Goal: Task Accomplishment & Management: Use online tool/utility

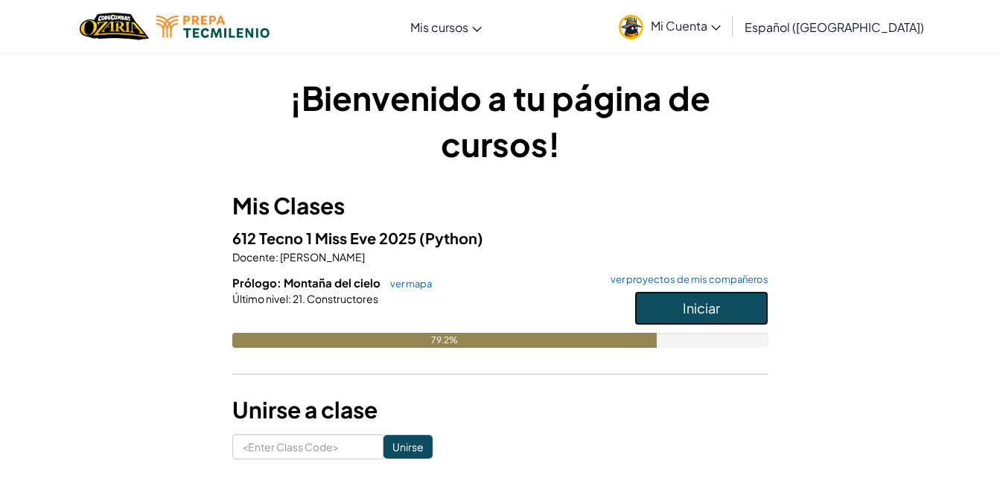
click at [696, 311] on span "Iniciar" at bounding box center [701, 307] width 37 height 17
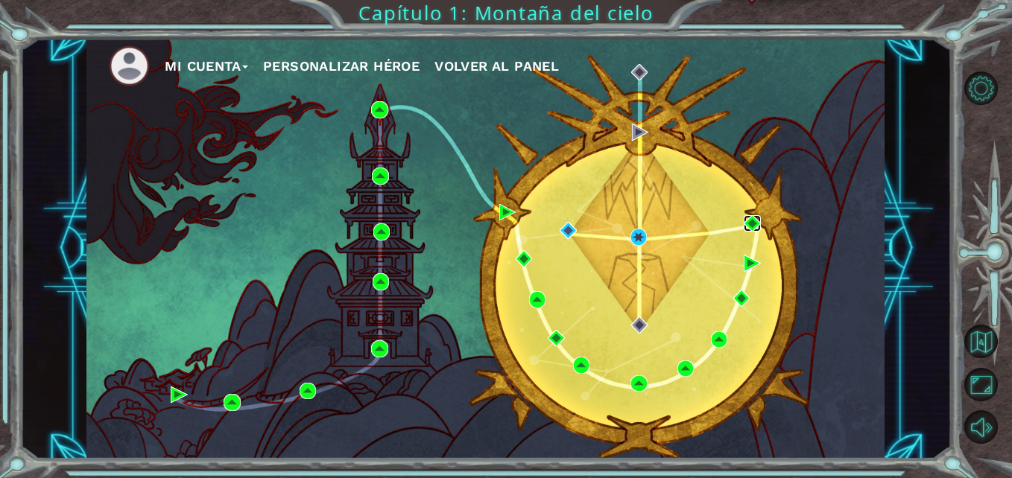
click at [755, 221] on img at bounding box center [751, 223] width 16 height 16
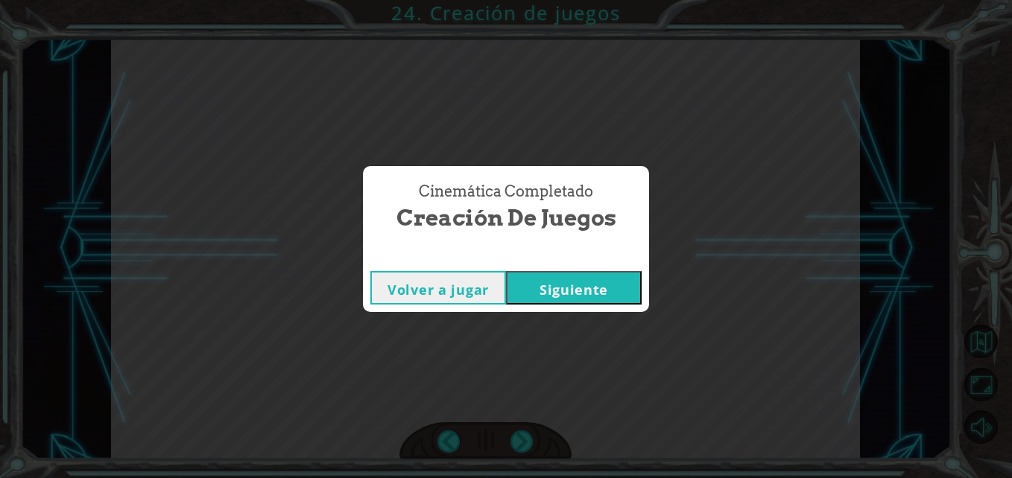
click at [561, 288] on button "Siguiente" at bounding box center [574, 288] width 136 height 34
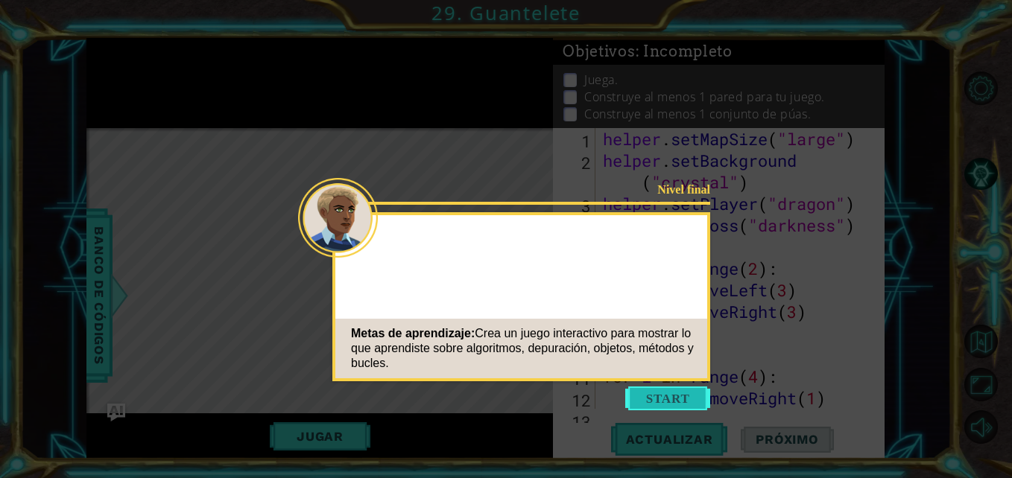
click at [657, 398] on button "Start" at bounding box center [667, 399] width 85 height 24
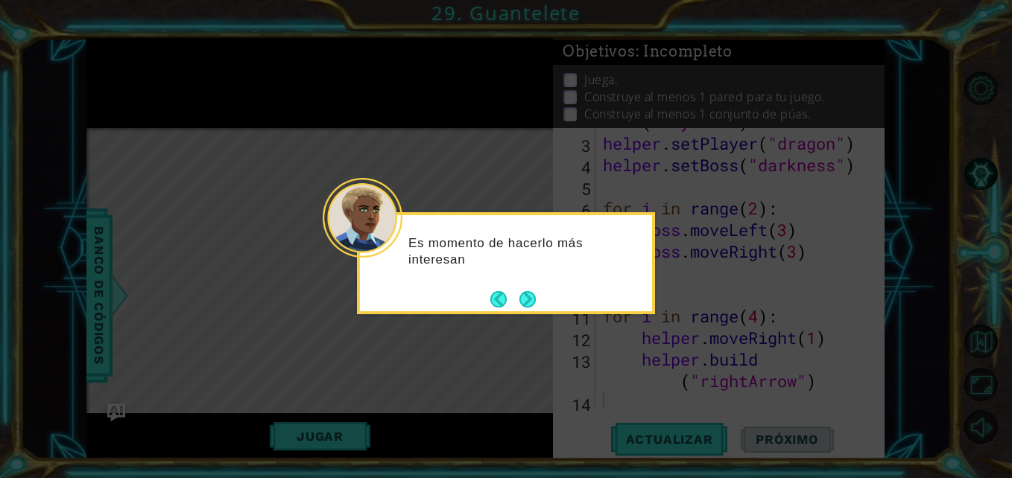
click at [396, 247] on div at bounding box center [363, 218] width 80 height 80
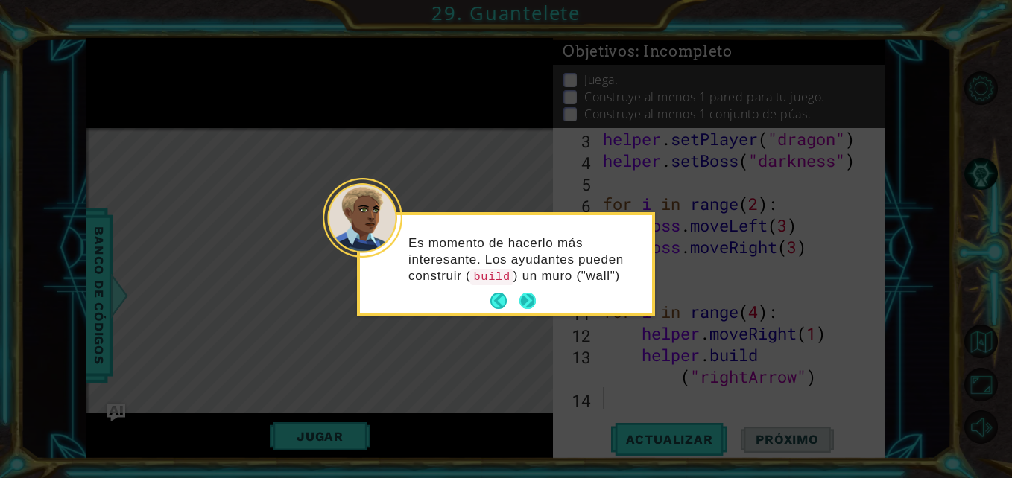
click at [528, 300] on button "Next" at bounding box center [527, 301] width 20 height 20
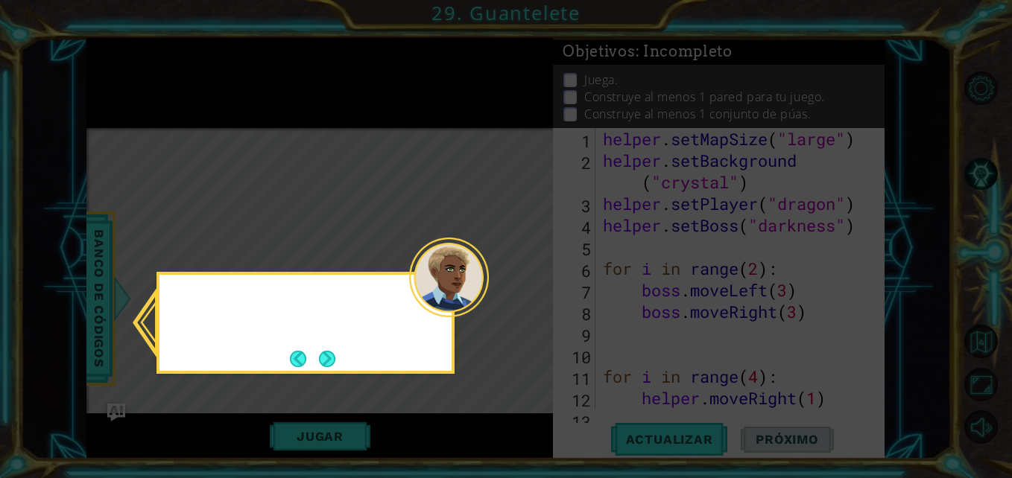
scroll to position [0, 0]
click at [331, 355] on button "Next" at bounding box center [327, 358] width 17 height 17
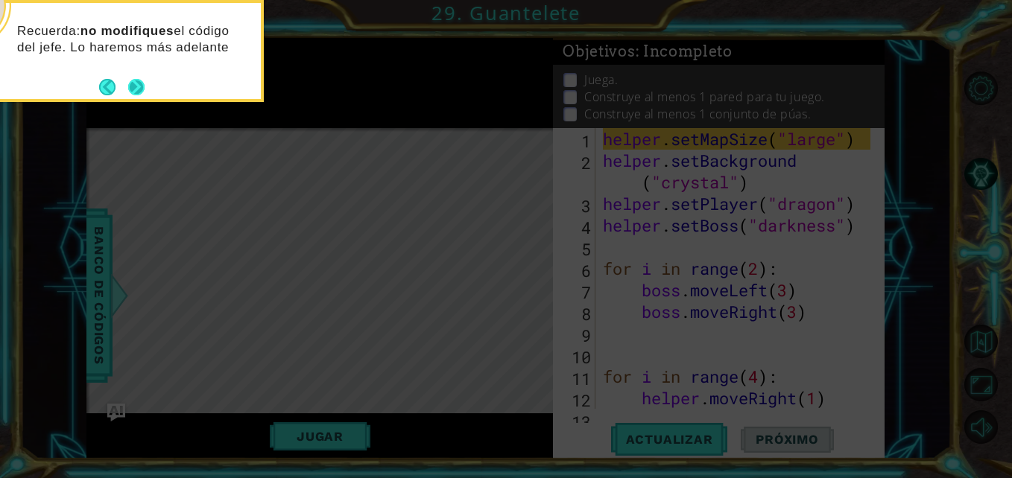
click at [134, 95] on button "Next" at bounding box center [137, 87] width 20 height 20
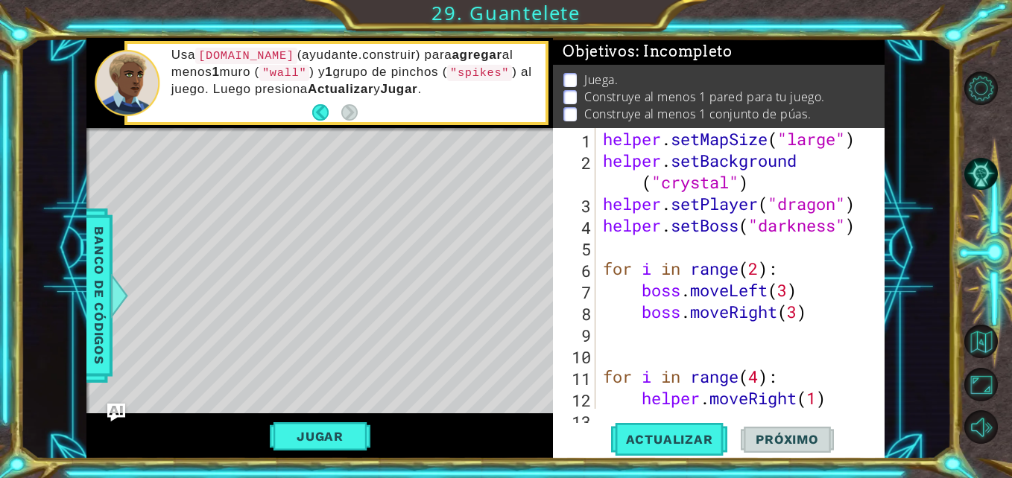
click at [806, 255] on div "helper . setMapSize ( "large" ) helper . setBackground ( "crystal" ) helper . s…" at bounding box center [738, 301] width 277 height 346
click at [793, 236] on div "helper . setMapSize ( "large" ) helper . setBackground ( "crystal" ) helper . s…" at bounding box center [738, 301] width 277 height 346
click at [848, 206] on div "helper . setMapSize ( "large" ) helper . setBackground ( "crystal" ) helper . s…" at bounding box center [738, 301] width 277 height 346
type textarea "helper.setPlayer("dragon")"
click at [766, 206] on div "helper . setMapSize ( "large" ) helper . setBackground ( "crystal" ) helper . s…" at bounding box center [738, 301] width 277 height 346
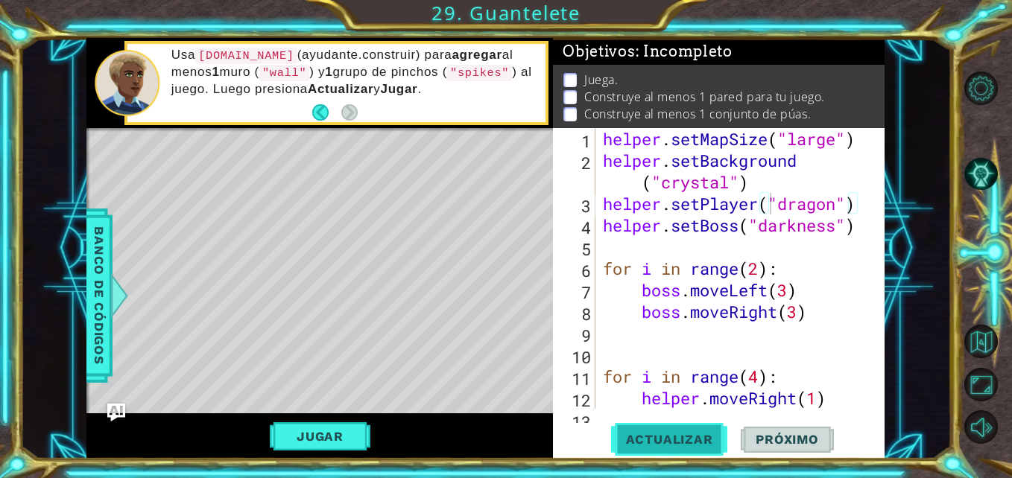
click at [682, 433] on span "Actualizar" at bounding box center [669, 439] width 117 height 15
click at [713, 245] on div "helper . setMapSize ( "large" ) helper . setBackground ( "crystal" ) helper . s…" at bounding box center [738, 301] width 277 height 346
click at [741, 232] on div "helper . setMapSize ( "large" ) helper . setBackground ( "crystal" ) helper . s…" at bounding box center [738, 301] width 277 height 346
click at [785, 229] on div "helper . setMapSize ( "large" ) helper . setBackground ( "crystal" ) helper . s…" at bounding box center [738, 301] width 277 height 346
click at [837, 202] on div "helper . setMapSize ( "large" ) helper . setBackground ( "crystal" ) helper . s…" at bounding box center [738, 301] width 277 height 346
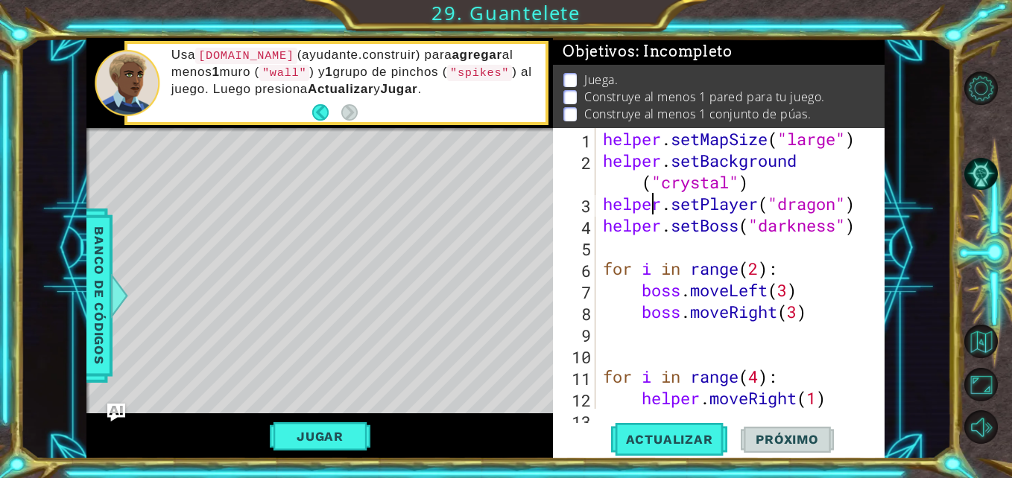
click at [653, 200] on div "helper . setMapSize ( "large" ) helper . setBackground ( "crystal" ) helper . s…" at bounding box center [738, 301] width 277 height 346
click at [702, 196] on div "helper . setMapSize ( "large" ) helper . setBackground ( "crystal" ) helper . s…" at bounding box center [738, 301] width 277 height 346
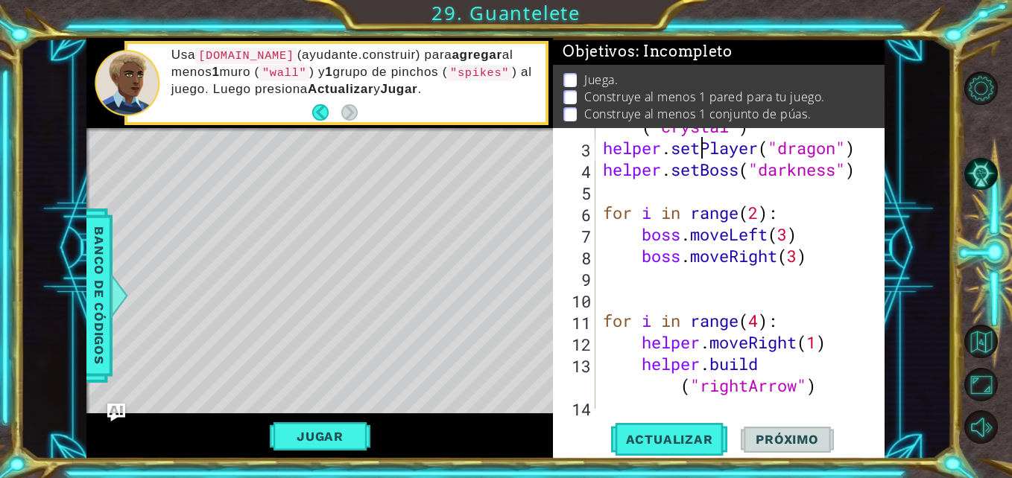
scroll to position [65, 0]
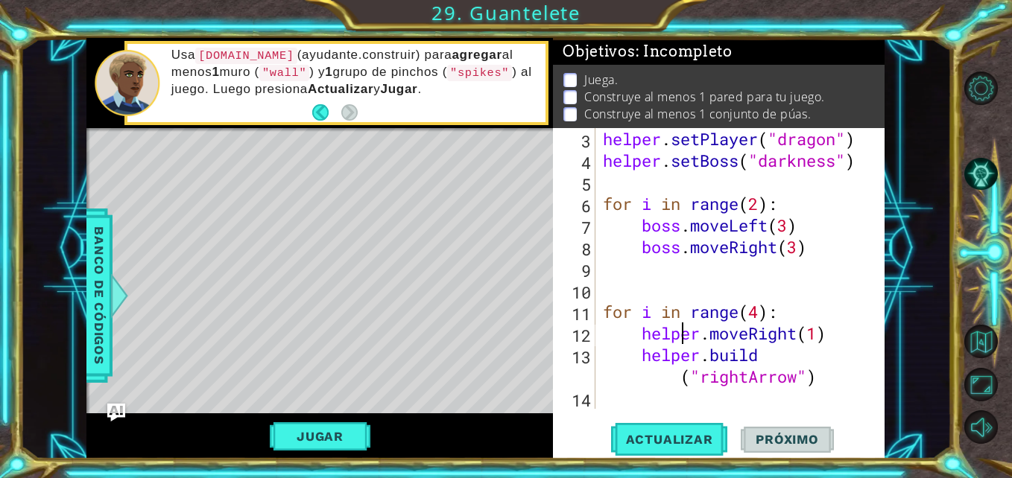
click at [679, 333] on div "helper . setPlayer ( "dragon" ) helper . setBoss ( "darkness" ) for i in range …" at bounding box center [738, 290] width 277 height 324
type textarea "helper.moveRight(1)"
click at [670, 400] on div "helper . setPlayer ( "dragon" ) helper . setBoss ( "darkness" ) for i in range …" at bounding box center [738, 290] width 277 height 324
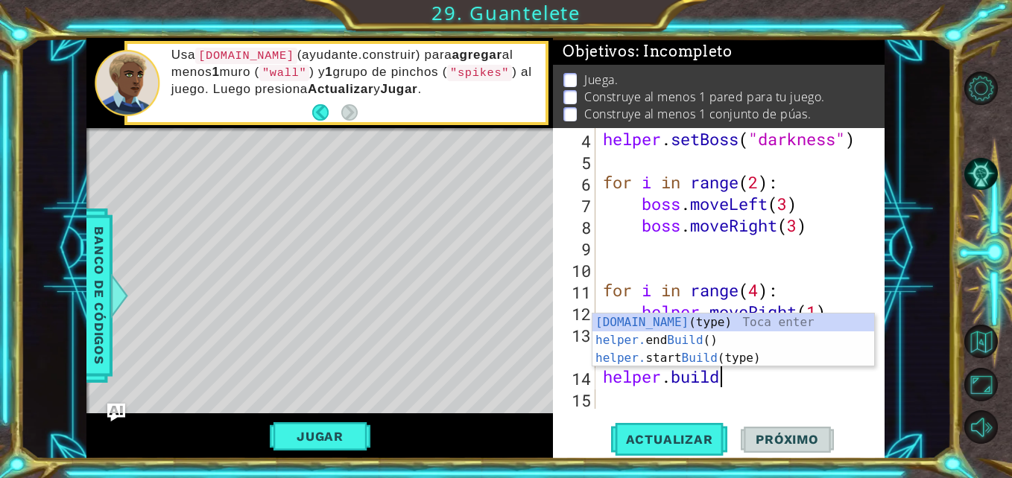
scroll to position [0, 5]
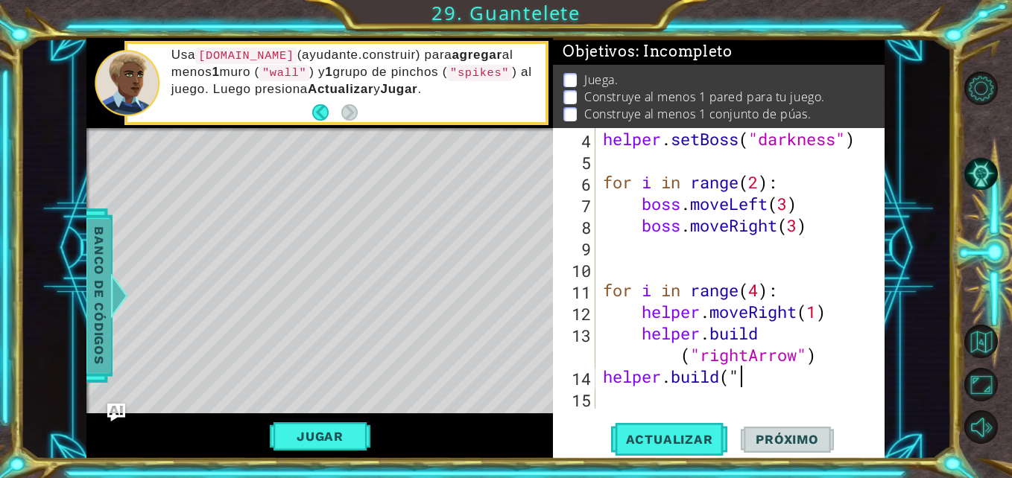
click at [97, 326] on span "Banco de códigos" at bounding box center [99, 296] width 24 height 154
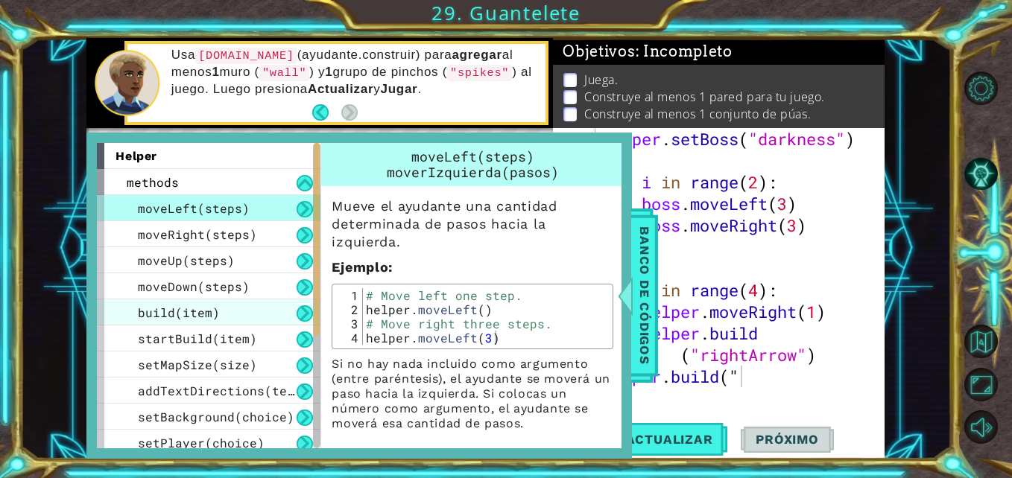
click at [178, 309] on span "build(item)" at bounding box center [179, 313] width 82 height 16
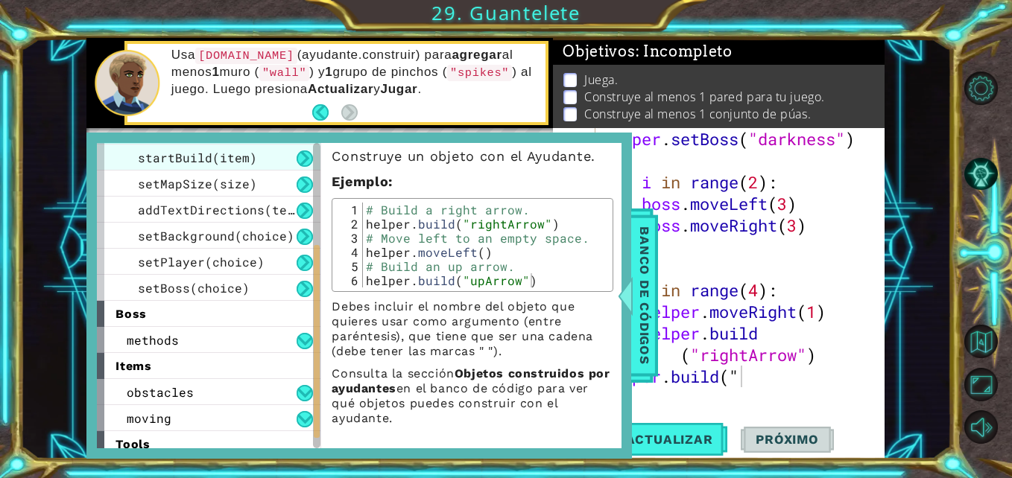
scroll to position [197, 0]
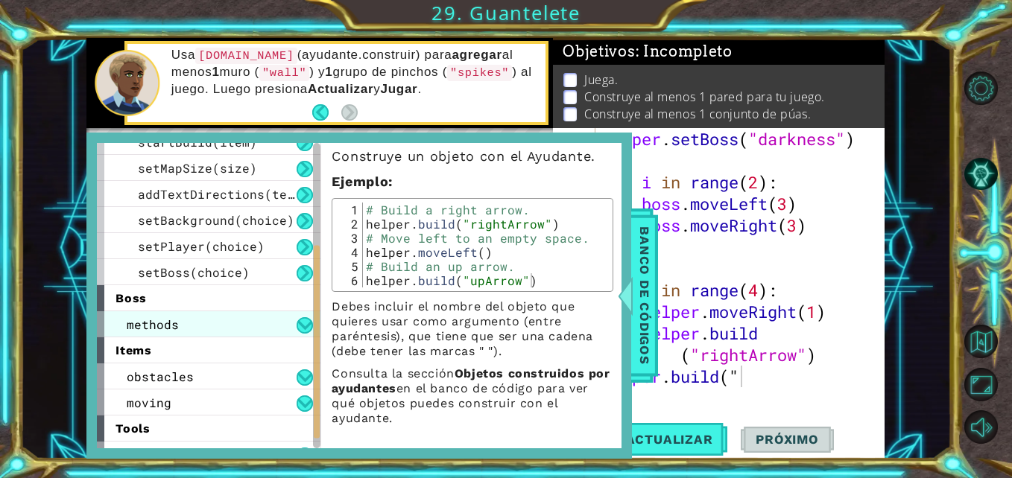
click at [161, 321] on span "methods" at bounding box center [153, 325] width 52 height 16
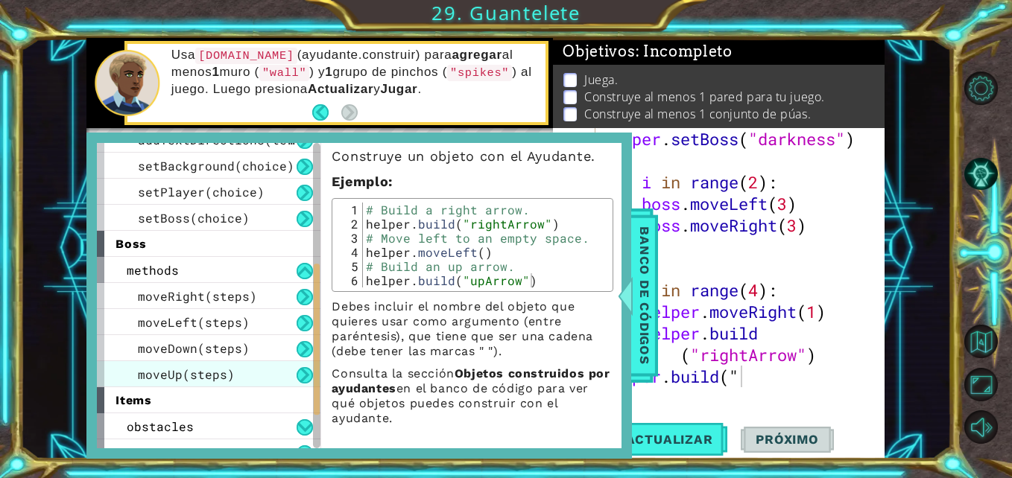
scroll to position [320, 0]
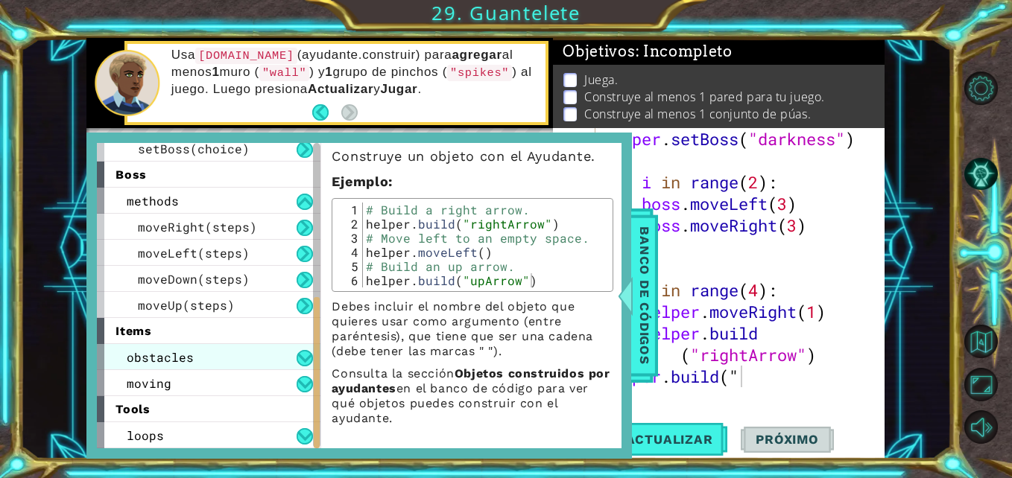
click at [187, 355] on span "obstacles" at bounding box center [160, 357] width 67 height 16
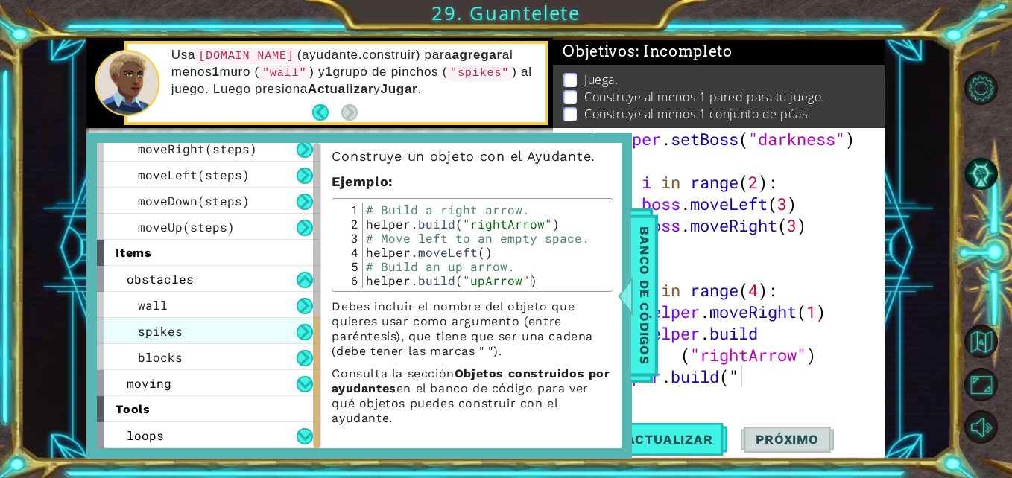
click at [174, 323] on div "spikes" at bounding box center [208, 331] width 223 height 26
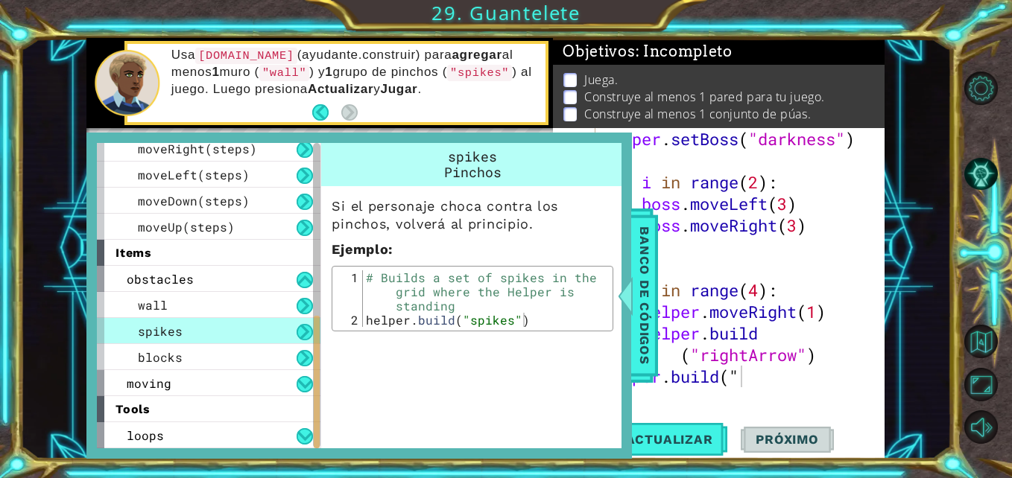
scroll to position [0, 0]
click at [173, 311] on div "wall" at bounding box center [208, 305] width 223 height 26
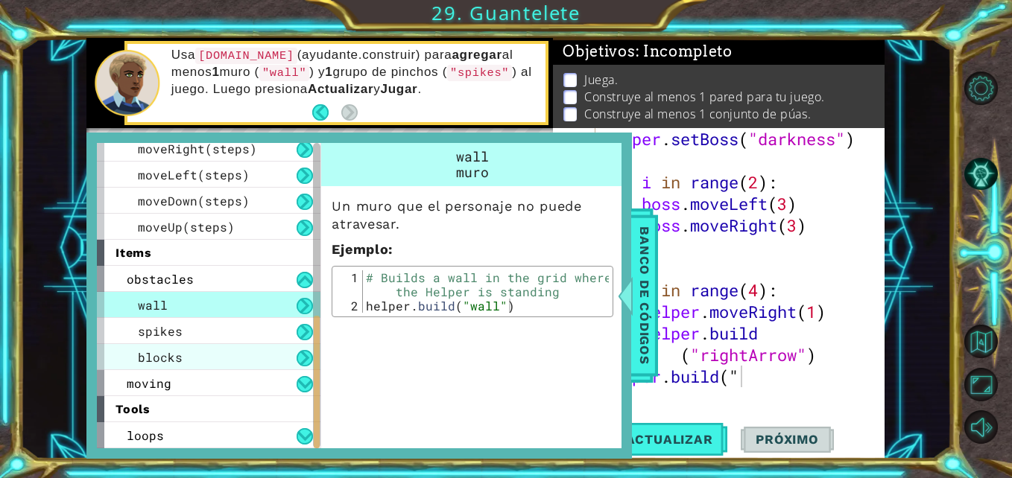
click at [192, 362] on div "blocks" at bounding box center [208, 357] width 223 height 26
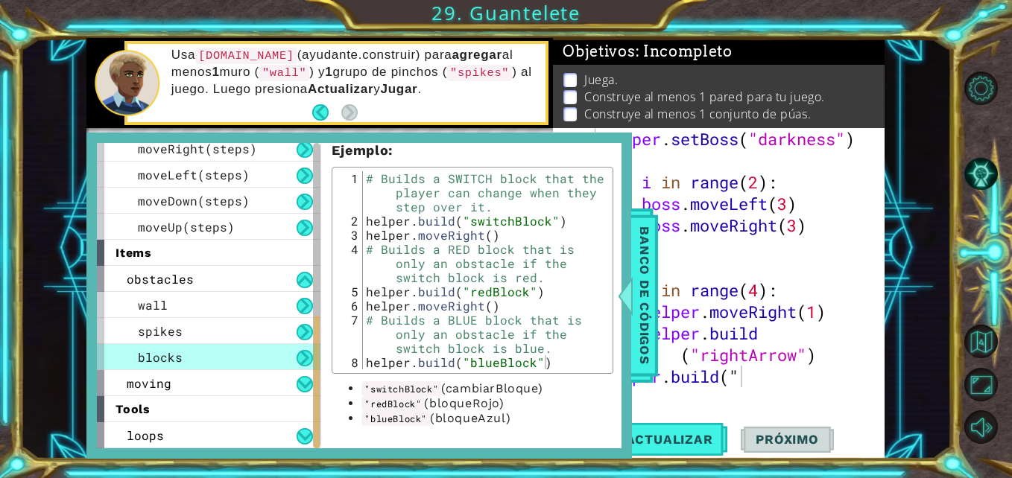
scroll to position [296, 0]
click at [168, 384] on span "moving" at bounding box center [149, 383] width 45 height 16
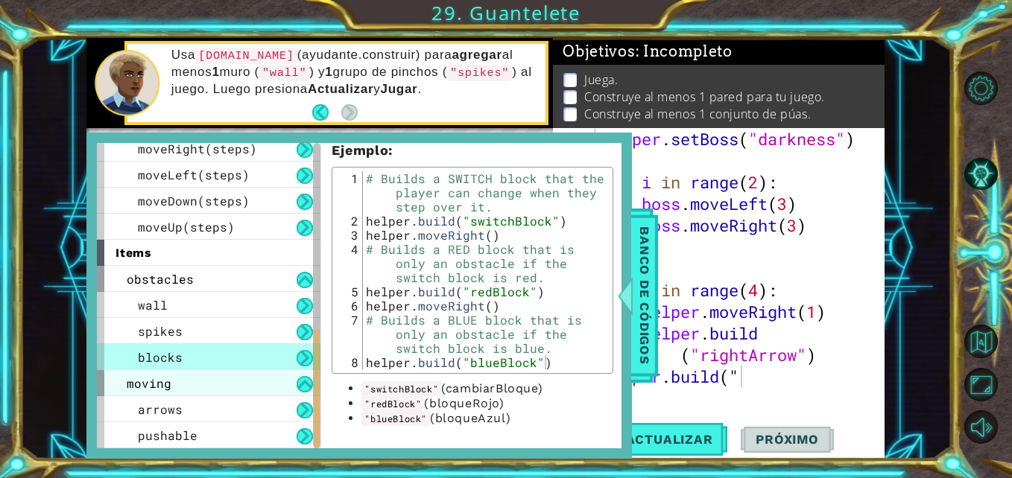
scroll to position [477, 0]
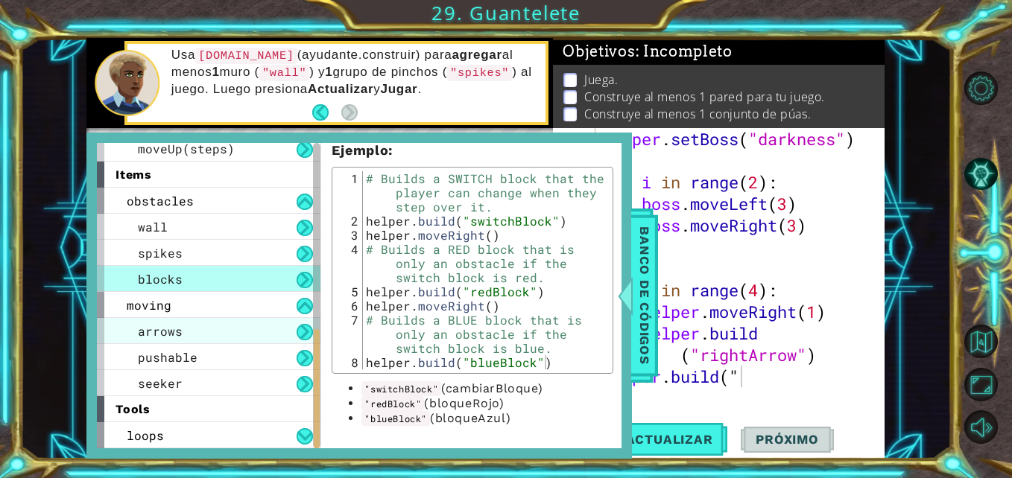
click at [153, 333] on span "arrows" at bounding box center [160, 331] width 45 height 16
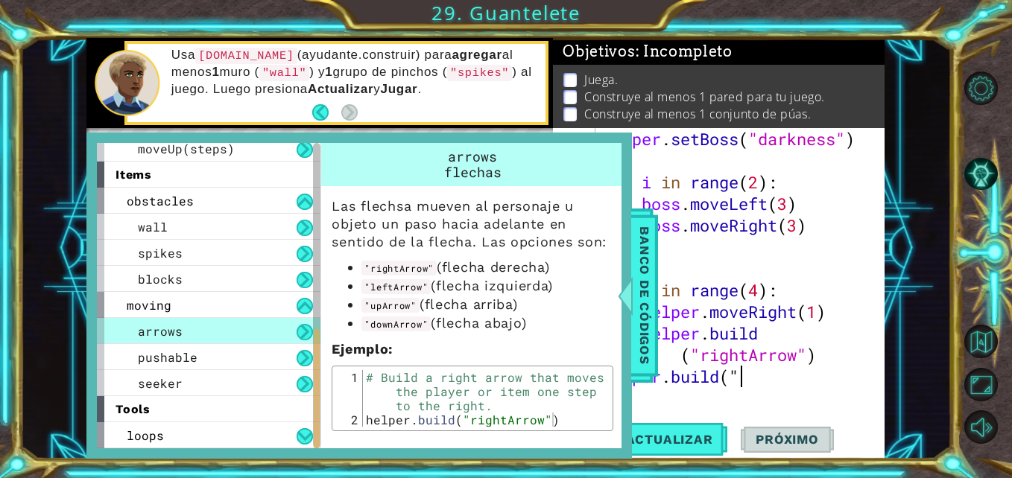
click at [755, 381] on div "helper . setBoss ( "darkness" ) for i in range ( 2 ) : boss . moveLeft ( 3 ) bo…" at bounding box center [738, 290] width 277 height 324
type textarea "[DOMAIN_NAME]("downArrow")"
click at [149, 431] on span "loops" at bounding box center [145, 436] width 37 height 16
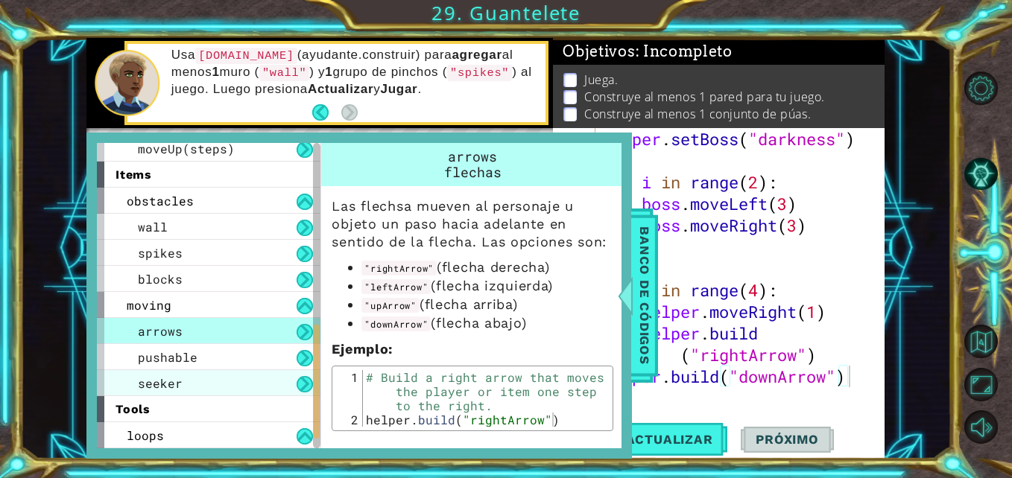
scroll to position [503, 0]
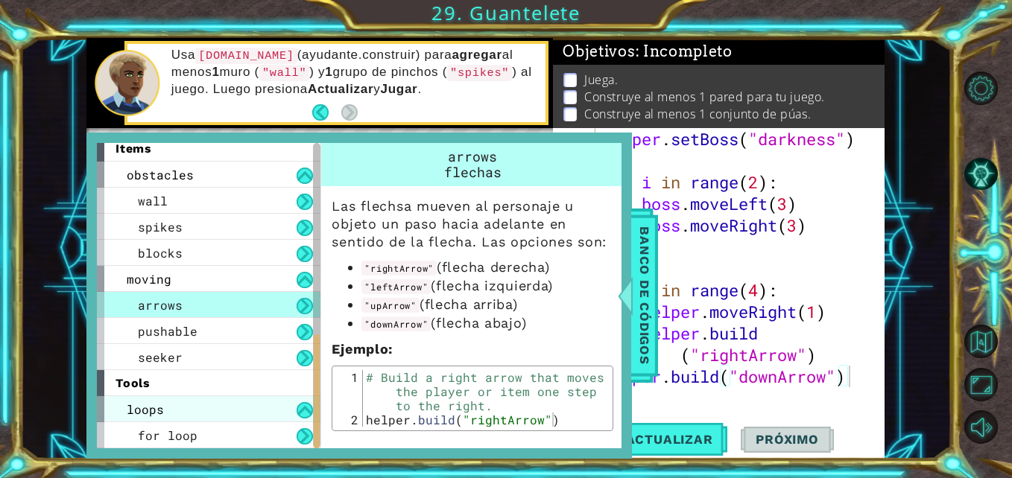
click at [296, 410] on div "loops" at bounding box center [208, 409] width 223 height 26
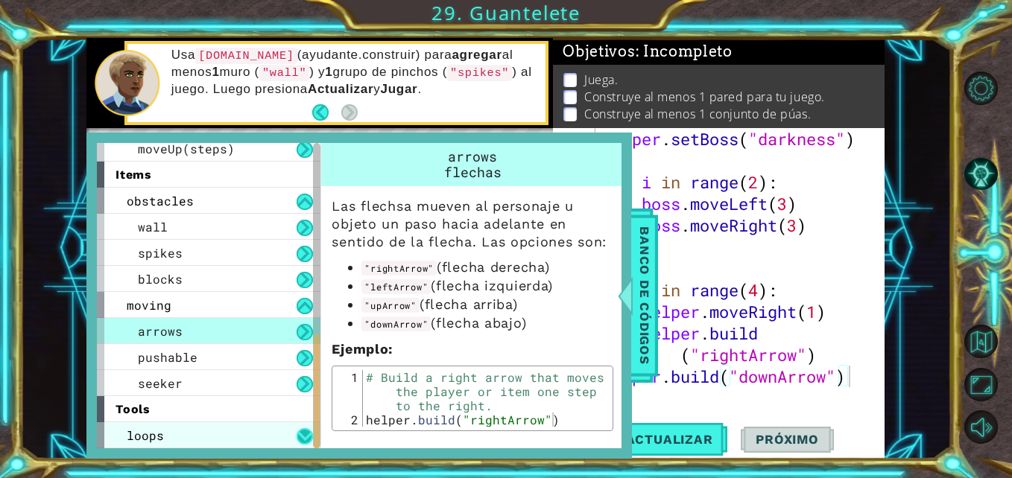
click at [298, 437] on button at bounding box center [304, 436] width 16 height 16
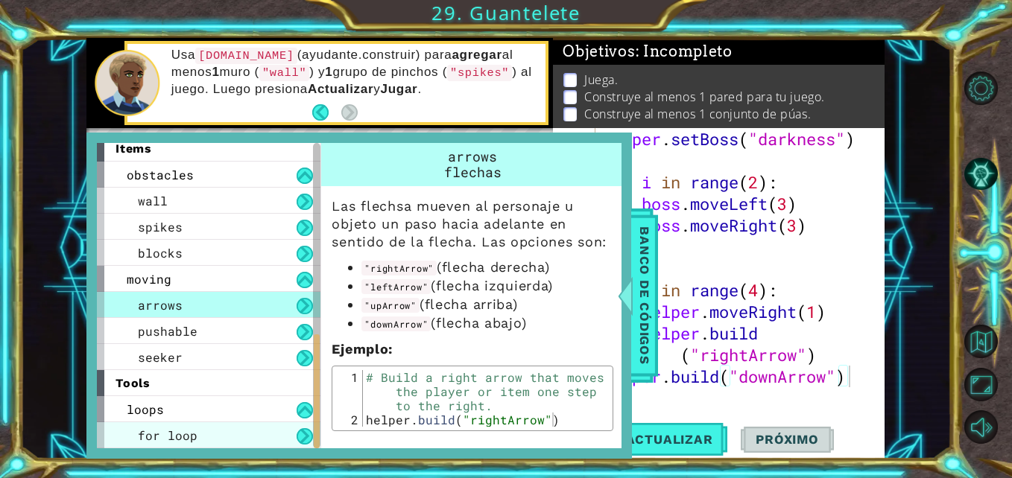
click at [227, 438] on div "for loop" at bounding box center [208, 435] width 223 height 26
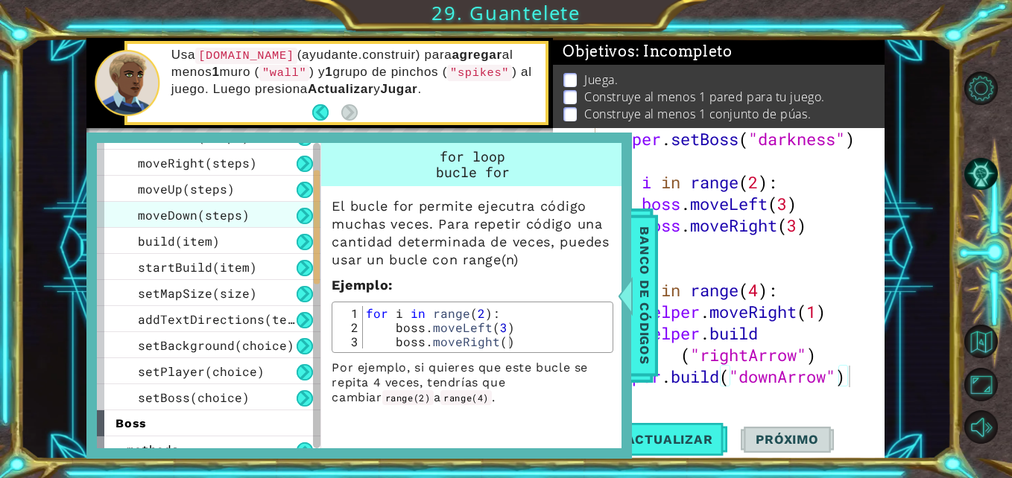
scroll to position [0, 0]
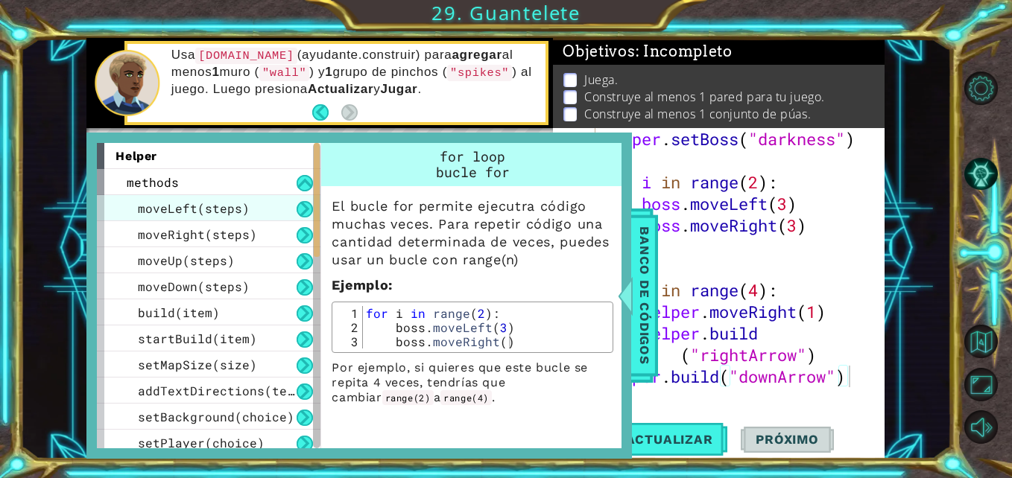
click at [180, 201] on span "moveLeft(steps)" at bounding box center [194, 208] width 112 height 16
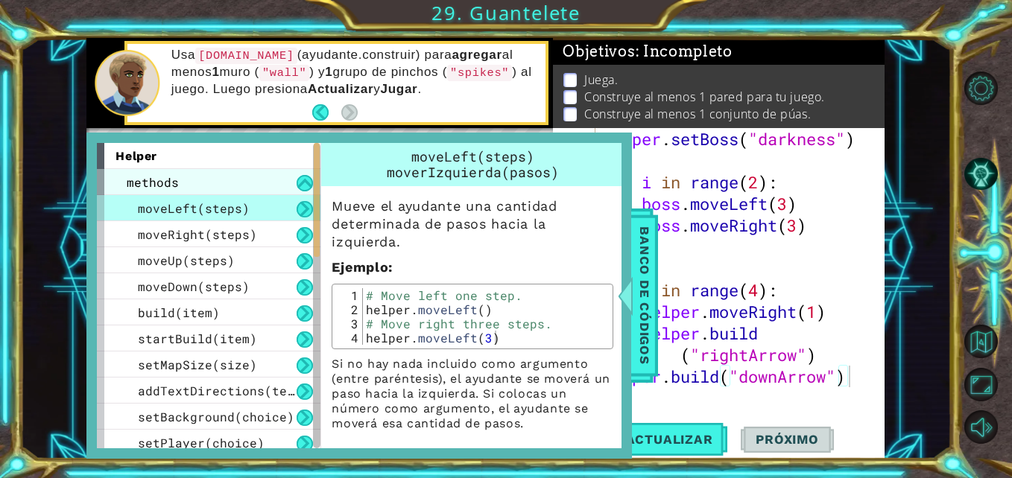
click at [198, 182] on div "methods" at bounding box center [208, 182] width 223 height 26
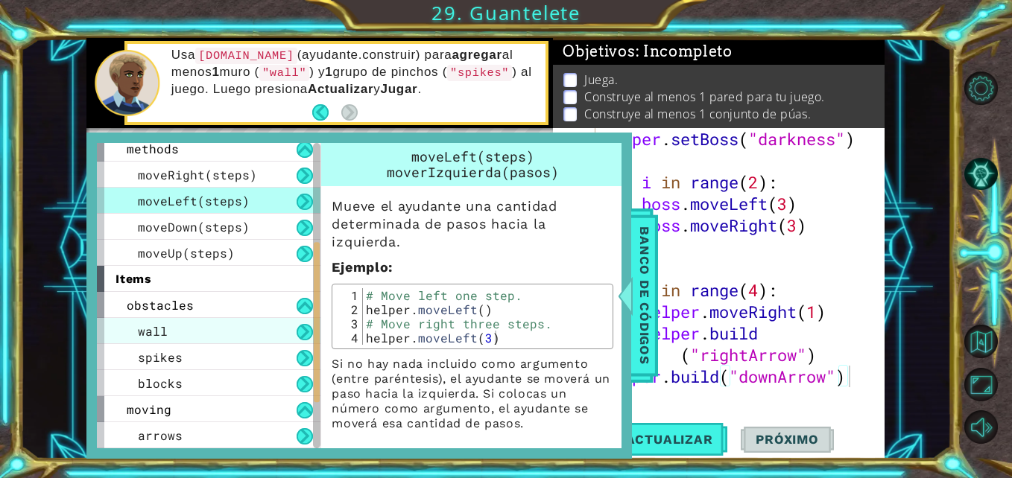
scroll to position [151, 0]
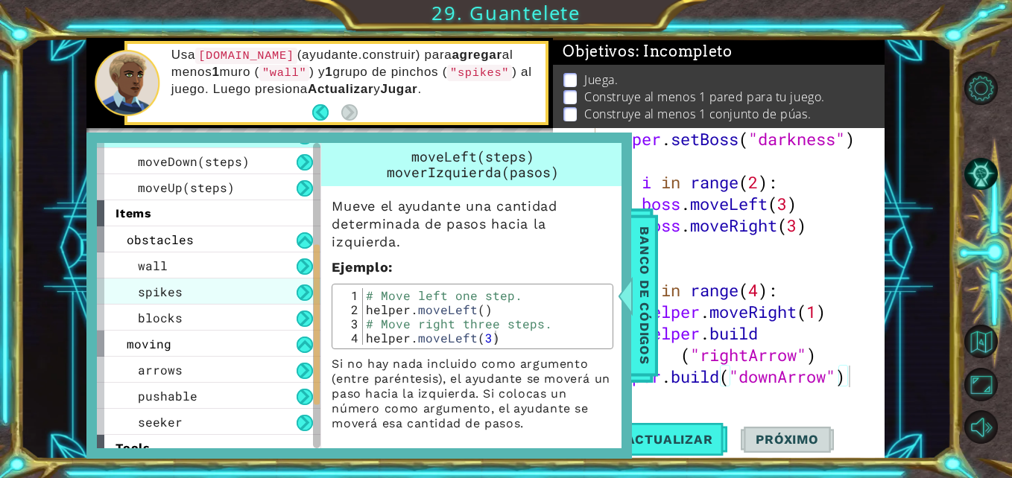
click at [190, 298] on div "spikes" at bounding box center [208, 292] width 223 height 26
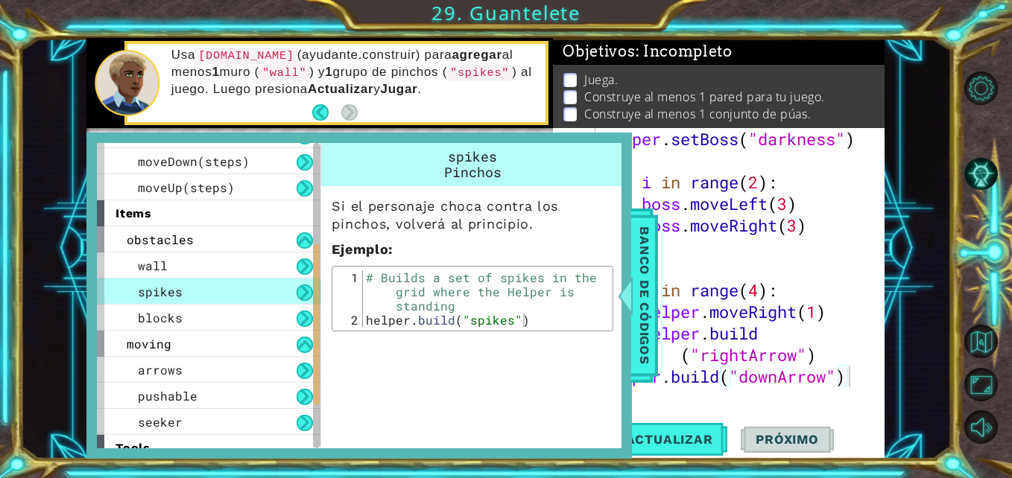
click at [251, 293] on div "spikes" at bounding box center [208, 292] width 223 height 26
click at [303, 244] on button at bounding box center [304, 240] width 16 height 16
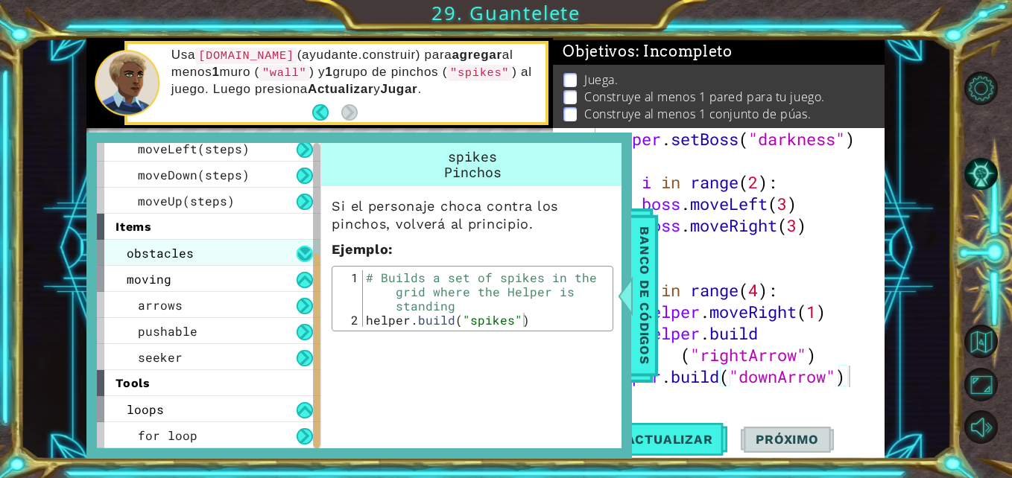
scroll to position [138, 0]
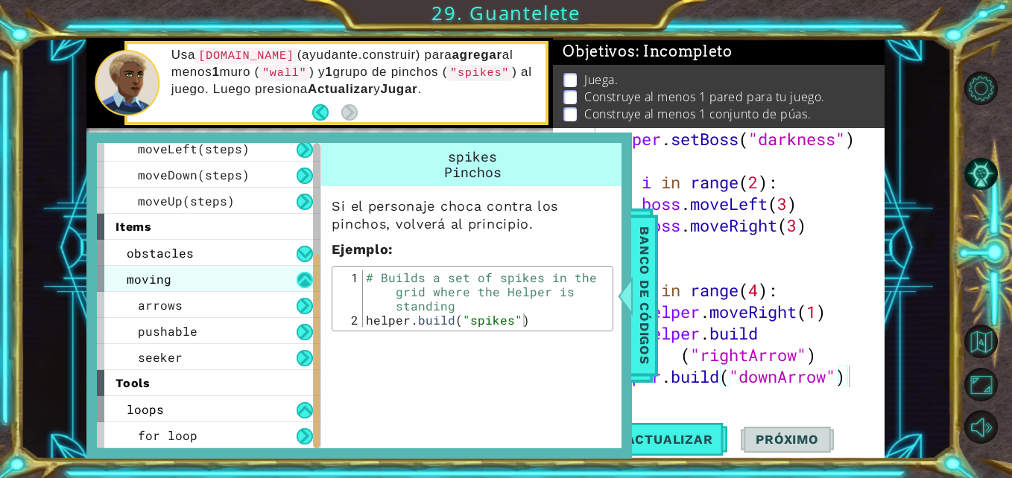
click at [308, 279] on button at bounding box center [304, 280] width 16 height 16
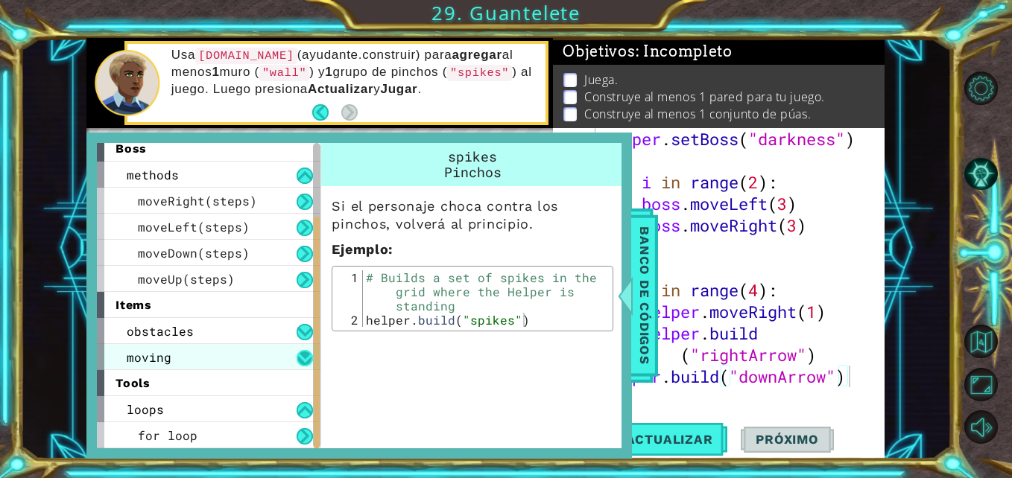
scroll to position [60, 0]
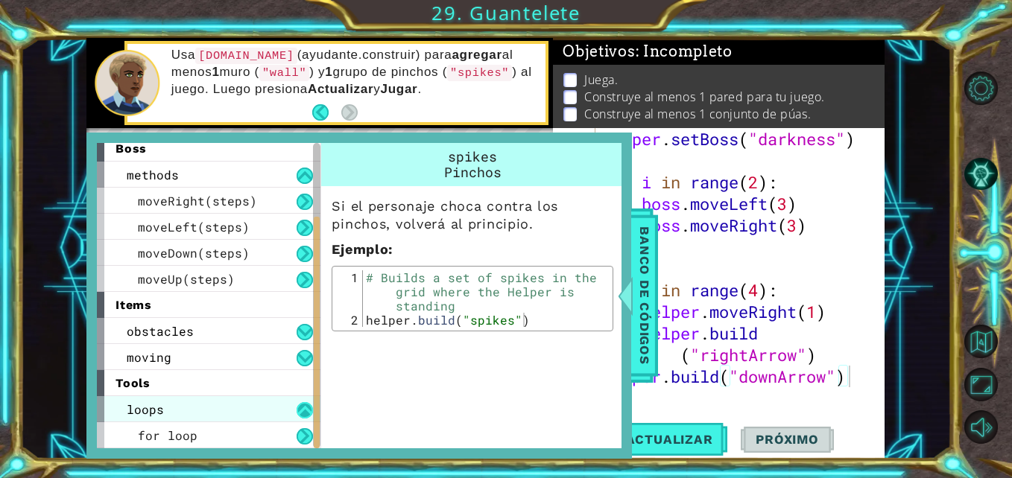
click at [304, 407] on button at bounding box center [304, 410] width 16 height 16
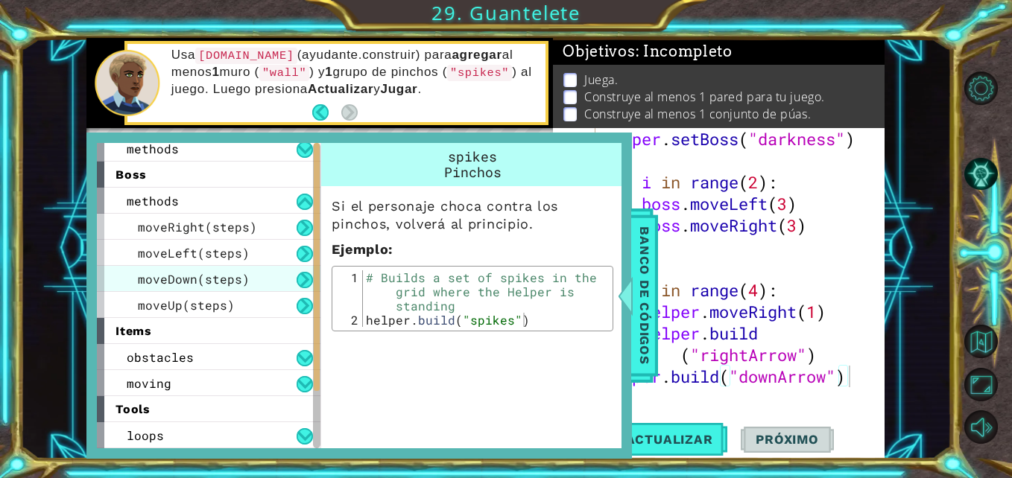
scroll to position [0, 0]
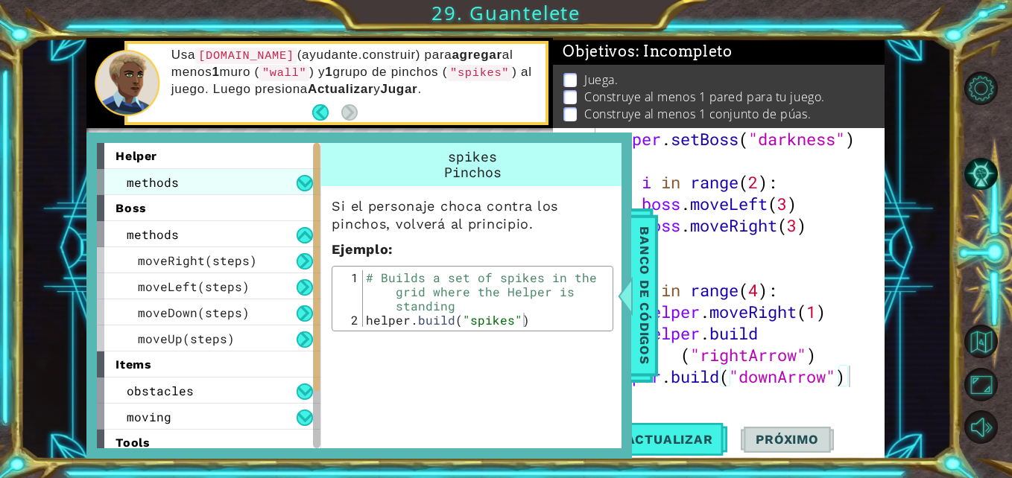
click at [177, 184] on div "methods" at bounding box center [208, 182] width 223 height 26
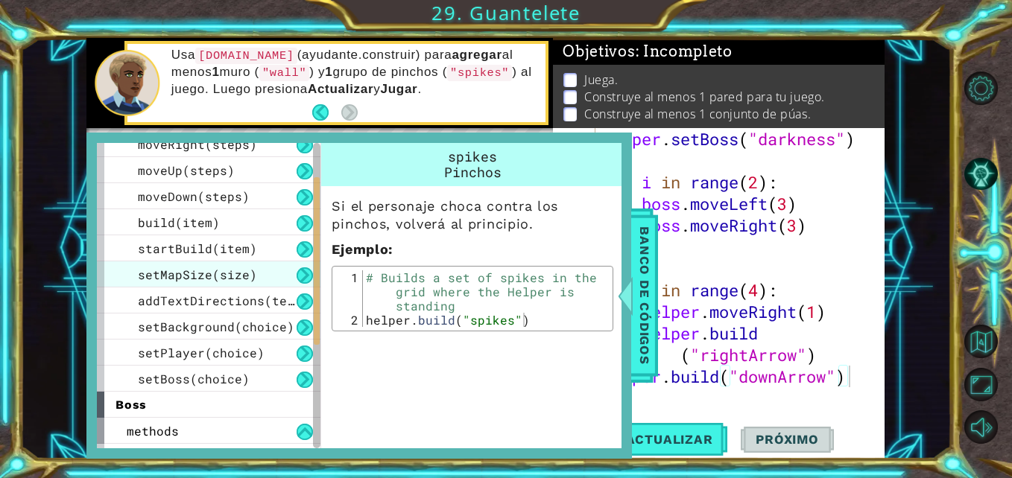
scroll to position [107, 0]
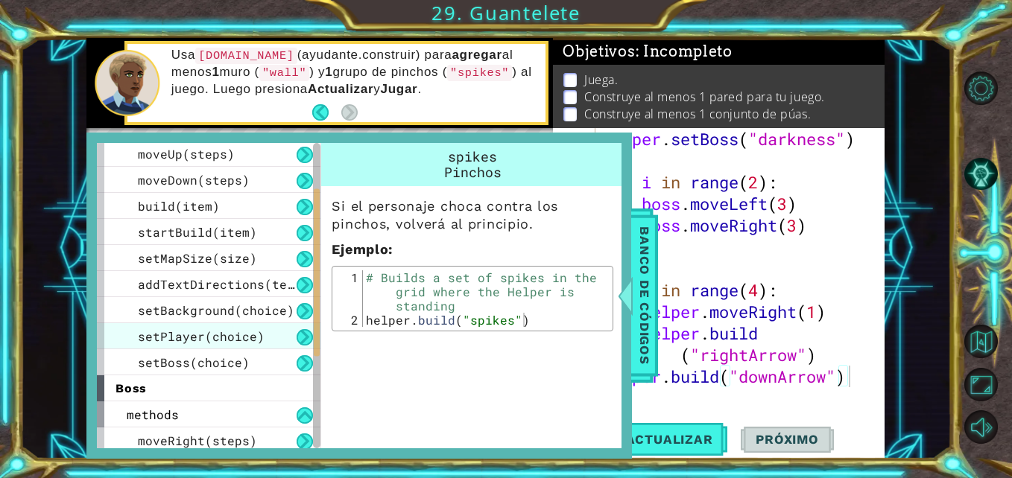
click at [140, 328] on div "setPlayer(choice)" at bounding box center [208, 336] width 223 height 26
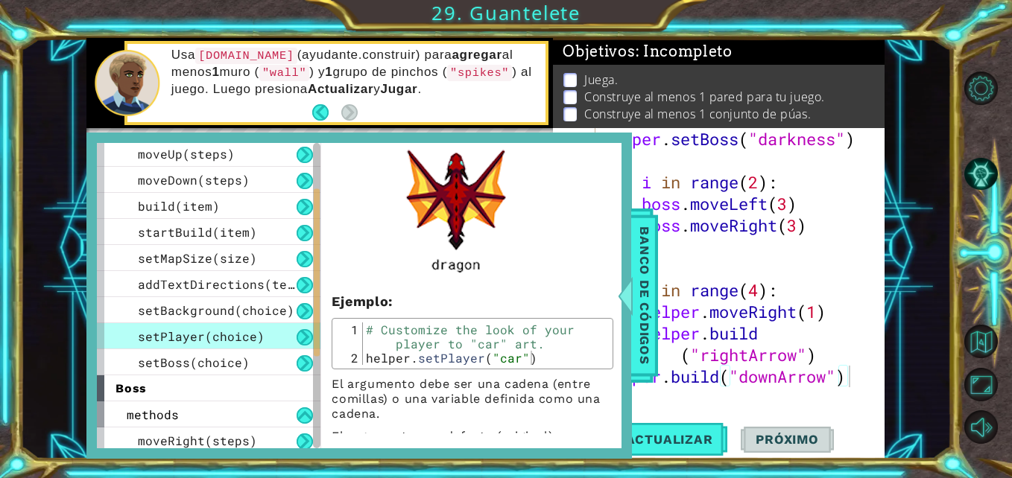
scroll to position [702, 0]
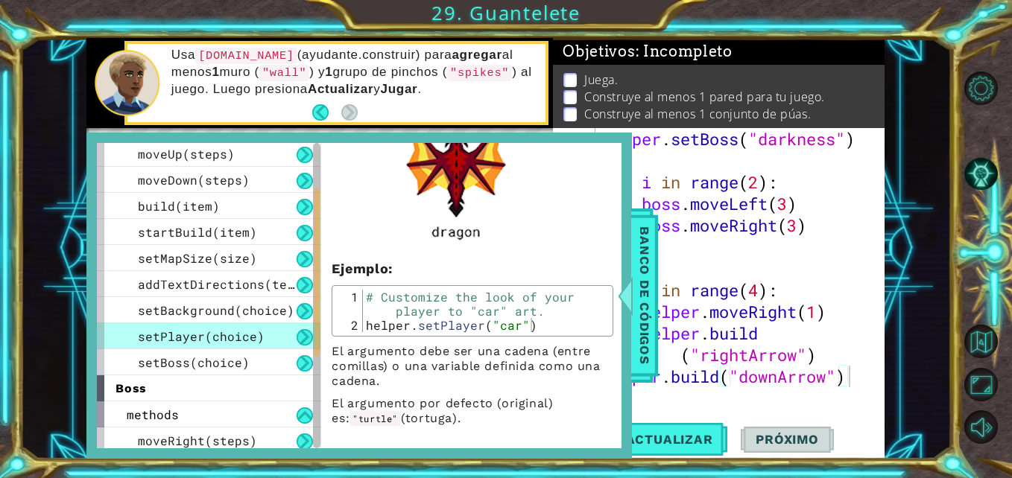
type textarea "helper.setPlayer("car")"
click at [385, 327] on div "# Customize the look of your player to "car" art. helper . setPlayer ( "car" )" at bounding box center [486, 332] width 246 height 85
click at [369, 330] on div "# Customize the look of your player to "car" art. helper . setPlayer ( "car" )" at bounding box center [486, 332] width 246 height 85
click at [367, 330] on div "# Customize the look of your player to "car" art. helper . setPlayer ( "car" )" at bounding box center [486, 332] width 246 height 85
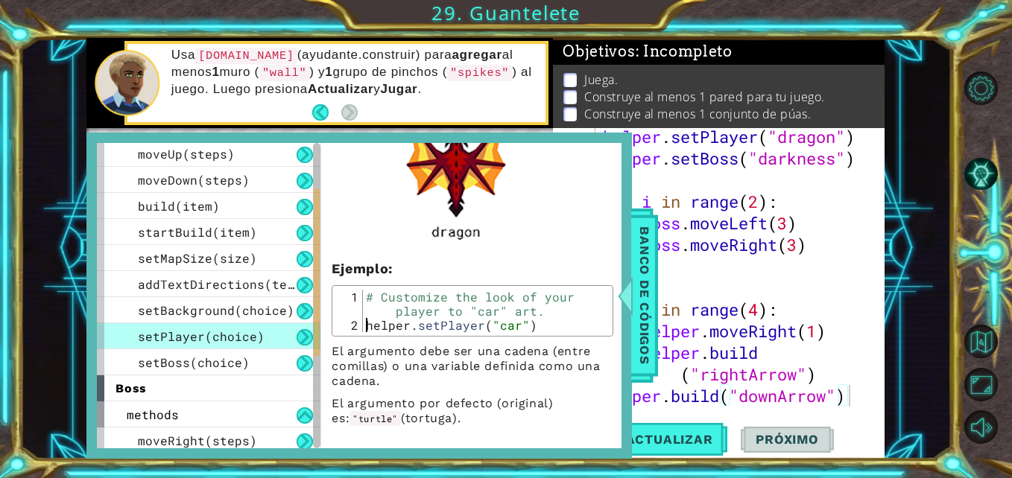
scroll to position [48, 0]
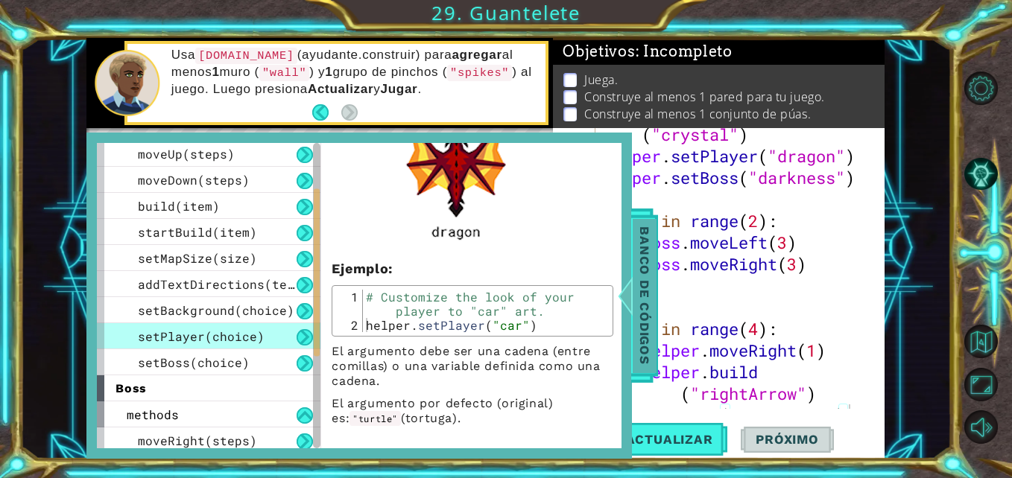
click at [629, 302] on div at bounding box center [625, 295] width 19 height 45
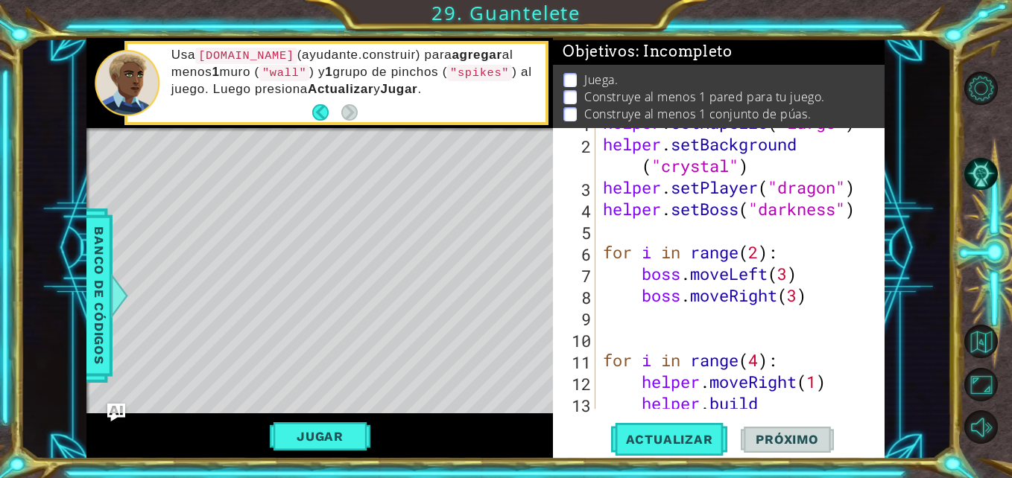
scroll to position [0, 0]
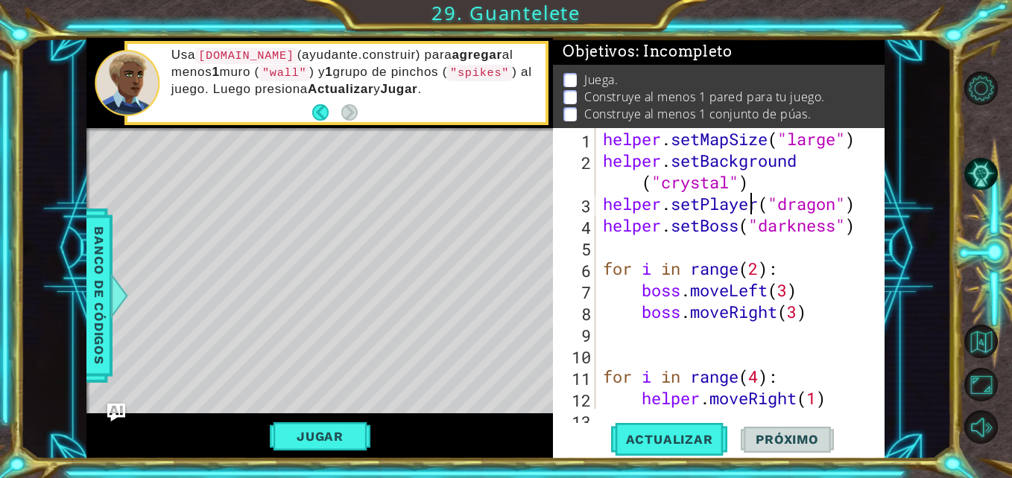
click at [748, 206] on div "helper . setMapSize ( "large" ) helper . setBackground ( "crystal" ) helper . s…" at bounding box center [738, 301] width 277 height 346
click at [763, 201] on div "helper . setMapSize ( "large" ) helper . setBackground ( "crystal" ) helper . s…" at bounding box center [738, 301] width 277 height 346
click at [828, 222] on div "helper . setMapSize ( "large" ) helper . setBackground ( "crystal" ) helper . s…" at bounding box center [738, 301] width 277 height 346
type textarea "helper.setBoss("darkness")"
click at [737, 236] on div "helper . setMapSize ( "large" ) helper . setBackground ( "crystal" ) helper . s…" at bounding box center [738, 301] width 277 height 346
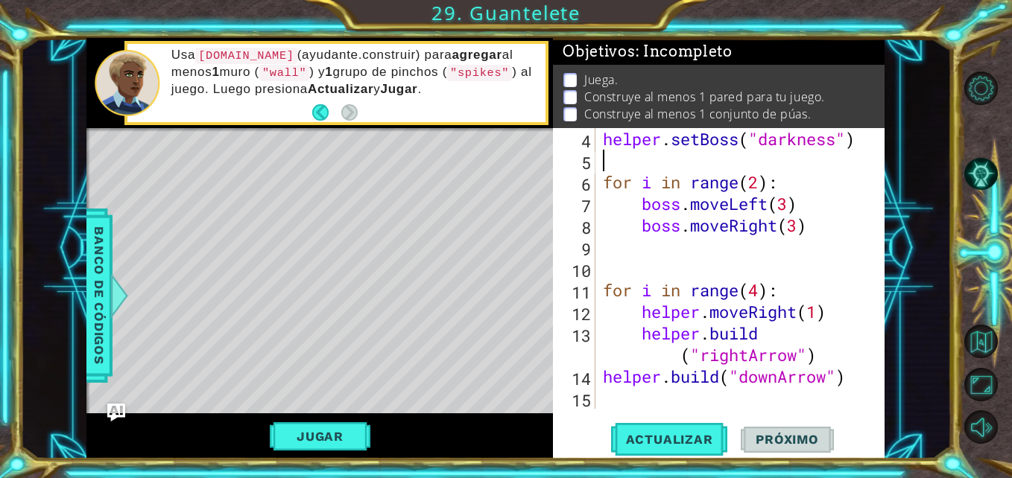
scroll to position [86, 0]
click at [732, 399] on div "helper . setBoss ( "darkness" ) for i in range ( 2 ) : boss . moveLeft ( 3 ) bo…" at bounding box center [738, 290] width 277 height 324
click at [603, 371] on div "helper . setBoss ( "darkness" ) for i in range ( 2 ) : boss . moveLeft ( 3 ) bo…" at bounding box center [738, 290] width 277 height 324
type textarea "[DOMAIN_NAME]("downArrow")"
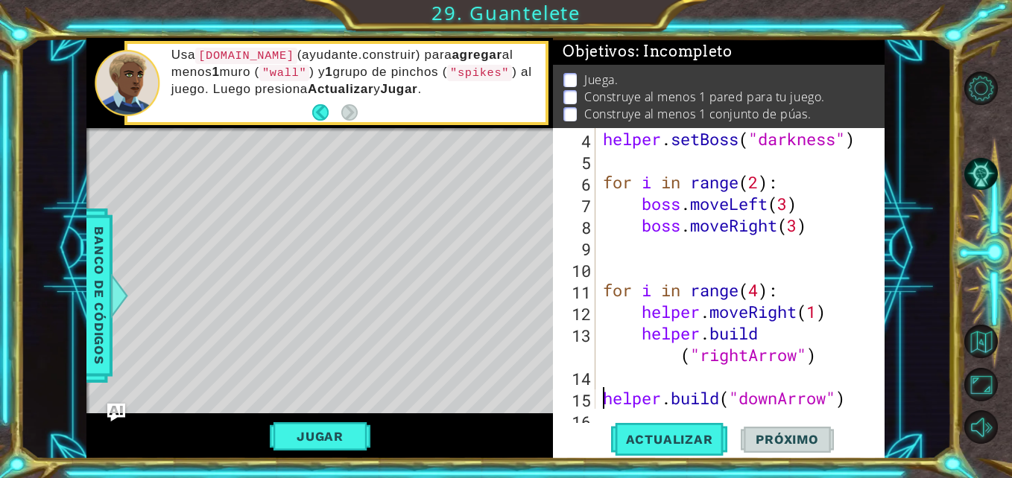
scroll to position [108, 0]
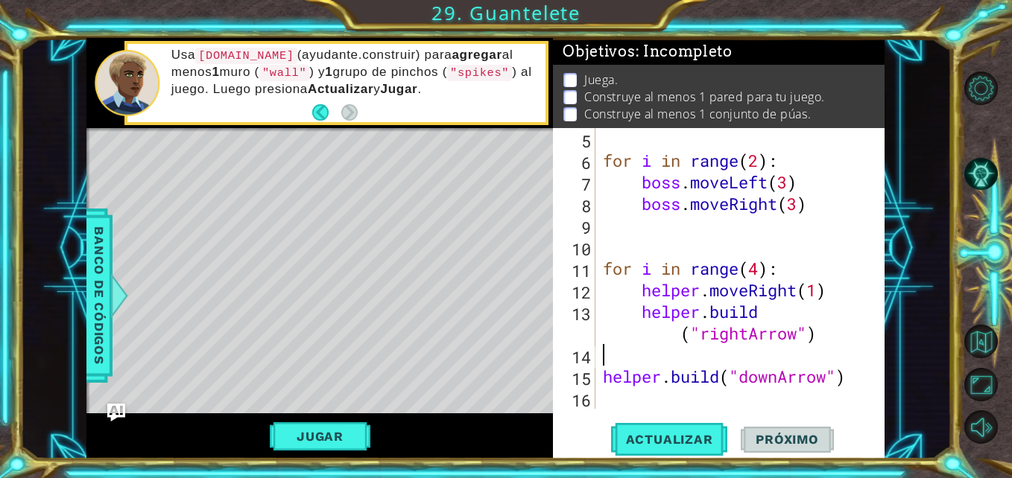
click at [617, 359] on div "for i in range ( 2 ) : boss . moveLeft ( 3 ) boss . moveRight ( 3 ) for i in ra…" at bounding box center [738, 290] width 277 height 324
type textarea "for i in range(2):"
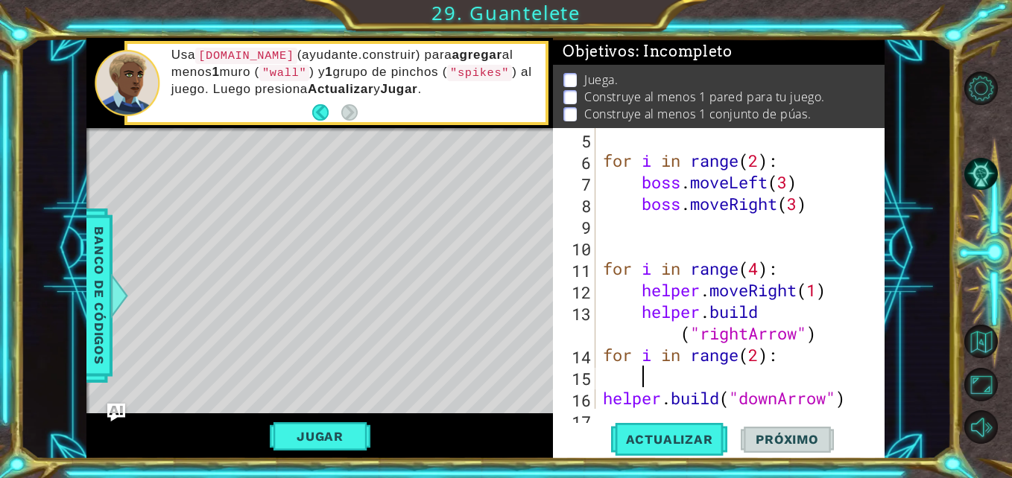
scroll to position [0, 1]
click at [606, 394] on div "for i in range ( 2 ) : boss . moveLeft ( 3 ) boss . moveRight ( 3 ) for i in ra…" at bounding box center [738, 290] width 277 height 324
type textarea "[DOMAIN_NAME]("downArrow")"
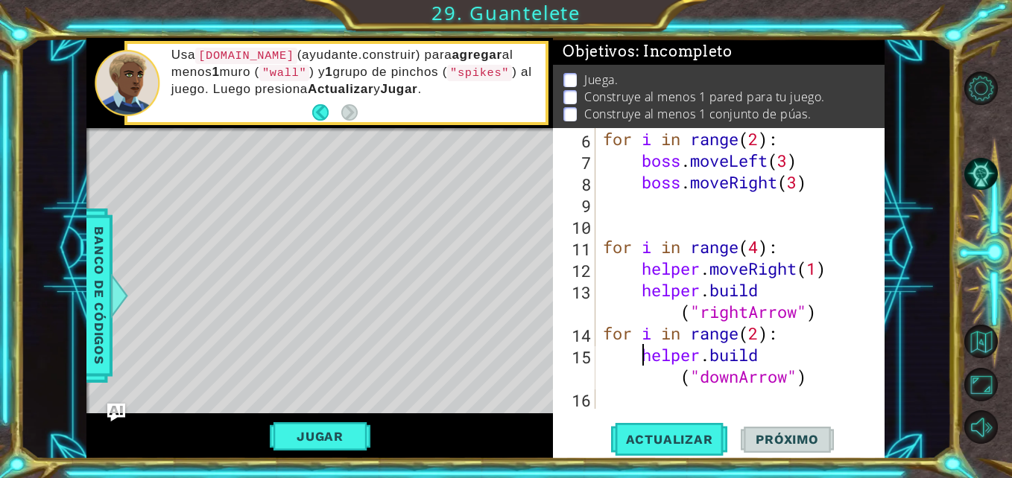
scroll to position [130, 0]
click at [684, 391] on div "for i in range ( 2 ) : boss . moveLeft ( 3 ) boss . moveRight ( 3 ) for i in ra…" at bounding box center [738, 290] width 277 height 324
click at [810, 378] on div "for i in range ( 2 ) : boss . moveLeft ( 3 ) boss . moveRight ( 3 ) for i in ra…" at bounding box center [738, 290] width 277 height 324
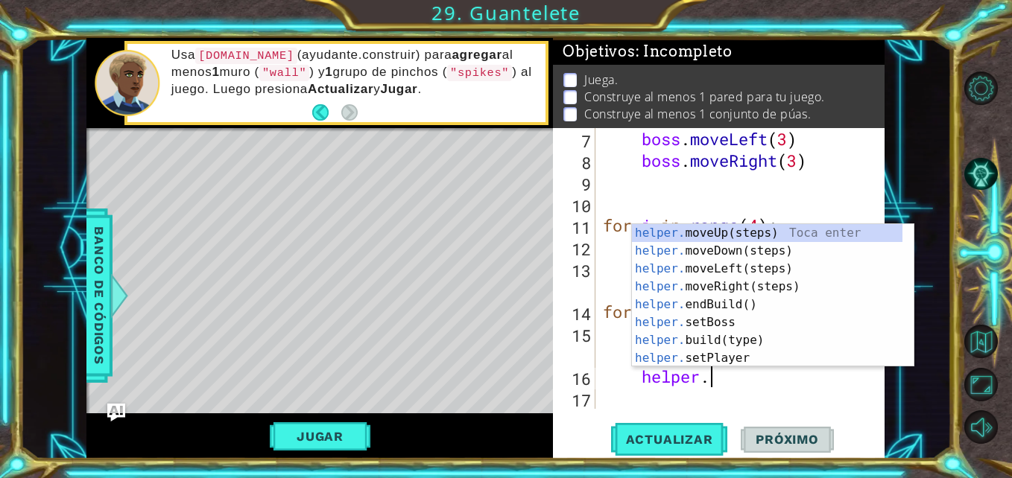
scroll to position [0, 4]
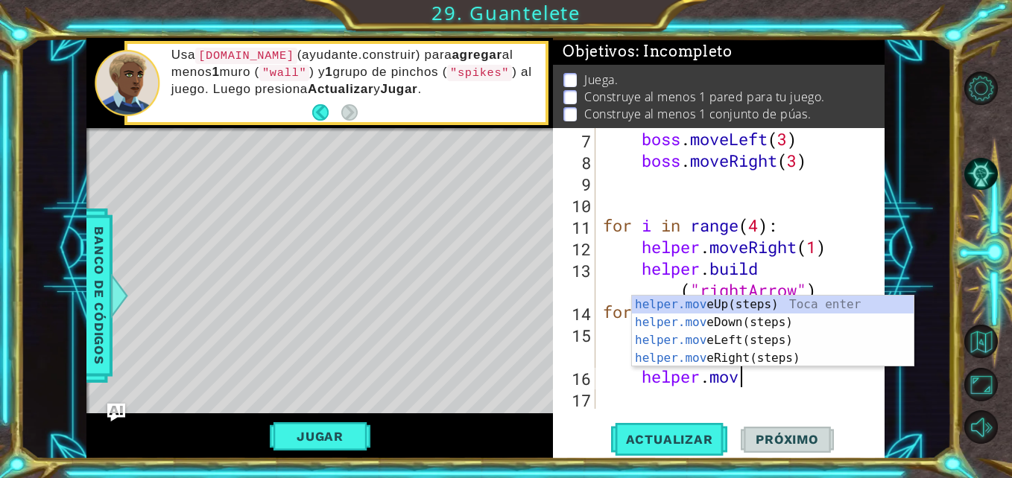
type textarea "helper.move"
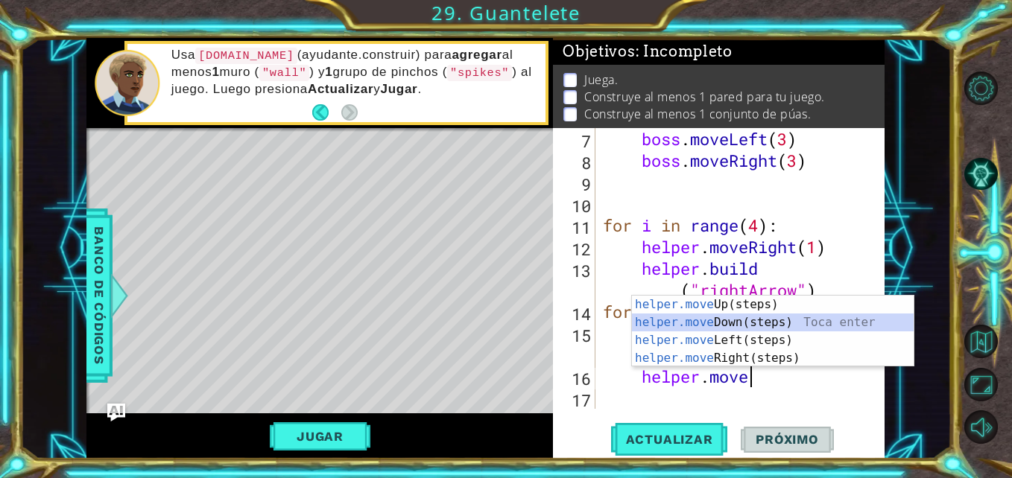
click at [727, 318] on div "helper.move Up(steps) Toca enter helper.move Down(steps) Toca enter helper.move…" at bounding box center [773, 349] width 282 height 107
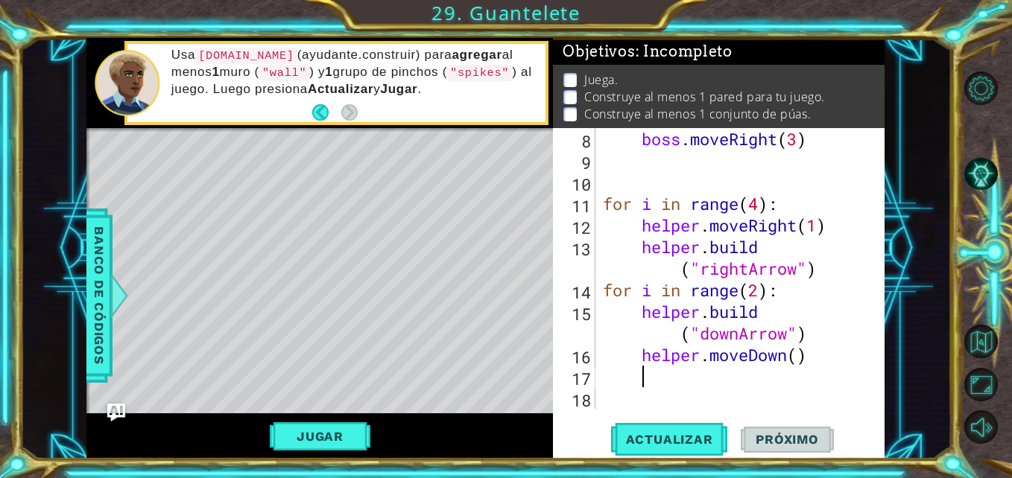
scroll to position [173, 0]
click at [676, 337] on div "boss . moveRight ( 3 ) for i in range ( 4 ) : helper . moveRight ( 1 ) helper .…" at bounding box center [738, 290] width 277 height 324
click at [636, 359] on div "boss . moveRight ( 3 ) for i in range ( 4 ) : helper . moveRight ( 1 ) helper .…" at bounding box center [738, 290] width 277 height 324
type textarea "helper.moveDown()"
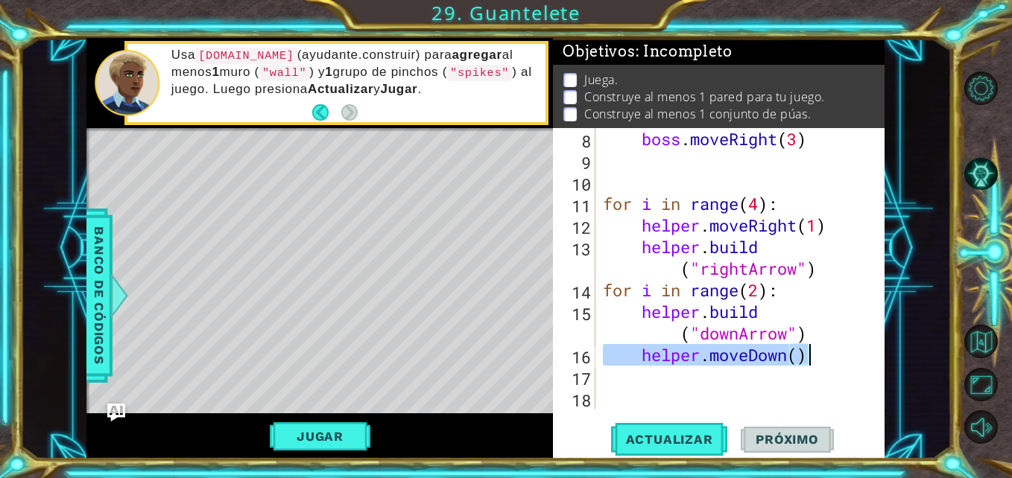
drag, startPoint x: 636, startPoint y: 359, endPoint x: 831, endPoint y: 350, distance: 194.6
click at [831, 350] on div "boss . moveRight ( 3 ) for i in range ( 4 ) : helper . moveRight ( 1 ) helper .…" at bounding box center [738, 290] width 277 height 324
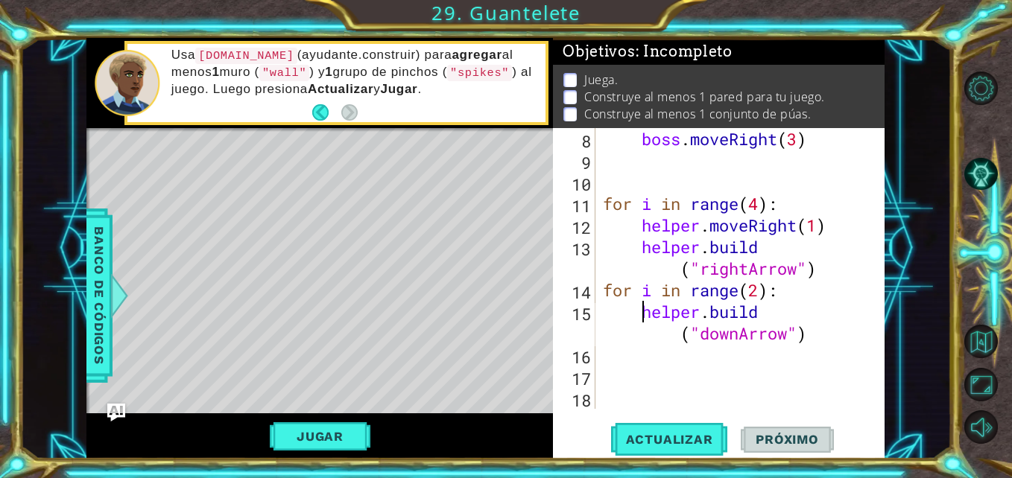
click at [643, 314] on div "boss . moveRight ( 3 ) for i in range ( 4 ) : helper . moveRight ( 1 ) helper .…" at bounding box center [738, 290] width 277 height 324
type textarea "[DOMAIN_NAME]("downArrow")"
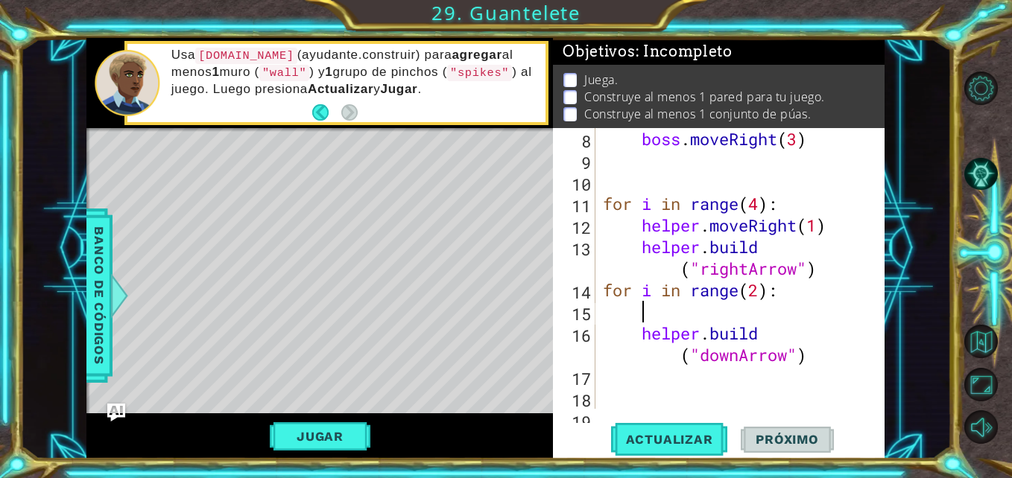
click at [638, 311] on div "boss . moveRight ( 3 ) for i in range ( 4 ) : helper . moveRight ( 1 ) helper .…" at bounding box center [738, 290] width 277 height 324
paste textarea "helper.moveDown()"
click at [677, 311] on div "boss . moveRight ( 3 ) for i in range ( 4 ) : helper . moveRight ( 1 ) helper .…" at bounding box center [738, 290] width 277 height 324
click at [676, 429] on button "Actualizar" at bounding box center [669, 439] width 117 height 33
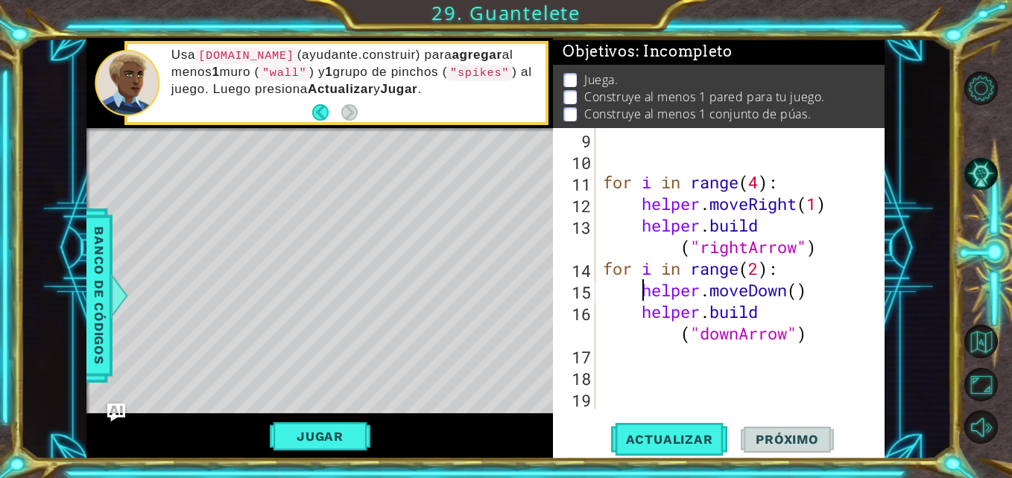
scroll to position [194, 0]
click at [603, 270] on div "for i in range ( 4 ) : helper . moveRight ( 1 ) helper . build ( "rightArrow" )…" at bounding box center [738, 290] width 277 height 324
type textarea "for i in range(2):"
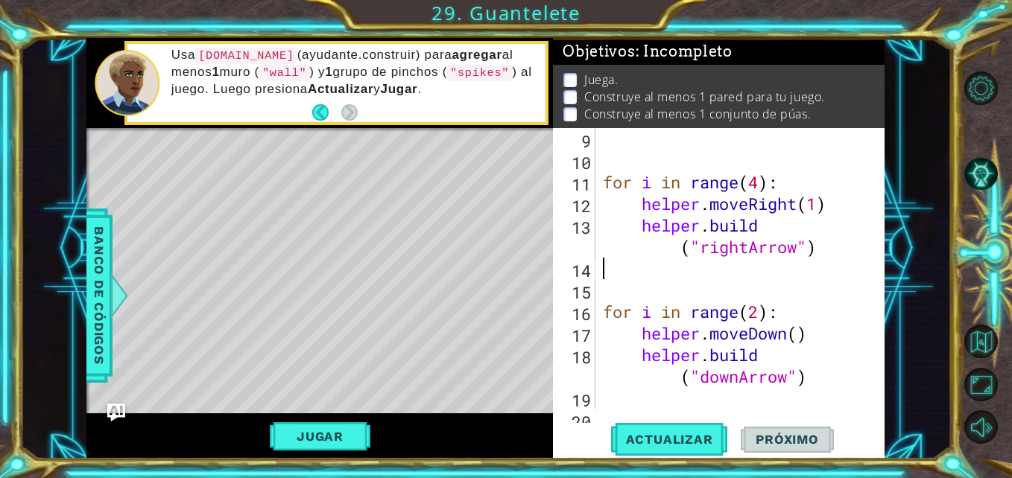
click at [630, 278] on div "for i in range ( 4 ) : helper . moveRight ( 1 ) helper . build ( "rightArrow" )…" at bounding box center [738, 290] width 277 height 324
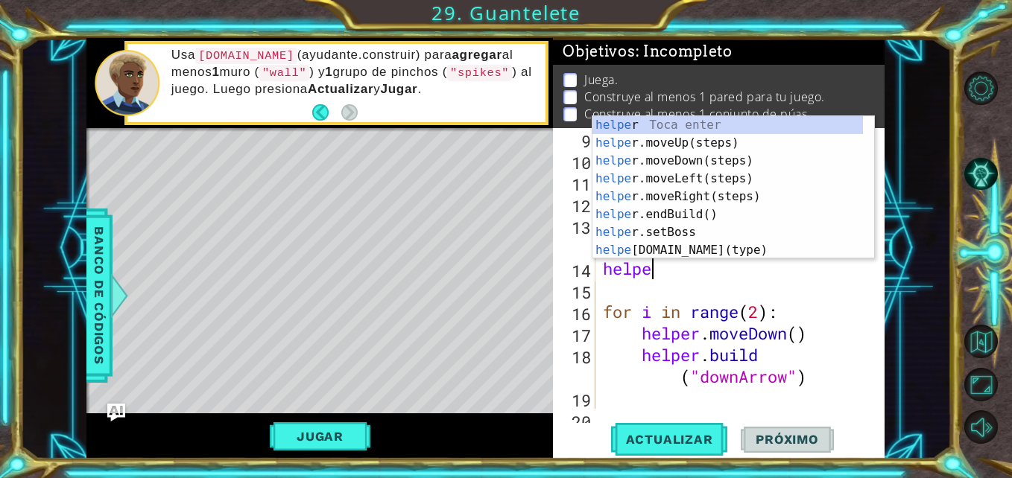
scroll to position [0, 2]
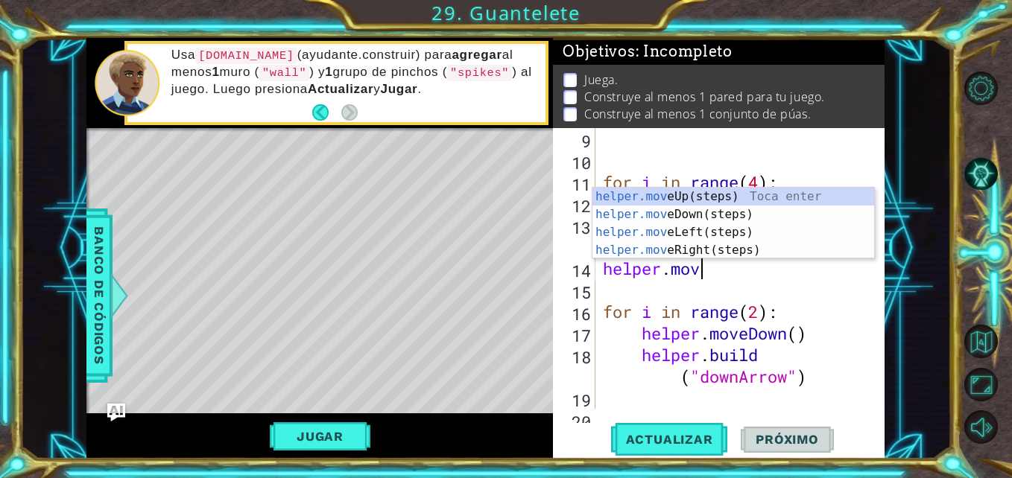
type textarea "helper.move"
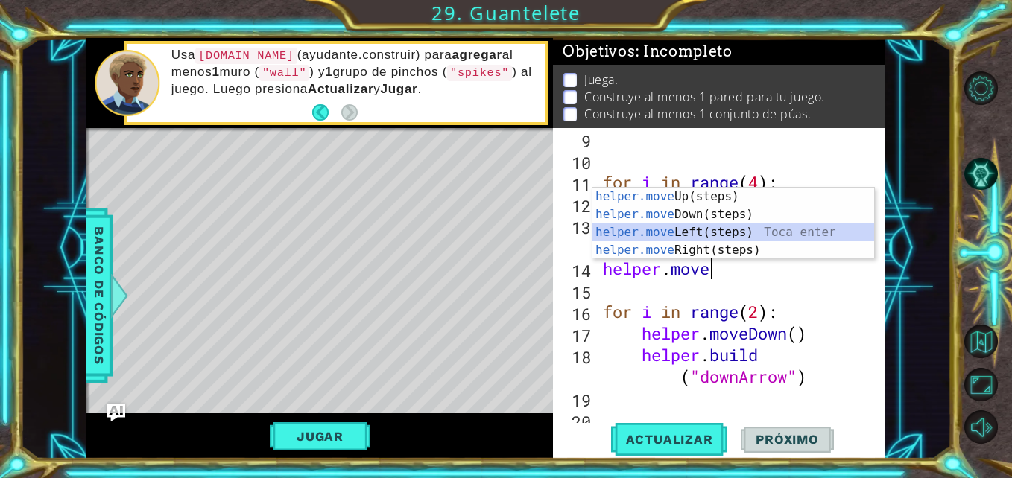
click at [685, 232] on div "helper.move Up(steps) Toca enter helper.move Down(steps) Toca enter helper.move…" at bounding box center [733, 241] width 282 height 107
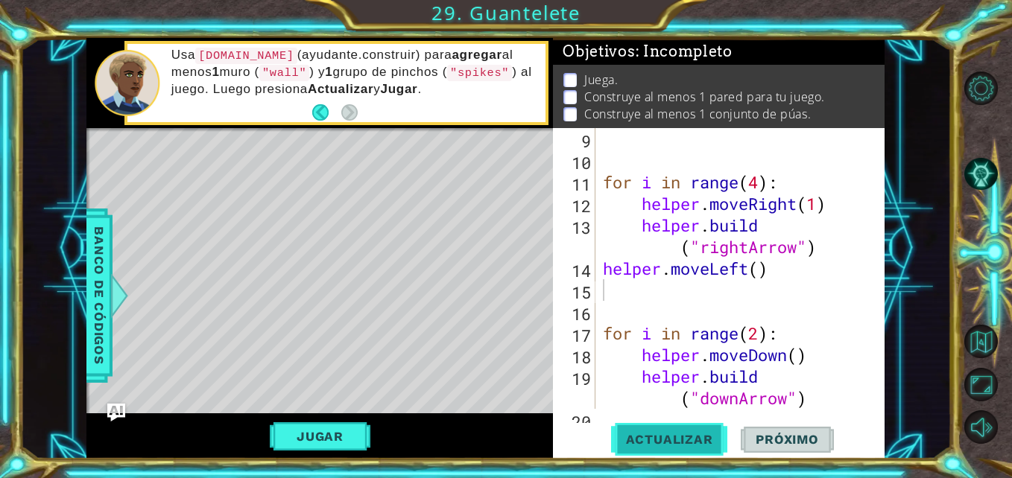
click at [659, 436] on span "Actualizar" at bounding box center [669, 439] width 117 height 15
click at [601, 273] on div "for i in range ( 4 ) : helper . moveRight ( 1 ) helper . build ( "rightArrow" )…" at bounding box center [738, 290] width 277 height 324
type textarea "helper.moveLeft()"
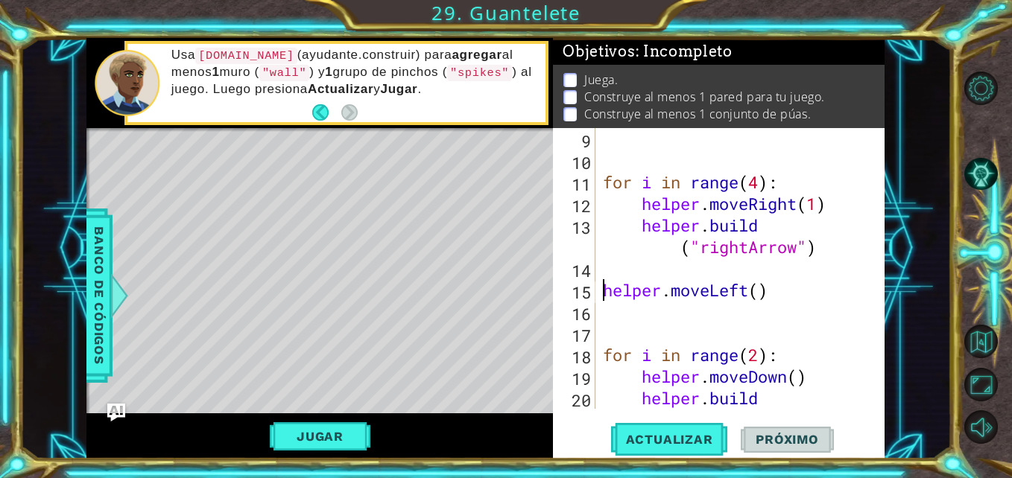
click at [765, 290] on div "for i in range ( 4 ) : helper . moveRight ( 1 ) helper . build ( "rightArrow" )…" at bounding box center [738, 301] width 277 height 346
click at [690, 310] on div "for i in range ( 4 ) : helper . moveRight ( 1 ) helper . build ( "rightArrow" )…" at bounding box center [738, 301] width 277 height 346
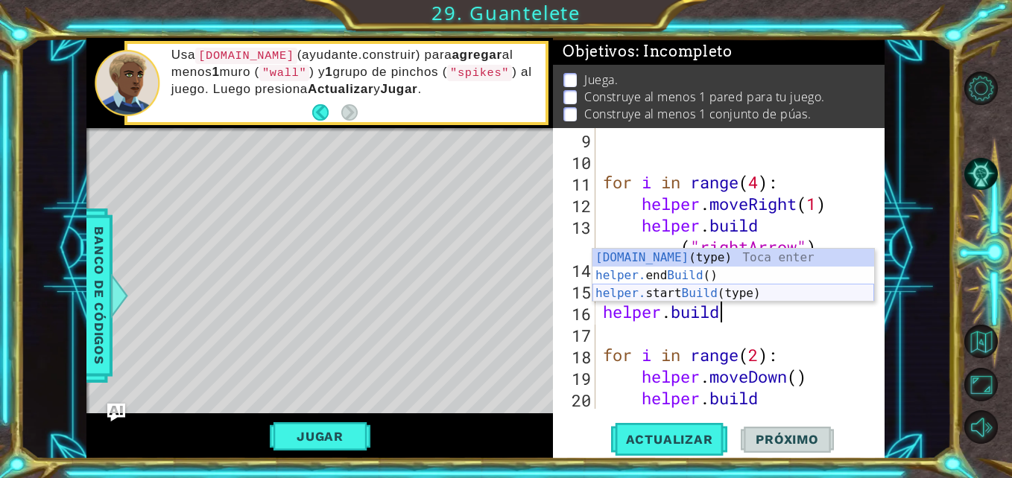
scroll to position [0, 5]
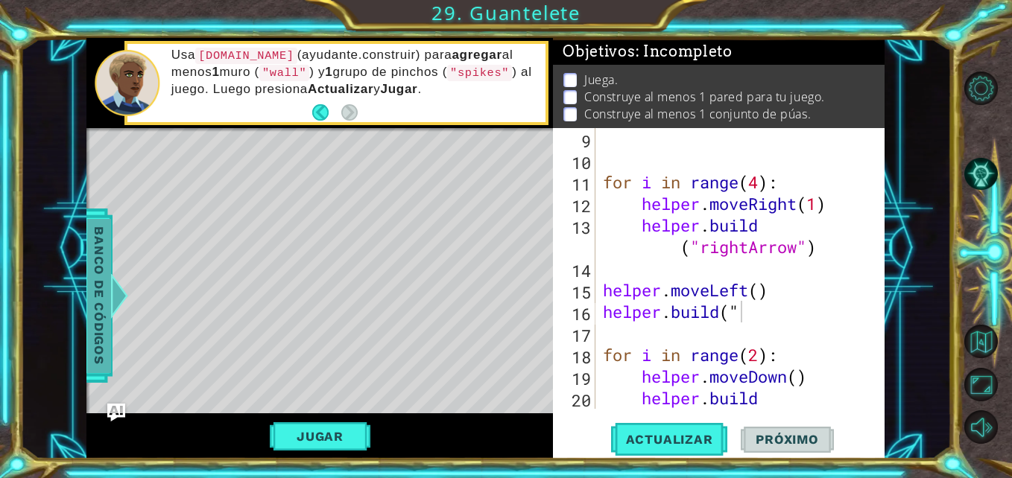
click at [96, 308] on span "Banco de códigos" at bounding box center [99, 296] width 24 height 154
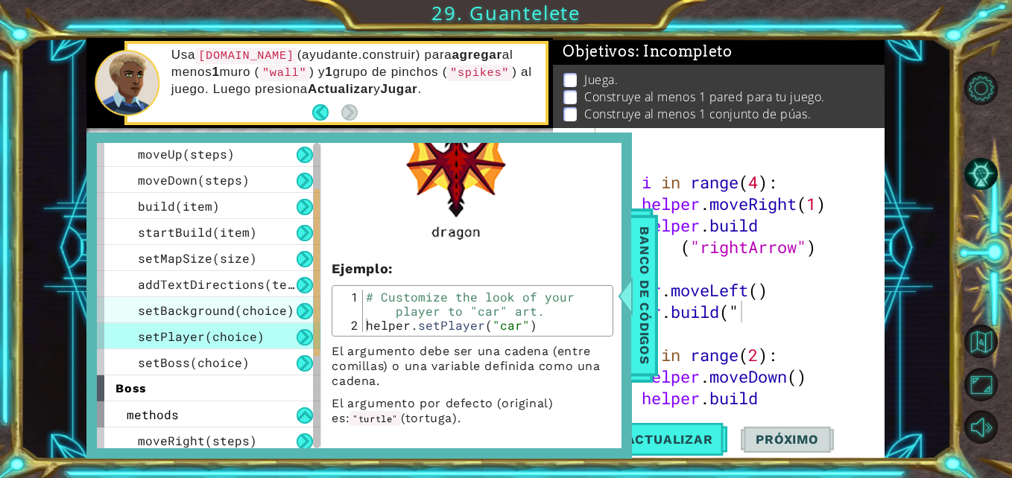
click at [168, 311] on span "setBackground(choice)" at bounding box center [216, 310] width 156 height 16
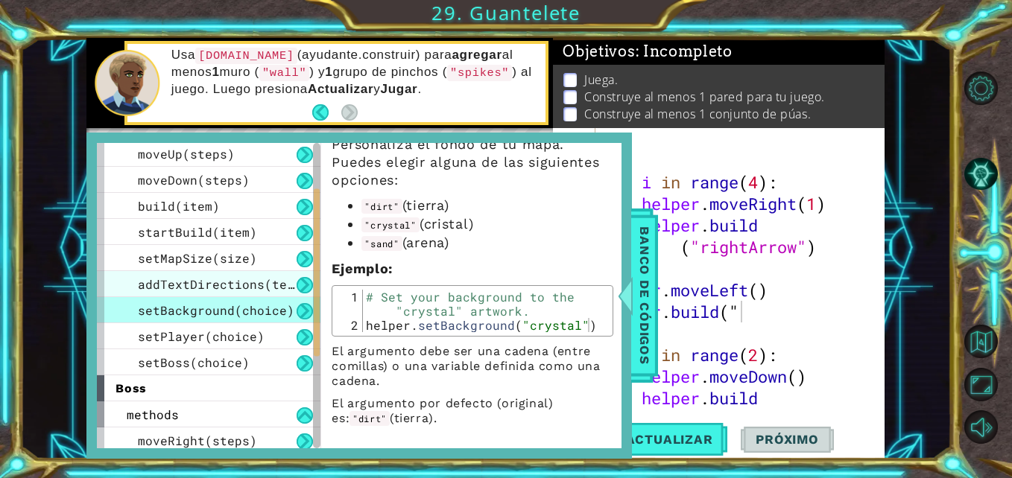
click at [169, 288] on span "addTextDirections(text)" at bounding box center [223, 284] width 171 height 16
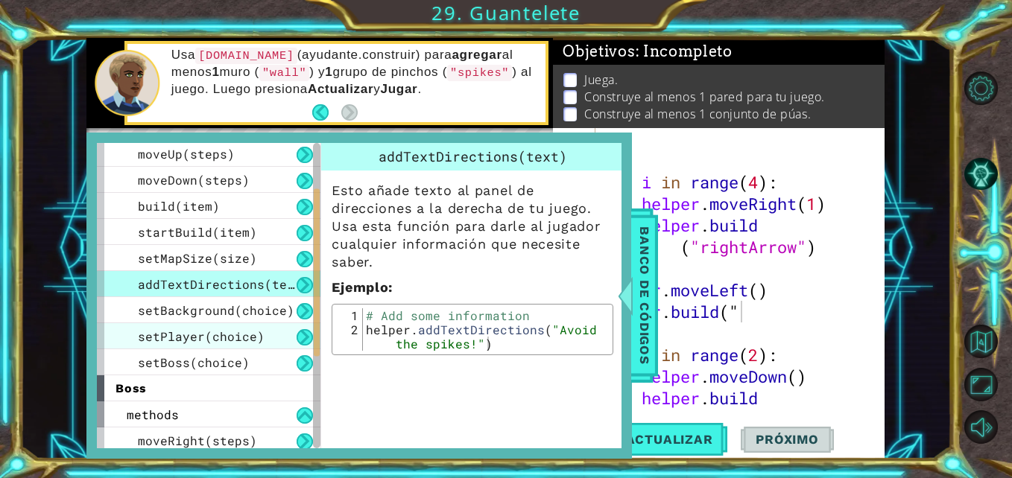
click at [250, 336] on span "setPlayer(choice)" at bounding box center [201, 336] width 127 height 16
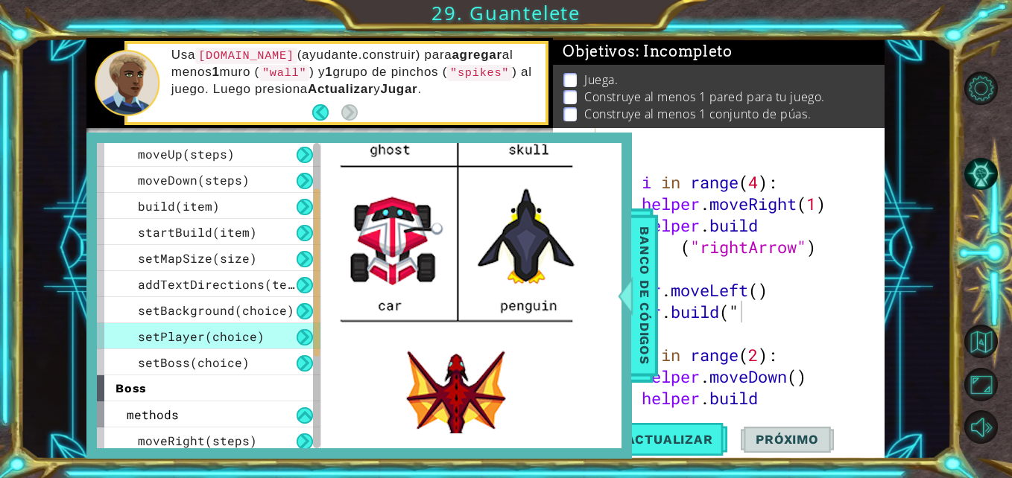
scroll to position [702, 0]
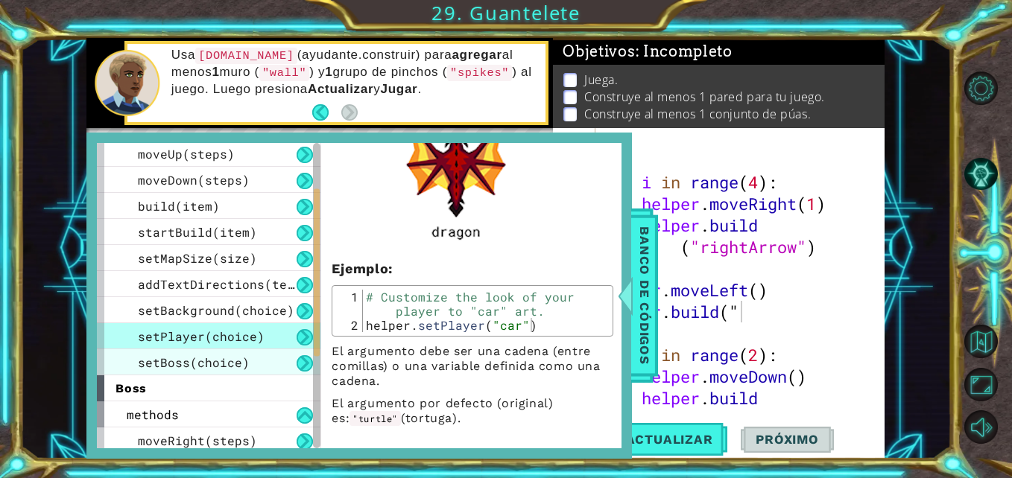
click at [220, 361] on span "setBoss(choice)" at bounding box center [194, 363] width 112 height 16
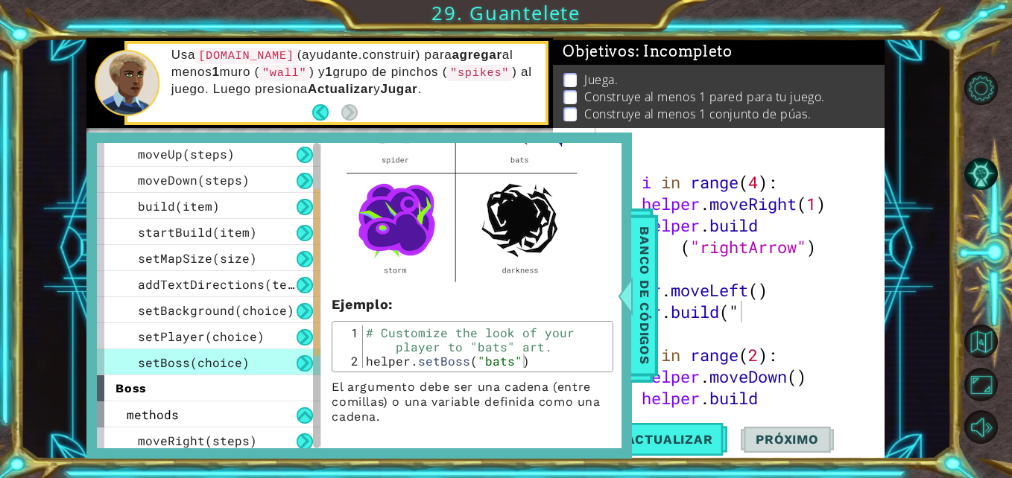
scroll to position [253, 0]
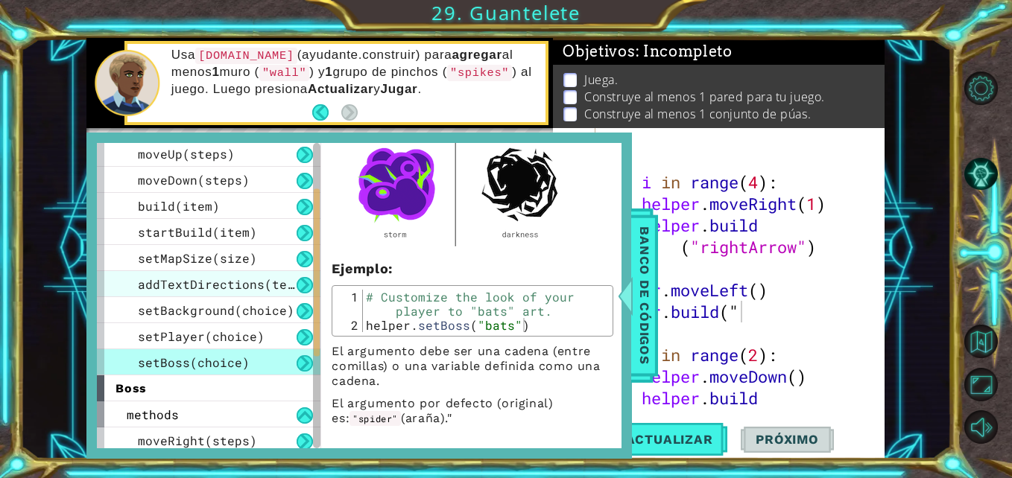
click at [181, 285] on span "addTextDirections(text)" at bounding box center [223, 284] width 171 height 16
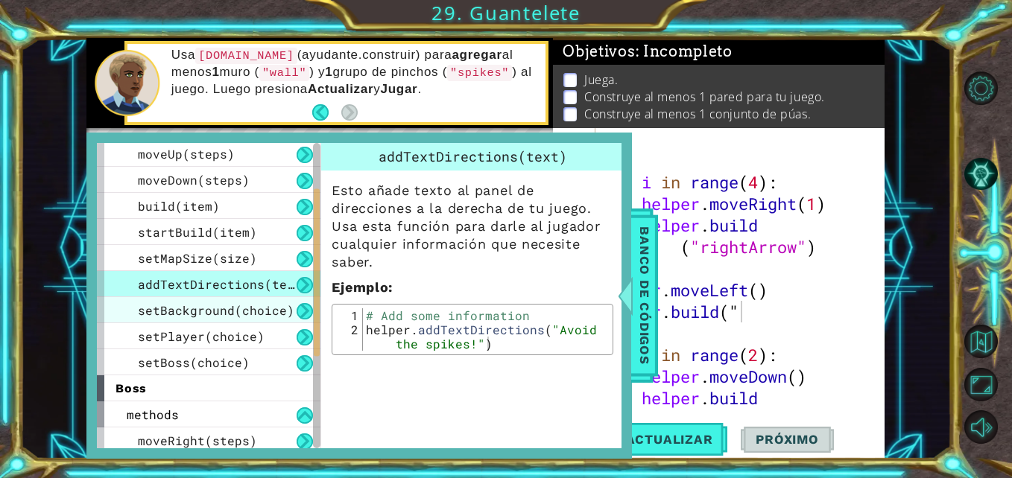
click at [223, 302] on span "setBackground(choice)" at bounding box center [216, 310] width 156 height 16
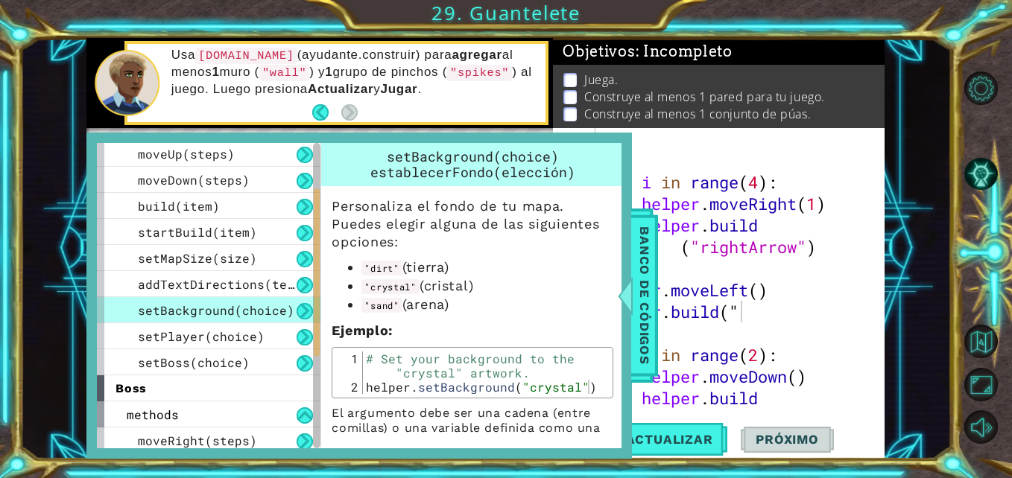
scroll to position [62, 0]
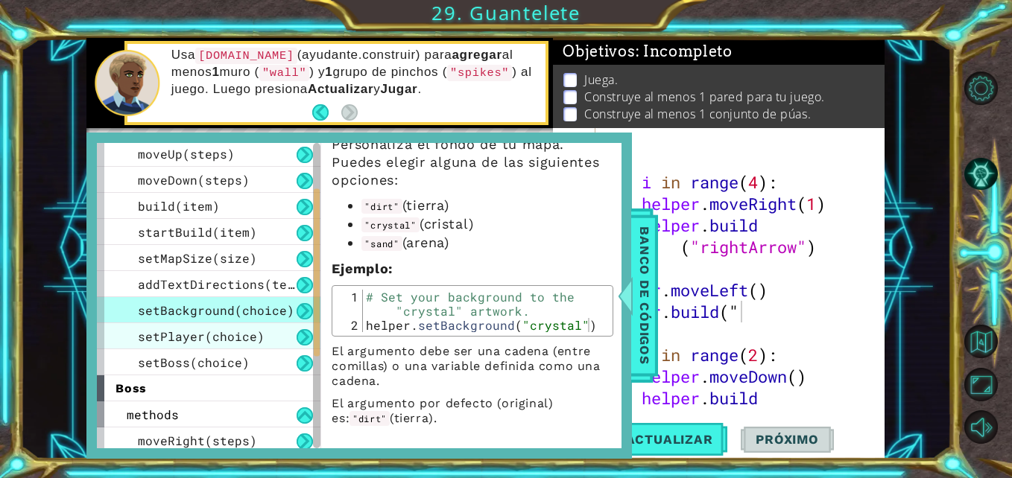
click at [227, 331] on span "setPlayer(choice)" at bounding box center [201, 336] width 127 height 16
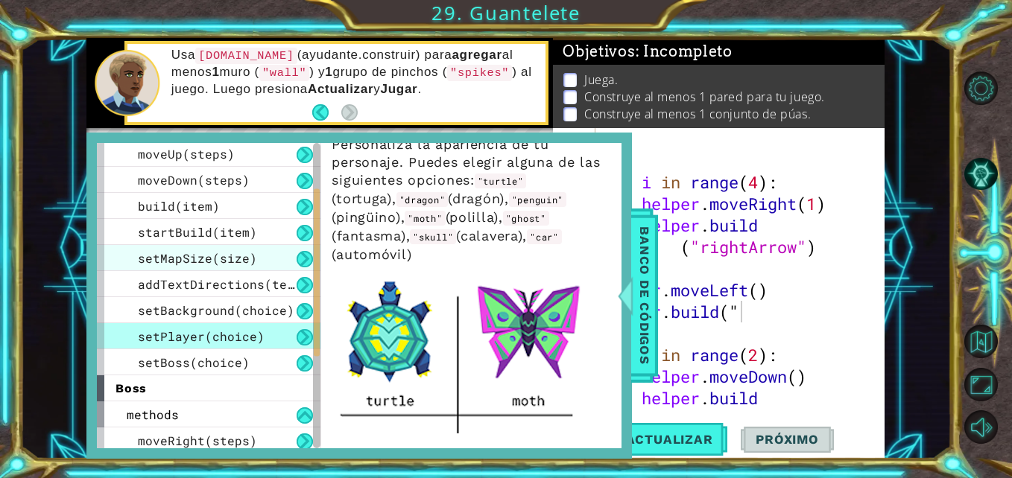
click at [194, 262] on span "setMapSize(size)" at bounding box center [197, 258] width 119 height 16
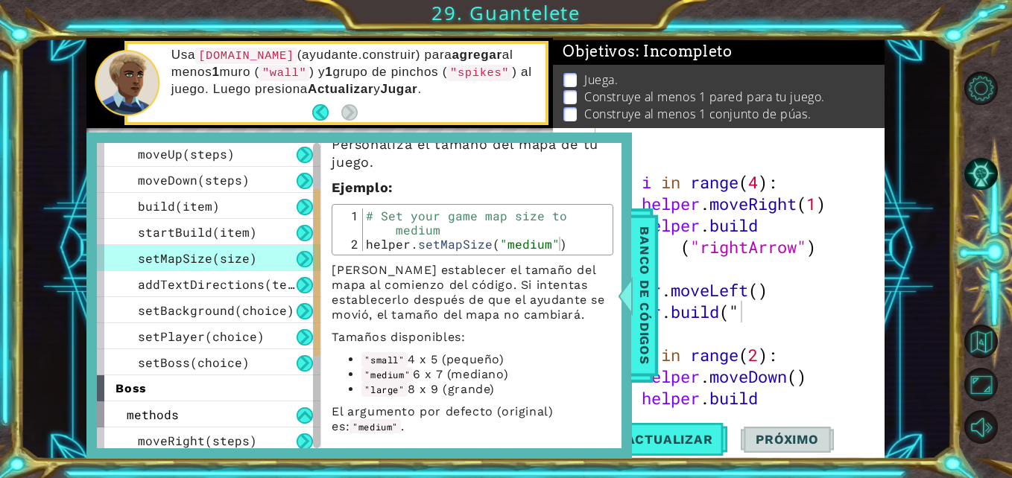
scroll to position [85, 0]
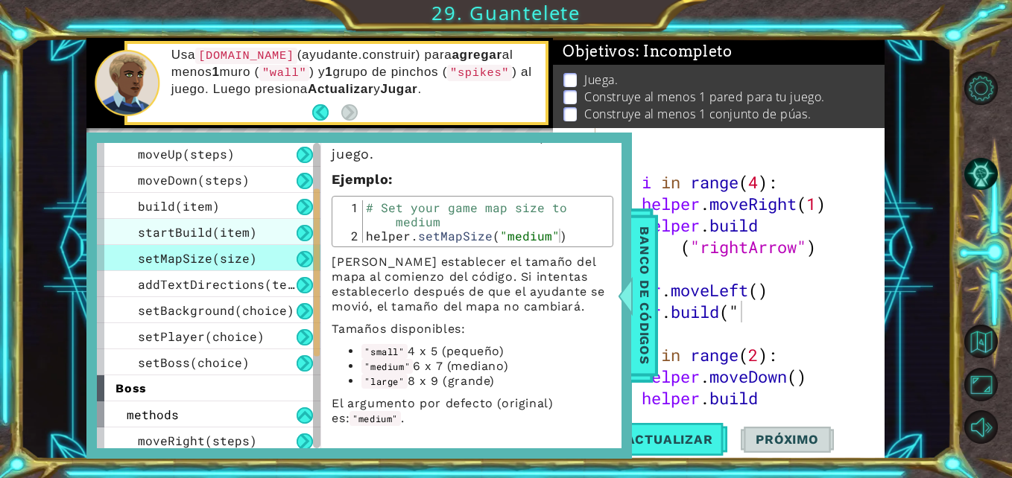
click at [205, 224] on span "startBuild(item)" at bounding box center [197, 232] width 119 height 16
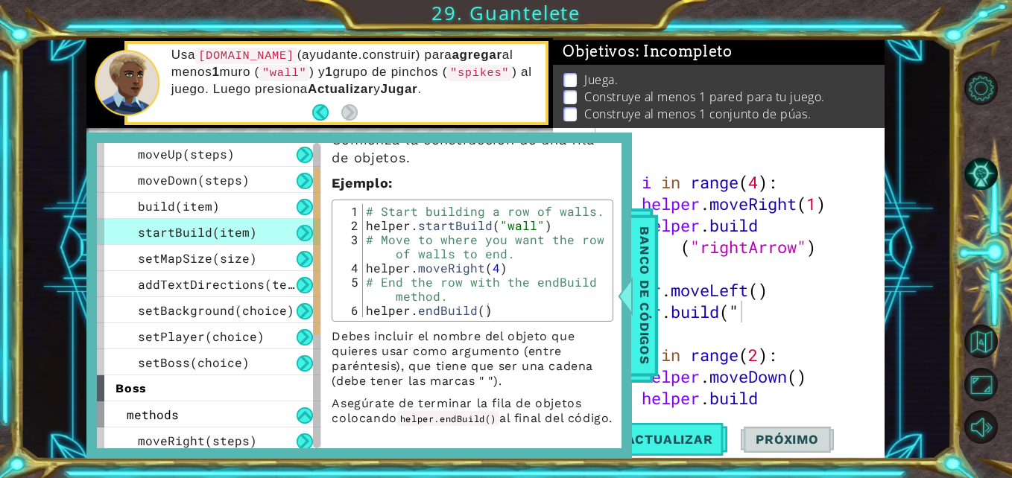
scroll to position [50, 0]
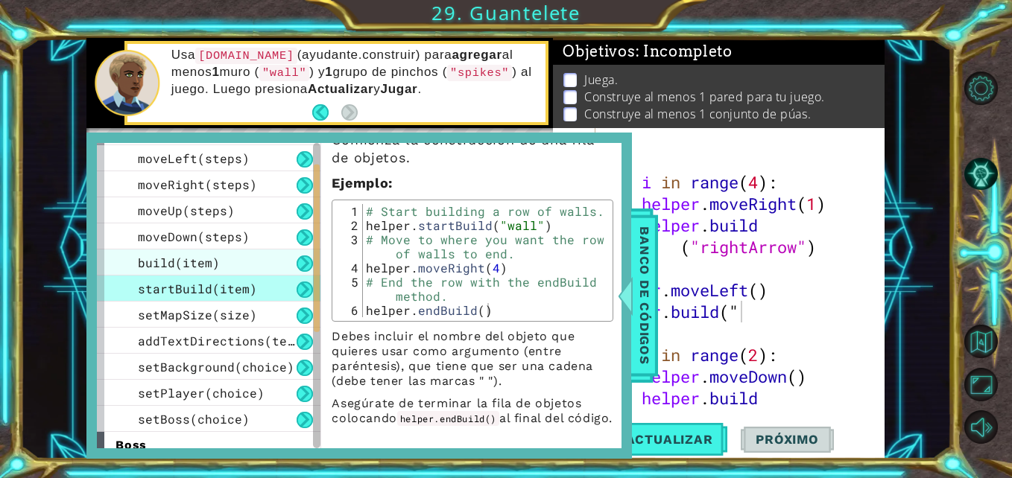
click at [222, 253] on div "build(item)" at bounding box center [208, 263] width 223 height 26
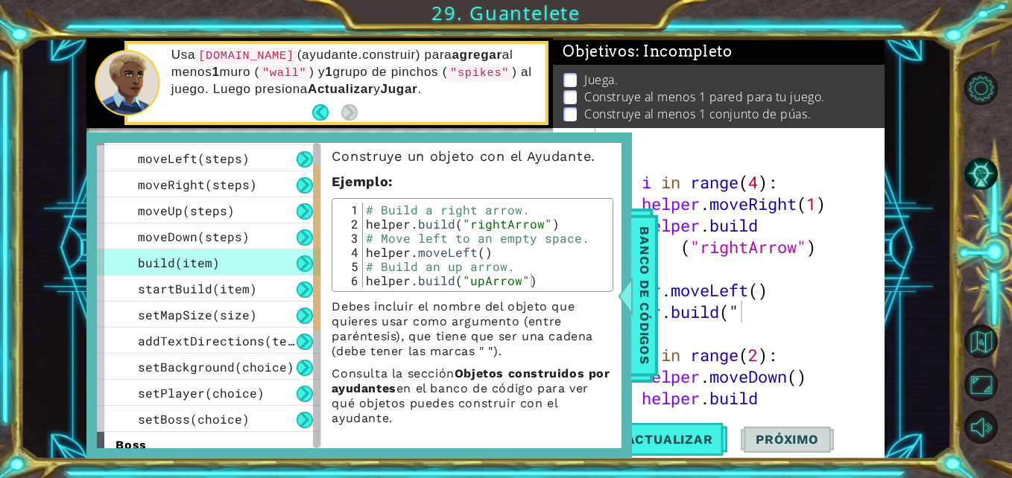
click at [302, 263] on button at bounding box center [304, 263] width 16 height 16
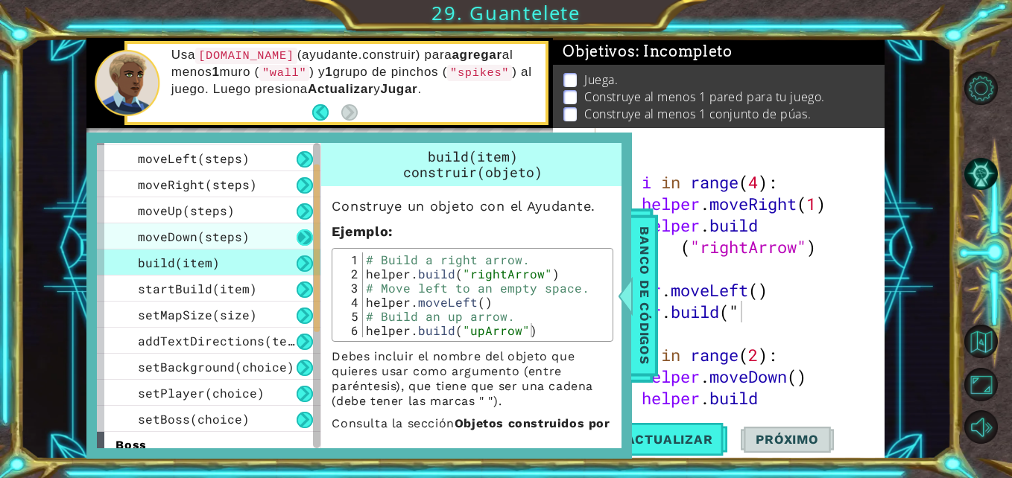
drag, startPoint x: 305, startPoint y: 266, endPoint x: 299, endPoint y: 229, distance: 36.9
click at [299, 229] on div "moveLeft(steps) moveRight(steps) moveUp(steps) moveDown(steps) build(item) star…" at bounding box center [208, 288] width 223 height 287
click at [299, 229] on button at bounding box center [304, 237] width 16 height 16
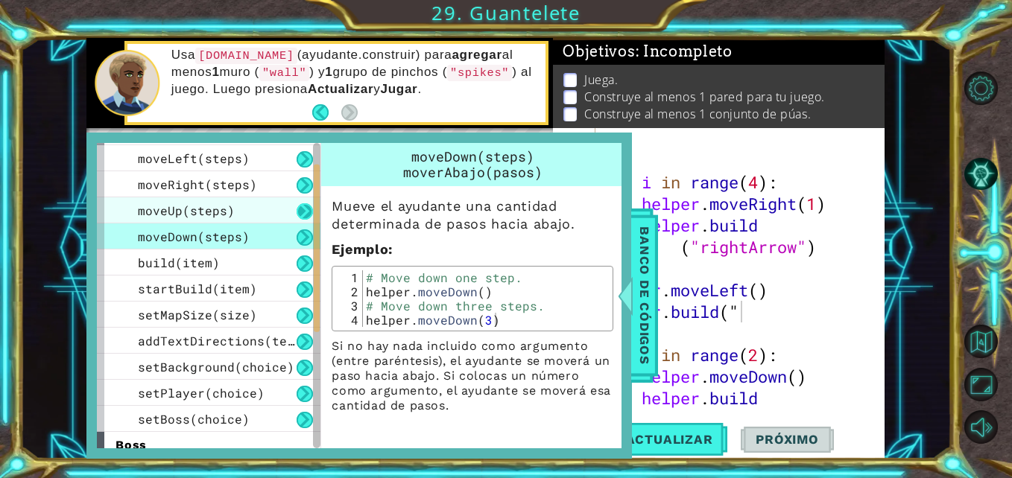
click at [304, 211] on button at bounding box center [304, 211] width 16 height 16
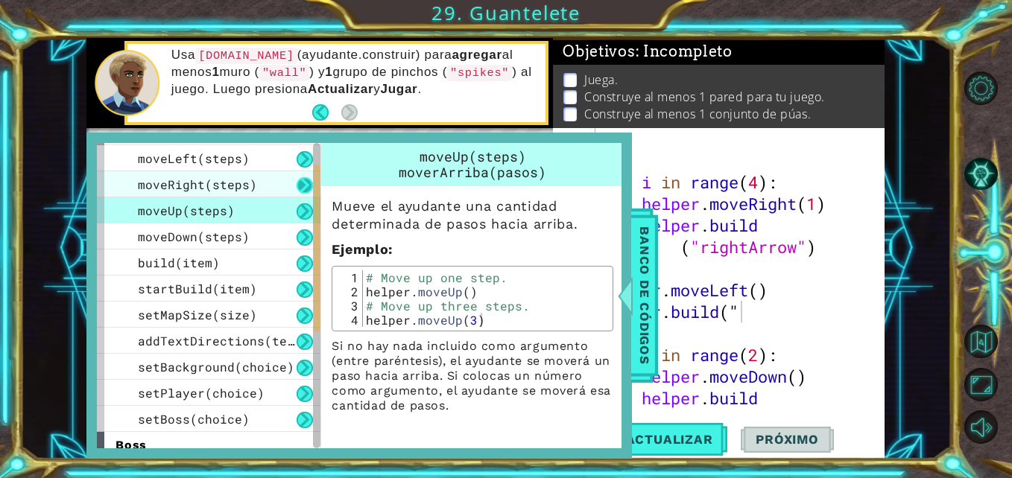
click at [301, 193] on button at bounding box center [304, 185] width 16 height 16
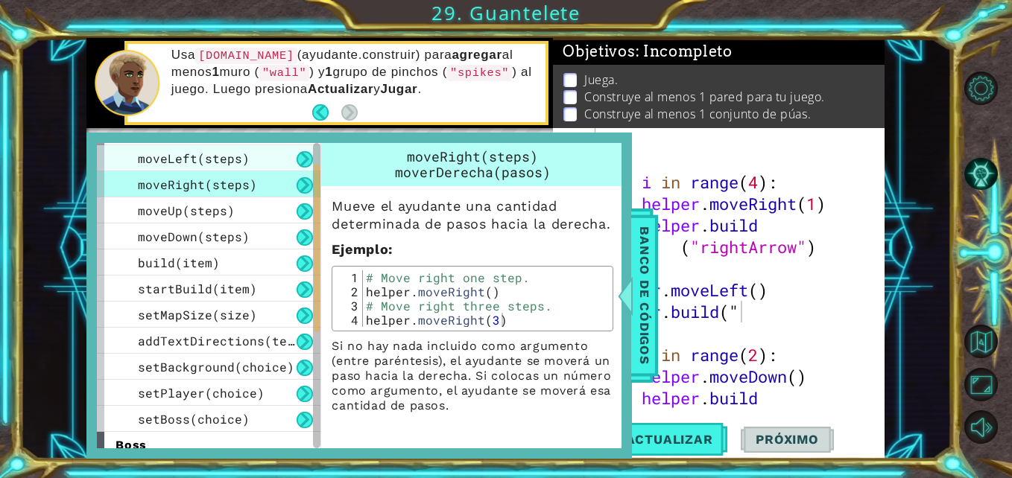
click at [217, 165] on span "moveLeft(steps)" at bounding box center [194, 158] width 112 height 16
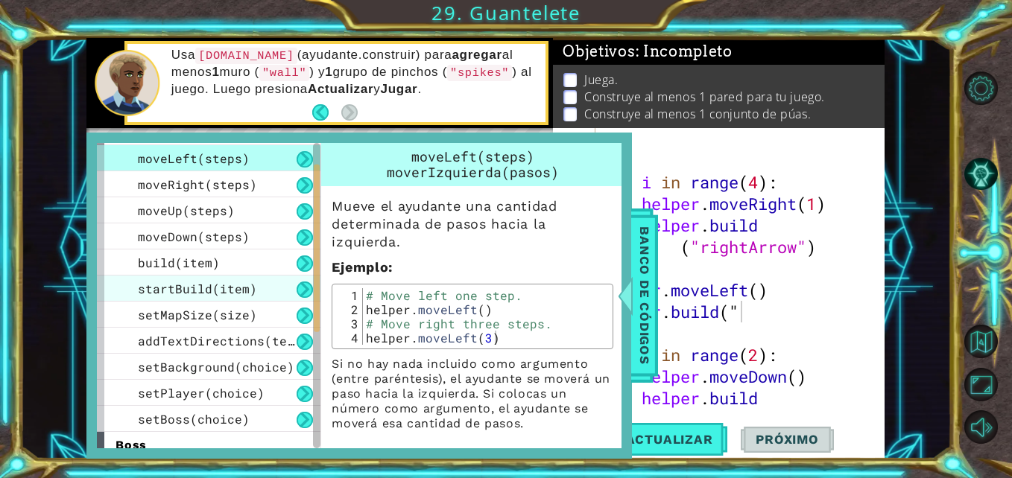
click at [209, 292] on span "startBuild(item)" at bounding box center [197, 289] width 119 height 16
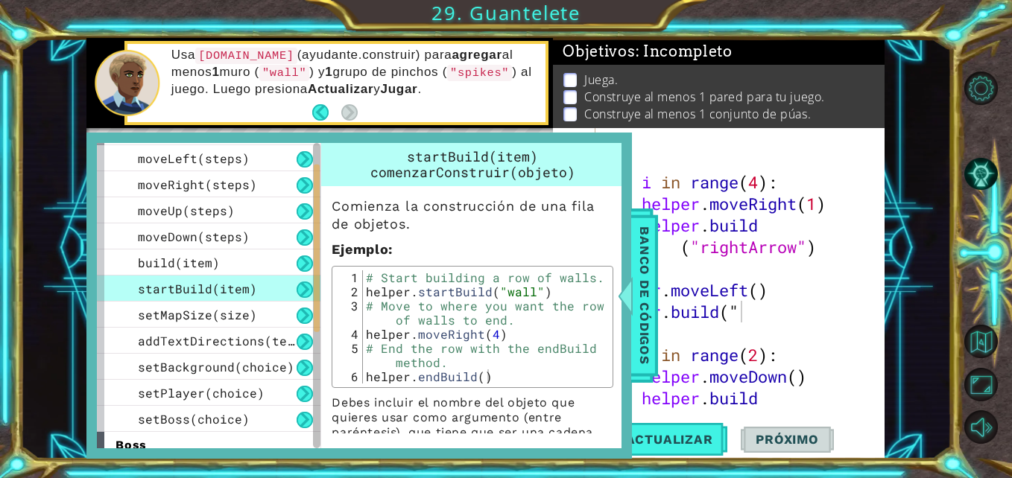
scroll to position [81, 0]
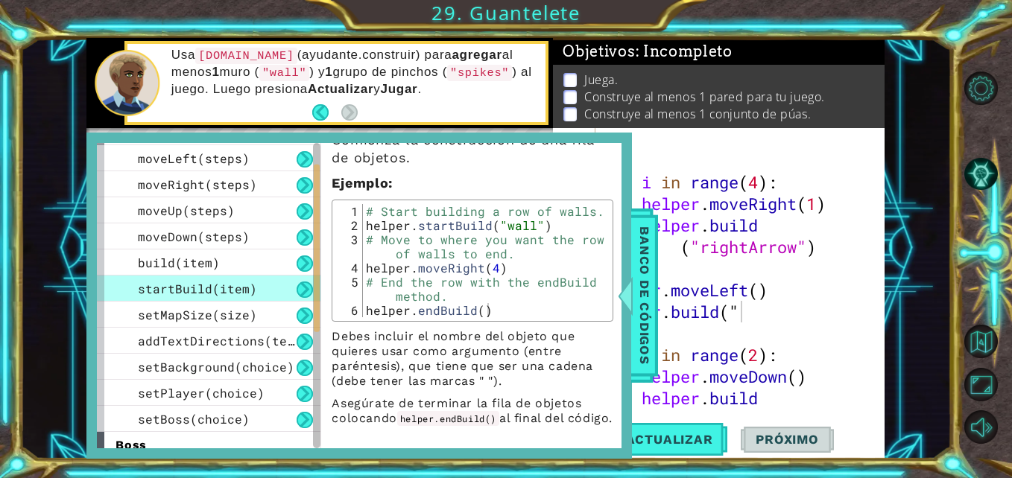
click at [305, 294] on button at bounding box center [304, 290] width 16 height 16
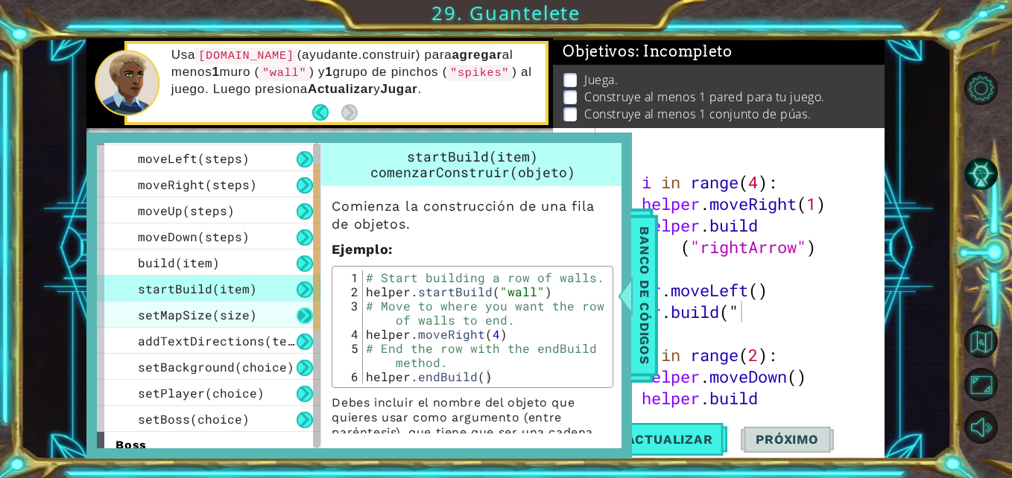
click at [300, 320] on button at bounding box center [304, 316] width 16 height 16
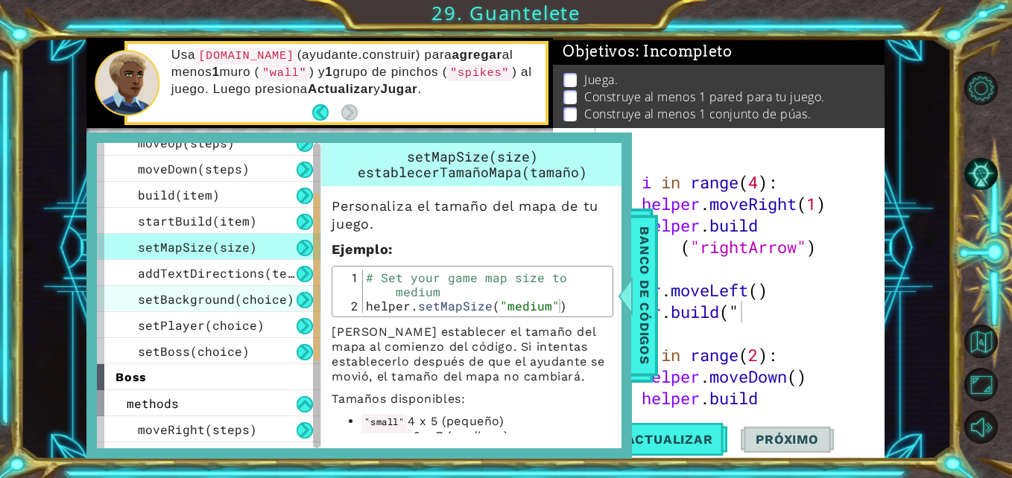
scroll to position [118, 0]
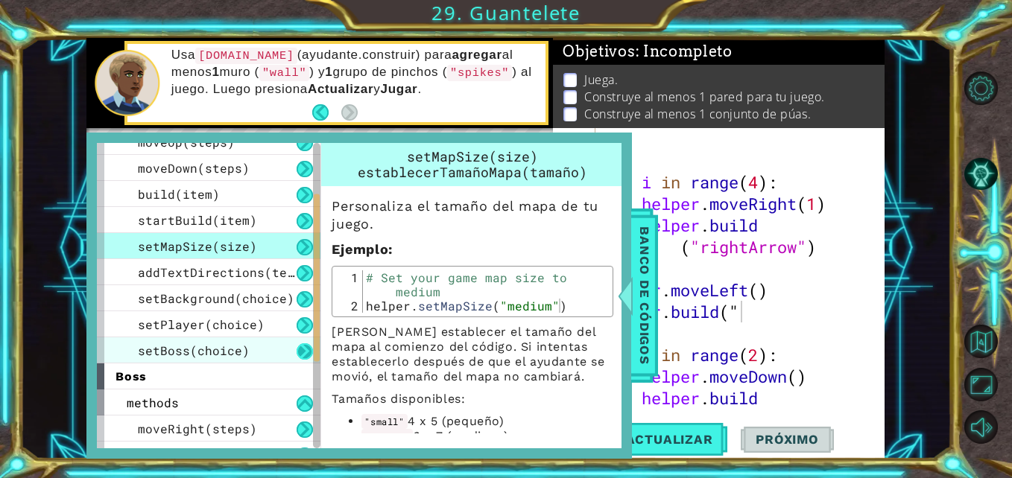
click at [301, 345] on button at bounding box center [304, 351] width 16 height 16
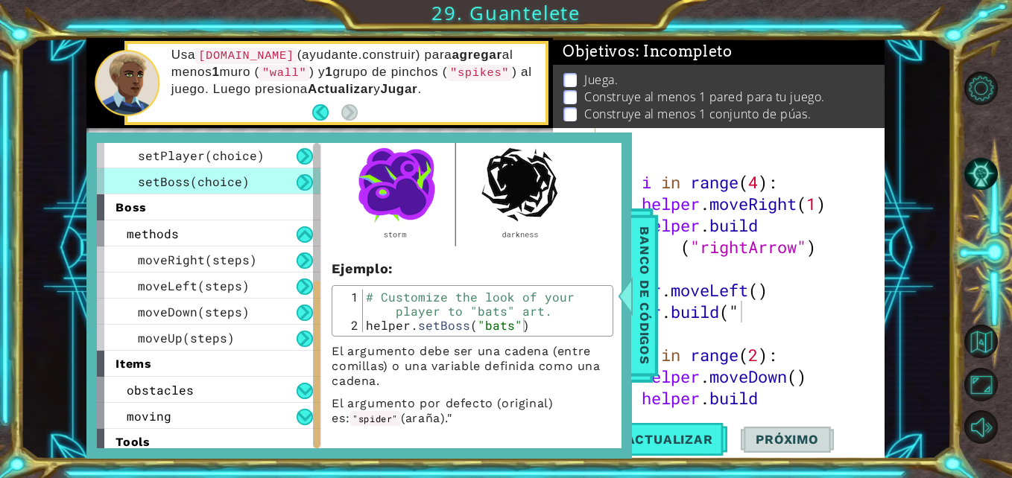
scroll to position [320, 0]
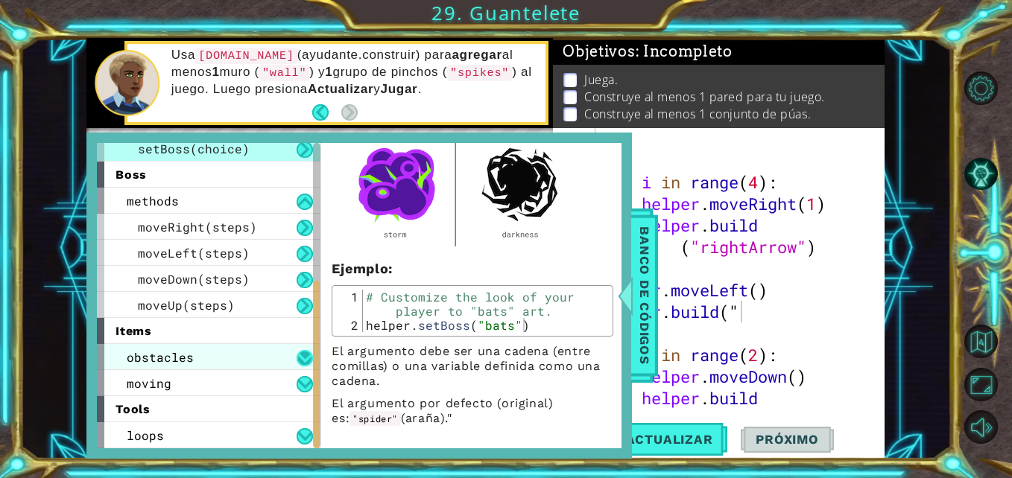
click at [302, 360] on button at bounding box center [304, 358] width 16 height 16
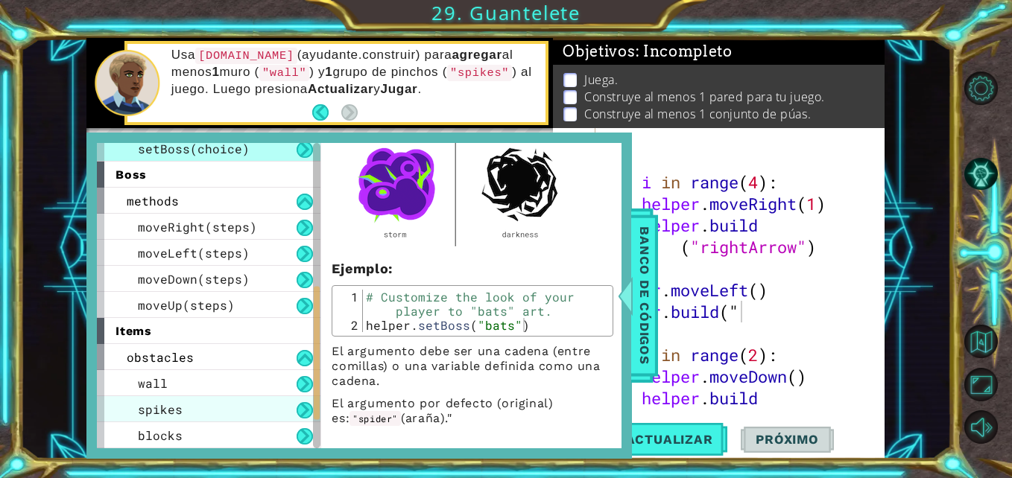
click at [253, 397] on div "spikes" at bounding box center [208, 409] width 223 height 26
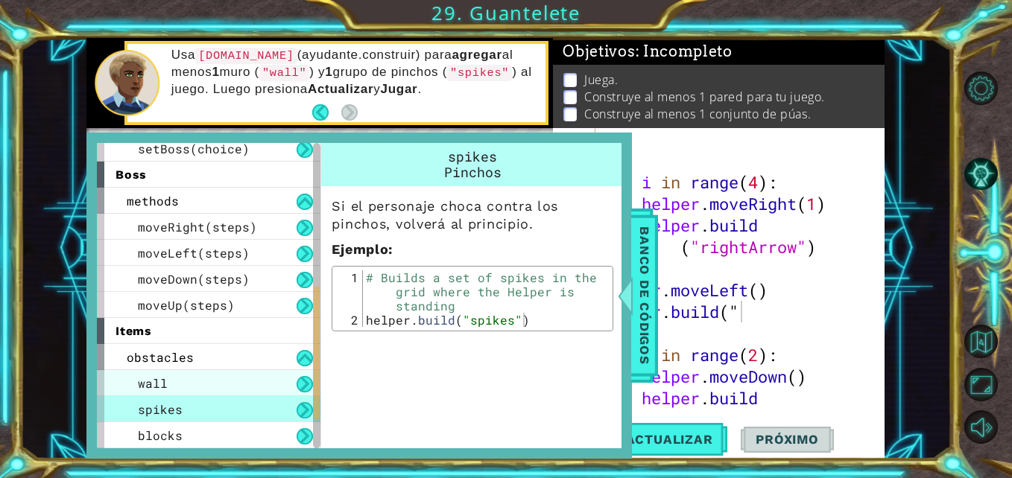
click at [269, 388] on div "wall" at bounding box center [208, 383] width 223 height 26
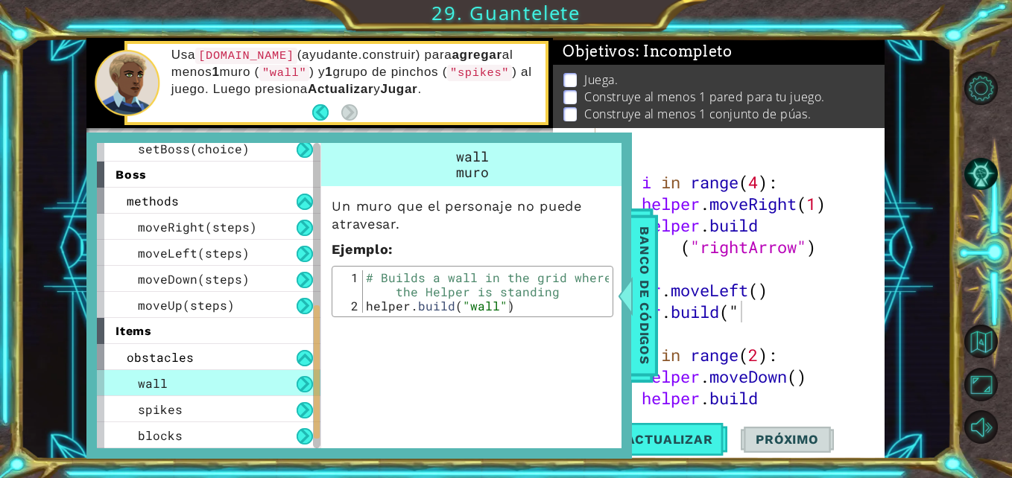
scroll to position [399, 0]
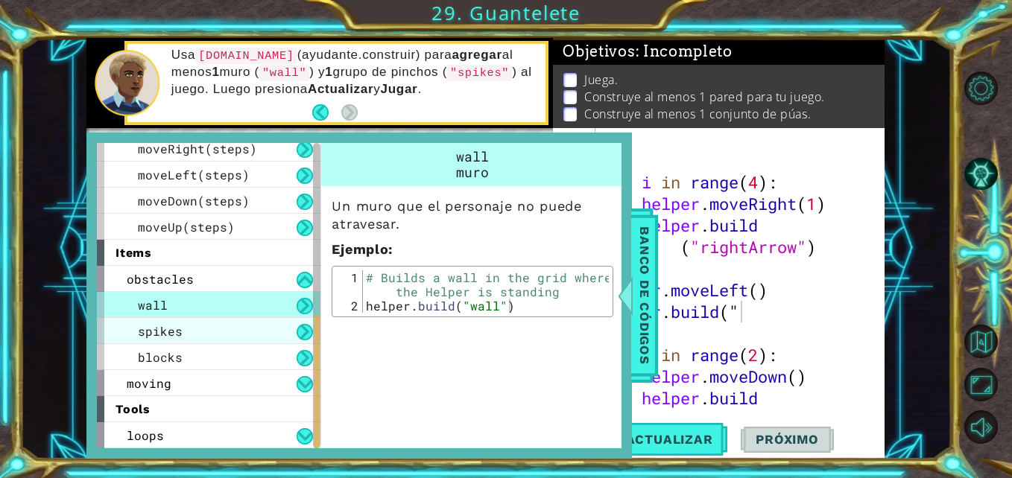
click at [241, 334] on div "spikes" at bounding box center [208, 331] width 223 height 26
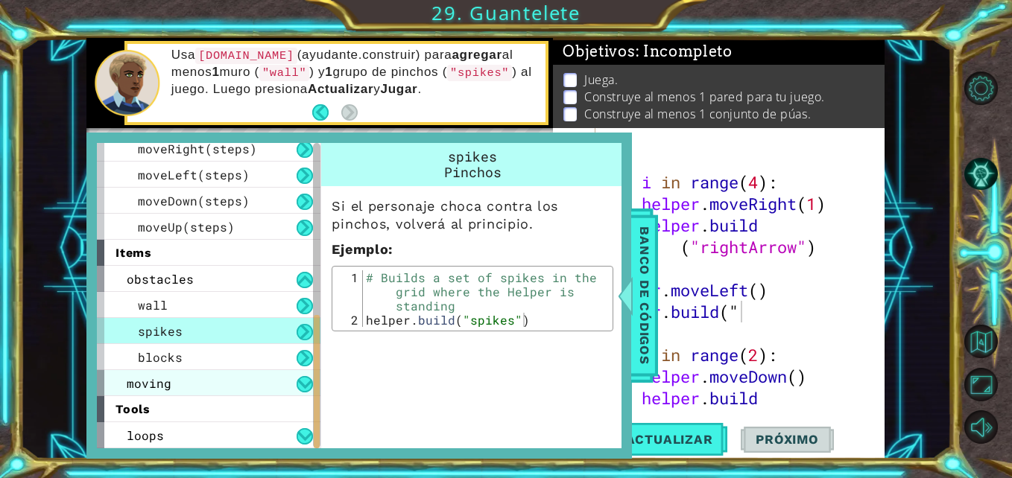
click at [273, 371] on div "moving" at bounding box center [208, 383] width 223 height 26
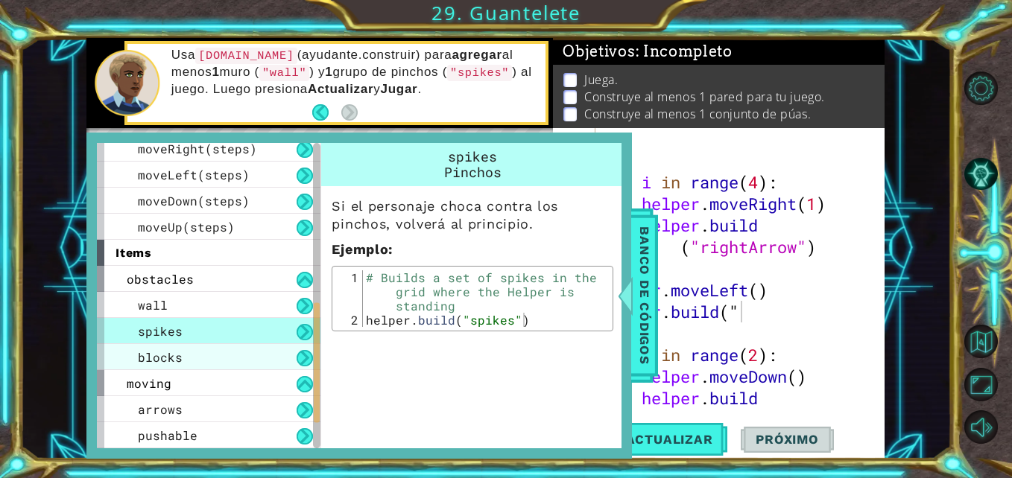
click at [293, 355] on div "blocks" at bounding box center [208, 357] width 223 height 26
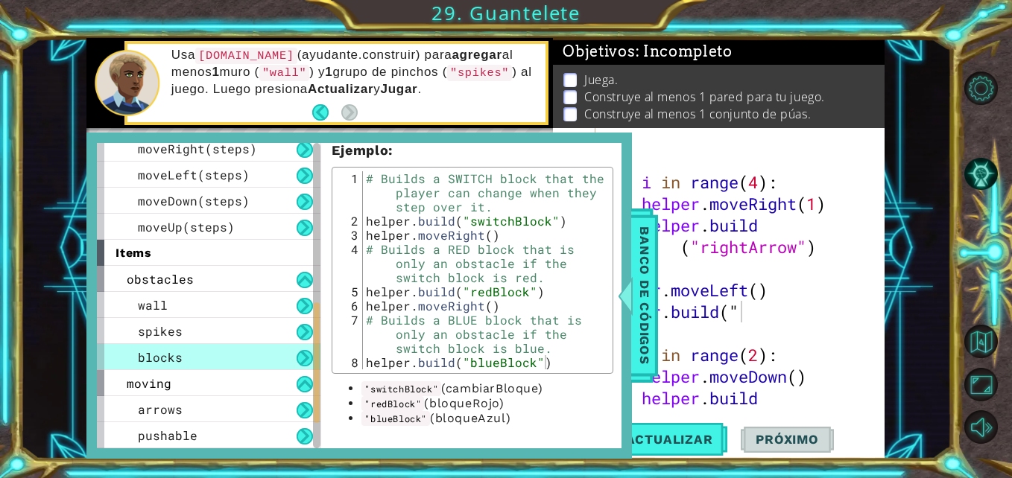
scroll to position [296, 0]
click at [197, 380] on div "moving" at bounding box center [208, 383] width 223 height 26
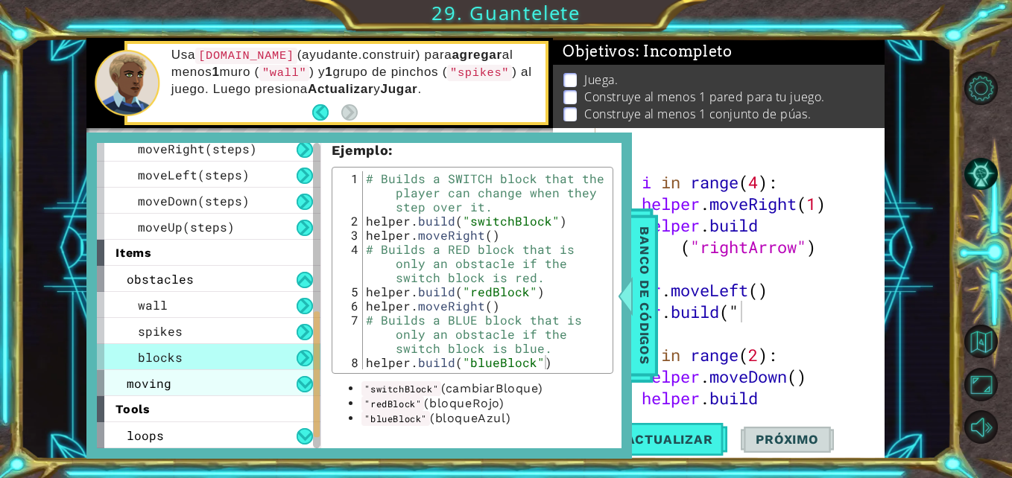
click at [239, 378] on div "moving" at bounding box center [208, 383] width 223 height 26
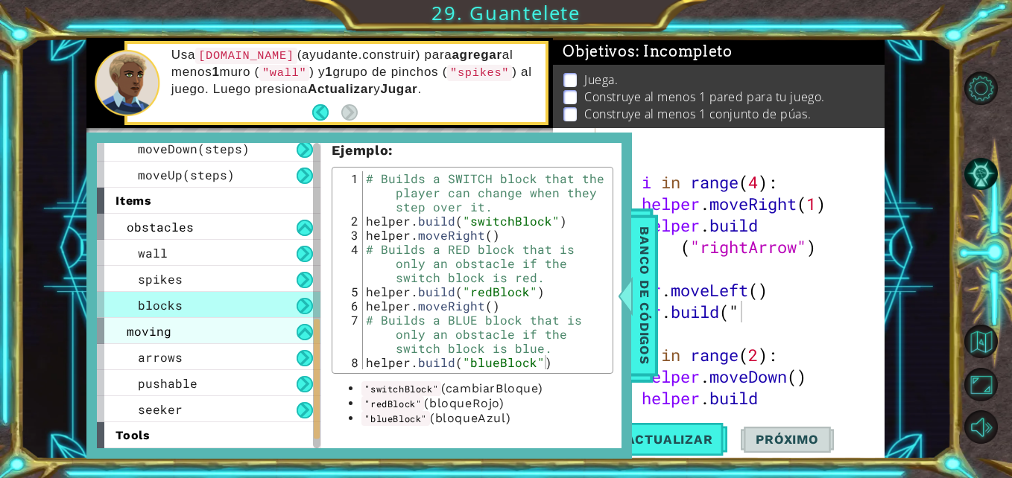
scroll to position [455, 0]
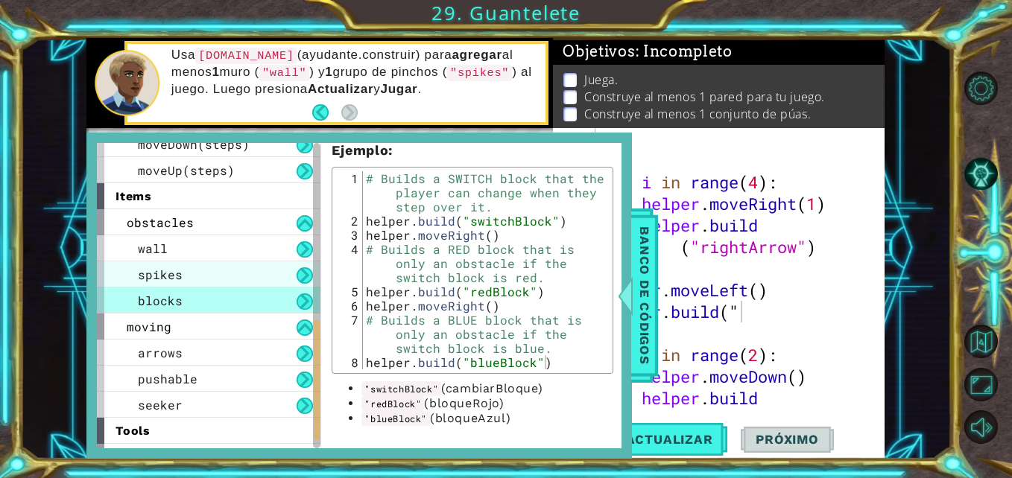
click at [290, 279] on div "spikes" at bounding box center [208, 274] width 223 height 26
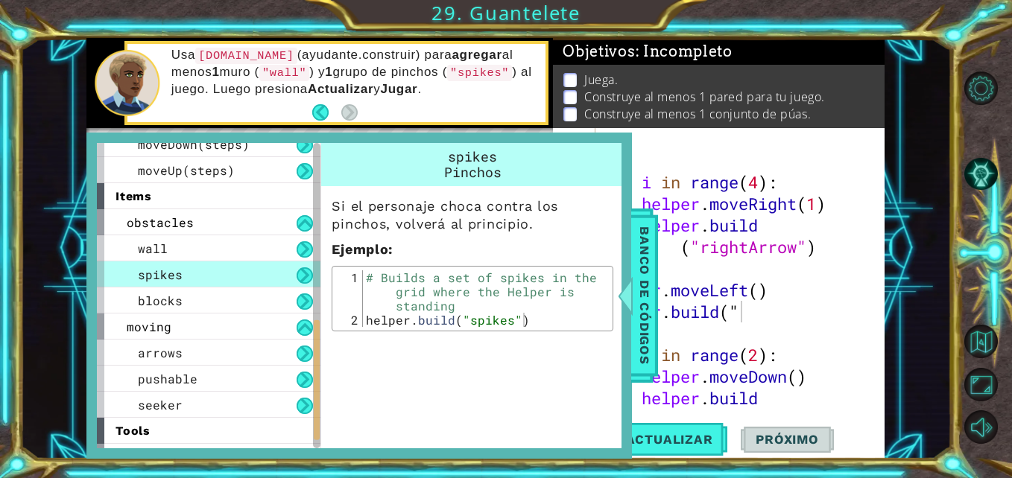
scroll to position [0, 0]
click at [625, 296] on div at bounding box center [625, 295] width 19 height 45
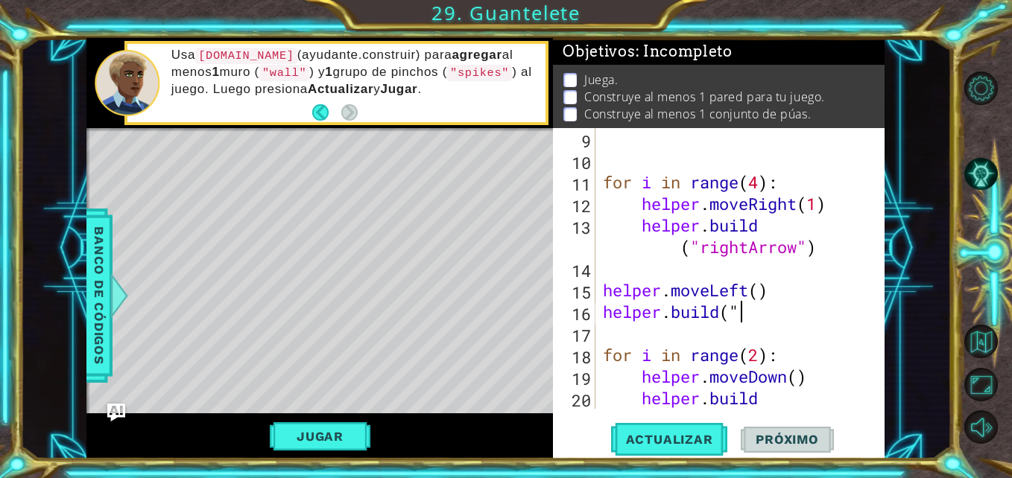
click at [750, 312] on div "for i in range ( 4 ) : helper . moveRight ( 1 ) helper . build ( "rightArrow" )…" at bounding box center [738, 301] width 277 height 346
type textarea "[DOMAIN_NAME]("spikes")"
click at [671, 429] on button "Actualizar" at bounding box center [669, 439] width 117 height 33
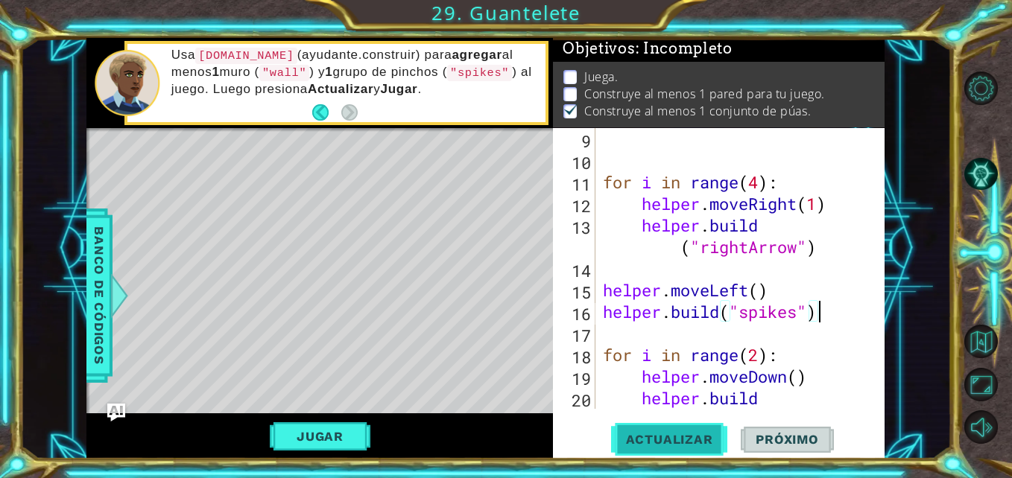
scroll to position [11, 0]
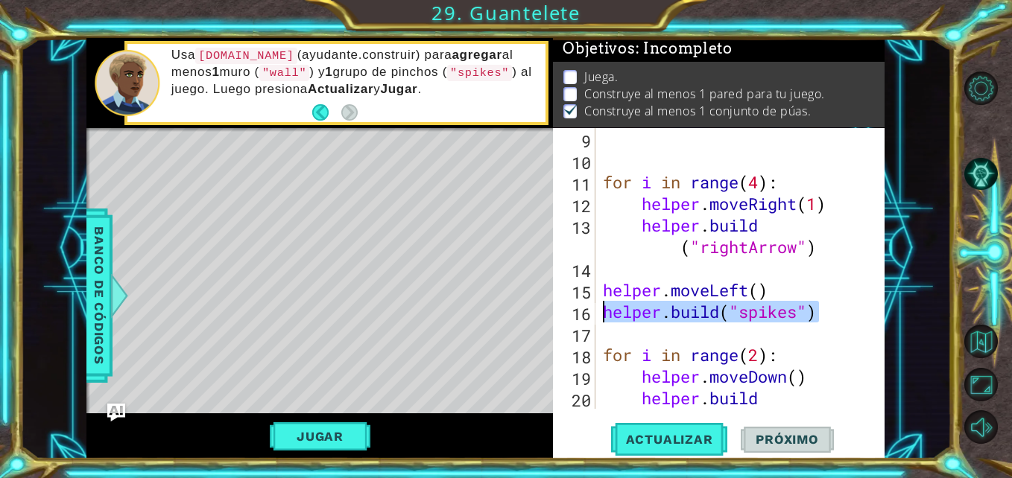
drag, startPoint x: 825, startPoint y: 318, endPoint x: 599, endPoint y: 303, distance: 226.2
click at [599, 303] on div "[DOMAIN_NAME]("spikes") 9 10 11 12 13 14 15 16 17 18 19 20 for i in range ( 4 )…" at bounding box center [717, 268] width 328 height 281
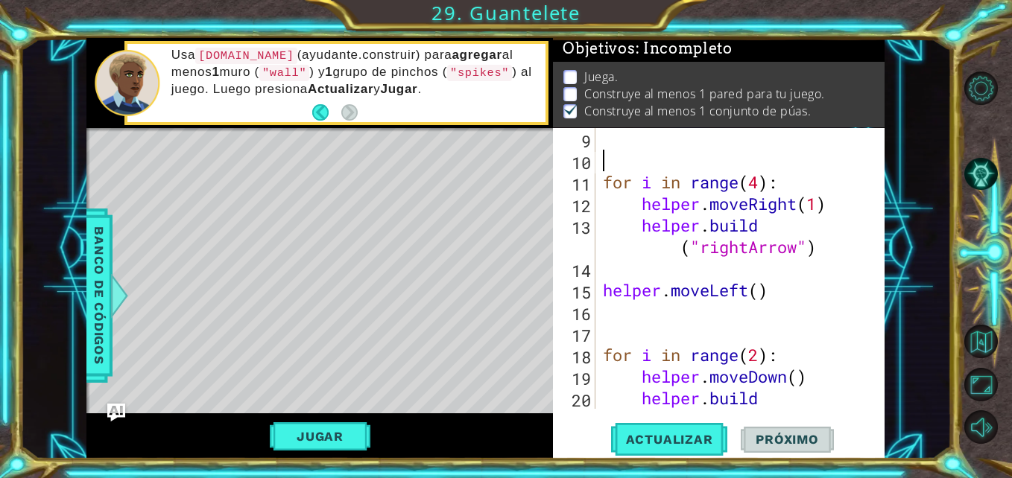
click at [619, 163] on div "for i in range ( 4 ) : helper . moveRight ( 1 ) helper . build ( "rightArrow" )…" at bounding box center [738, 301] width 277 height 346
paste textarea "[DOMAIN_NAME]("spikes")"
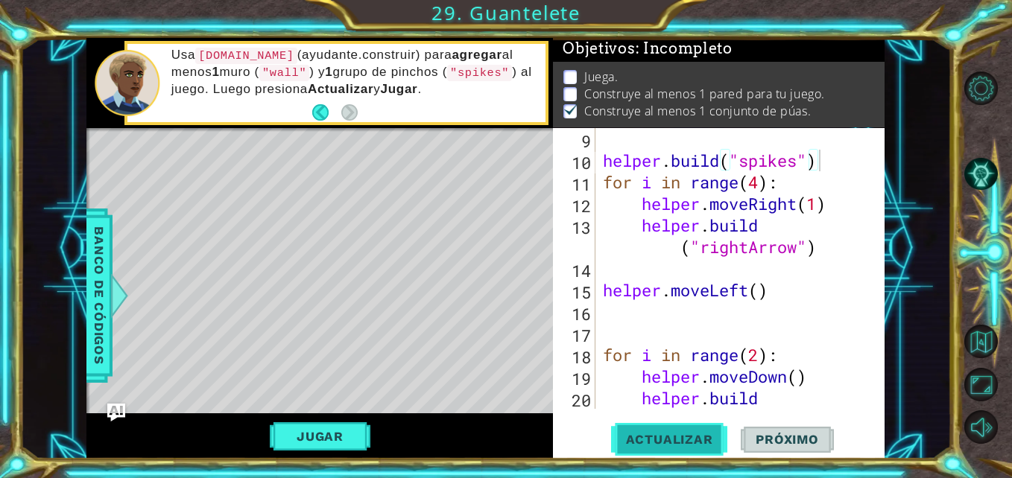
click at [688, 425] on button "Actualizar" at bounding box center [669, 439] width 117 height 33
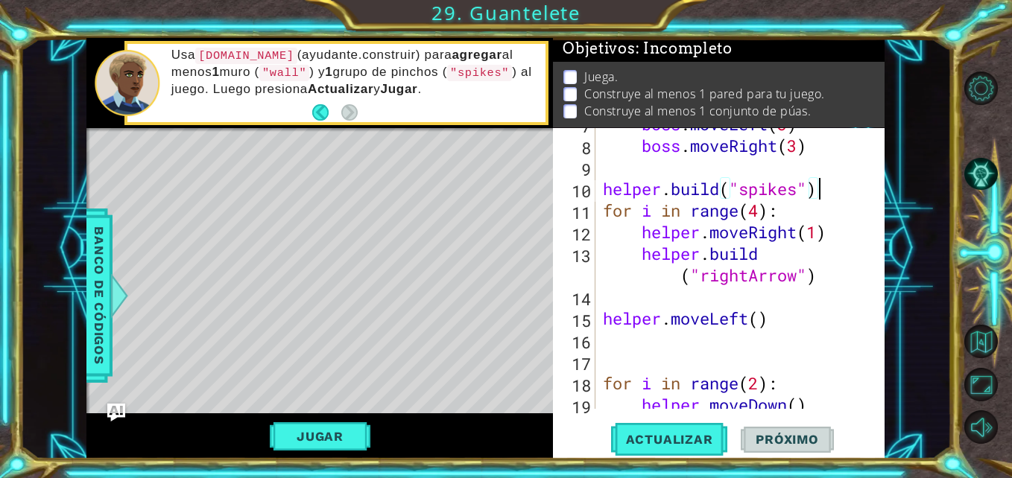
scroll to position [165, 0]
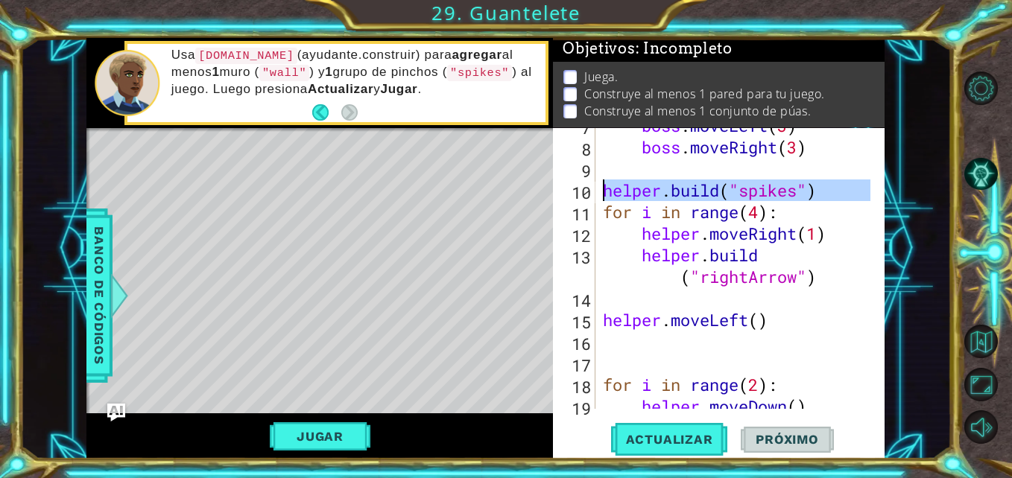
drag, startPoint x: 594, startPoint y: 194, endPoint x: 608, endPoint y: 207, distance: 19.0
click at [608, 207] on div "[DOMAIN_NAME]("spikes") 7 8 9 10 11 12 13 14 15 16 17 18 19 20 boss . moveLeft …" at bounding box center [717, 268] width 328 height 281
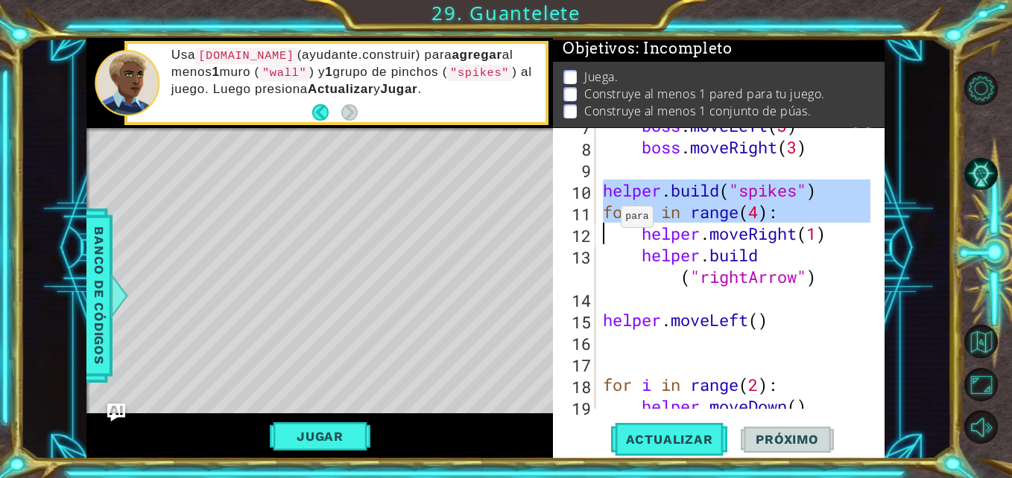
click at [608, 207] on div "boss . moveLeft ( 3 ) boss . moveRight ( 3 ) helper . build ( "spikes" ) for i …" at bounding box center [735, 268] width 270 height 281
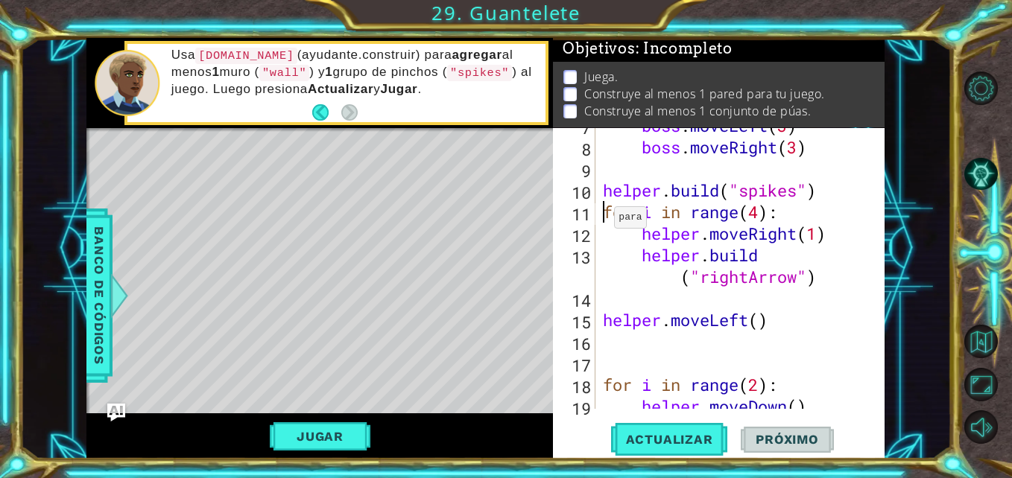
click at [601, 208] on div "boss . moveLeft ( 3 ) boss . moveRight ( 3 ) helper . build ( "spikes" ) for i …" at bounding box center [738, 277] width 277 height 324
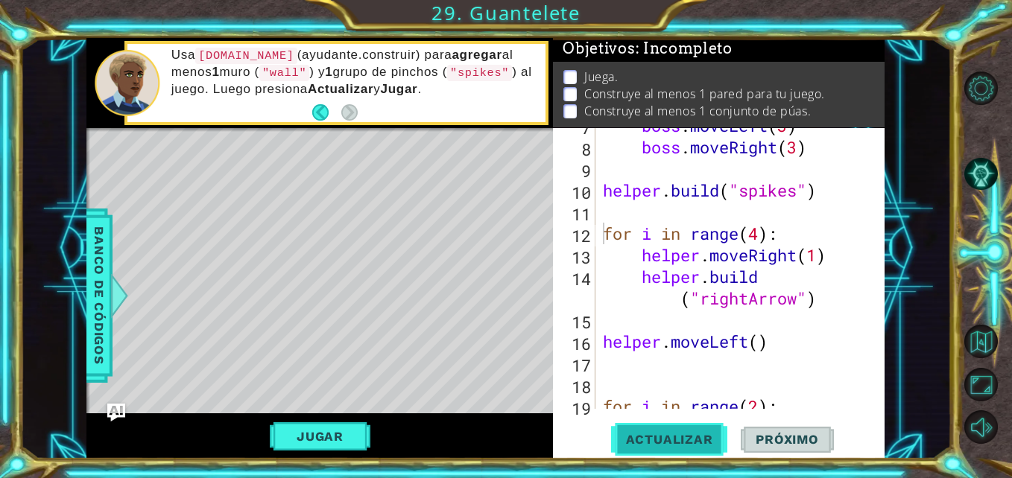
click at [682, 431] on button "Actualizar" at bounding box center [669, 439] width 117 height 33
click at [605, 194] on div "boss . moveLeft ( 3 ) boss . moveRight ( 3 ) helper . build ( "spikes" ) for i …" at bounding box center [738, 277] width 277 height 324
type textarea "[DOMAIN_NAME]("spikes")"
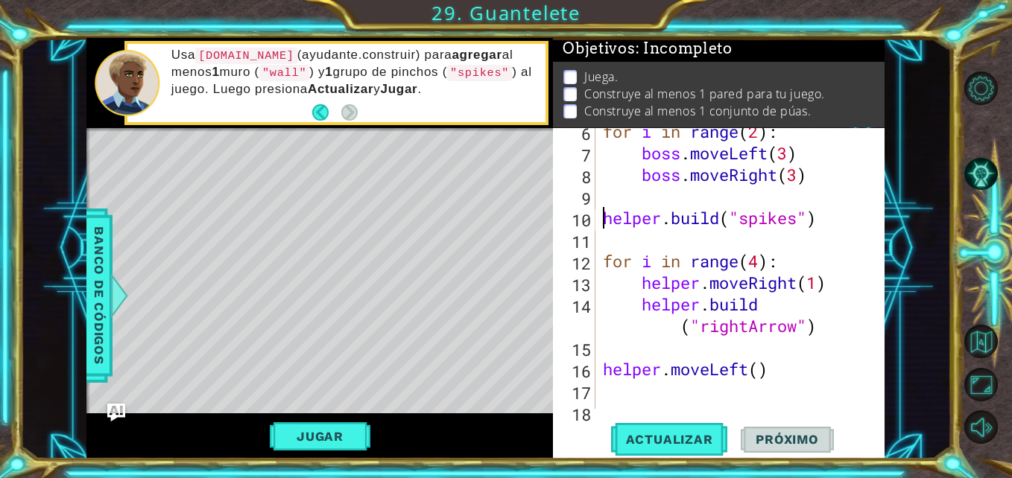
scroll to position [134, 0]
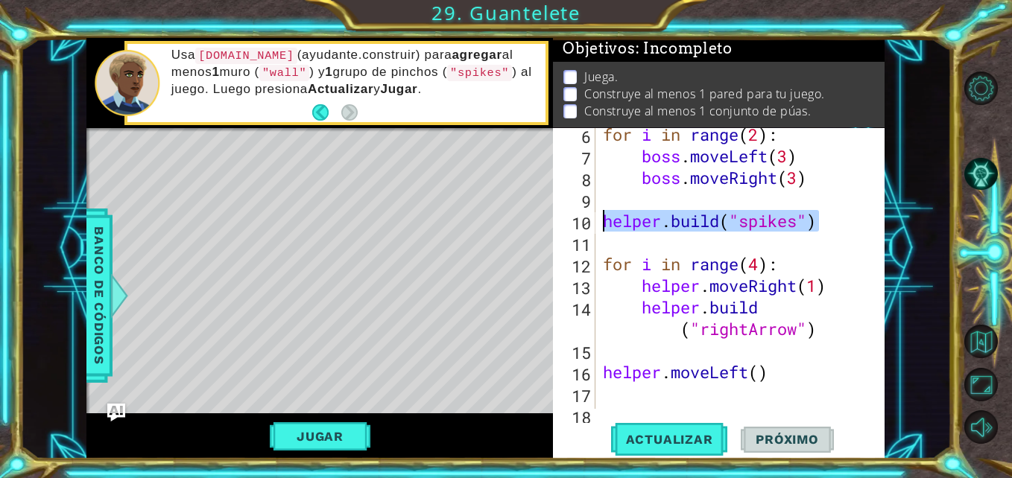
drag, startPoint x: 826, startPoint y: 226, endPoint x: 601, endPoint y: 219, distance: 225.1
click at [601, 219] on div "for i in range ( 2 ) : boss . moveLeft ( 3 ) boss . moveRight ( 3 ) helper . bu…" at bounding box center [738, 286] width 277 height 324
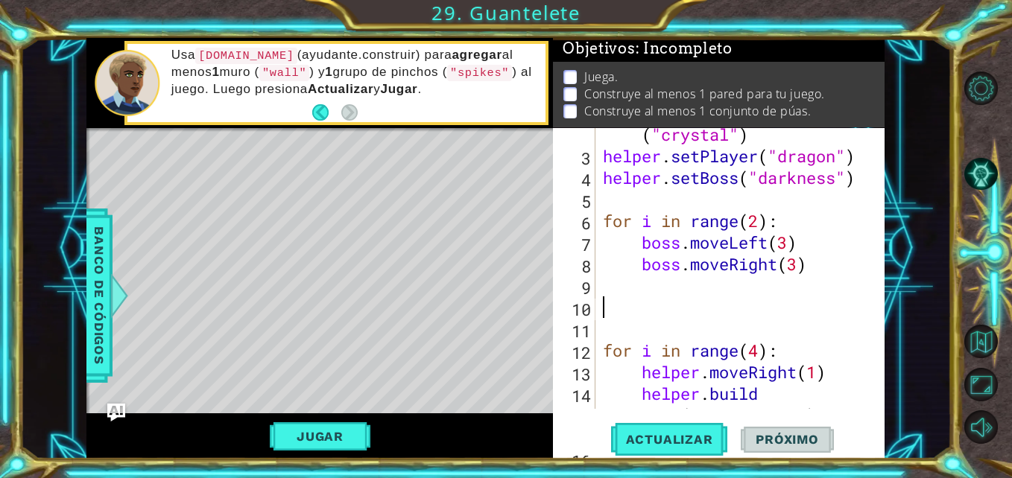
scroll to position [48, 0]
click at [650, 209] on div "helper . setBackground ( "crystal" ) helper . setPlayer ( "dragon" ) helper . s…" at bounding box center [738, 285] width 277 height 367
paste textarea "[DOMAIN_NAME]("spikes")"
type textarea "[DOMAIN_NAME]("spikes")"
click at [605, 197] on div "helper . setBackground ( "crystal" ) helper . setPlayer ( "dragon" ) helper . s…" at bounding box center [738, 285] width 277 height 367
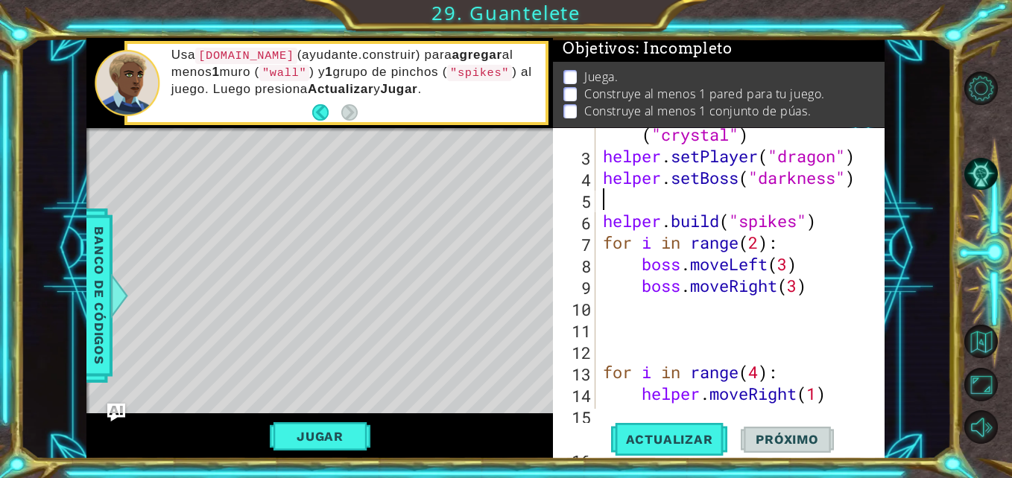
click at [609, 195] on div "helper . setBackground ( "crystal" ) helper . setPlayer ( "dragon" ) helper . s…" at bounding box center [738, 285] width 277 height 367
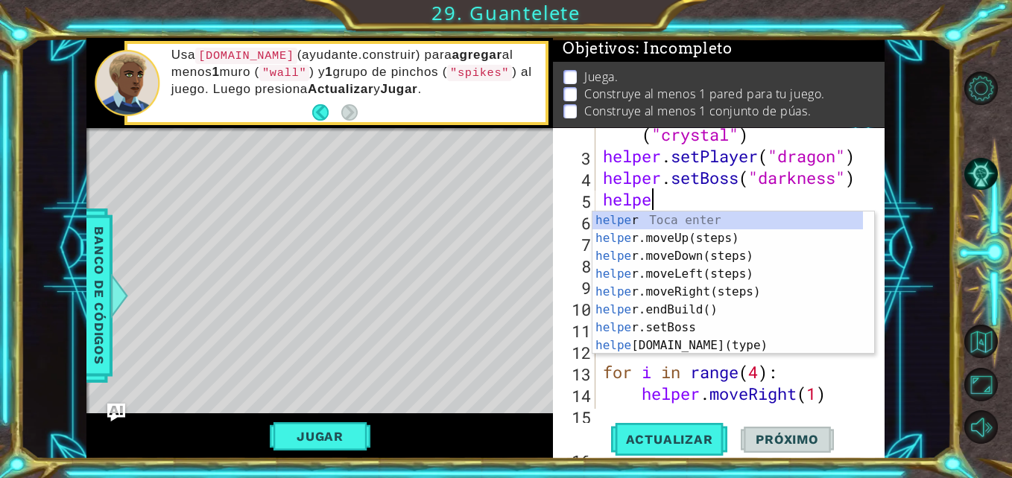
scroll to position [0, 2]
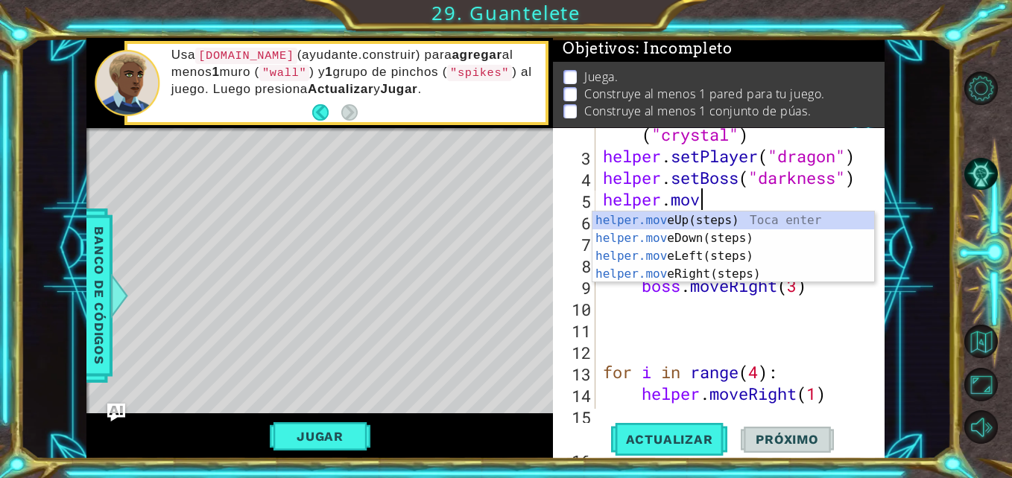
type textarea "helper.move"
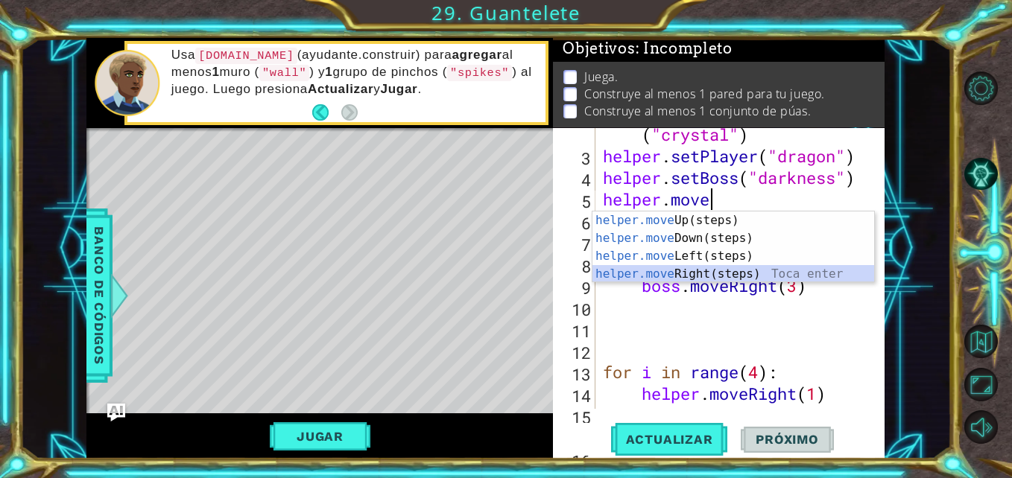
click at [640, 267] on div "helper.move Up(steps) Toca enter helper.move Down(steps) Toca enter helper.move…" at bounding box center [733, 265] width 282 height 107
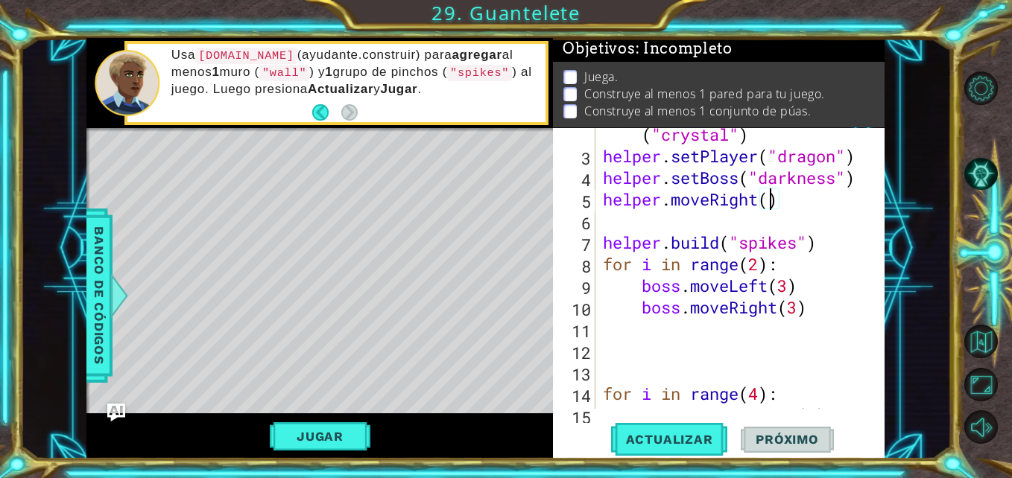
click at [767, 203] on div "helper . setBackground ( "crystal" ) helper . setPlayer ( "dragon" ) helper . s…" at bounding box center [738, 275] width 277 height 346
type textarea "helper.moveRight()"
click at [603, 199] on div "helper . setBackground ( "crystal" ) helper . setPlayer ( "dragon" ) helper . s…" at bounding box center [738, 275] width 277 height 346
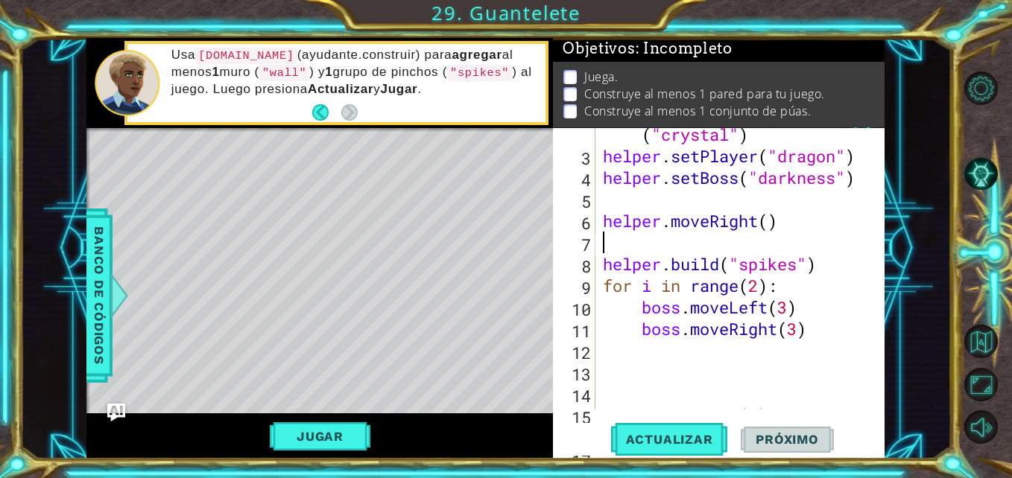
click at [623, 245] on div "helper . setBackground ( "crystal" ) helper . setPlayer ( "dragon" ) helper . s…" at bounding box center [738, 275] width 277 height 346
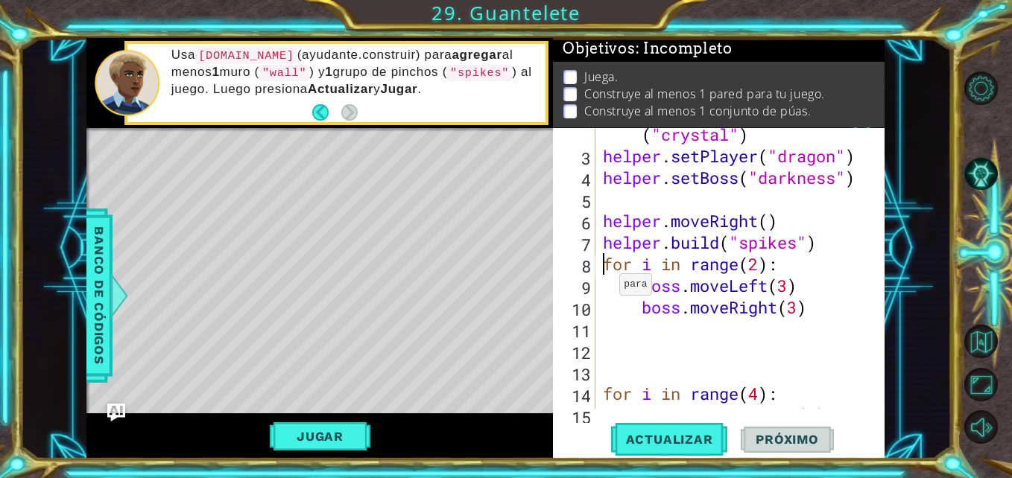
click at [606, 262] on div "helper . setBackground ( "crystal" ) helper . setPlayer ( "dragon" ) helper . s…" at bounding box center [738, 275] width 277 height 346
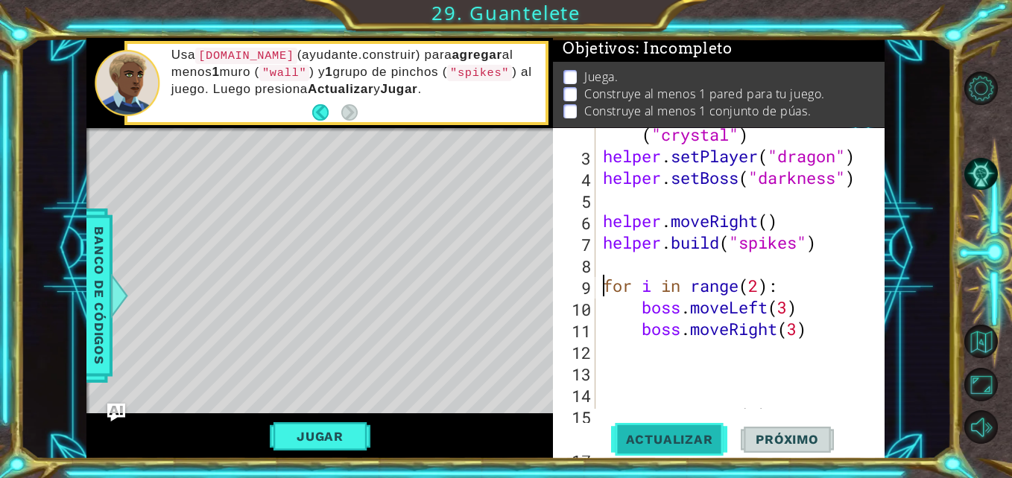
type textarea "for i in range(2):"
click at [690, 436] on span "Actualizar" at bounding box center [669, 439] width 117 height 15
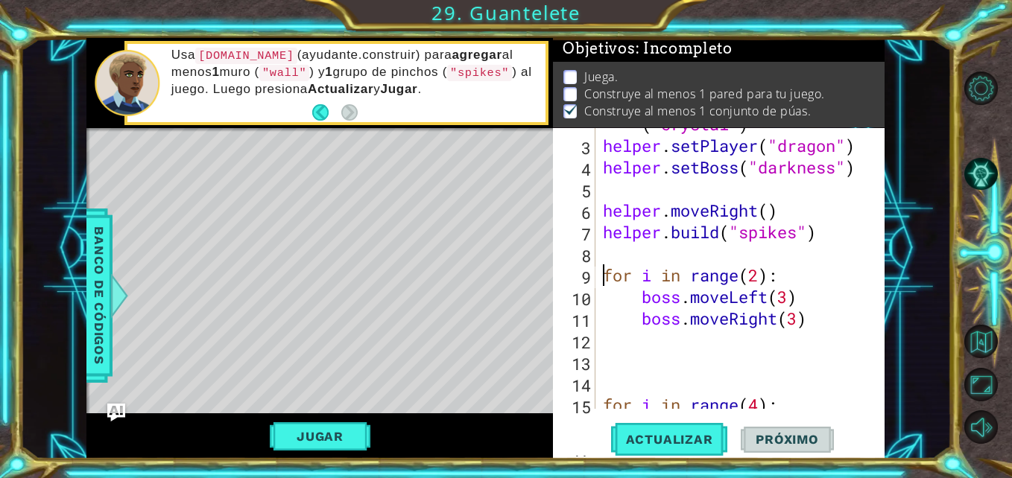
scroll to position [57, 0]
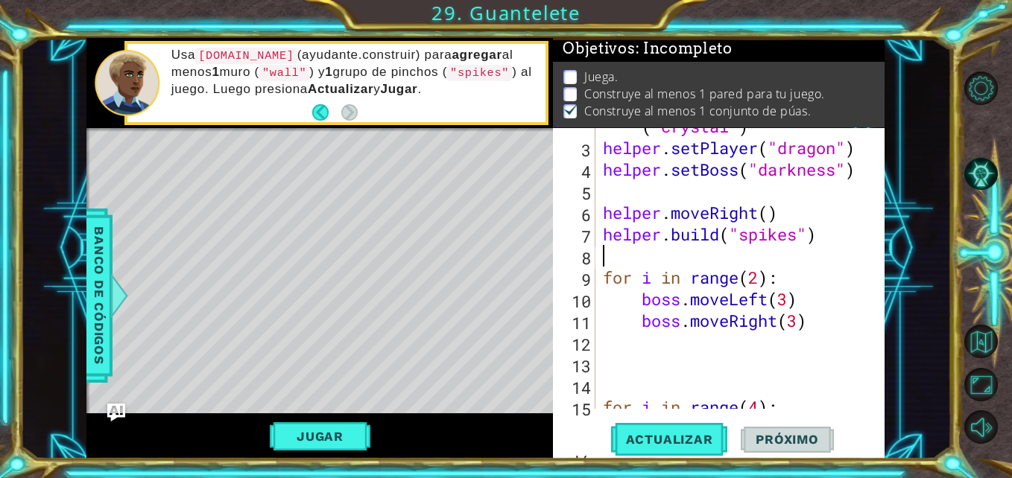
click at [634, 261] on div "helper . setBackground ( "crystal" ) helper . setPlayer ( "dragon" ) helper . s…" at bounding box center [738, 267] width 277 height 346
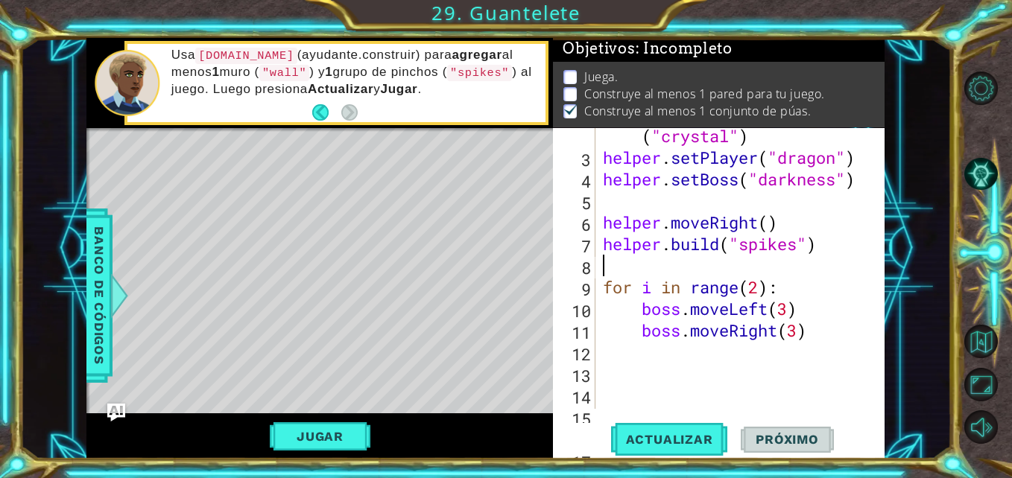
scroll to position [47, 0]
click at [768, 225] on div "helper . setBackground ( "crystal" ) helper . setPlayer ( "dragon" ) helper . s…" at bounding box center [738, 277] width 277 height 346
click at [699, 439] on span "Actualizar" at bounding box center [669, 439] width 117 height 15
click at [772, 254] on div "helper . setBackground ( "crystal" ) helper . setPlayer ( "dragon" ) helper . s…" at bounding box center [738, 277] width 277 height 346
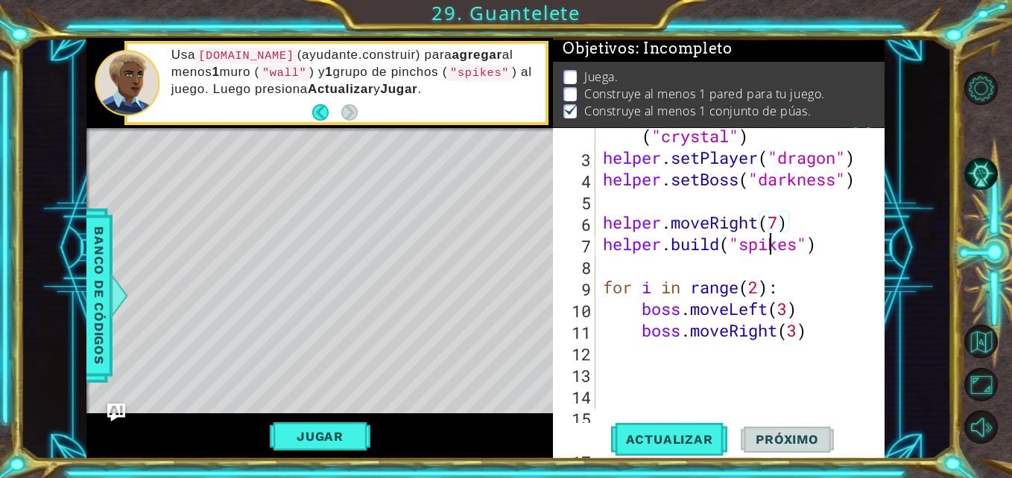
type textarea "[DOMAIN_NAME]("spikes")"
click at [697, 255] on div "helper . setBackground ( "crystal" ) helper . setPlayer ( "dragon" ) helper . s…" at bounding box center [738, 277] width 277 height 346
click at [782, 221] on div "helper . setBackground ( "crystal" ) helper . setPlayer ( "dragon" ) helper . s…" at bounding box center [738, 277] width 277 height 346
type textarea "helper.moveRight(1)"
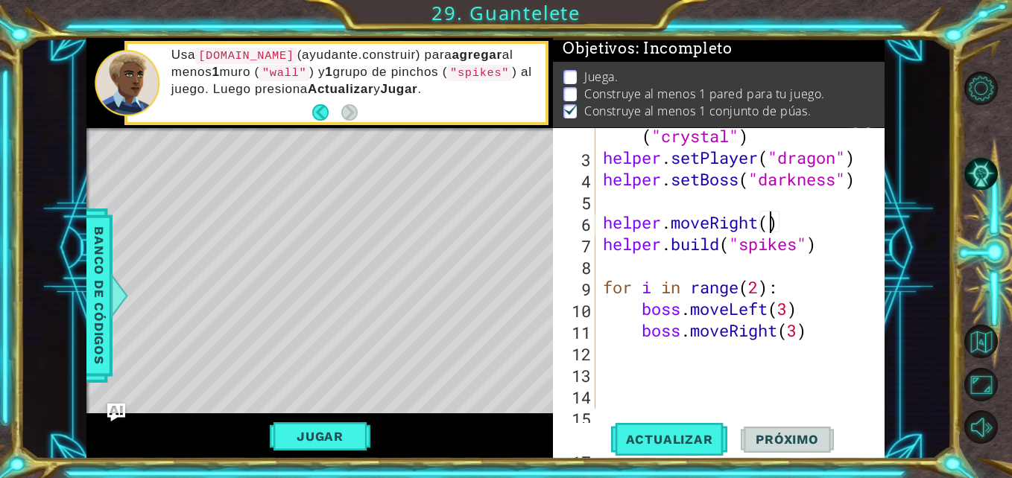
scroll to position [0, 7]
click at [682, 193] on div "helper . setBackground ( "crystal" ) helper . setPlayer ( "dragon" ) helper . s…" at bounding box center [738, 277] width 277 height 346
click at [603, 200] on div "helper . setBackground ( "crystal" ) helper . setPlayer ( "dragon" ) helper . s…" at bounding box center [738, 277] width 277 height 346
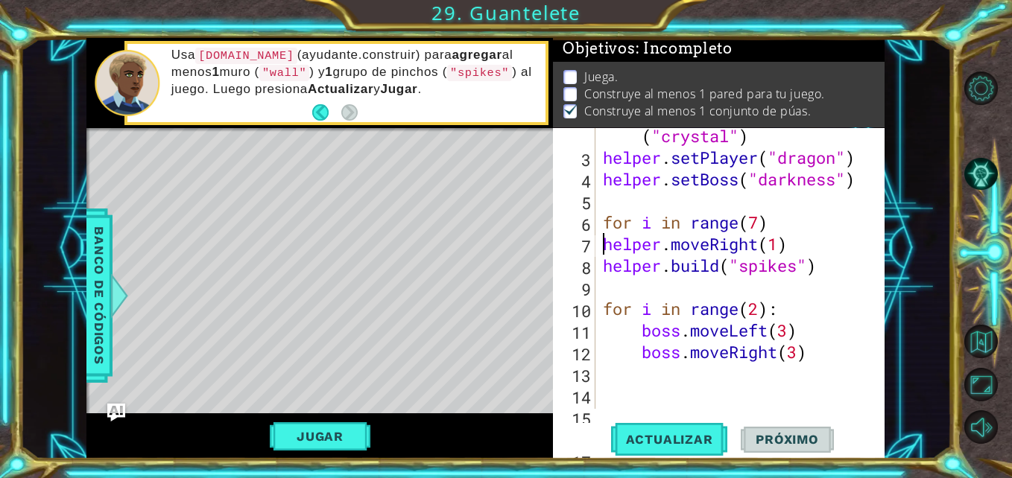
click at [602, 249] on div "helper . setBackground ( "crystal" ) helper . setPlayer ( "dragon" ) helper . s…" at bounding box center [738, 277] width 277 height 346
click at [603, 266] on div "helper.moveRight(1) 2 3 4 5 6 7 8 9 10 11 12 13 14 15 16 17 helper . setBackgro…" at bounding box center [717, 268] width 328 height 281
click at [603, 266] on div "helper . setBackground ( "crystal" ) helper . setPlayer ( "dragon" ) helper . s…" at bounding box center [738, 277] width 277 height 346
click at [606, 267] on div "helper . setBackground ( "crystal" ) helper . setPlayer ( "dragon" ) helper . s…" at bounding box center [738, 277] width 277 height 346
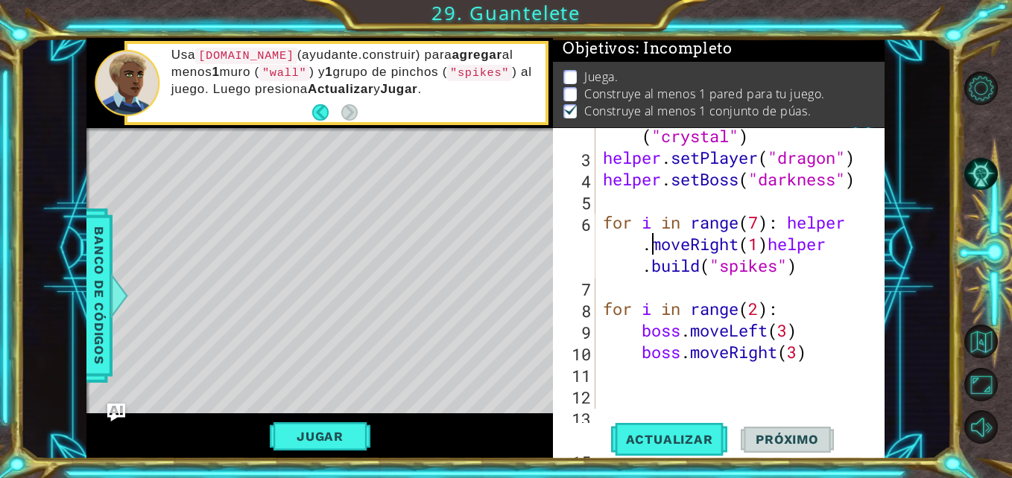
click at [653, 249] on div "helper . setBackground ( "crystal" ) helper . setPlayer ( "dragon" ) helper . s…" at bounding box center [738, 277] width 277 height 346
click at [645, 249] on div "helper . setBackground ( "crystal" ) helper . setPlayer ( "dragon" ) helper . s…" at bounding box center [738, 277] width 277 height 346
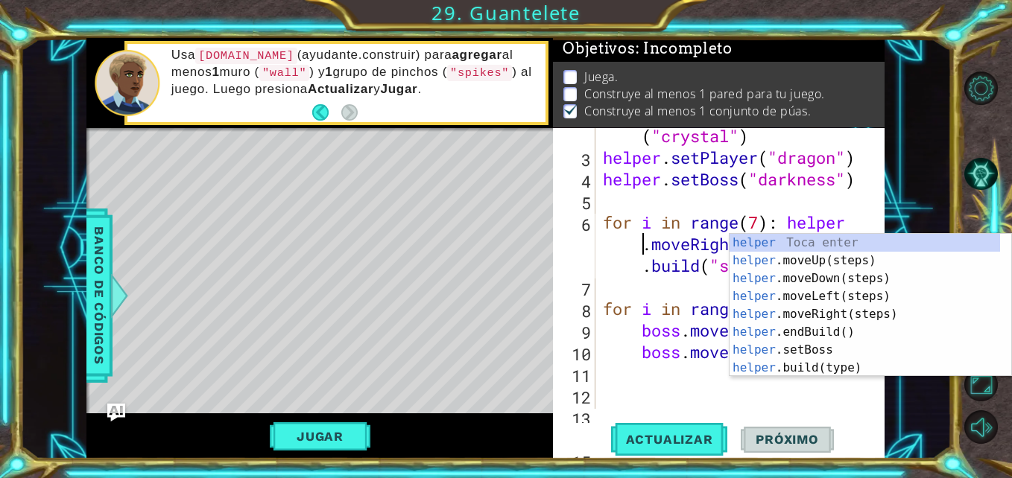
scroll to position [0, 12]
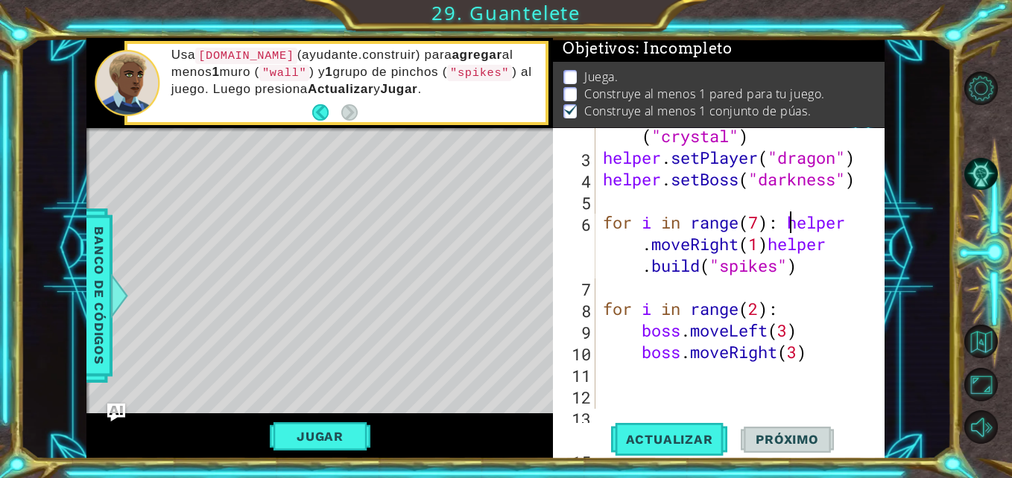
click at [790, 218] on div "helper . setBackground ( "crystal" ) helper . setPlayer ( "dragon" ) helper . s…" at bounding box center [738, 277] width 277 height 346
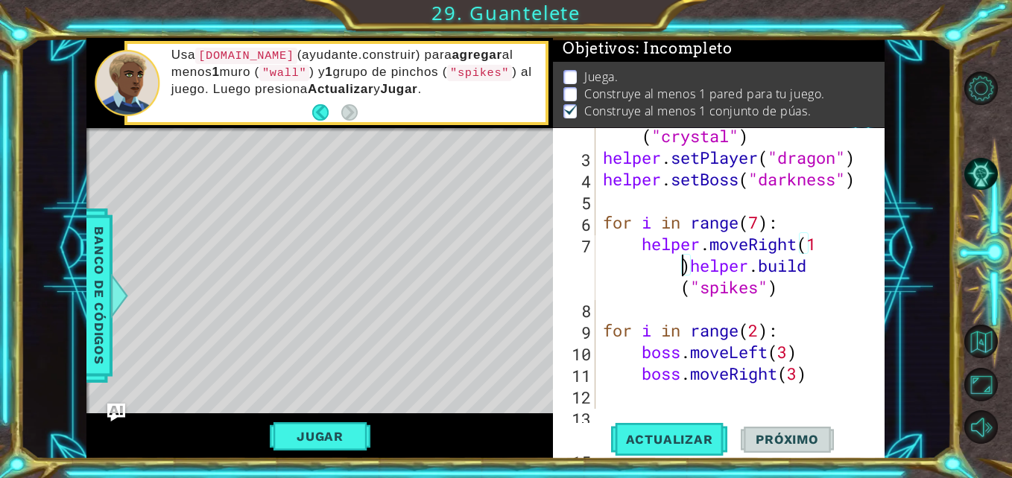
click at [686, 266] on div "helper . setBackground ( "crystal" ) helper . setPlayer ( "dragon" ) helper . s…" at bounding box center [738, 277] width 277 height 346
click at [690, 267] on div "helper . setBackground ( "crystal" ) helper . setPlayer ( "dragon" ) helper . s…" at bounding box center [738, 277] width 277 height 346
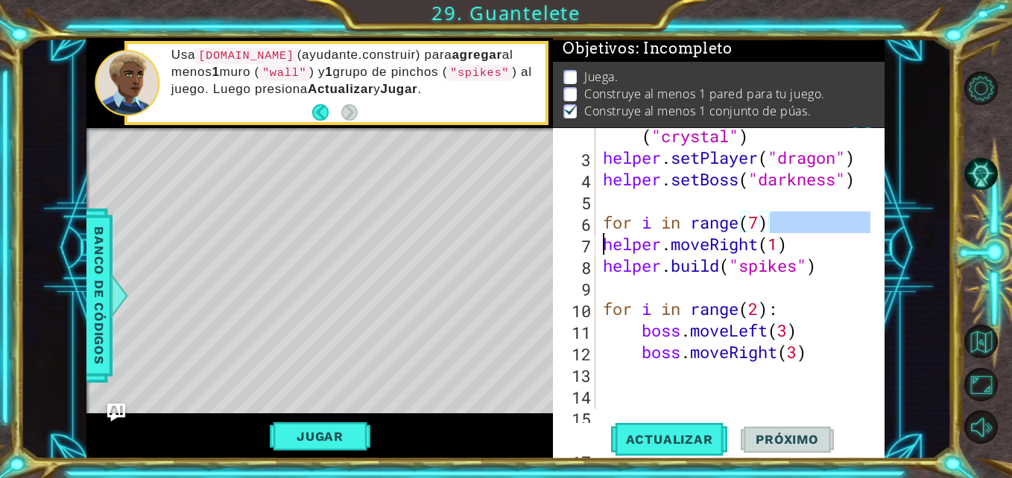
scroll to position [0, 7]
click at [773, 221] on div "helper . setBackground ( "crystal" ) helper . setPlayer ( "dragon" ) helper . s…" at bounding box center [735, 268] width 270 height 281
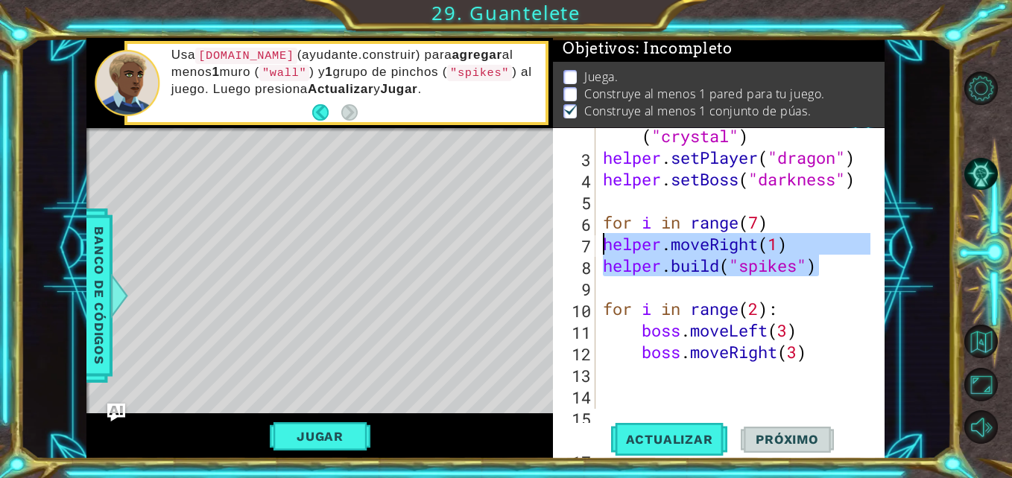
drag, startPoint x: 822, startPoint y: 276, endPoint x: 602, endPoint y: 241, distance: 223.2
click at [602, 241] on div "helper . setBackground ( "crystal" ) helper . setPlayer ( "dragon" ) helper . s…" at bounding box center [738, 277] width 277 height 346
type textarea "helper.moveRight(1) [DOMAIN_NAME]("spikes")"
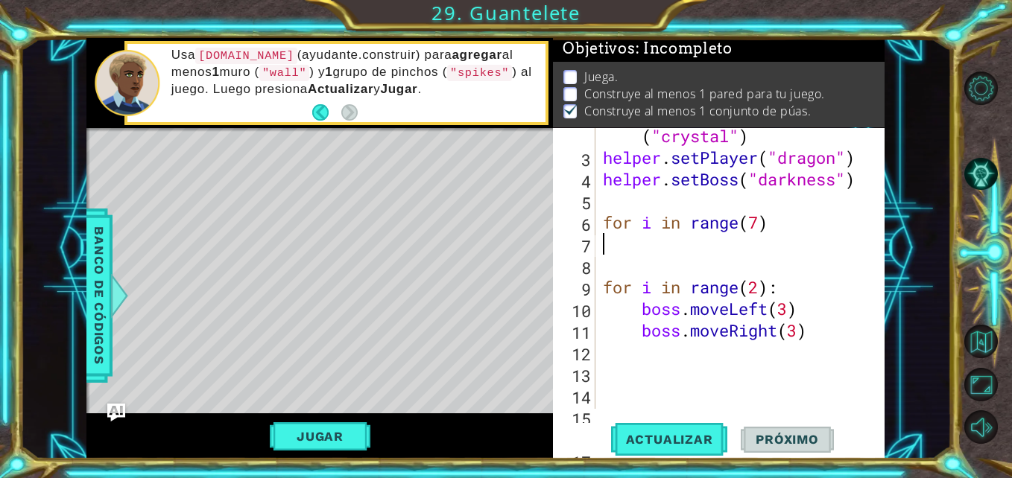
scroll to position [0, 0]
click at [769, 223] on div "helper . setBackground ( "crystal" ) helper . setPlayer ( "dragon" ) helper . s…" at bounding box center [738, 277] width 277 height 346
type textarea "for i in range(7):"
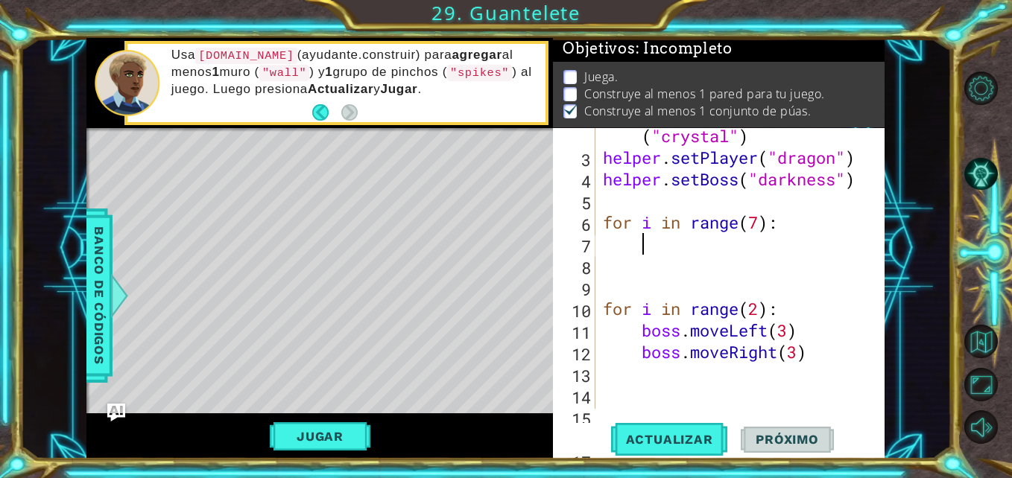
paste textarea "[DOMAIN_NAME]("spikes")"
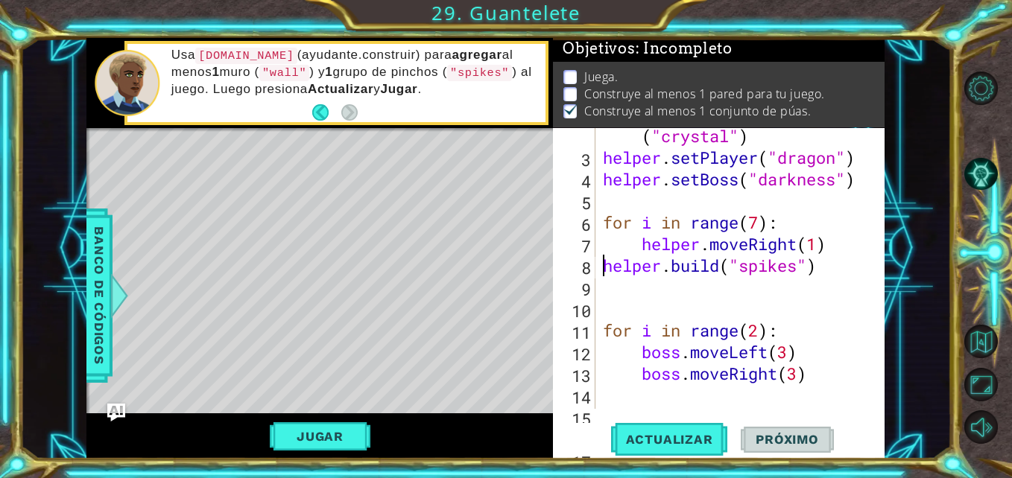
click at [605, 264] on div "helper . setBackground ( "crystal" ) helper . setPlayer ( "dragon" ) helper . s…" at bounding box center [738, 277] width 277 height 346
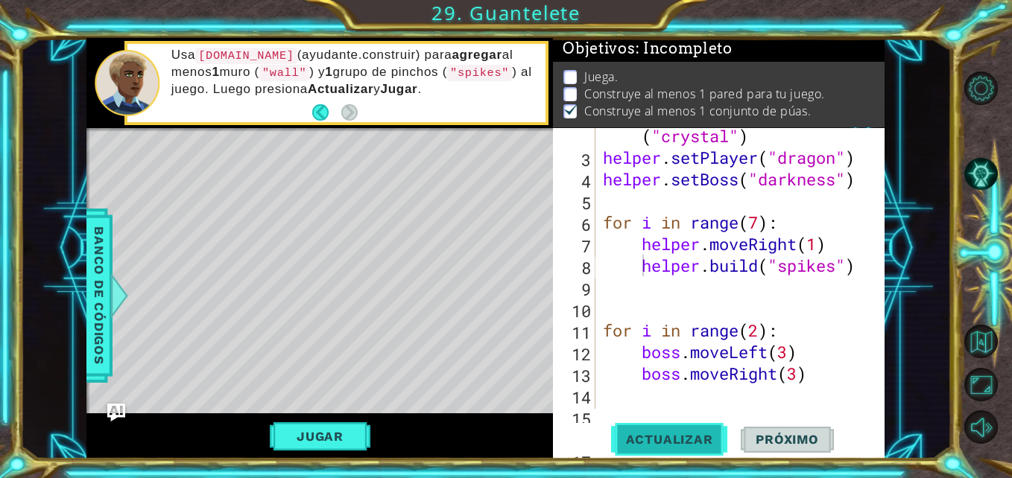
click at [650, 428] on button "Actualizar" at bounding box center [669, 439] width 117 height 33
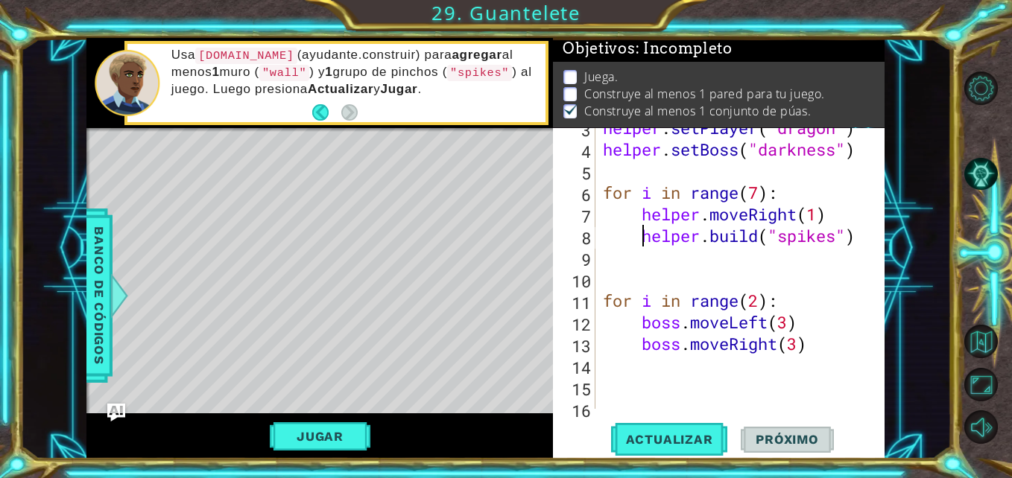
scroll to position [76, 0]
click at [747, 303] on div "helper . setPlayer ( "dragon" ) helper . setBoss ( "darkness" ) for i in range …" at bounding box center [738, 279] width 277 height 324
click at [763, 330] on div "helper . setPlayer ( "dragon" ) helper . setBoss ( "darkness" ) for i in range …" at bounding box center [738, 279] width 277 height 324
type textarea "boss.moveLeft(3)"
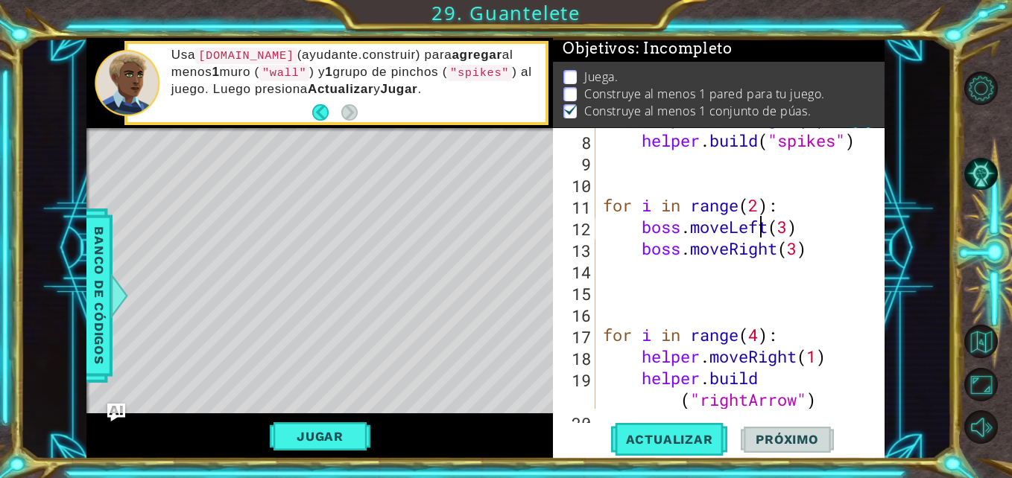
scroll to position [171, 0]
click at [821, 261] on div "helper . moveRight ( 1 ) helper . build ( "spikes" ) for i in range ( 2 ) : bos…" at bounding box center [738, 282] width 277 height 346
click at [813, 253] on div "helper . moveRight ( 1 ) helper . build ( "spikes" ) for i in range ( 2 ) : bos…" at bounding box center [738, 282] width 277 height 346
type textarea "boss.moveRight(3)"
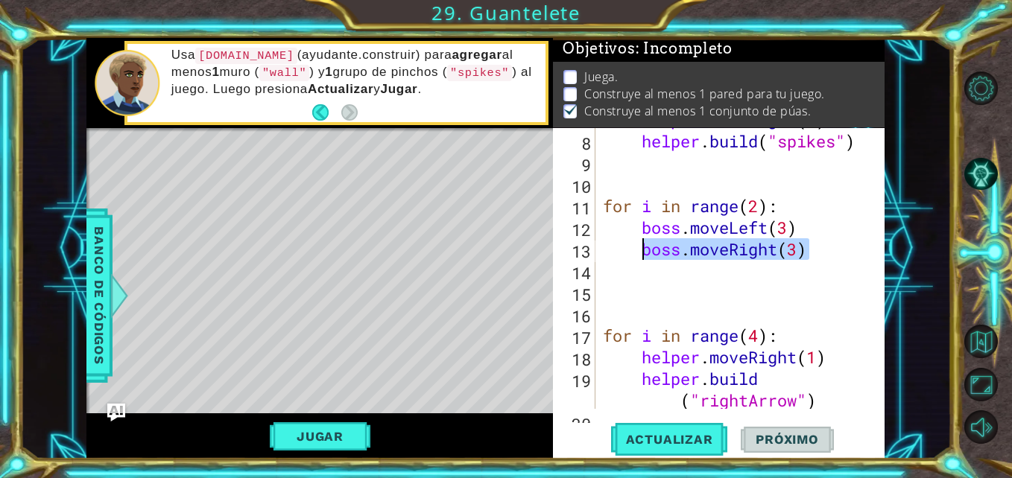
drag, startPoint x: 813, startPoint y: 253, endPoint x: 643, endPoint y: 247, distance: 170.7
click at [643, 247] on div "helper . moveRight ( 1 ) helper . build ( "spikes" ) for i in range ( 2 ) : bos…" at bounding box center [738, 282] width 277 height 346
click at [644, 228] on div "helper . moveRight ( 1 ) helper . build ( "spikes" ) for i in range ( 2 ) : bos…" at bounding box center [738, 282] width 277 height 346
type textarea "boss.moveLeft(3)"
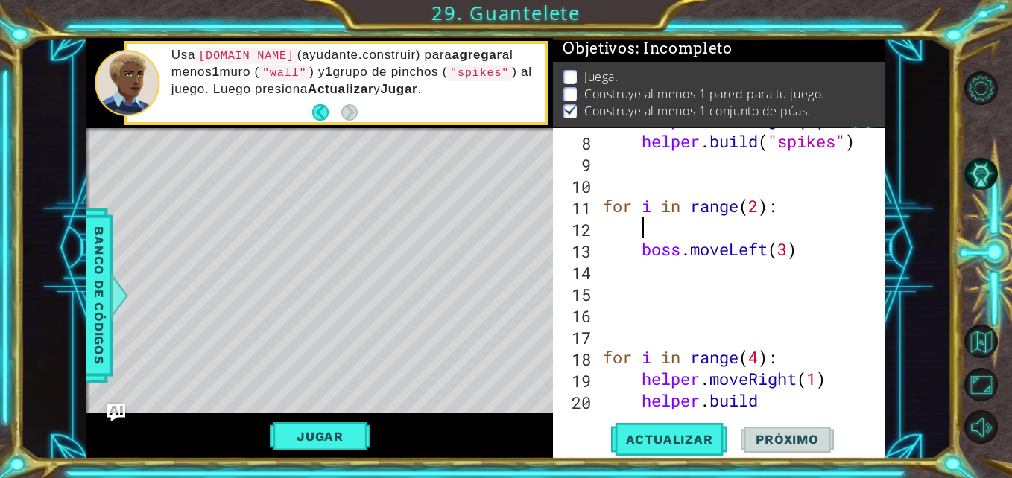
click at [658, 226] on div "helper . moveRight ( 1 ) helper . build ( "spikes" ) for i in range ( 2 ) : bos…" at bounding box center [738, 282] width 277 height 346
paste textarea "boss.moveRight(3)"
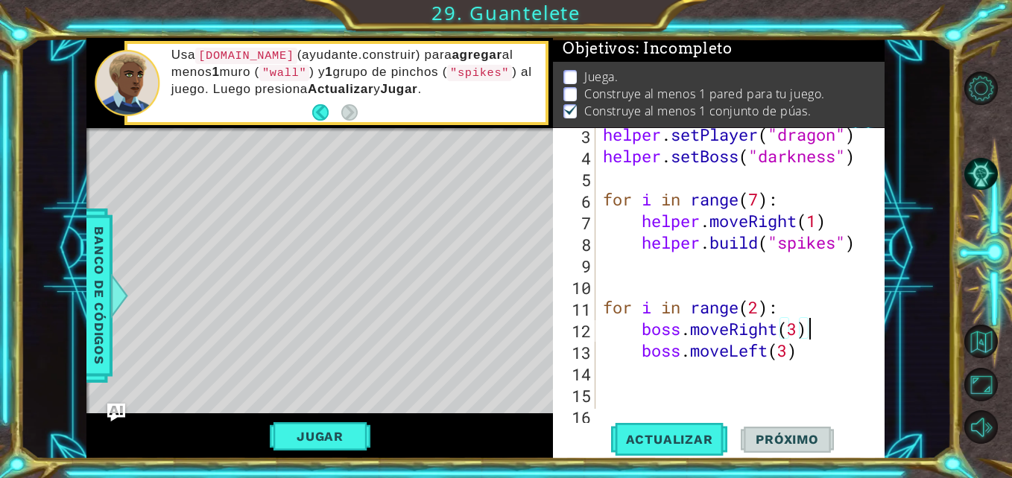
scroll to position [89, 0]
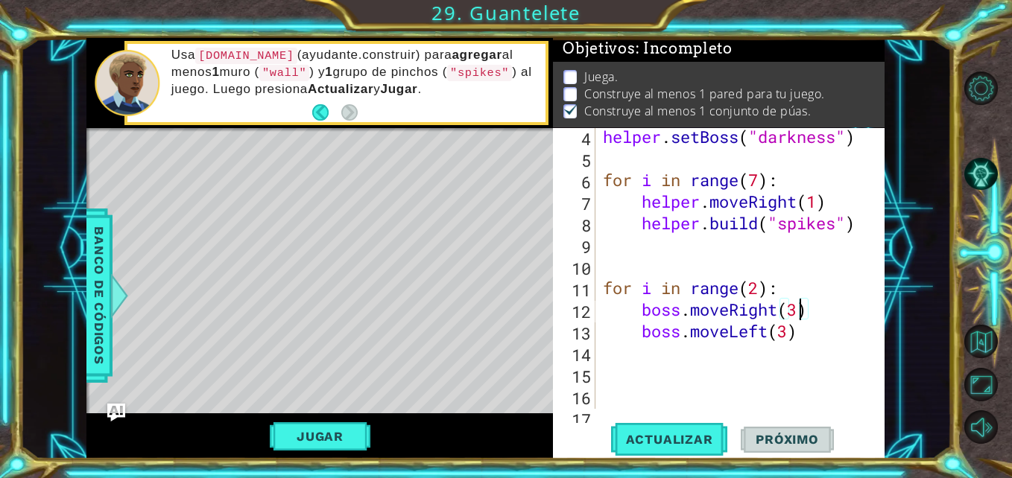
click at [799, 312] on div "helper . setBoss ( "darkness" ) for i in range ( 7 ) : helper . moveRight ( 1 )…" at bounding box center [738, 288] width 277 height 324
click at [777, 310] on div "helper . setBoss ( "darkness" ) for i in range ( 7 ) : helper . moveRight ( 1 )…" at bounding box center [738, 288] width 277 height 324
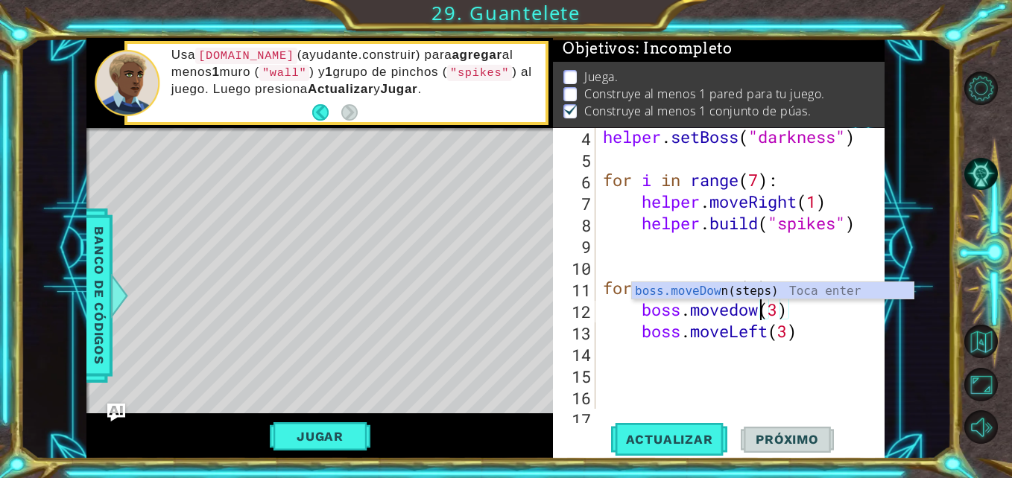
scroll to position [0, 8]
click at [775, 338] on div "helper . setBoss ( "darkness" ) for i in range ( 7 ) : helper . moveRight ( 1 )…" at bounding box center [738, 288] width 277 height 324
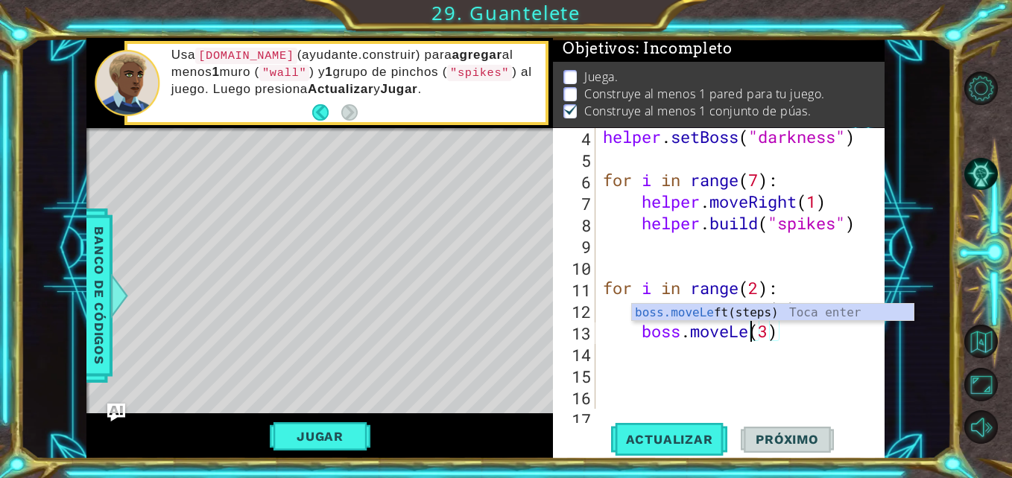
scroll to position [0, 7]
type textarea "boss.movedown(3)"
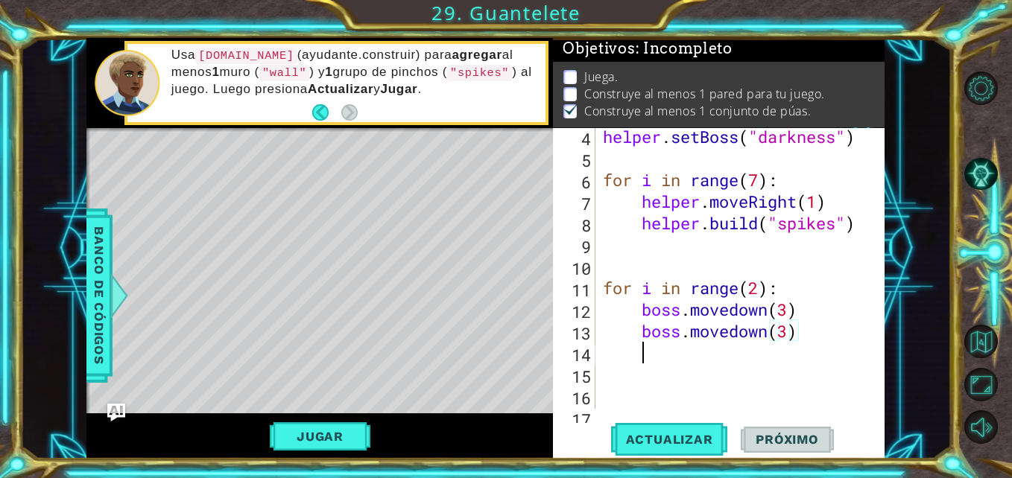
click at [869, 351] on div at bounding box center [873, 395] width 15 height 713
click at [767, 337] on div "helper . setBoss ( "darkness" ) for i in range ( 7 ) : helper . moveRight ( 1 )…" at bounding box center [738, 288] width 277 height 324
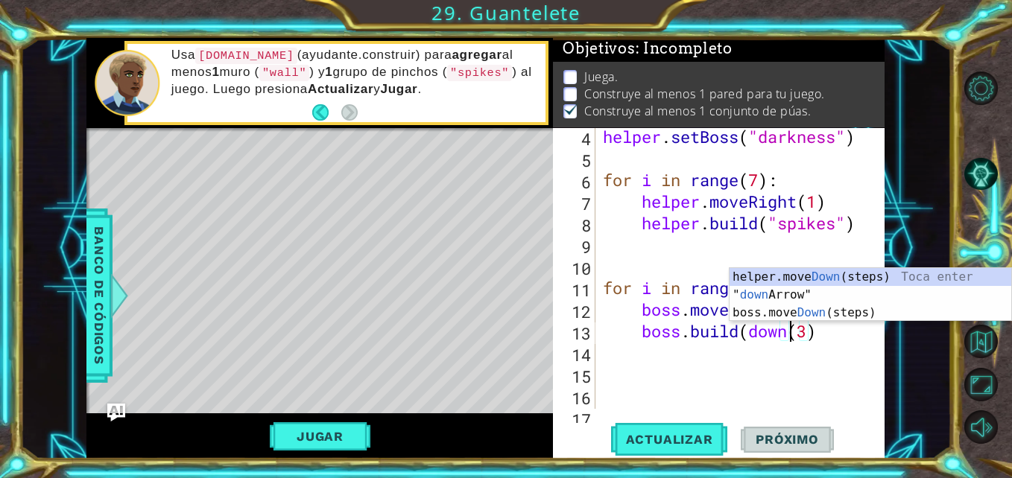
scroll to position [0, 9]
click at [769, 285] on div "helper.move Down (steps) Toca enter " down Arrow" Toca enter boss.move Down (st…" at bounding box center [870, 312] width 282 height 89
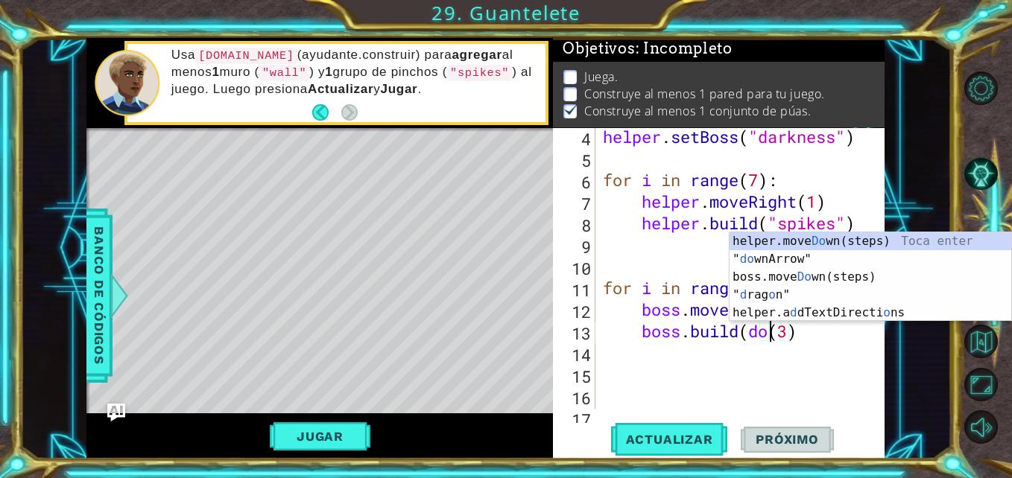
scroll to position [0, 8]
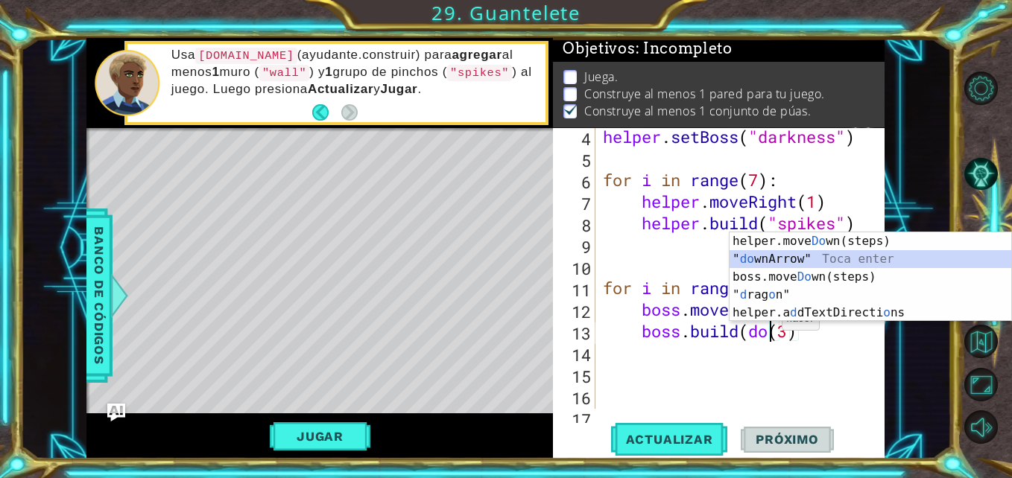
click at [784, 261] on div "helper.move Do wn(steps) Toca enter " do wnArrow" Toca enter boss.move Do wn(st…" at bounding box center [870, 294] width 282 height 125
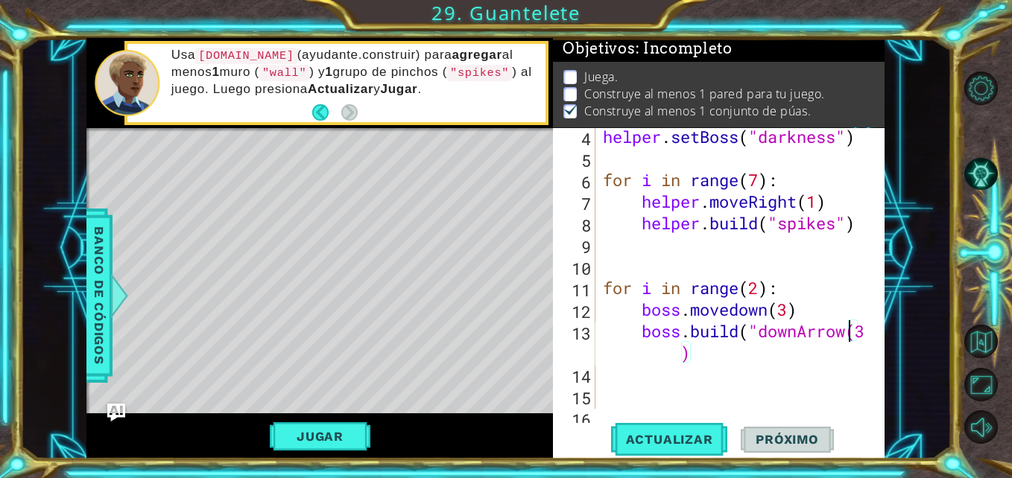
click at [681, 355] on div "helper . setBoss ( "darkness" ) for i in range ( 7 ) : helper . moveRight ( 1 )…" at bounding box center [738, 288] width 277 height 324
click at [790, 313] on div "helper . setBoss ( "darkness" ) for i in range ( 7 ) : helper . moveRight ( 1 )…" at bounding box center [738, 288] width 277 height 324
click at [868, 331] on div at bounding box center [873, 406] width 15 height 734
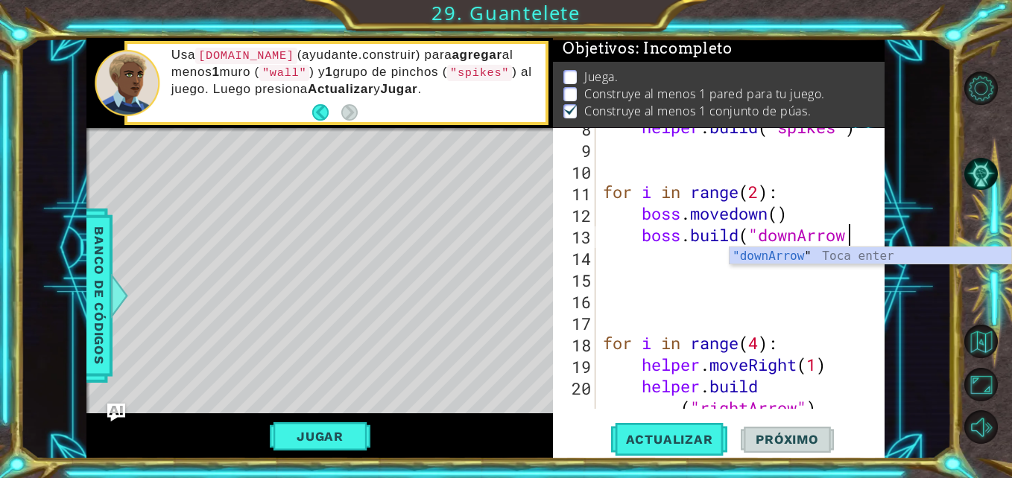
scroll to position [0, 11]
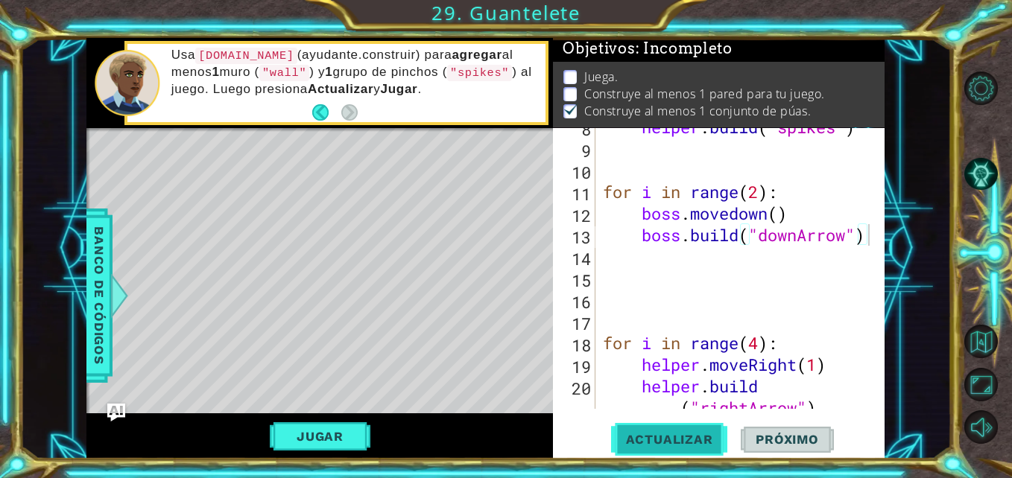
click at [660, 447] on span "Actualizar" at bounding box center [669, 439] width 117 height 15
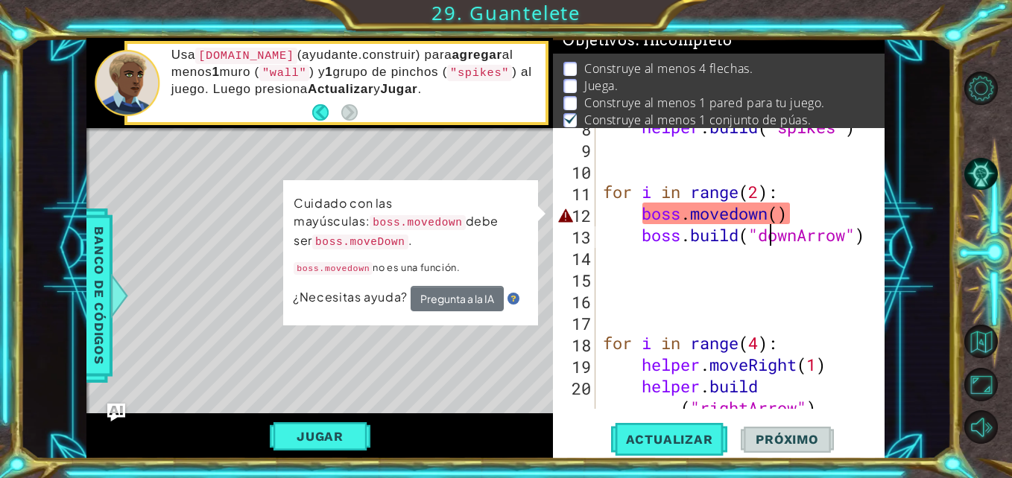
click at [766, 226] on div "helper . build ( "spikes" ) for i in range ( 2 ) : boss . movedown ( ) boss . b…" at bounding box center [738, 289] width 277 height 346
click at [734, 214] on div "helper . build ( "spikes" ) for i in range ( 2 ) : boss . movedown ( ) boss . b…" at bounding box center [738, 289] width 277 height 346
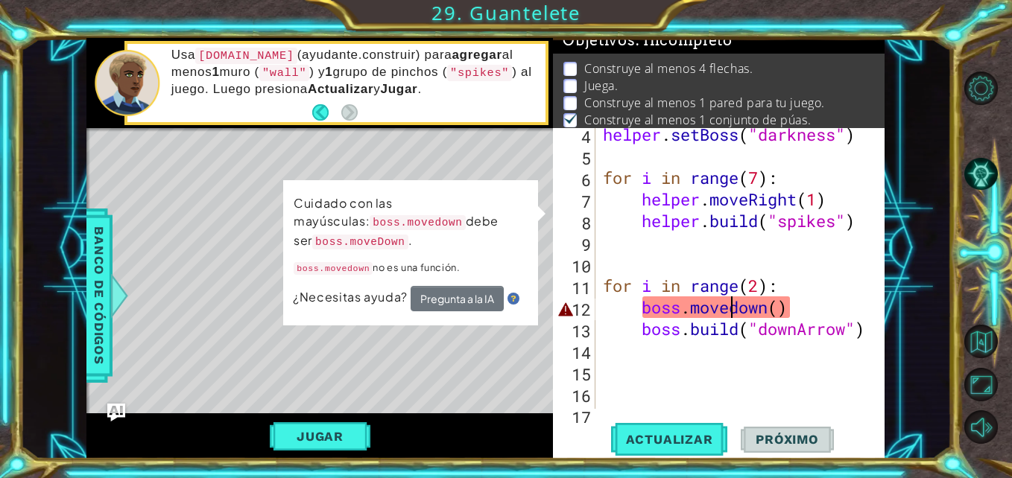
scroll to position [91, 0]
click at [740, 313] on div "helper . setBoss ( "darkness" ) for i in range ( 7 ) : helper . moveRight ( 1 )…" at bounding box center [738, 286] width 277 height 324
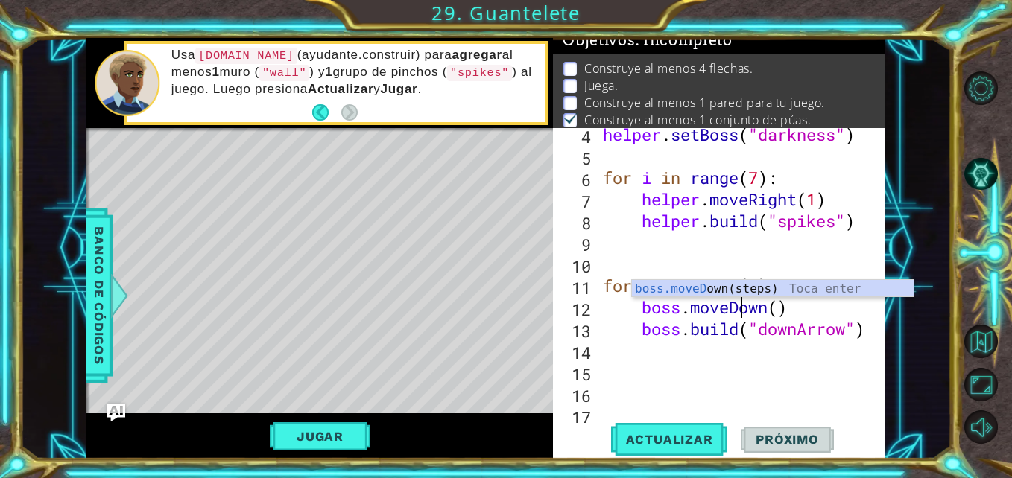
scroll to position [0, 7]
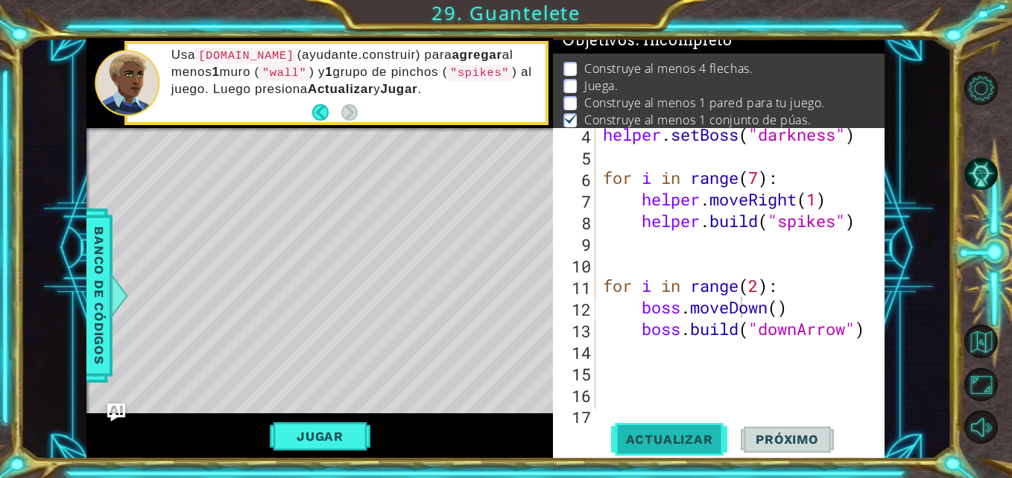
click at [696, 431] on button "Actualizar" at bounding box center [669, 439] width 117 height 33
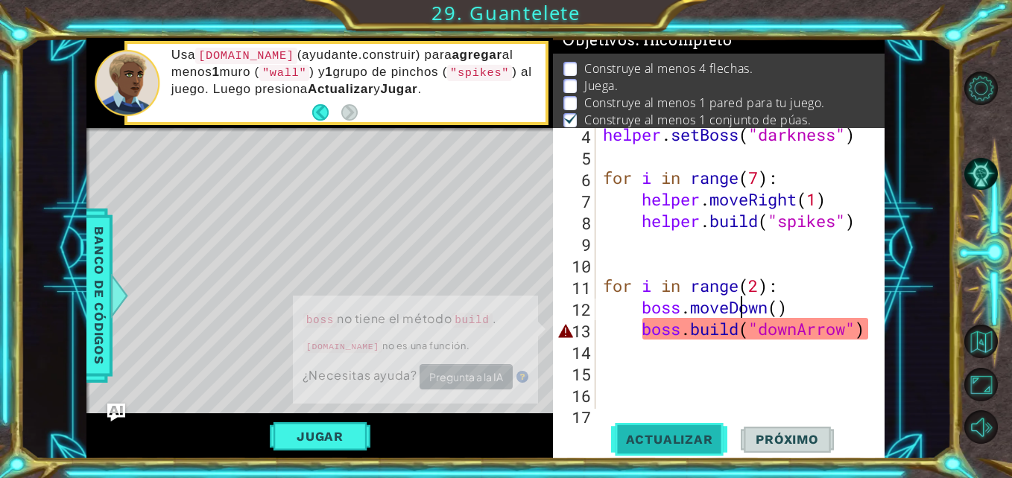
scroll to position [19, 0]
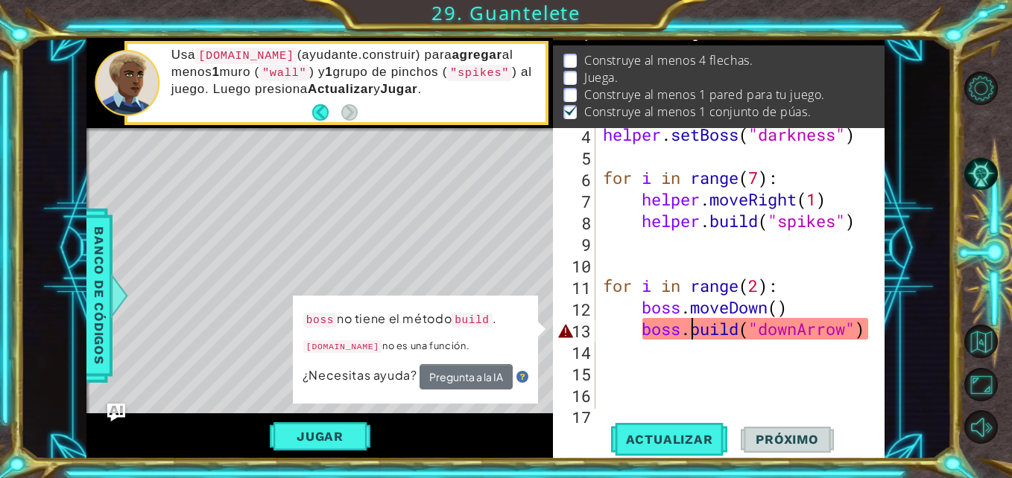
click at [693, 331] on div "helper . setBoss ( "darkness" ) for i in range ( 7 ) : helper . moveRight ( 1 )…" at bounding box center [738, 286] width 277 height 324
click at [746, 336] on div "helper . setBoss ( "darkness" ) for i in range ( 7 ) : helper . moveRight ( 1 )…" at bounding box center [738, 286] width 277 height 324
drag, startPoint x: 794, startPoint y: 334, endPoint x: 696, endPoint y: 331, distance: 98.3
click at [696, 331] on div "helper . setBoss ( "darkness" ) for i in range ( 7 ) : helper . moveRight ( 1 )…" at bounding box center [738, 286] width 277 height 324
click at [696, 331] on div "helper . setBoss ( "darkness" ) for i in range ( 7 ) : helper . moveRight ( 1 )…" at bounding box center [735, 268] width 270 height 281
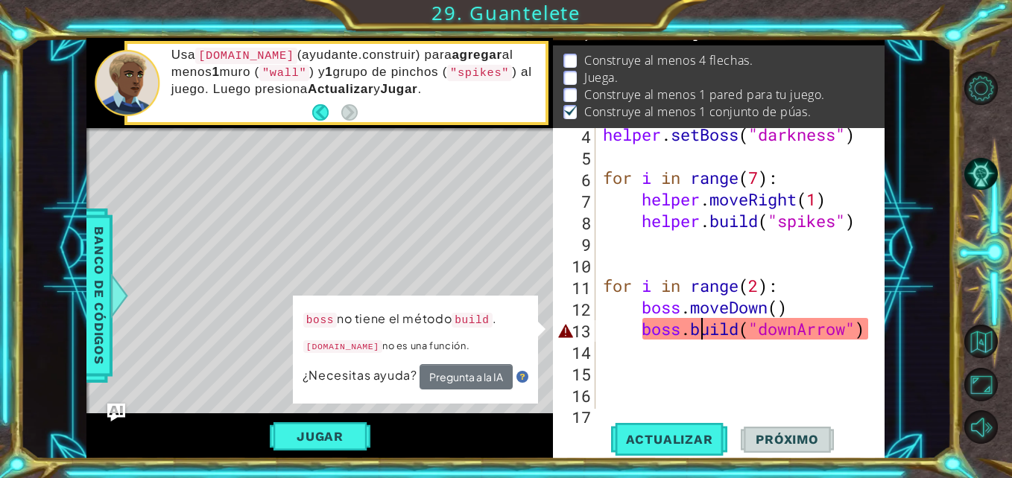
click at [705, 331] on div "helper . setBoss ( "darkness" ) for i in range ( 7 ) : helper . moveRight ( 1 )…" at bounding box center [738, 286] width 277 height 324
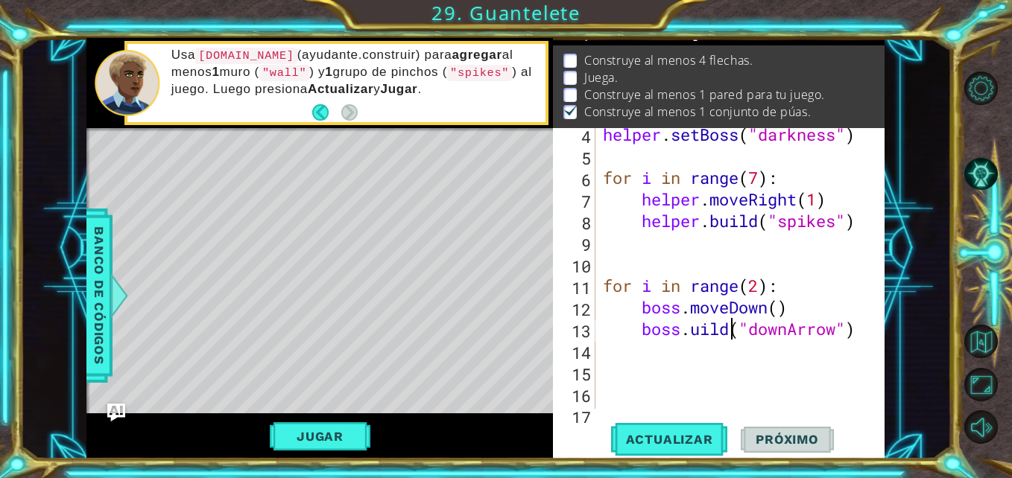
click at [733, 334] on div "helper . setBoss ( "darkness" ) for i in range ( 7 ) : helper . moveRight ( 1 )…" at bounding box center [738, 286] width 277 height 324
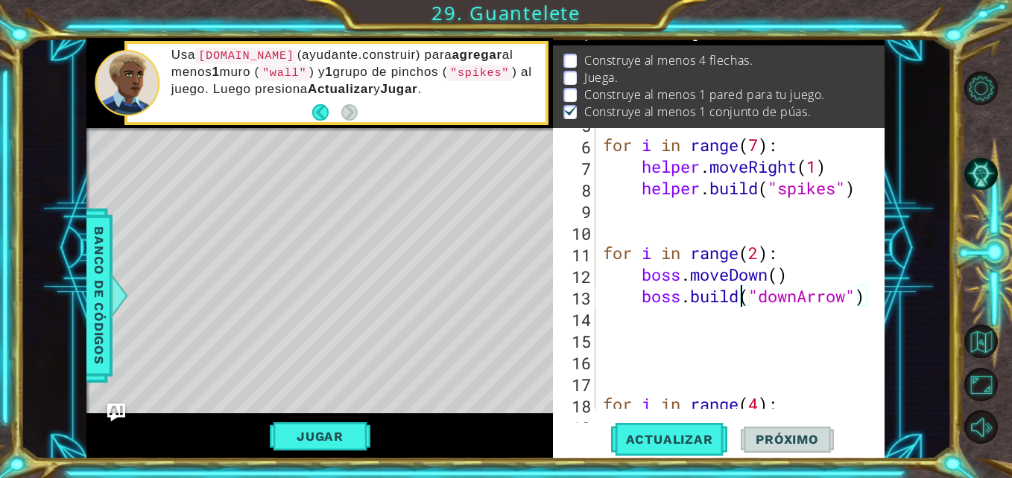
scroll to position [124, 0]
click at [682, 300] on div "for i in range ( 7 ) : helper . moveRight ( 1 ) helper . build ( "spikes" ) for…" at bounding box center [738, 274] width 277 height 324
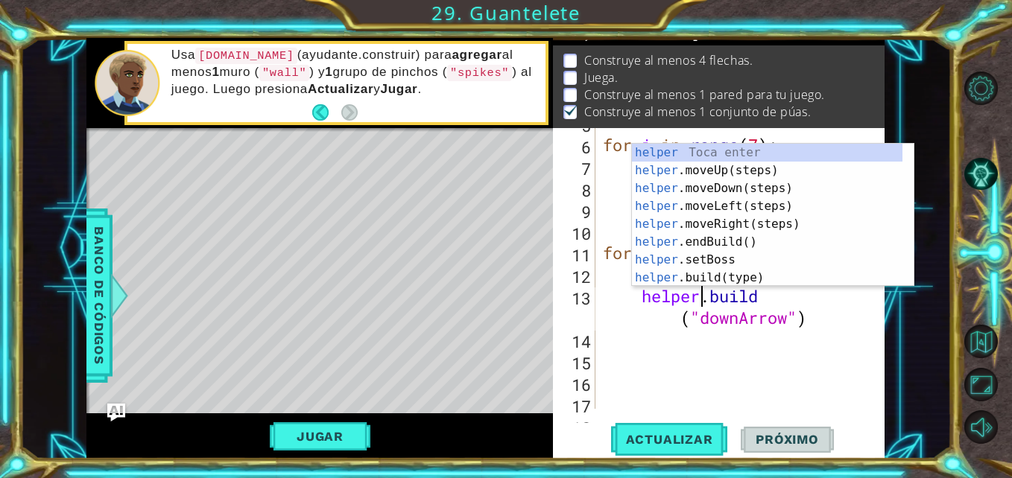
scroll to position [0, 5]
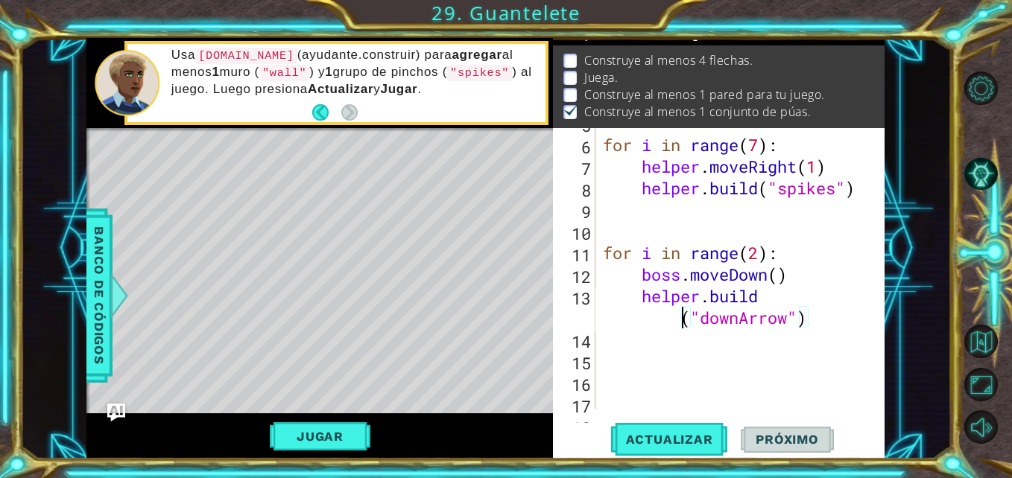
click at [674, 322] on div "for i in range ( 7 ) : helper . moveRight ( 1 ) helper . build ( "spikes" ) for…" at bounding box center [738, 274] width 277 height 324
click at [679, 275] on div "for i in range ( 7 ) : helper . moveRight ( 1 ) helper . build ( "spikes" ) for…" at bounding box center [738, 274] width 277 height 324
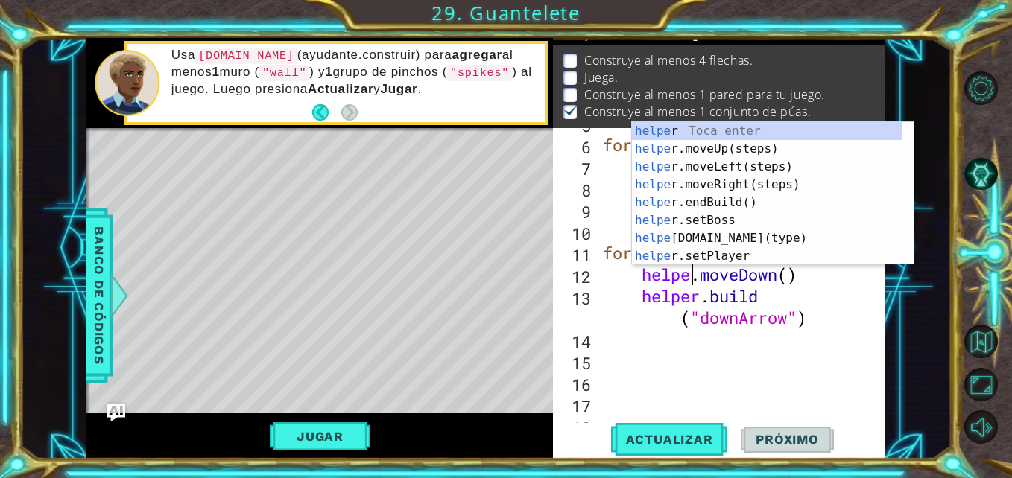
type textarea "helper.moveDown()"
click at [730, 337] on div "for i in range ( 7 ) : helper . moveRight ( 1 ) helper . build ( "spikes" ) for…" at bounding box center [738, 274] width 277 height 324
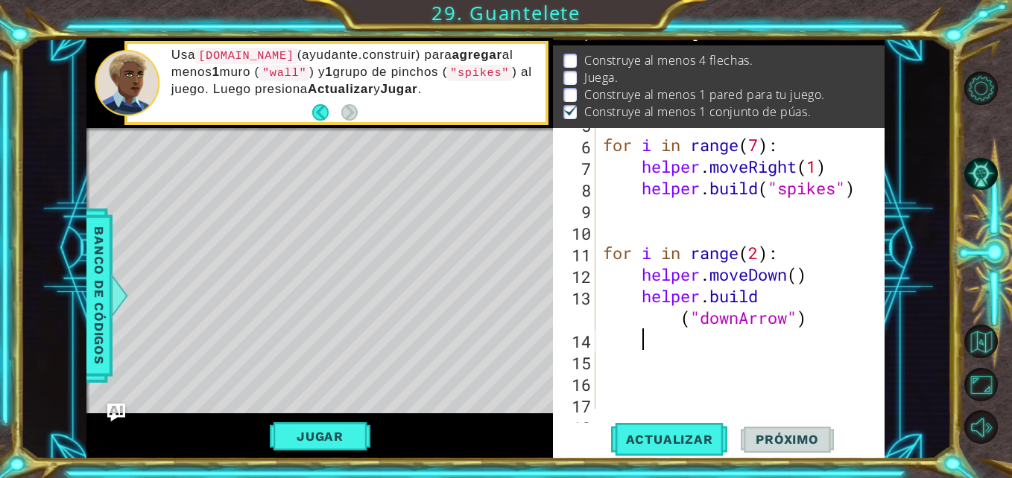
scroll to position [0, 1]
click at [676, 442] on span "Actualizar" at bounding box center [669, 439] width 117 height 15
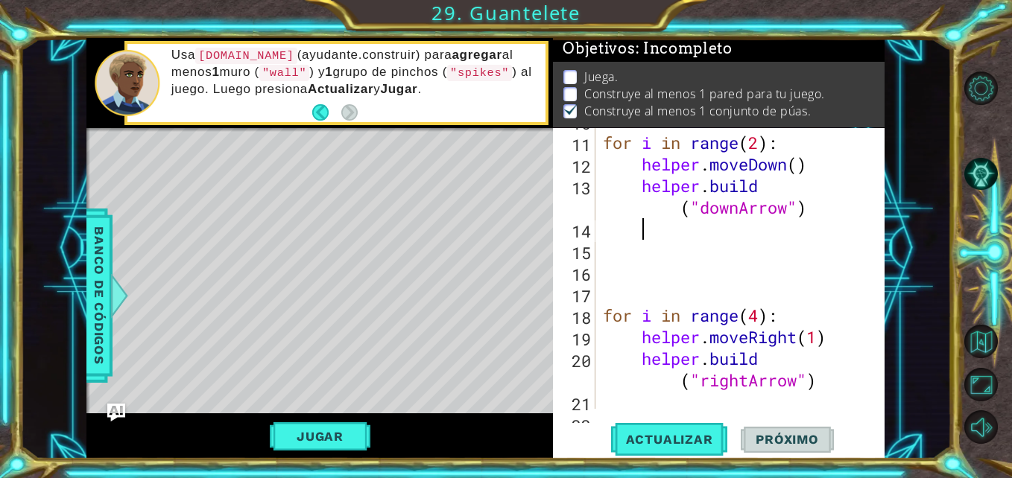
scroll to position [234, 0]
click at [668, 299] on div "for i in range ( 2 ) : helper . moveDown ( ) helper . build ( "downArrow" ) for…" at bounding box center [738, 272] width 277 height 324
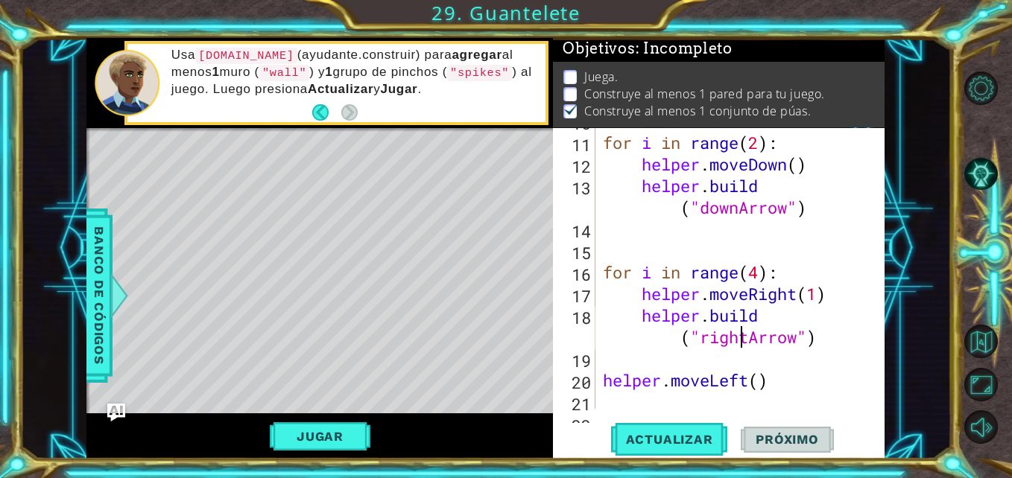
click at [740, 333] on div "for i in range ( 2 ) : helper . moveDown ( ) helper . build ( "downArrow" ) for…" at bounding box center [738, 272] width 277 height 324
type textarea "[DOMAIN_NAME]("rightArrow")"
click at [775, 349] on div "for i in range ( 2 ) : helper . moveDown ( ) helper . build ( "downArrow" ) for…" at bounding box center [738, 272] width 277 height 324
click at [795, 306] on div "for i in range ( 2 ) : helper . moveDown ( ) helper . build ( "downArrow" ) for…" at bounding box center [738, 272] width 277 height 324
click at [824, 325] on div "for i in range ( 2 ) : helper . moveDown ( ) helper . build ( "downArrow" ) for…" at bounding box center [738, 272] width 277 height 324
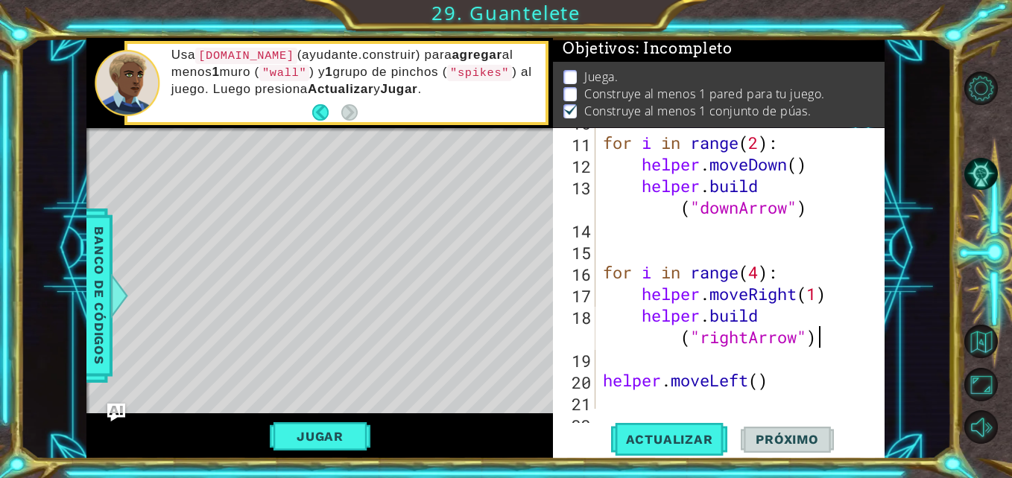
click at [827, 327] on div "for i in range ( 2 ) : helper . moveDown ( ) helper . build ( "downArrow" ) for…" at bounding box center [738, 272] width 277 height 324
click at [752, 279] on div "for i in range ( 2 ) : helper . moveDown ( ) helper . build ( "downArrow" ) for…" at bounding box center [738, 272] width 277 height 324
click at [781, 300] on div "for i in range ( 2 ) : helper . moveDown ( ) helper . build ( "downArrow" ) for…" at bounding box center [738, 272] width 277 height 324
click at [746, 275] on div "for i in range ( 2 ) : helper . moveDown ( ) helper . build ( "downArrow" ) for…" at bounding box center [738, 272] width 277 height 324
type textarea "for i in range(4):"
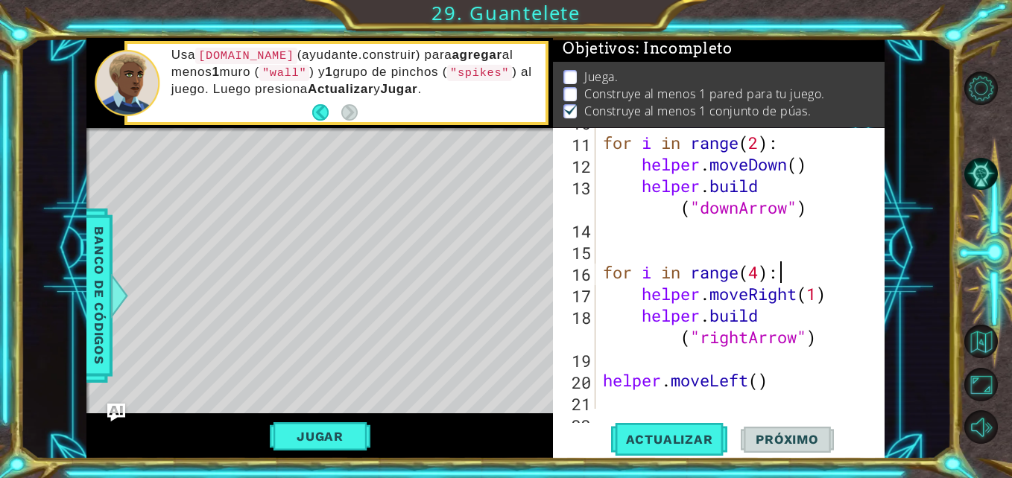
click at [775, 281] on div "for i in range ( 2 ) : helper . moveDown ( ) helper . build ( "downArrow" ) for…" at bounding box center [738, 272] width 277 height 324
click at [667, 253] on div "for i in range ( 2 ) : helper . moveDown ( ) helper . build ( "downArrow" ) for…" at bounding box center [738, 272] width 277 height 324
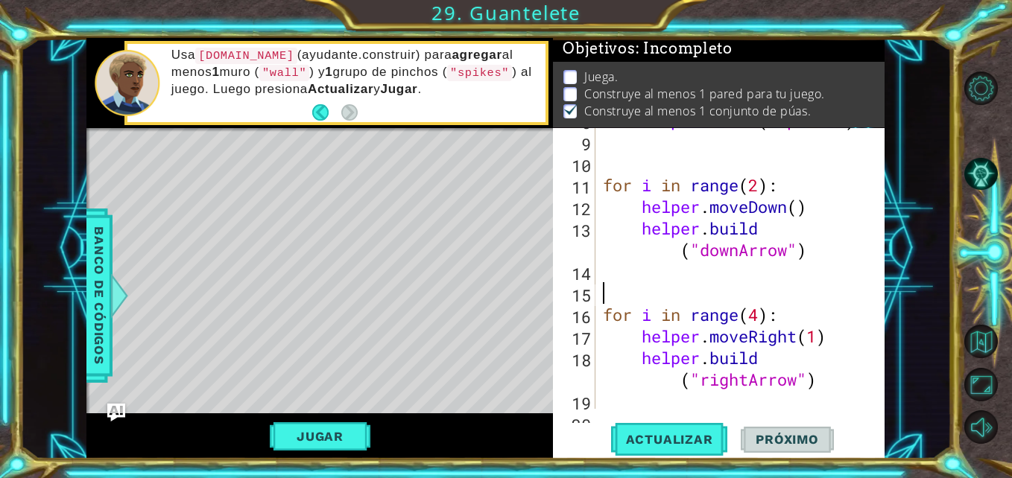
scroll to position [191, 0]
click at [757, 185] on div "helper . build ( "spikes" ) for i in range ( 2 ) : helper . moveDown ( ) helper…" at bounding box center [738, 272] width 277 height 324
click at [688, 432] on span "Actualizar" at bounding box center [669, 439] width 117 height 15
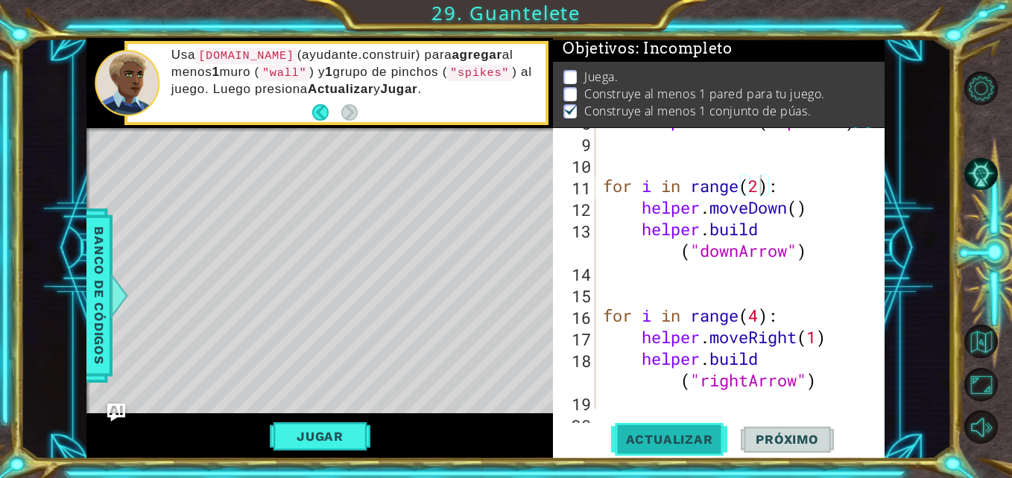
click at [664, 450] on button "Actualizar" at bounding box center [669, 439] width 117 height 33
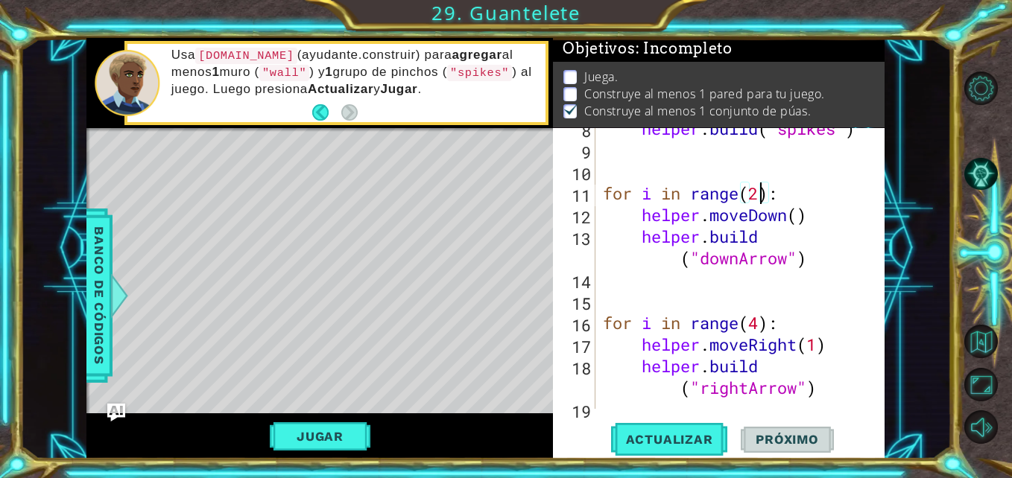
scroll to position [184, 0]
click at [741, 226] on div "helper . build ( "spikes" ) for i in range ( 2 ) : helper . moveDown ( ) helper…" at bounding box center [738, 280] width 277 height 324
type textarea "[DOMAIN_NAME]("downArrow")"
click at [768, 267] on div "helper . build ( "spikes" ) for i in range ( 2 ) : helper . moveDown ( ) helper…" at bounding box center [738, 280] width 277 height 324
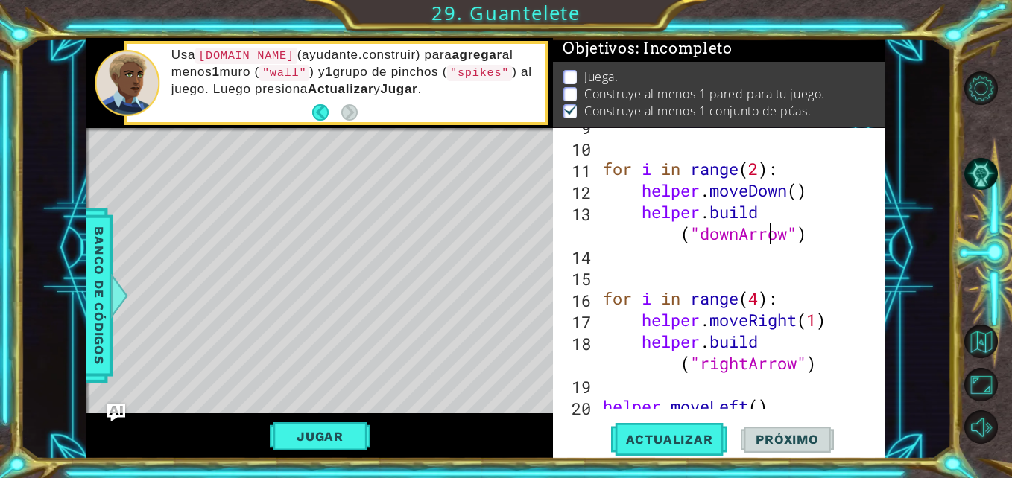
scroll to position [209, 0]
click at [811, 378] on div "for i in range ( 2 ) : helper . moveDown ( ) helper . build ( "downArrow" ) for…" at bounding box center [738, 277] width 277 height 324
click at [843, 375] on div "for i in range ( 2 ) : helper . moveDown ( ) helper . build ( "downArrow" ) for…" at bounding box center [738, 277] width 277 height 324
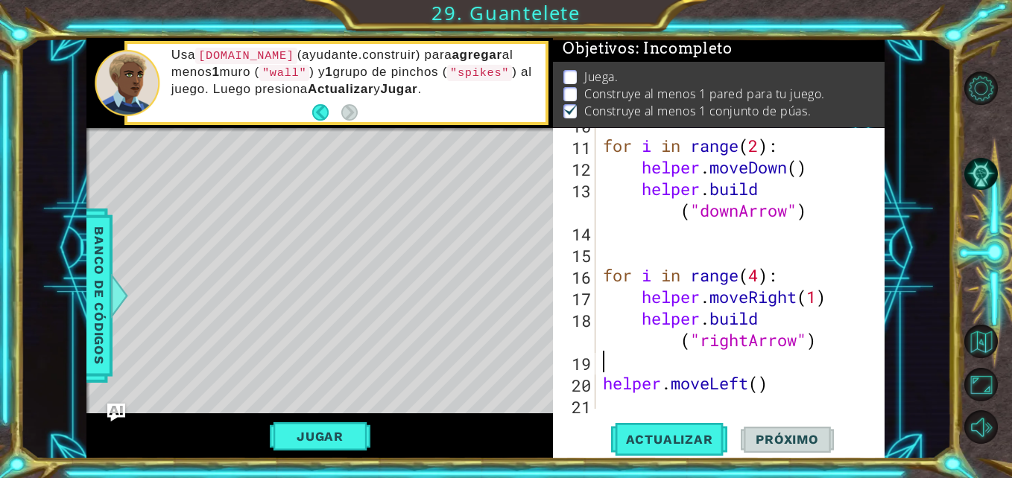
scroll to position [232, 0]
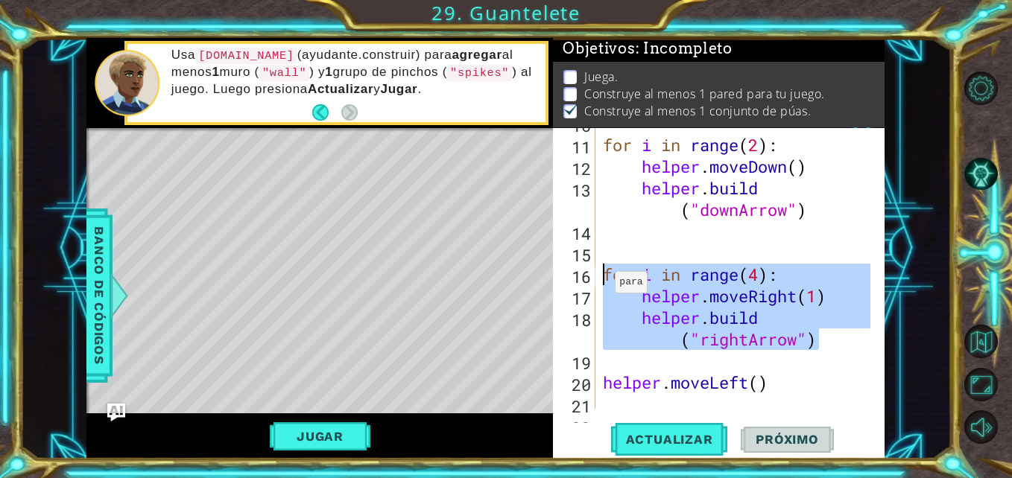
drag, startPoint x: 819, startPoint y: 339, endPoint x: 599, endPoint y: 270, distance: 231.1
click at [599, 270] on div "10 11 12 13 14 15 16 17 18 19 20 21 22 for i in range ( 2 ) : helper . moveDown…" at bounding box center [717, 268] width 328 height 281
type textarea "for i in range(4): helper.moveRight(1)"
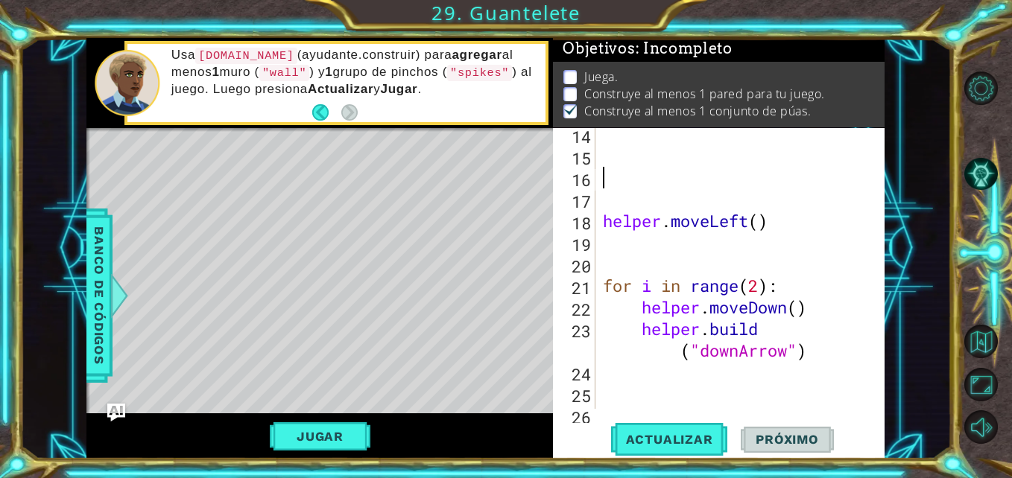
scroll to position [329, 0]
click at [600, 213] on div "helper . moveLeft ( ) for i in range ( 2 ) : helper . moveDown ( ) helper . bui…" at bounding box center [738, 286] width 277 height 324
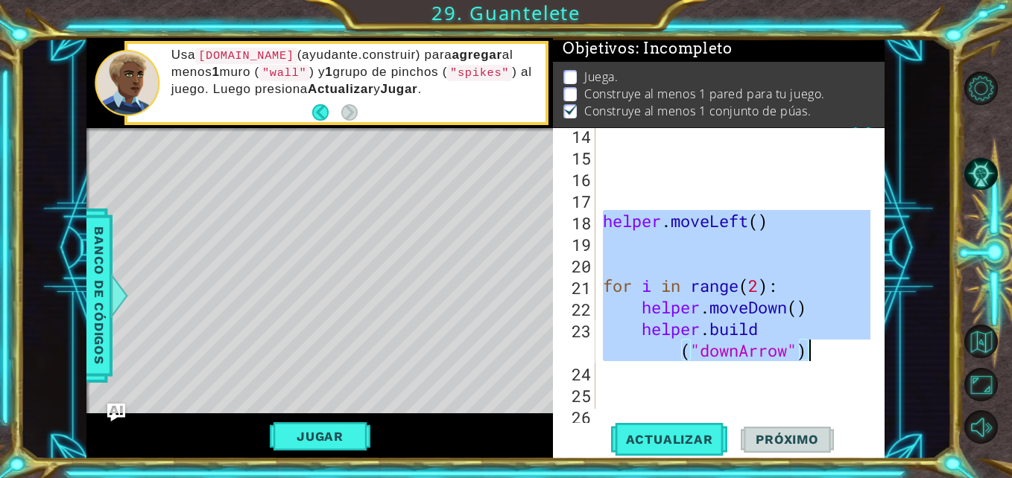
drag, startPoint x: 600, startPoint y: 213, endPoint x: 838, endPoint y: 354, distance: 276.8
click at [838, 354] on div "helper . moveLeft ( ) for i in range ( 2 ) : helper . moveDown ( ) helper . bui…" at bounding box center [738, 286] width 277 height 324
type textarea "helper.moveDown() [DOMAIN_NAME]("downArrow")"
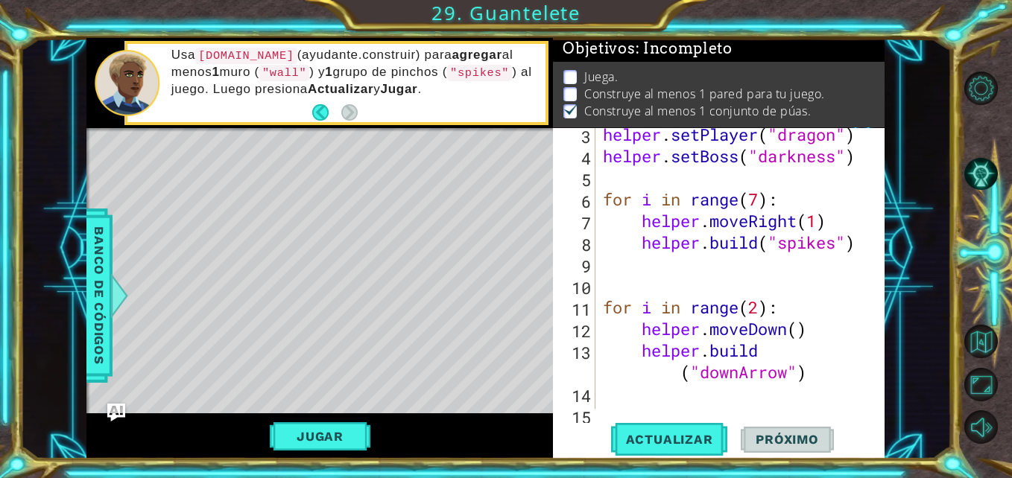
scroll to position [69, 0]
click at [702, 433] on span "Actualizar" at bounding box center [669, 439] width 117 height 15
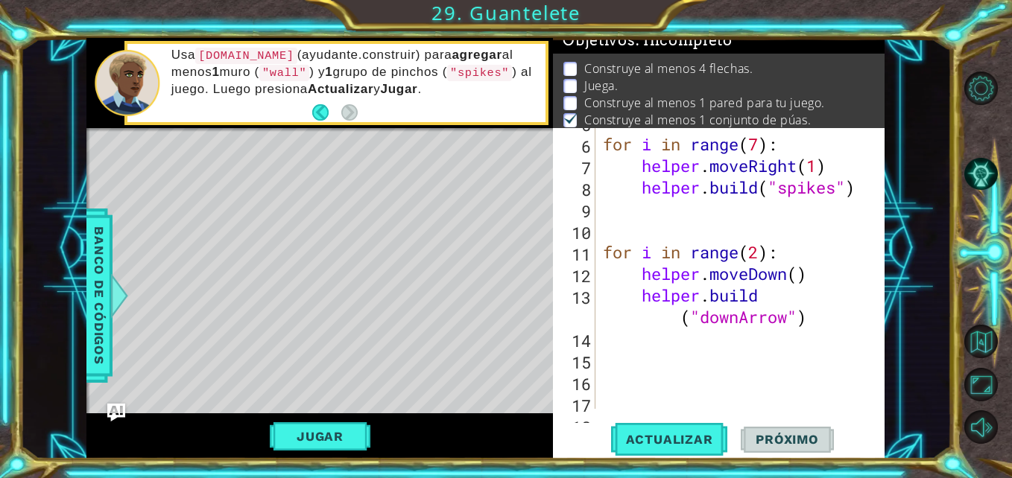
scroll to position [125, 0]
click at [679, 346] on div "for i in range ( 7 ) : helper . moveRight ( 1 ) helper . build ( "spikes" ) for…" at bounding box center [738, 274] width 277 height 324
click at [623, 370] on div "for i in range ( 7 ) : helper . moveRight ( 1 ) helper . build ( "spikes" ) for…" at bounding box center [738, 274] width 277 height 324
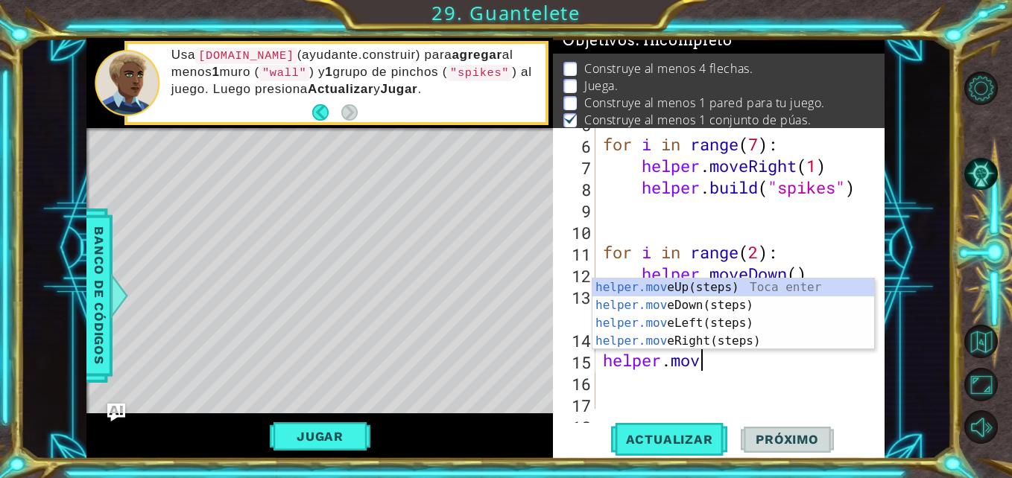
type textarea "helper.move"
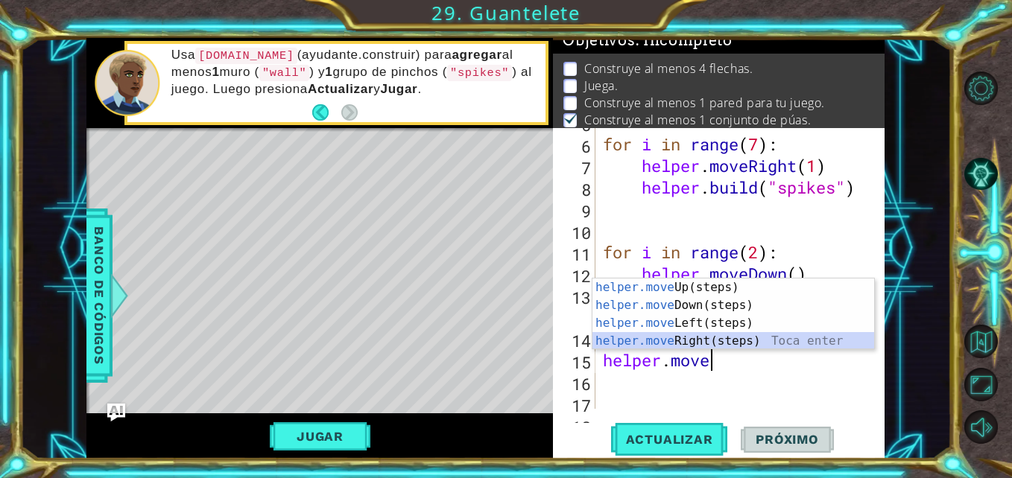
click at [676, 345] on div "helper.move Up(steps) Toca enter helper.move Down(steps) Toca enter helper.move…" at bounding box center [733, 332] width 282 height 107
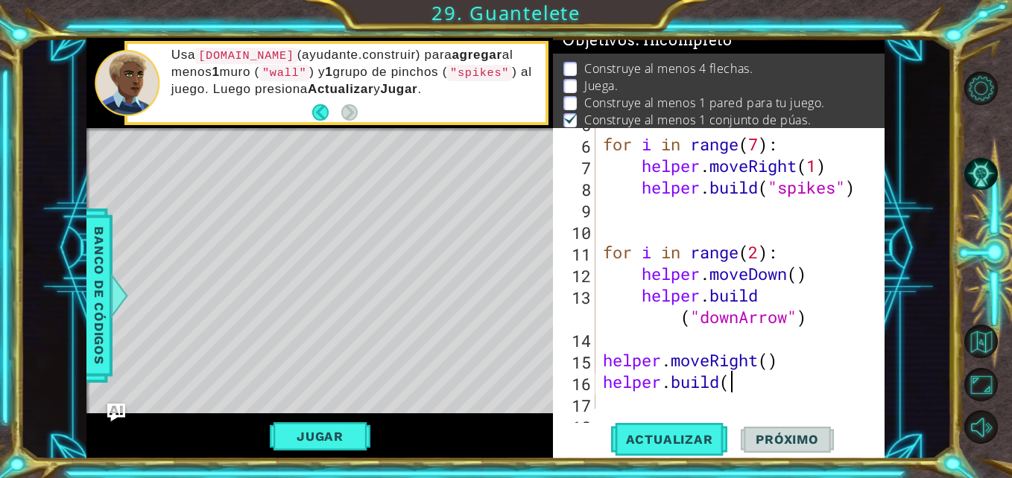
scroll to position [0, 5]
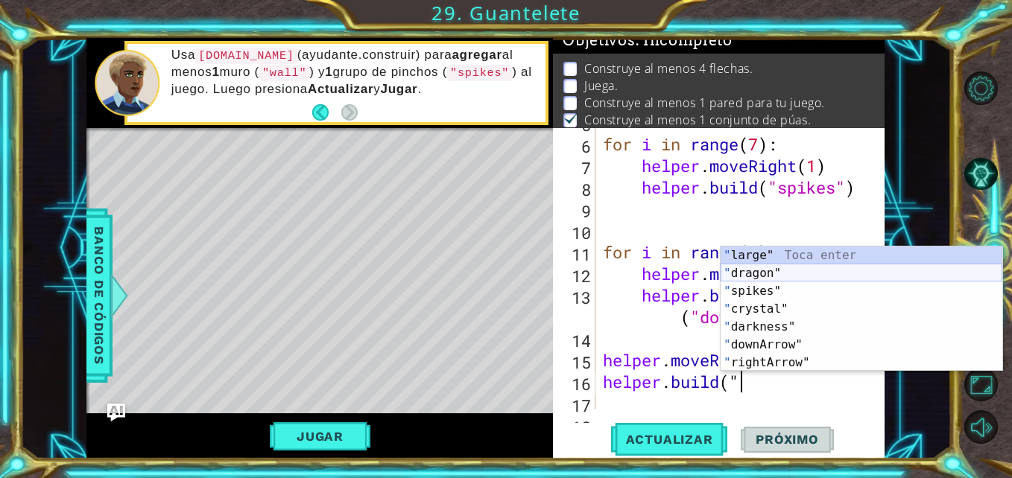
click at [801, 276] on div "" large" Toca enter " dragon" Toca enter " spikes" Toca enter " crystal" Toca e…" at bounding box center [861, 327] width 282 height 161
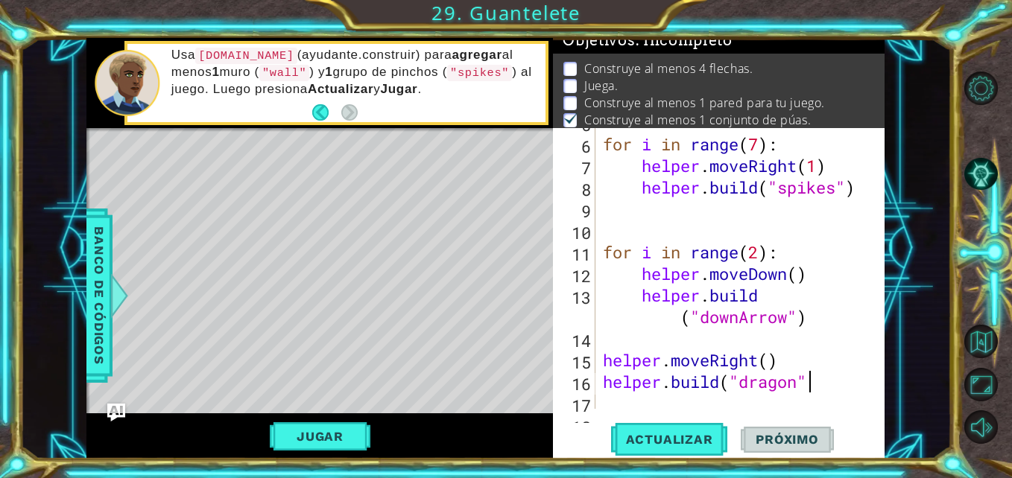
scroll to position [0, 9]
click at [695, 431] on button "Actualizar" at bounding box center [669, 439] width 117 height 33
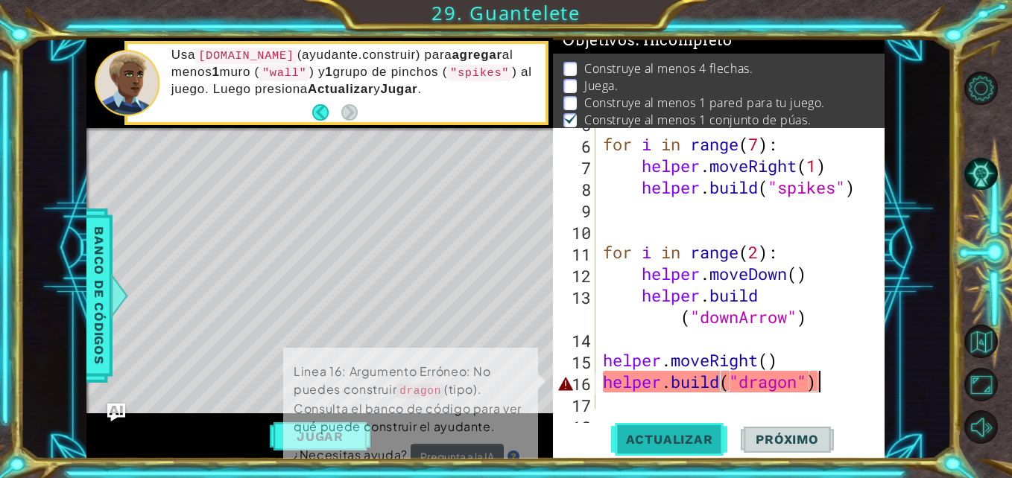
scroll to position [19, 0]
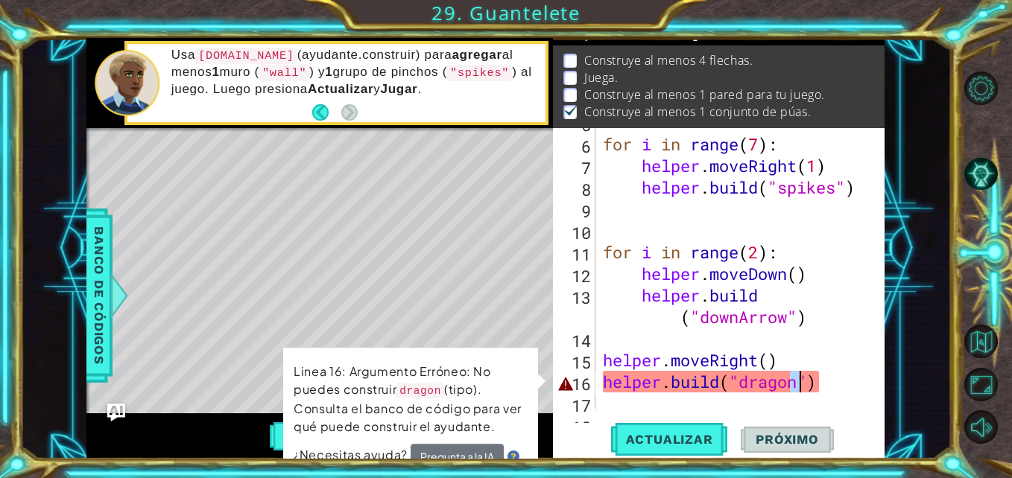
drag, startPoint x: 786, startPoint y: 380, endPoint x: 796, endPoint y: 379, distance: 9.7
click at [796, 379] on div "for i in range ( 7 ) : helper . moveRight ( 1 ) helper . build ( "spikes" ) for…" at bounding box center [738, 274] width 277 height 324
click at [796, 379] on div "for i in range ( 7 ) : helper . moveRight ( 1 ) helper . build ( "spikes" ) for…" at bounding box center [735, 268] width 270 height 281
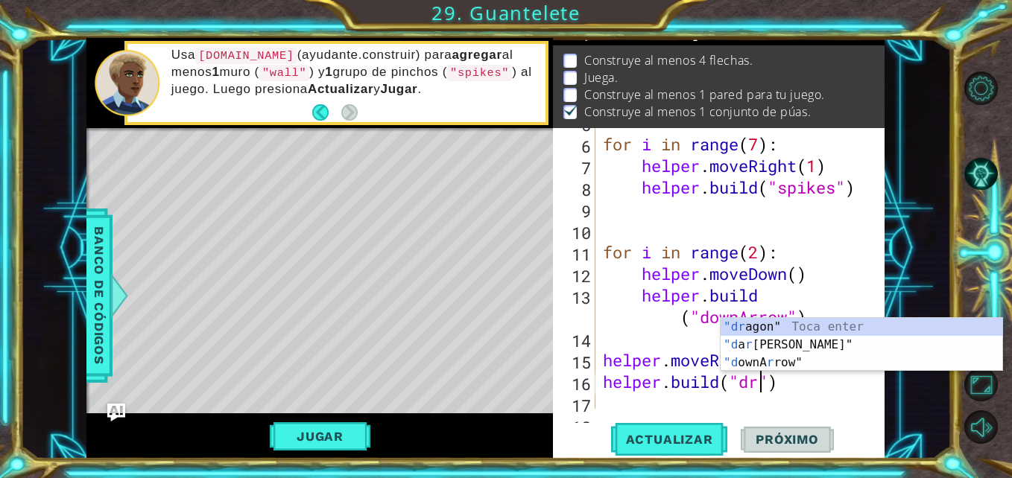
scroll to position [0, 7]
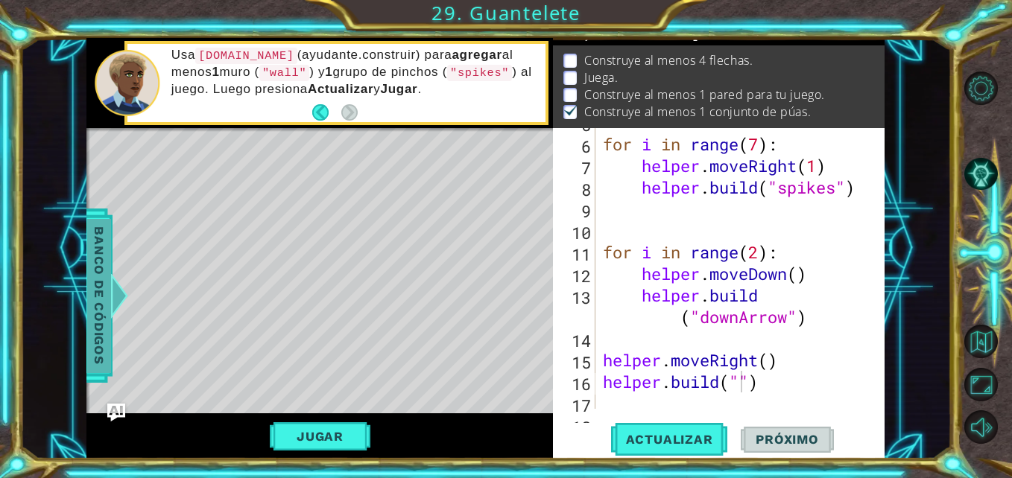
click at [88, 298] on span "Banco de códigos" at bounding box center [99, 296] width 24 height 154
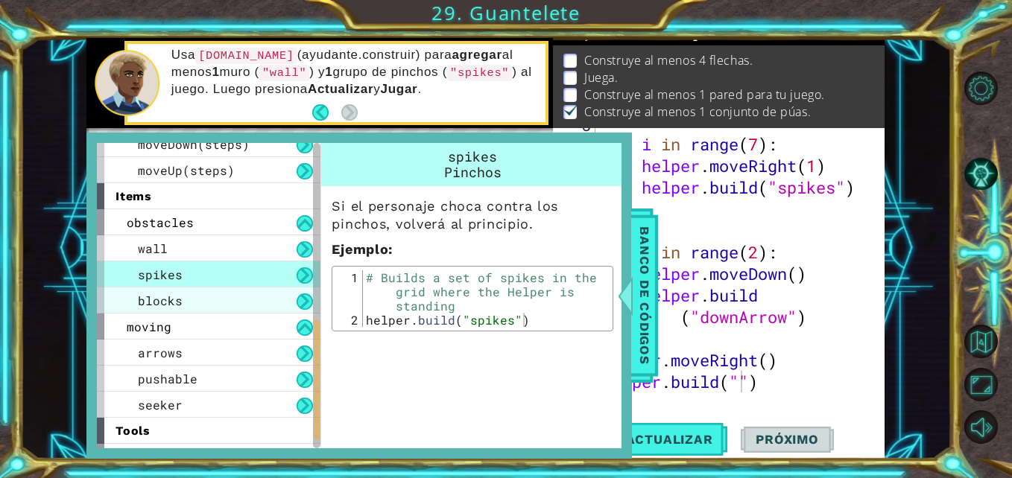
click at [174, 302] on span "blocks" at bounding box center [160, 301] width 45 height 16
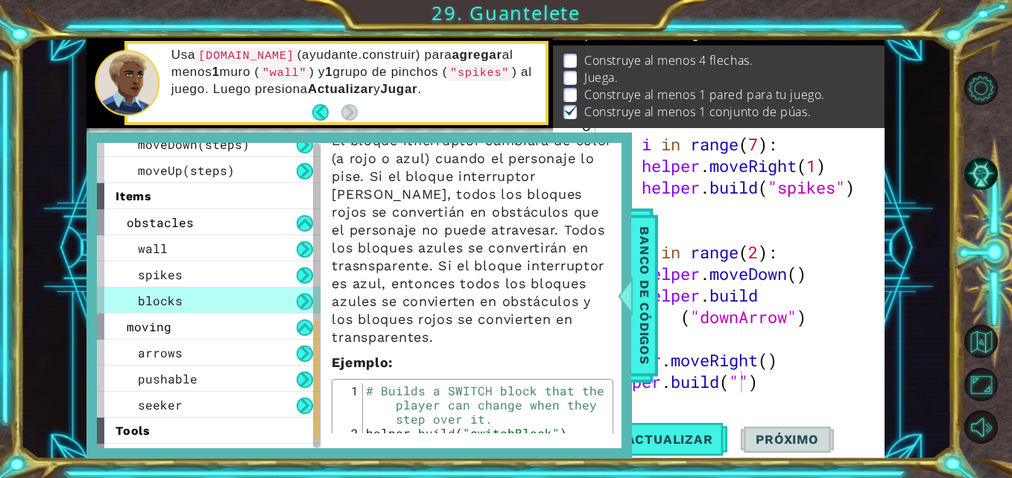
scroll to position [0, 0]
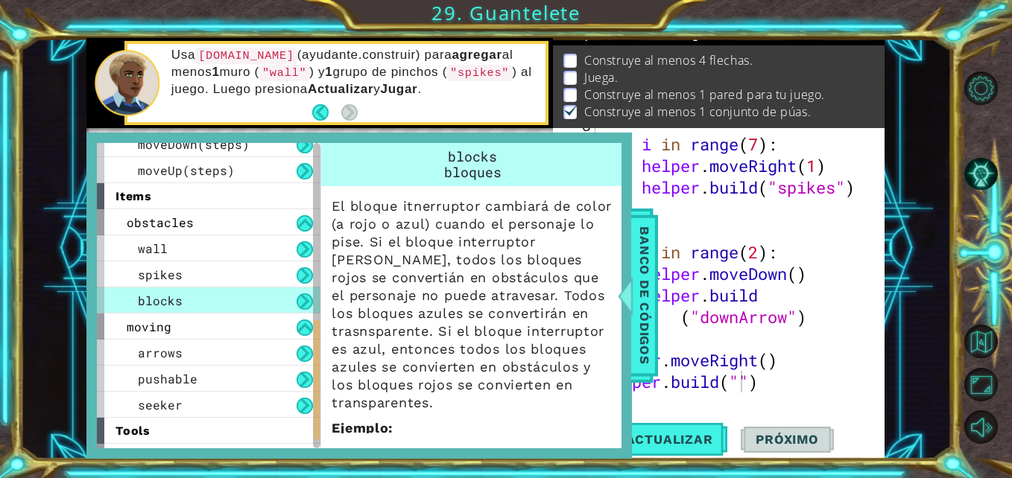
click at [737, 384] on div "for i in range ( 7 ) : helper . moveRight ( 1 ) helper . build ( "spikes" ) for…" at bounding box center [738, 274] width 277 height 324
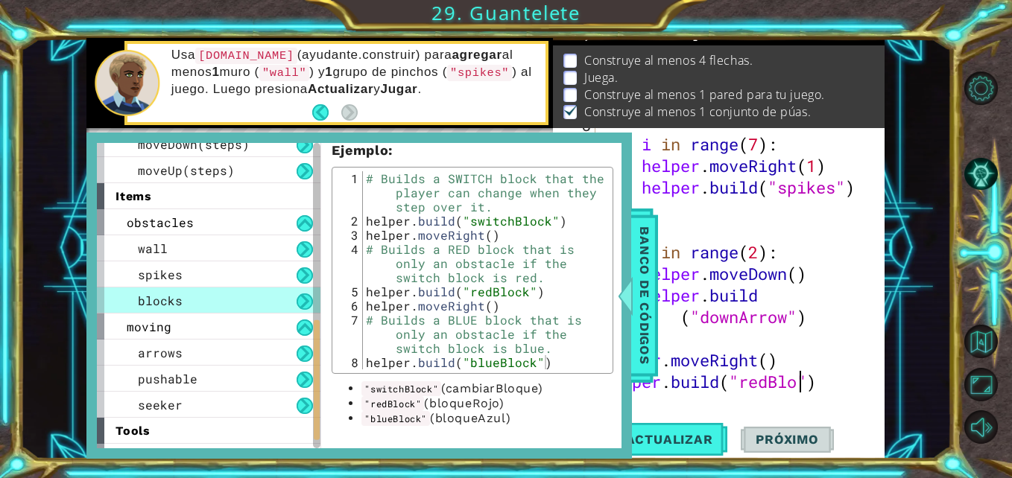
scroll to position [0, 10]
click at [681, 428] on button "Actualizar" at bounding box center [669, 439] width 117 height 33
click at [629, 298] on div at bounding box center [625, 295] width 19 height 45
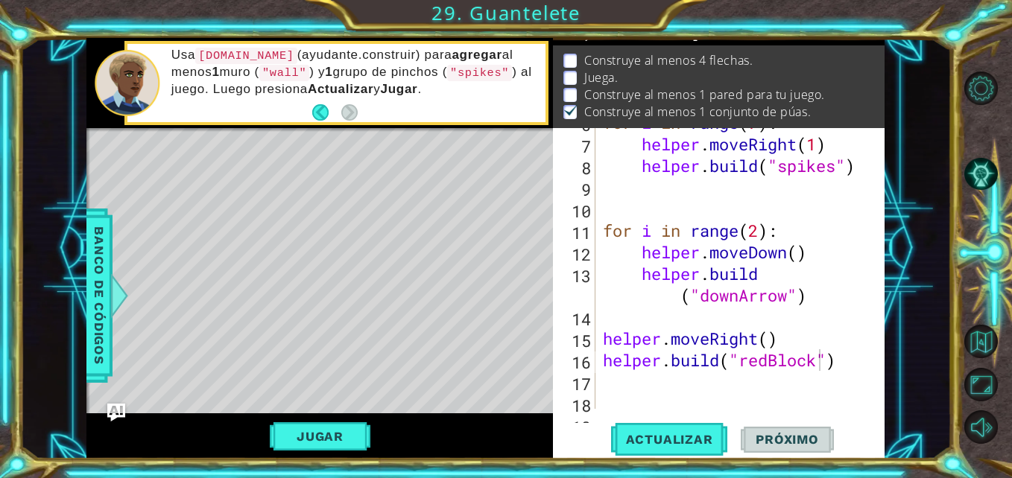
scroll to position [0, 7]
click at [772, 338] on div "for i in range ( 7 ) : helper . moveRight ( 1 ) helper . build ( "spikes" ) for…" at bounding box center [738, 274] width 277 height 324
click at [690, 362] on div "for i in range ( 7 ) : helper . moveRight ( 1 ) helper . build ( "spikes" ) for…" at bounding box center [738, 274] width 277 height 324
type textarea "[DOMAIN_NAME]("redBlock")"
click at [607, 362] on div "for i in range ( 7 ) : helper . moveRight ( 1 ) helper . build ( "spikes" ) for…" at bounding box center [738, 274] width 277 height 324
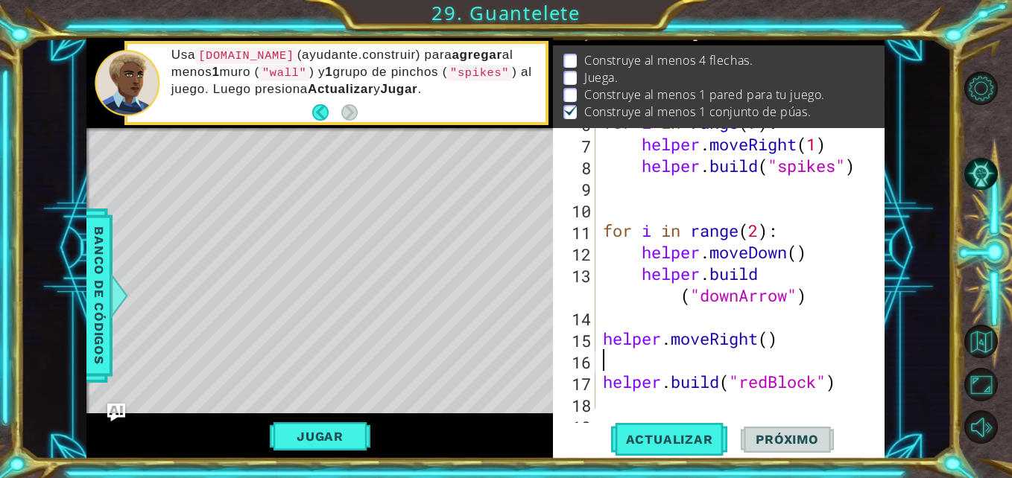
click at [615, 355] on div "for i in range ( 7 ) : helper . moveRight ( 1 ) helper . build ( "spikes" ) for…" at bounding box center [738, 274] width 277 height 324
click at [601, 384] on div "for i in range ( 7 ) : helper . moveRight ( 1 ) helper . build ( "spikes" ) for…" at bounding box center [738, 274] width 277 height 324
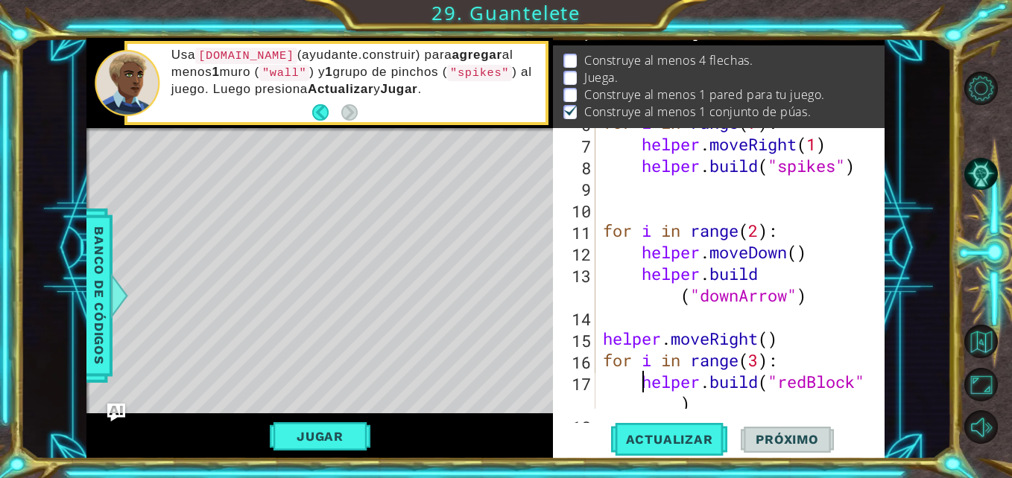
scroll to position [151, 0]
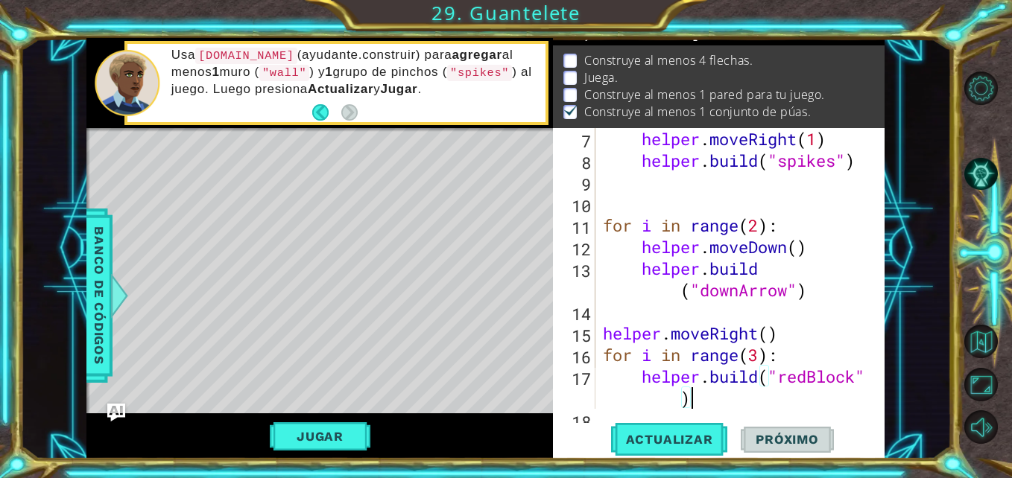
click at [701, 407] on div "helper . moveRight ( 1 ) helper . build ( "spikes" ) for i in range ( 2 ) : hel…" at bounding box center [738, 290] width 277 height 324
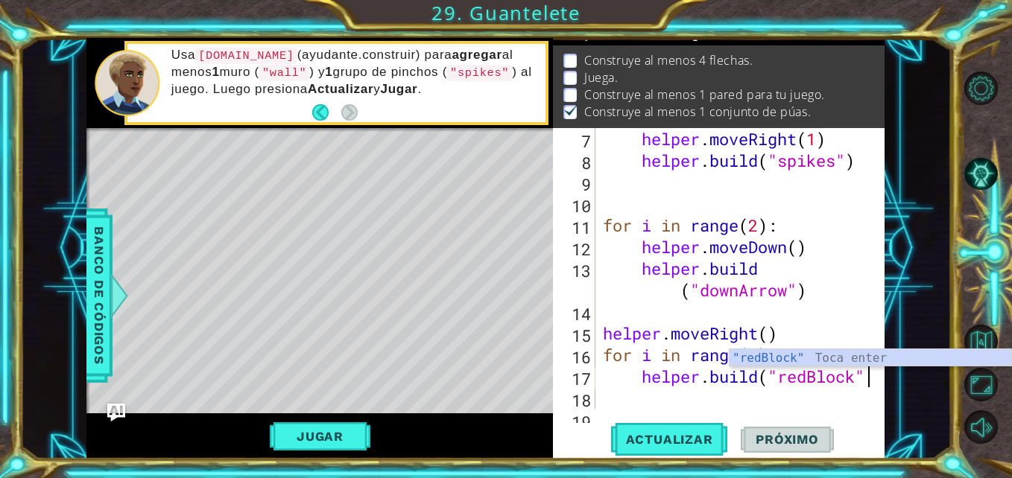
type textarea "[DOMAIN_NAME]("redBlock")"
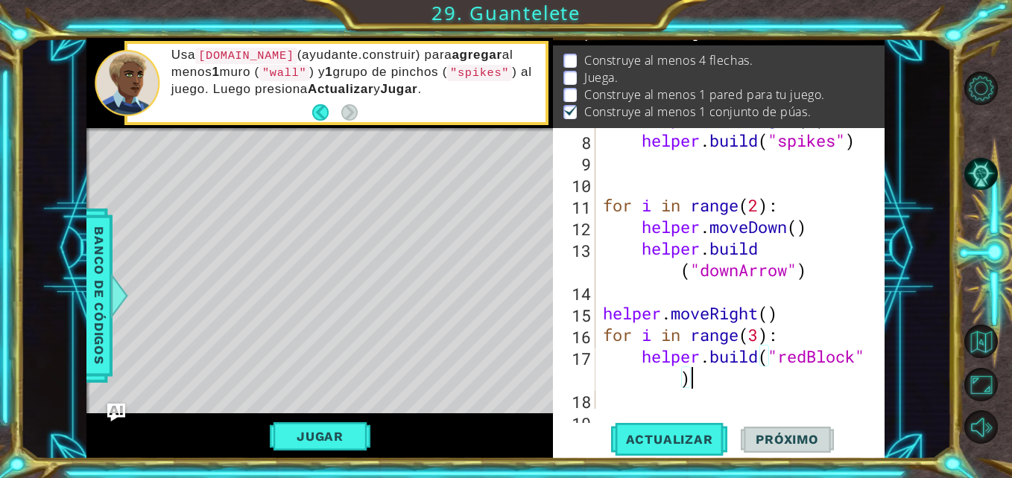
scroll to position [173, 0]
click at [673, 404] on div "helper . build ( "spikes" ) for i in range ( 2 ) : helper . moveDown ( ) helper…" at bounding box center [738, 290] width 277 height 324
click at [641, 358] on div "helper . build ( "spikes" ) for i in range ( 2 ) : helper . moveDown ( ) helper…" at bounding box center [738, 290] width 277 height 324
type textarea "[DOMAIN_NAME]("redBlock")"
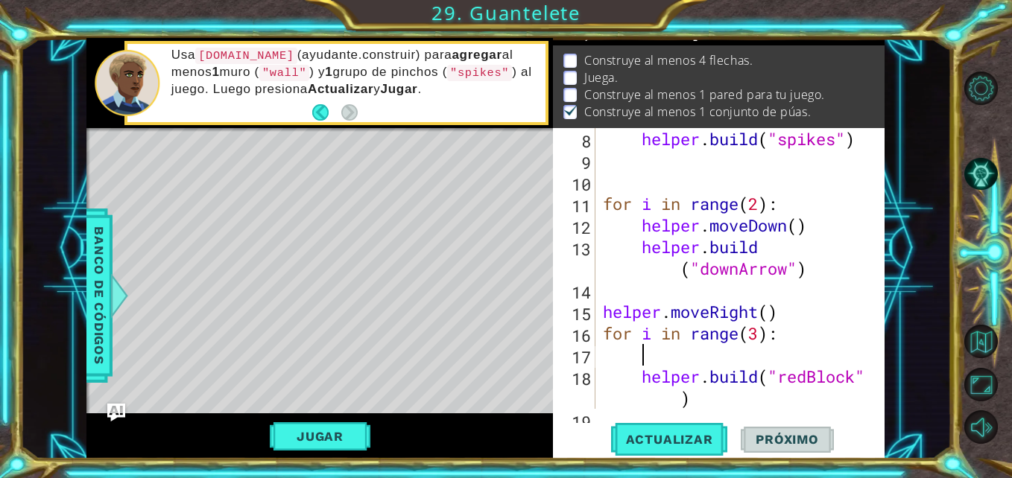
click at [654, 353] on div "helper . build ( "spikes" ) for i in range ( 2 ) : helper . moveDown ( ) helper…" at bounding box center [738, 290] width 277 height 324
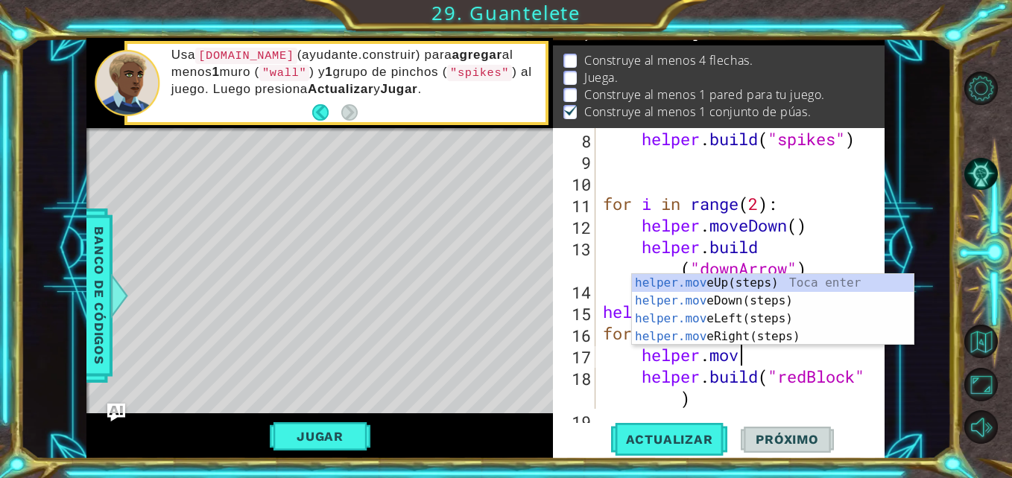
type textarea "helper.move"
click at [704, 283] on div "helper.move Up(steps) Toca enter helper.move Down(steps) Toca enter helper.move…" at bounding box center [773, 327] width 282 height 107
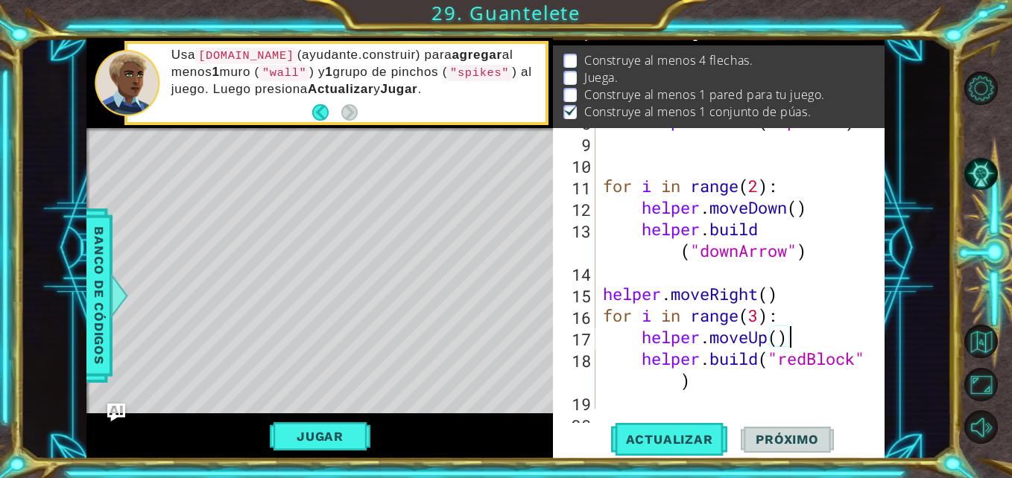
scroll to position [191, 0]
click at [672, 434] on span "Actualizar" at bounding box center [669, 439] width 117 height 15
click at [766, 344] on div "helper . build ( "spikes" ) for i in range ( 2 ) : helper . moveDown ( ) helper…" at bounding box center [738, 271] width 277 height 324
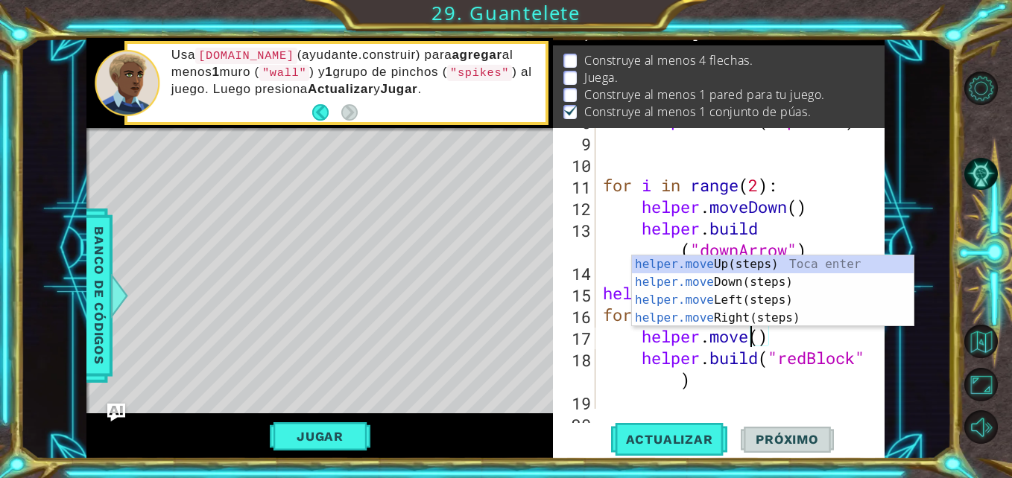
scroll to position [0, 7]
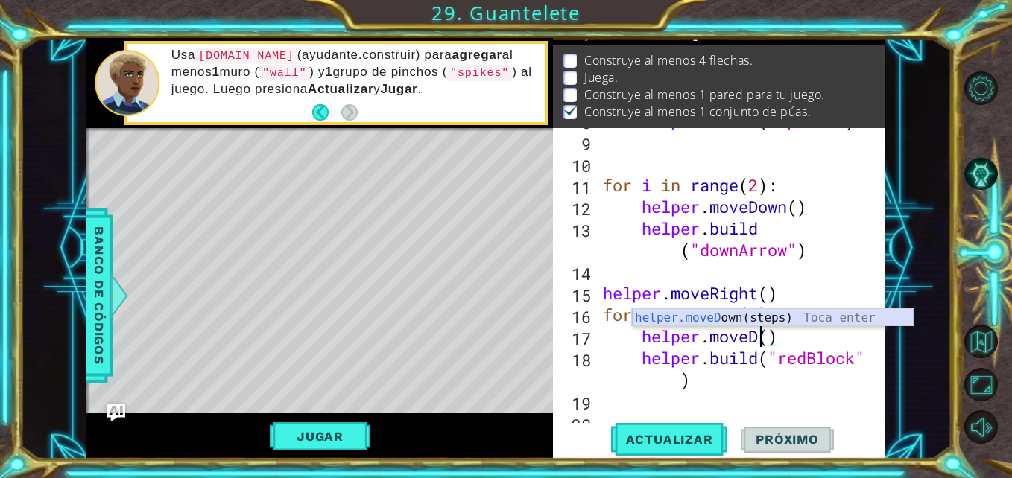
click at [746, 322] on div "helper.moveD own(steps) Toca enter" at bounding box center [773, 336] width 282 height 54
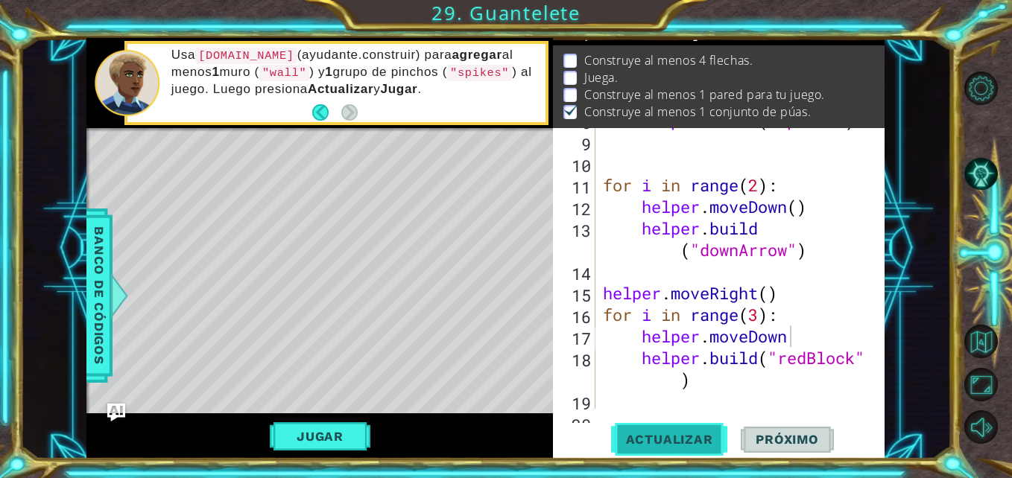
click at [707, 447] on span "Actualizar" at bounding box center [669, 439] width 117 height 15
click at [663, 432] on span "Actualizar" at bounding box center [669, 439] width 117 height 15
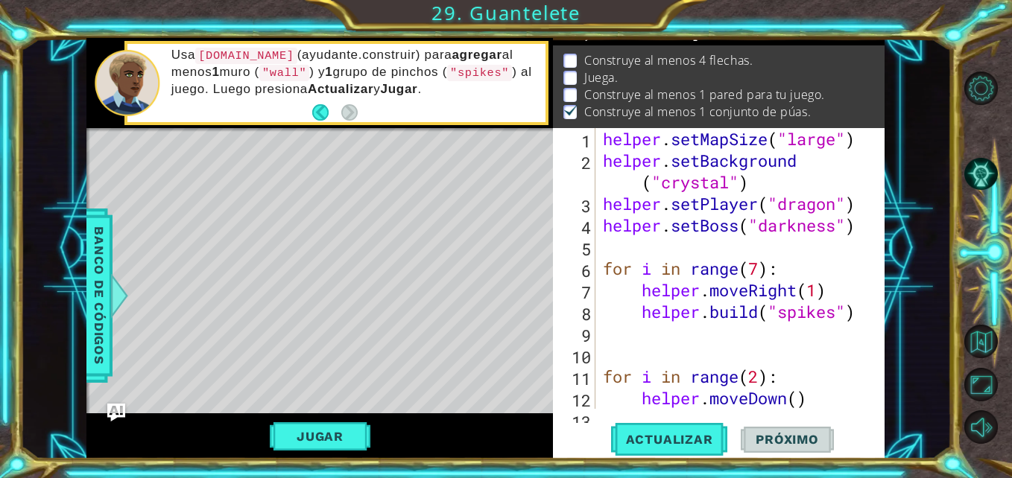
scroll to position [0, 0]
click at [754, 269] on div "helper . setMapSize ( "large" ) helper . setBackground ( "crystal" ) helper . s…" at bounding box center [738, 301] width 277 height 346
click at [758, 269] on div "helper . setMapSize ( "large" ) helper . setBackground ( "crystal" ) helper . s…" at bounding box center [738, 301] width 277 height 346
type textarea "for i in range(8):"
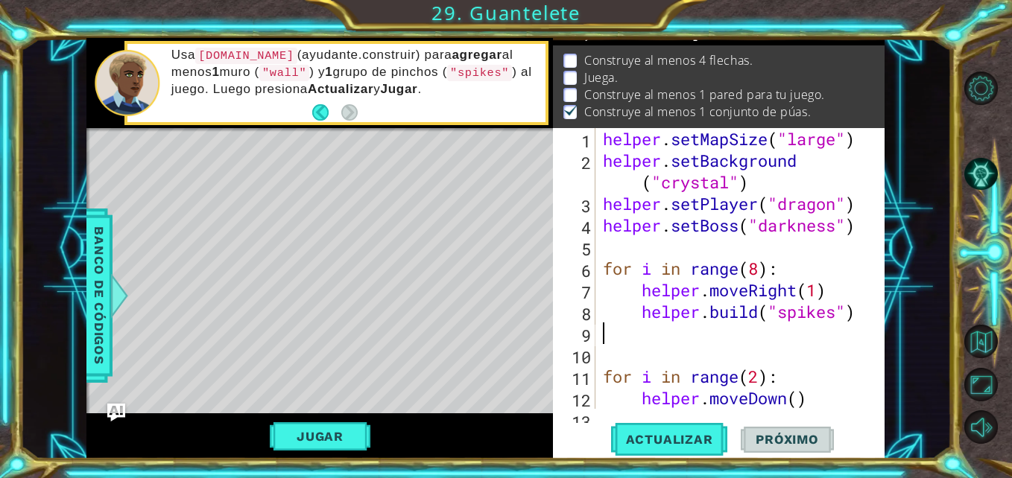
click at [799, 335] on div "helper . setMapSize ( "large" ) helper . setBackground ( "crystal" ) helper . s…" at bounding box center [738, 301] width 277 height 346
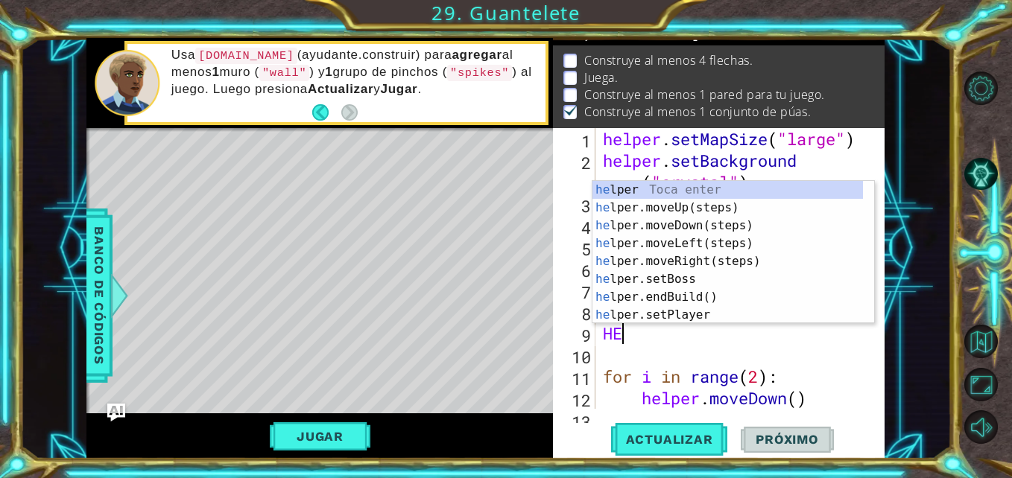
type textarea "H"
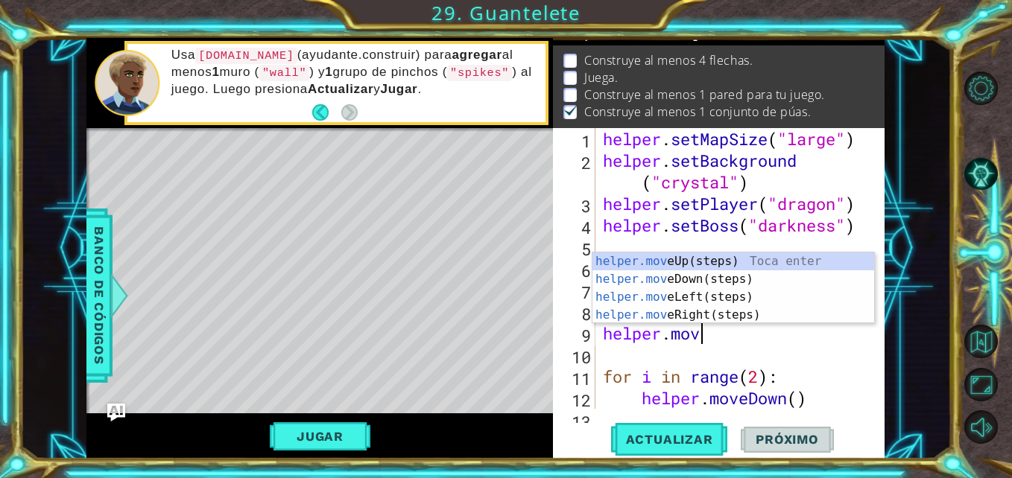
type textarea "helper.move"
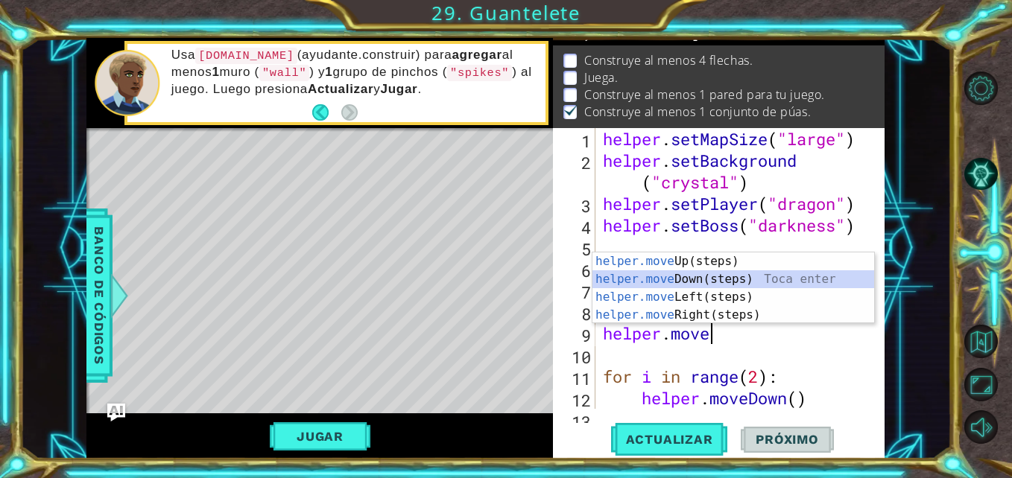
click at [654, 276] on div "helper.move Up(steps) Toca enter helper.move Down(steps) Toca enter helper.move…" at bounding box center [733, 306] width 282 height 107
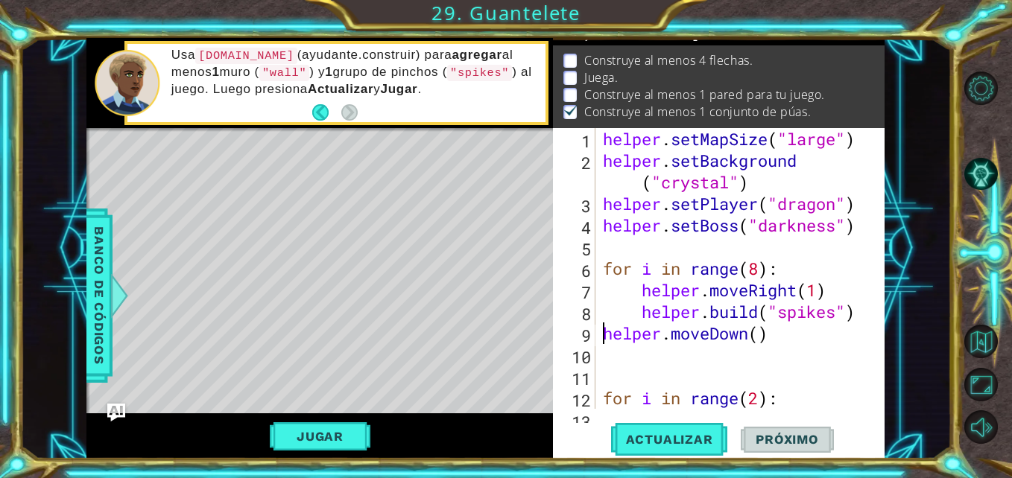
click at [601, 337] on div "helper . setMapSize ( "large" ) helper . setBackground ( "crystal" ) helper . s…" at bounding box center [738, 290] width 277 height 324
type textarea "helper.moveDown()"
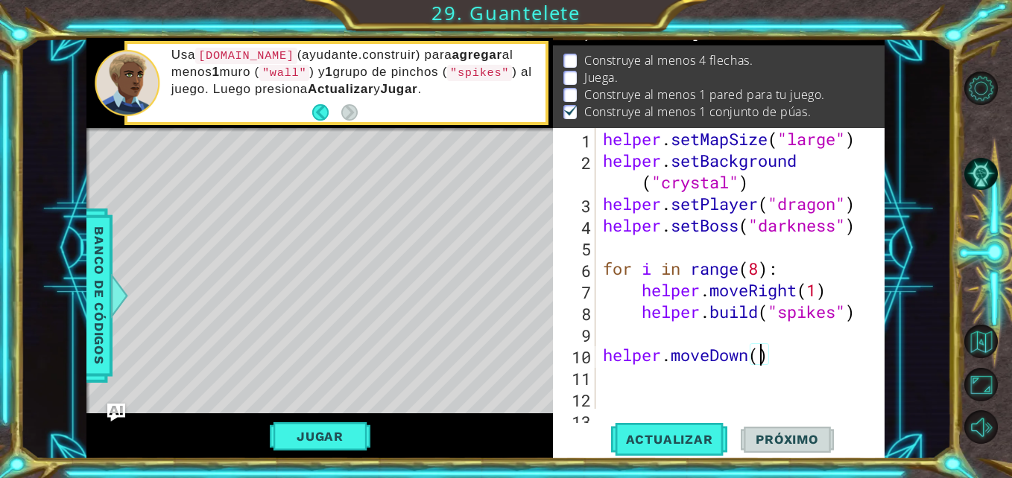
click at [758, 358] on div "helper . setMapSize ( "large" ) helper . setBackground ( "crystal" ) helper . s…" at bounding box center [738, 290] width 277 height 324
click at [706, 370] on div "helper . setMapSize ( "large" ) helper . setBackground ( "crystal" ) helper . s…" at bounding box center [738, 290] width 277 height 324
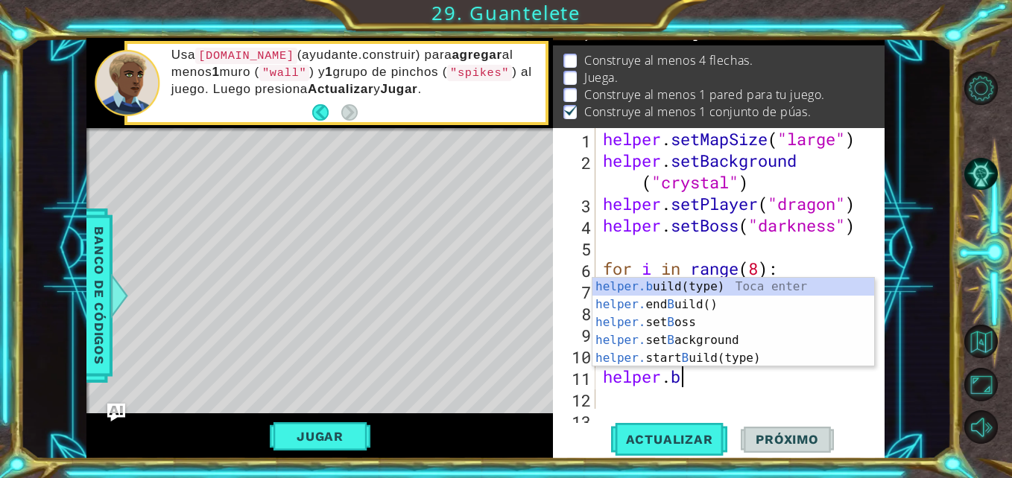
scroll to position [0, 3]
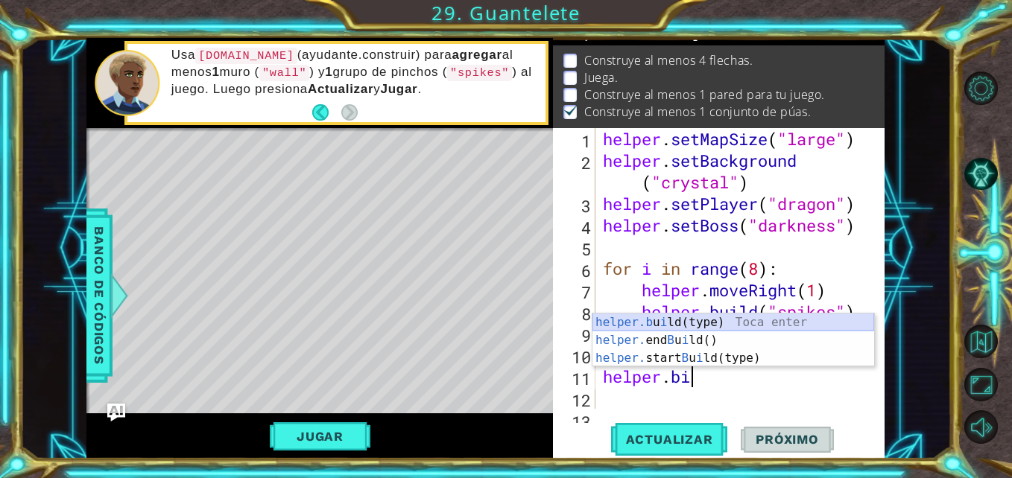
click at [693, 324] on div "helper.[PERSON_NAME](type) Toca enter helper. end B u i ld() Toca enter helper.…" at bounding box center [733, 358] width 282 height 89
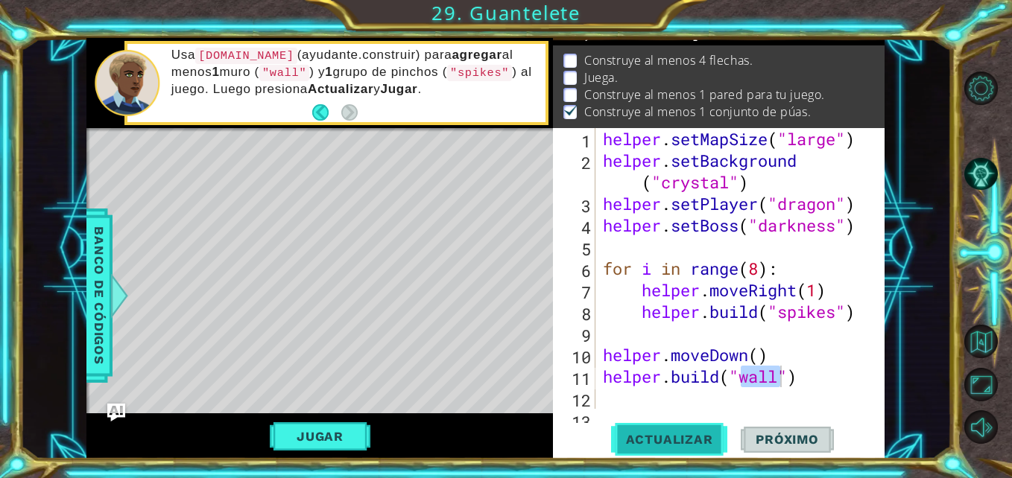
click at [682, 435] on span "Actualizar" at bounding box center [669, 439] width 117 height 15
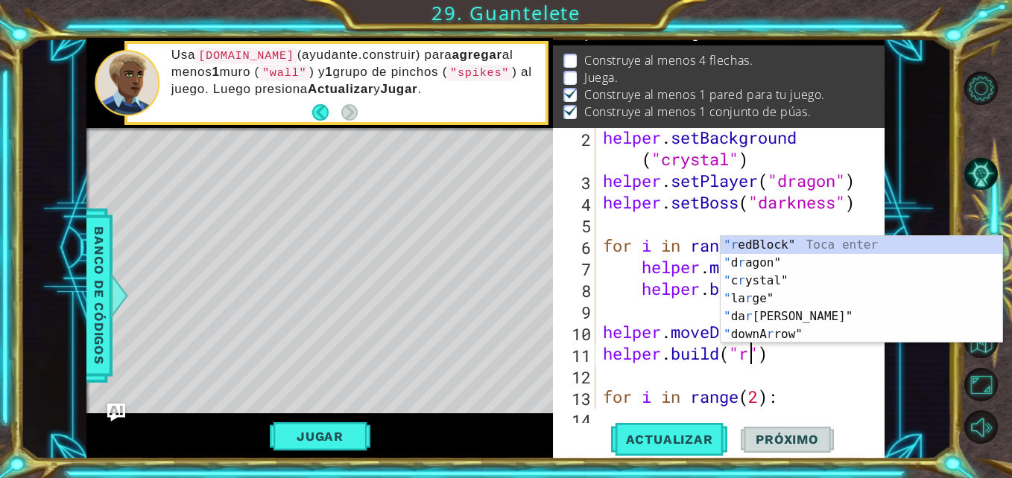
scroll to position [0, 7]
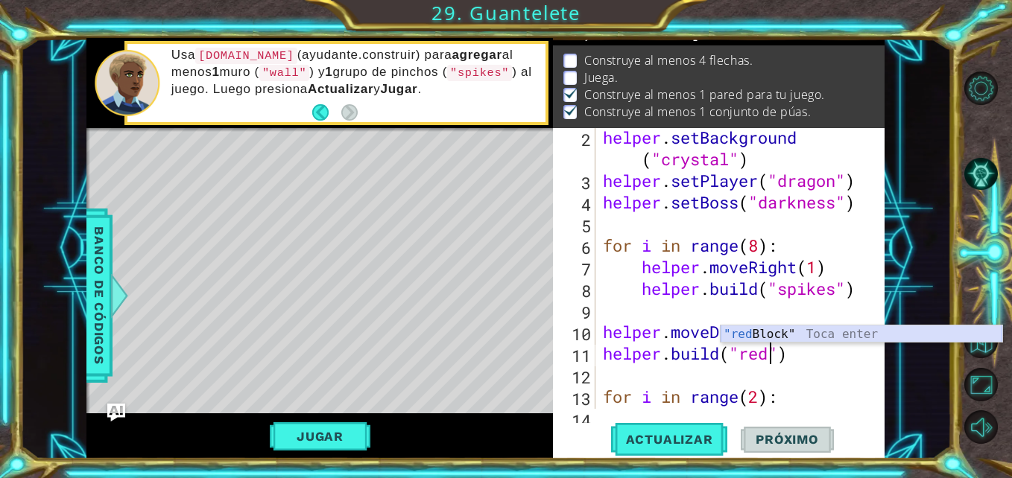
click at [778, 339] on div ""red Block" Toca enter" at bounding box center [861, 353] width 282 height 54
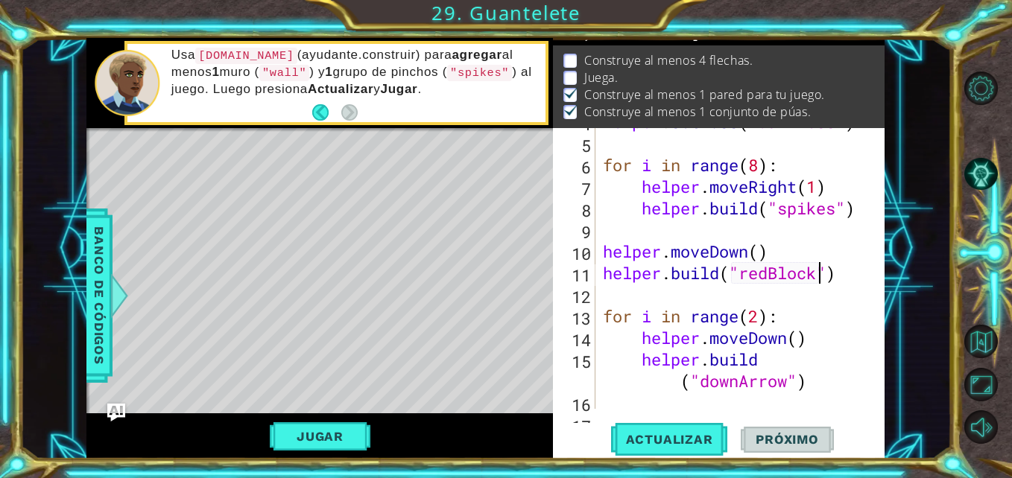
scroll to position [108, 0]
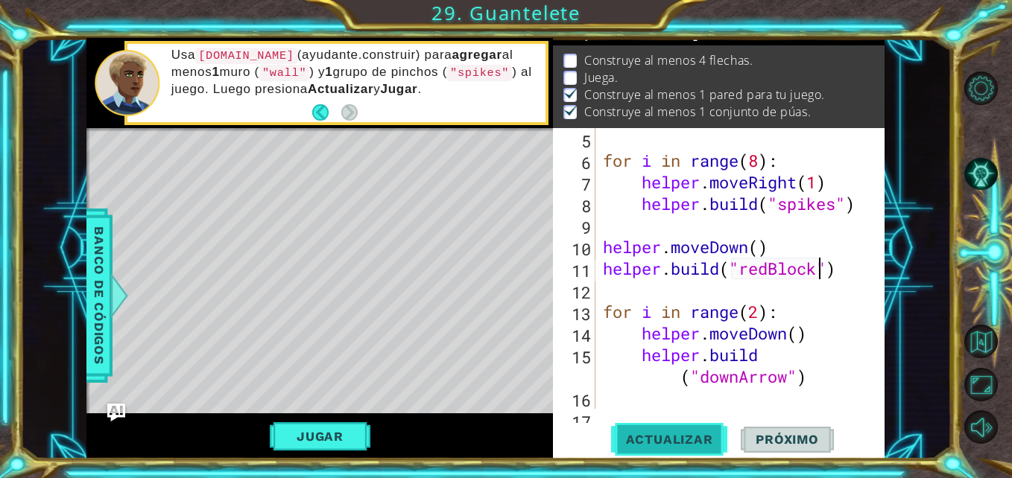
click at [645, 432] on span "Actualizar" at bounding box center [669, 439] width 117 height 15
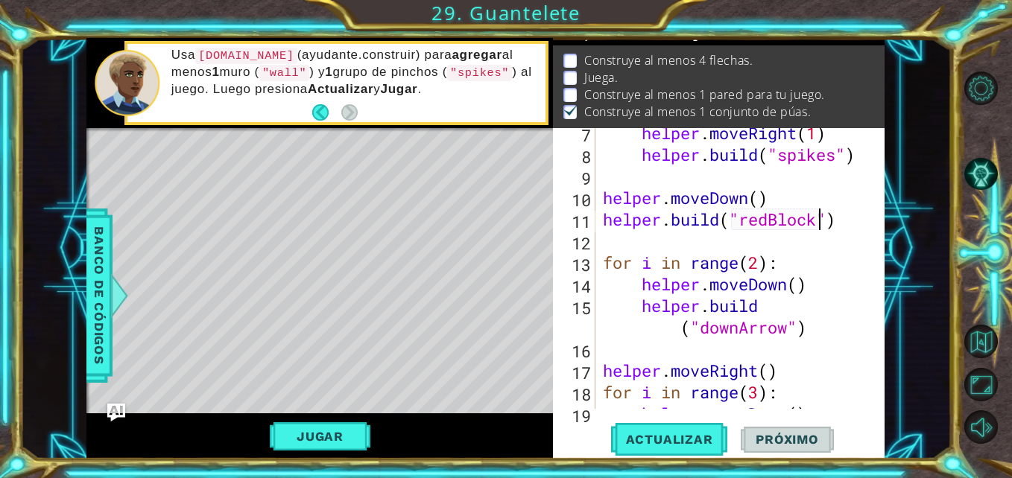
scroll to position [158, 0]
click at [608, 263] on div "helper . moveRight ( 1 ) helper . build ( "spikes" ) helper . moveDown ( ) help…" at bounding box center [738, 284] width 277 height 324
type textarea "for i in range(2):"
click at [603, 262] on div "helper . moveRight ( 1 ) helper . build ( "spikes" ) helper . moveDown ( ) help…" at bounding box center [738, 284] width 277 height 324
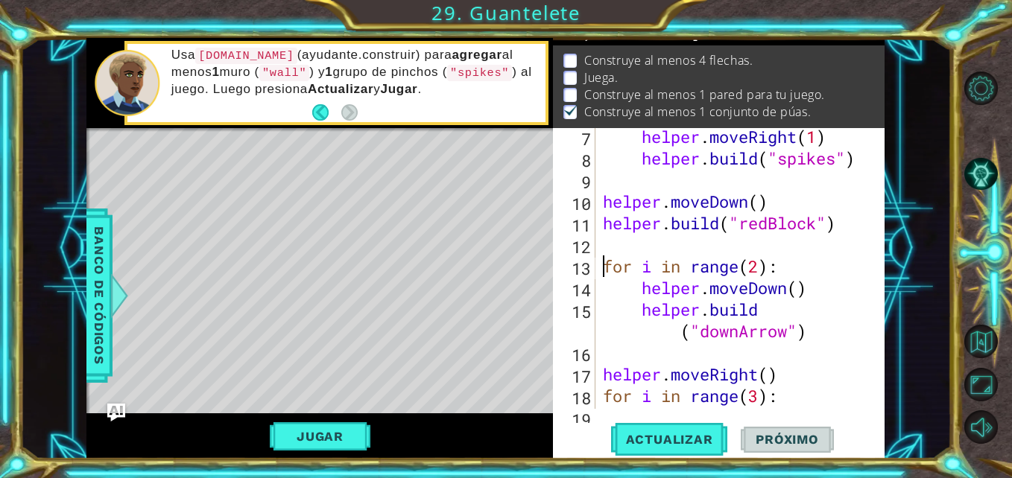
scroll to position [153, 0]
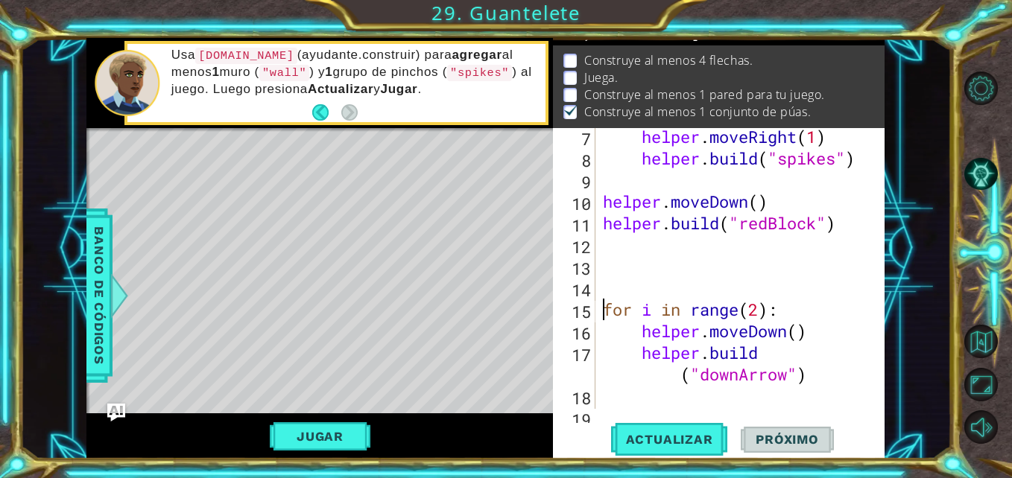
click at [676, 244] on div "helper . moveRight ( 1 ) helper . build ( "spikes" ) helper . moveDown ( ) help…" at bounding box center [738, 288] width 277 height 324
click at [758, 208] on div "helper . moveRight ( 1 ) helper . build ( "spikes" ) helper . moveDown ( ) help…" at bounding box center [738, 288] width 277 height 324
click at [699, 432] on span "Actualizar" at bounding box center [669, 439] width 117 height 15
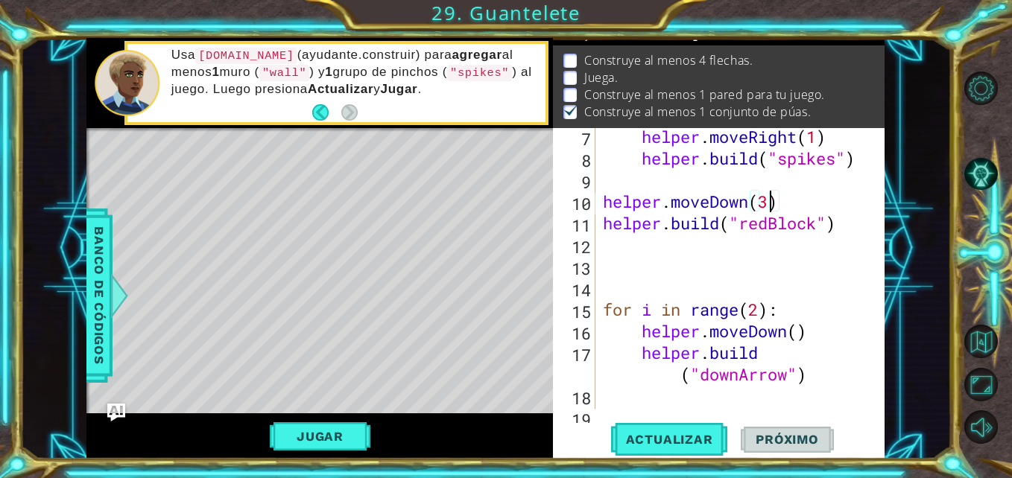
type textarea "helper.moveDown()"
click at [639, 176] on div "helper . moveRight ( 1 ) helper . build ( "spikes" ) helper . moveDown ( ) help…" at bounding box center [738, 288] width 277 height 324
click at [604, 180] on div "helper . moveRight ( 1 ) helper . build ( "spikes" ) for i in range ( 2 ) helpe…" at bounding box center [738, 288] width 277 height 324
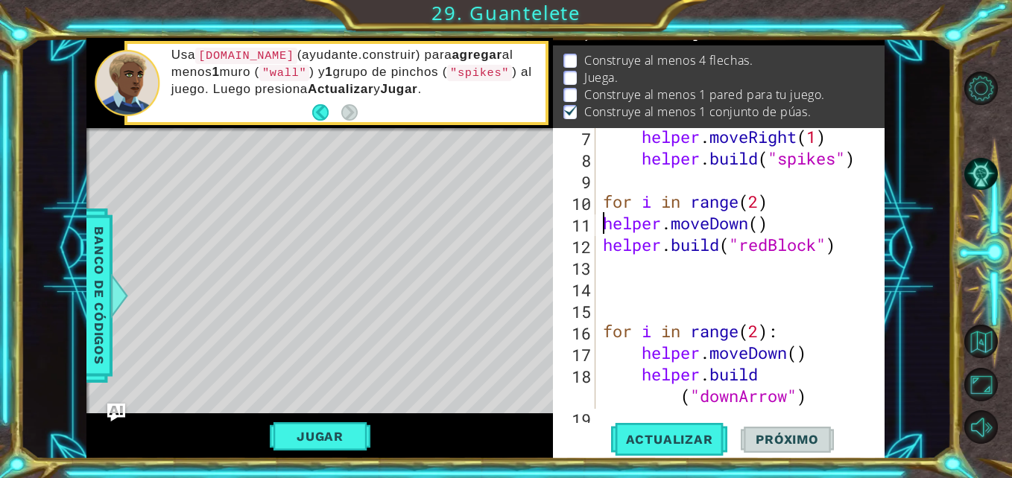
click at [606, 228] on div "helper . moveRight ( 1 ) helper . build ( "spikes" ) for i in range ( 2 ) helpe…" at bounding box center [738, 288] width 277 height 324
click at [603, 236] on div "helper . moveRight ( 1 ) helper . build ( "spikes" ) for i in range ( 2 ) : hel…" at bounding box center [738, 288] width 277 height 324
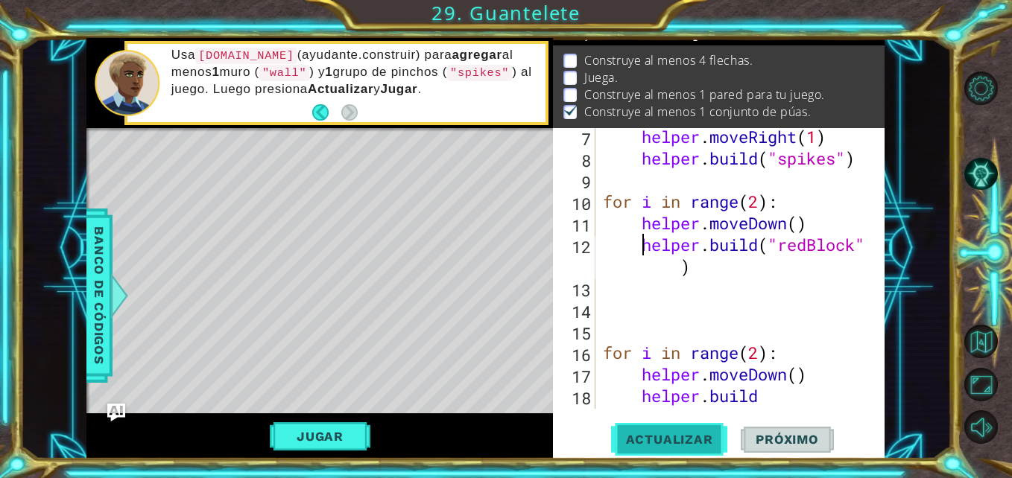
type textarea "[DOMAIN_NAME]("redBlock")"
click at [658, 427] on button "Actualizar" at bounding box center [669, 439] width 117 height 33
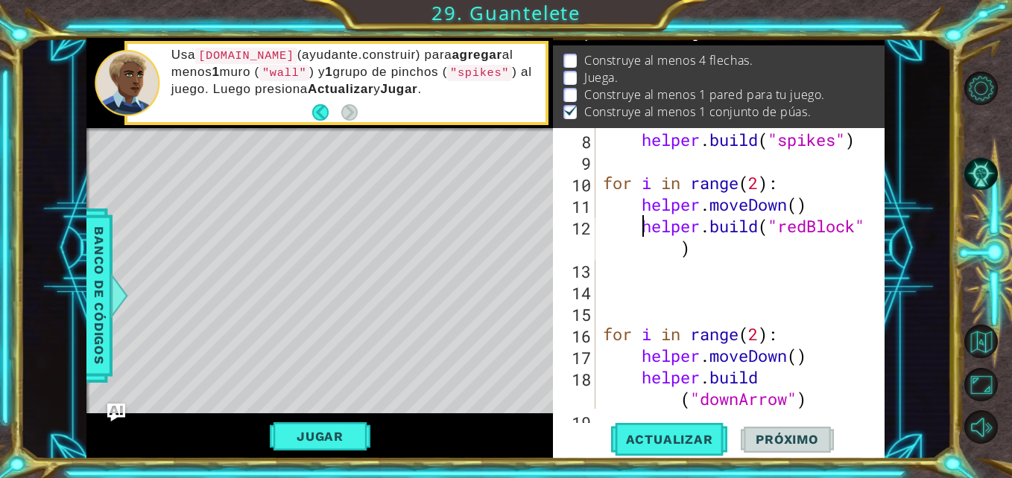
scroll to position [173, 0]
click at [691, 297] on div "helper . moveRight ( 1 ) helper . build ( "spikes" ) for i in range ( 2 ) : hel…" at bounding box center [738, 280] width 277 height 346
click at [758, 187] on div "helper . moveRight ( 1 ) helper . build ( "spikes" ) for i in range ( 2 ) : hel…" at bounding box center [738, 280] width 277 height 346
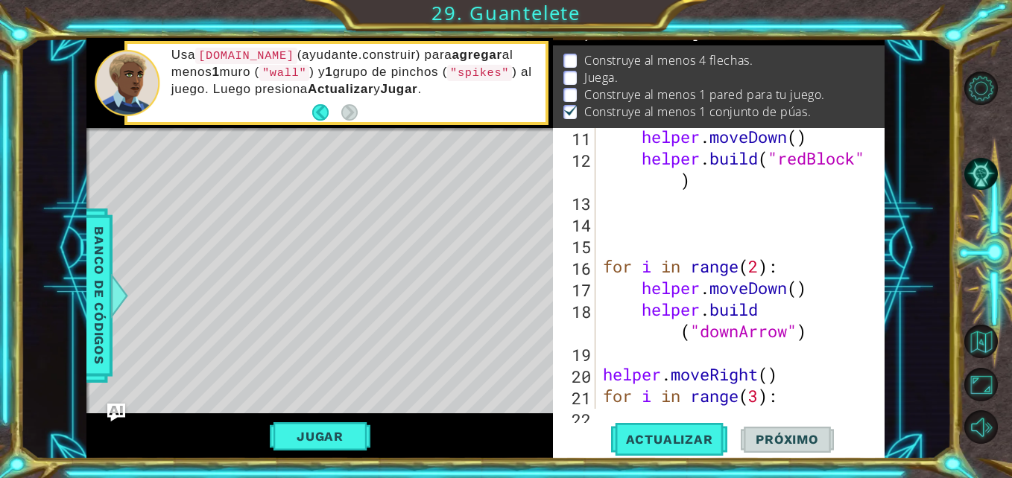
scroll to position [241, 0]
type textarea "for i in range(6):"
click at [664, 440] on span "Actualizar" at bounding box center [669, 439] width 117 height 15
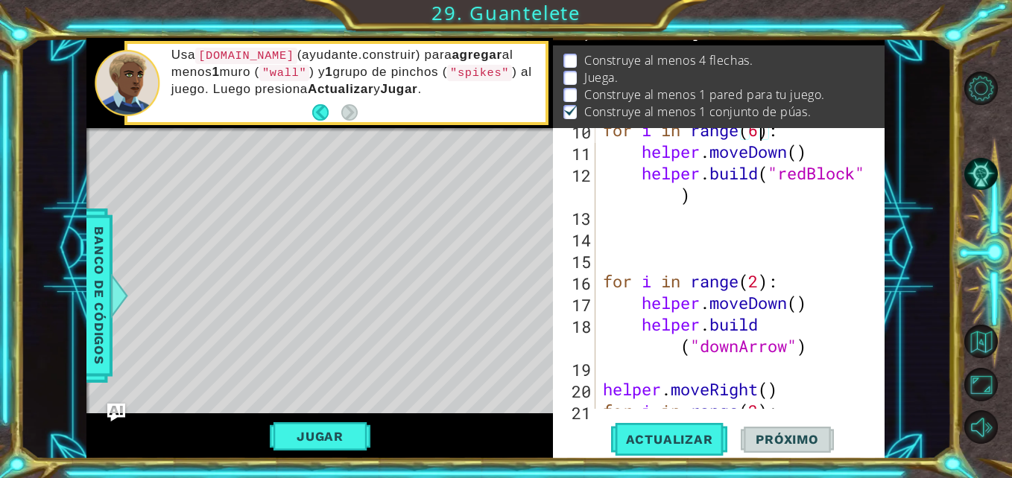
scroll to position [225, 0]
click at [194, 192] on div "Level Map" at bounding box center [430, 347] width 688 height 439
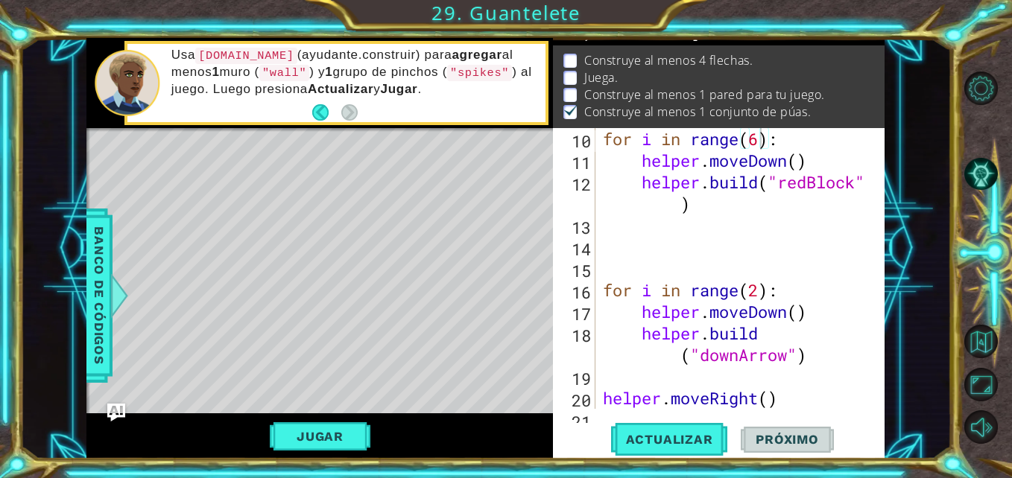
scroll to position [0, 0]
click at [648, 232] on div "for i in range ( 6 ) : helper . moveDown ( ) helper . build ( "redBlock" ) for …" at bounding box center [738, 290] width 277 height 324
click at [111, 294] on div at bounding box center [119, 295] width 19 height 45
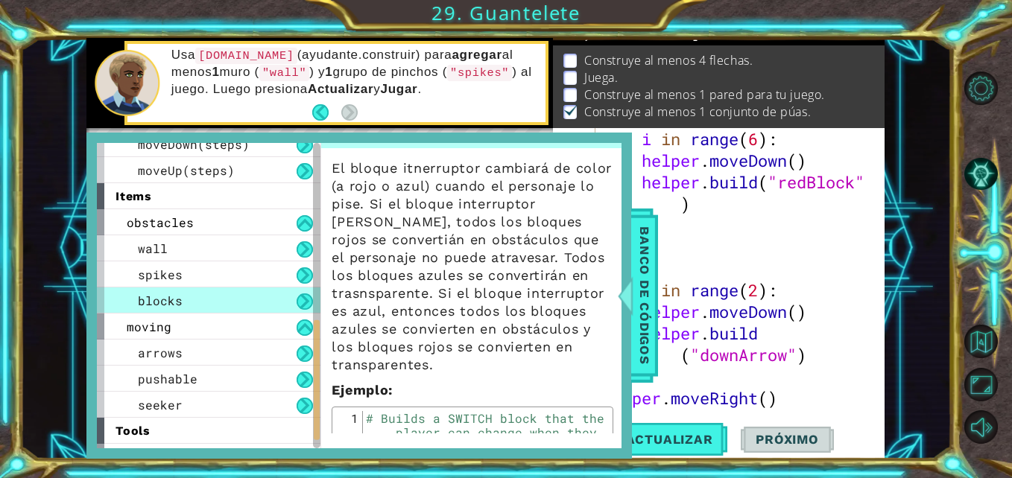
scroll to position [36, 0]
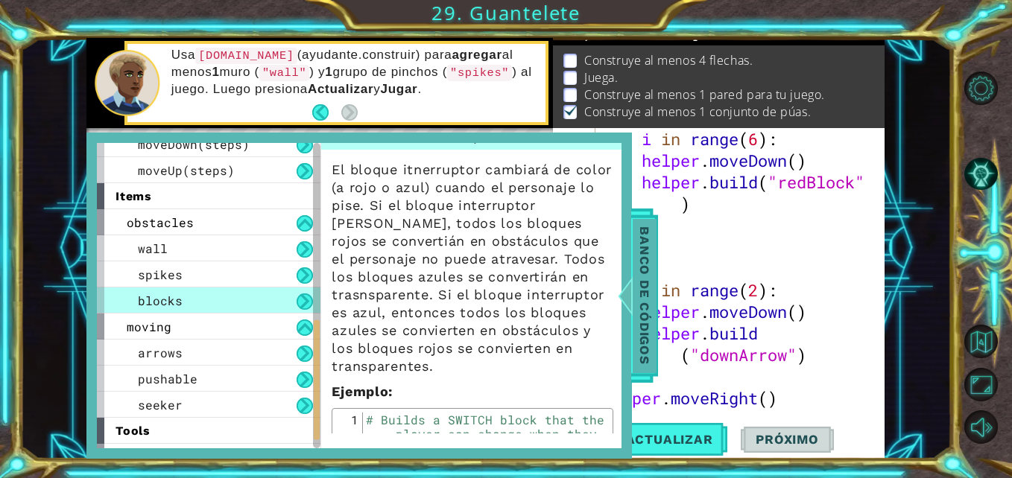
click at [638, 315] on span "Banco de códigos" at bounding box center [644, 296] width 24 height 154
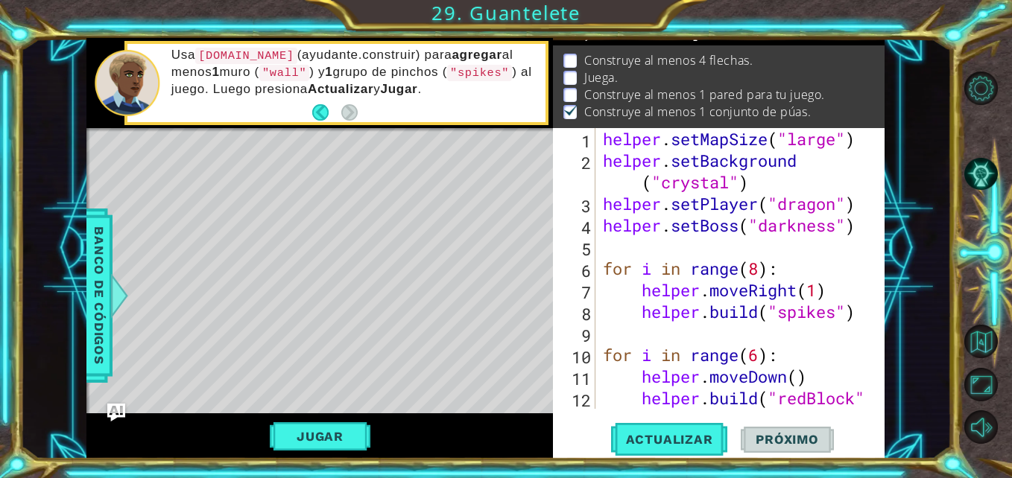
scroll to position [0, 0]
click at [673, 247] on div "helper . setMapSize ( "large" ) helper . setBackground ( "crystal" ) helper . s…" at bounding box center [738, 301] width 277 height 346
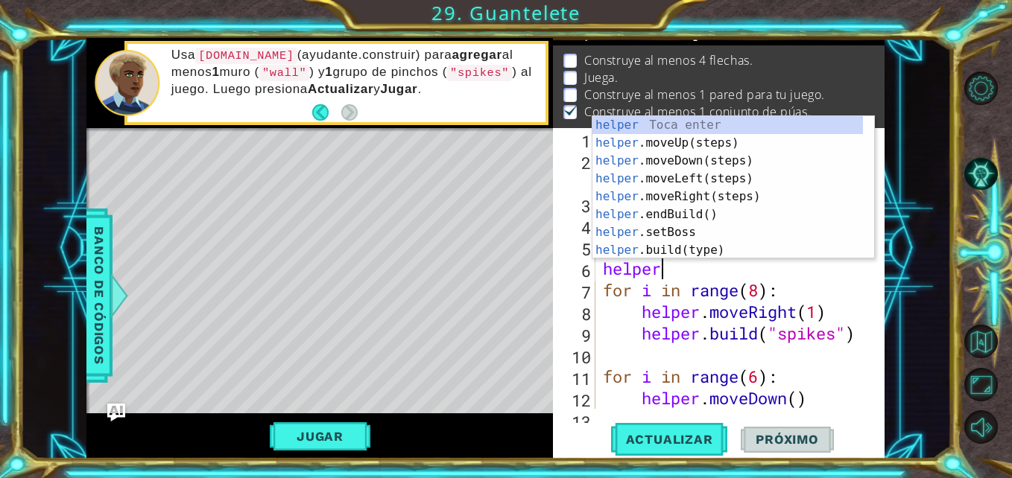
scroll to position [0, 2]
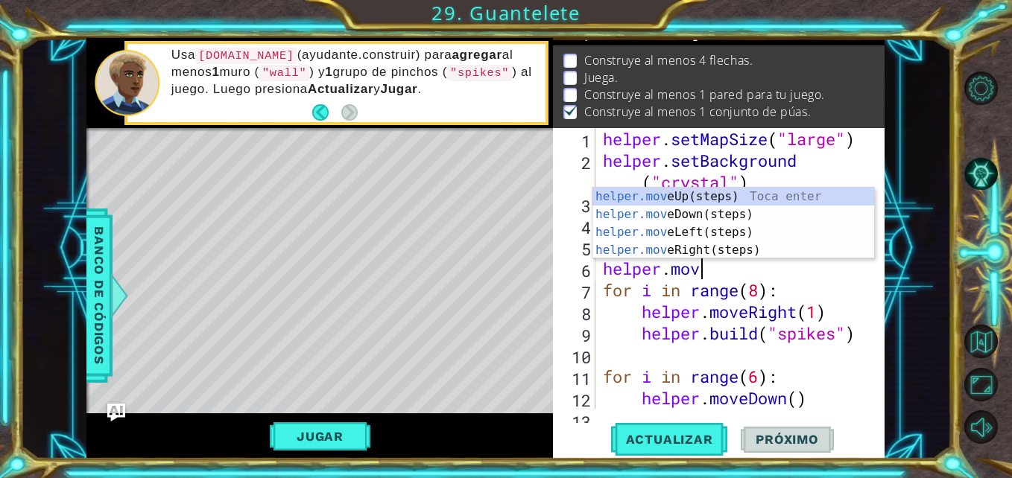
type textarea "helper.move"
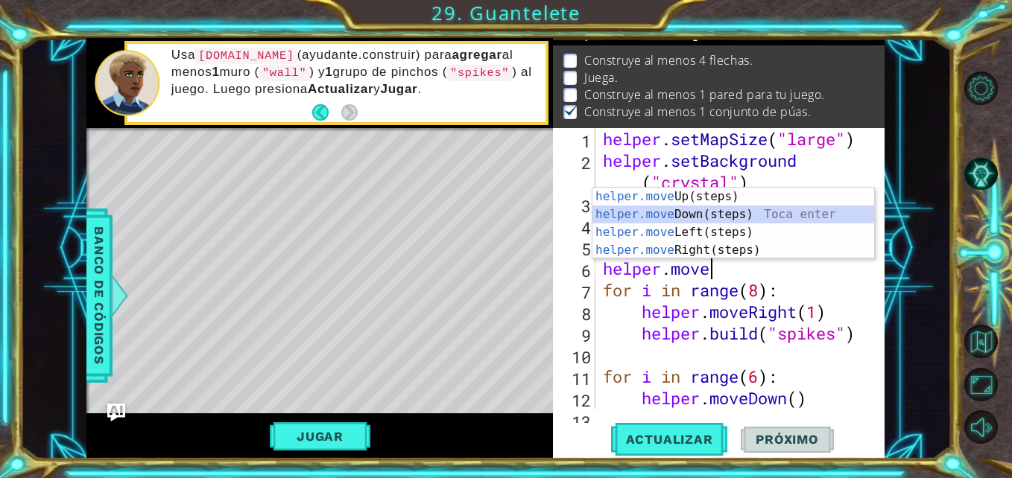
click at [673, 216] on div "helper.move Up(steps) Toca enter helper.move Down(steps) Toca enter helper.move…" at bounding box center [733, 241] width 282 height 107
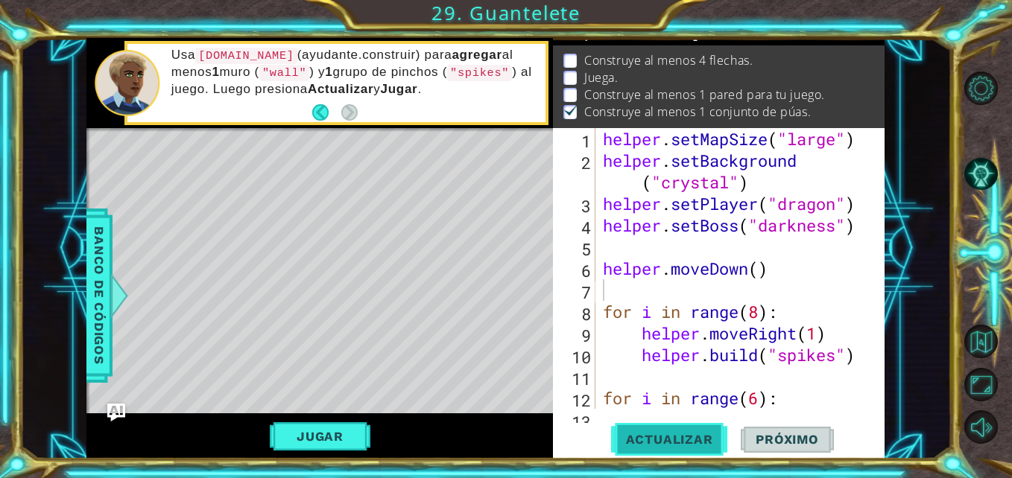
click at [682, 437] on span "Actualizar" at bounding box center [669, 439] width 117 height 15
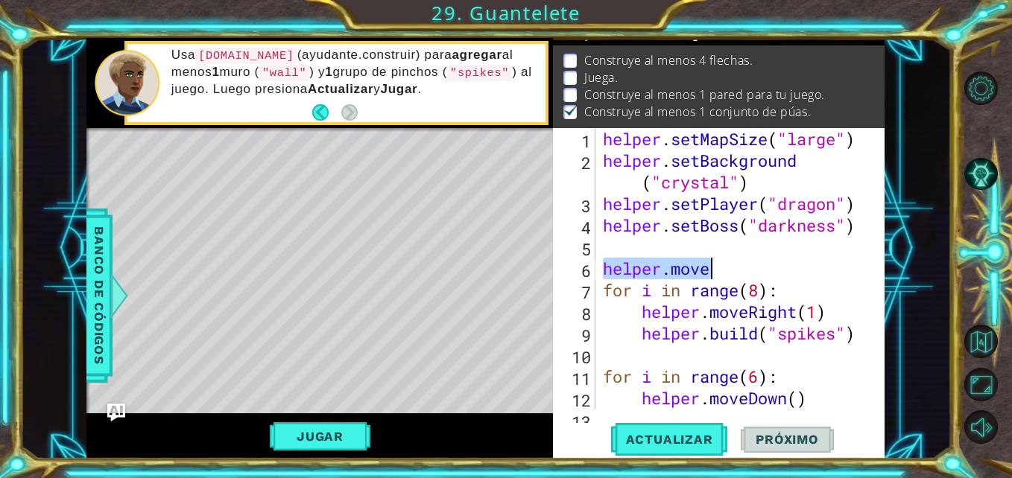
click at [719, 273] on div "helper . setMapSize ( "large" ) helper . setBackground ( "crystal" ) helper . s…" at bounding box center [735, 268] width 270 height 281
type textarea "helper.moveD"
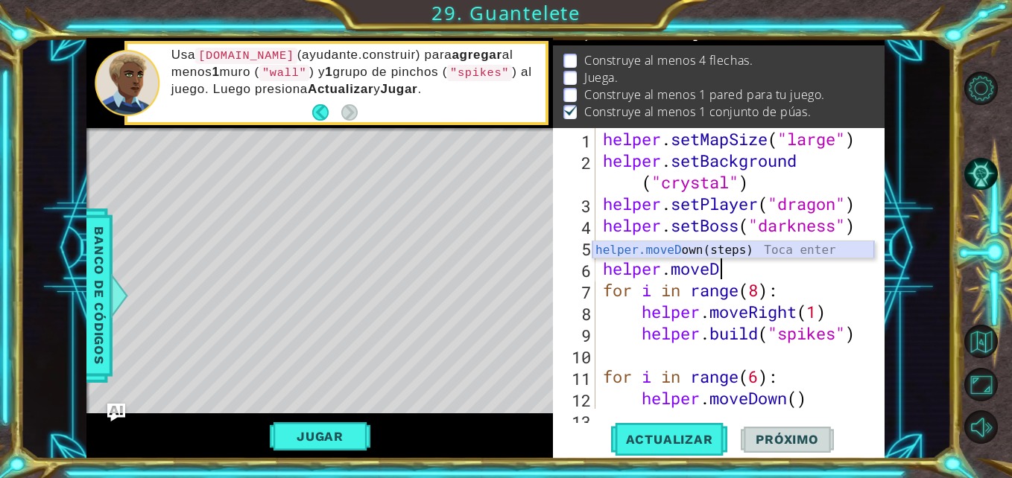
click at [693, 255] on div "helper.moveD own(steps) Toca enter" at bounding box center [733, 268] width 282 height 54
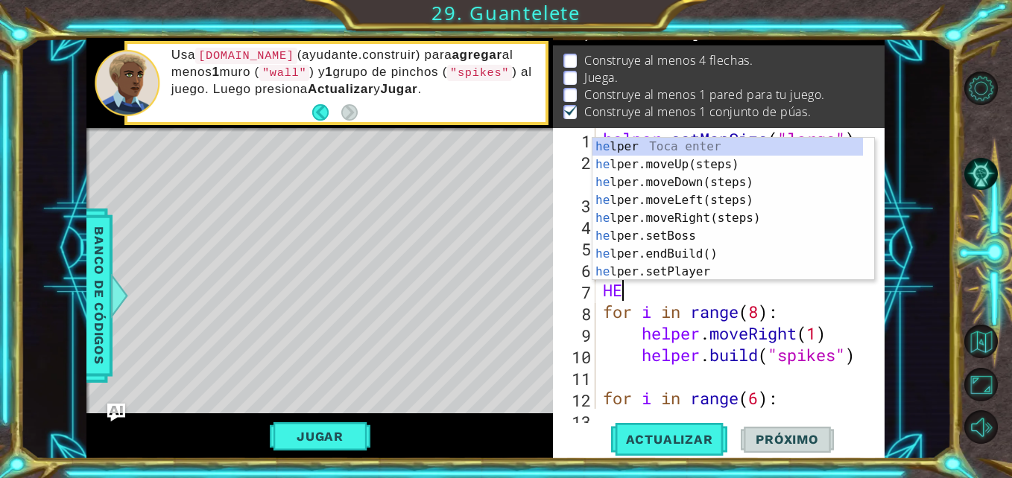
scroll to position [0, 0]
type textarea "H"
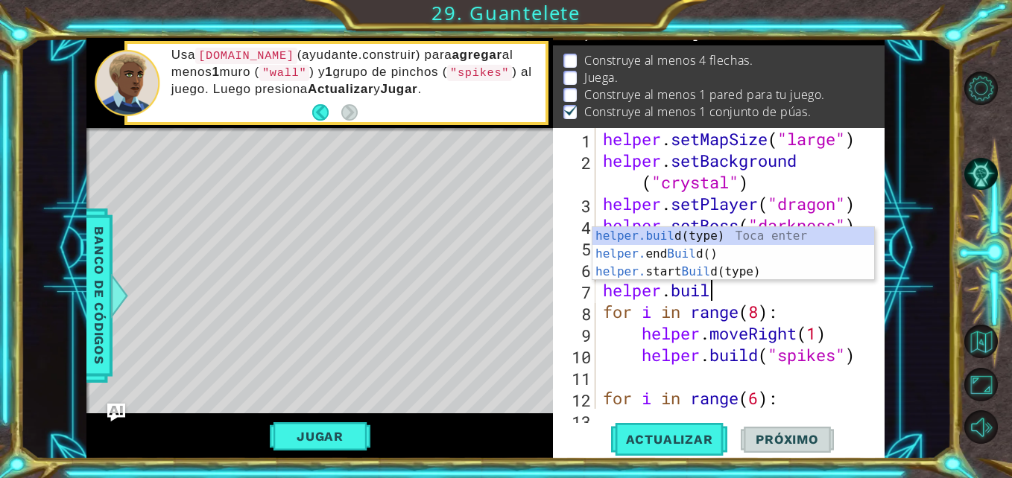
scroll to position [0, 4]
click at [641, 235] on div "helper.buil d(type) Toca enter helper. end Buil d() Toca enter helper. start Bu…" at bounding box center [733, 271] width 282 height 89
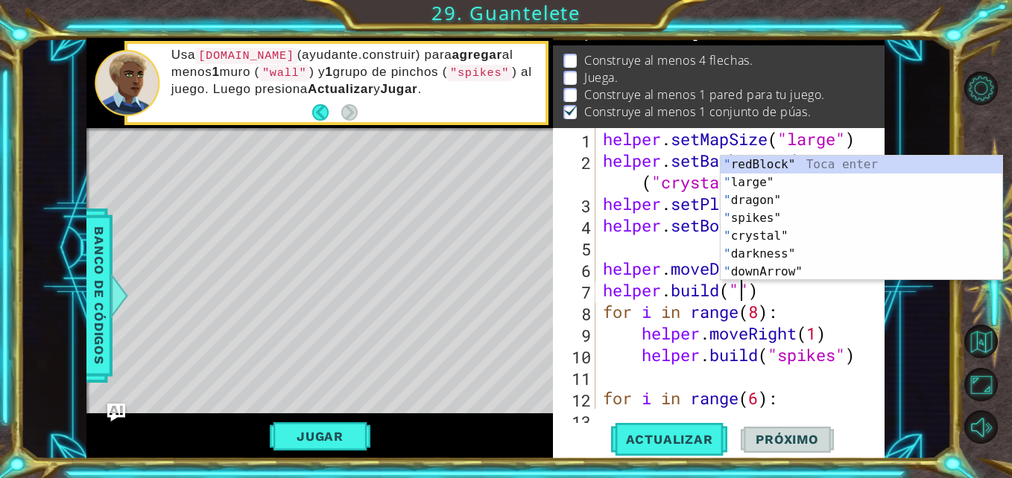
scroll to position [0, 7]
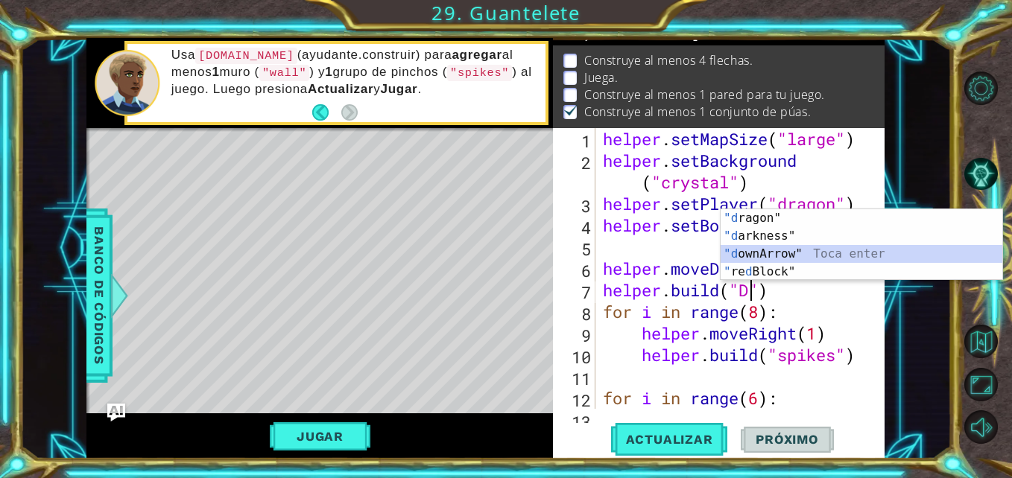
click at [765, 255] on div ""[PERSON_NAME]" Toca enter "d arkness" Toca enter "d ownArrow" Toca enter " re …" at bounding box center [861, 262] width 282 height 107
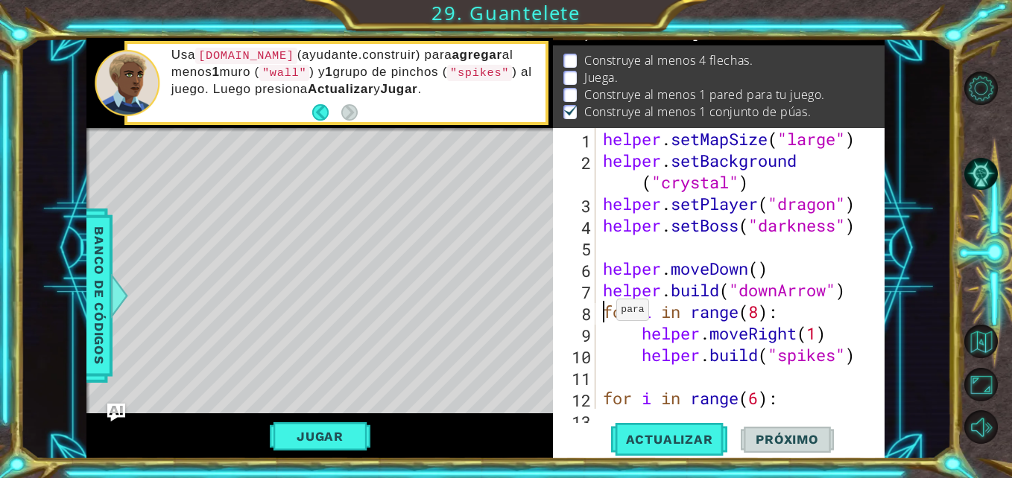
click at [603, 314] on div "helper . setMapSize ( "large" ) helper . setBackground ( "crystal" ) helper . s…" at bounding box center [738, 290] width 277 height 324
type textarea "for i in range(8):"
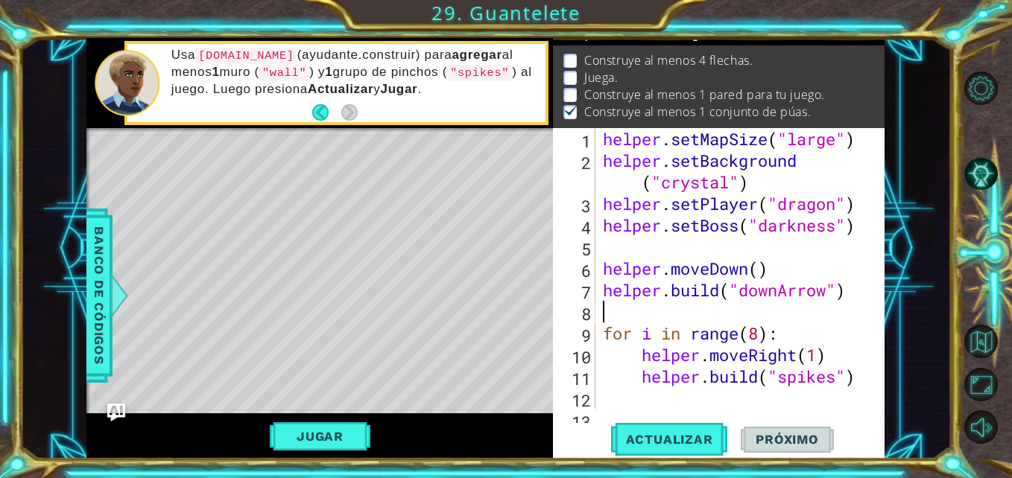
click at [672, 308] on div "helper . setMapSize ( "large" ) helper . setBackground ( "crystal" ) helper . s…" at bounding box center [738, 290] width 277 height 324
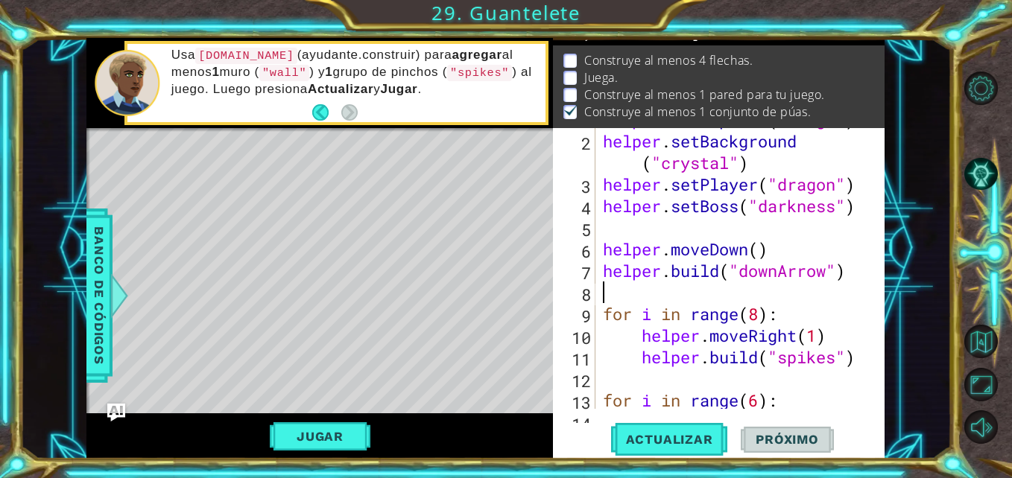
scroll to position [0, 0]
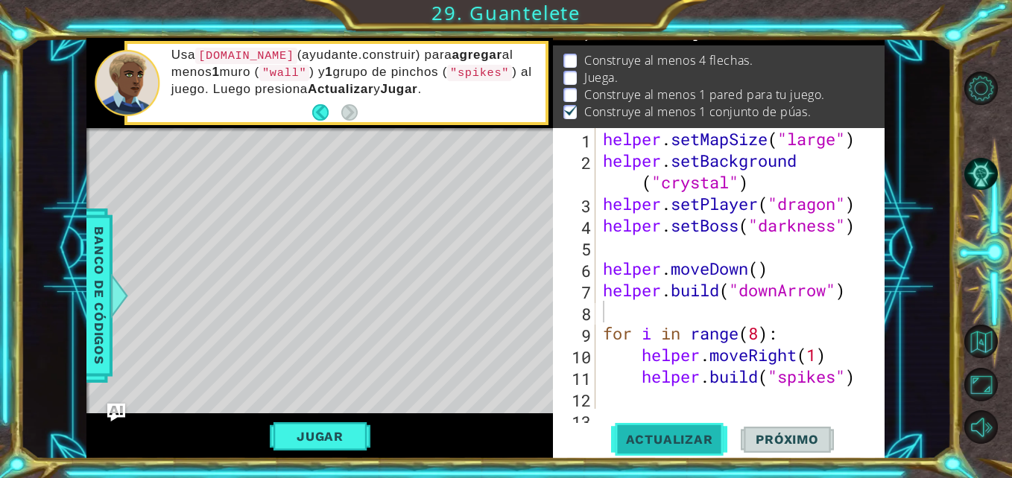
click at [675, 436] on span "Actualizar" at bounding box center [669, 439] width 117 height 15
click at [674, 271] on div "helper . setMapSize ( "large" ) helper . setBackground ( "crystal" ) helper . s…" at bounding box center [738, 290] width 277 height 324
type textarea "helper.moveDown()"
click at [635, 257] on div "helper . setMapSize ( "large" ) helper . setBackground ( "crystal" ) helper . s…" at bounding box center [738, 290] width 277 height 324
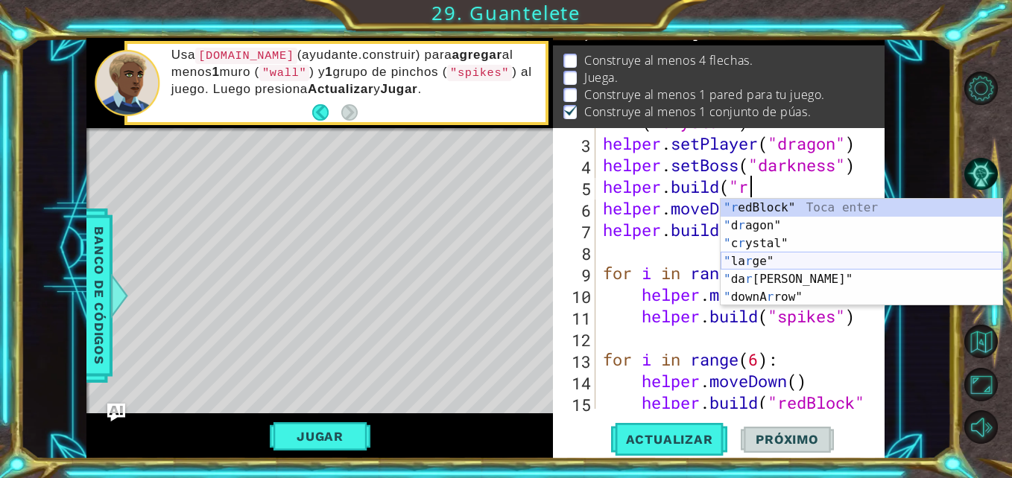
scroll to position [0, 5]
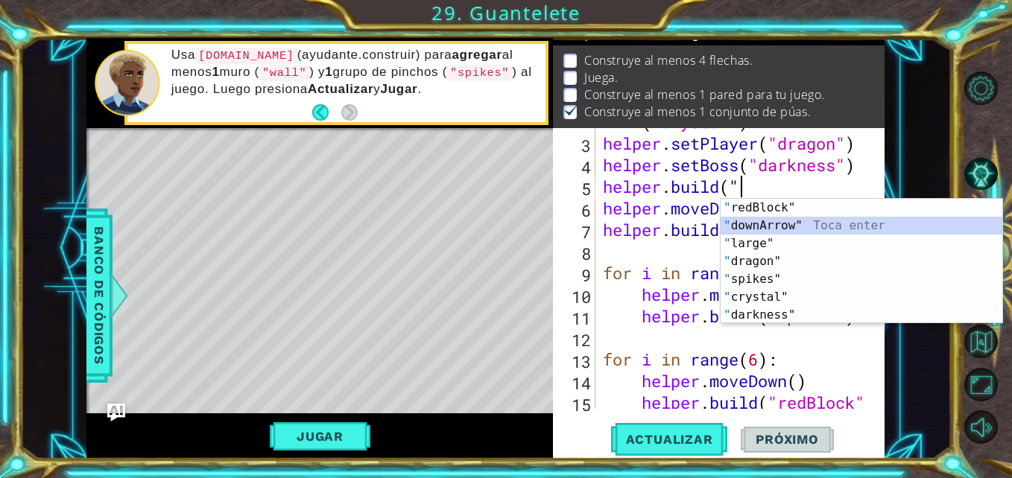
click at [764, 227] on div "" redBlock" Toca enter " downArrow" Toca enter " large" Toca enter " dragon" To…" at bounding box center [861, 279] width 282 height 161
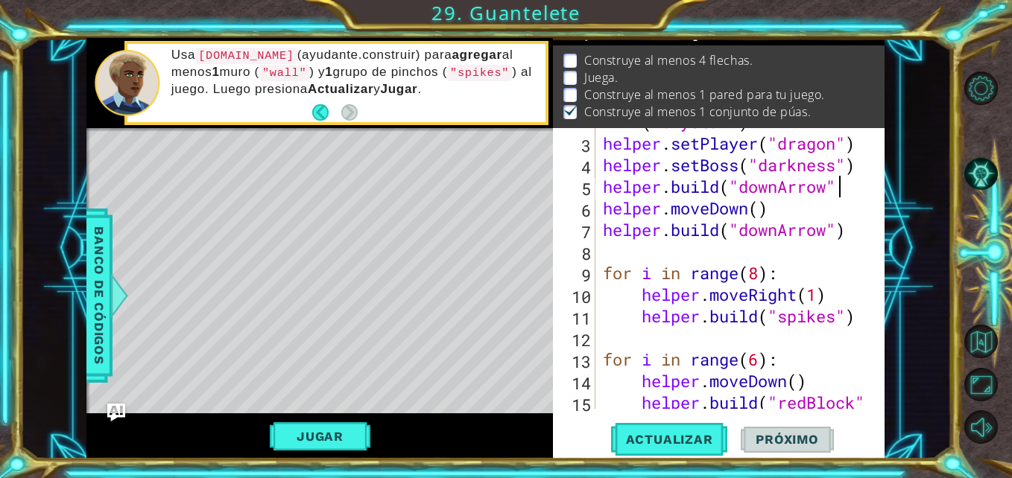
click at [776, 183] on div "helper . setBackground ( "crystal" ) helper . setPlayer ( "dragon" ) helper . s…" at bounding box center [738, 272] width 277 height 367
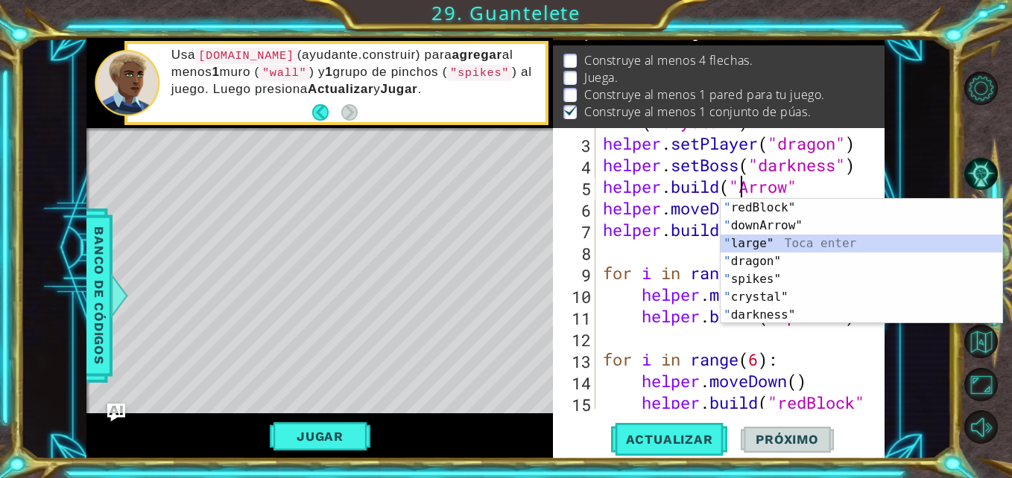
click at [786, 240] on div "" redBlock" Toca enter " downArrow" Toca enter " large" Toca enter " dragon" To…" at bounding box center [861, 279] width 282 height 161
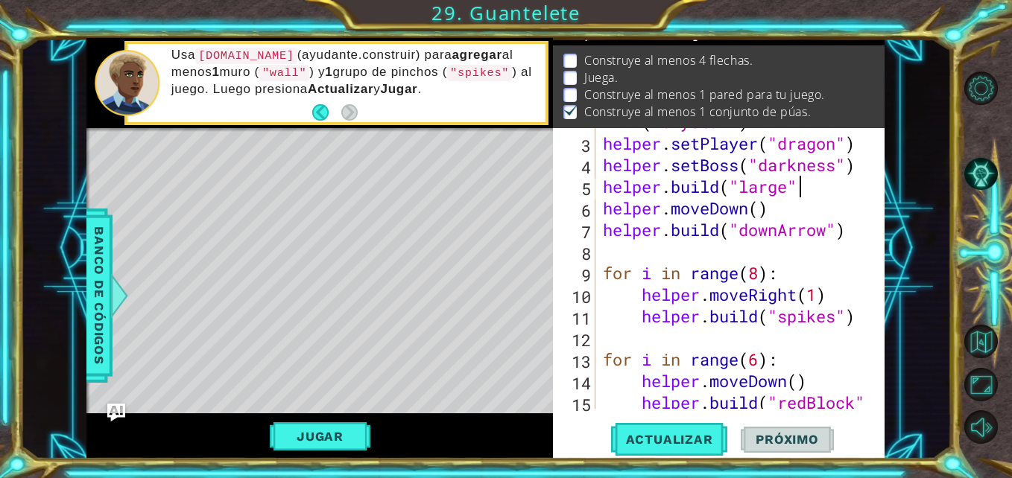
click at [808, 194] on div "helper . setBackground ( "crystal" ) helper . setPlayer ( "dragon" ) helper . s…" at bounding box center [738, 272] width 277 height 367
click at [664, 433] on span "Actualizar" at bounding box center [669, 439] width 117 height 15
click at [679, 446] on span "Actualizar" at bounding box center [669, 439] width 117 height 15
click at [604, 210] on div "helper . setBackground ( "crystal" ) helper . setPlayer ( "dragon" ) helper . s…" at bounding box center [738, 272] width 277 height 367
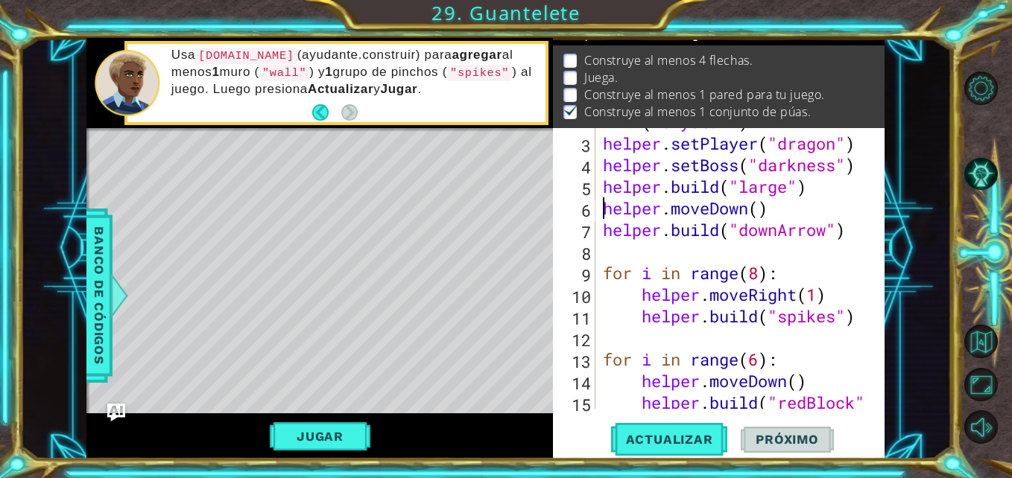
scroll to position [0, 7]
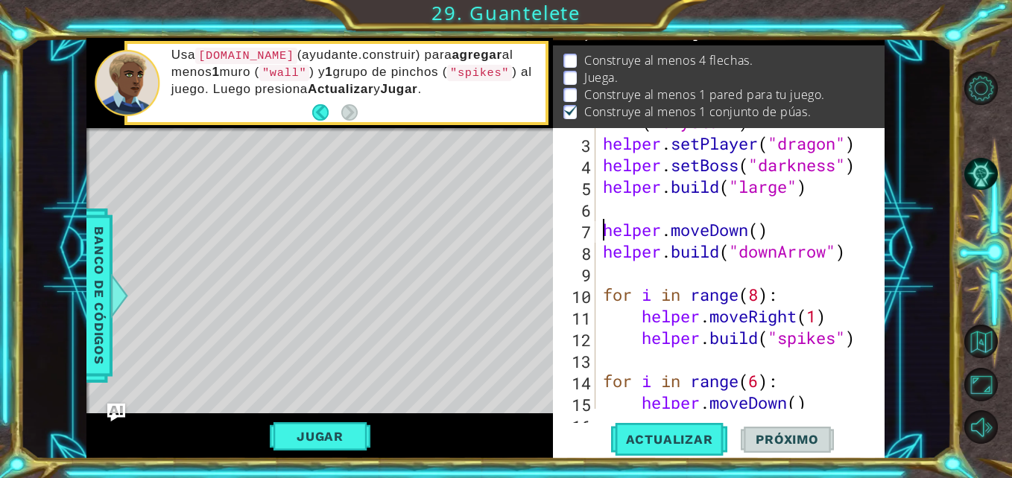
click at [792, 185] on div "helper . setBackground ( "crystal" ) helper . setPlayer ( "dragon" ) helper . s…" at bounding box center [738, 262] width 277 height 346
type textarea "[DOMAIN_NAME]("rightArrow")"
click at [664, 430] on button "Actualizar" at bounding box center [669, 439] width 117 height 33
click at [687, 443] on span "Actualizar" at bounding box center [669, 439] width 117 height 15
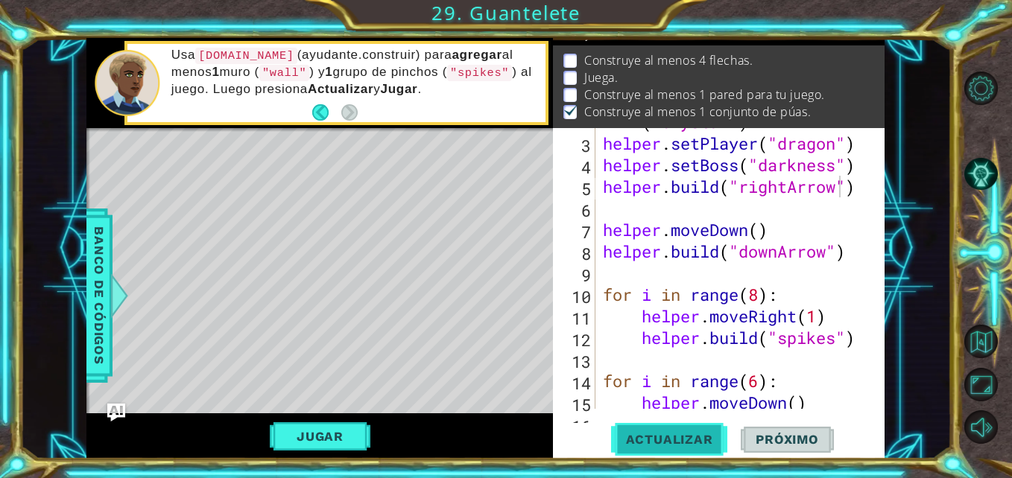
click at [687, 443] on span "Actualizar" at bounding box center [669, 439] width 117 height 15
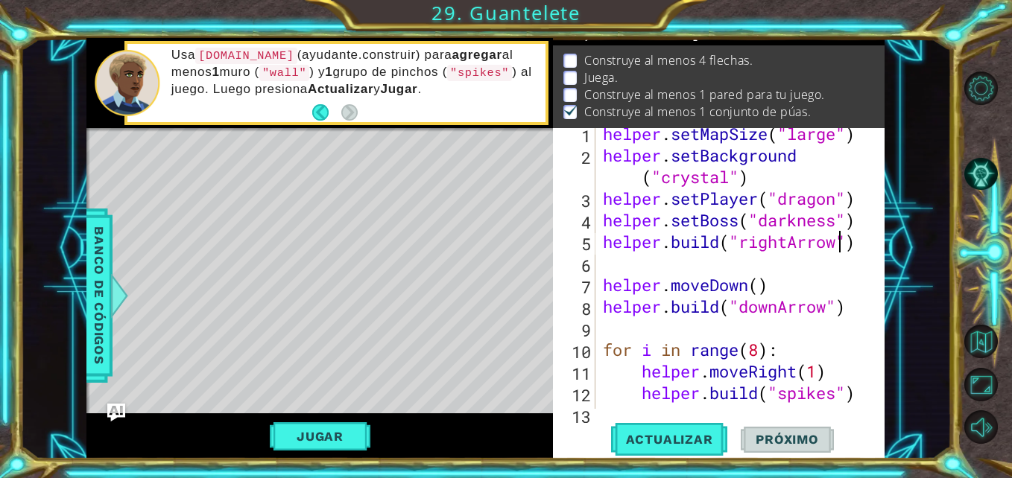
scroll to position [0, 0]
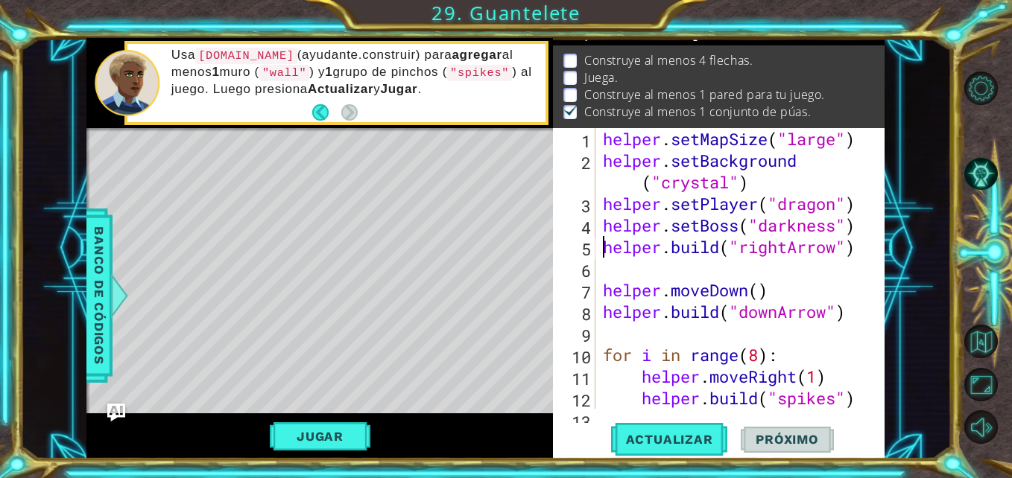
click at [606, 245] on div "helper . setMapSize ( "large" ) helper . setBackground ( "crystal" ) helper . s…" at bounding box center [738, 290] width 277 height 324
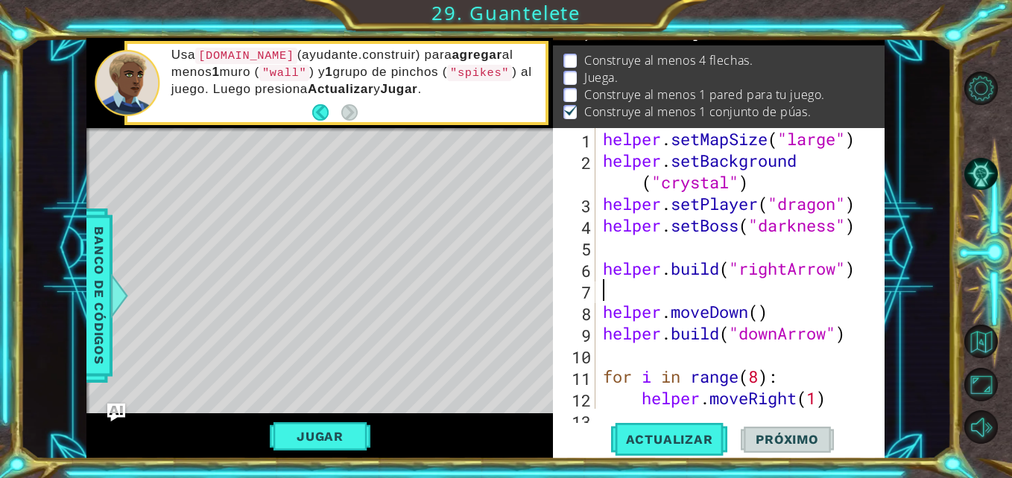
click at [760, 285] on div "helper . setMapSize ( "large" ) helper . setBackground ( "crystal" ) helper . s…" at bounding box center [738, 290] width 277 height 324
click at [603, 251] on div "helper . setMapSize ( "large" ) helper . setBackground ( "crystal" ) helper . s…" at bounding box center [738, 290] width 277 height 324
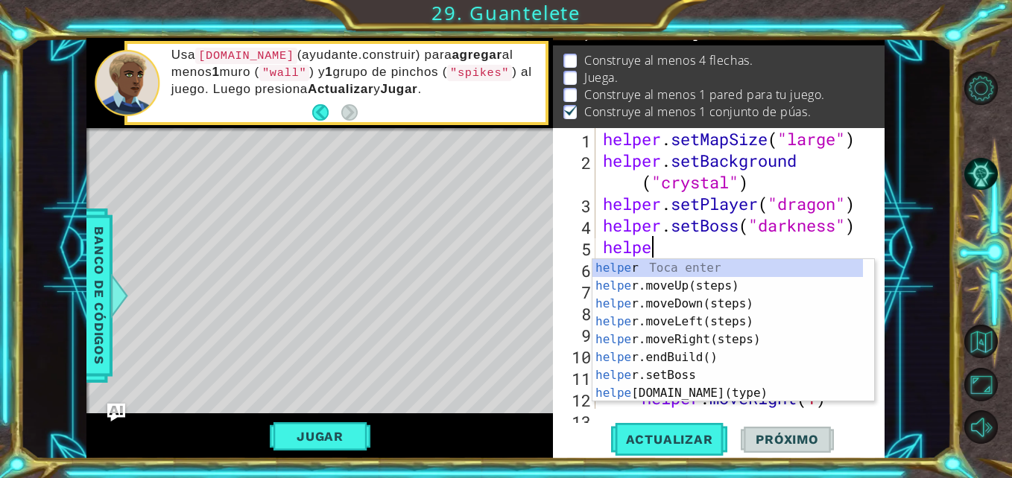
scroll to position [0, 2]
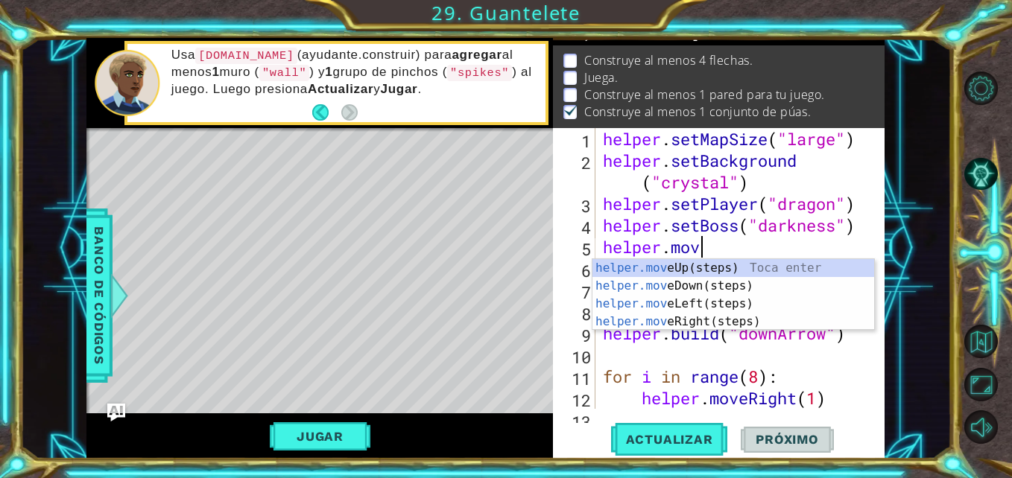
type textarea "helper.move"
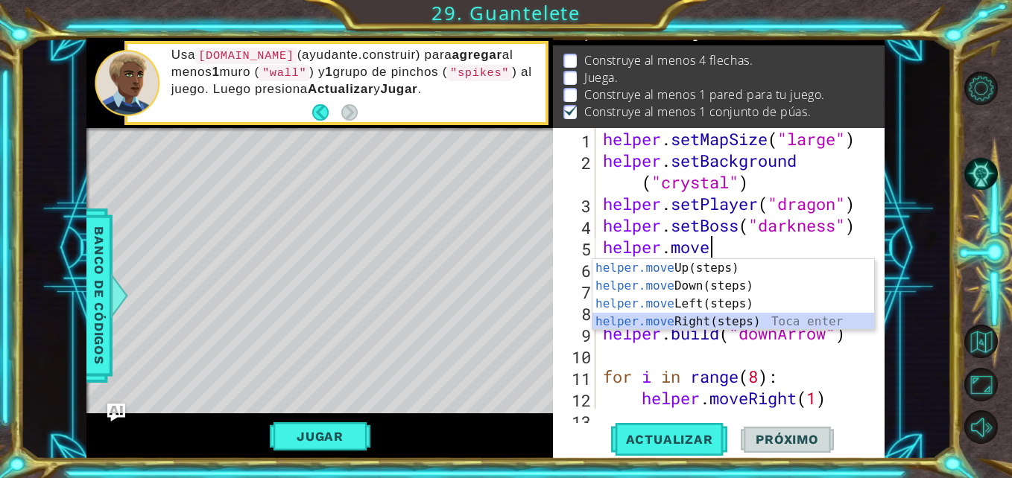
click at [658, 323] on div "helper.move Up(steps) Toca enter helper.move Down(steps) Toca enter helper.move…" at bounding box center [733, 312] width 282 height 107
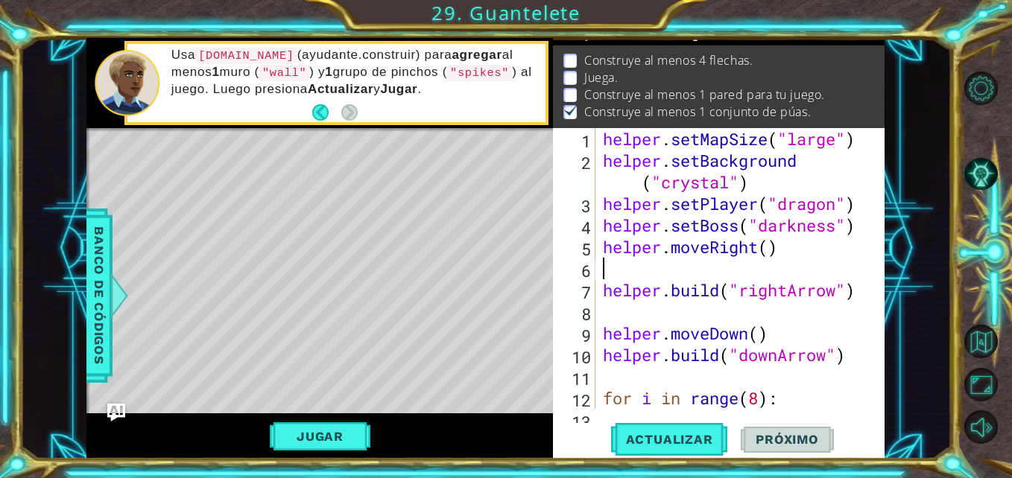
scroll to position [0, 0]
type textarea "helper.moveRight()"
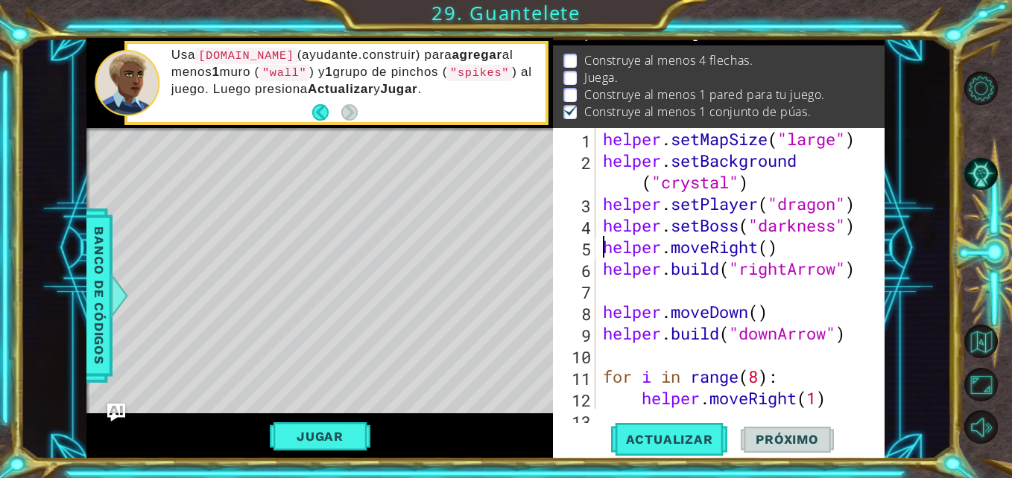
click at [602, 247] on div "helper . setMapSize ( "large" ) helper . setBackground ( "crystal" ) helper . s…" at bounding box center [738, 290] width 277 height 324
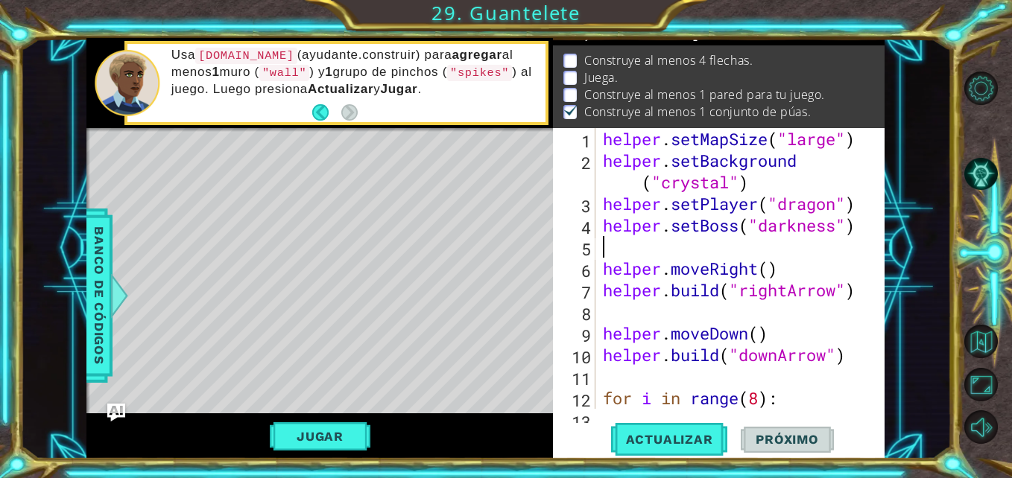
click at [617, 251] on div "helper . setMapSize ( "large" ) helper . setBackground ( "crystal" ) helper . s…" at bounding box center [738, 290] width 277 height 324
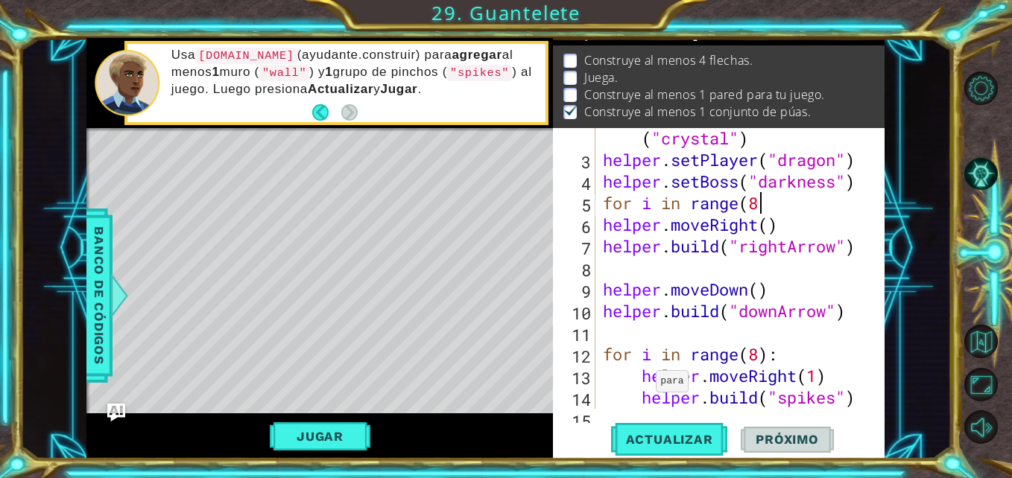
scroll to position [0, 7]
click at [605, 197] on div "helper . setBackground ( "crystal" ) helper . setPlayer ( "dragon" ) helper . s…" at bounding box center [738, 279] width 277 height 346
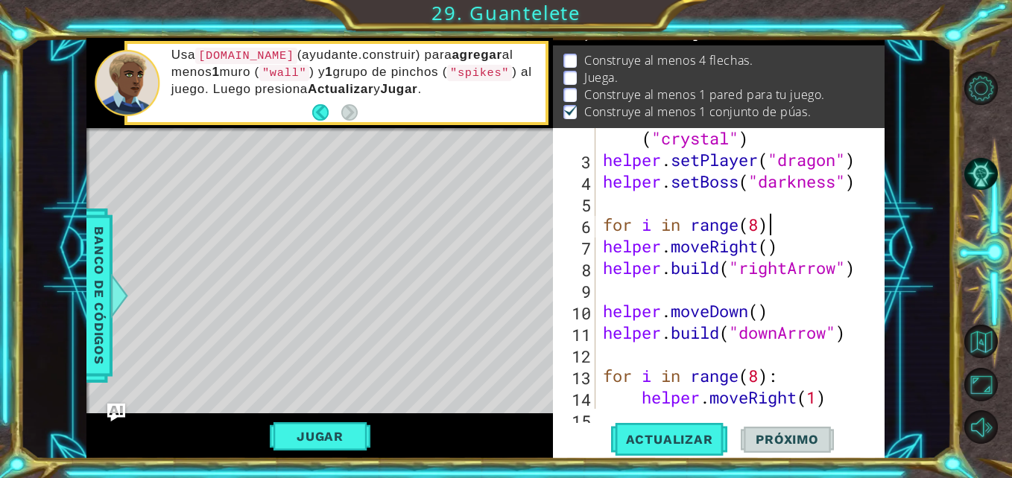
click at [766, 220] on div "helper . setBackground ( "crystal" ) helper . setPlayer ( "dragon" ) helper . s…" at bounding box center [738, 279] width 277 height 346
click at [602, 248] on div "helper . setBackground ( "crystal" ) helper . setPlayer ( "dragon" ) helper . s…" at bounding box center [738, 279] width 277 height 346
click at [605, 265] on div "helper . setBackground ( "crystal" ) helper . setPlayer ( "dragon" ) helper . s…" at bounding box center [738, 279] width 277 height 346
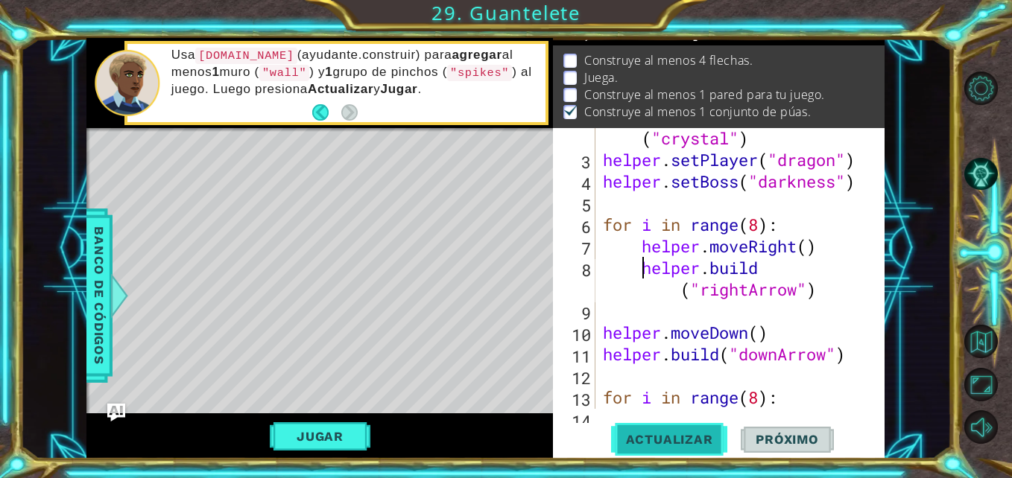
type textarea "[DOMAIN_NAME]("rightArrow")"
click at [679, 437] on span "Actualizar" at bounding box center [669, 439] width 117 height 15
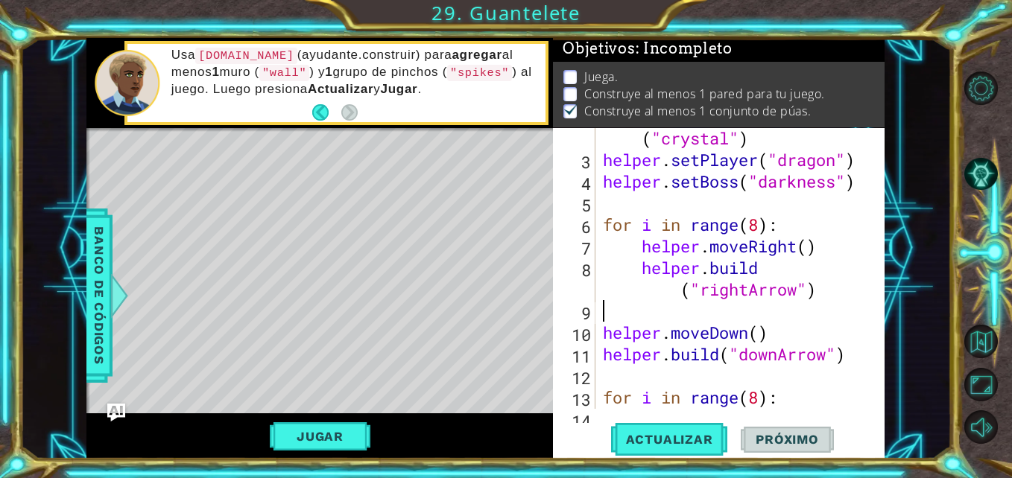
click at [645, 311] on div "helper . setBackground ( "crystal" ) helper . setPlayer ( "dragon" ) helper . s…" at bounding box center [738, 279] width 277 height 346
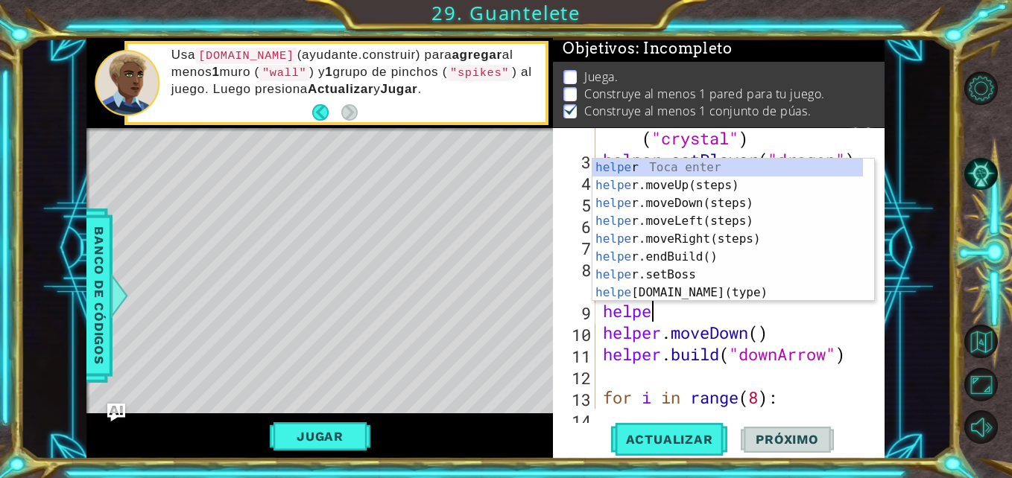
scroll to position [0, 2]
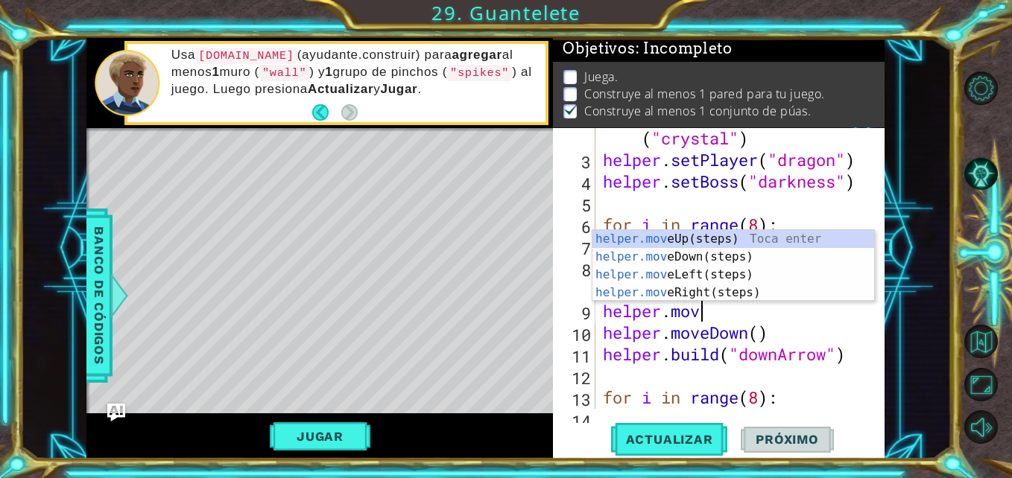
type textarea "helper.move"
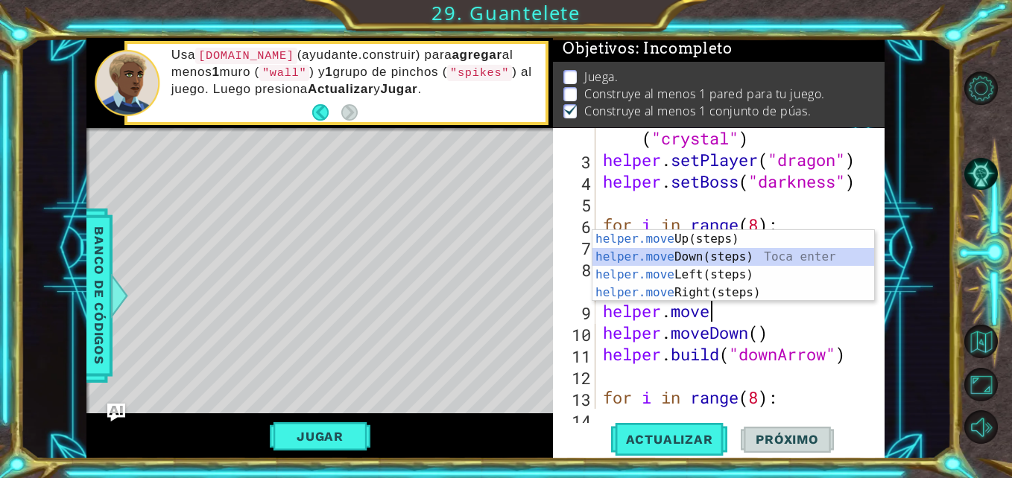
click at [700, 255] on div "helper.move Up(steps) Toca enter helper.move Down(steps) Toca enter helper.move…" at bounding box center [733, 283] width 282 height 107
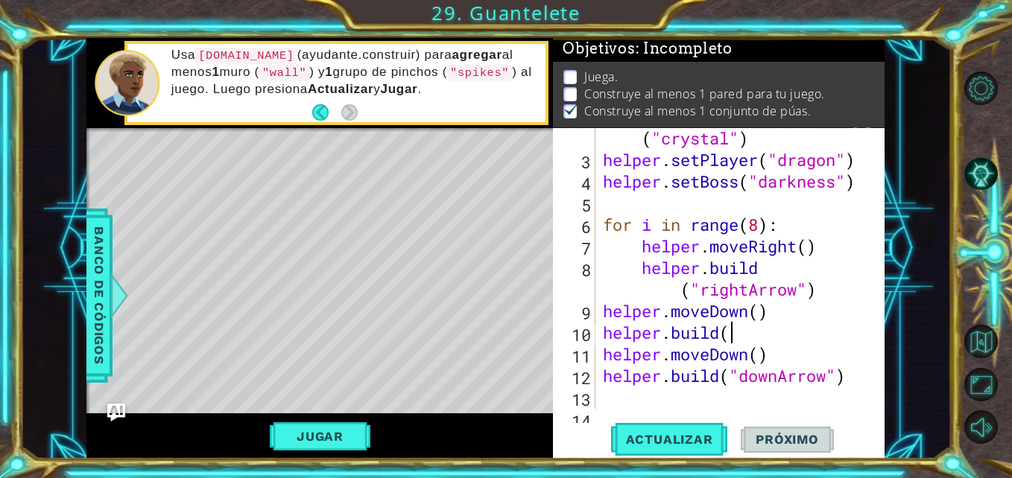
scroll to position [0, 5]
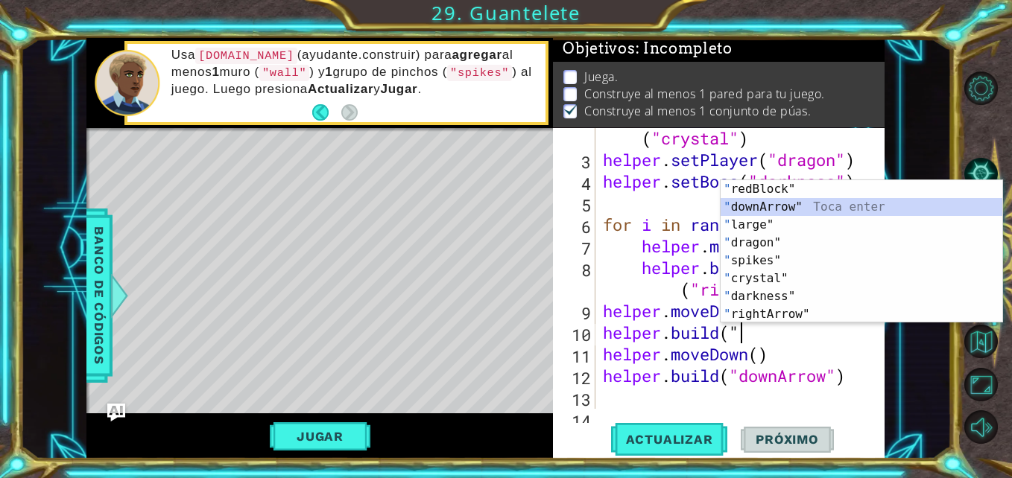
click at [740, 201] on div "" redBlock" Toca enter " downArrow" Toca enter " large" Toca enter " dragon" To…" at bounding box center [861, 269] width 282 height 179
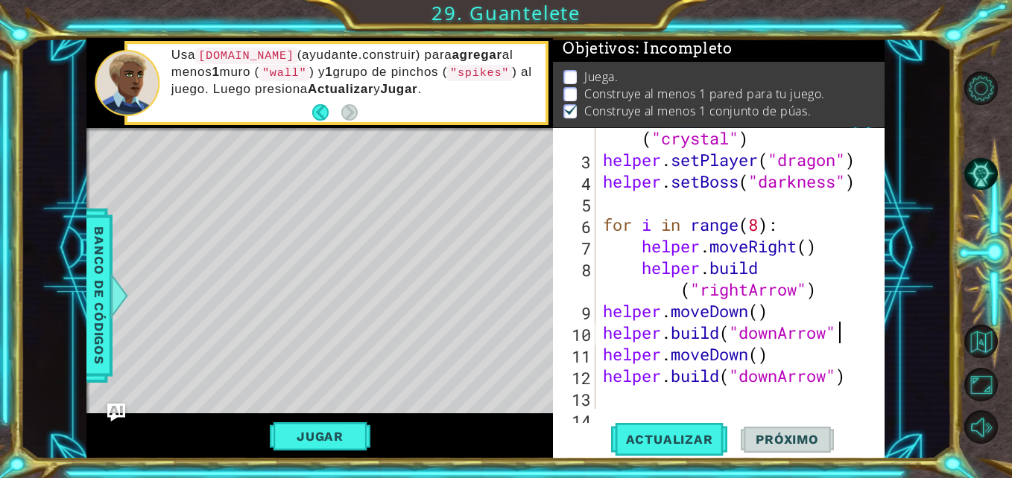
type textarea "[DOMAIN_NAME]("downArrow")"
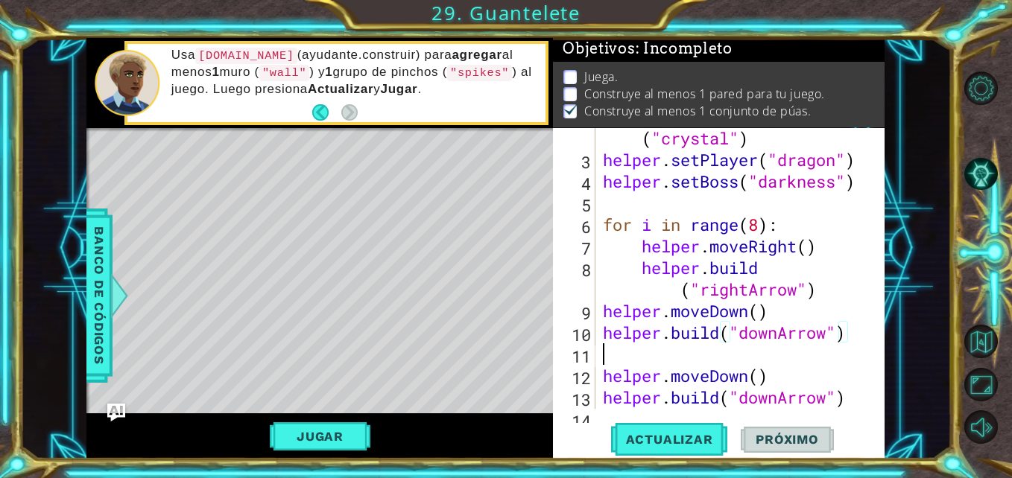
scroll to position [0, 0]
click at [602, 358] on div "helper . setBackground ( "crystal" ) helper . setPlayer ( "dragon" ) helper . s…" at bounding box center [738, 279] width 277 height 346
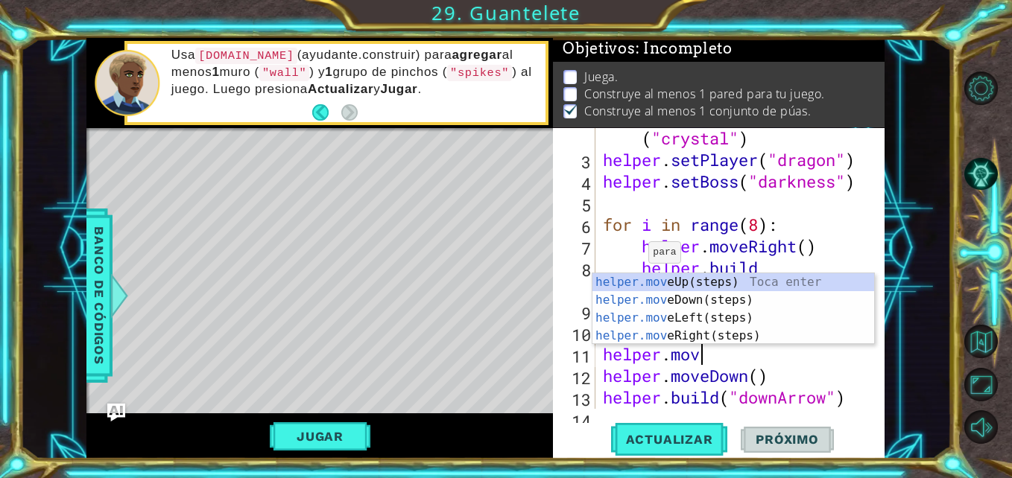
type textarea "helper.move"
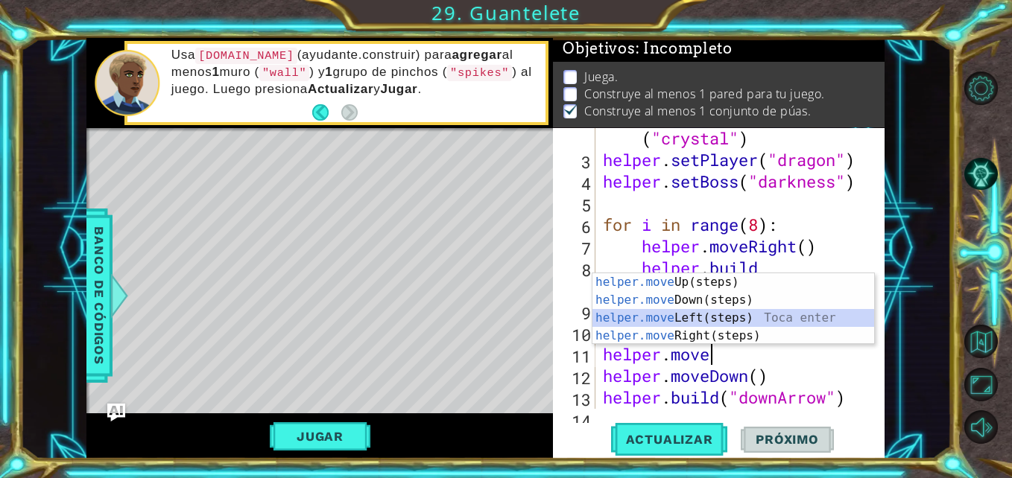
click at [670, 317] on div "helper.move Up(steps) Toca enter helper.move Down(steps) Toca enter helper.move…" at bounding box center [733, 326] width 282 height 107
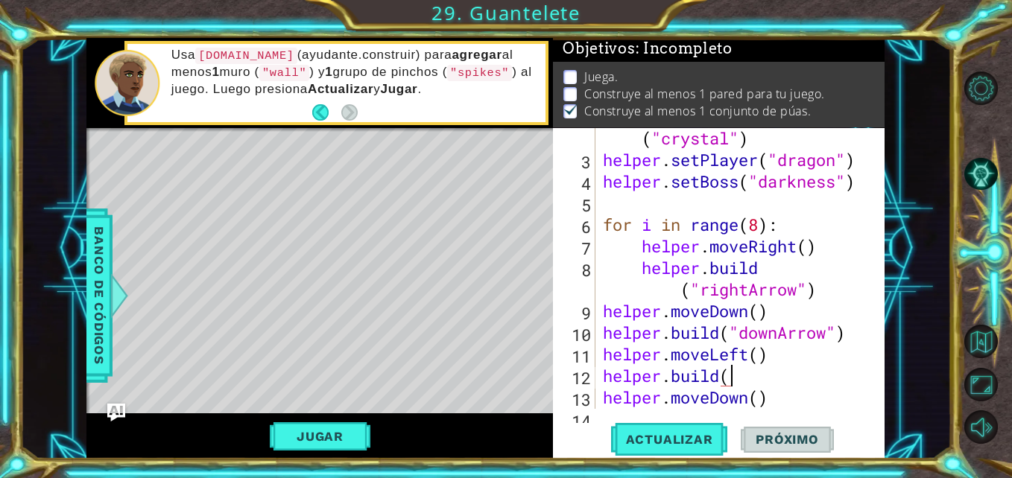
scroll to position [0, 5]
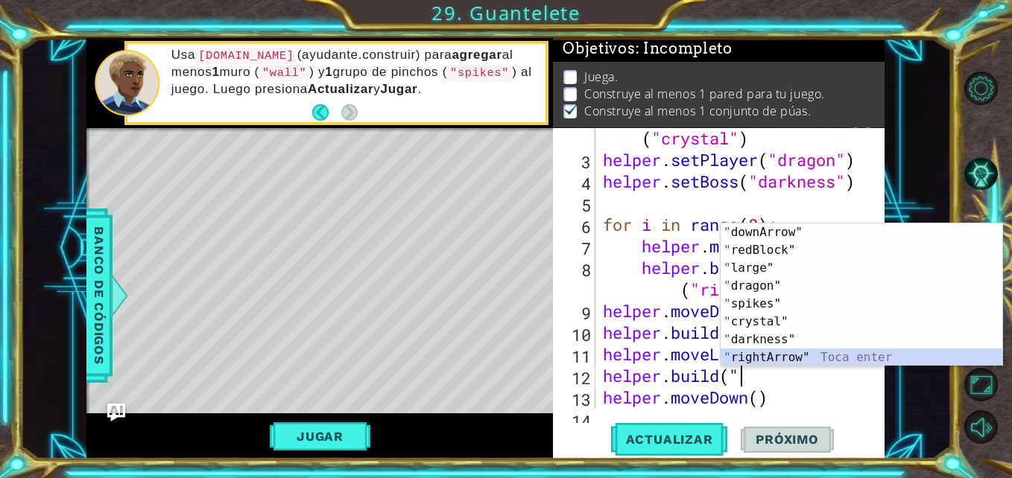
click at [754, 355] on div "" downArrow" Toca enter " redBlock" Toca enter " large" Toca enter " dragon" To…" at bounding box center [861, 312] width 282 height 179
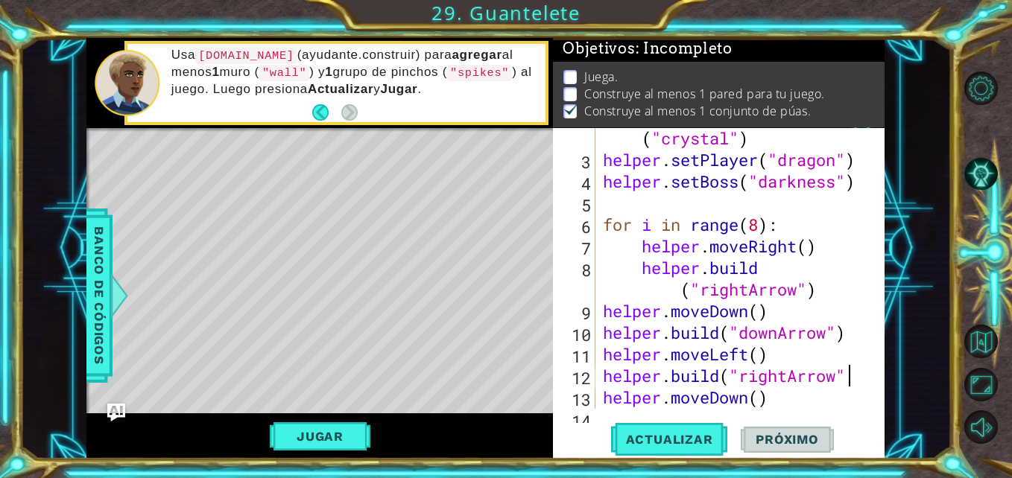
scroll to position [0, 11]
click at [606, 393] on div "helper . setBackground ( "crystal" ) helper . setPlayer ( "dragon" ) helper . s…" at bounding box center [738, 279] width 277 height 346
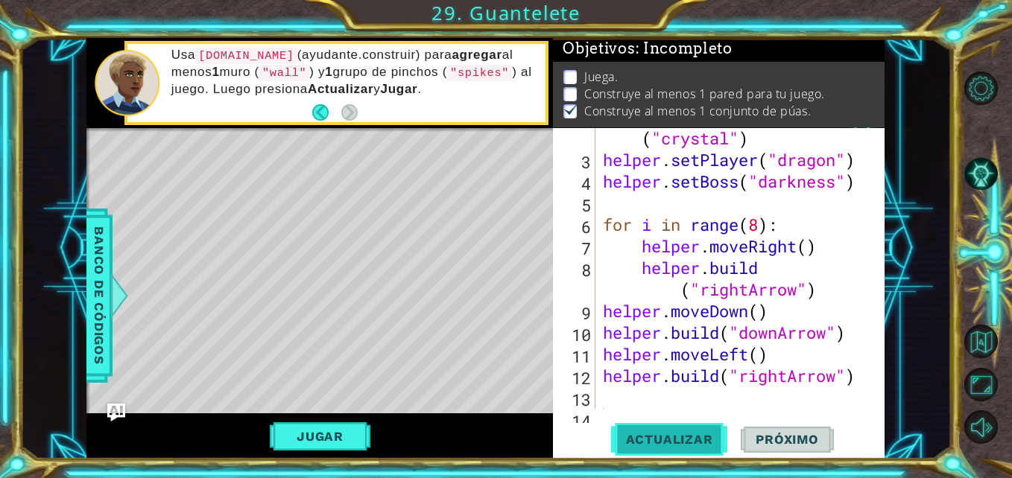
click at [660, 445] on span "Actualizar" at bounding box center [669, 439] width 117 height 15
click at [751, 358] on div "helper . setBackground ( "crystal" ) helper . setPlayer ( "dragon" ) helper . s…" at bounding box center [738, 279] width 277 height 346
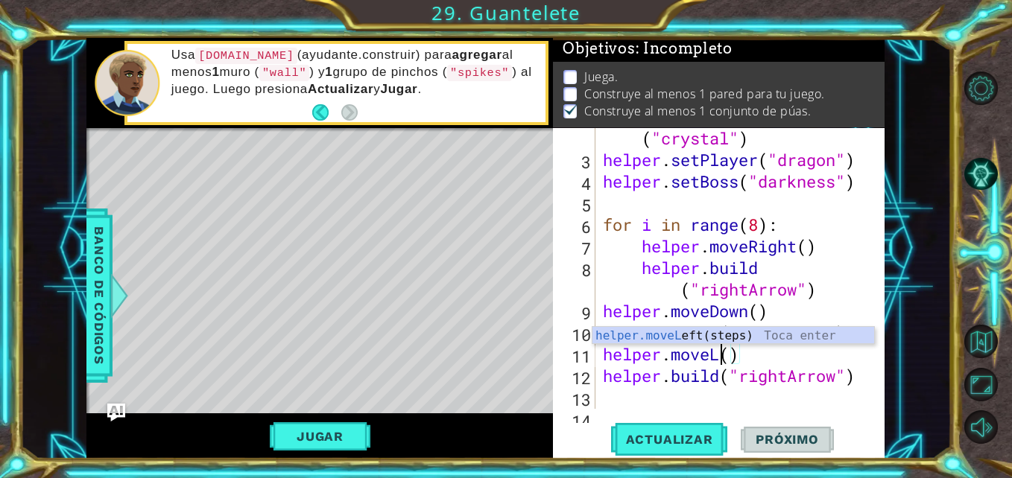
scroll to position [0, 5]
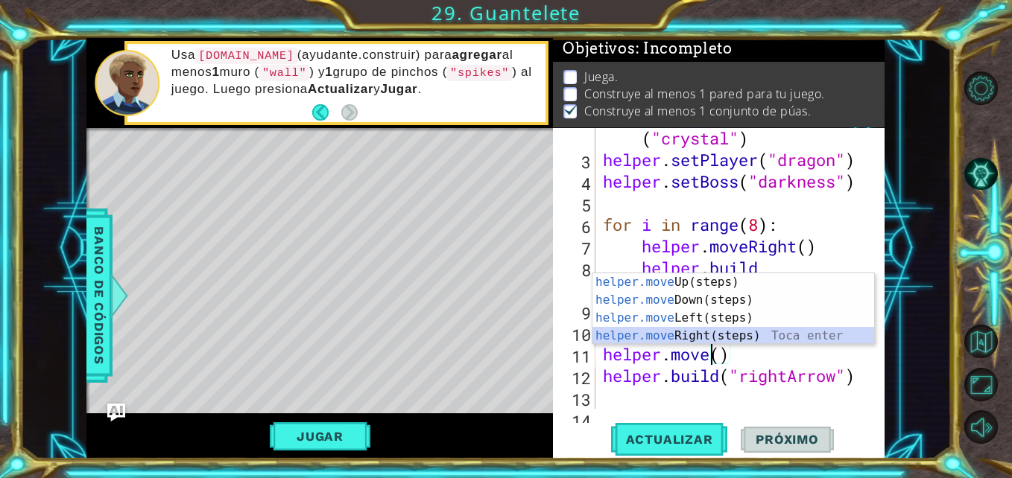
click at [676, 333] on div "helper.move Up(steps) Toca enter helper.move Down(steps) Toca enter helper.move…" at bounding box center [733, 326] width 282 height 107
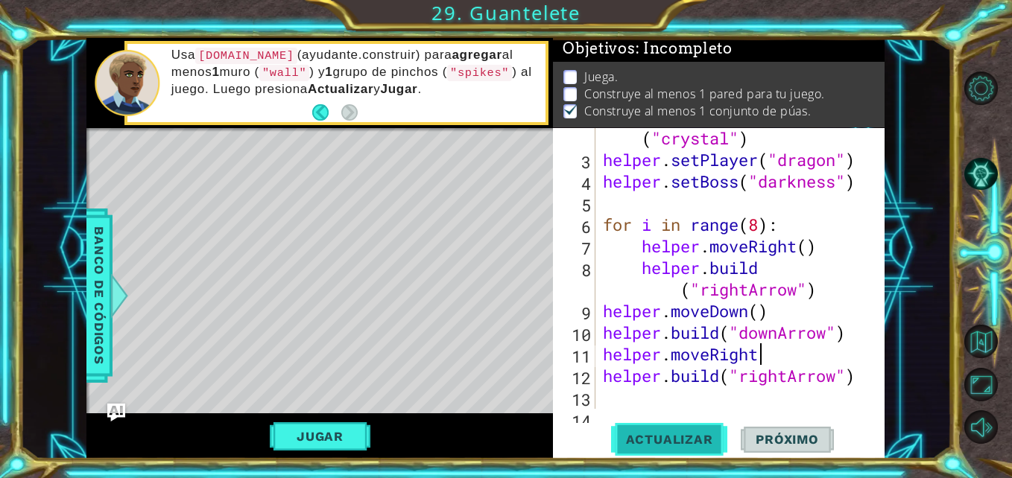
click at [675, 437] on span "Actualizar" at bounding box center [669, 439] width 117 height 15
click at [746, 316] on div "helper . setBackground ( "crystal" ) helper . setPlayer ( "dragon" ) helper . s…" at bounding box center [738, 279] width 277 height 346
type textarea "helper.moveDown()"
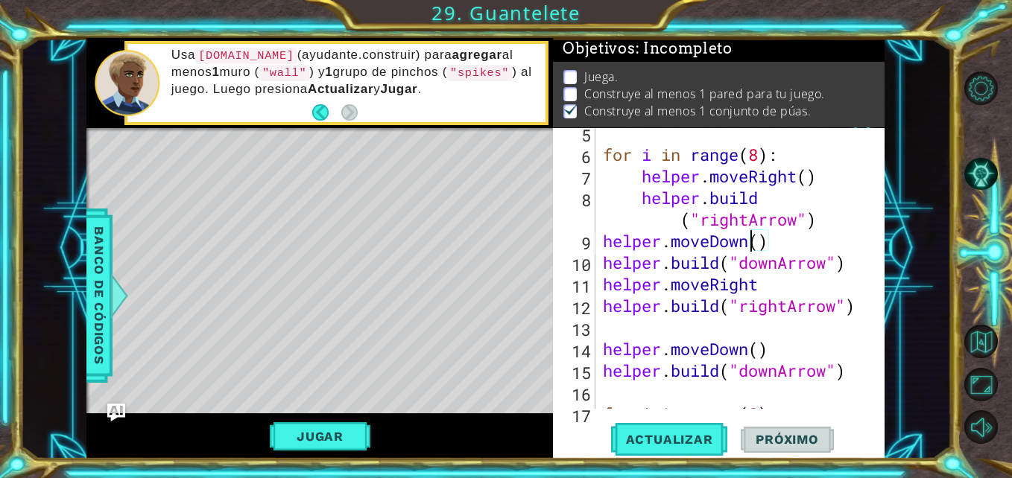
scroll to position [115, 0]
click at [606, 348] on div "for i in range ( 8 ) : helper . moveRight ( ) helper . build ( "rightArrow" ) h…" at bounding box center [738, 283] width 277 height 324
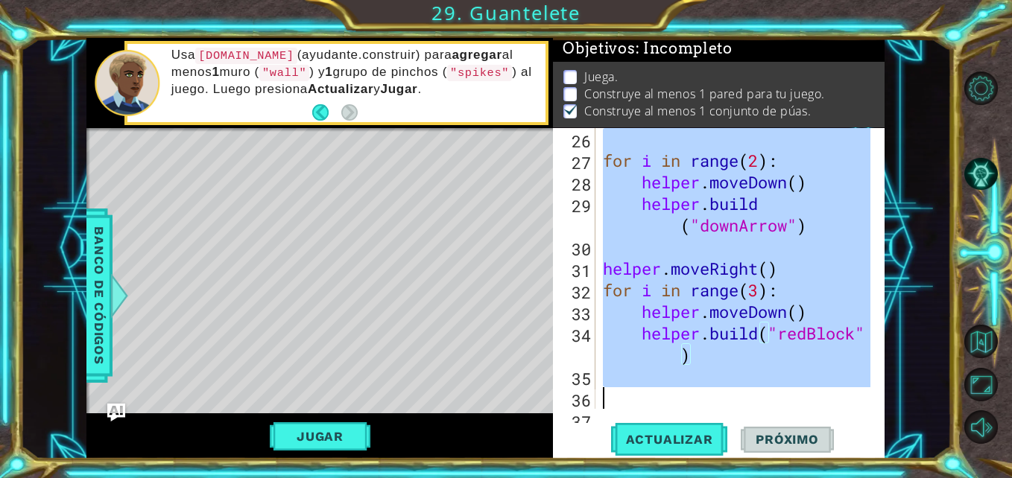
scroll to position [691, 0]
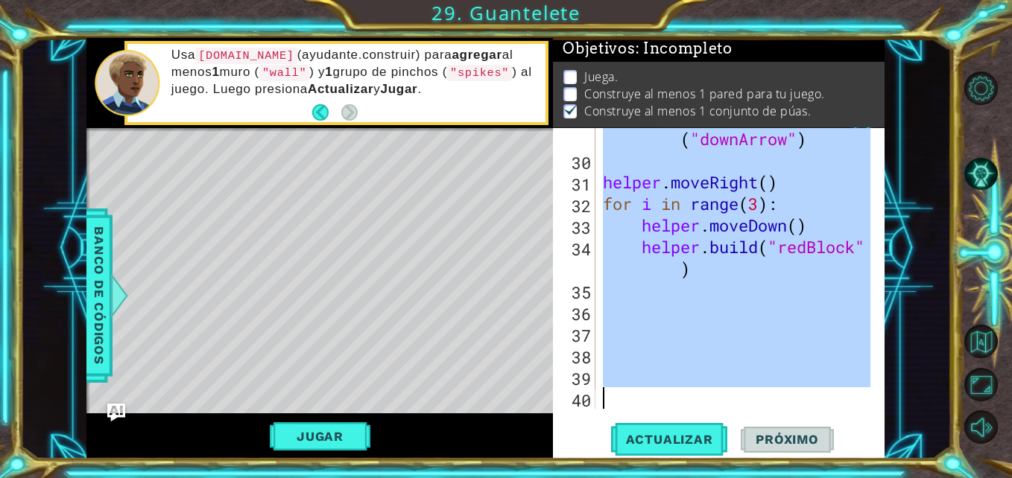
drag, startPoint x: 606, startPoint y: 348, endPoint x: 774, endPoint y: 455, distance: 199.6
click at [774, 455] on div "helper.moveDown() 29 30 31 32 33 34 35 36 37 38 39 40 helper . build ( "downArr…" at bounding box center [718, 293] width 331 height 331
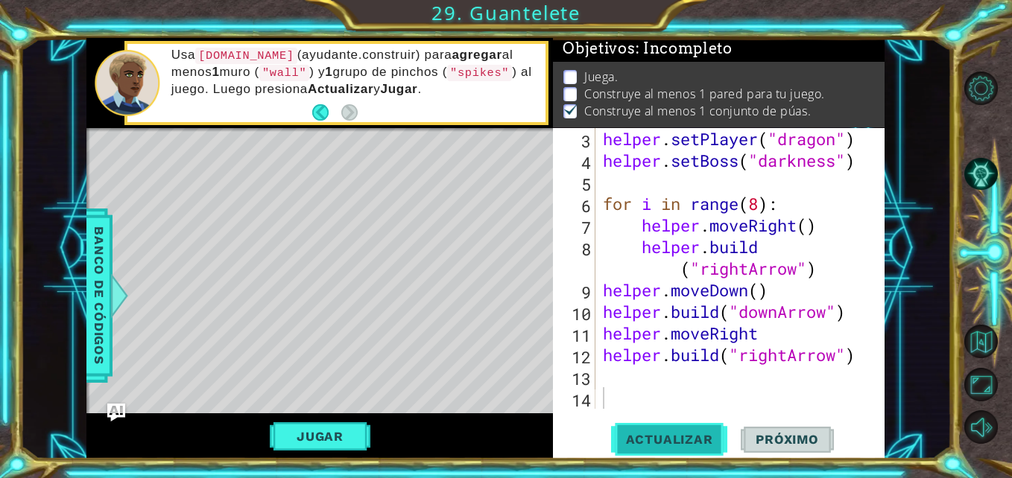
click at [673, 440] on span "Actualizar" at bounding box center [669, 439] width 117 height 15
click at [719, 356] on div "helper . setPlayer ( "dragon" ) helper . setBoss ( "darkness" ) for i in range …" at bounding box center [738, 290] width 277 height 324
drag, startPoint x: 743, startPoint y: 360, endPoint x: 789, endPoint y: 361, distance: 45.4
click at [789, 361] on div "helper . setPlayer ( "dragon" ) helper . setBoss ( "darkness" ) for i in range …" at bounding box center [738, 290] width 277 height 324
click at [789, 361] on div "helper . setPlayer ( "dragon" ) helper . setBoss ( "darkness" ) for i in range …" at bounding box center [735, 268] width 270 height 281
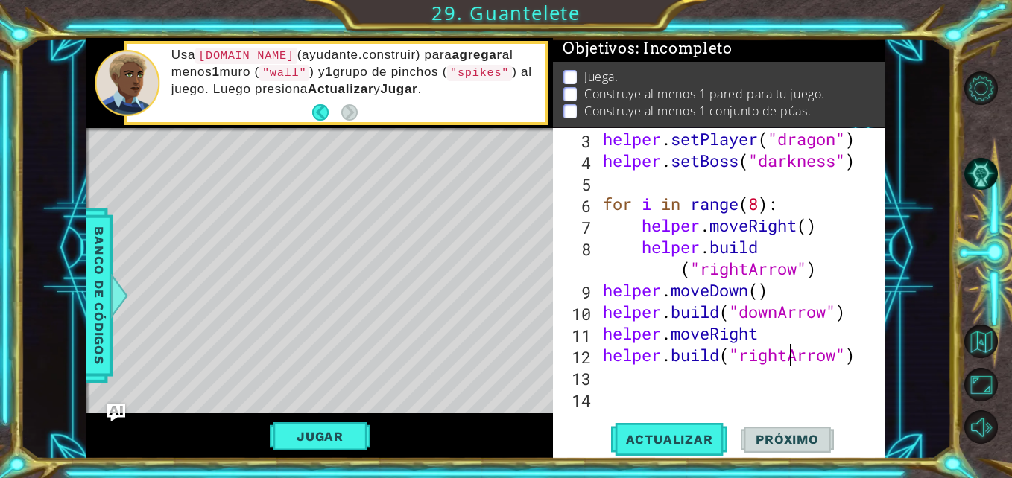
click at [789, 361] on div "helper . setPlayer ( "dragon" ) helper . setBoss ( "darkness" ) for i in range …" at bounding box center [738, 290] width 277 height 324
click at [670, 429] on button "Actualizar" at bounding box center [669, 439] width 117 height 33
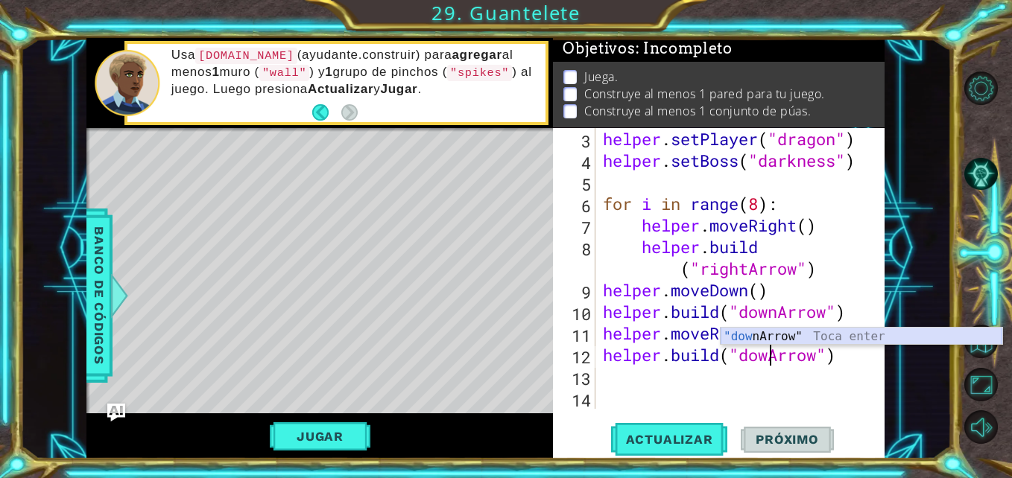
click at [806, 338] on div ""dow nArrow" Toca enter" at bounding box center [861, 355] width 282 height 54
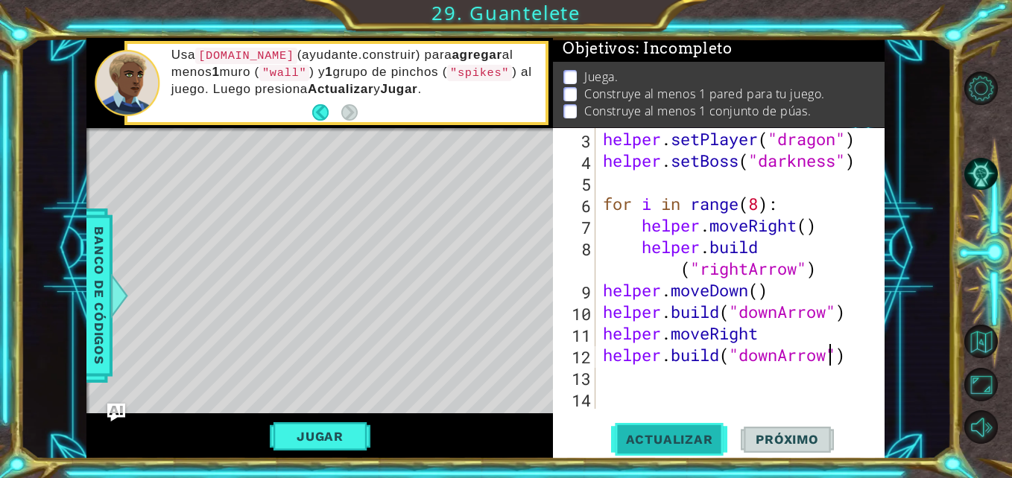
type textarea "[DOMAIN_NAME]("downArrow")"
click at [699, 436] on span "Actualizar" at bounding box center [669, 439] width 117 height 15
click at [662, 382] on div "helper . setPlayer ( "dragon" ) helper . setBoss ( "darkness" ) for i in range …" at bounding box center [738, 290] width 277 height 324
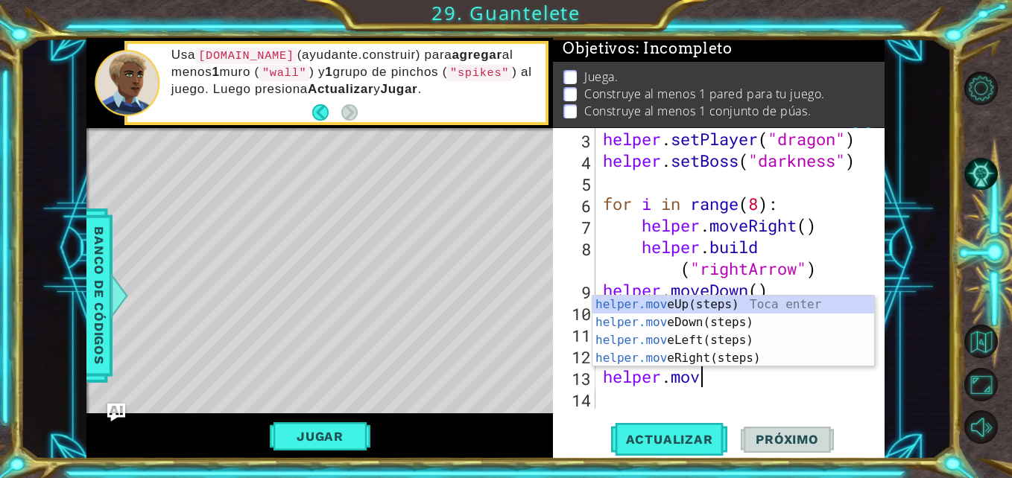
type textarea "helper.move"
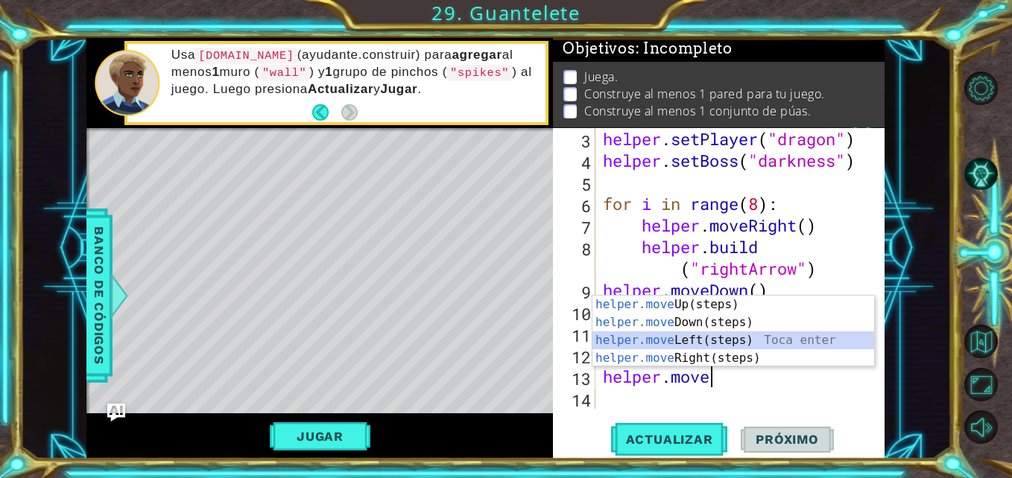
click at [686, 342] on div "helper.move Up(steps) Toca enter helper.move Down(steps) Toca enter helper.move…" at bounding box center [733, 349] width 282 height 107
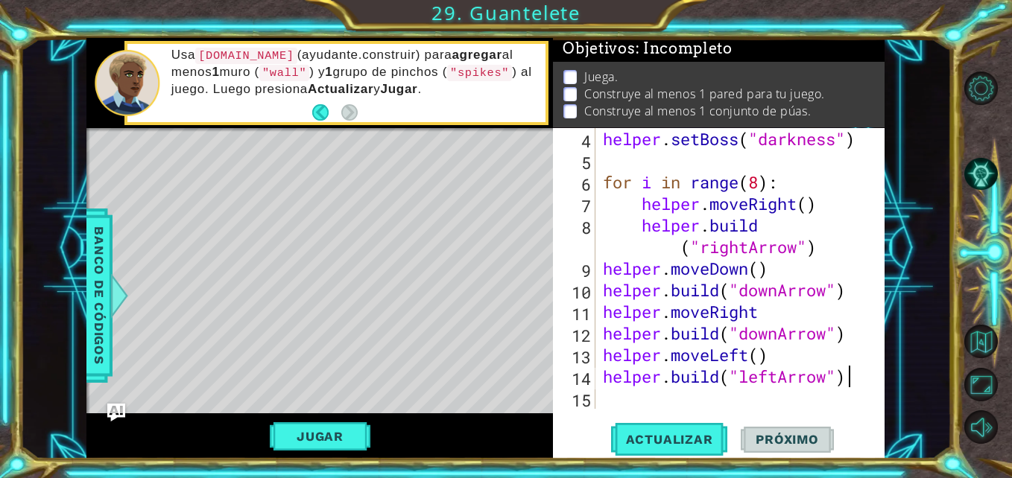
scroll to position [0, 10]
type textarea "[DOMAIN_NAME]("leftArrow")"
click at [682, 438] on span "Actualizar" at bounding box center [669, 439] width 117 height 15
click at [603, 373] on div "helper . setBoss ( "darkness" ) for i in range ( 8 ) : helper . moveRight ( ) h…" at bounding box center [738, 290] width 277 height 324
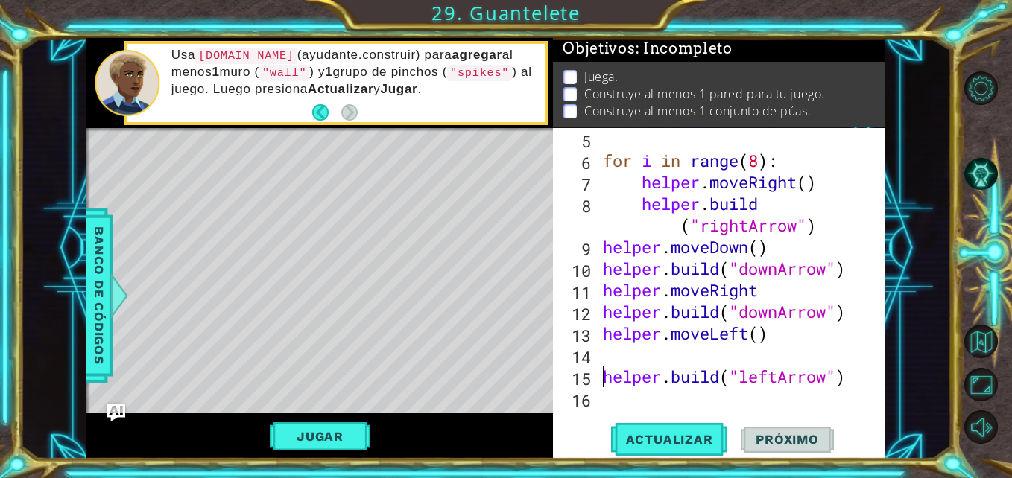
scroll to position [108, 0]
click at [620, 358] on div "for i in range ( 8 ) : helper . moveRight ( ) helper . build ( "rightArrow" ) h…" at bounding box center [738, 290] width 277 height 324
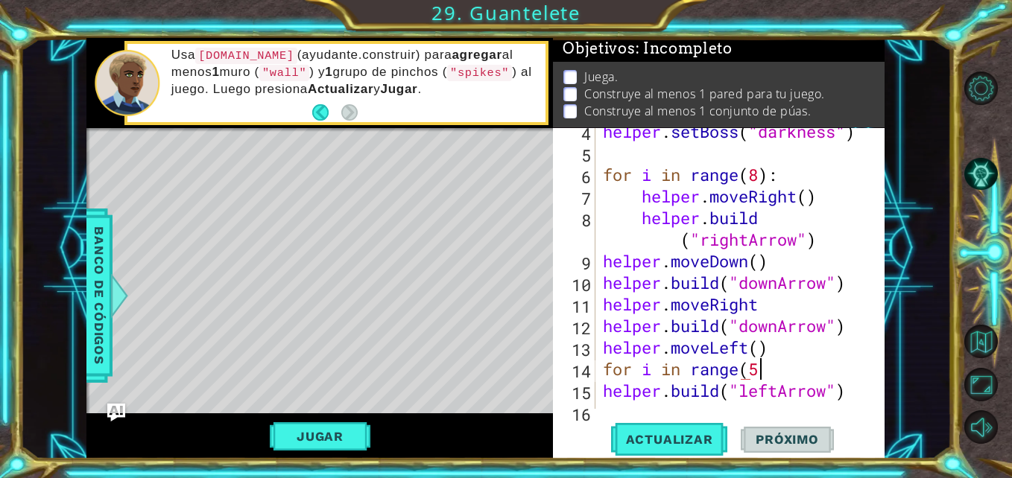
scroll to position [0, 7]
type textarea "for i in range(5):"
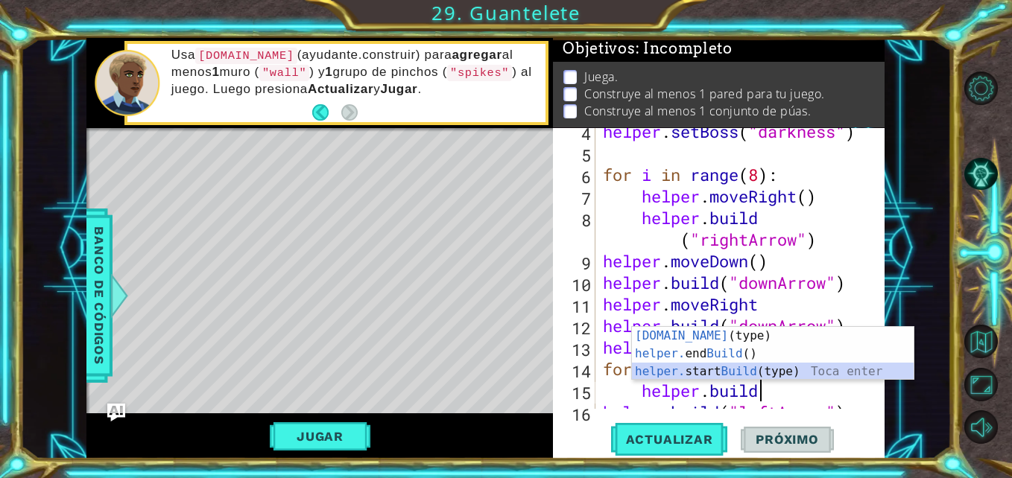
click at [744, 373] on div "[DOMAIN_NAME] (type) Toca enter helper. end Build () Toca enter helper. start B…" at bounding box center [773, 371] width 282 height 89
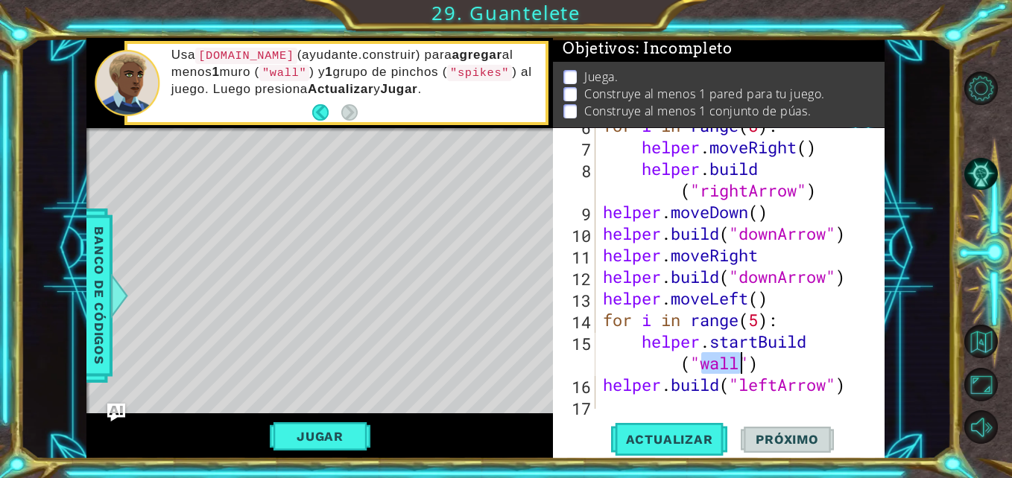
scroll to position [151, 0]
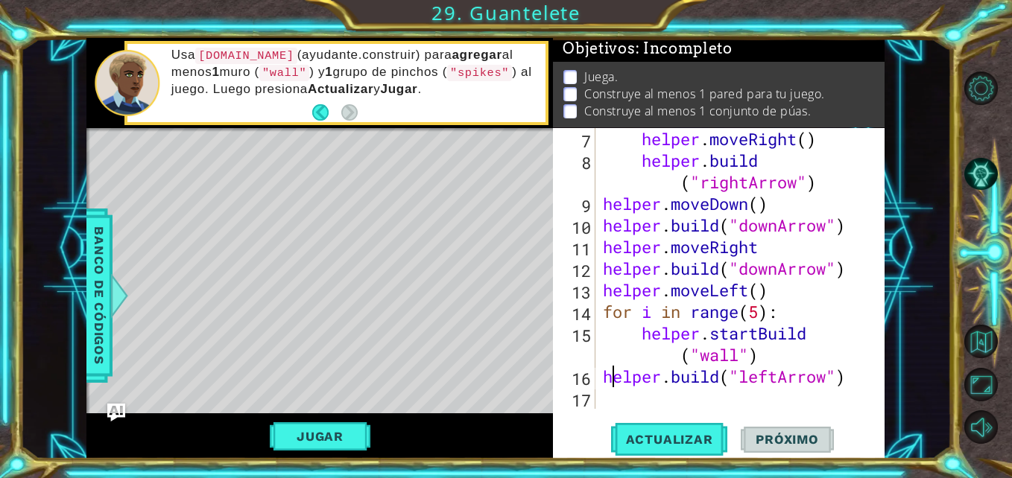
drag, startPoint x: 618, startPoint y: 376, endPoint x: 608, endPoint y: 374, distance: 9.9
click at [608, 374] on div "helper . moveRight ( ) helper . build ( "rightArrow" ) helper . moveDown ( ) he…" at bounding box center [738, 290] width 277 height 324
click at [603, 376] on div "helper . moveRight ( ) helper . build ( "rightArrow" ) helper . moveDown ( ) he…" at bounding box center [738, 290] width 277 height 324
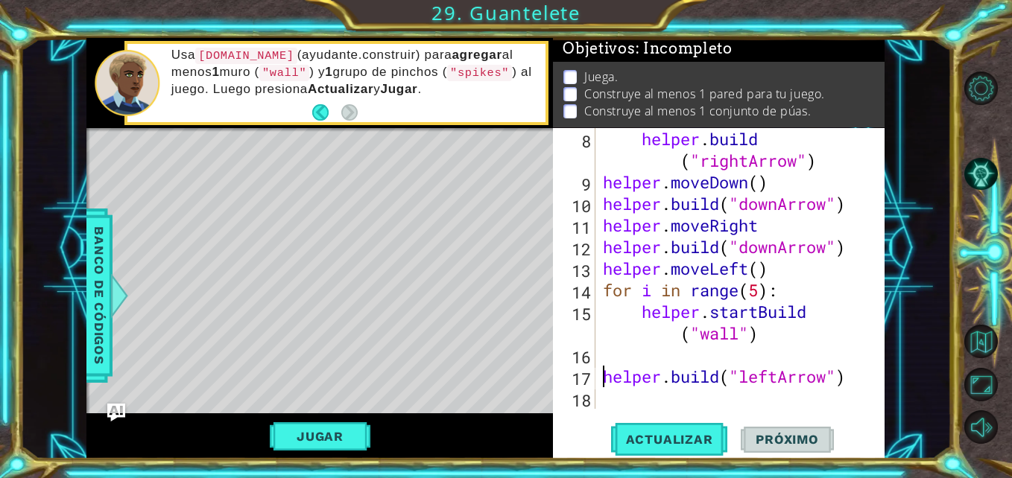
scroll to position [173, 0]
type textarea "[DOMAIN_NAME]("leftArrow")"
click at [652, 432] on span "Actualizar" at bounding box center [669, 439] width 117 height 15
click at [840, 387] on div "helper . build ( "rightArrow" ) helper . moveDown ( ) helper . build ( "downArr…" at bounding box center [738, 301] width 277 height 346
click at [856, 378] on div "helper . build ( "rightArrow" ) helper . moveDown ( ) helper . build ( "downArr…" at bounding box center [738, 301] width 277 height 346
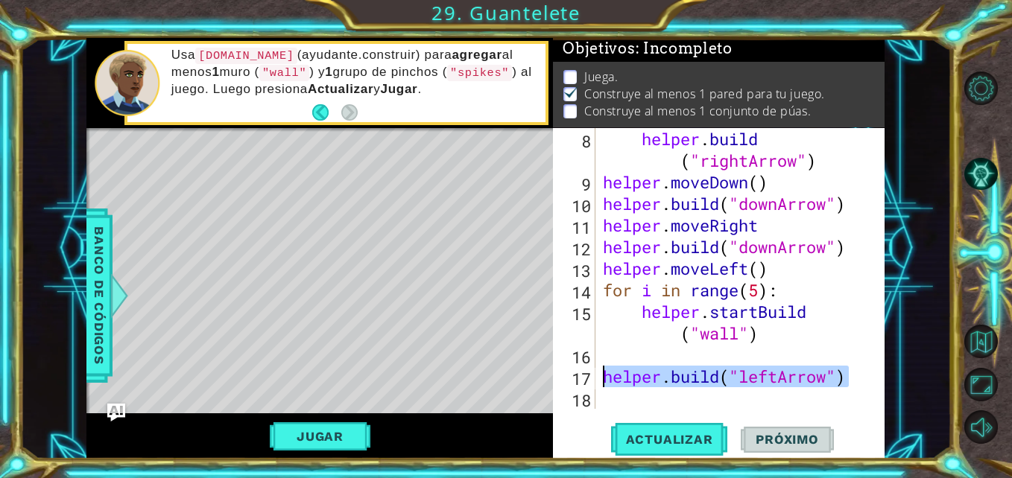
drag, startPoint x: 856, startPoint y: 378, endPoint x: 597, endPoint y: 376, distance: 259.2
click at [597, 376] on div "[DOMAIN_NAME]("leftArrow") 8 9 10 11 12 13 14 15 16 17 18 helper . build ( "rig…" at bounding box center [717, 268] width 328 height 281
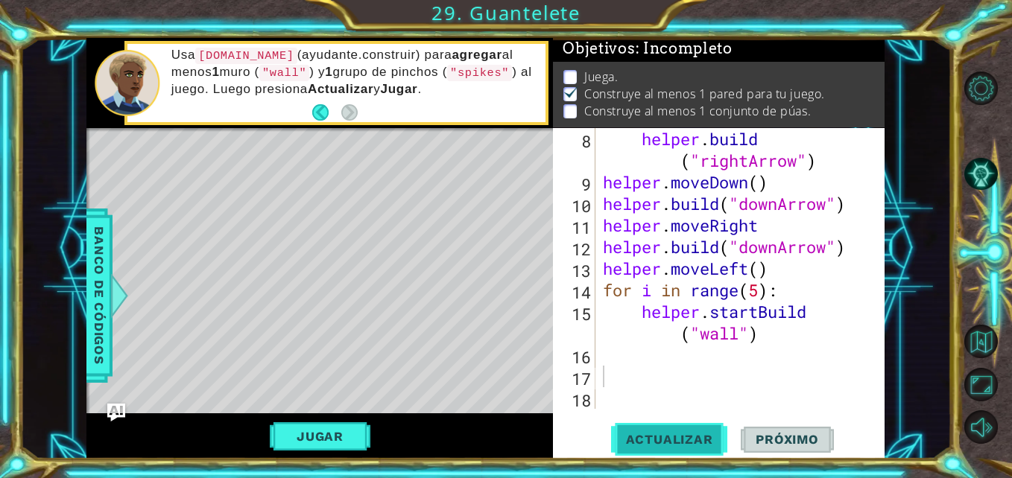
click at [647, 438] on span "Actualizar" at bounding box center [669, 439] width 117 height 15
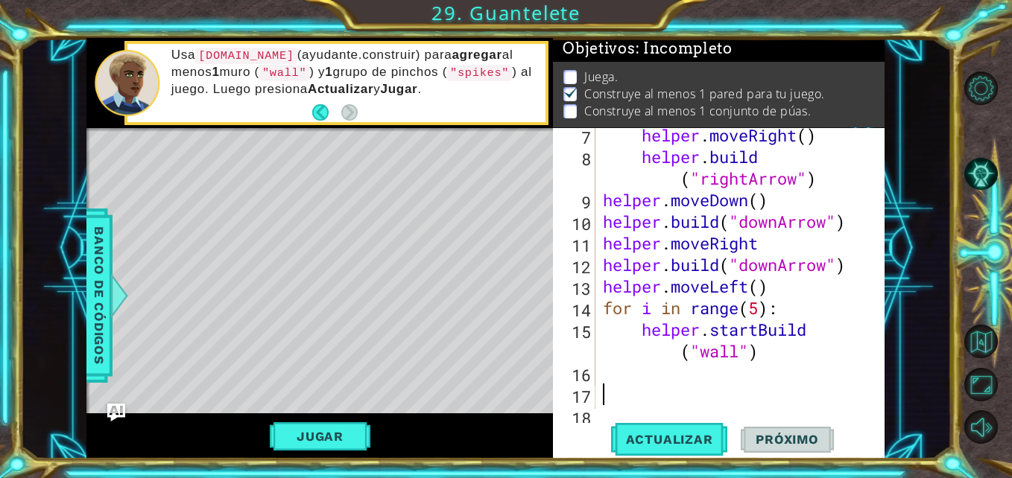
scroll to position [159, 0]
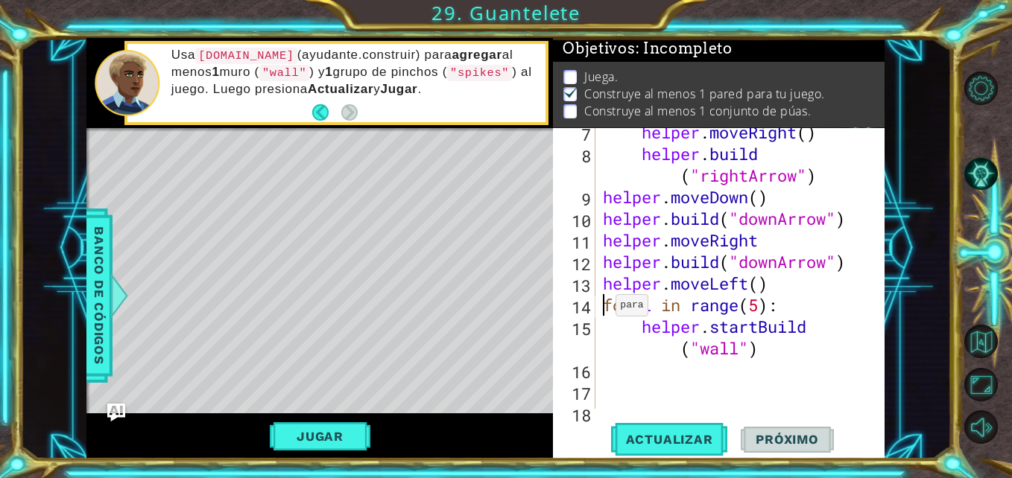
click at [603, 302] on div "helper . moveRight ( ) helper . build ( "rightArrow" ) helper . moveDown ( ) he…" at bounding box center [738, 283] width 277 height 324
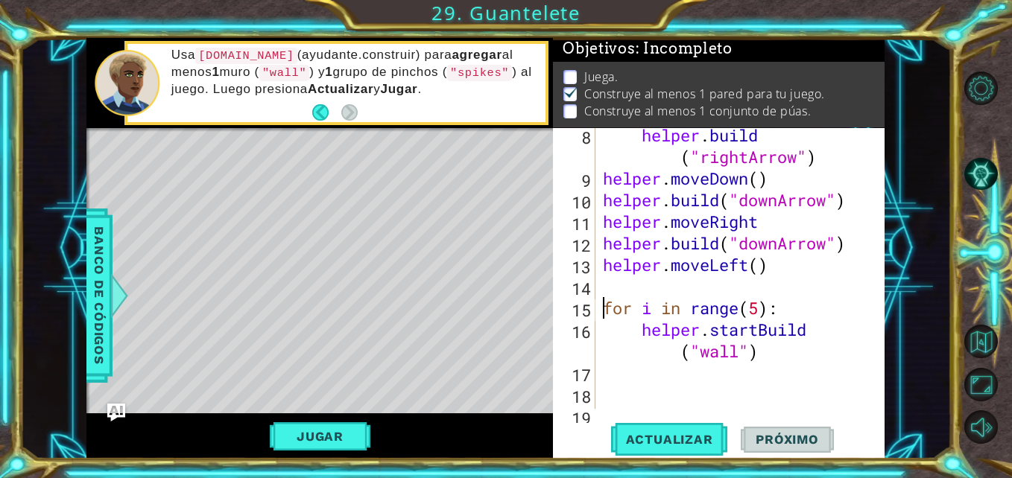
scroll to position [169, 0]
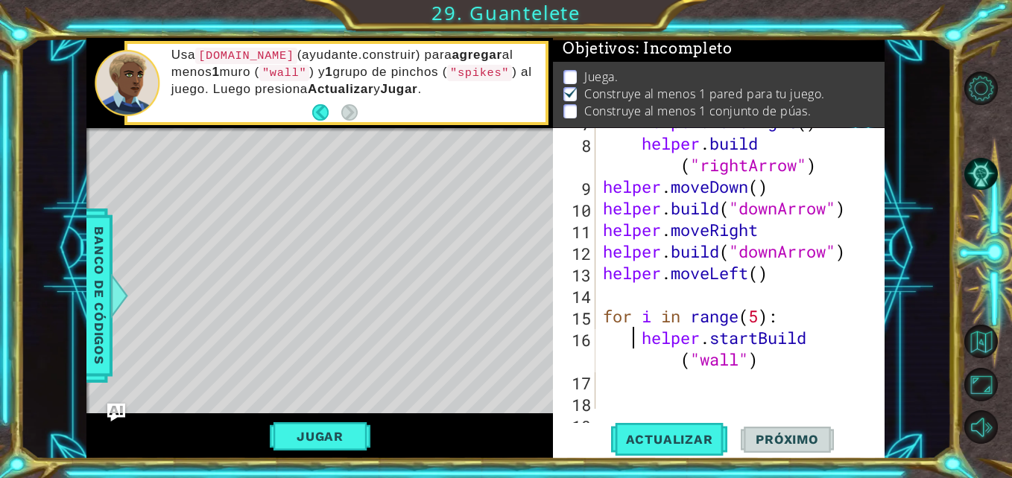
click at [634, 334] on div "helper . moveRight ( ) helper . build ( "rightArrow" ) helper . moveDown ( ) he…" at bounding box center [738, 273] width 277 height 324
click at [790, 317] on div "helper . moveRight ( ) helper . build ( "rightArrow" ) helper . moveDown ( ) he…" at bounding box center [738, 273] width 277 height 324
type textarea "for i in range(5):"
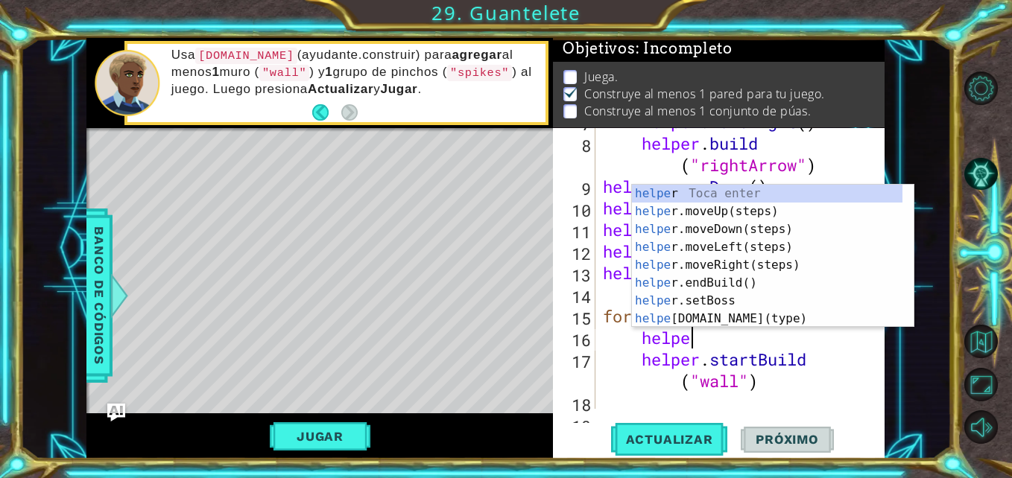
type textarea "helper"
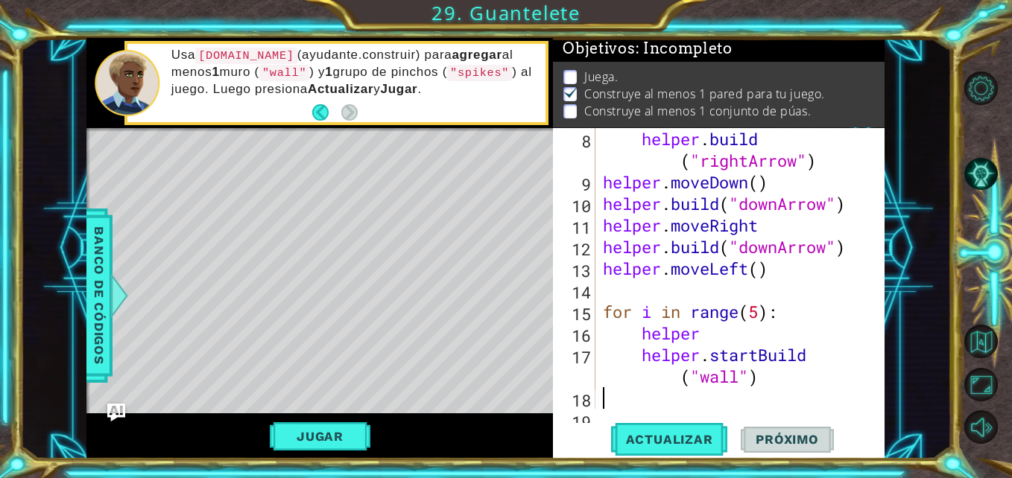
scroll to position [173, 0]
click at [807, 392] on div "helper . build ( "rightArrow" ) helper . moveDown ( ) helper . build ( "downArr…" at bounding box center [738, 301] width 277 height 346
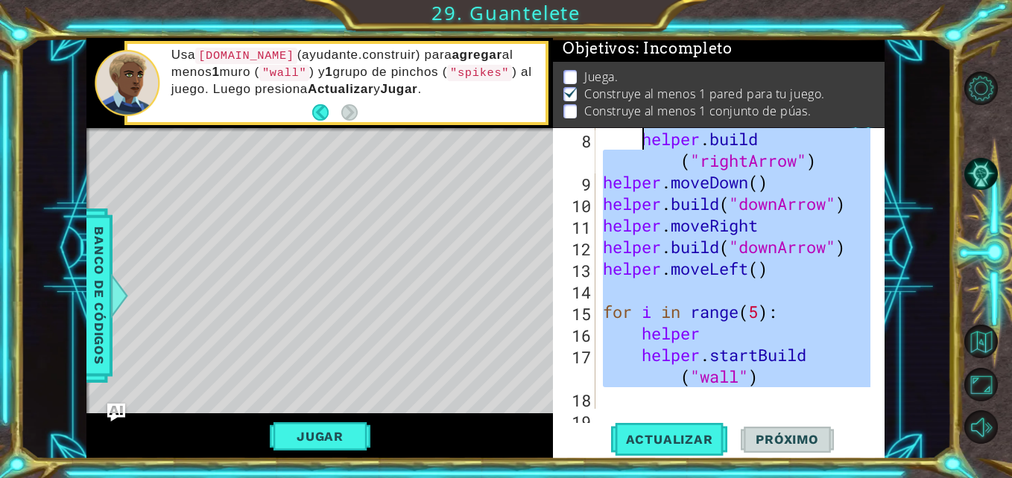
scroll to position [0, 0]
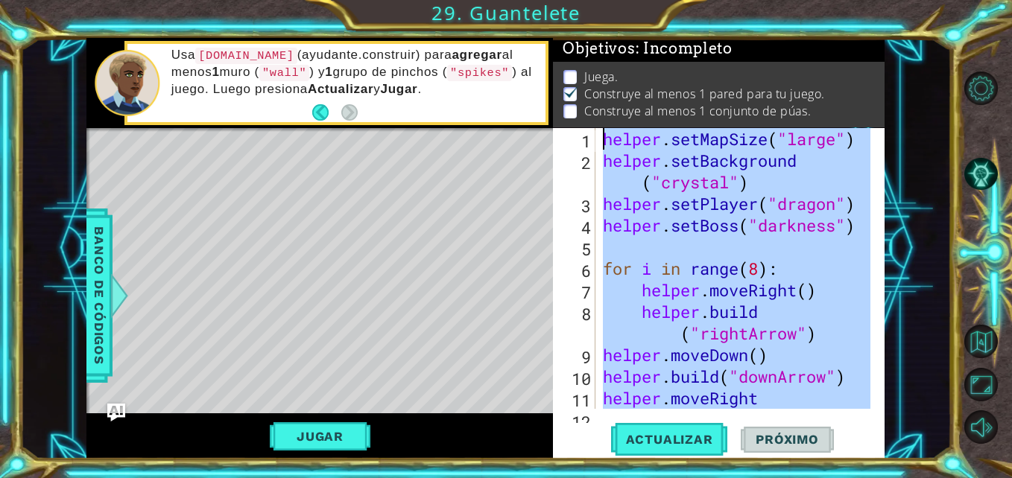
drag, startPoint x: 807, startPoint y: 392, endPoint x: 647, endPoint y: 74, distance: 355.1
click at [647, 74] on div "Objetivos : Incompleto Juega. Construye al menos 1 pared para tu juego. Constru…" at bounding box center [718, 248] width 331 height 421
click at [764, 437] on span "Próximo" at bounding box center [786, 439] width 92 height 15
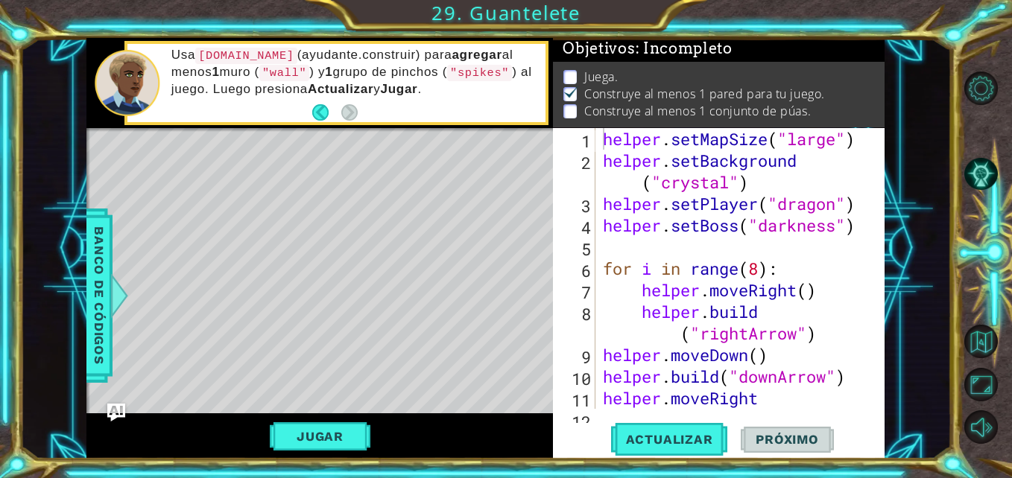
click at [891, 235] on div "1 ההההההההההההההההההההההההההההההההההההההההההההההההההההההההההההההההההההההההההההה…" at bounding box center [485, 248] width 930 height 421
click at [765, 398] on div "helper . setMapSize ( "large" ) helper . setBackground ( "crystal" ) helper . s…" at bounding box center [738, 290] width 277 height 324
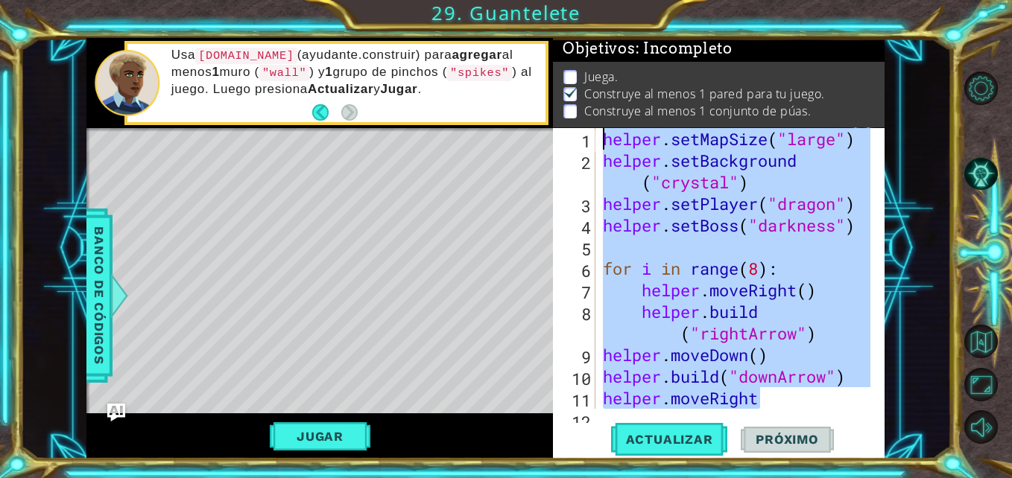
drag, startPoint x: 765, startPoint y: 398, endPoint x: 553, endPoint y: 112, distance: 355.8
click at [553, 112] on div "Objetivos : Incompleto Juega. Construye al menos 1 pared para tu juego. Constru…" at bounding box center [718, 248] width 331 height 421
type textarea "helper.setMapSize("large") helper.setBackground("crystal")"
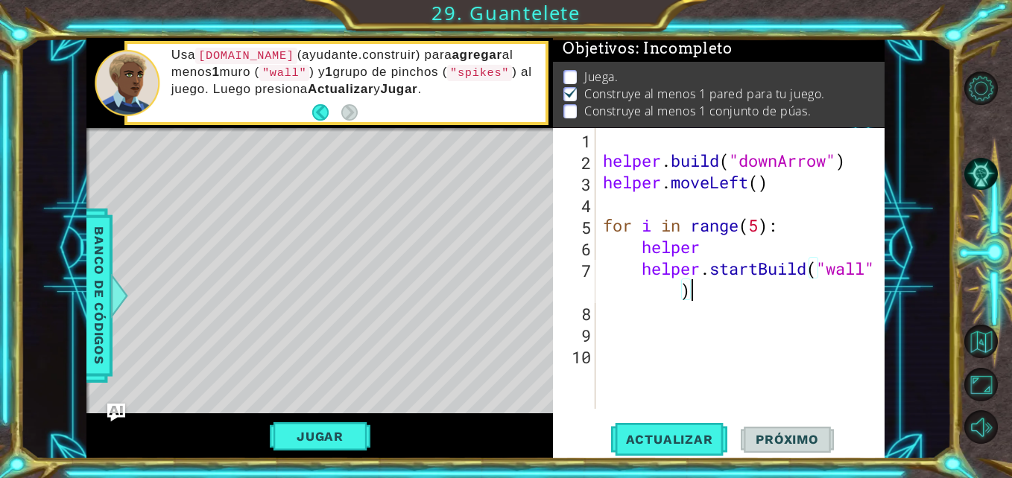
click at [719, 289] on div "helper . build ( "downArrow" ) helper . moveLeft ( ) for i in range ( 5 ) : hel…" at bounding box center [744, 290] width 288 height 324
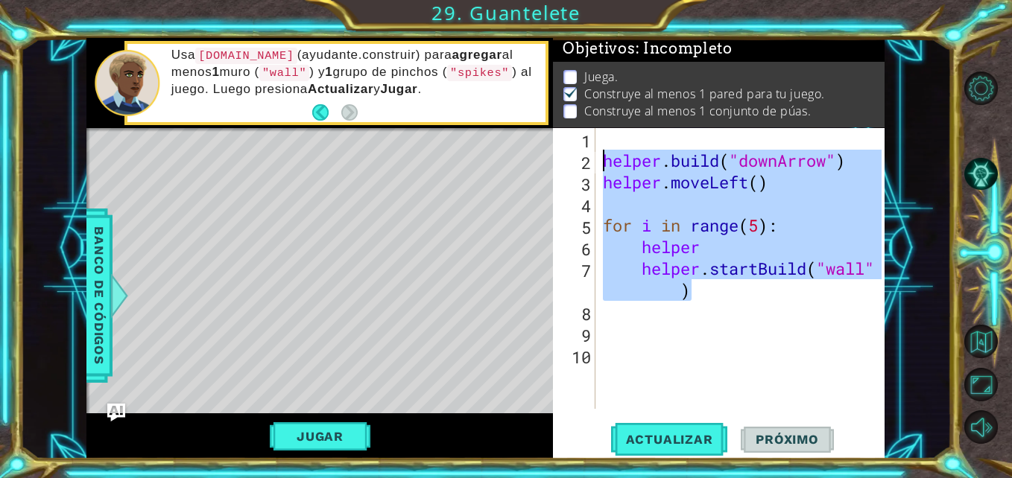
drag, startPoint x: 719, startPoint y: 289, endPoint x: 602, endPoint y: 148, distance: 183.0
click at [602, 148] on div "helper . build ( "downArrow" ) helper . moveLeft ( ) for i in range ( 5 ) : hel…" at bounding box center [744, 290] width 288 height 324
type textarea "[DOMAIN_NAME]("downArrow")"
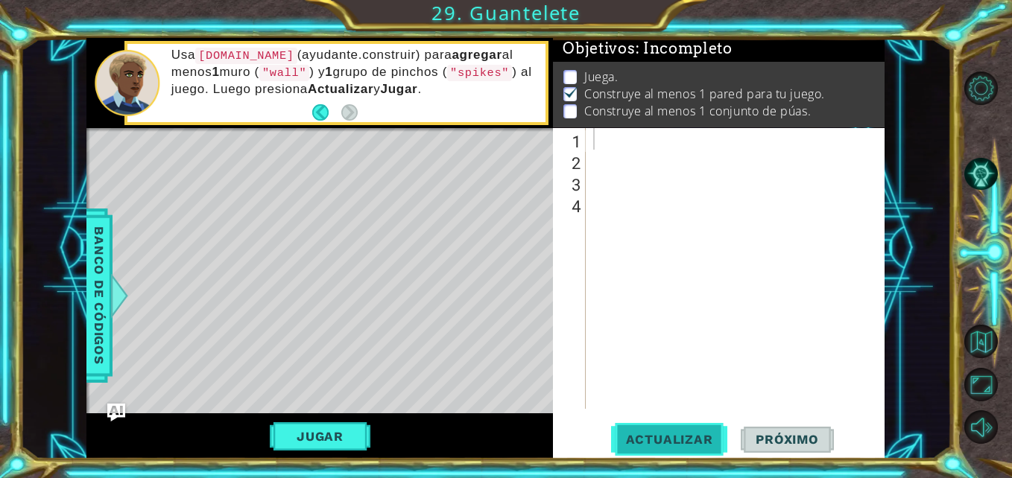
click at [648, 436] on span "Actualizar" at bounding box center [669, 439] width 117 height 15
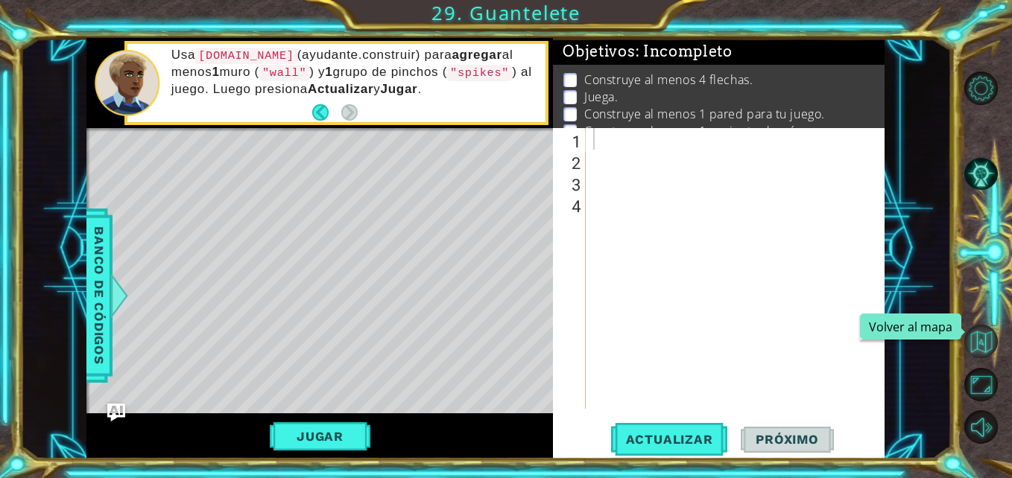
click at [971, 334] on button "Volver al mapa" at bounding box center [981, 342] width 34 height 34
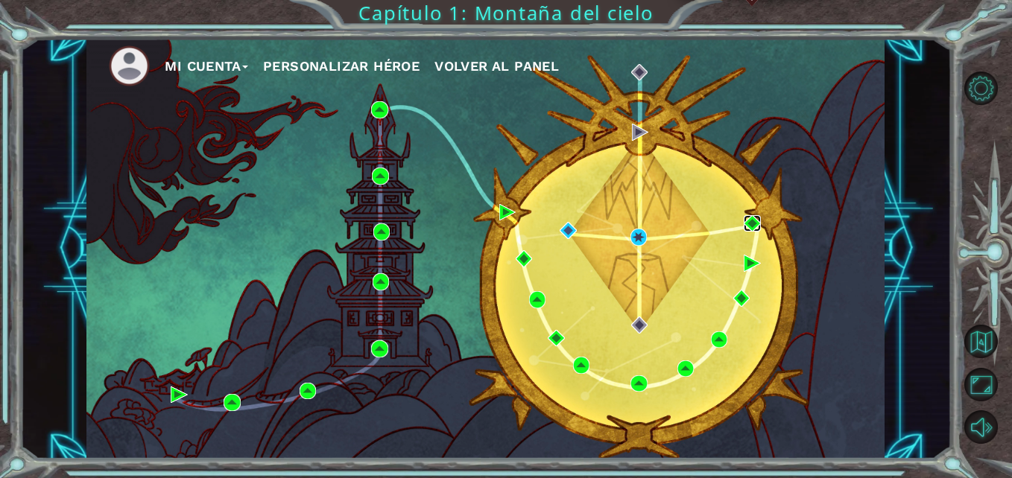
click at [755, 221] on img at bounding box center [751, 223] width 16 height 16
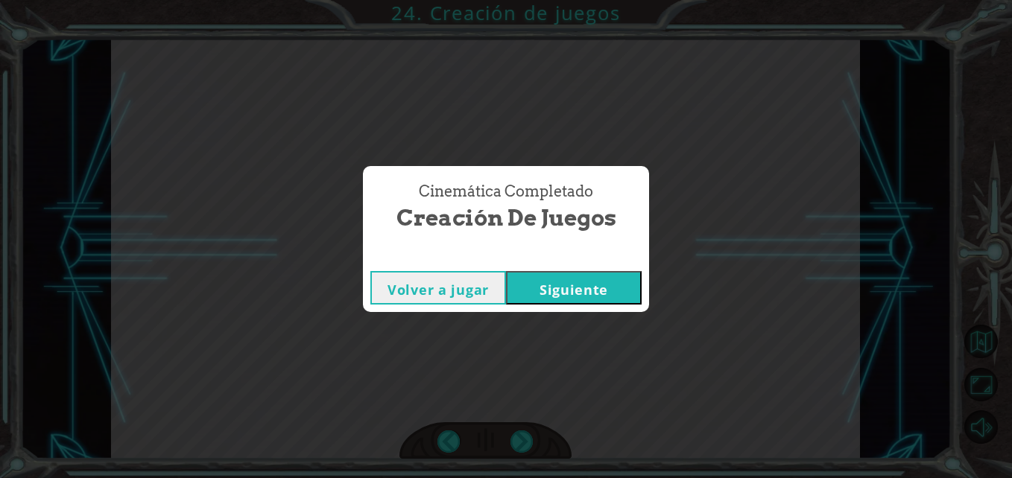
click at [562, 282] on button "Siguiente" at bounding box center [574, 288] width 136 height 34
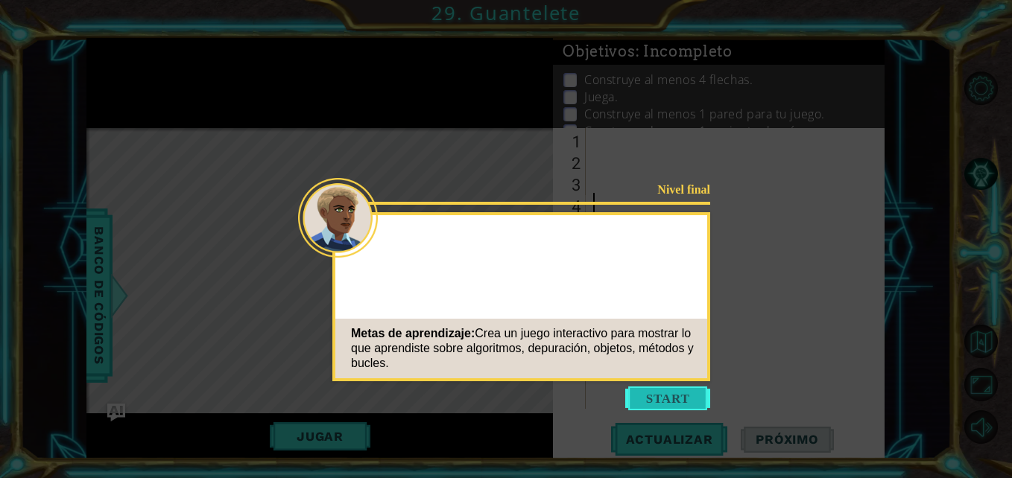
click at [655, 396] on button "Start" at bounding box center [667, 399] width 85 height 24
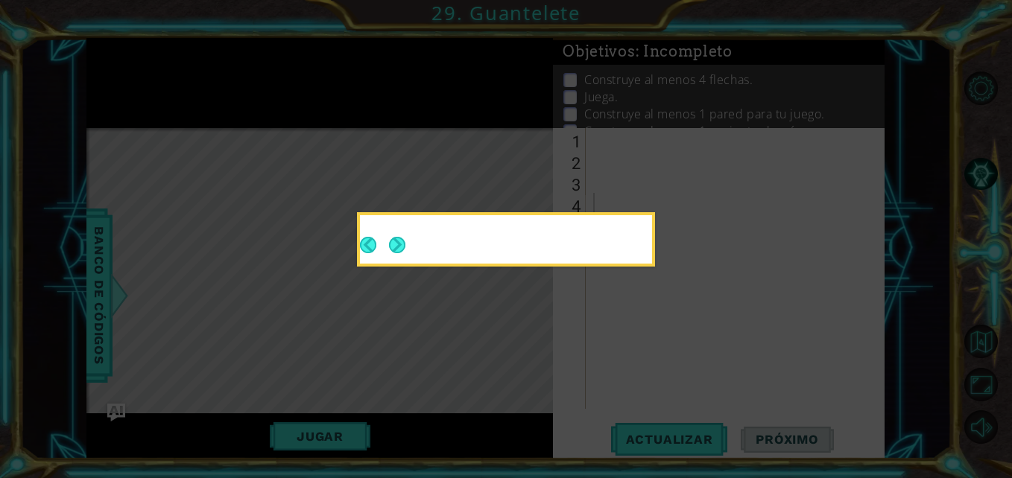
click at [391, 250] on div at bounding box center [506, 239] width 292 height 48
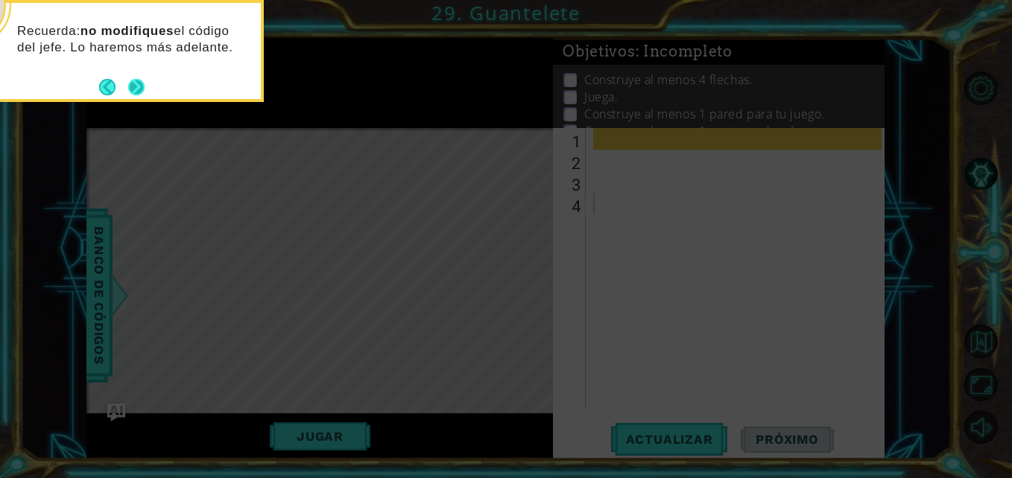
click at [137, 88] on button "Next" at bounding box center [136, 87] width 16 height 16
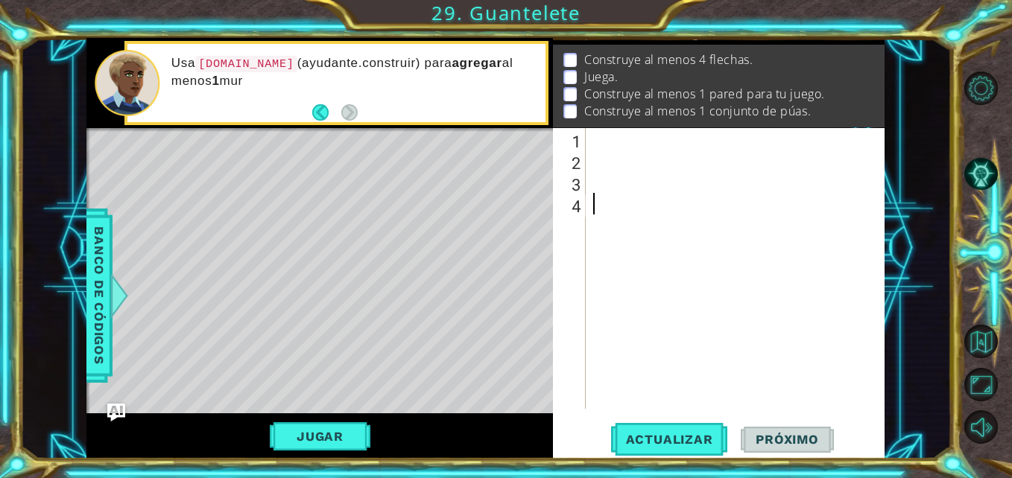
scroll to position [31, 0]
click at [640, 134] on div at bounding box center [739, 290] width 298 height 324
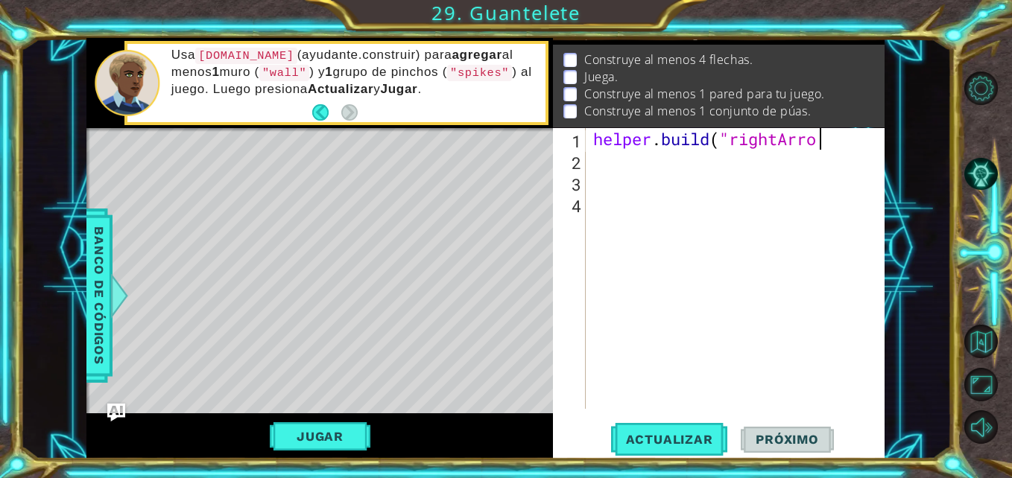
scroll to position [0, 10]
type textarea "[DOMAIN_NAME]("rightArrow")"
click at [596, 144] on div "helper . build ( "rightArrow" )" at bounding box center [739, 290] width 298 height 324
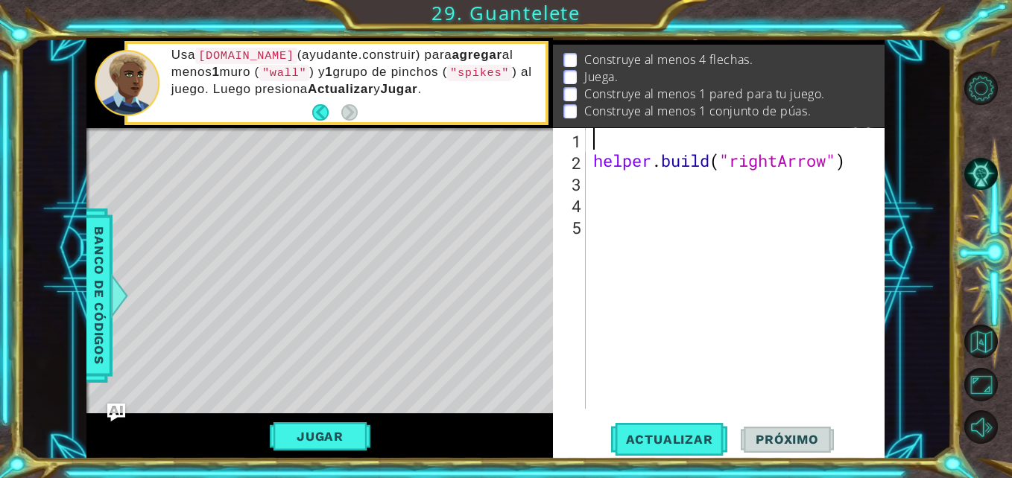
click at [609, 143] on div "helper . build ( "rightArrow" )" at bounding box center [739, 290] width 298 height 324
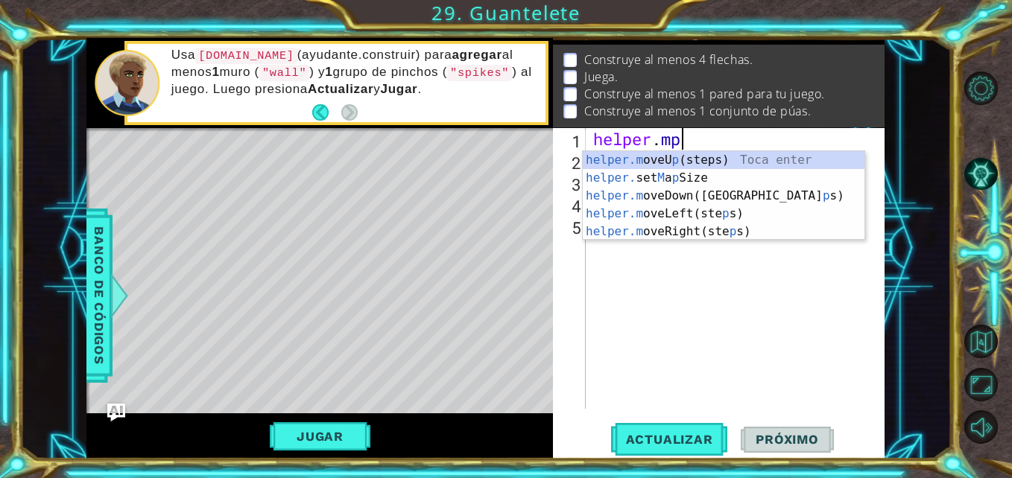
scroll to position [0, 3]
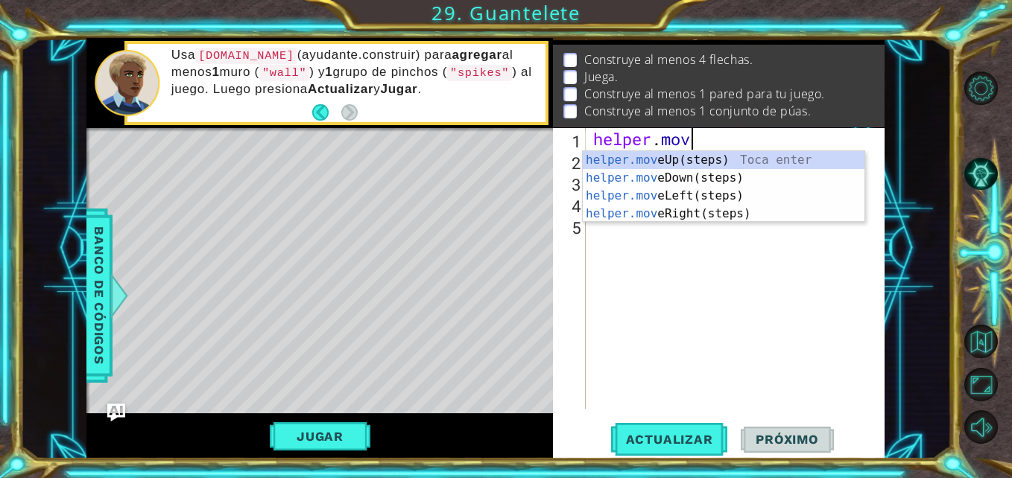
type textarea "helper.move"
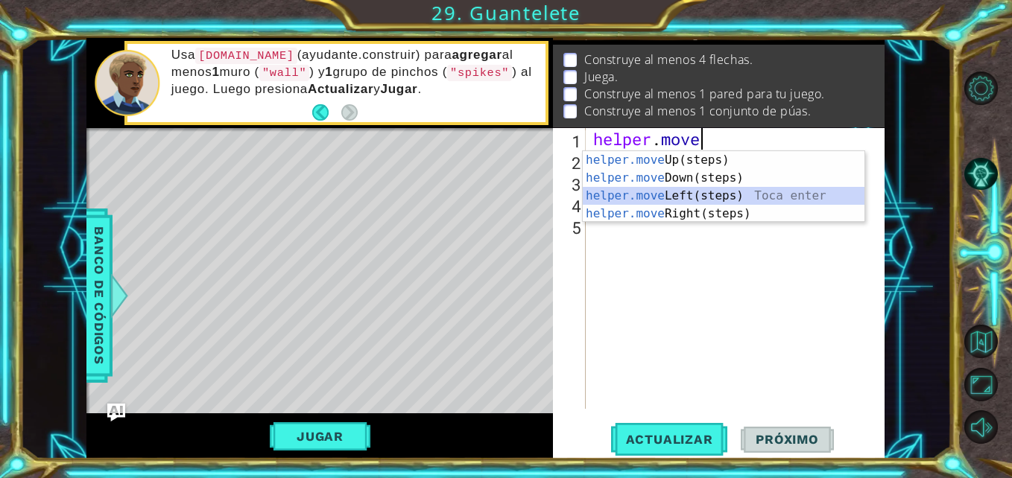
click at [632, 199] on div "helper.move Up(steps) Toca enter helper.move Down(steps) Toca enter helper.move…" at bounding box center [723, 204] width 282 height 107
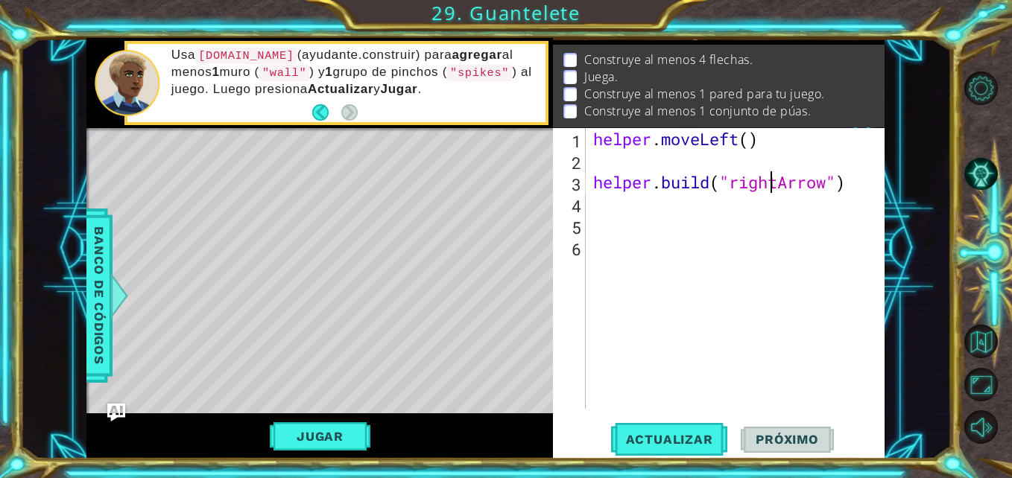
click at [772, 182] on div "helper . moveLeft ( ) helper . build ( "rightArrow" )" at bounding box center [739, 290] width 298 height 324
click at [779, 182] on div "helper . moveLeft ( ) helper . build ( "rightArrow" )" at bounding box center [739, 290] width 298 height 324
click at [740, 140] on div "helper . moveLeft ( ) helper . build ( "rightArrow" )" at bounding box center [739, 290] width 298 height 324
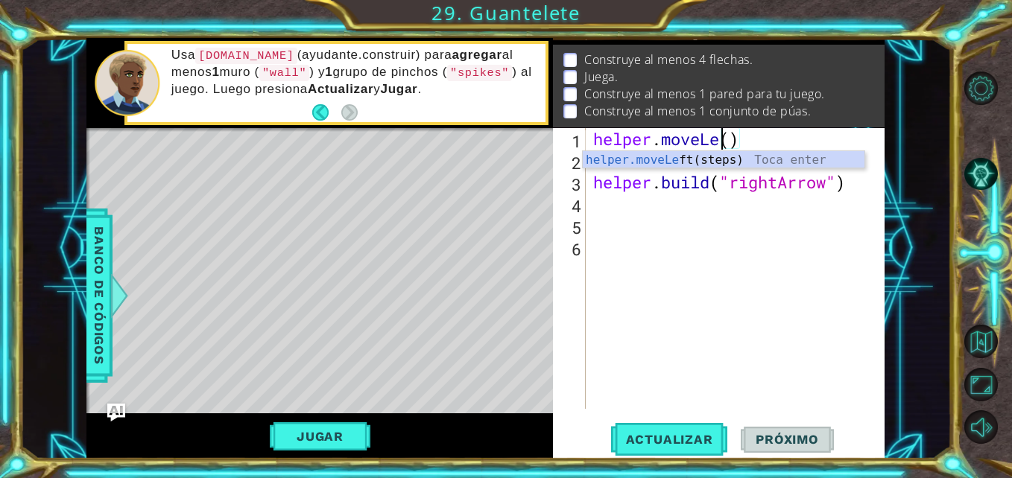
scroll to position [0, 7]
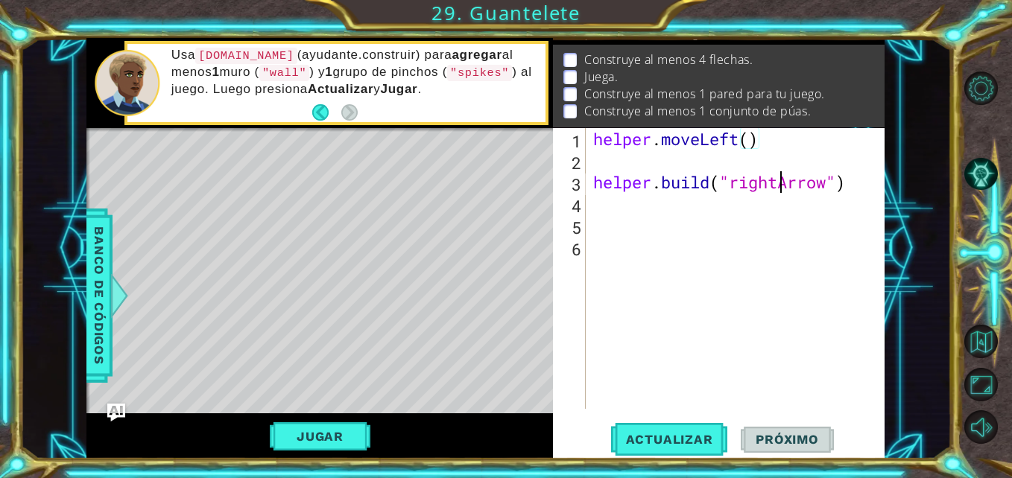
click at [777, 188] on div "helper . moveLeft ( ) helper . build ( "rightArrow" )" at bounding box center [739, 290] width 298 height 324
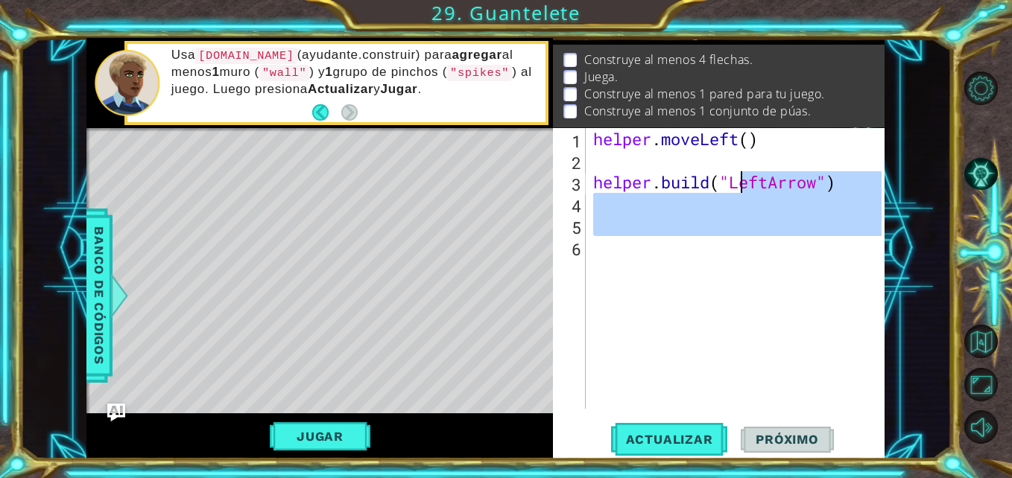
drag, startPoint x: 771, startPoint y: 240, endPoint x: 735, endPoint y: 180, distance: 69.5
click at [735, 180] on div "helper . moveLeft ( ) helper . build ( "LeftArrow" )" at bounding box center [739, 290] width 298 height 324
click at [735, 180] on div "helper . moveLeft ( ) helper . build ( "LeftArrow" )" at bounding box center [735, 268] width 291 height 281
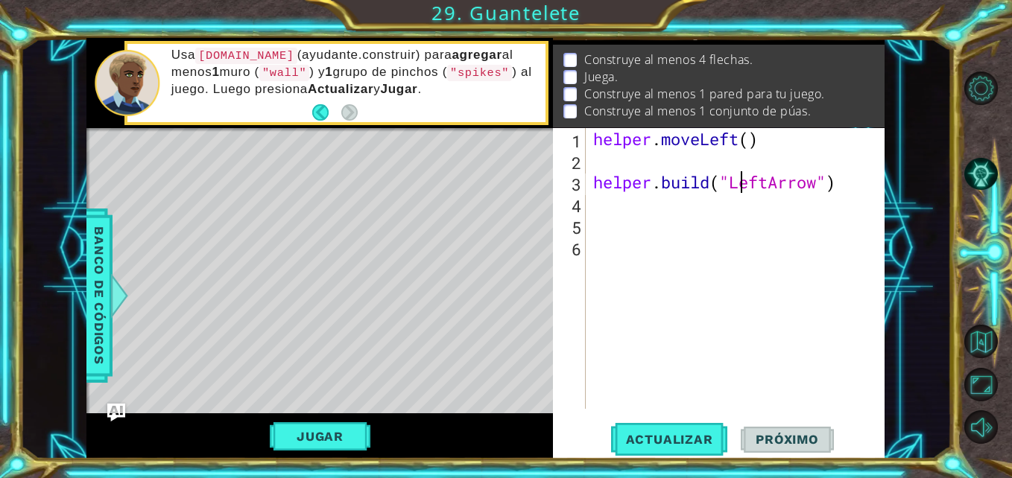
click at [737, 182] on div "helper . moveLeft ( ) helper . build ( "LeftArrow" )" at bounding box center [739, 290] width 298 height 324
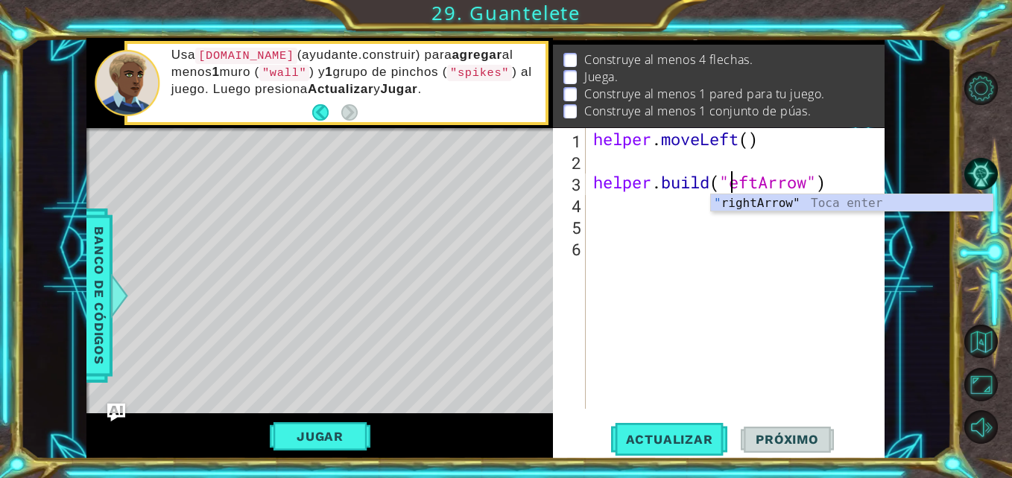
type textarea "[DOMAIN_NAME]("leftArrow")"
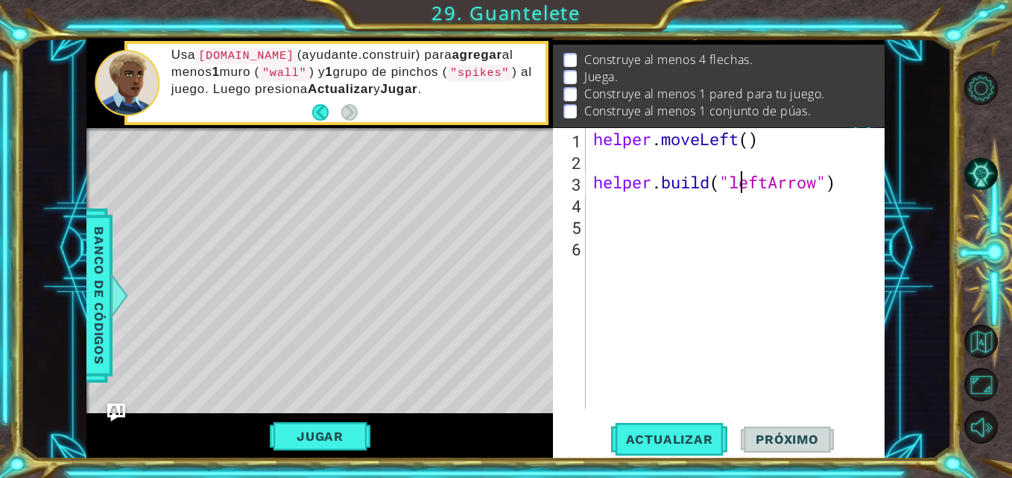
click at [717, 164] on div "helper . moveLeft ( ) helper . build ( "leftArrow" )" at bounding box center [739, 290] width 298 height 324
type textarea "helper.moveLeft()"
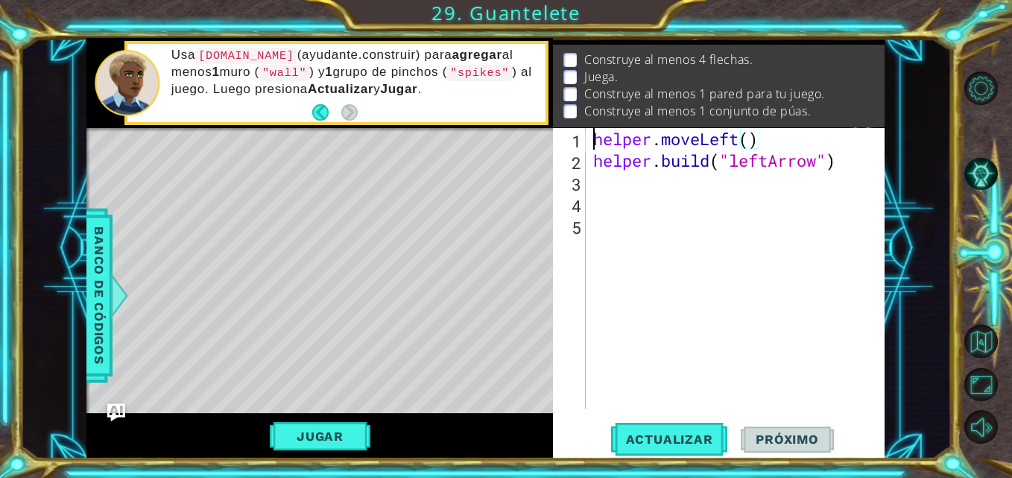
click at [594, 142] on div "helper . moveLeft ( ) helper . build ( "leftArrow" )" at bounding box center [739, 290] width 298 height 324
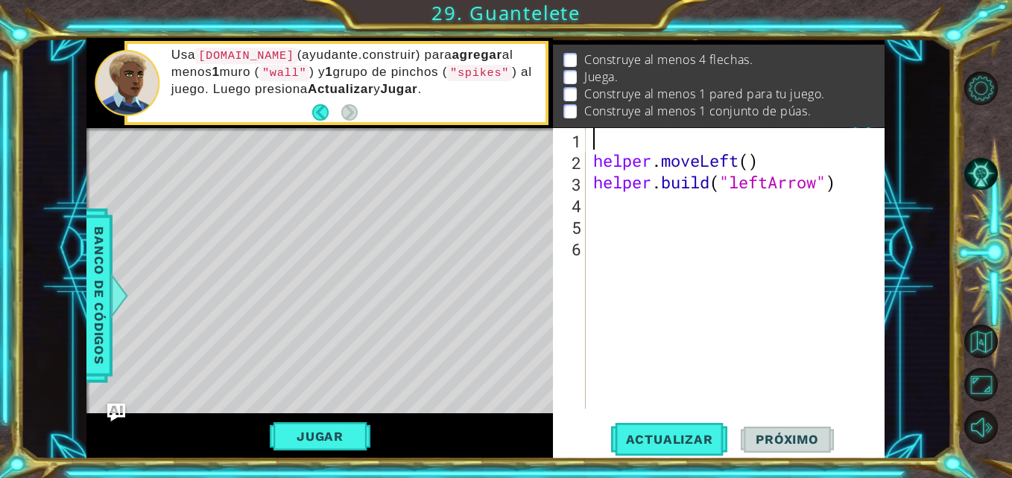
click at [597, 130] on div "helper . moveLeft ( ) helper . build ( "leftArrow" )" at bounding box center [739, 290] width 298 height 324
click at [738, 145] on div "for i in range ( ) : helper . moveLeft ( ) helper . build ( "leftArrow" )" at bounding box center [739, 290] width 298 height 324
click at [598, 162] on div "for i in range ( 4 ) : helper . moveLeft ( ) helper . build ( "leftArrow" )" at bounding box center [739, 290] width 298 height 324
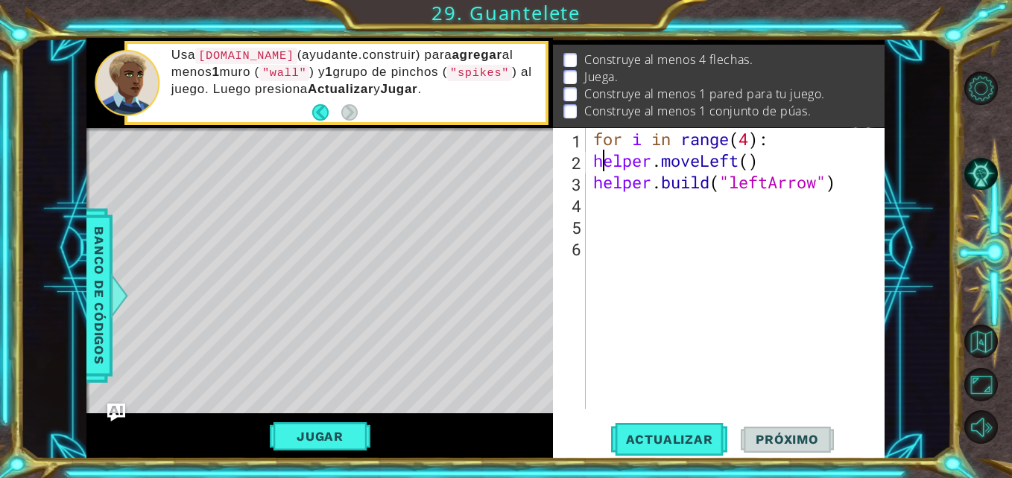
scroll to position [0, 7]
click at [594, 162] on div "for i in range ( 4 ) : helper . moveLeft ( ) helper . build ( "leftArrow" )" at bounding box center [739, 290] width 298 height 324
click at [597, 184] on div "for i in range ( 4 ) : helper . moveLeft ( ) helper . build ( "leftArrow" )" at bounding box center [739, 290] width 298 height 324
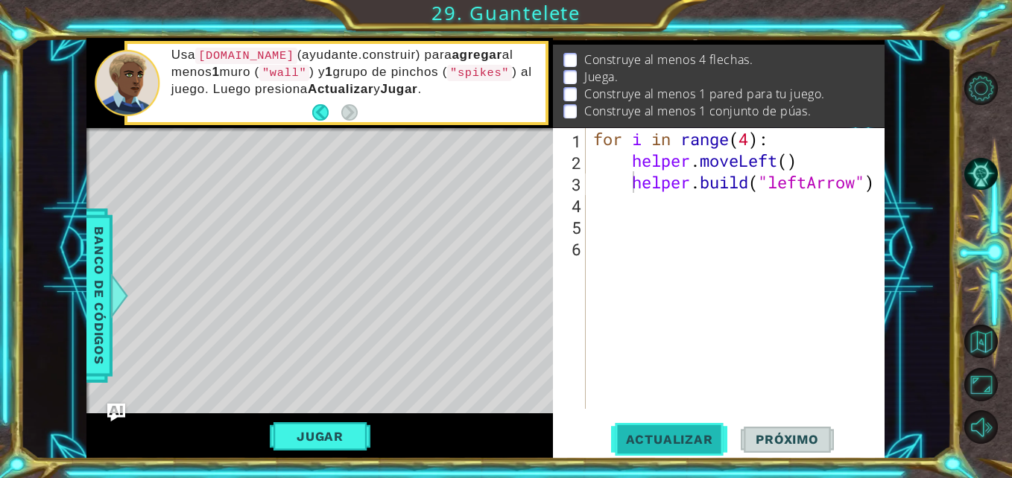
click at [681, 431] on button "Actualizar" at bounding box center [669, 439] width 117 height 33
click at [665, 443] on span "Actualizar" at bounding box center [669, 439] width 117 height 15
click at [646, 188] on div "for i in range ( 4 ) : helper . moveLeft ( ) helper . build ( "leftArrow" )" at bounding box center [739, 290] width 298 height 324
click at [638, 141] on div "for i in range ( 4 ) : helper . moveLeft ( ) helper . build ( "leftArrow" )" at bounding box center [739, 290] width 298 height 324
type textarea "for i in range(4):"
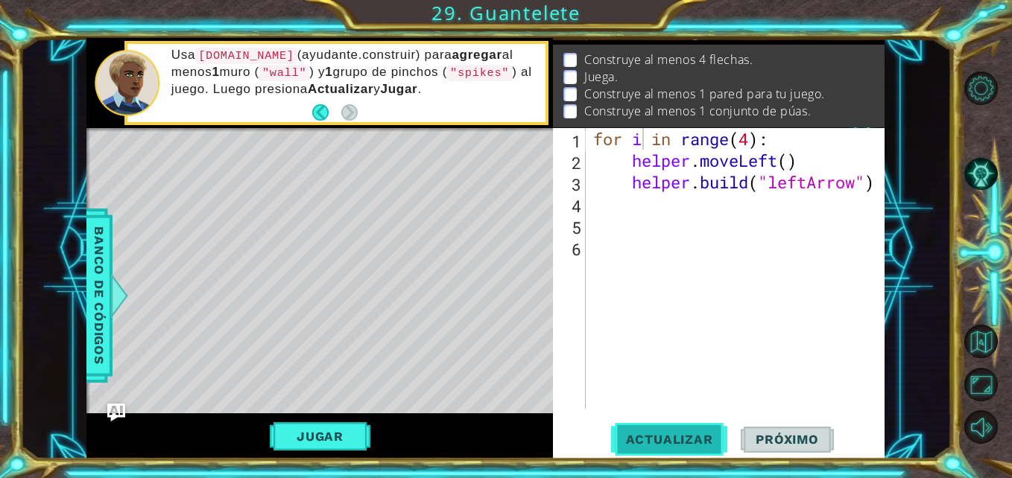
click at [679, 436] on span "Actualizar" at bounding box center [669, 439] width 117 height 15
click at [647, 198] on div "for i in range ( 4 ) : helper . moveLeft ( ) helper . build ( "leftArrow" )" at bounding box center [739, 290] width 298 height 324
click at [590, 142] on div "for i in range ( 4 ) : helper . moveLeft ( ) helper . build ( "leftArrow" )" at bounding box center [739, 290] width 298 height 324
click at [779, 167] on div "for i in range ( 4 ) : helper . moveLeft ( ) helper . build ( "leftArrow" )" at bounding box center [739, 290] width 298 height 324
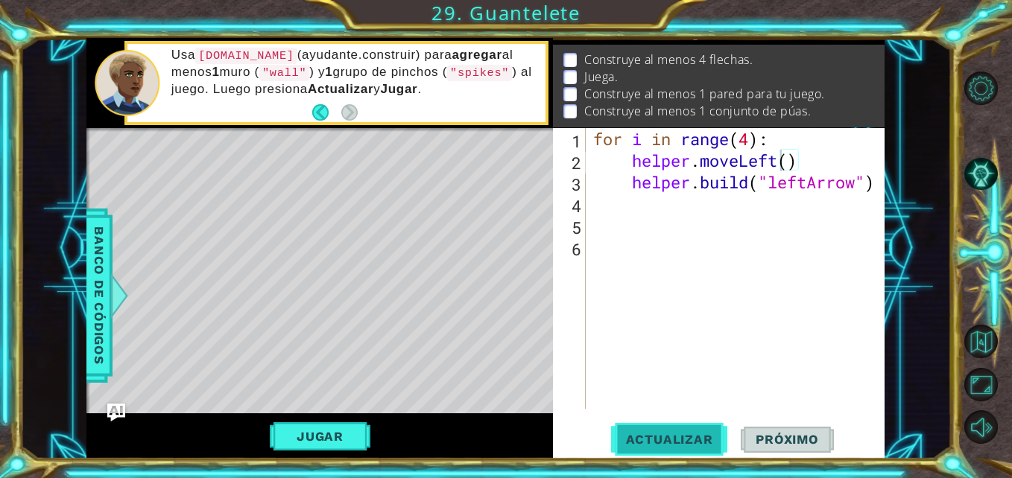
click at [659, 450] on button "Actualizar" at bounding box center [669, 439] width 117 height 33
click at [596, 146] on div "for i in range ( 4 ) : helper . moveLeft ( ) helper . build ( "leftArrow" )" at bounding box center [739, 290] width 298 height 324
type textarea "for i in range(4):"
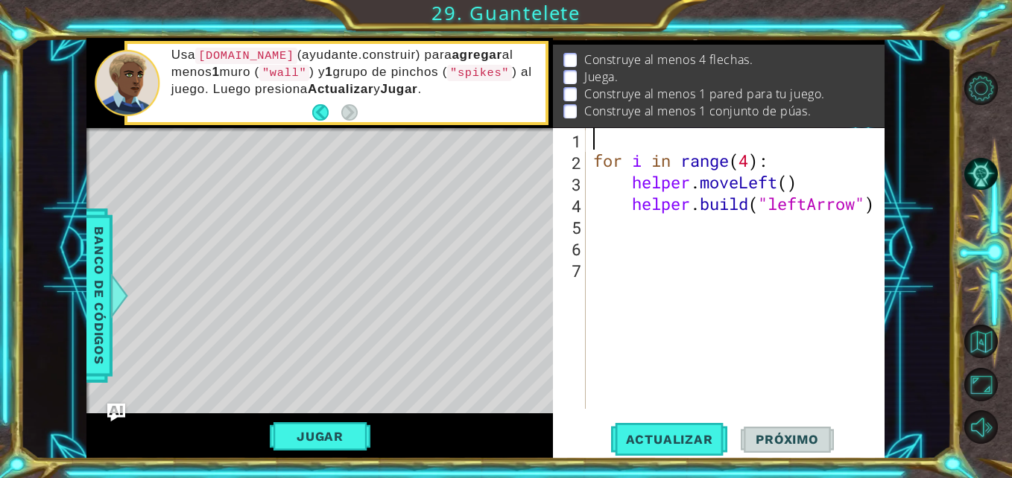
click at [617, 137] on div "for i in range ( 4 ) : helper . moveLeft ( ) helper . build ( "leftArrow" )" at bounding box center [739, 290] width 298 height 324
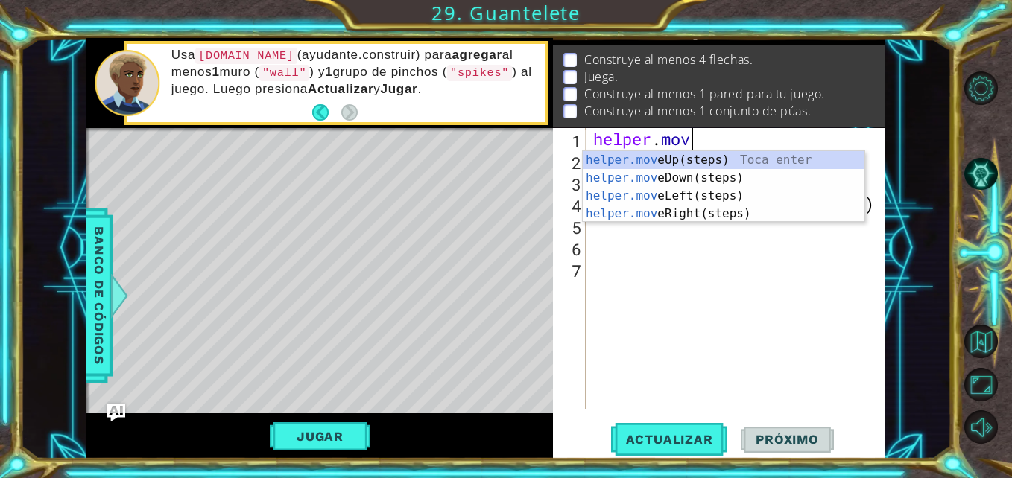
type textarea "helper.move"
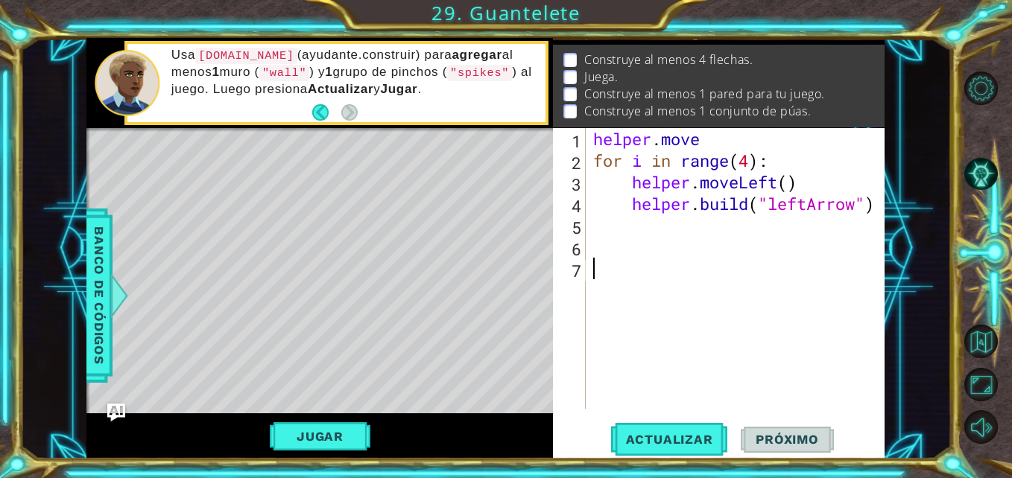
click at [693, 270] on div "helper . move for i in range ( 4 ) : helper . moveLeft ( ) helper . build ( "le…" at bounding box center [739, 290] width 298 height 324
click at [778, 186] on div "helper . move for i in range ( 4 ) : helper . moveLeft ( ) helper . build ( "le…" at bounding box center [739, 290] width 298 height 324
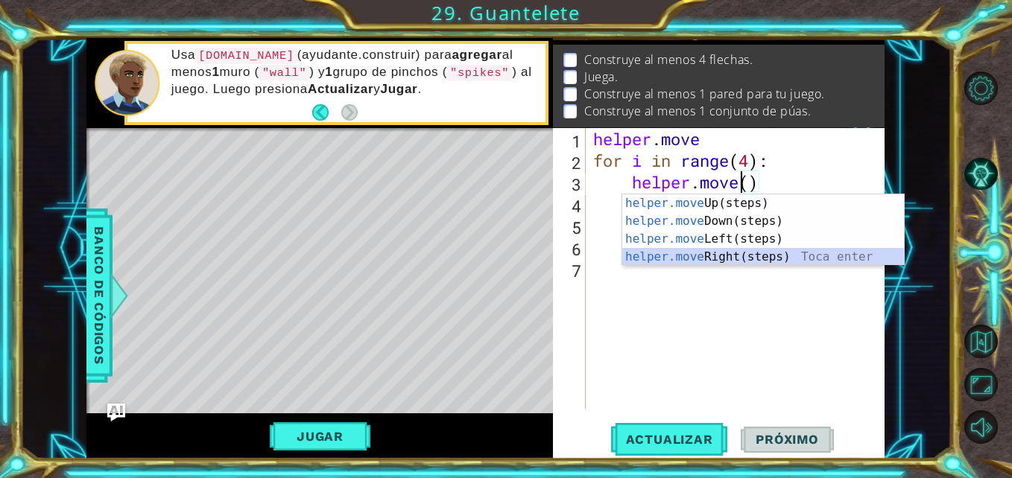
click at [716, 257] on div "helper.move Up(steps) Toca enter helper.move Down(steps) Toca enter helper.move…" at bounding box center [763, 247] width 282 height 107
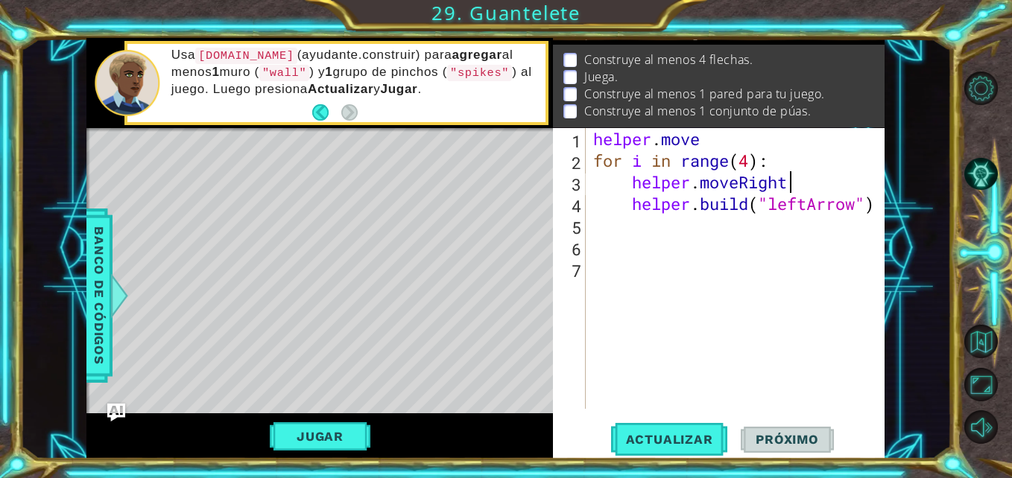
click at [810, 206] on div "helper . move for i in range ( 4 ) : helper . moveRight helper . build ( "leftA…" at bounding box center [739, 290] width 298 height 324
click at [664, 434] on span "Actualizar" at bounding box center [669, 439] width 117 height 15
click at [715, 137] on div "helper . move for i in range ( 4 ) : helper . moveRight helper . build ( "right…" at bounding box center [739, 290] width 298 height 324
type textarea "helper.move"
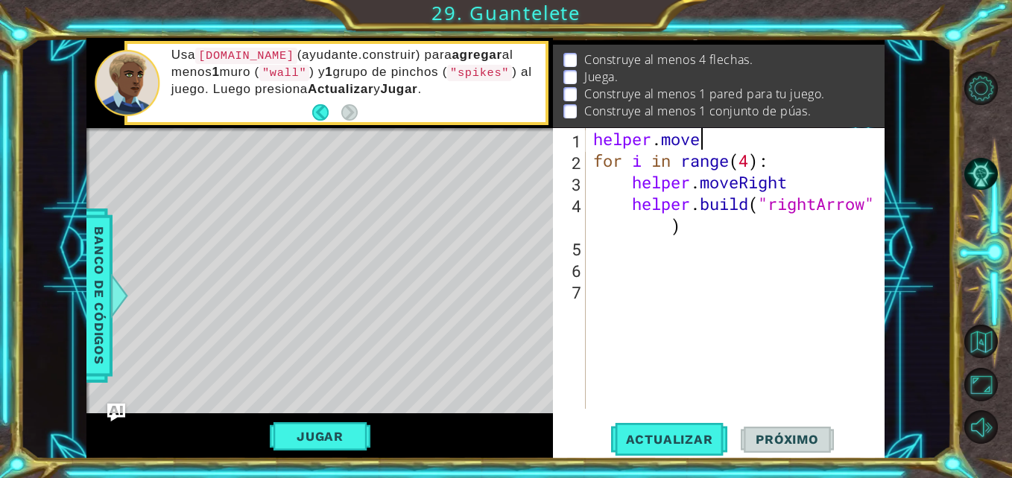
scroll to position [0, 4]
drag, startPoint x: 715, startPoint y: 137, endPoint x: 585, endPoint y: 139, distance: 129.6
click at [585, 139] on div "helper.move 1 2 3 4 5 6 7 helper . move for i in range ( 4 ) : helper . moveRig…" at bounding box center [717, 268] width 328 height 281
click at [660, 441] on span "Actualizar" at bounding box center [669, 439] width 117 height 15
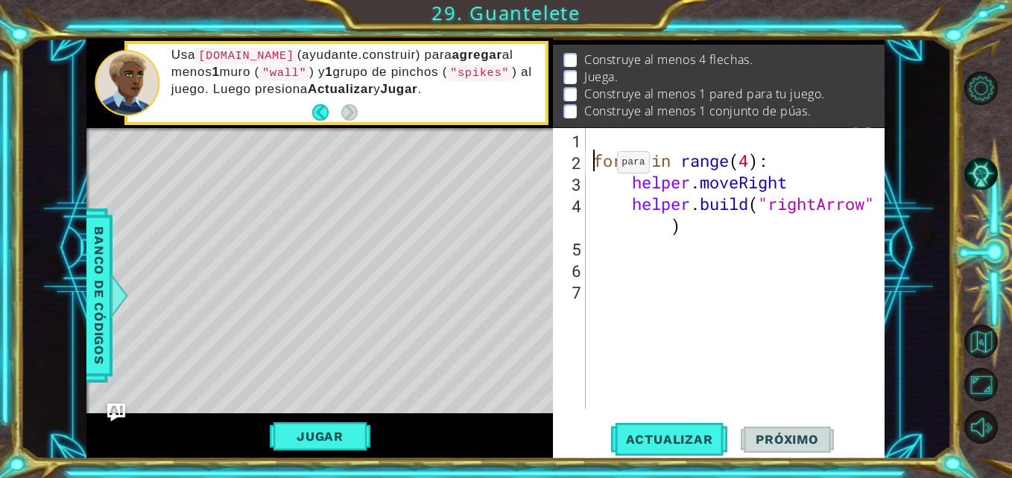
click at [594, 166] on div "for i in range ( 4 ) : helper . moveRight helper . build ( "rightArrow" )" at bounding box center [739, 290] width 298 height 324
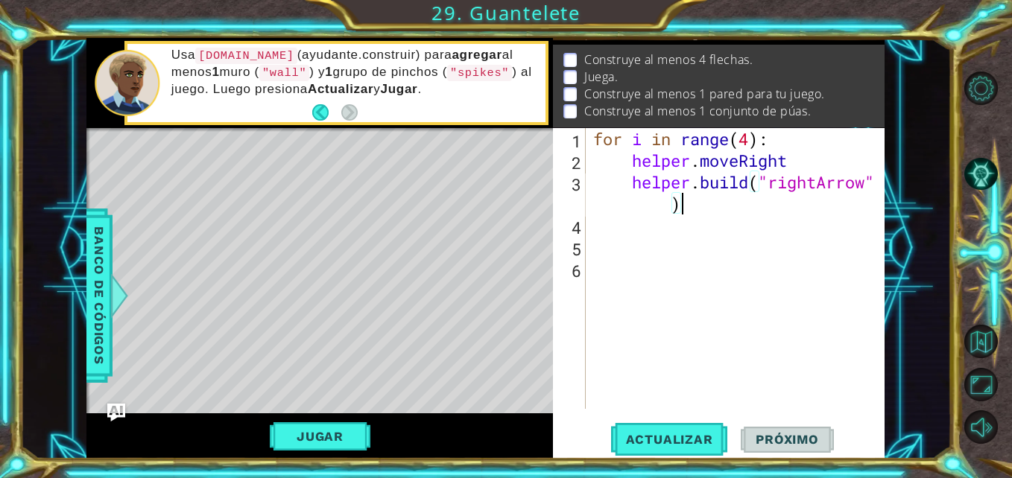
click at [700, 209] on div "for i in range ( 4 ) : helper . moveRight helper . build ( "rightArrow" )" at bounding box center [739, 290] width 298 height 324
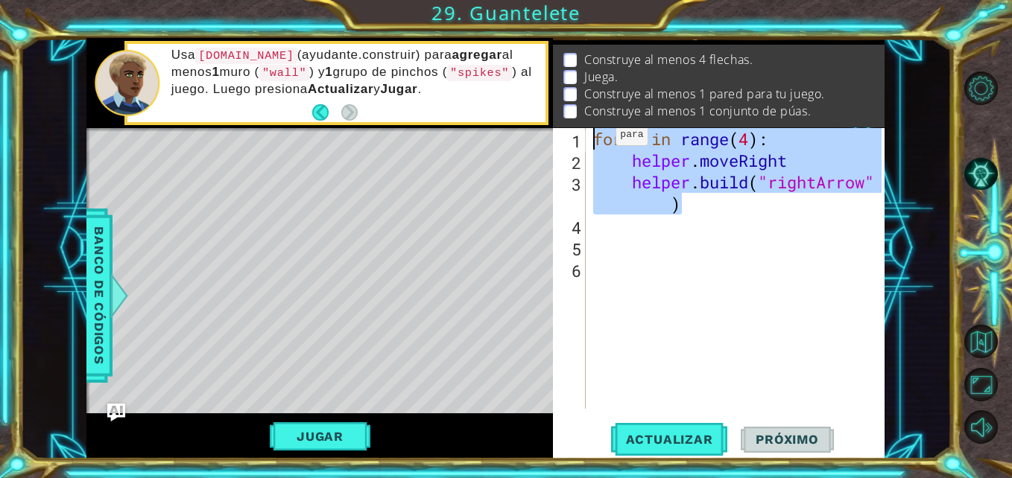
drag, startPoint x: 700, startPoint y: 209, endPoint x: 593, endPoint y: 139, distance: 128.5
click at [593, 139] on div "for i in range ( 4 ) : helper . moveRight helper . build ( "rightArrow" )" at bounding box center [739, 290] width 298 height 324
type textarea "for i in range(4): helper.moveRight"
click at [324, 429] on button "Jugar" at bounding box center [320, 436] width 101 height 28
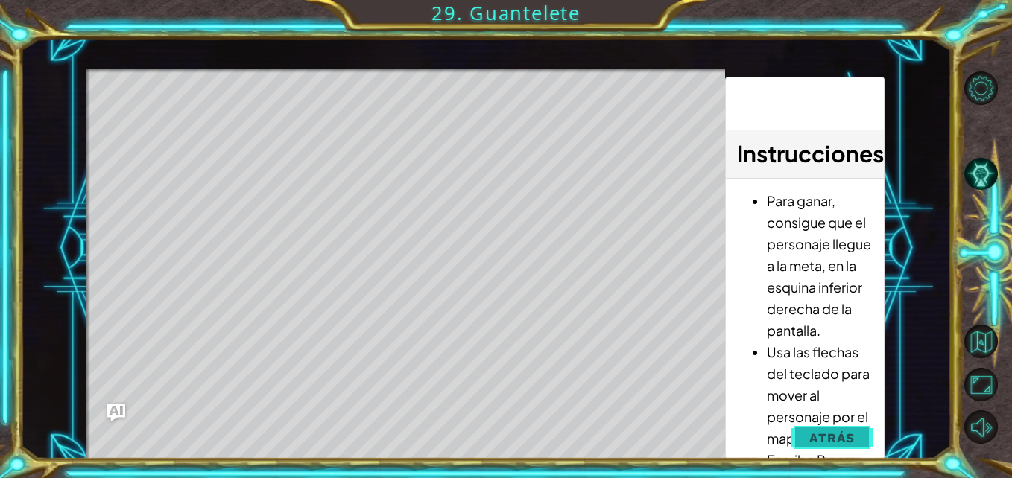
click at [826, 444] on span "Atrás" at bounding box center [831, 438] width 45 height 15
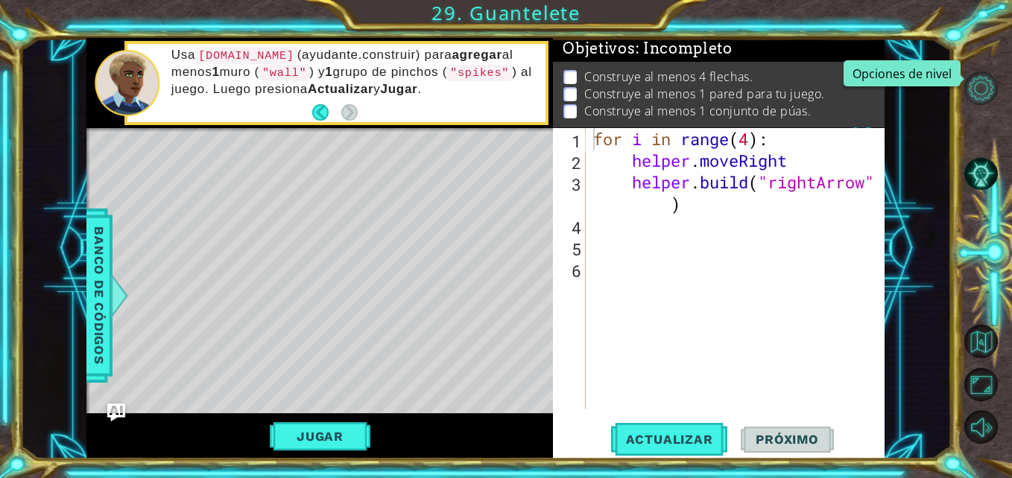
click at [982, 91] on button "Opciones de nivel" at bounding box center [981, 89] width 34 height 34
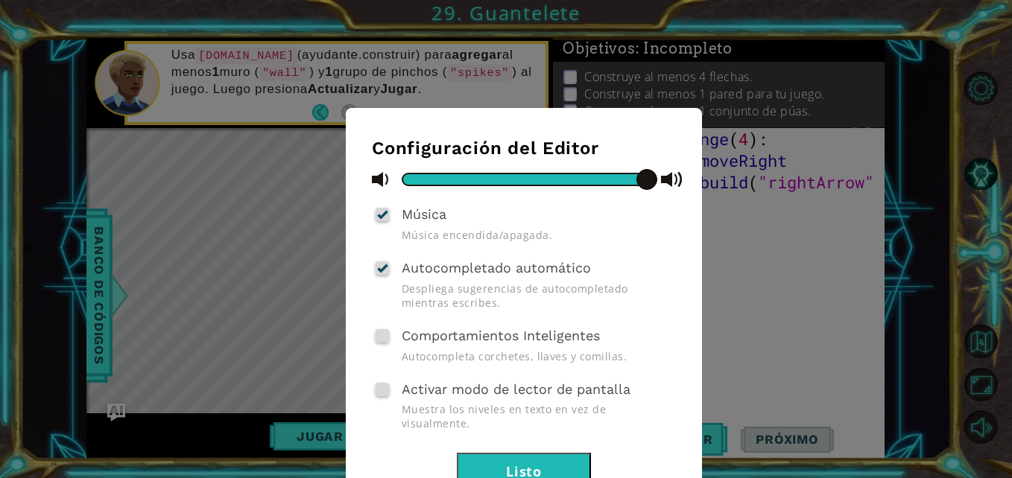
click at [530, 454] on button "Listo" at bounding box center [524, 470] width 134 height 34
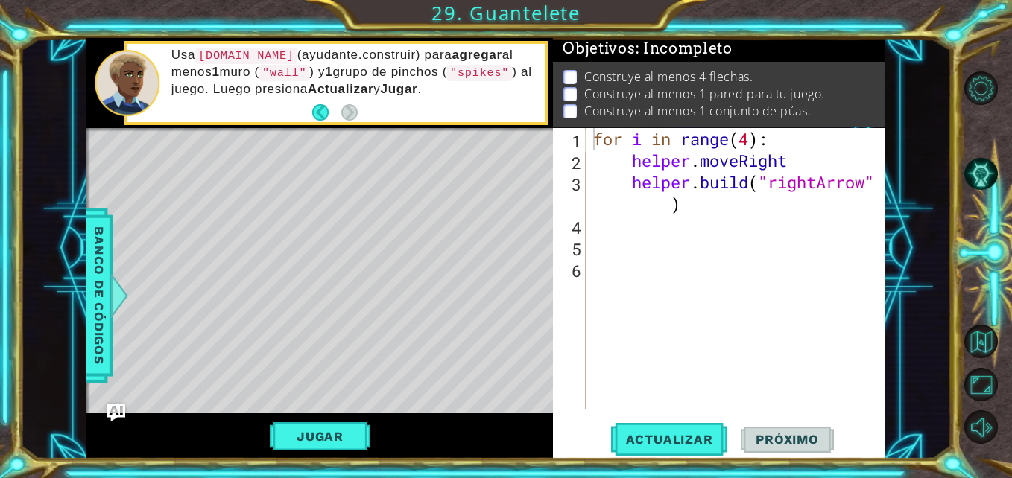
click at [982, 122] on div at bounding box center [988, 257] width 45 height 383
click at [678, 445] on span "Actualizar" at bounding box center [669, 439] width 117 height 15
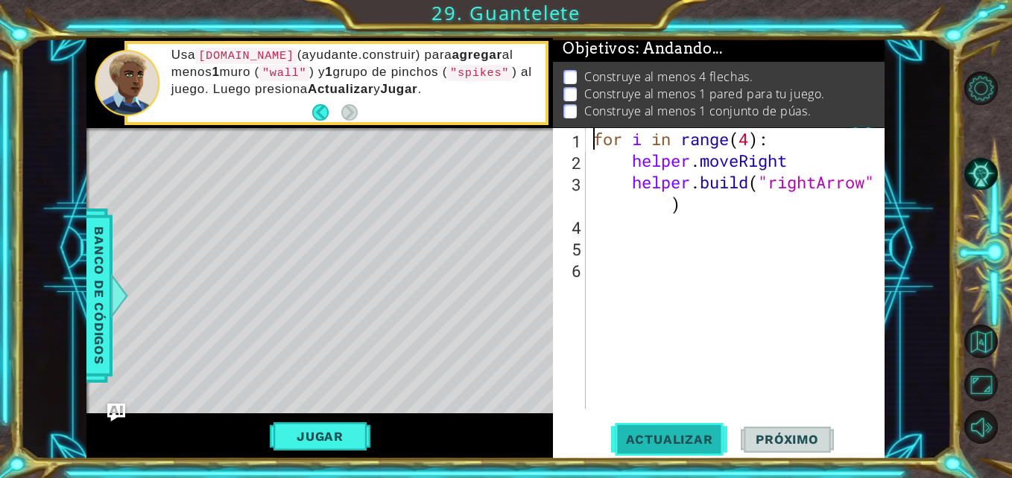
click at [678, 445] on span "Actualizar" at bounding box center [669, 439] width 117 height 15
drag, startPoint x: 678, startPoint y: 445, endPoint x: 708, endPoint y: 296, distance: 152.7
click at [708, 296] on div "for i in range(4): 1 2 3 4 5 6 for i in range ( 4 ) : helper . moveRight helper…" at bounding box center [718, 293] width 331 height 331
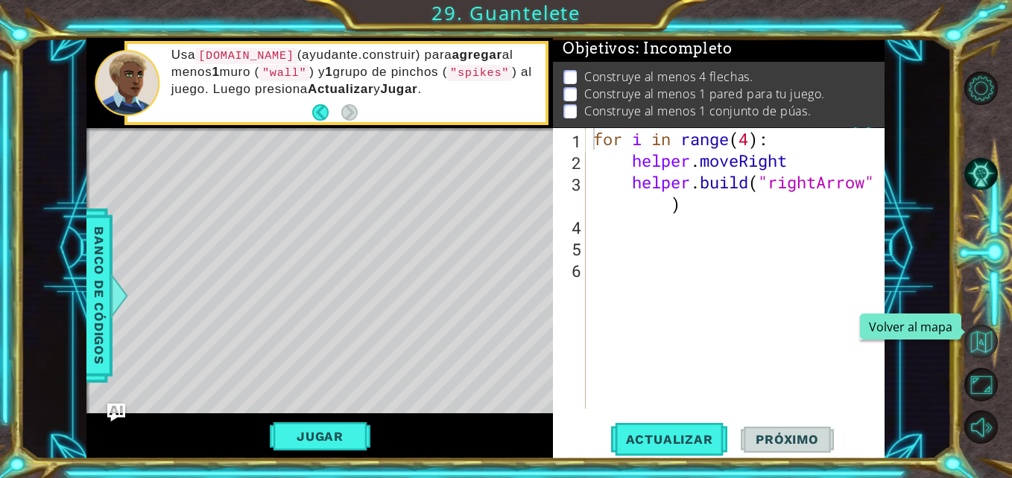
click at [980, 347] on button "Volver al mapa" at bounding box center [981, 342] width 34 height 34
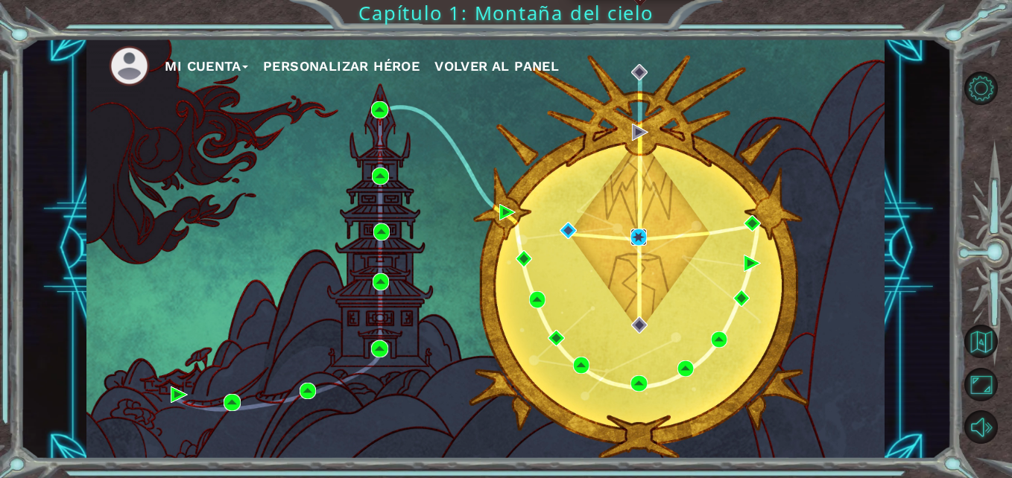
click at [635, 235] on img at bounding box center [638, 237] width 16 height 16
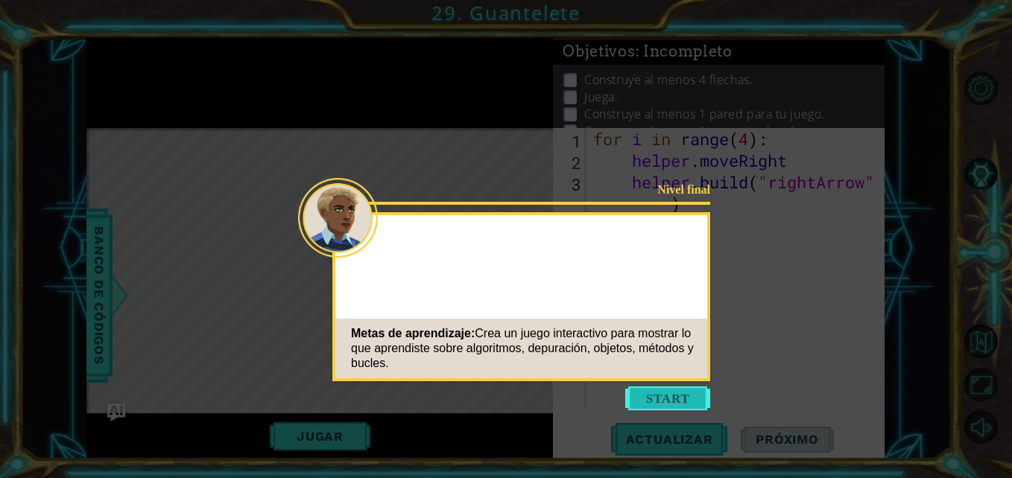
click at [659, 398] on button "Start" at bounding box center [667, 399] width 85 height 24
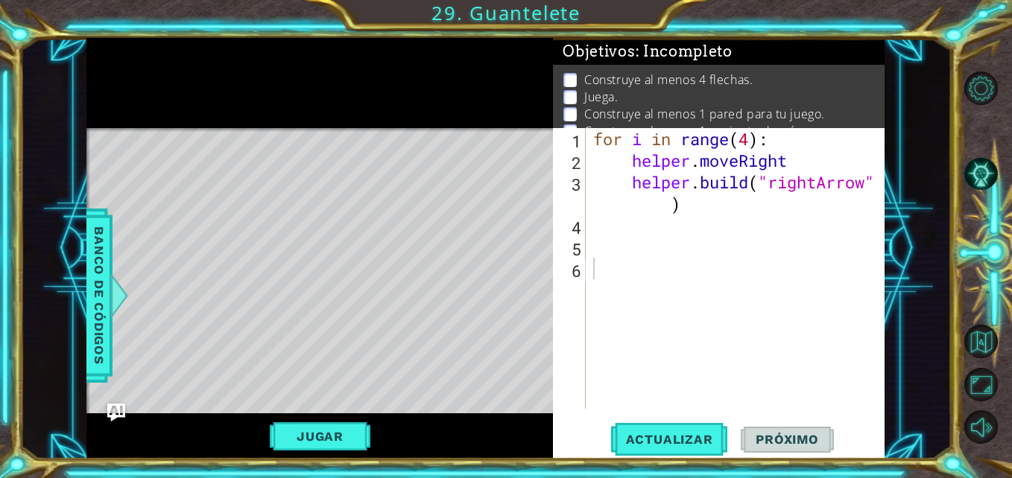
click at [702, 215] on div "for i in range ( 4 ) : helper . moveRight helper . build ( "rightArrow" )" at bounding box center [739, 290] width 299 height 324
click at [691, 208] on div "for i in range ( 4 ) : helper . moveRight helper . build ( "rightArrow" )" at bounding box center [739, 290] width 299 height 324
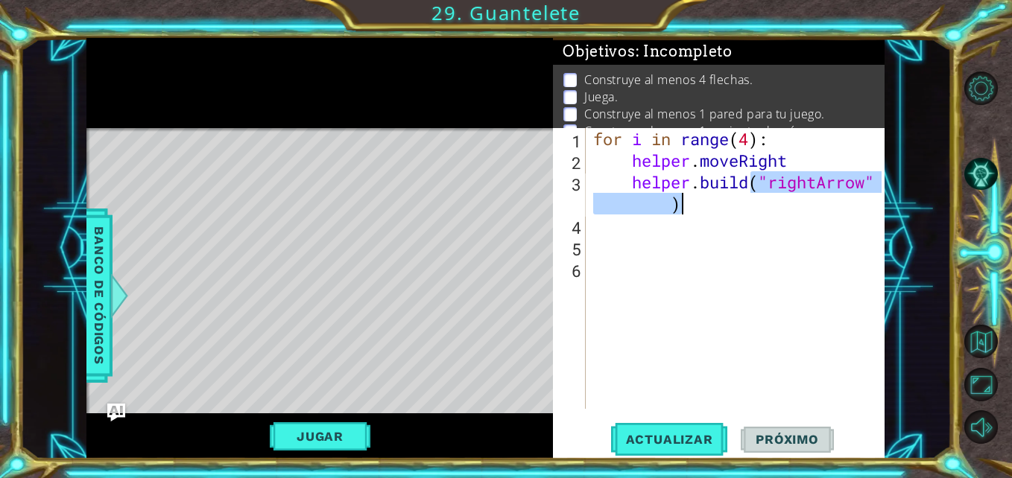
drag, startPoint x: 691, startPoint y: 208, endPoint x: 597, endPoint y: 136, distance: 118.0
click at [597, 136] on div "for i in range ( 4 ) : helper . moveRight helper . build ( "rightArrow" )" at bounding box center [739, 290] width 299 height 324
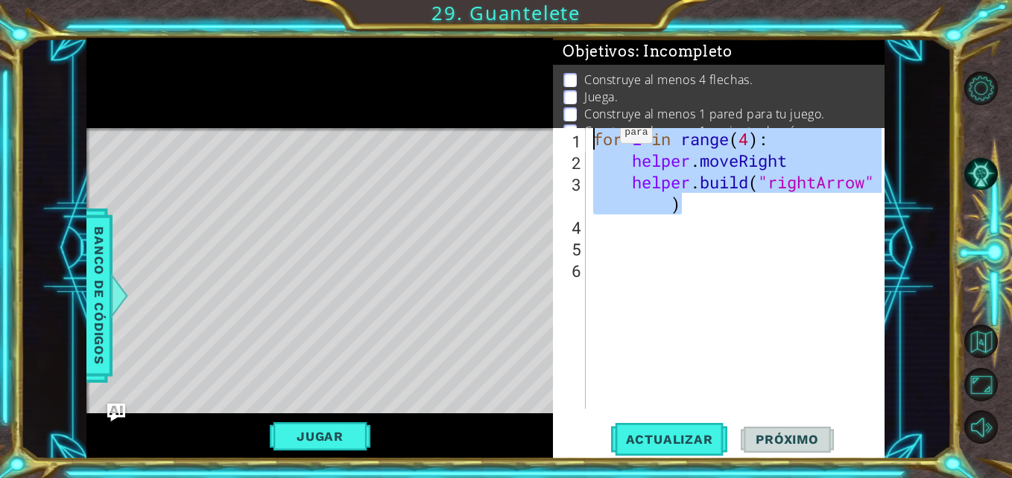
click at [597, 136] on div "for i in range ( 4 ) : helper . moveRight helper . build ( "rightArrow" )" at bounding box center [735, 268] width 291 height 281
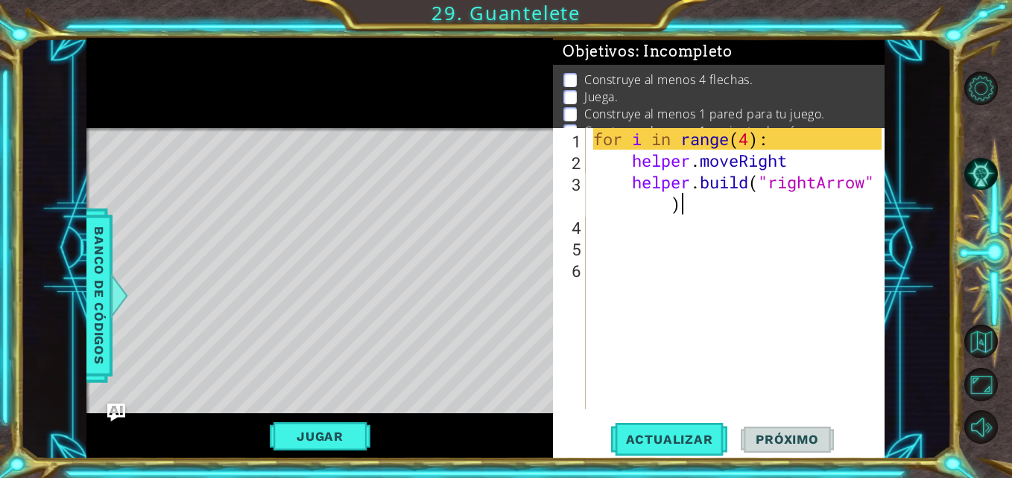
click at [698, 209] on div "for i in range ( 4 ) : helper . moveRight helper . build ( "rightArrow" )" at bounding box center [739, 290] width 298 height 324
click at [717, 213] on div "for i in range ( 4 ) : helper . moveRight helper . build ( "rightArrow" )" at bounding box center [739, 290] width 298 height 324
click at [700, 184] on div "for i in range ( 4 ) : helper . moveRight helper . build ( "rightArrow" )" at bounding box center [739, 290] width 298 height 324
click at [679, 435] on span "Actualizar" at bounding box center [669, 439] width 117 height 15
click at [666, 440] on span "Actualizar" at bounding box center [669, 439] width 117 height 15
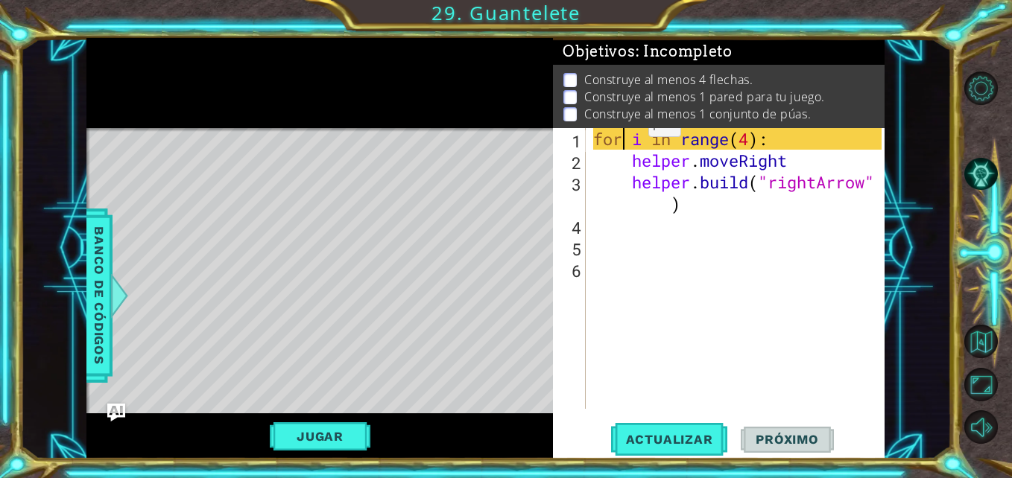
click at [626, 130] on div "for i in range ( 4 ) : helper . moveRight helper . build ( "rightArrow" )" at bounding box center [739, 290] width 298 height 324
click at [674, 144] on div "for i in range ( 4 ) : helper . moveRight helper . build ( "rightArrow" )" at bounding box center [739, 290] width 298 height 324
click at [699, 199] on div "for i in range ( 4 ) : helper . moveRight helper . build ( "rightArrow" )" at bounding box center [739, 290] width 298 height 324
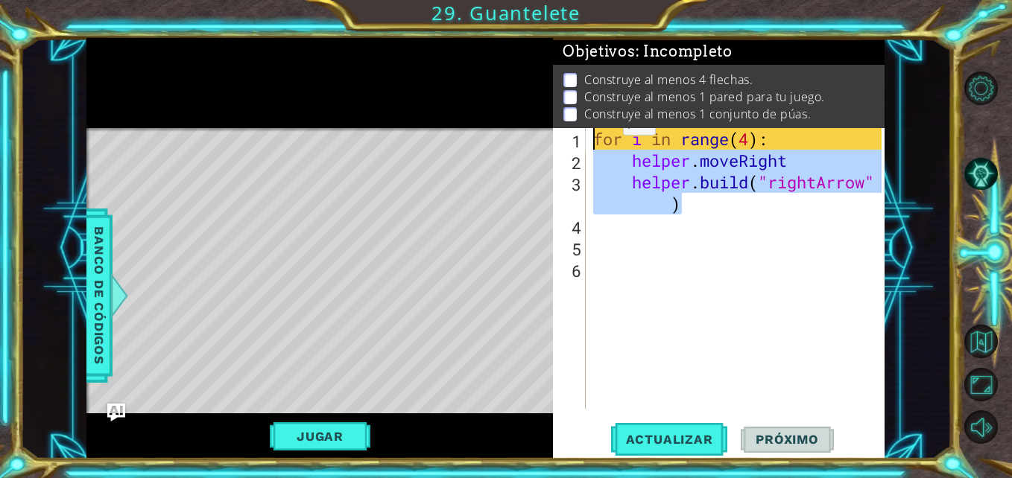
drag, startPoint x: 699, startPoint y: 199, endPoint x: 587, endPoint y: 127, distance: 133.7
click at [587, 127] on div "Objetivos : Incompleto Construye al menos 4 flechas. Construye al menos 1 pared…" at bounding box center [718, 248] width 331 height 421
type textarea "for i in range(4): helper.moveRight"
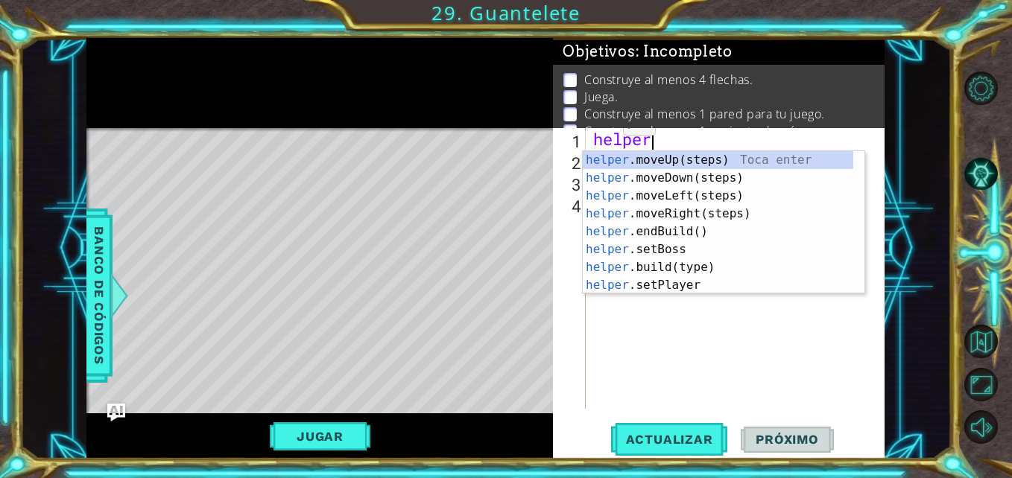
scroll to position [0, 2]
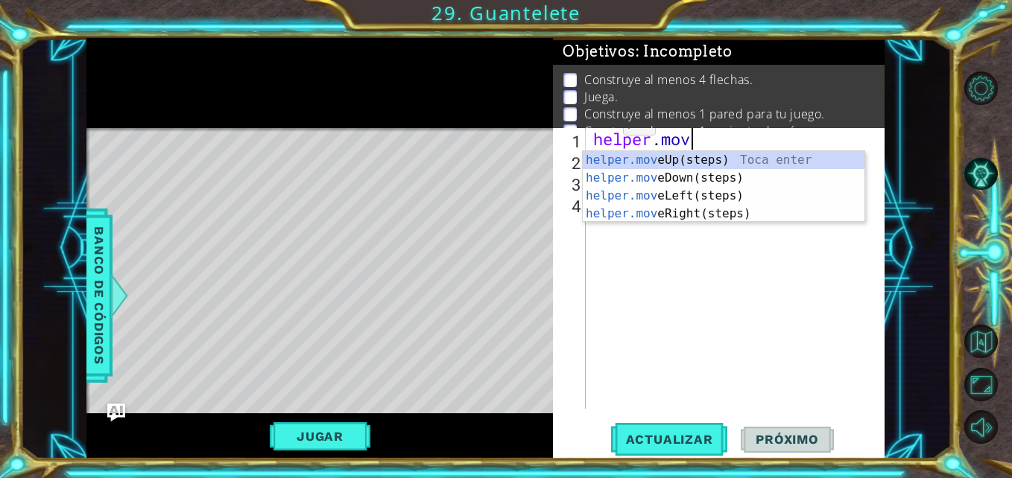
type textarea "helper.move"
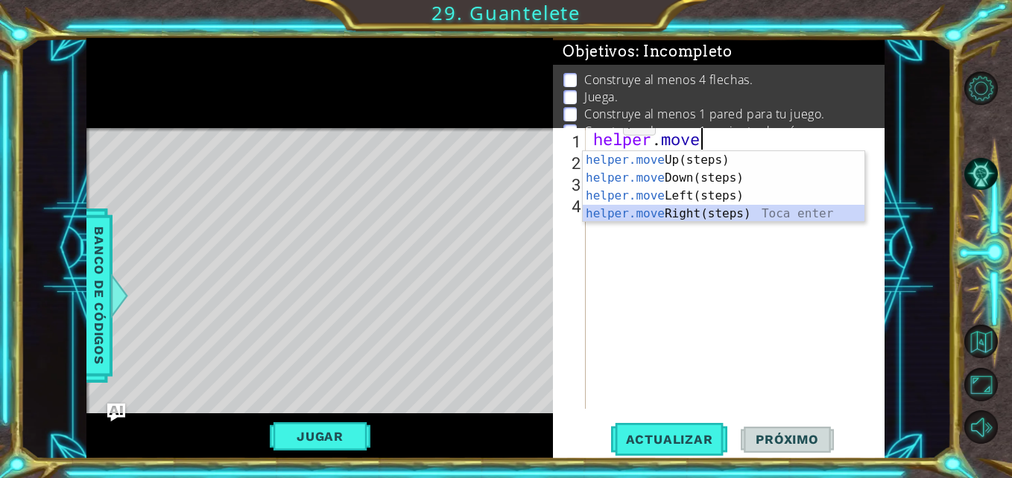
click at [652, 209] on div "helper.move Up(steps) Toca enter helper.move Down(steps) Toca enter helper.move…" at bounding box center [723, 204] width 282 height 107
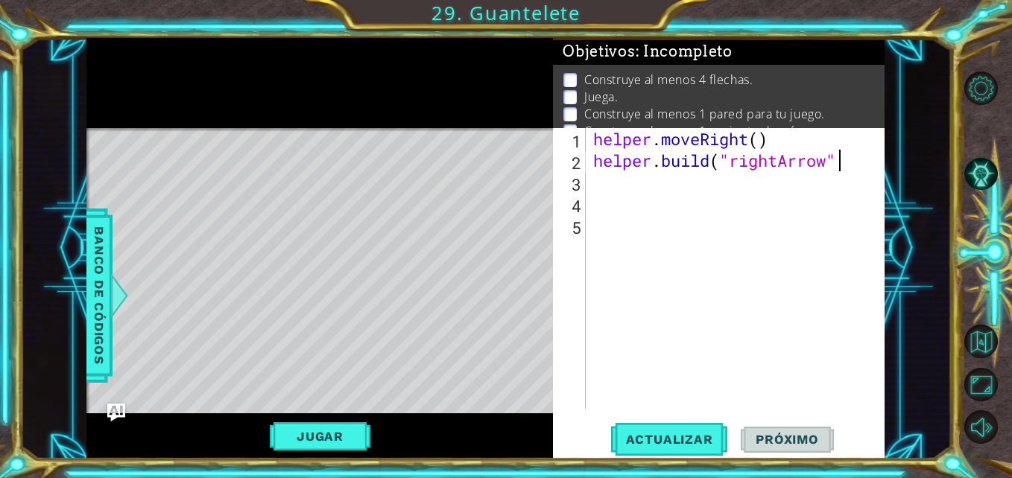
scroll to position [0, 11]
click at [682, 436] on span "Actualizar" at bounding box center [669, 439] width 117 height 15
click at [592, 142] on div "helper . moveRight ( ) helper . build ( "rightArrow" )" at bounding box center [739, 290] width 298 height 324
type textarea "helper.moveRight()"
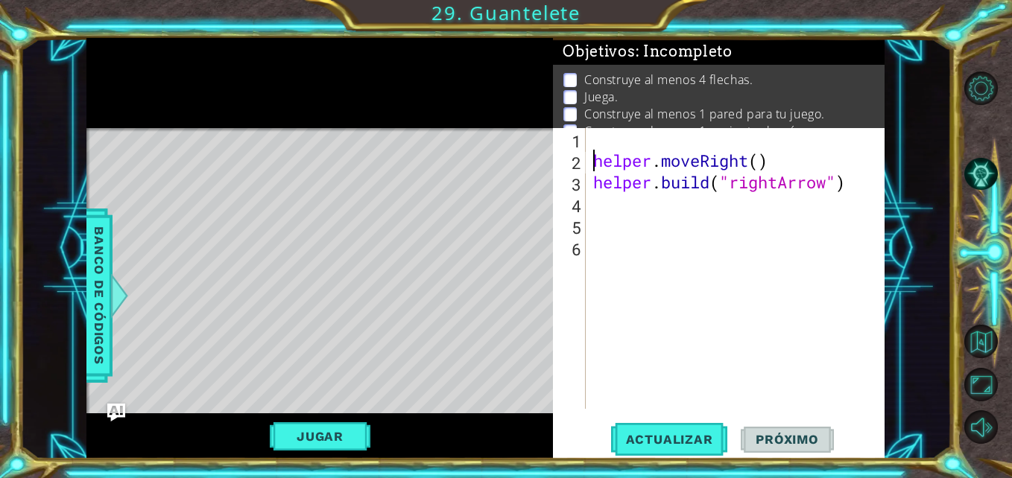
click at [608, 141] on div "helper . moveRight ( ) helper . build ( "rightArrow" )" at bounding box center [739, 290] width 298 height 324
type textarea "g"
click at [657, 431] on button "Actualizar" at bounding box center [669, 439] width 117 height 33
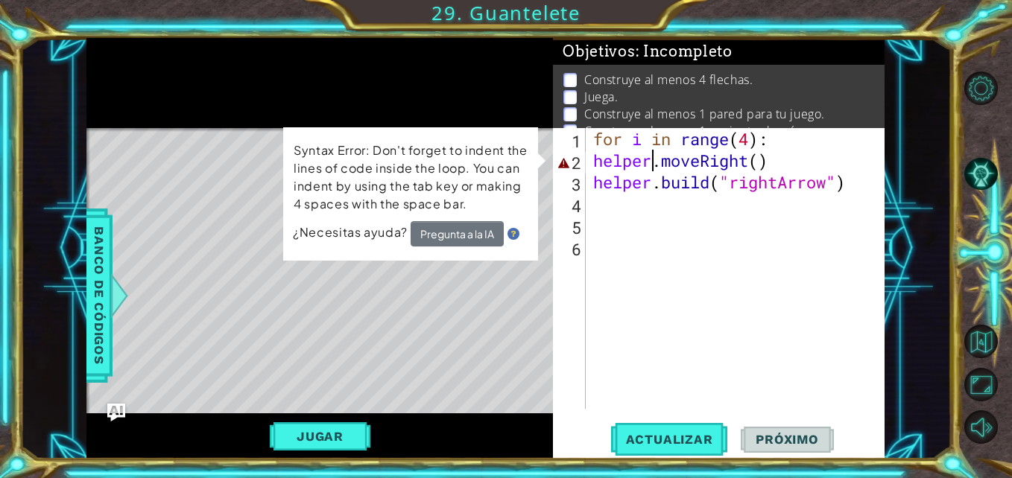
click at [653, 165] on div "for i in range ( 4 ) : helper . moveRight ( ) helper . build ( "rightArrow" )" at bounding box center [739, 290] width 298 height 324
click at [595, 163] on div "for i in range ( 4 ) : helper . moveRight ( ) helper . build ( "rightArrow" )" at bounding box center [739, 290] width 298 height 324
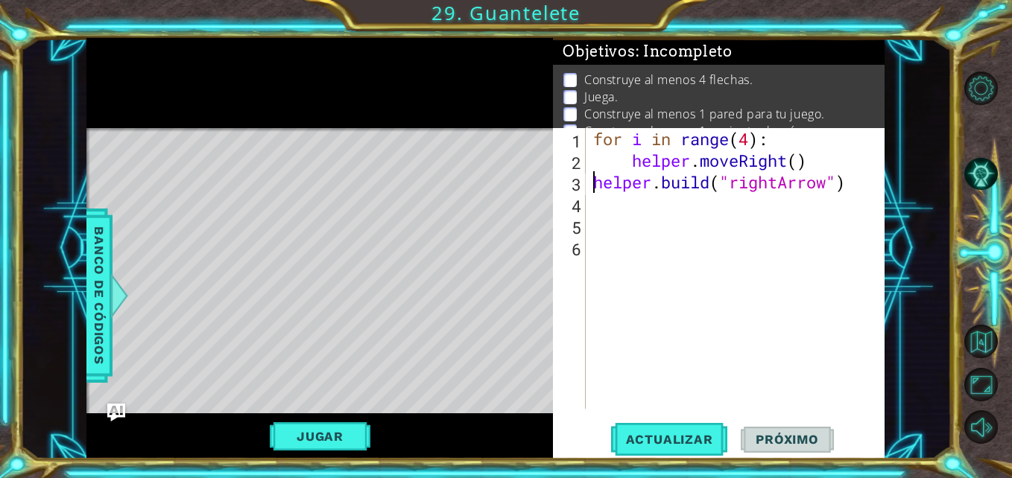
click at [590, 181] on div "for i in range ( 4 ) : helper . moveRight ( ) helper . build ( "rightArrow" )" at bounding box center [739, 290] width 298 height 324
type textarea "[DOMAIN_NAME]("rightArrow")"
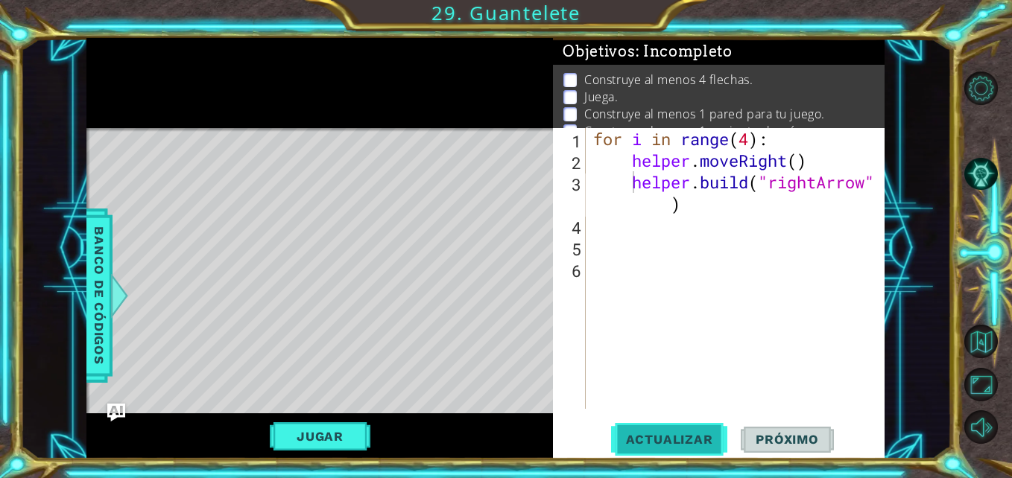
click at [673, 426] on button "Actualizar" at bounding box center [669, 439] width 117 height 33
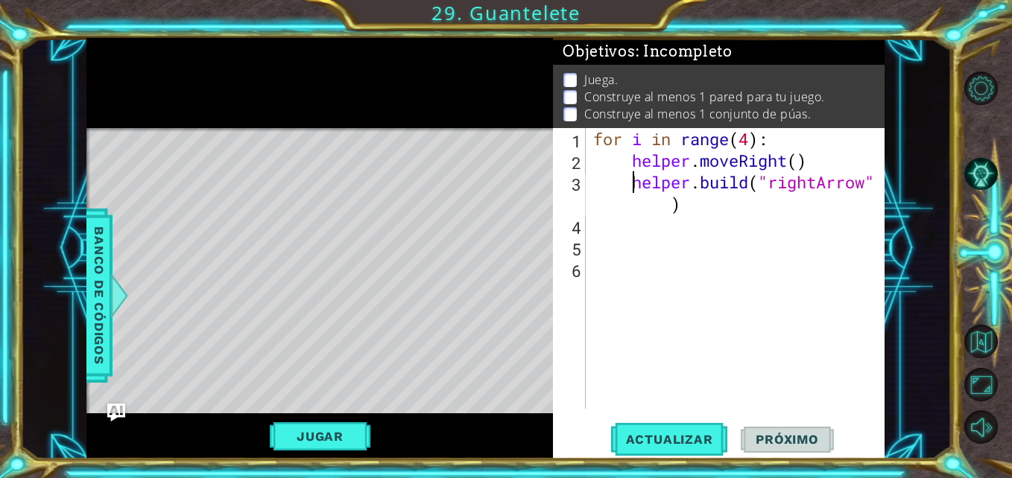
scroll to position [22, 0]
click at [714, 250] on div "for i in range ( 4 ) : helper . moveRight ( ) helper . build ( "rightArrow" )" at bounding box center [739, 290] width 298 height 324
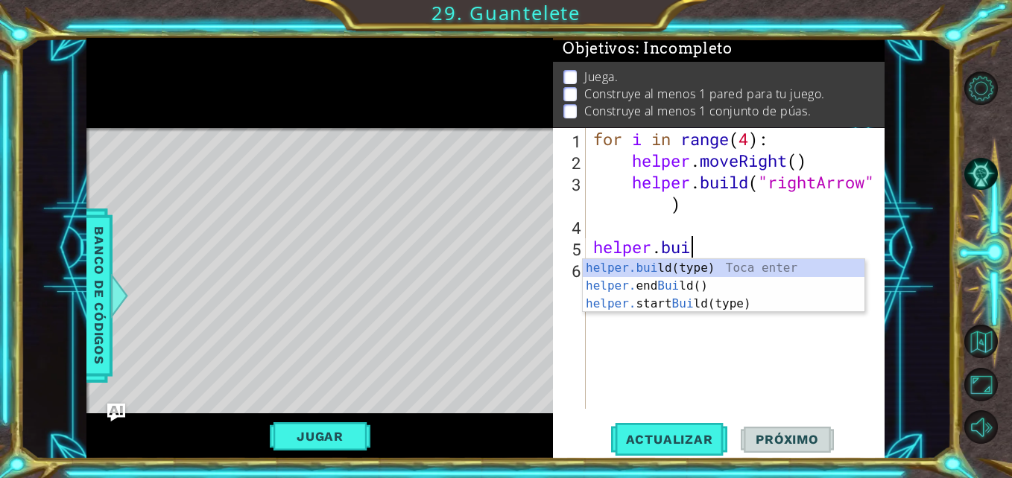
scroll to position [0, 4]
click at [665, 264] on div "[DOMAIN_NAME] (type) Toca enter helper. end Build () Toca enter helper. start B…" at bounding box center [723, 303] width 282 height 89
type textarea "[DOMAIN_NAME]("wall")"
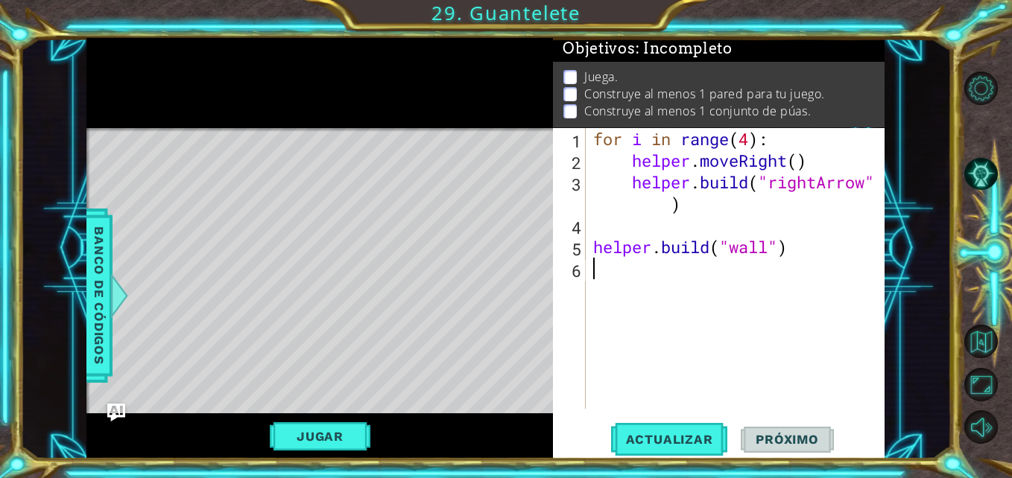
click at [672, 293] on div "for i in range ( 4 ) : helper . moveRight ( ) helper . build ( "rightArrow" ) h…" at bounding box center [739, 290] width 298 height 324
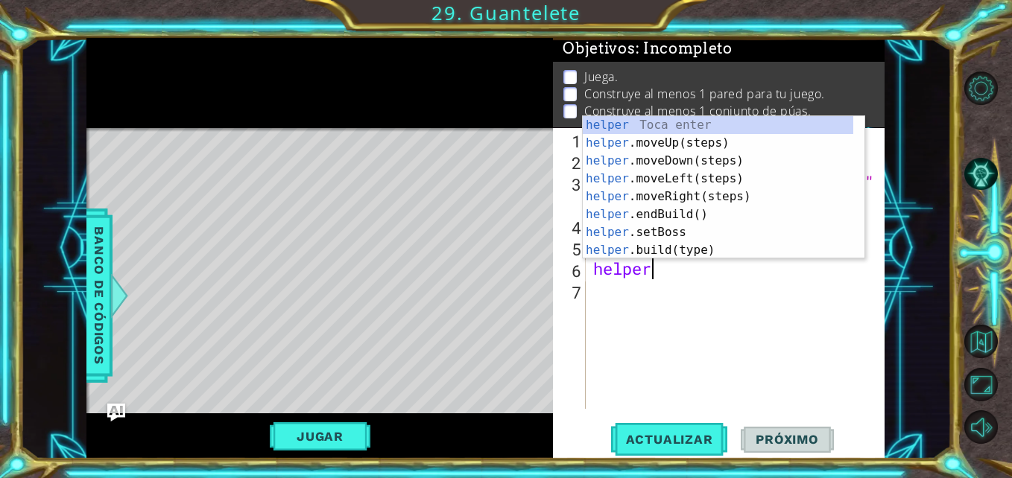
scroll to position [0, 2]
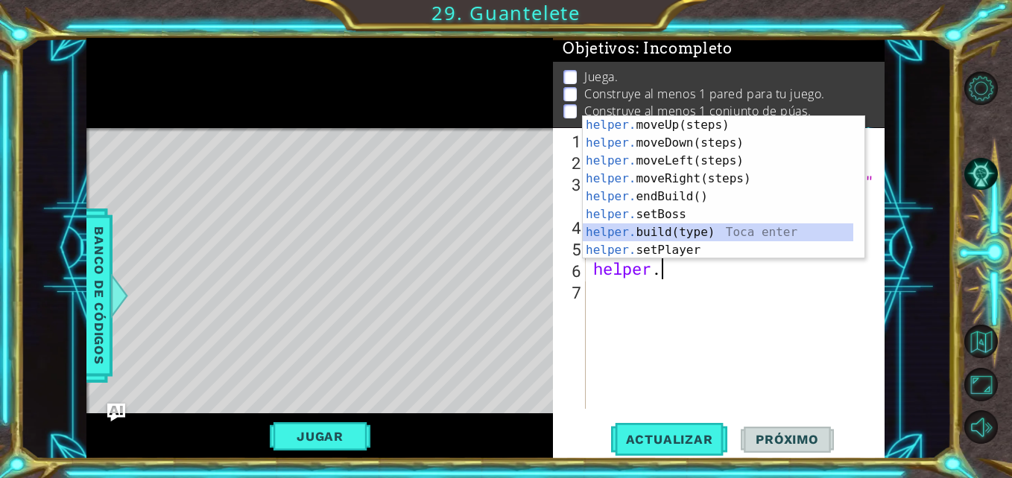
click at [706, 230] on div "helper. moveUp(steps) Toca enter helper. moveDown(steps) Toca enter helper. mov…" at bounding box center [717, 205] width 270 height 179
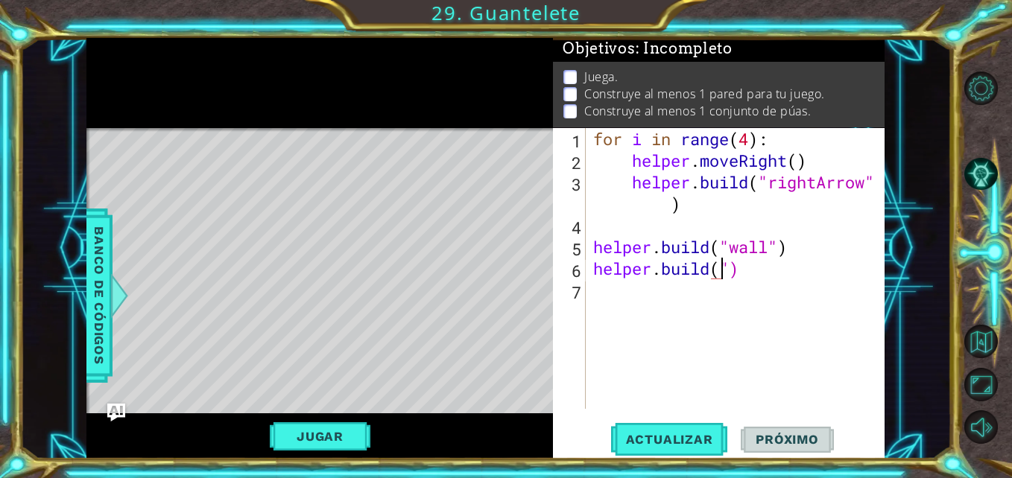
scroll to position [0, 7]
click at [102, 299] on span "Banco de códigos" at bounding box center [99, 296] width 24 height 154
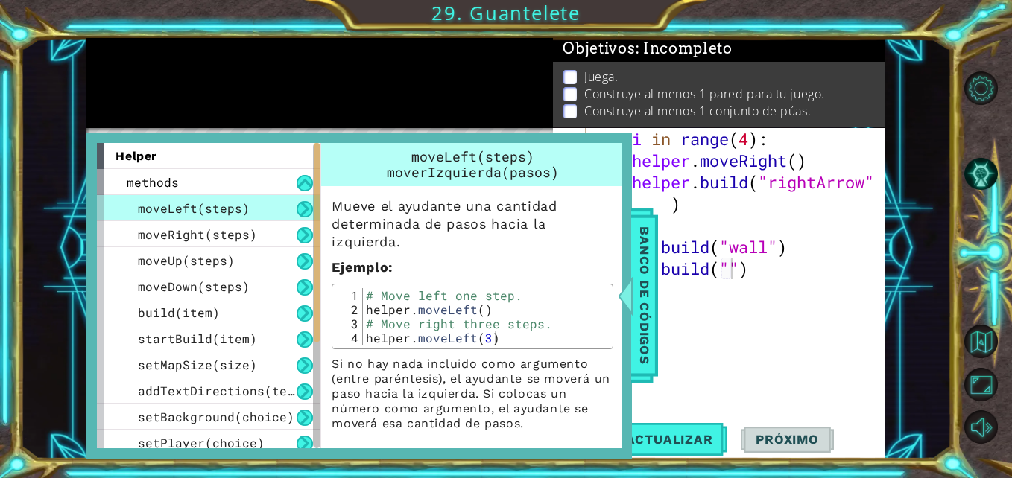
scroll to position [5, 0]
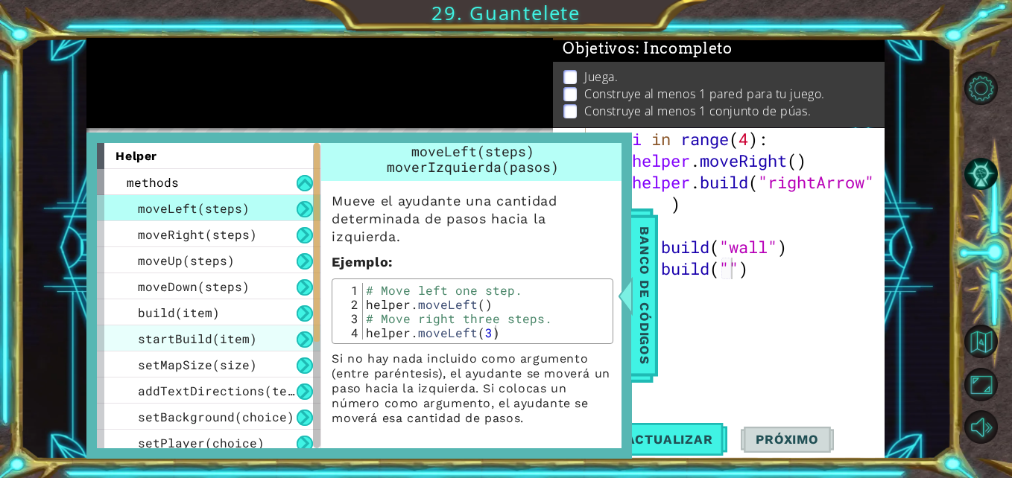
click at [185, 328] on div "startBuild(item)" at bounding box center [208, 339] width 223 height 26
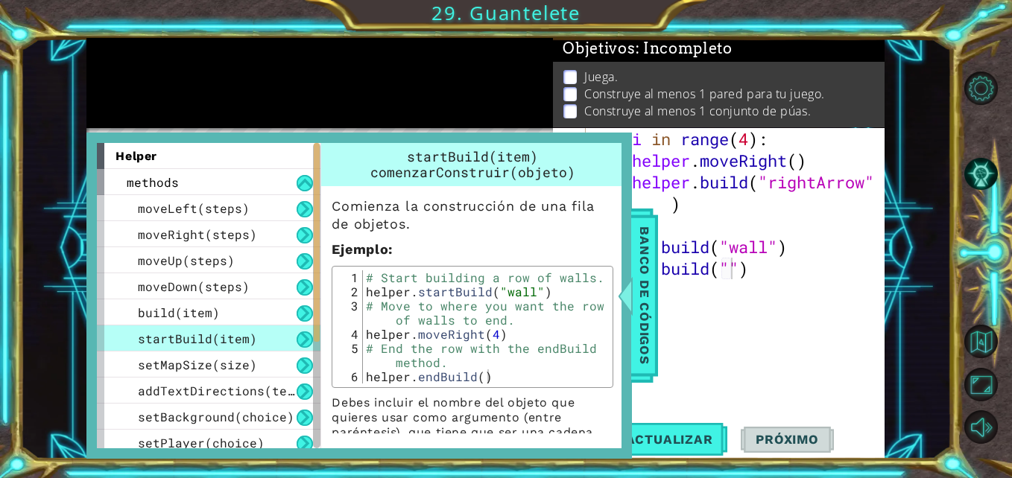
scroll to position [81, 0]
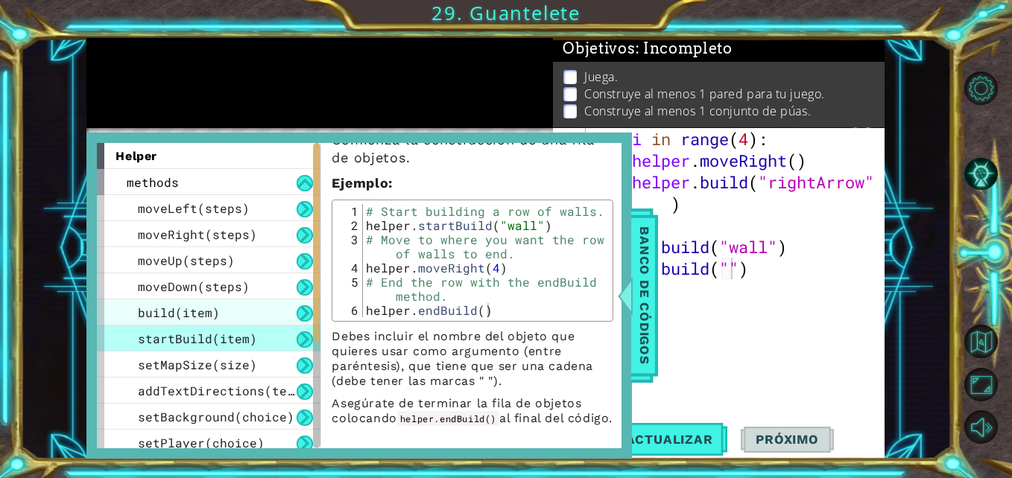
click at [169, 316] on span "build(item)" at bounding box center [179, 313] width 82 height 16
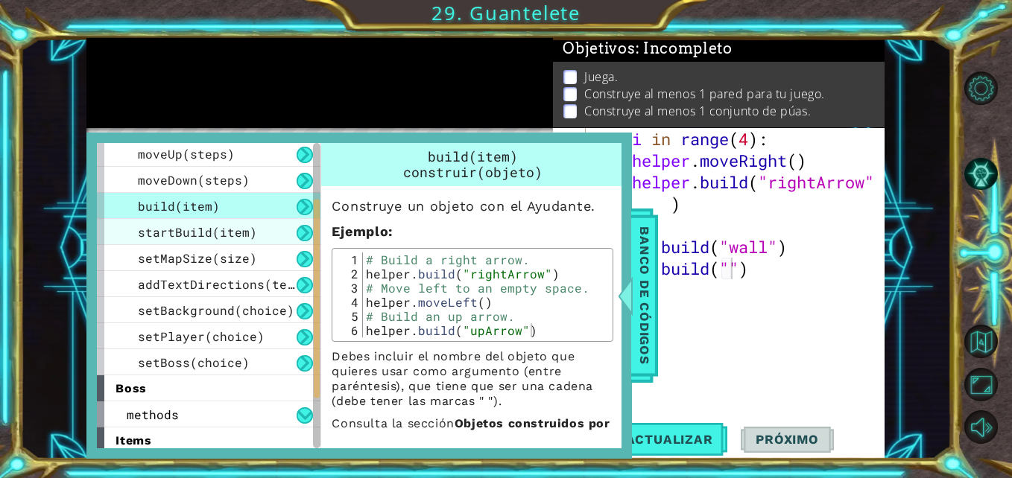
scroll to position [115, 0]
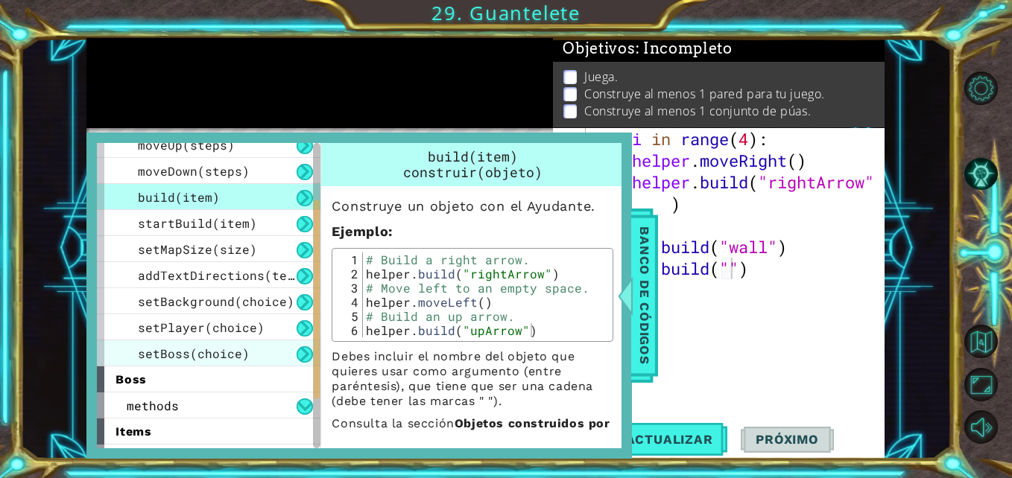
click at [205, 348] on span "setBoss(choice)" at bounding box center [194, 354] width 112 height 16
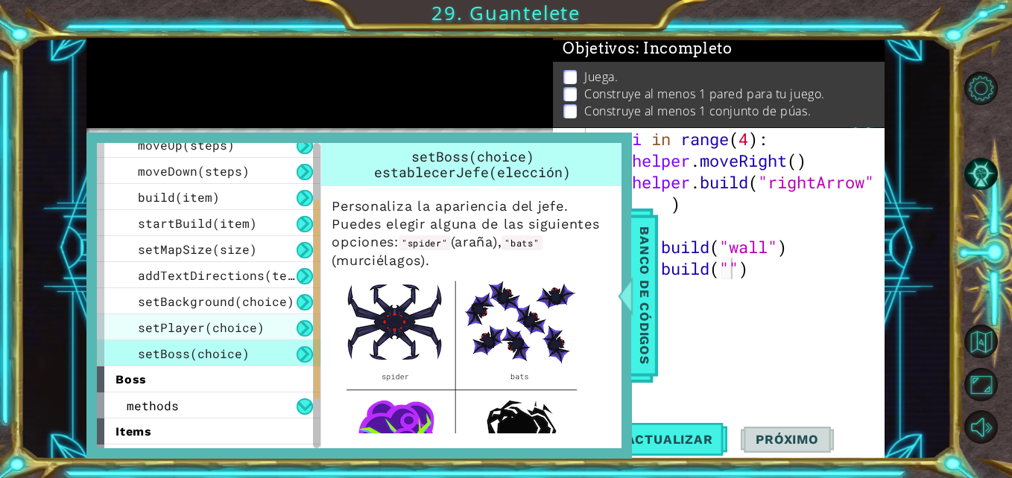
click at [216, 328] on span "setPlayer(choice)" at bounding box center [201, 328] width 127 height 16
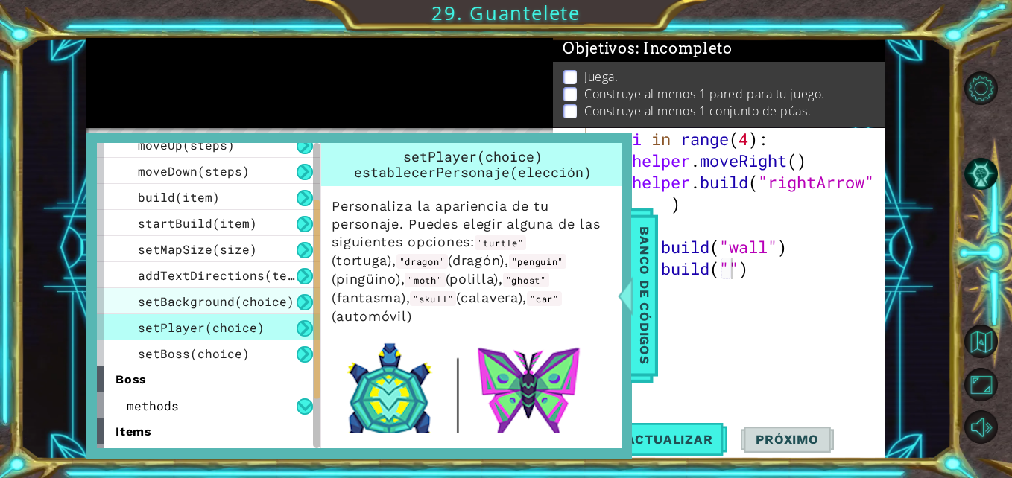
click at [238, 307] on span "setBackground(choice)" at bounding box center [216, 301] width 156 height 16
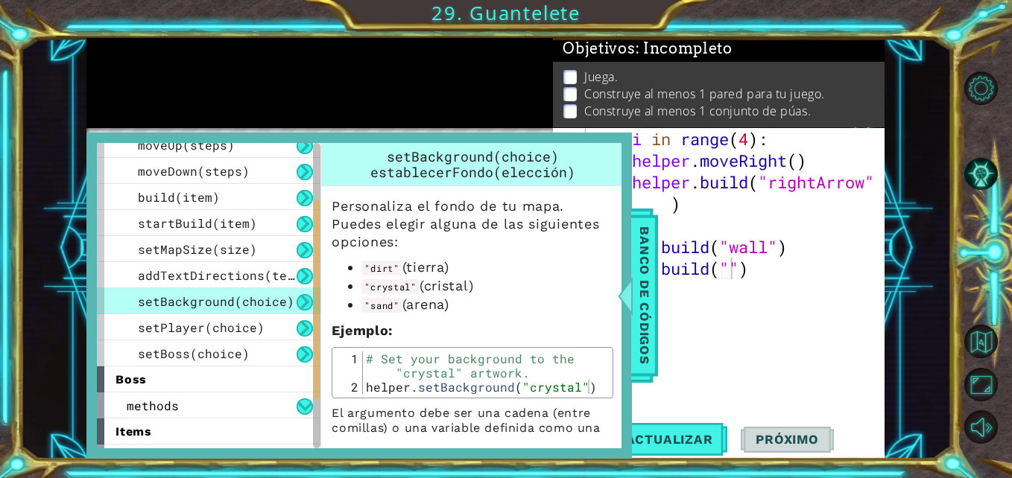
scroll to position [62, 0]
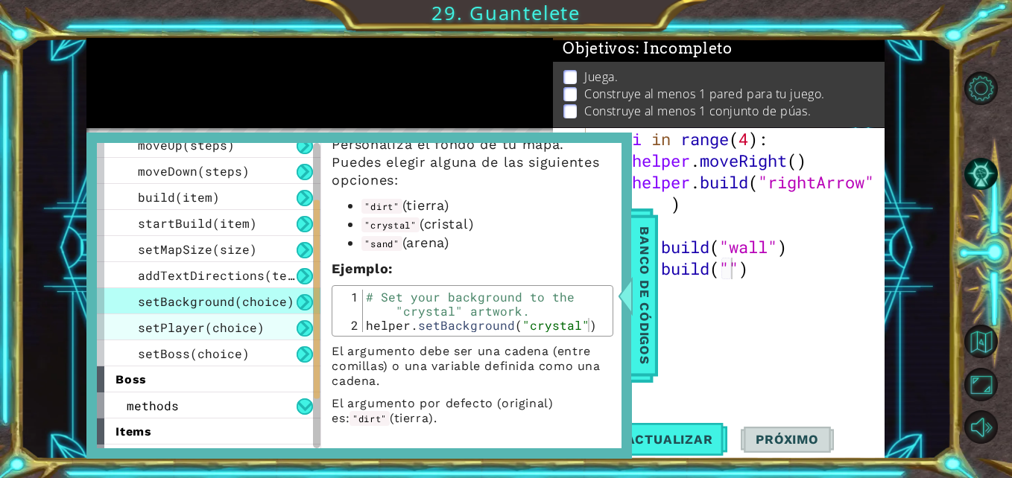
click at [241, 328] on span "setPlayer(choice)" at bounding box center [201, 328] width 127 height 16
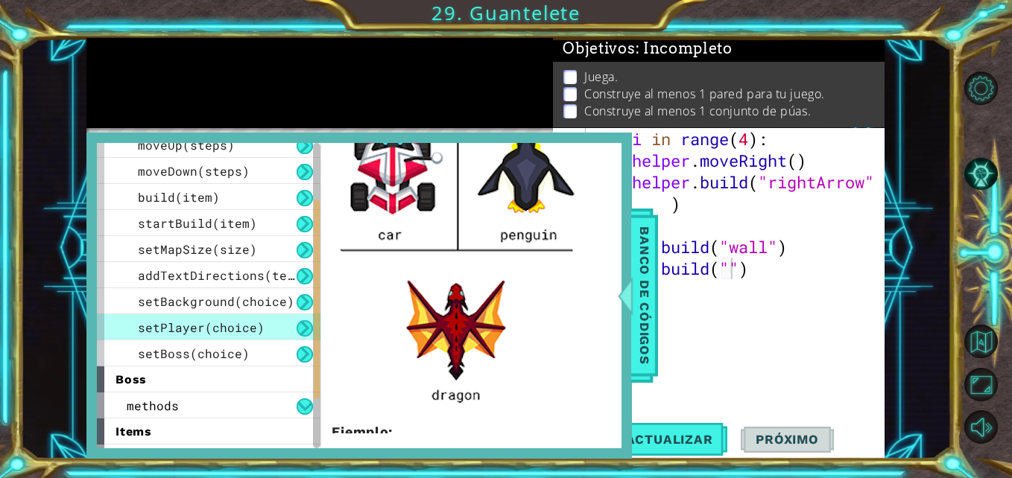
scroll to position [702, 0]
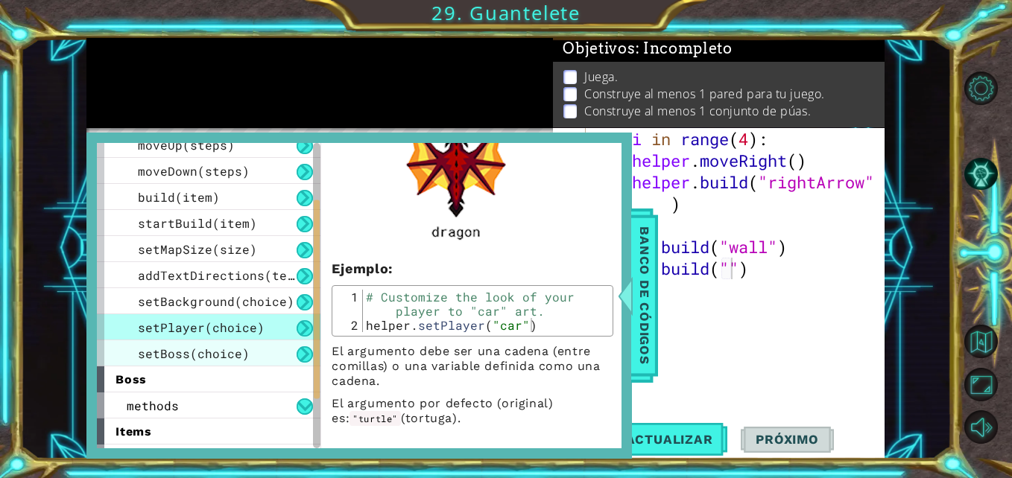
click at [209, 351] on span "setBoss(choice)" at bounding box center [194, 354] width 112 height 16
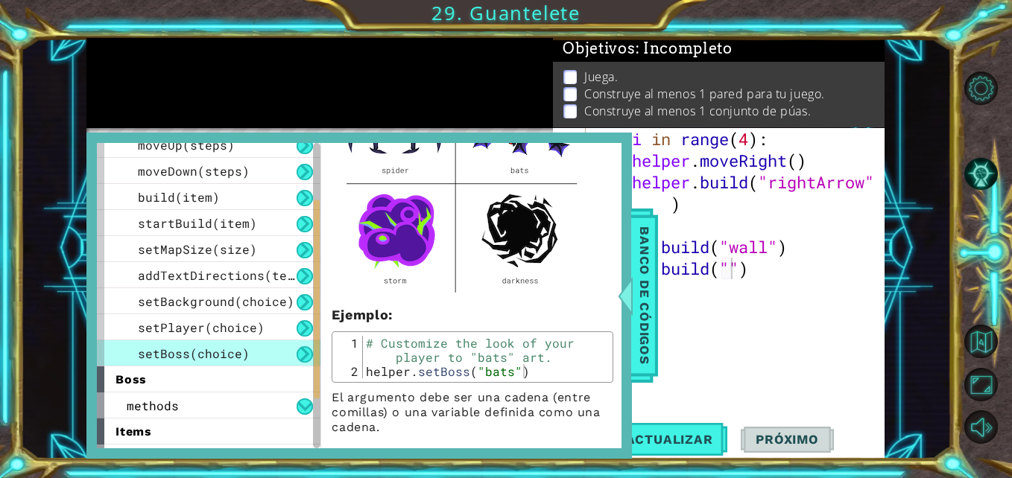
scroll to position [253, 0]
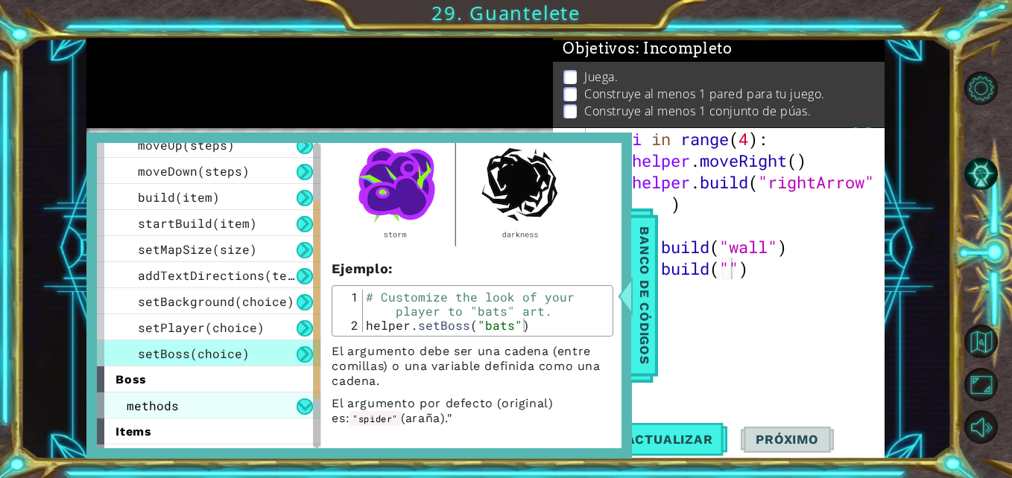
click at [249, 406] on div "methods" at bounding box center [208, 406] width 223 height 26
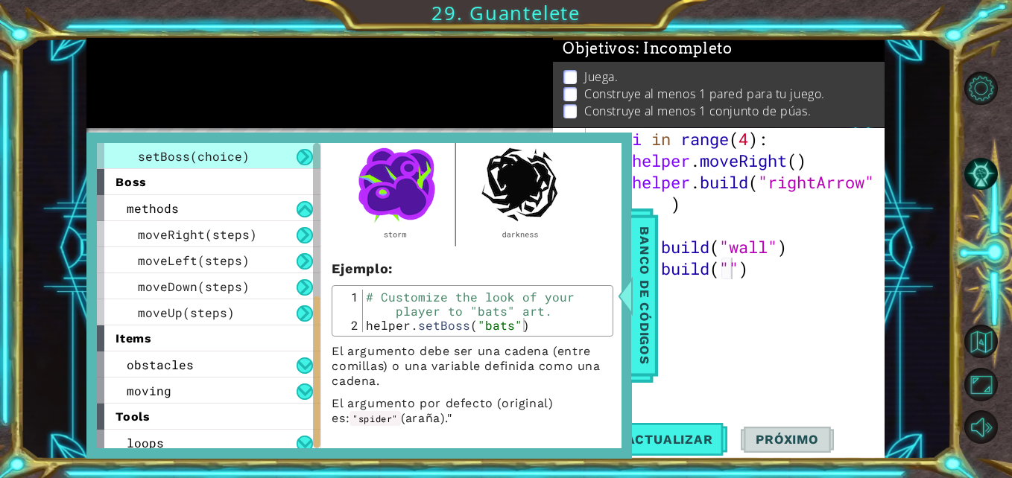
scroll to position [320, 0]
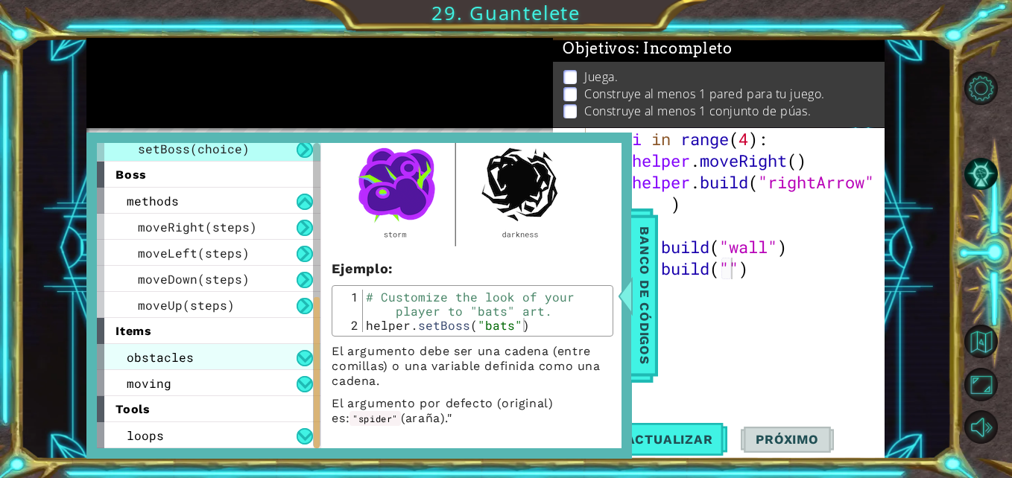
click at [212, 363] on div "obstacles" at bounding box center [208, 357] width 223 height 26
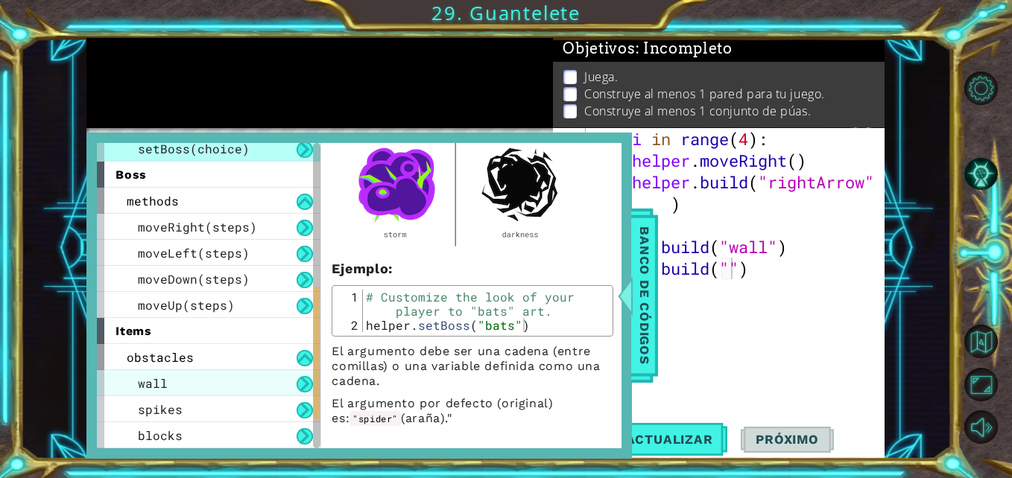
click at [171, 381] on div "wall" at bounding box center [208, 383] width 223 height 26
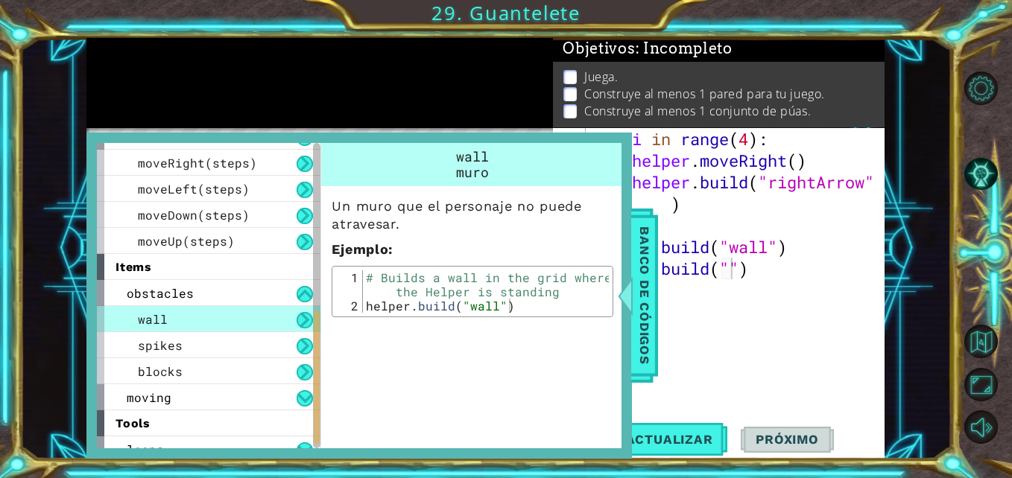
scroll to position [388, 0]
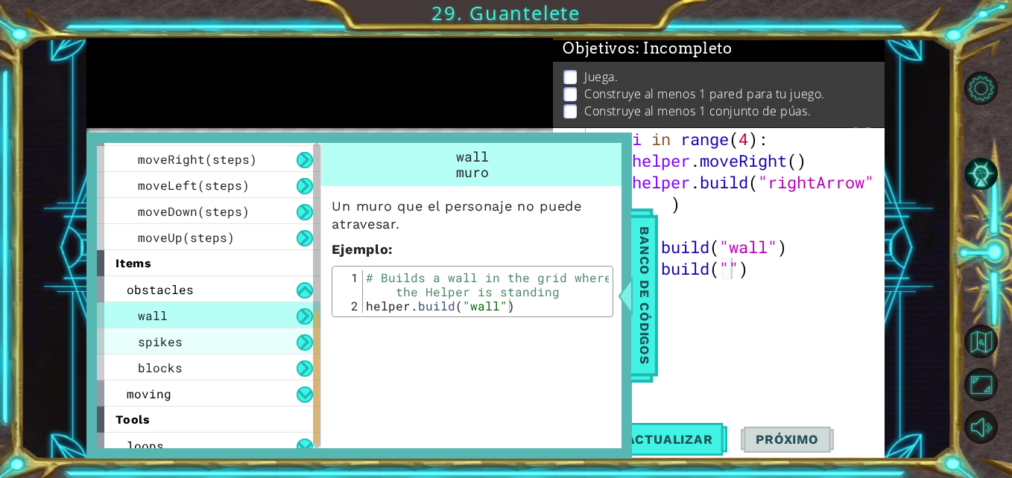
click at [238, 346] on div "spikes" at bounding box center [208, 341] width 223 height 26
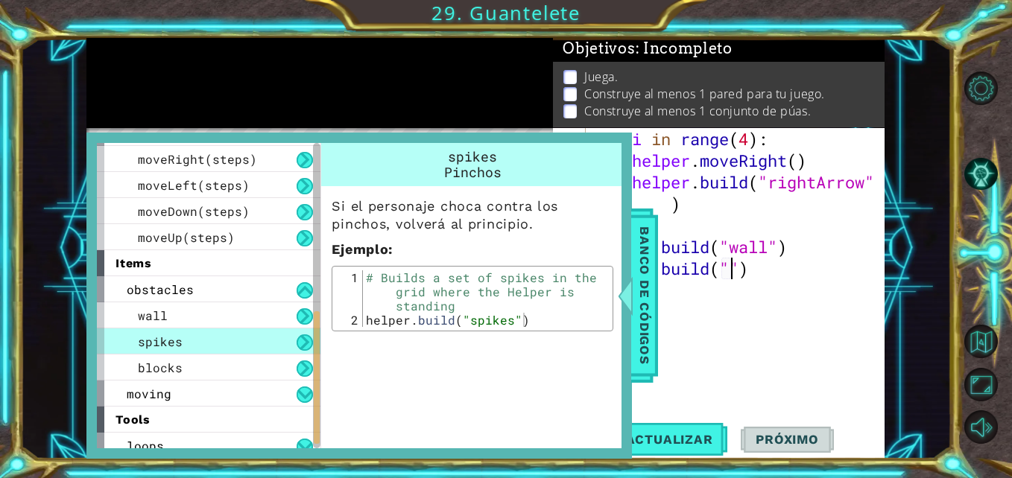
click at [731, 268] on div "for i in range ( 4 ) : helper . moveRight ( ) helper . build ( "rightArrow" ) h…" at bounding box center [739, 290] width 298 height 324
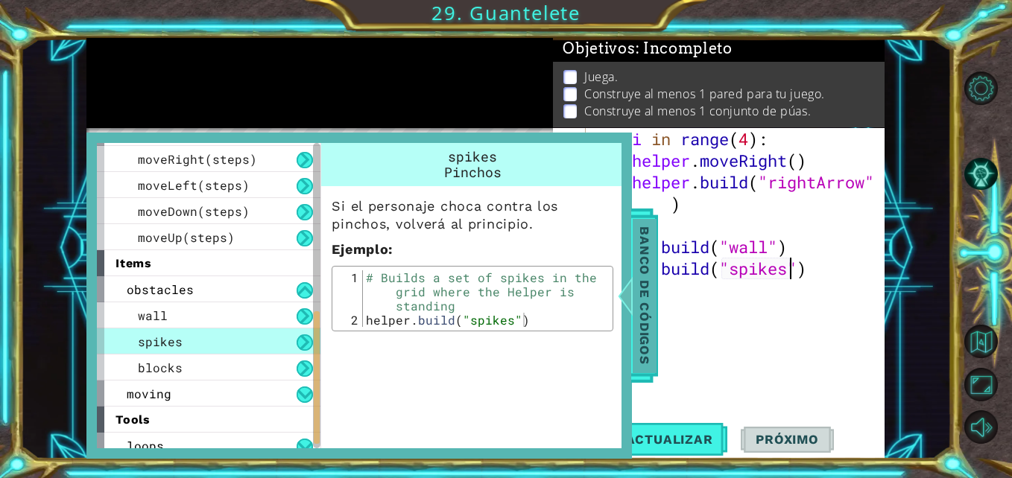
type textarea "[DOMAIN_NAME]("spikes")"
click at [619, 308] on div at bounding box center [625, 295] width 19 height 45
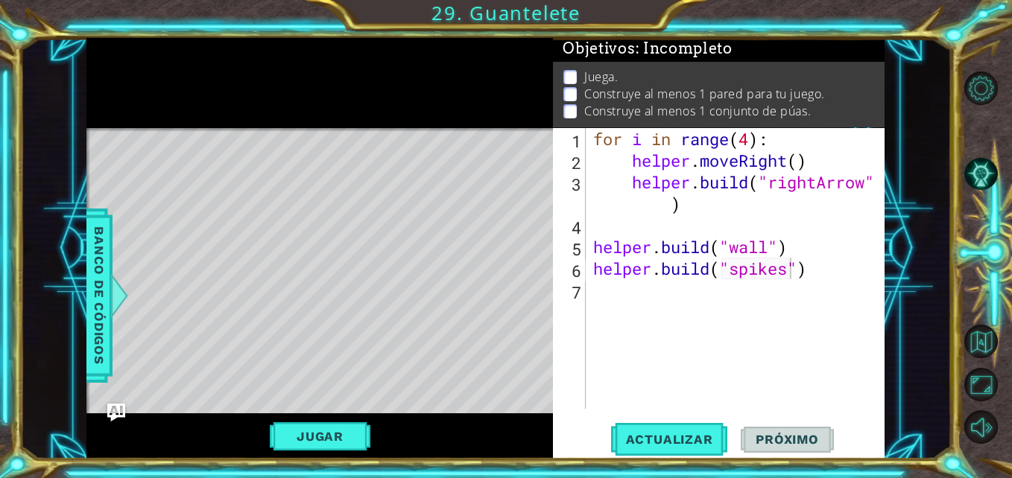
click at [600, 267] on div "for i in range ( 4 ) : helper . moveRight ( ) helper . build ( "rightArrow" ) h…" at bounding box center [739, 290] width 298 height 324
click at [596, 268] on div "for i in range ( 4 ) : helper . moveRight ( ) helper . build ( "rightArrow" ) h…" at bounding box center [739, 290] width 298 height 324
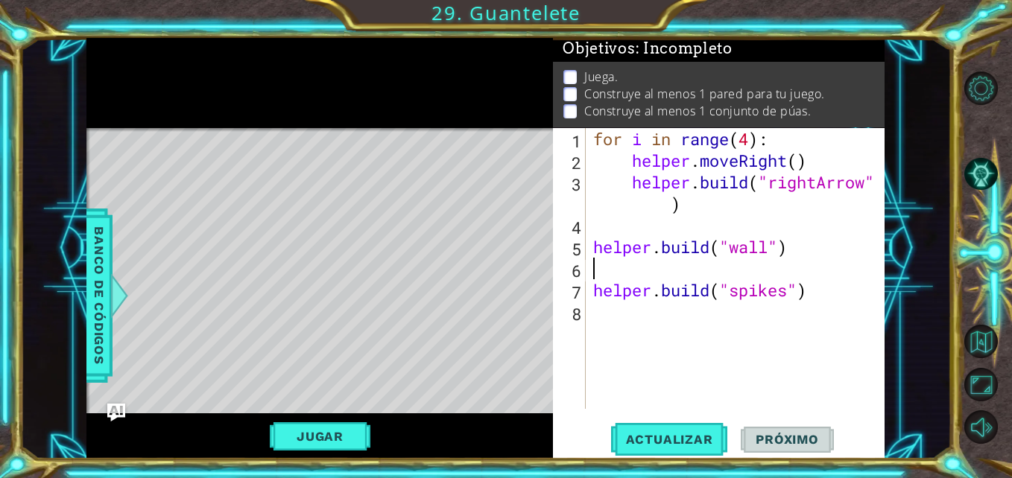
click at [618, 263] on div "for i in range ( 4 ) : helper . moveRight ( ) helper . build ( "rightArrow" ) h…" at bounding box center [739, 290] width 298 height 324
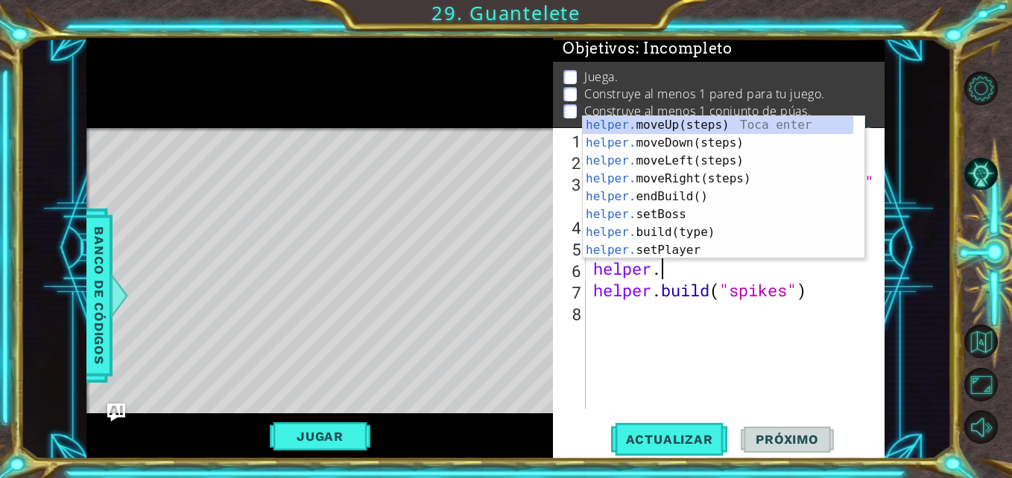
scroll to position [0, 3]
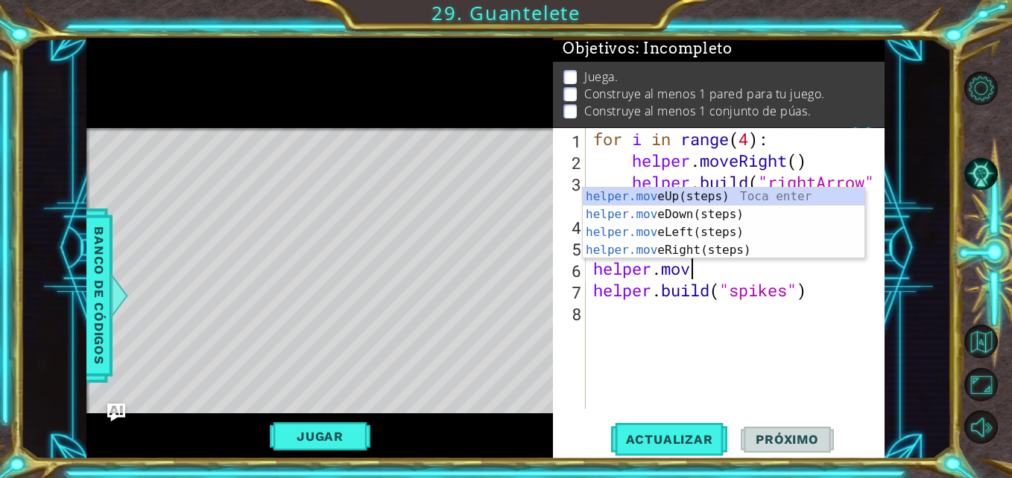
type textarea "helper.move"
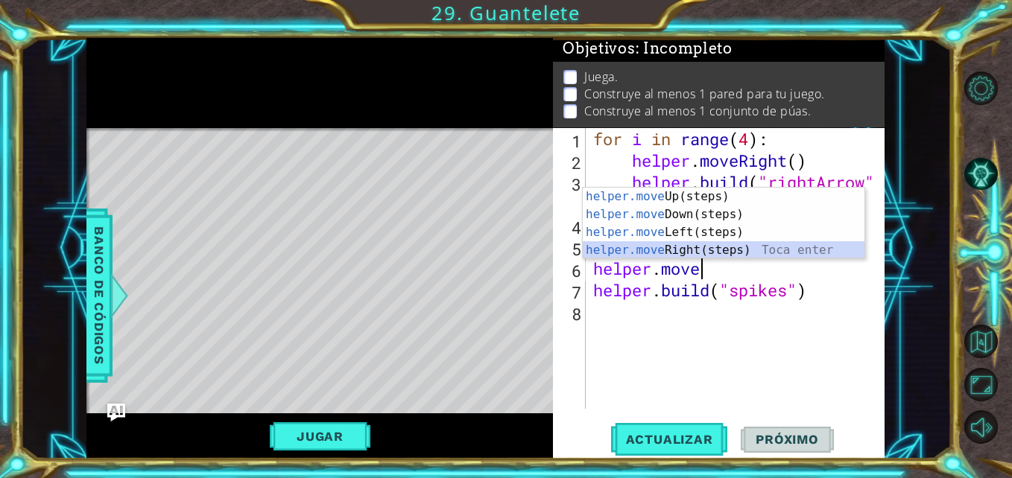
click at [687, 251] on div "helper.move Up(steps) Toca enter helper.move Down(steps) Toca enter helper.move…" at bounding box center [723, 241] width 282 height 107
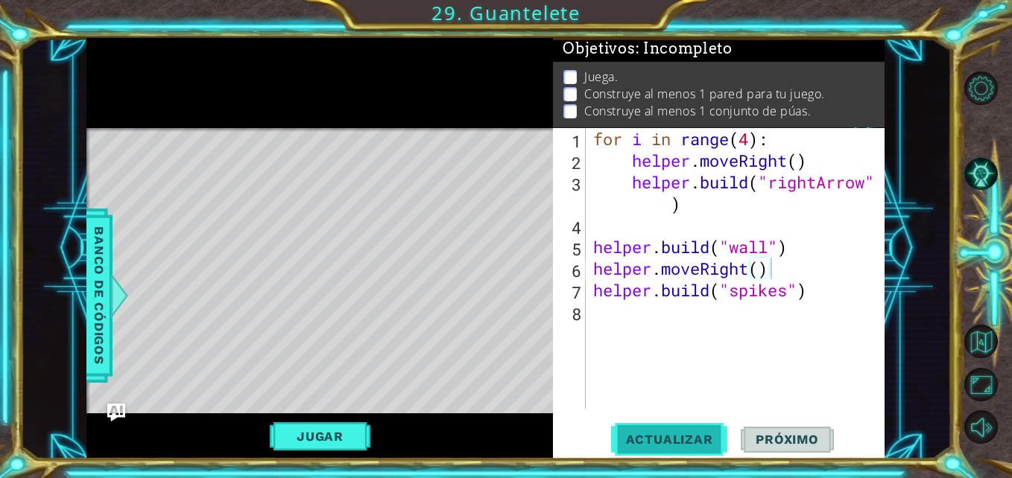
click at [664, 439] on span "Actualizar" at bounding box center [669, 439] width 117 height 15
click at [312, 427] on button "Jugar" at bounding box center [320, 436] width 101 height 28
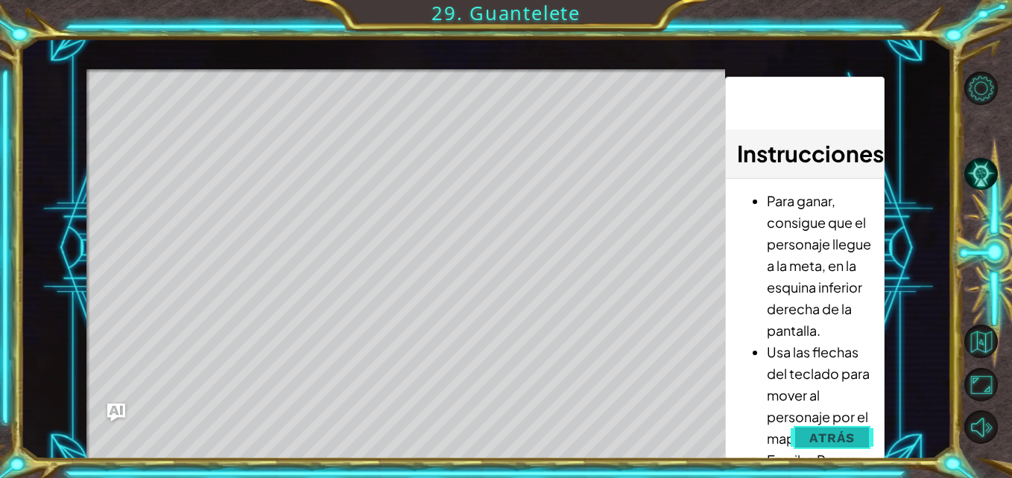
click at [831, 432] on span "Atrás" at bounding box center [831, 438] width 45 height 15
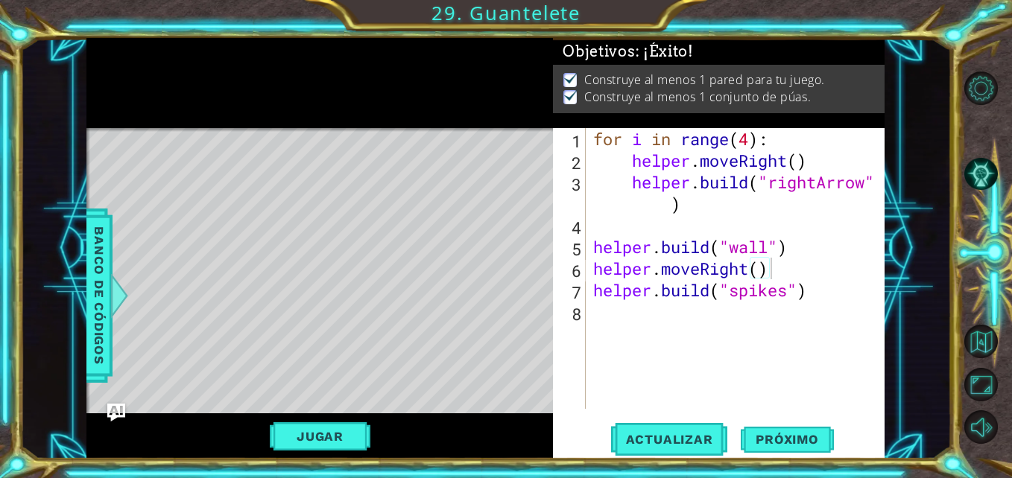
scroll to position [4, 0]
click at [781, 445] on span "Próximo" at bounding box center [786, 442] width 92 height 15
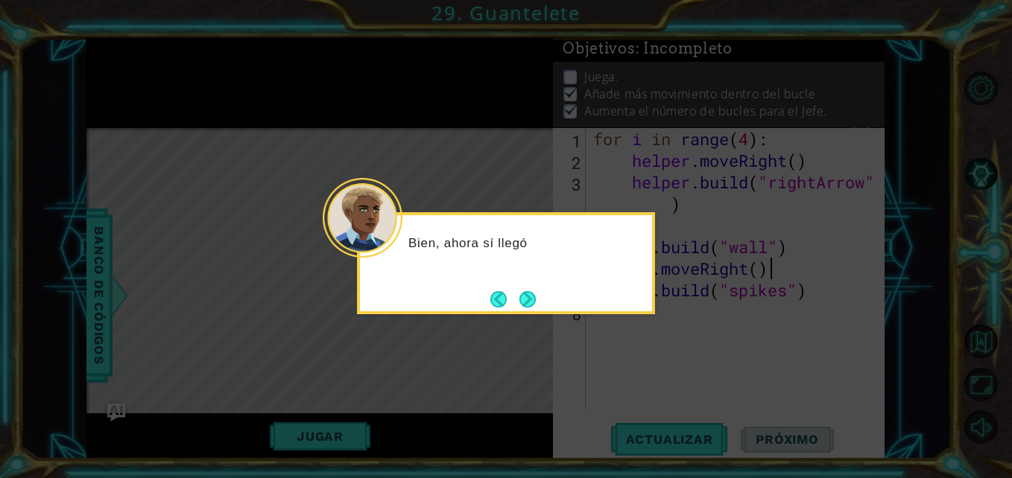
scroll to position [22, 0]
click at [530, 302] on button "Next" at bounding box center [527, 299] width 16 height 16
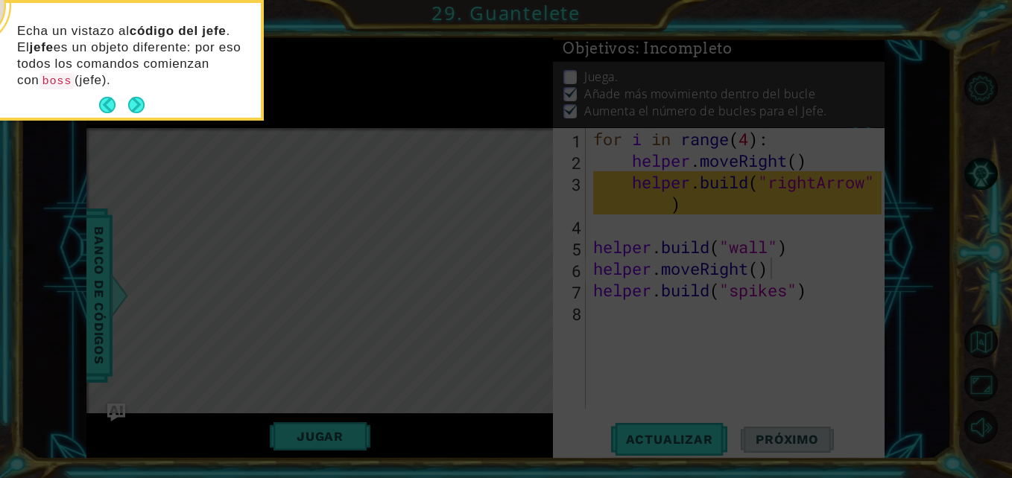
click at [133, 92] on div "Echa un vistazo al código del jefe . El jefe es un objeto diferente: por eso to…" at bounding box center [115, 63] width 292 height 109
click at [136, 110] on button "Next" at bounding box center [136, 105] width 18 height 18
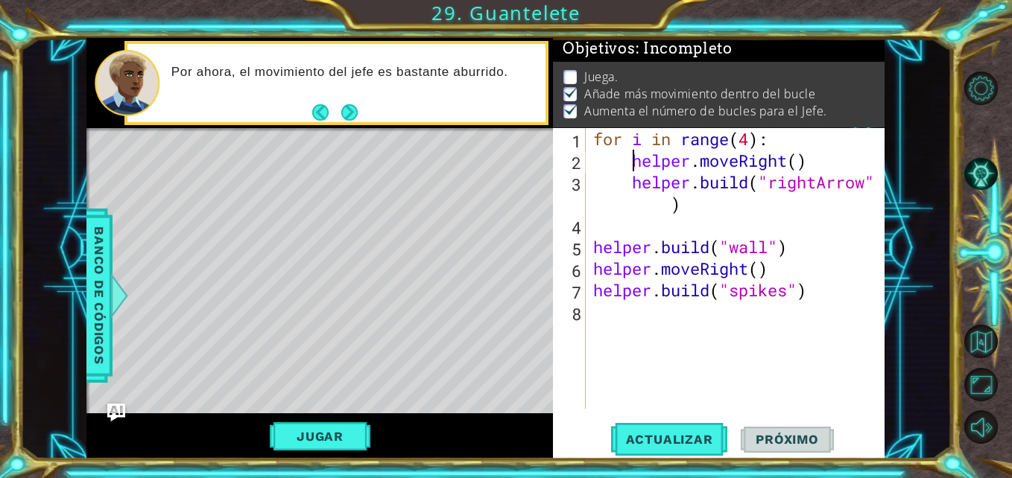
click at [631, 157] on div "for i in range ( 4 ) : helper . moveRight ( ) helper . build ( "rightArrow" ) h…" at bounding box center [739, 290] width 298 height 324
click at [660, 177] on div "for i in range ( 4 ) : helper . moveRight ( ) helper . build ( "rightArrow" ) h…" at bounding box center [739, 290] width 298 height 324
type textarea "[DOMAIN_NAME]("rightArrow")"
click at [664, 208] on div "for i in range ( 4 ) : helper . moveRight ( ) helper . build ( "rightArrow" ) h…" at bounding box center [739, 290] width 298 height 324
click at [328, 428] on button "Jugar" at bounding box center [320, 436] width 101 height 28
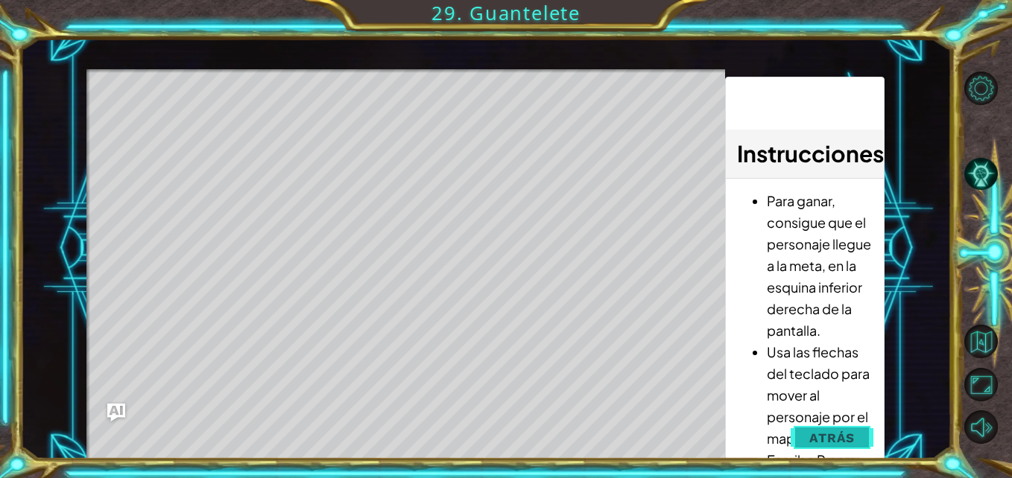
click at [817, 435] on span "Atrás" at bounding box center [831, 438] width 45 height 15
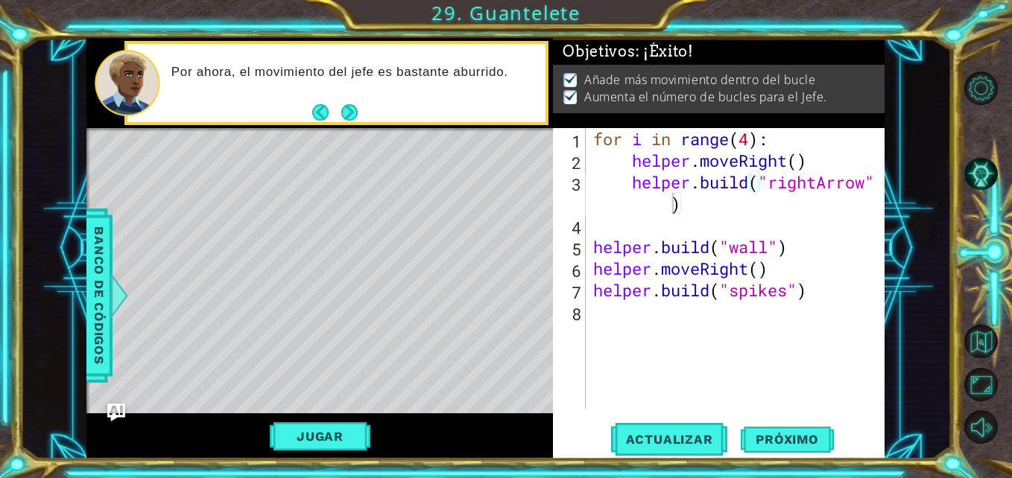
scroll to position [4, 0]
click at [775, 436] on span "Próximo" at bounding box center [786, 443] width 92 height 15
click at [791, 443] on div at bounding box center [506, 239] width 1012 height 478
click at [770, 437] on div at bounding box center [506, 239] width 1012 height 478
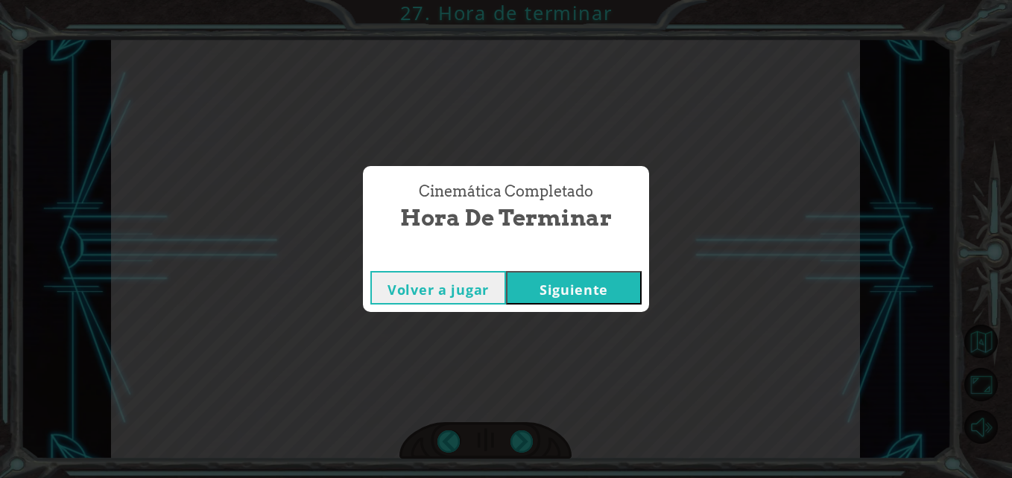
drag, startPoint x: 546, startPoint y: 270, endPoint x: 558, endPoint y: 280, distance: 15.8
click at [558, 280] on div "Volver a jugar [GEOGRAPHIC_DATA]" at bounding box center [506, 288] width 286 height 48
click at [558, 280] on button "Siguiente" at bounding box center [574, 288] width 136 height 34
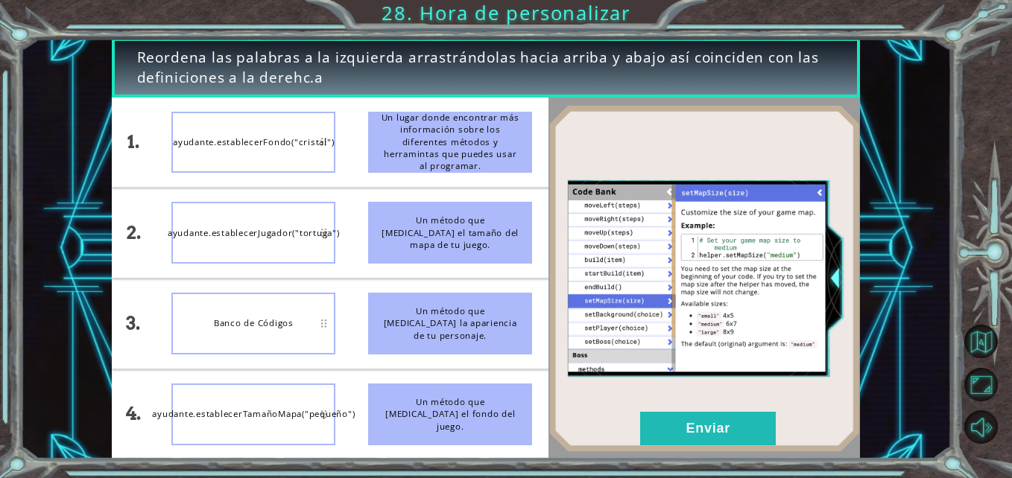
drag, startPoint x: 453, startPoint y: 429, endPoint x: 415, endPoint y: 429, distance: 38.0
click at [415, 429] on div "Un método que [MEDICAL_DATA] el fondo del juego." at bounding box center [450, 415] width 164 height 62
click at [258, 144] on div "ayudante.establecerFondo("cristal")" at bounding box center [253, 143] width 164 height 62
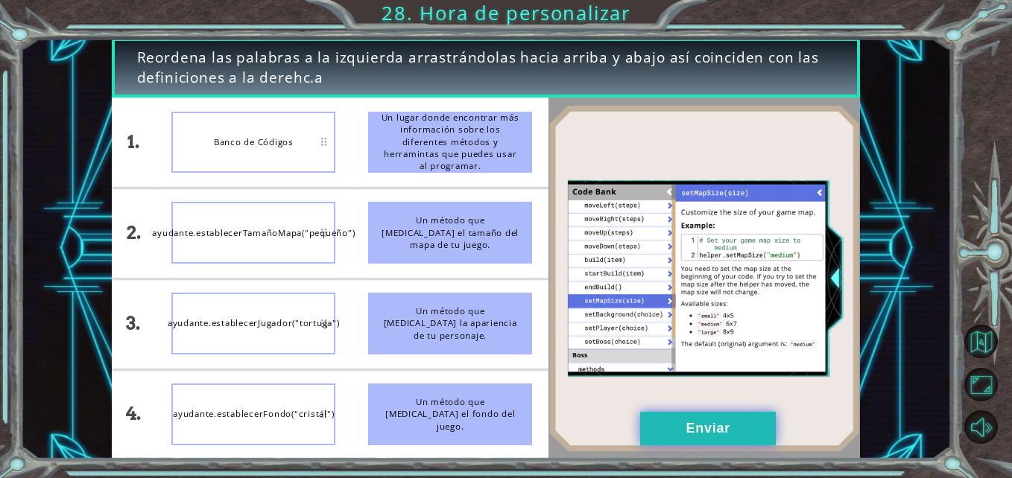
click at [731, 422] on button "Enviar" at bounding box center [708, 429] width 136 height 34
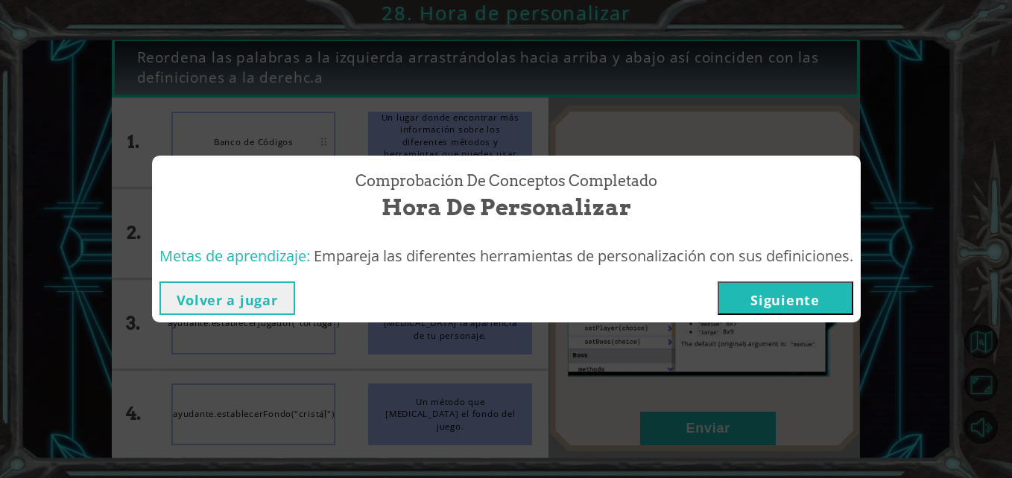
click at [811, 296] on button "Siguiente" at bounding box center [785, 299] width 136 height 34
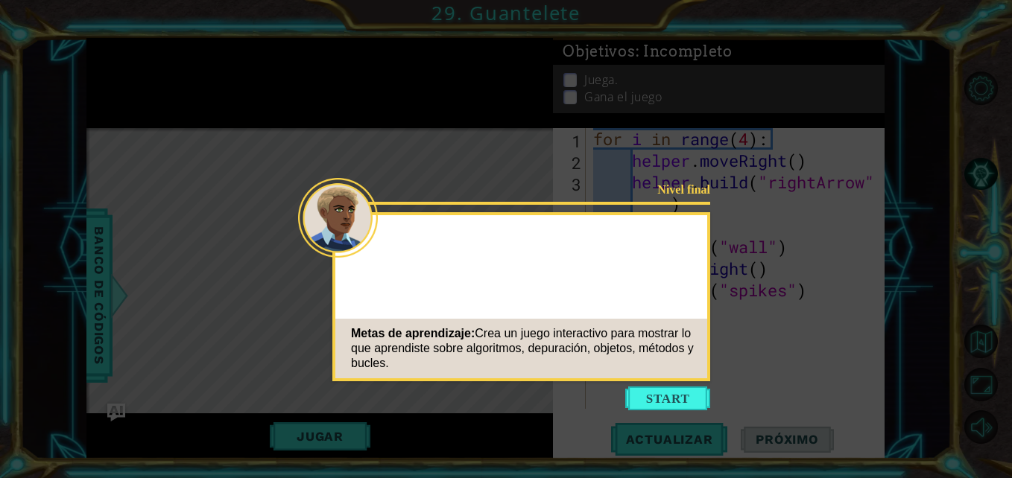
click at [678, 387] on button "Start" at bounding box center [667, 399] width 85 height 24
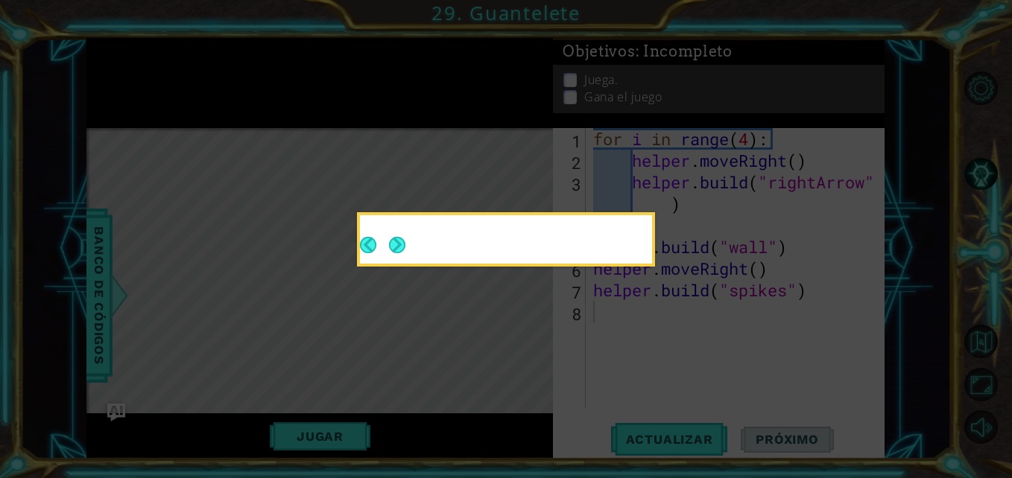
click at [678, 387] on icon at bounding box center [506, 239] width 1012 height 478
click at [397, 246] on button "Next" at bounding box center [397, 245] width 27 height 27
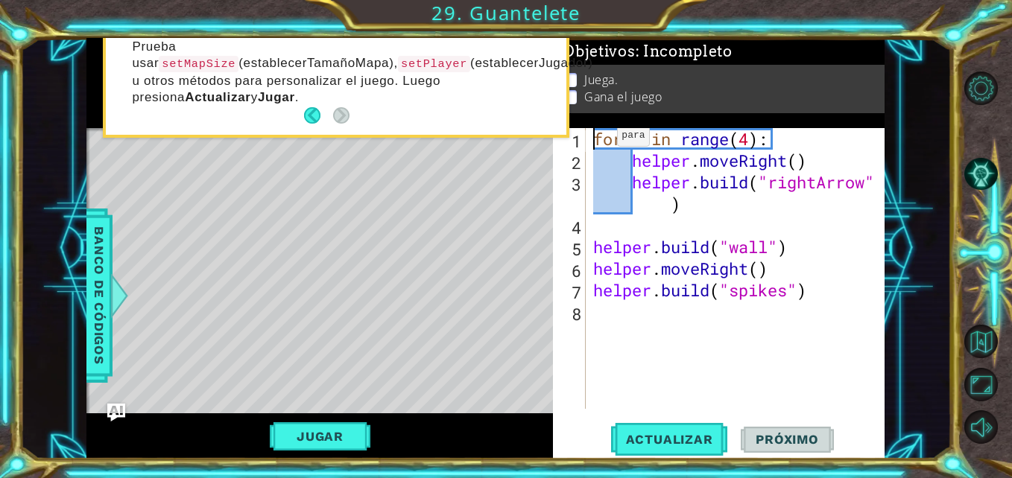
click at [594, 139] on div "for i in range ( 4 ) : helper . moveRight ( ) helper . build ( "rightArrow" ) h…" at bounding box center [739, 290] width 298 height 324
type textarea "for i in range(4):"
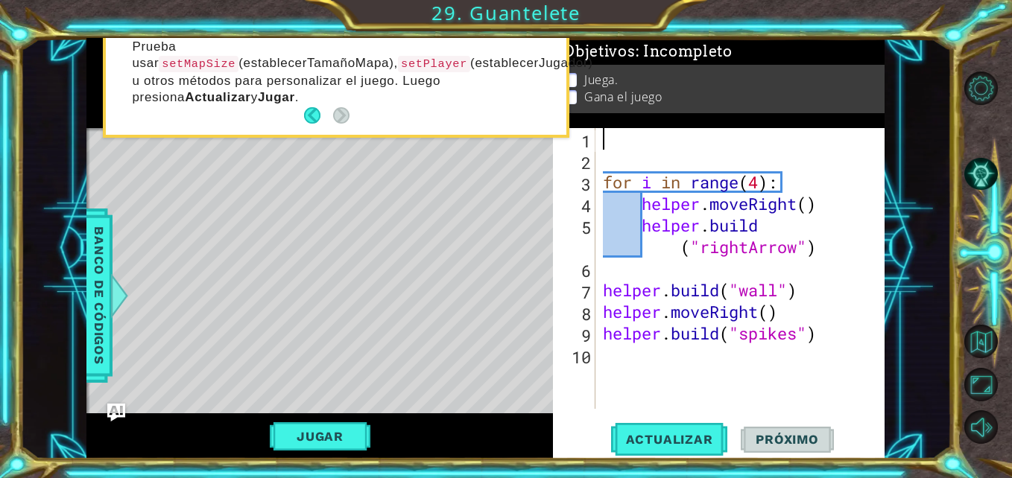
click at [611, 141] on div "for i in range ( 4 ) : helper . moveRight ( ) helper . build ( "rightArrow" ) h…" at bounding box center [744, 290] width 289 height 324
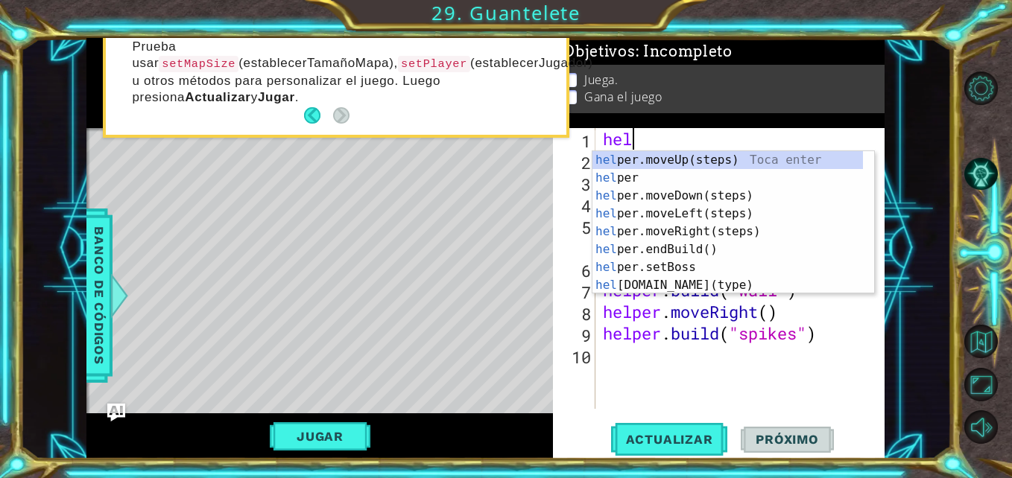
type textarea "h"
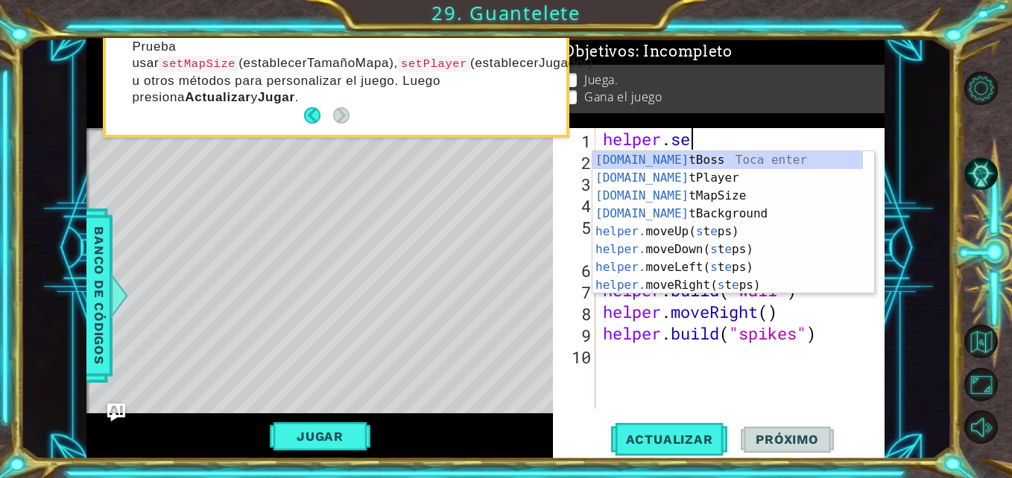
scroll to position [0, 4]
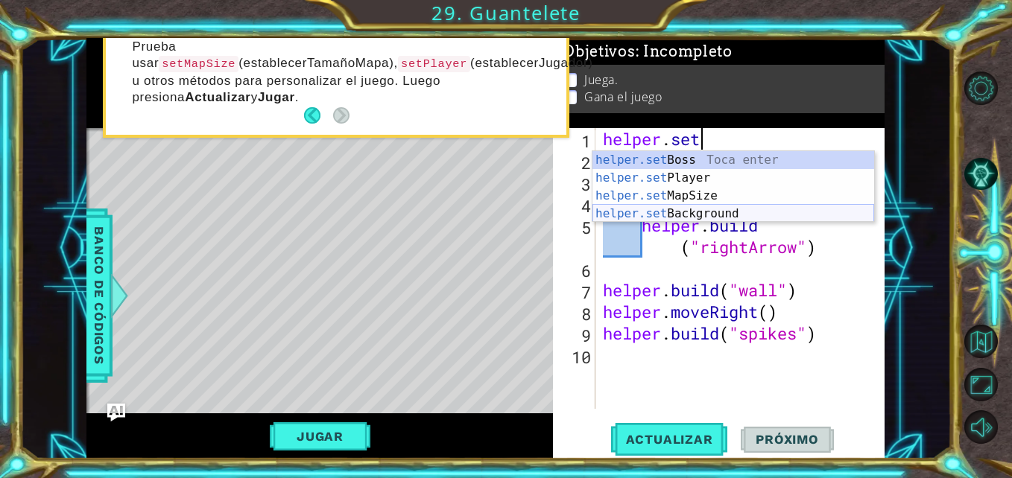
click at [658, 213] on div "helper.set Boss Toca enter helper.set Player Toca enter helper.set MapSize Toca…" at bounding box center [733, 204] width 282 height 107
type textarea "helper.setBackground("crystal")"
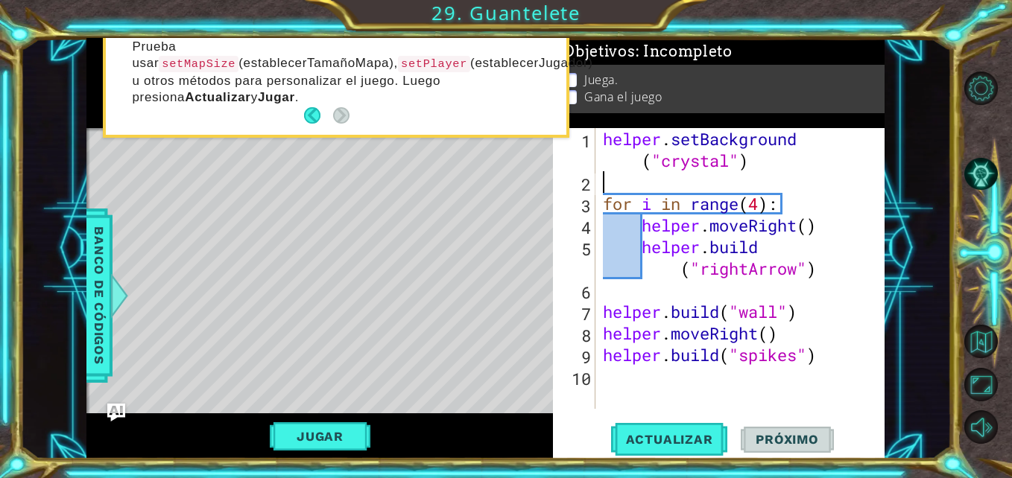
click at [655, 180] on div "helper . setBackground ( "crystal" ) for i in range ( 4 ) : helper . moveRight …" at bounding box center [744, 301] width 289 height 346
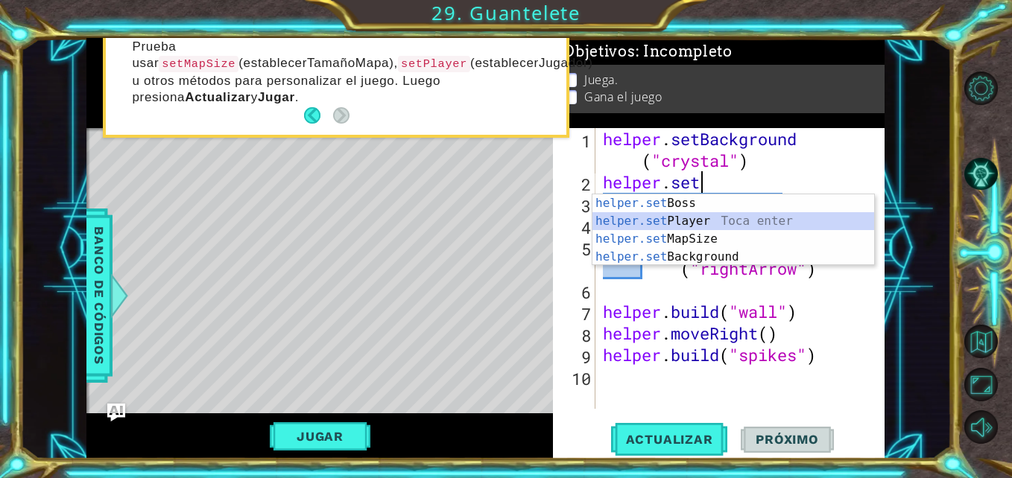
click at [661, 217] on div "helper.set Boss Toca enter helper.set Player Toca enter helper.set MapSize Toca…" at bounding box center [733, 247] width 282 height 107
type textarea "helper.setPlayer("dragon")"
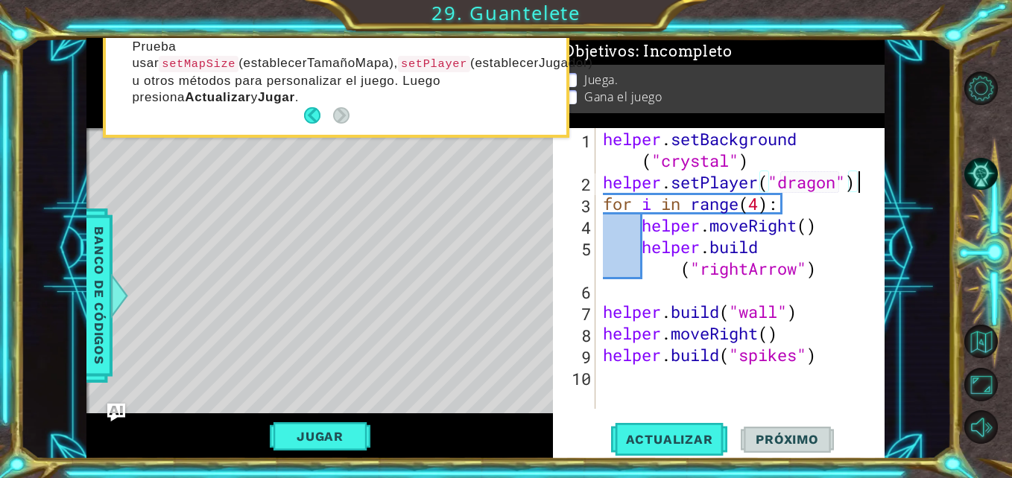
click at [869, 185] on div "helper . setBackground ( "crystal" ) helper . setPlayer ( "dragon" ) for i in r…" at bounding box center [744, 301] width 289 height 346
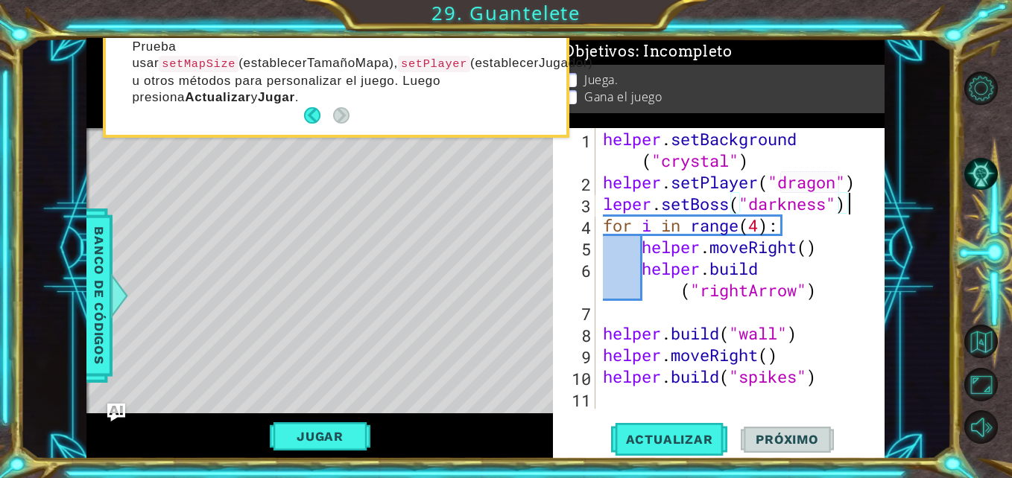
scroll to position [0, 10]
click at [693, 443] on span "Actualizar" at bounding box center [669, 439] width 117 height 15
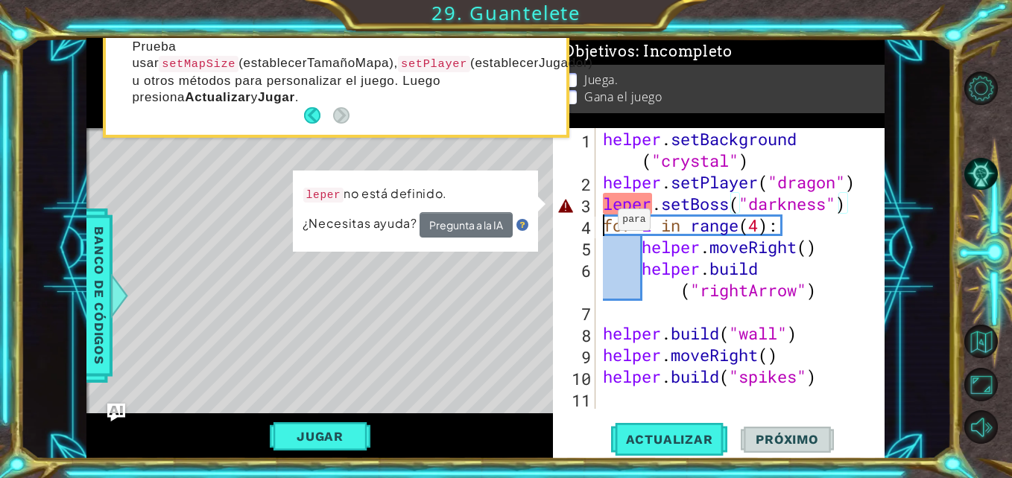
click at [605, 223] on div "helper . setBackground ( "crystal" ) helper . setPlayer ( "dragon" ) leper . se…" at bounding box center [744, 301] width 289 height 346
drag, startPoint x: 637, startPoint y: 202, endPoint x: 612, endPoint y: 208, distance: 25.3
click at [612, 208] on div "helper . setBackground ( "crystal" ) helper . setPlayer ( "dragon" ) leper . se…" at bounding box center [744, 301] width 289 height 346
click at [612, 208] on div "helper . setBackground ( "crystal" ) helper . setPlayer ( "dragon" ) leper . se…" at bounding box center [741, 268] width 282 height 281
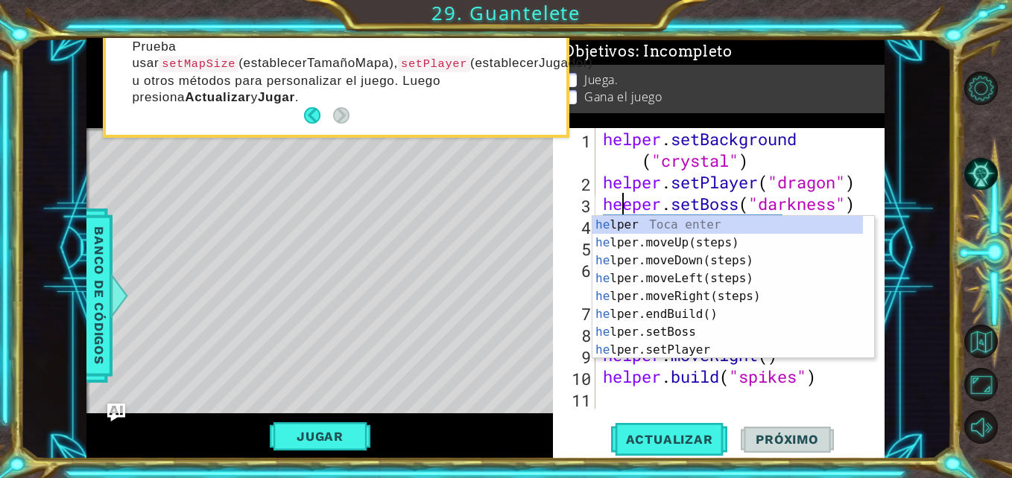
scroll to position [0, 1]
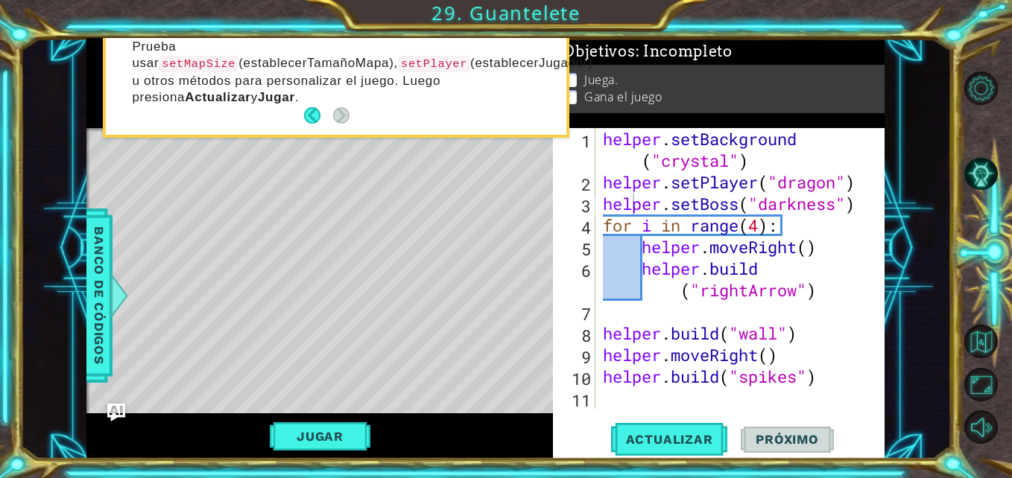
click at [890, 305] on div "1 ההההההההההההההההההההההההההההההההההההההההההההההההההההההההההההההההההההההההההההה…" at bounding box center [485, 248] width 930 height 421
click at [658, 433] on span "Actualizar" at bounding box center [669, 439] width 117 height 15
click at [641, 246] on div "helper . setBackground ( "crystal" ) helper . setPlayer ( "dragon" ) helper . s…" at bounding box center [744, 301] width 289 height 346
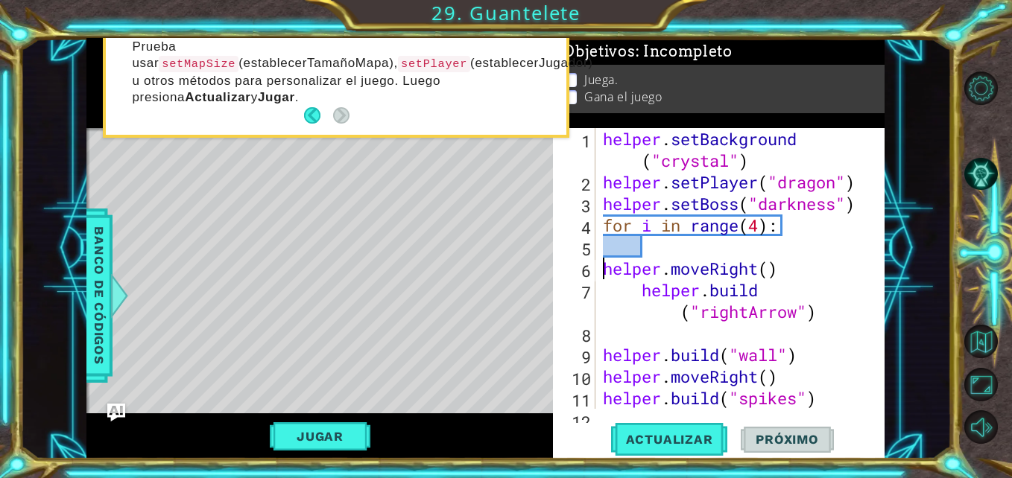
type textarea "helper.moveRight()"
click at [676, 248] on div "helper . setBackground ( "crystal" ) helper . setPlayer ( "dragon" ) helper . s…" at bounding box center [738, 301] width 277 height 346
type textarea "for i in range(4):"
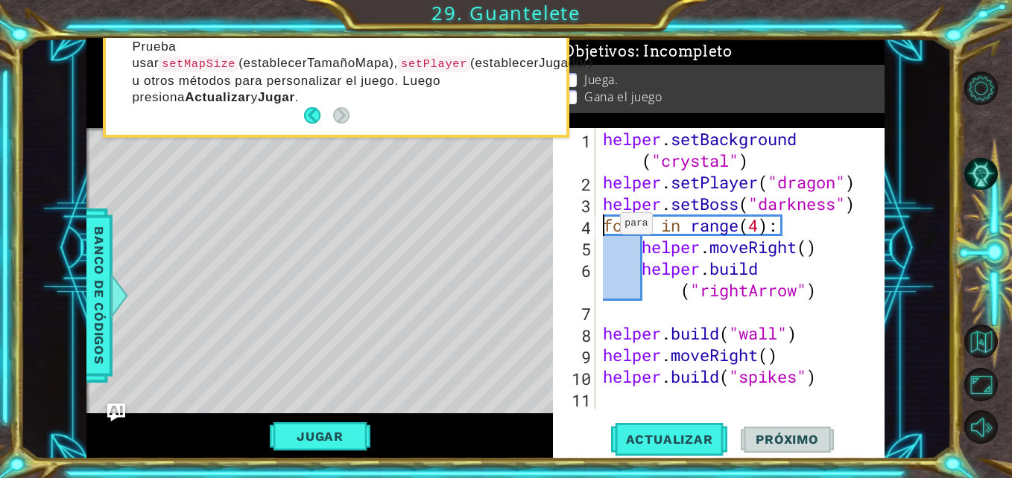
click at [607, 227] on div "helper . setBackground ( "crystal" ) helper . setPlayer ( "dragon" ) helper . s…" at bounding box center [744, 301] width 288 height 346
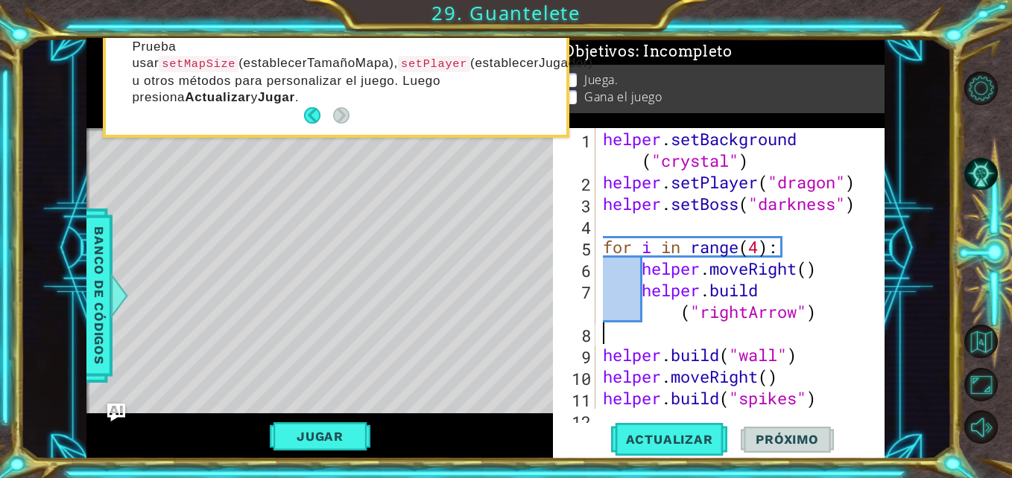
click at [680, 324] on div "helper . setBackground ( "crystal" ) helper . setPlayer ( "dragon" ) helper . s…" at bounding box center [738, 301] width 277 height 346
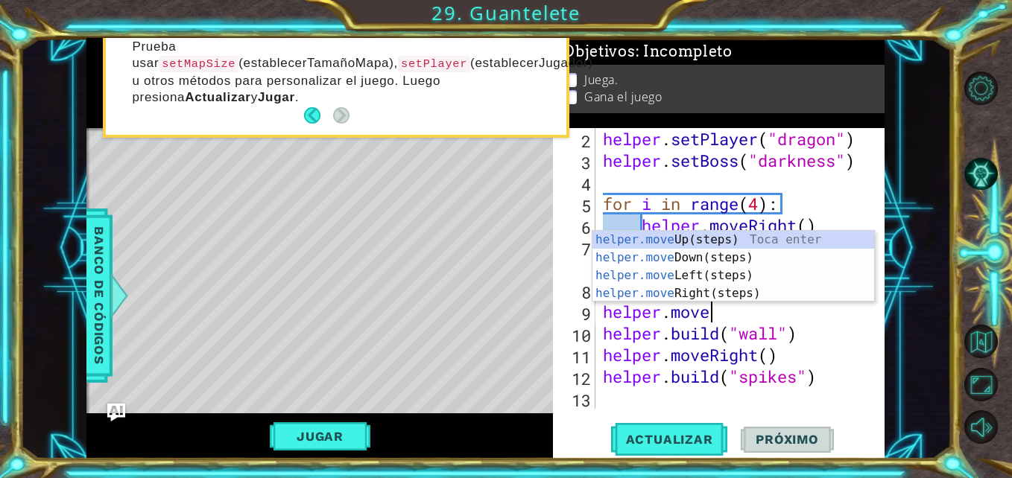
scroll to position [0, 4]
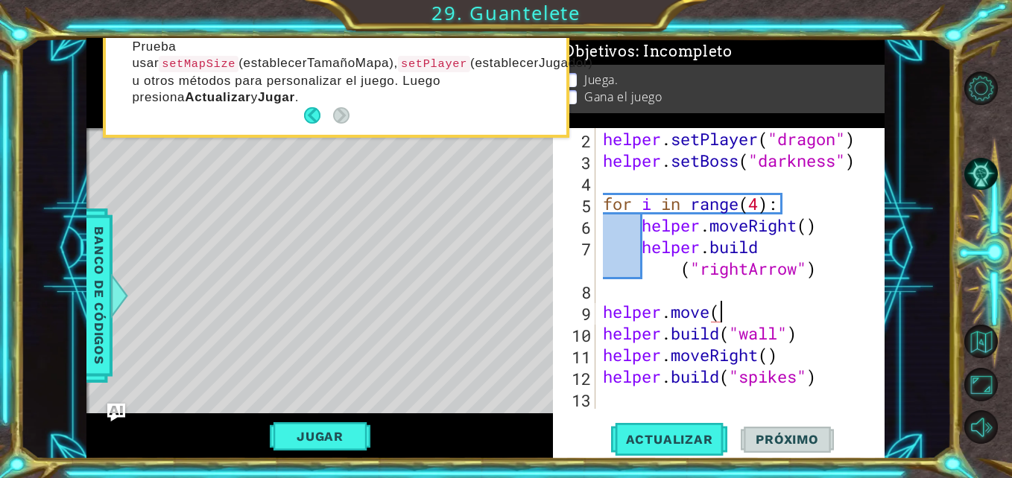
type textarea "helper.move"
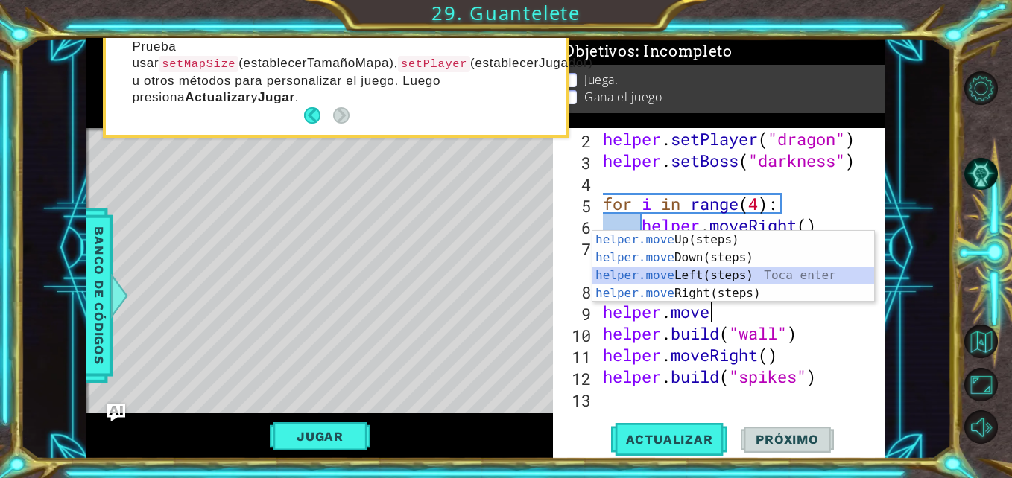
click at [658, 270] on div "helper.move Up(steps) Toca enter helper.move Down(steps) Toca enter helper.move…" at bounding box center [733, 284] width 282 height 107
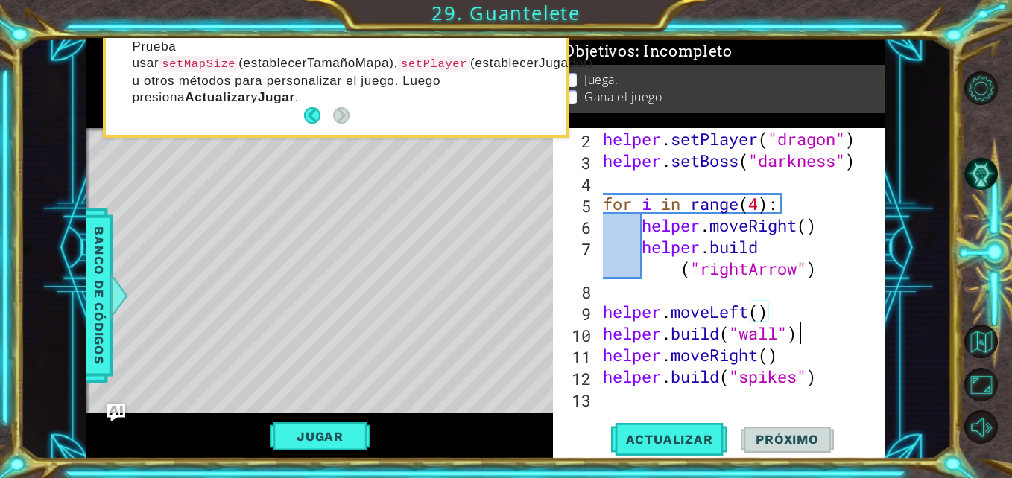
click at [816, 339] on div "helper . setPlayer ( "dragon" ) helper . setBoss ( "darkness" ) for i in range …" at bounding box center [738, 290] width 277 height 324
click at [649, 439] on span "Actualizar" at bounding box center [669, 439] width 117 height 15
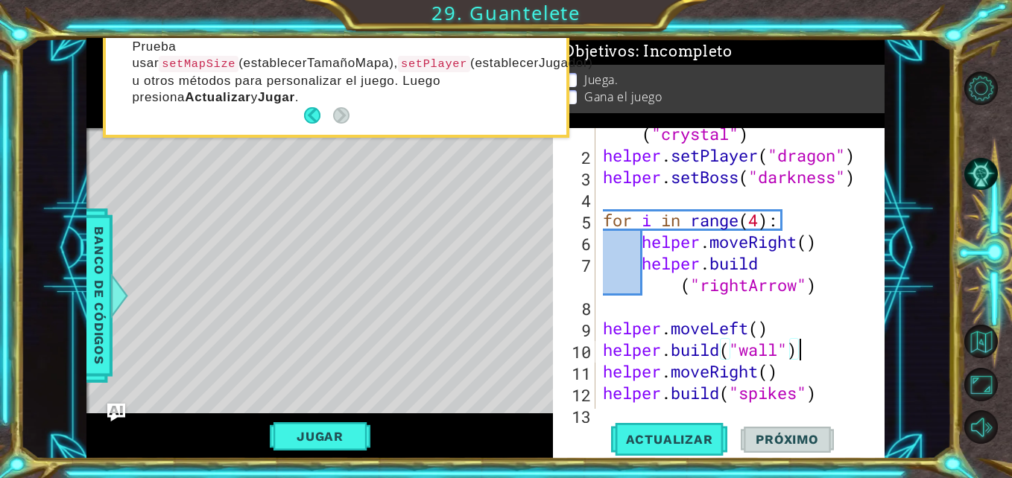
scroll to position [27, 0]
click at [734, 269] on div "helper . setBackground ( "crystal" ) helper . setPlayer ( "dragon" ) helper . s…" at bounding box center [738, 274] width 277 height 346
click at [740, 244] on div "helper . setBackground ( "crystal" ) helper . setPlayer ( "dragon" ) helper . s…" at bounding box center [738, 274] width 277 height 346
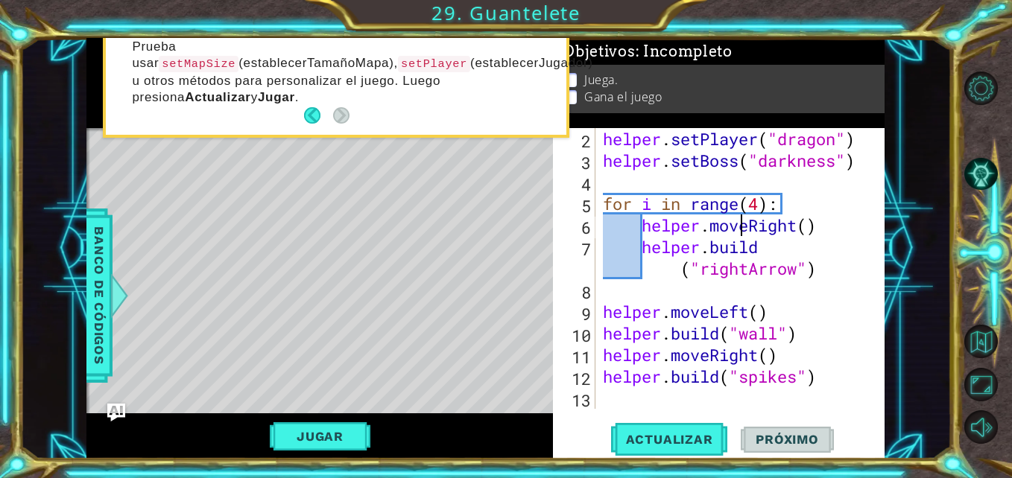
scroll to position [43, 0]
click at [819, 370] on div "helper . setPlayer ( "dragon" ) helper . setBoss ( "darkness" ) for i in range …" at bounding box center [738, 290] width 277 height 324
click at [666, 365] on div "helper . setPlayer ( "dragon" ) helper . setBoss ( "darkness" ) for i in range …" at bounding box center [738, 290] width 277 height 324
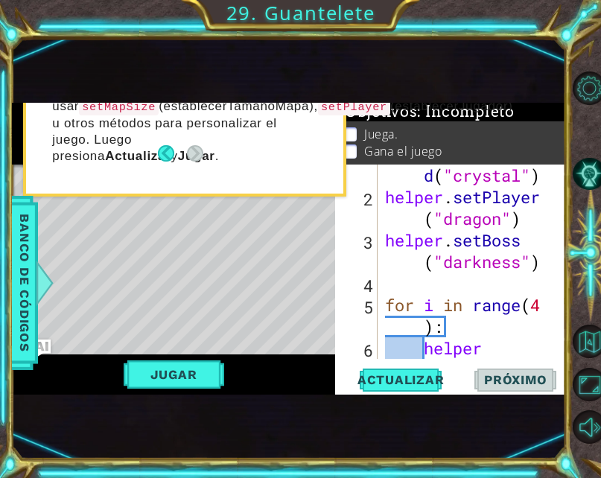
click at [528, 216] on div "helper . setBackgroun d ( "crystal" ) helper . setPlayer ( "dragon" ) helper . …" at bounding box center [470, 283] width 177 height 324
type textarea "helper.setPlayer("dragon")"
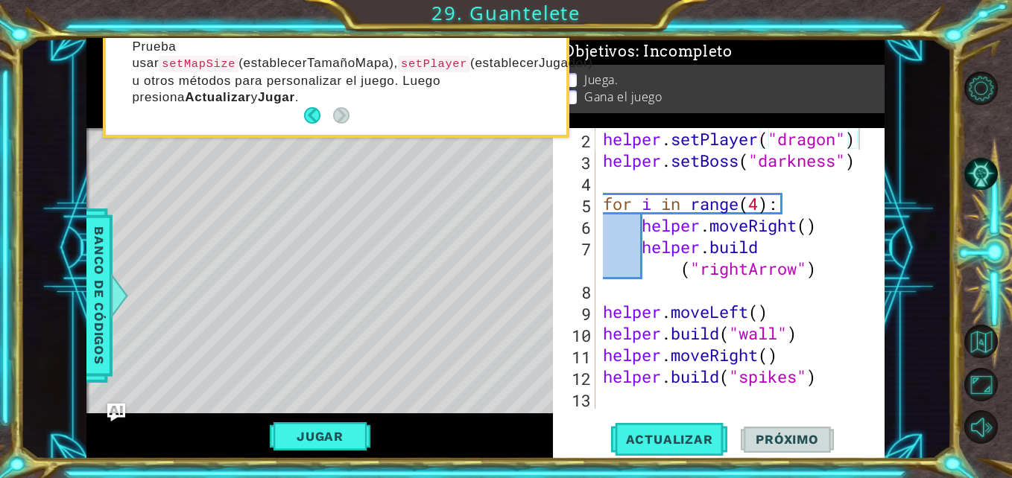
click at [822, 384] on div "helper . setPlayer ( "dragon" ) helper . setBoss ( "darkness" ) for i in range …" at bounding box center [738, 290] width 277 height 324
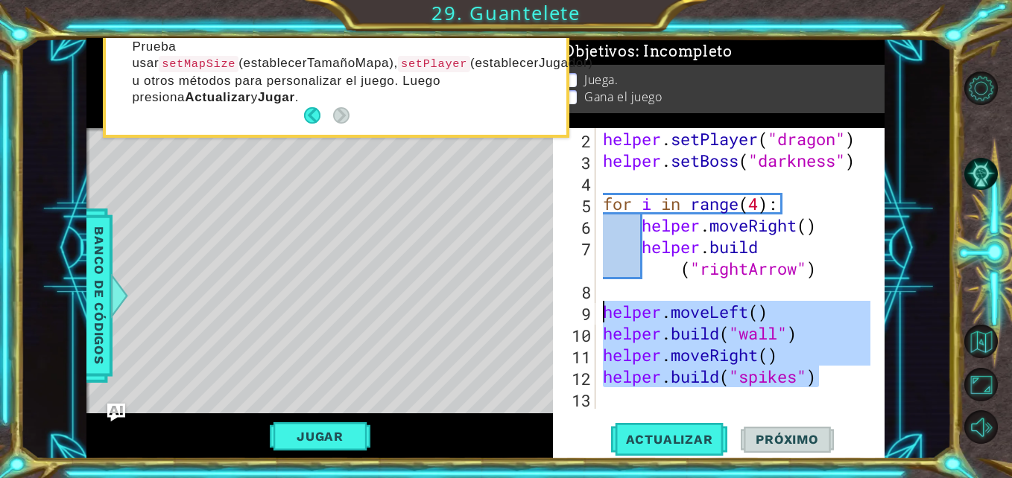
drag, startPoint x: 822, startPoint y: 384, endPoint x: 601, endPoint y: 315, distance: 231.6
click at [601, 315] on div "helper . setPlayer ( "dragon" ) helper . setBoss ( "darkness" ) for i in range …" at bounding box center [738, 290] width 277 height 324
type textarea "helper.moveLeft() [DOMAIN_NAME]("wall")"
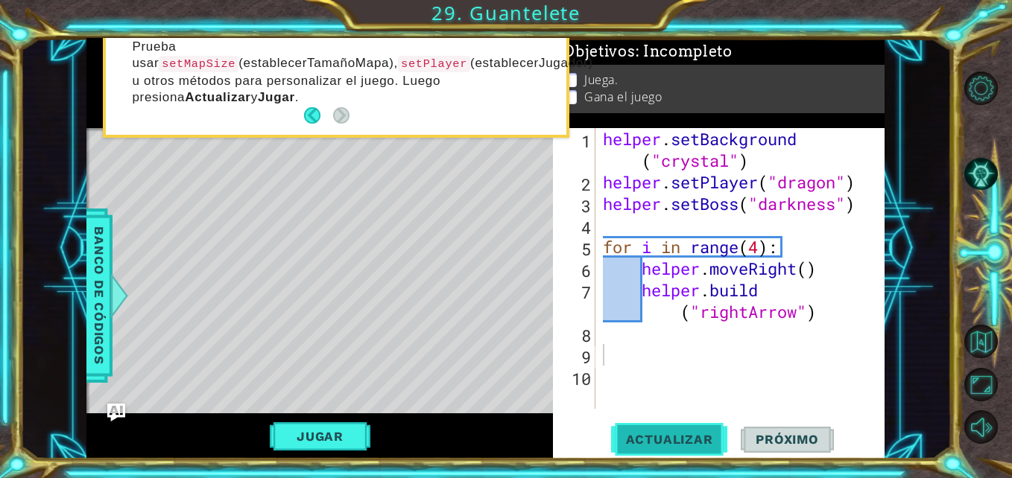
click at [662, 440] on span "Actualizar" at bounding box center [669, 439] width 117 height 15
click at [697, 342] on div "helper . setBackground ( "crystal" ) helper . setPlayer ( "dragon" ) helper . s…" at bounding box center [744, 301] width 288 height 346
click at [670, 223] on div "helper . setBackground ( "crystal" ) helper . setPlayer ( "dragon" ) helper . s…" at bounding box center [744, 301] width 288 height 346
click at [603, 135] on div "helper . setBackground ( "crystal" ) helper . setPlayer ( "dragon" ) helper . s…" at bounding box center [744, 301] width 288 height 346
type textarea "helper.setBackground("crystal")"
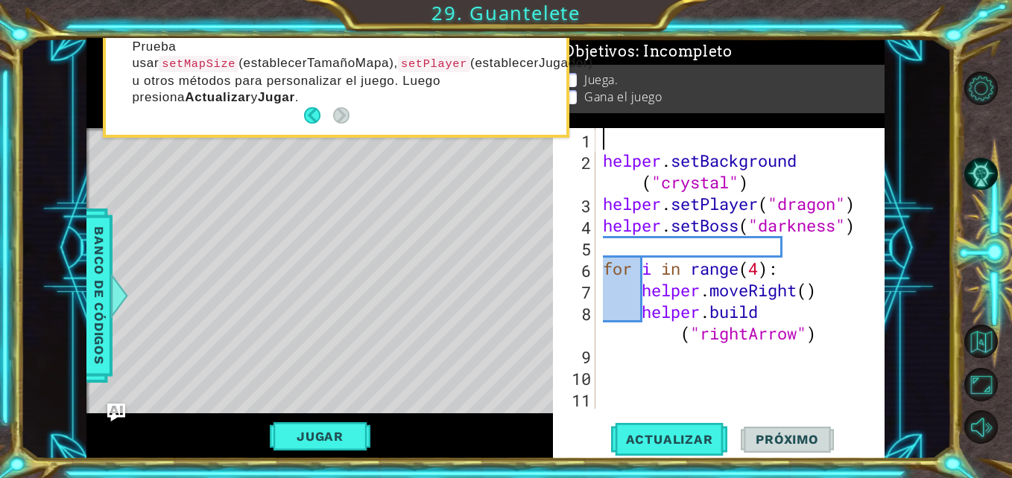
click at [617, 139] on div "helper . setBackground ( "crystal" ) helper . setPlayer ( "dragon" ) helper . s…" at bounding box center [744, 290] width 288 height 324
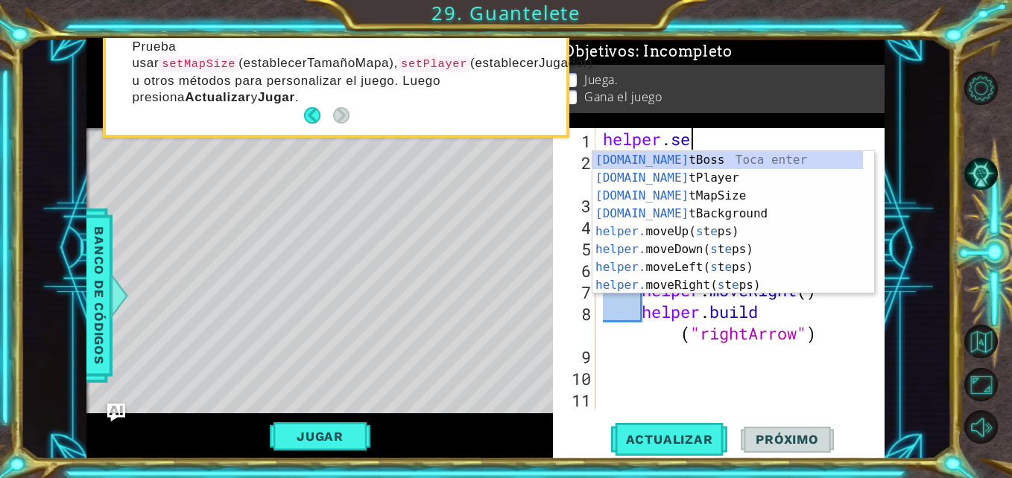
scroll to position [0, 4]
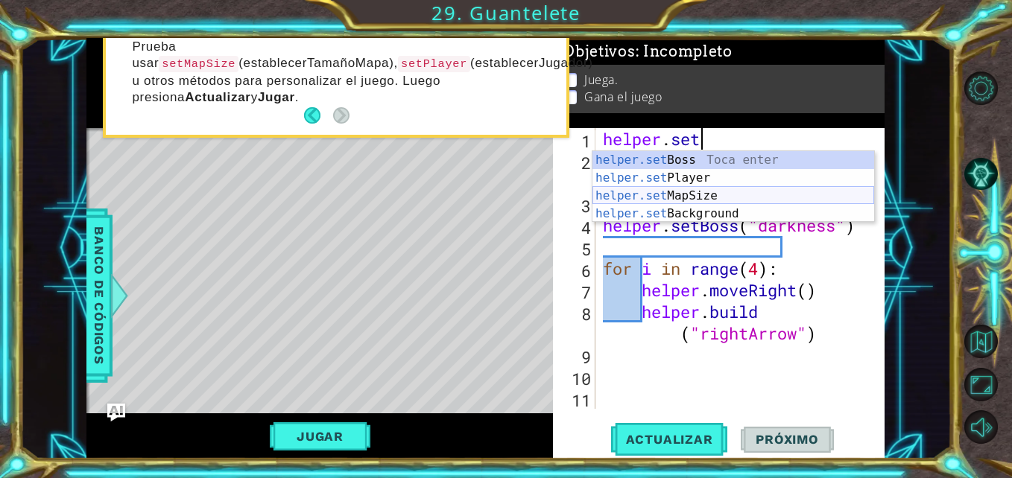
click at [639, 194] on div "helper.set Boss Toca enter helper.set Player Toca enter helper.set MapSize Toca…" at bounding box center [733, 204] width 282 height 107
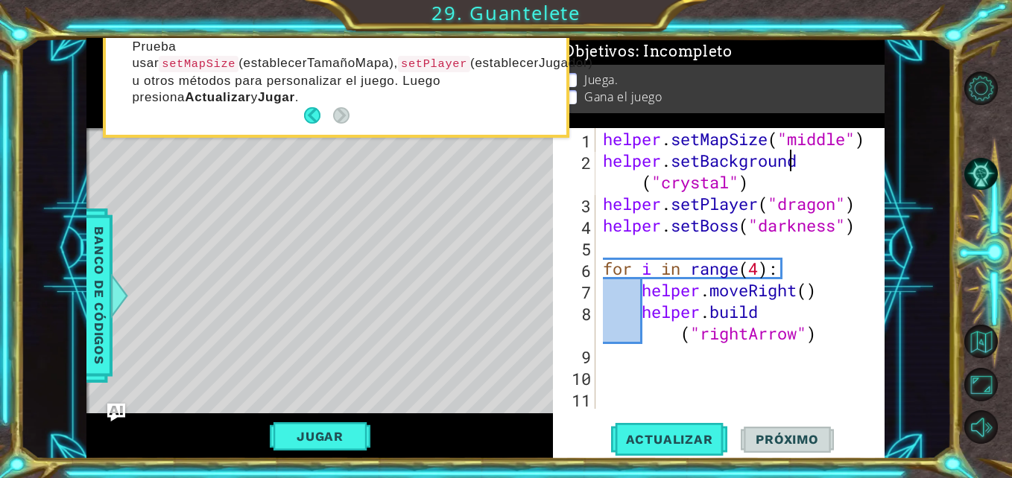
click at [824, 161] on div "helper . setMapSize ( "middle" ) helper . setBackground ( "crystal" ) helper . …" at bounding box center [744, 290] width 288 height 324
click at [690, 442] on span "Actualizar" at bounding box center [669, 439] width 117 height 15
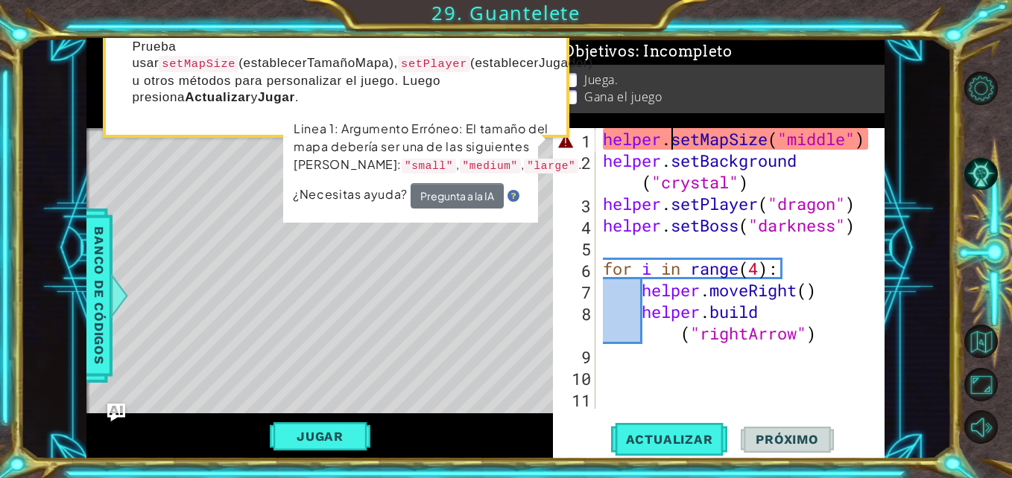
click at [676, 144] on div "helper . setMapSize ( "middle" ) helper . setBackground ( "crystal" ) helper . …" at bounding box center [744, 290] width 288 height 324
click at [845, 142] on div "helper . setMapSize ( "middle" ) helper . setBackground ( "crystal" ) helper . …" at bounding box center [744, 290] width 288 height 324
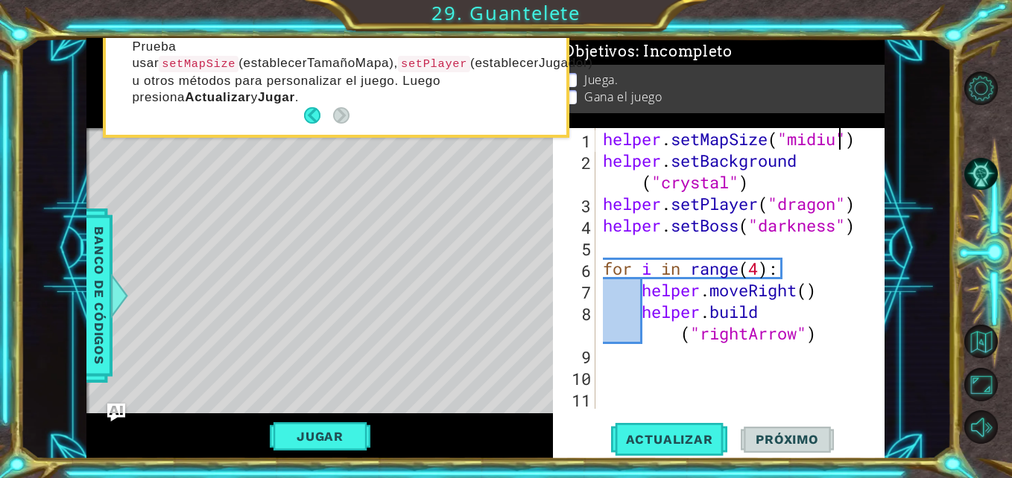
scroll to position [0, 11]
click at [807, 138] on div "helper . setMapSize ( "midium" ) helper . setBackground ( "crystal" ) helper . …" at bounding box center [744, 290] width 288 height 324
click at [653, 435] on span "Actualizar" at bounding box center [669, 439] width 117 height 15
click at [697, 275] on div "helper . setMapSize ( "medium" ) helper . setBackground ( "crystal" ) helper . …" at bounding box center [744, 290] width 288 height 324
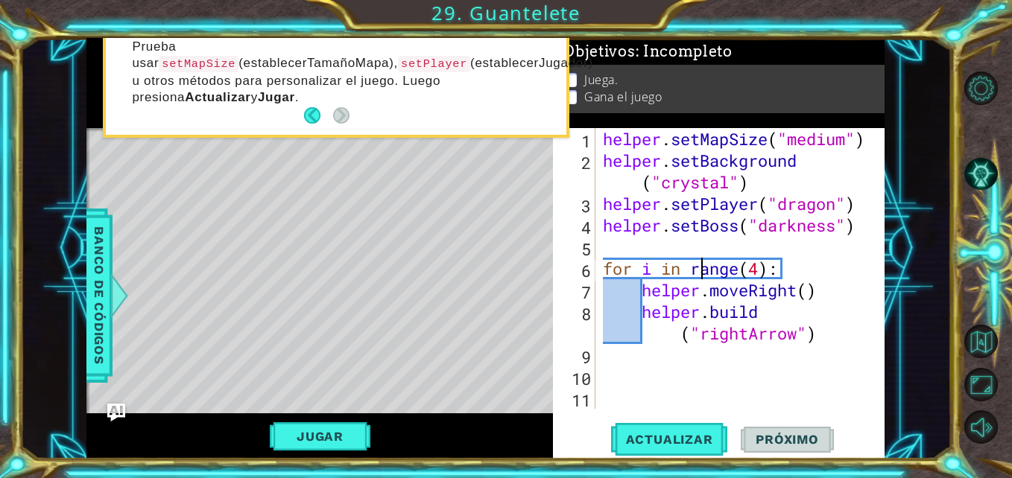
type textarea "for i in range(4):"
click at [610, 267] on div "helper . setMapSize ( "medium" ) helper . setBackground ( "crystal" ) helper . …" at bounding box center [744, 290] width 288 height 324
click at [605, 270] on div "helper . setMapSize ( "medium" ) helper . setBackground ( "crystal" ) helper . …" at bounding box center [744, 290] width 288 height 324
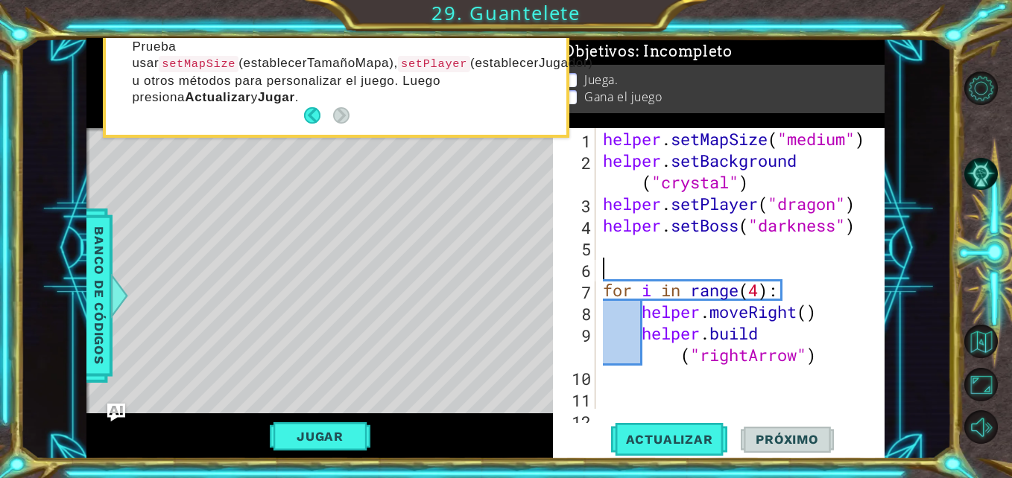
click at [615, 267] on div "helper . setMapSize ( "medium" ) helper . setBackground ( "crystal" ) helper . …" at bounding box center [738, 290] width 277 height 324
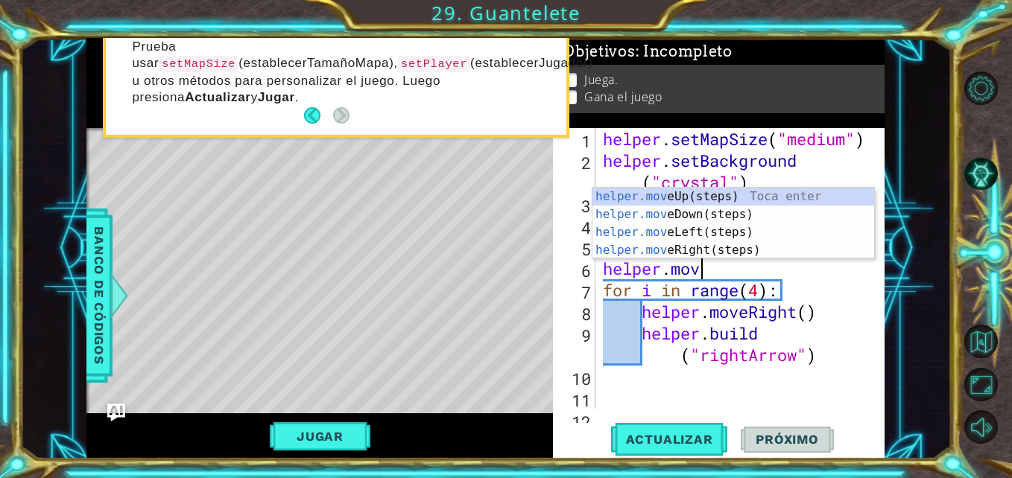
type textarea "helper.move"
click at [647, 210] on div "helper.move Up(steps) Toca enter helper.move Down(steps) Toca enter helper.move…" at bounding box center [733, 241] width 282 height 107
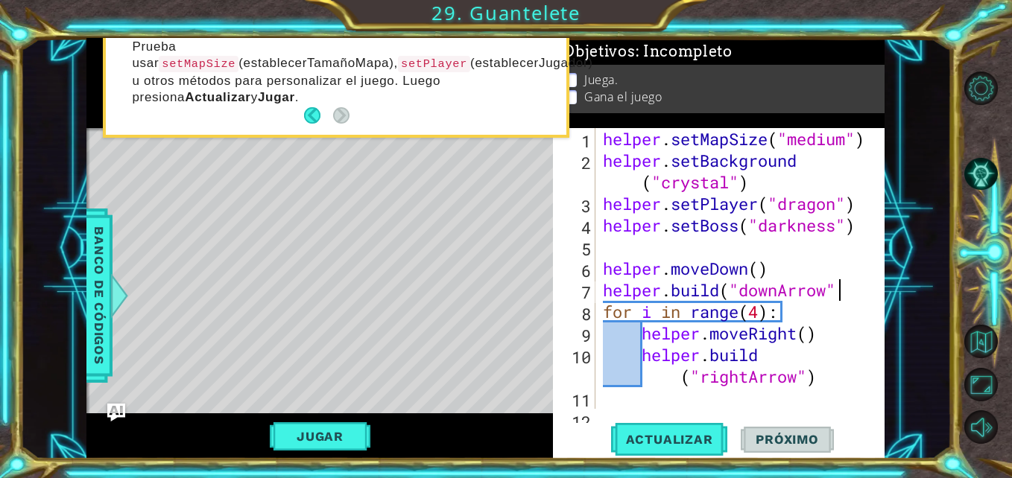
scroll to position [0, 10]
click at [606, 311] on div "helper . setMapSize ( "medium" ) helper . setBackground ( "crystal" ) helper . …" at bounding box center [738, 290] width 277 height 324
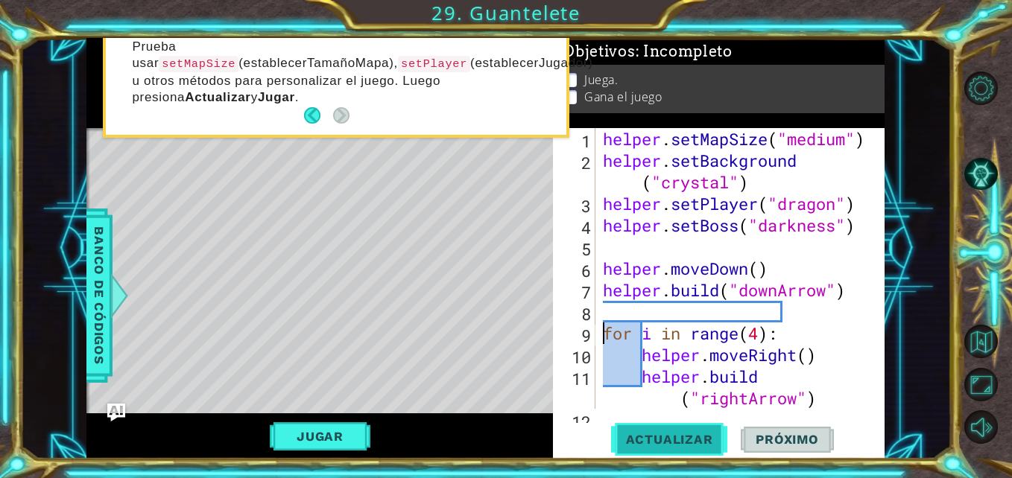
type textarea "for i in range(4):"
click at [673, 429] on button "Actualizar" at bounding box center [669, 439] width 117 height 33
click at [681, 314] on div "helper . setMapSize ( "medium" ) helper . setBackground ( "crystal" ) helper . …" at bounding box center [738, 290] width 277 height 324
click at [627, 245] on div "helper . setMapSize ( "medium" ) helper . setBackground ( "crystal" ) helper . …" at bounding box center [738, 290] width 277 height 324
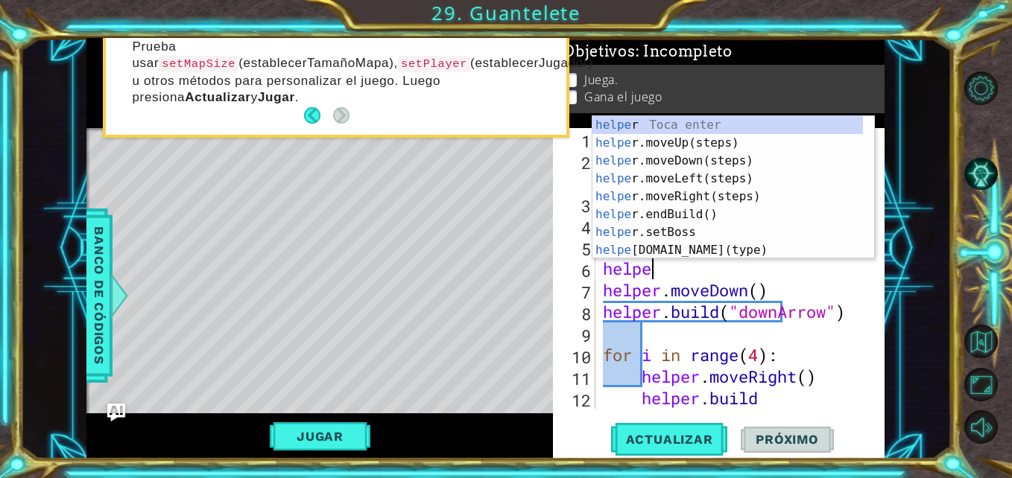
scroll to position [0, 2]
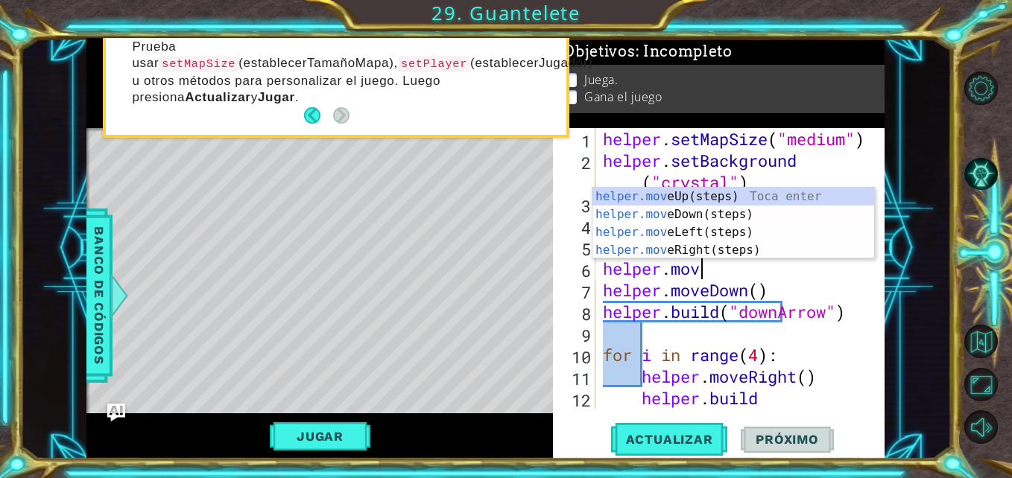
type textarea "helper.move"
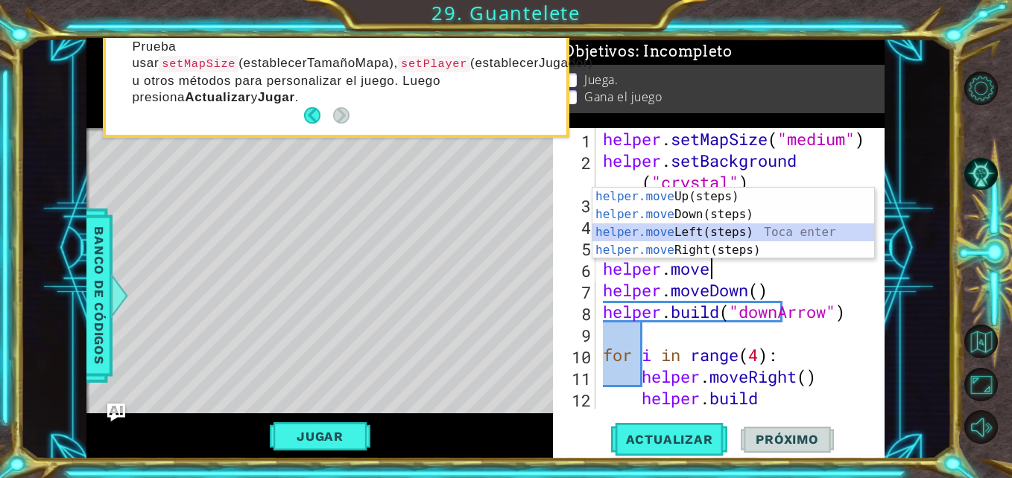
click at [706, 226] on div "helper.move Up(steps) Toca enter helper.move Down(steps) Toca enter helper.move…" at bounding box center [733, 241] width 282 height 107
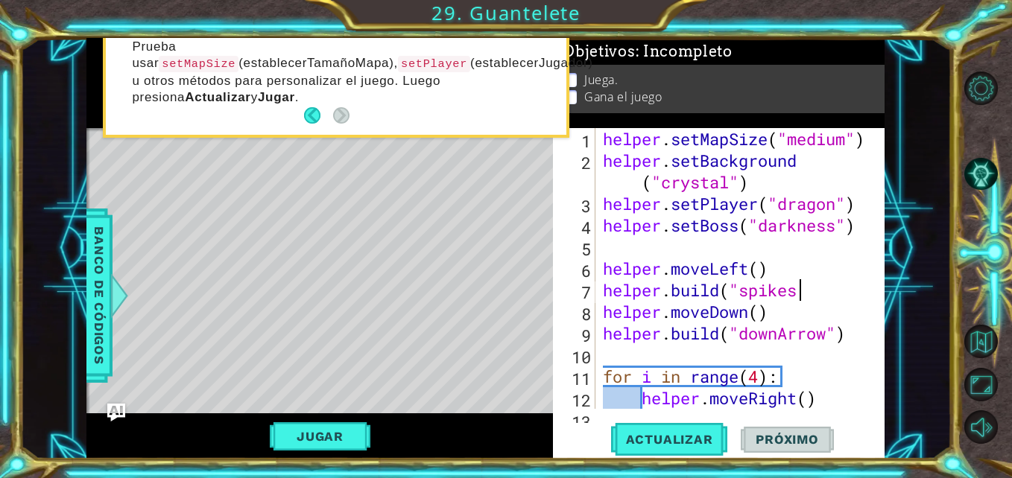
scroll to position [0, 9]
click at [603, 313] on div "helper . setMapSize ( "medium" ) helper . setBackground ( "crystal" ) helper . …" at bounding box center [738, 301] width 277 height 346
type textarea "helper.moveDown()"
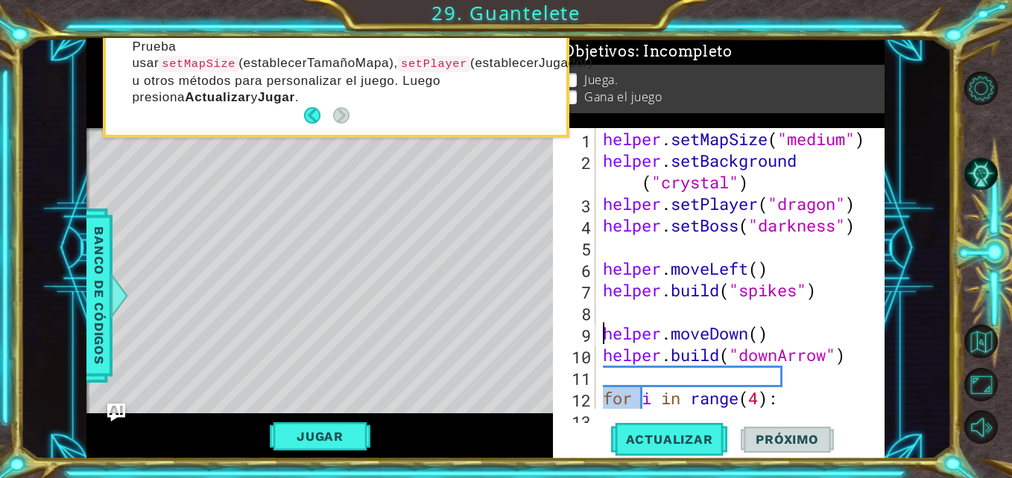
scroll to position [0, 7]
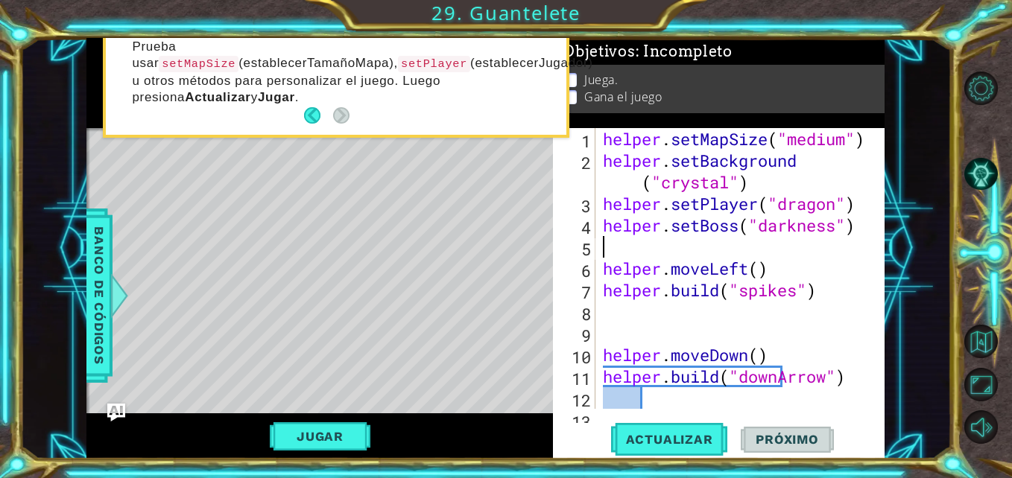
click at [613, 253] on div "helper . setMapSize ( "medium" ) helper . setBackground ( "crystal" ) helper . …" at bounding box center [738, 290] width 277 height 324
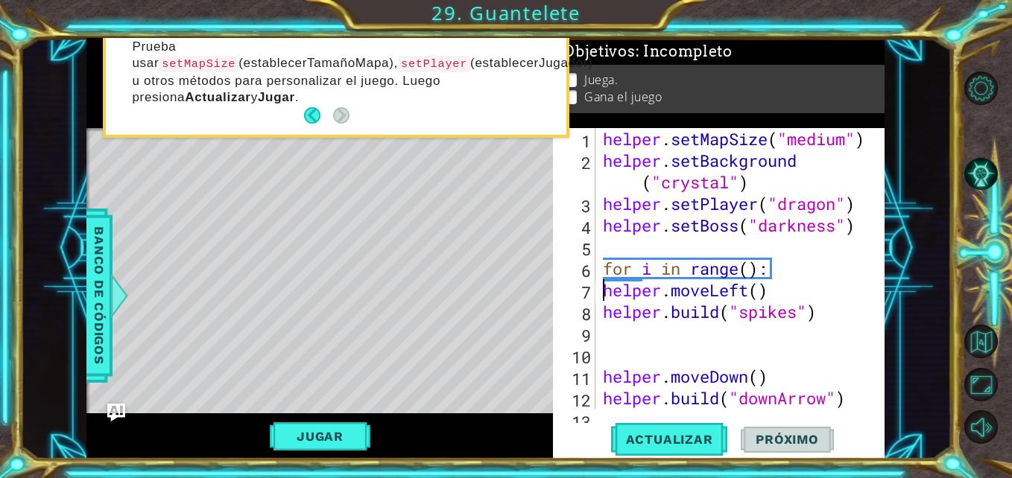
click at [603, 291] on div "helper . setMapSize ( "medium" ) helper . setBackground ( "crystal" ) helper . …" at bounding box center [738, 290] width 277 height 324
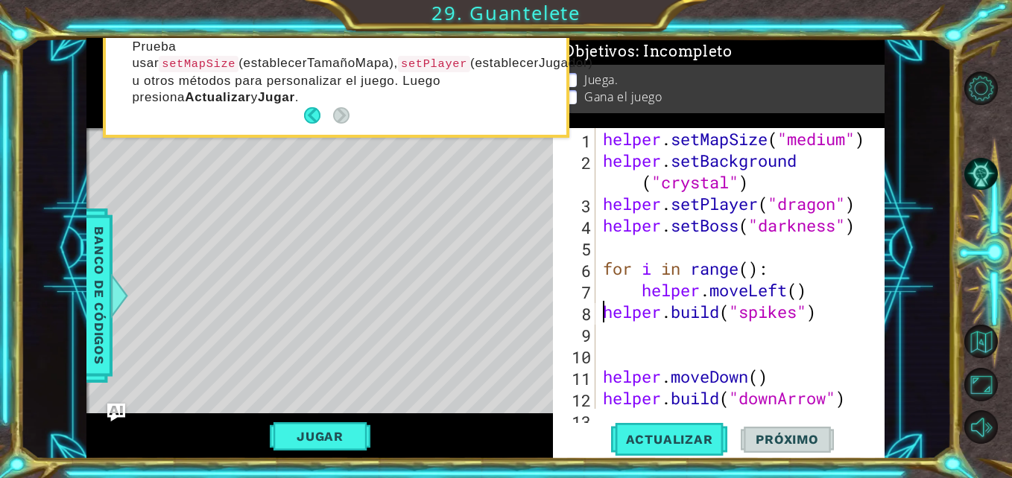
click at [602, 312] on div "helper . setMapSize ( "medium" ) helper . setBackground ( "crystal" ) helper . …" at bounding box center [738, 290] width 277 height 324
type textarea "[DOMAIN_NAME]("spikes")"
click at [641, 312] on div "helper . setMapSize ( "medium" ) helper . setBackground ( "crystal" ) helper . …" at bounding box center [738, 290] width 277 height 324
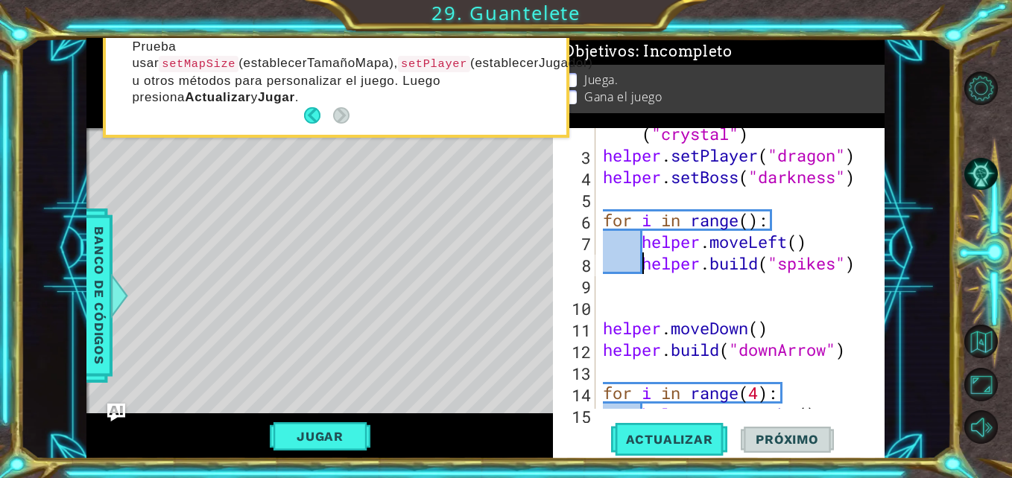
scroll to position [57, 0]
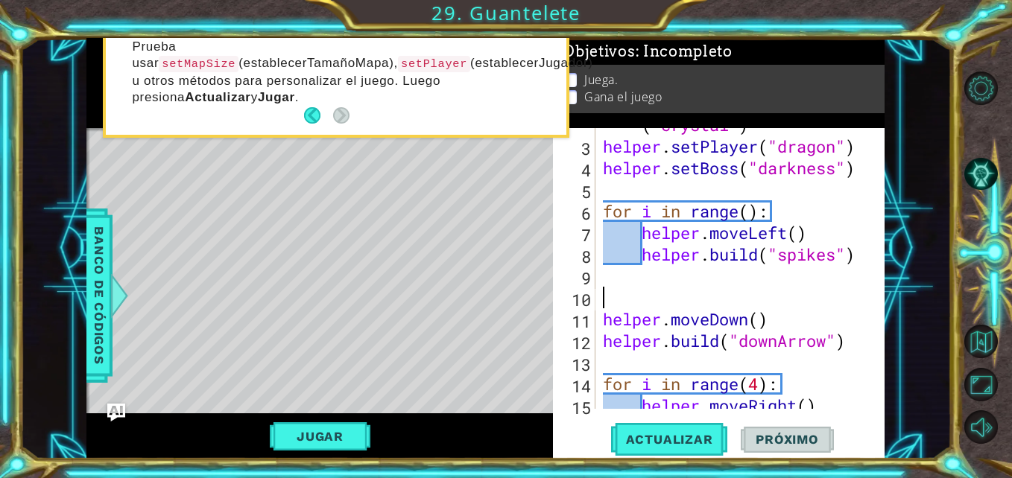
click at [799, 288] on div "helper . setBackground ( "crystal" ) helper . setPlayer ( "dragon" ) helper . s…" at bounding box center [738, 265] width 277 height 346
click at [753, 218] on div "helper . setBackground ( "crystal" ) helper . setPlayer ( "dragon" ) helper . s…" at bounding box center [738, 265] width 277 height 346
type textarea "for i in range(6):"
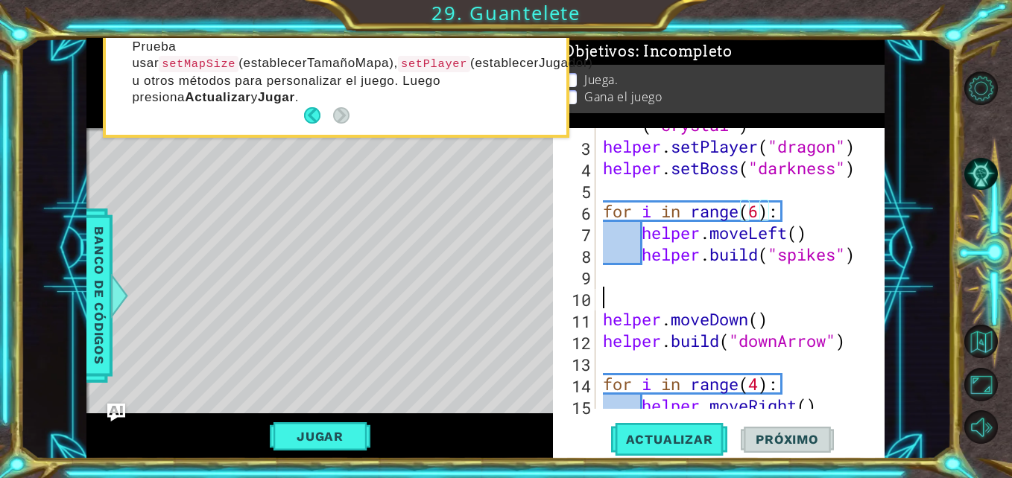
click at [668, 291] on div "helper . setBackground ( "crystal" ) helper . setPlayer ( "dragon" ) helper . s…" at bounding box center [738, 265] width 277 height 346
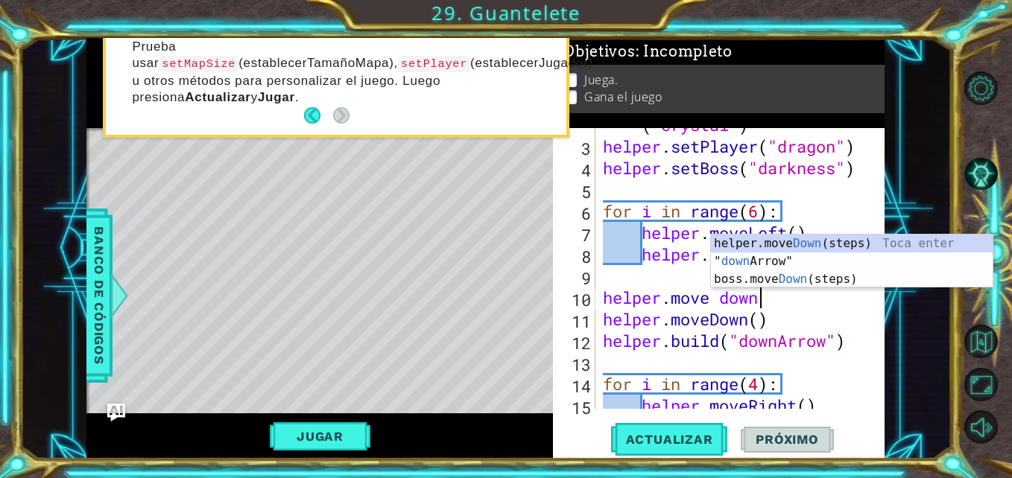
scroll to position [0, 7]
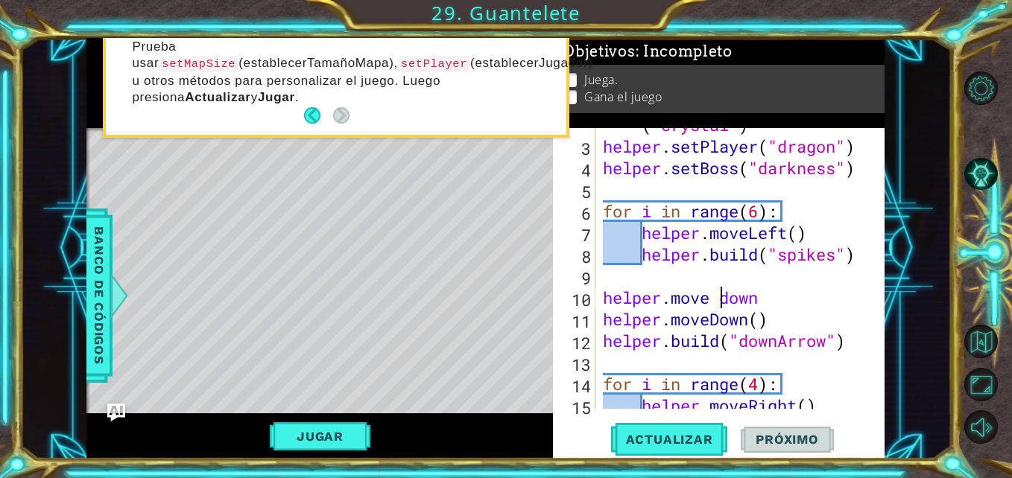
click at [726, 302] on div "helper . setBackground ( "crystal" ) helper . setPlayer ( "dragon" ) helper . s…" at bounding box center [738, 265] width 277 height 346
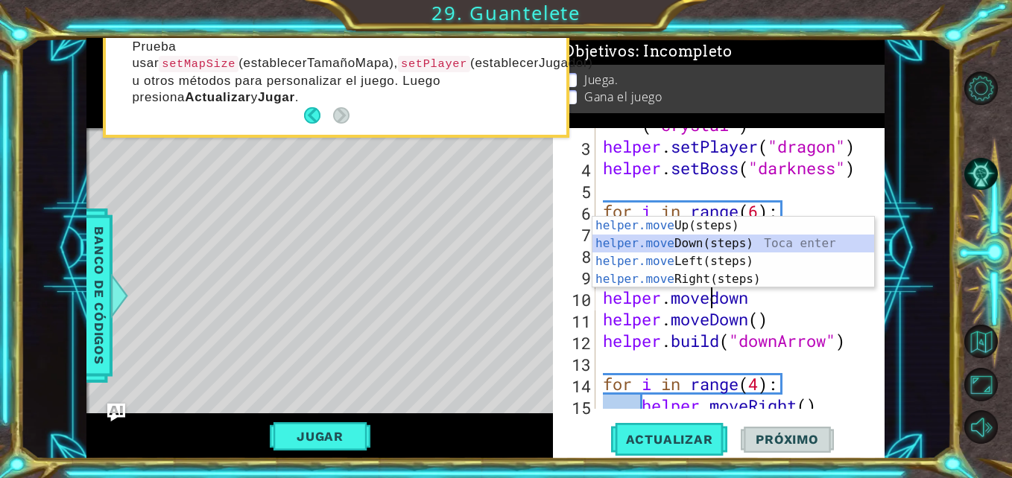
click at [688, 244] on div "helper.move Up(steps) Toca enter helper.move Down(steps) Toca enter helper.move…" at bounding box center [733, 270] width 282 height 107
type textarea "helper.moveDown()"
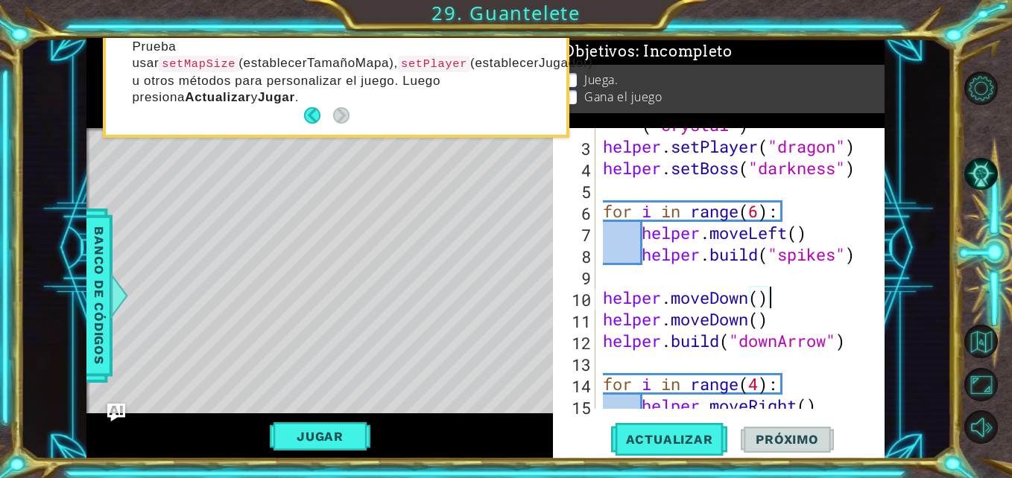
scroll to position [0, 0]
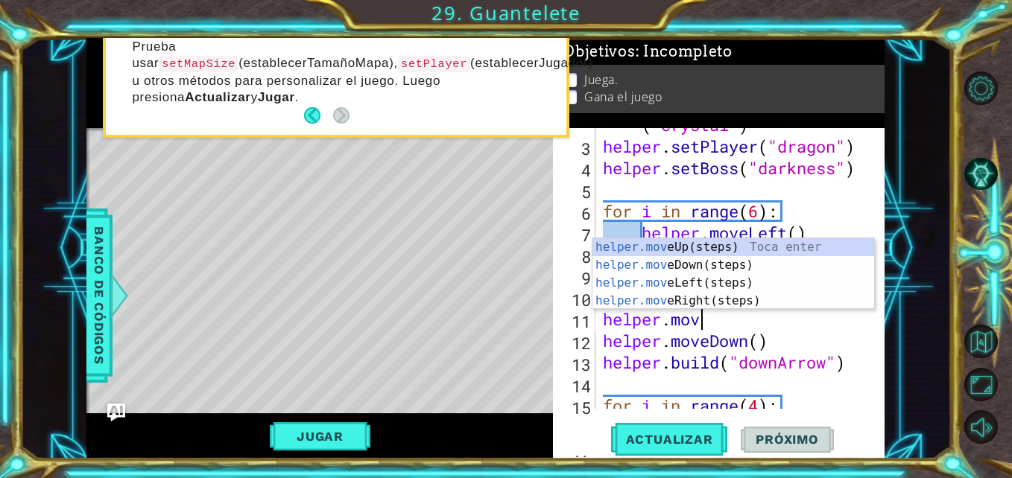
type textarea "helper.move"
click at [682, 293] on div "helper.move Up(steps) Toca enter helper.move Down(steps) Toca enter helper.move…" at bounding box center [733, 291] width 282 height 107
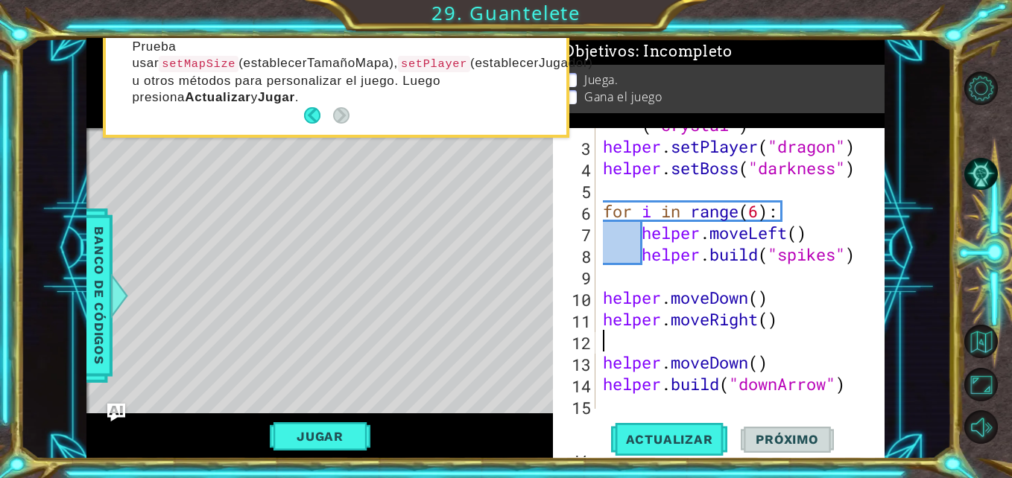
scroll to position [0, 0]
click at [769, 326] on div "helper . setBackground ( "crystal" ) helper . setPlayer ( "dragon" ) helper . s…" at bounding box center [738, 265] width 277 height 346
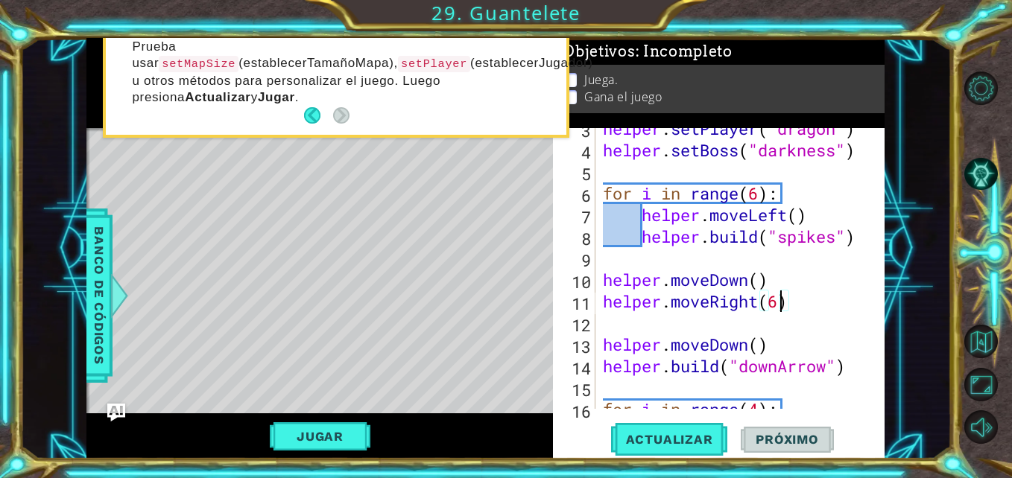
scroll to position [76, 0]
click at [780, 345] on div "helper . setPlayer ( "dragon" ) helper . setBoss ( "darkness" ) for i in range …" at bounding box center [738, 280] width 277 height 324
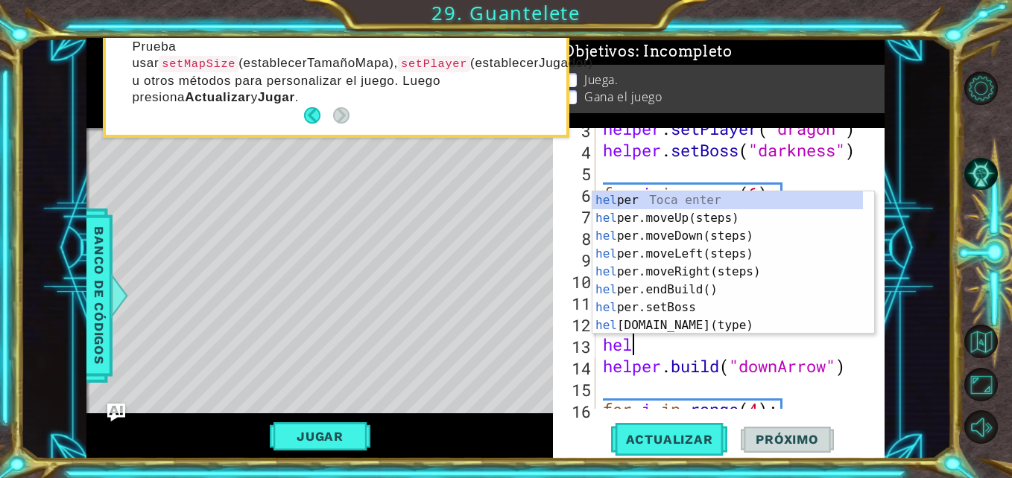
scroll to position [0, 0]
type textarea "h"
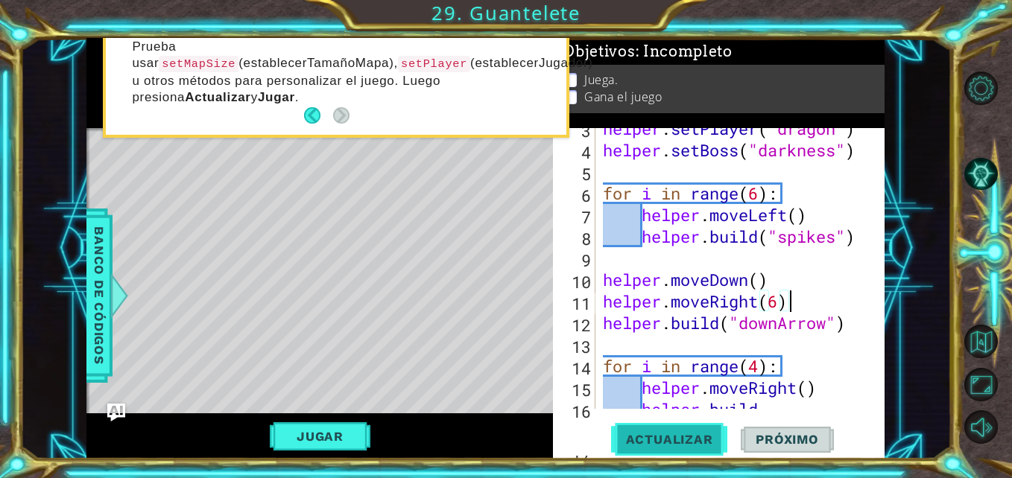
type textarea "helper.moveRight(6)"
click at [673, 428] on button "Actualizar" at bounding box center [669, 439] width 117 height 33
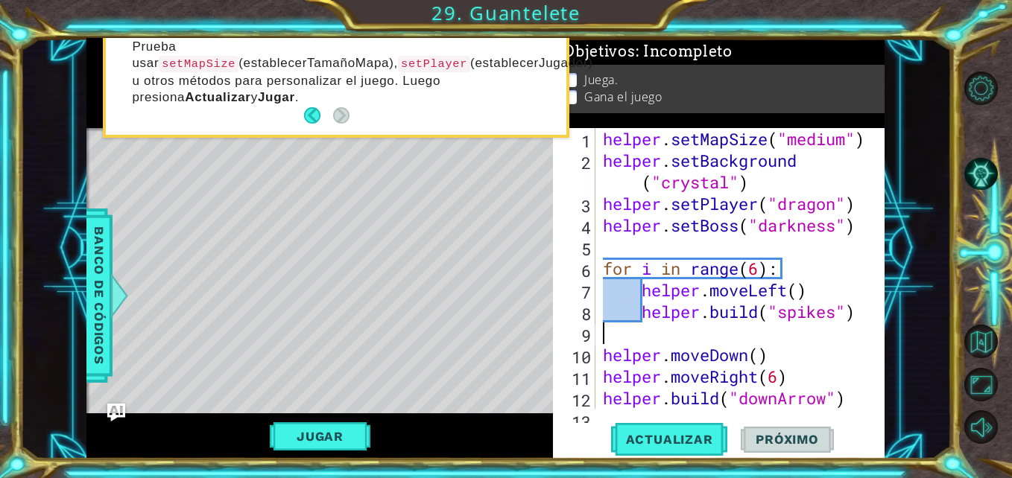
click at [638, 325] on div "helper . setMapSize ( "medium" ) helper . setBackground ( "crystal" ) helper . …" at bounding box center [738, 290] width 277 height 324
click at [630, 293] on div "helper . setMapSize ( "medium" ) helper . setBackground ( "crystal" ) helper . …" at bounding box center [738, 290] width 277 height 324
type textarea "helper.moveLeft()"
click at [695, 254] on div "helper . setMapSize ( "medium" ) helper . setBackground ( "crystal" ) helper . …" at bounding box center [738, 290] width 277 height 324
click at [747, 299] on div "helper . setMapSize ( "medium" ) helper . setBackground ( "crystal" ) helper . …" at bounding box center [738, 290] width 277 height 324
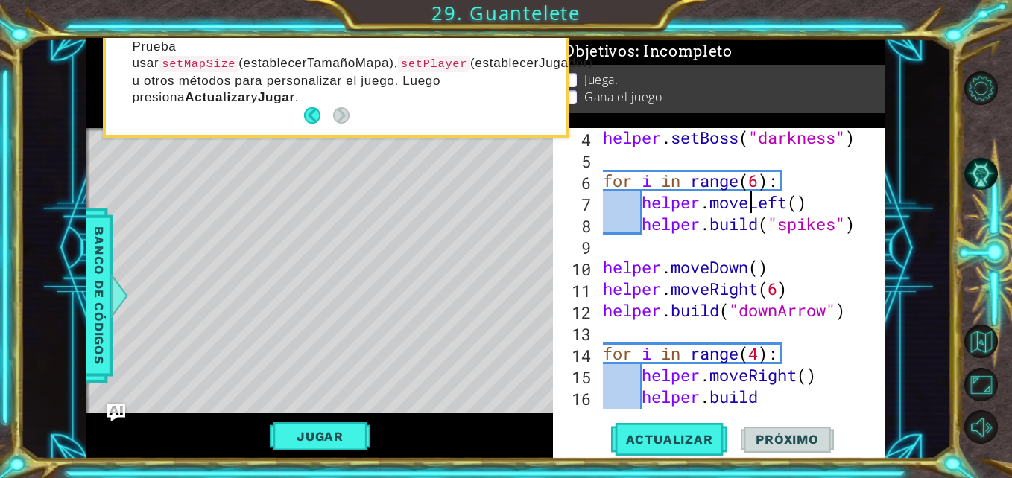
scroll to position [89, 0]
click at [599, 264] on div "helper.moveLeft() 4 5 6 7 8 9 10 11 12 13 14 15 16 17 helper . setBoss ( "darkn…" at bounding box center [717, 268] width 328 height 281
click at [603, 265] on div "helper . setBoss ( "darkness" ) for i in range ( 6 ) : helper . moveLeft ( ) he…" at bounding box center [738, 300] width 277 height 346
type textarea "helper.moveDown()"
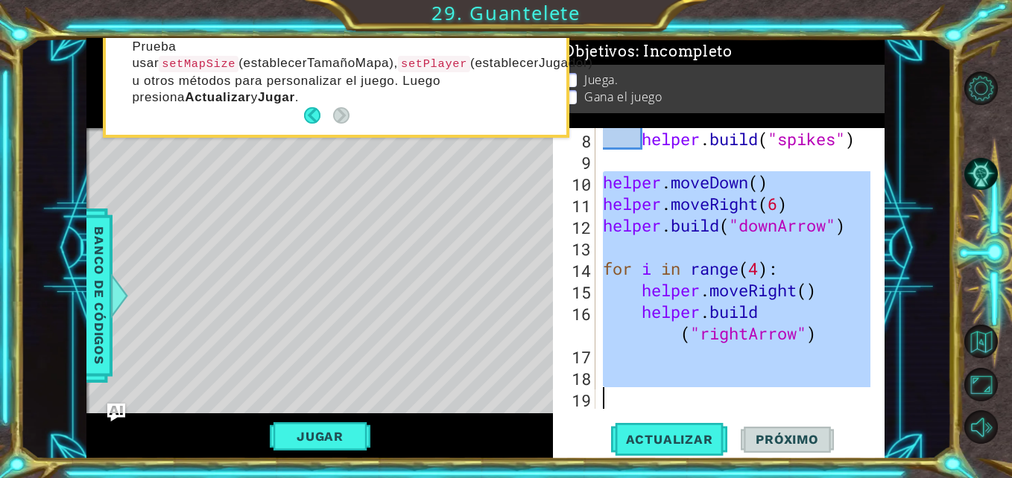
scroll to position [173, 0]
drag, startPoint x: 603, startPoint y: 265, endPoint x: 841, endPoint y: 420, distance: 284.3
click at [841, 420] on div "helper.moveDown() 8 9 10 11 12 13 14 15 16 17 18 19 helper . build ( "spikes" )…" at bounding box center [718, 293] width 331 height 331
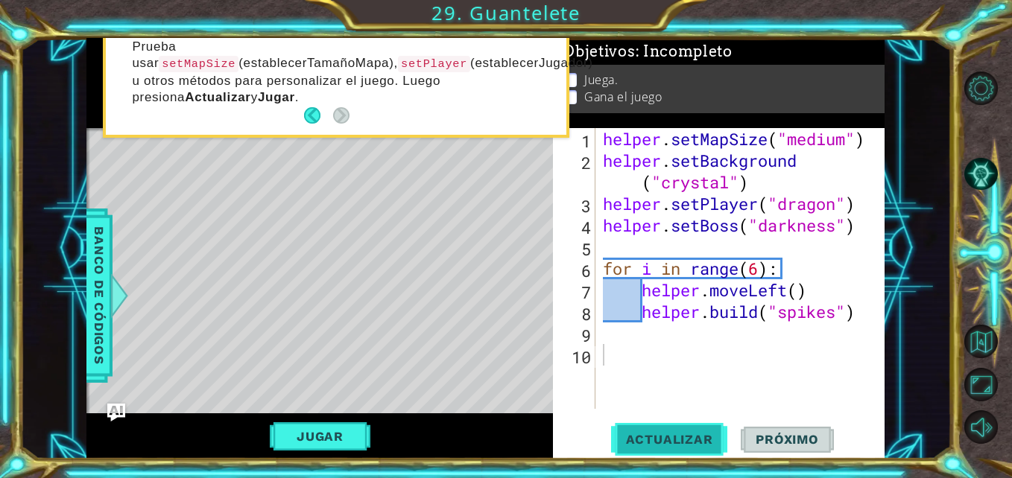
click at [710, 436] on span "Actualizar" at bounding box center [669, 439] width 117 height 15
click at [664, 438] on span "Actualizar" at bounding box center [669, 439] width 117 height 15
click at [634, 269] on div "helper . setMapSize ( "medium" ) helper . setBackground ( "crystal" ) helper . …" at bounding box center [744, 290] width 288 height 324
type textarea "for i in range(6):"
click at [728, 273] on div "helper . setMapSize ( "medium" ) helper . setBackground ( "crystal" ) helper . …" at bounding box center [744, 290] width 288 height 324
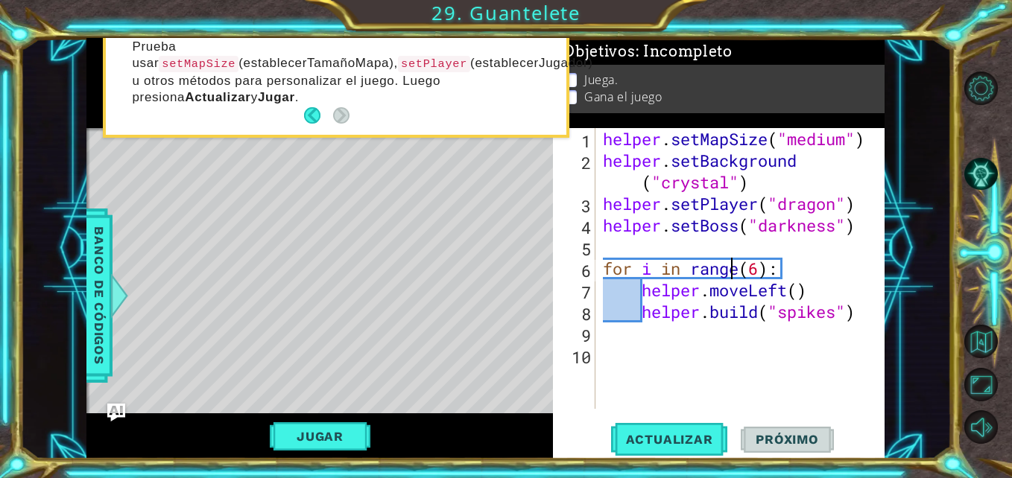
click at [735, 273] on div "helper . setMapSize ( "medium" ) helper . setBackground ( "crystal" ) helper . …" at bounding box center [744, 290] width 288 height 324
click at [703, 268] on div "helper . setMapSize ( "medium" ) helper . setBackground ( "crystal" ) helper . …" at bounding box center [744, 290] width 288 height 324
click at [106, 302] on span "Banco de códigos" at bounding box center [99, 296] width 24 height 154
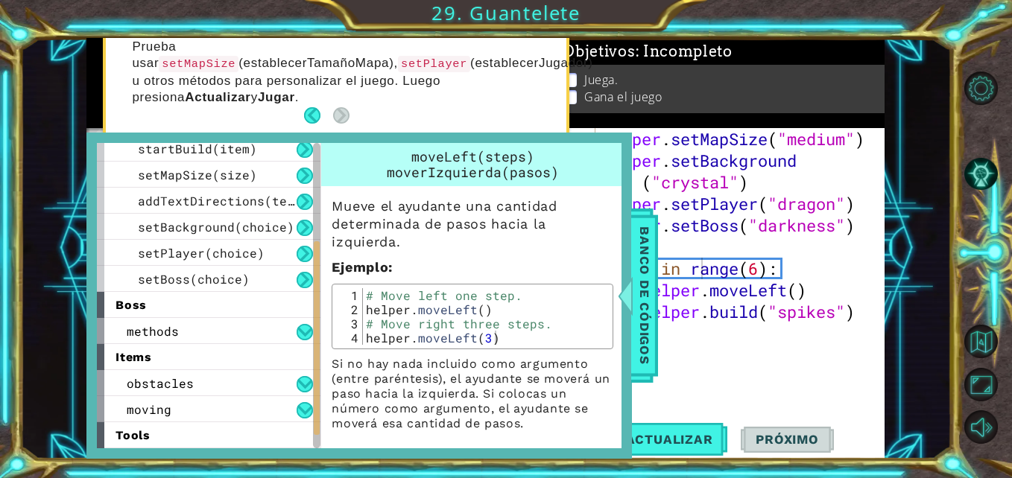
scroll to position [216, 0]
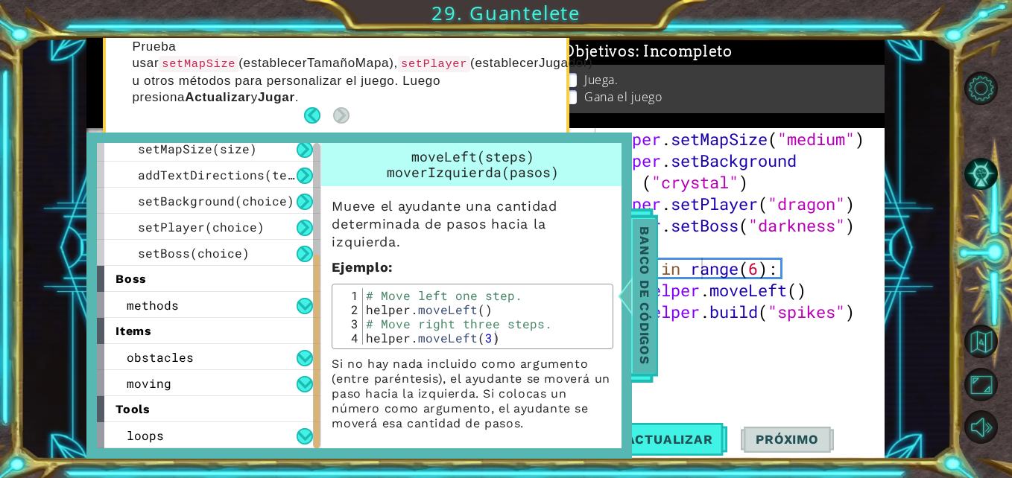
click at [627, 300] on div at bounding box center [625, 295] width 19 height 45
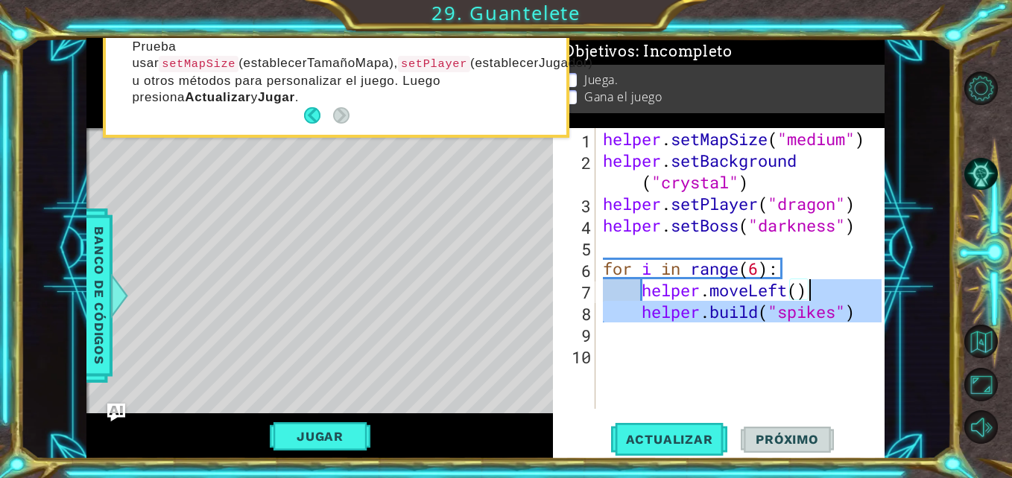
drag, startPoint x: 839, startPoint y: 326, endPoint x: 805, endPoint y: 278, distance: 58.9
click at [805, 278] on div "helper . setMapSize ( "medium" ) helper . setBackground ( "crystal" ) helper . …" at bounding box center [744, 290] width 288 height 324
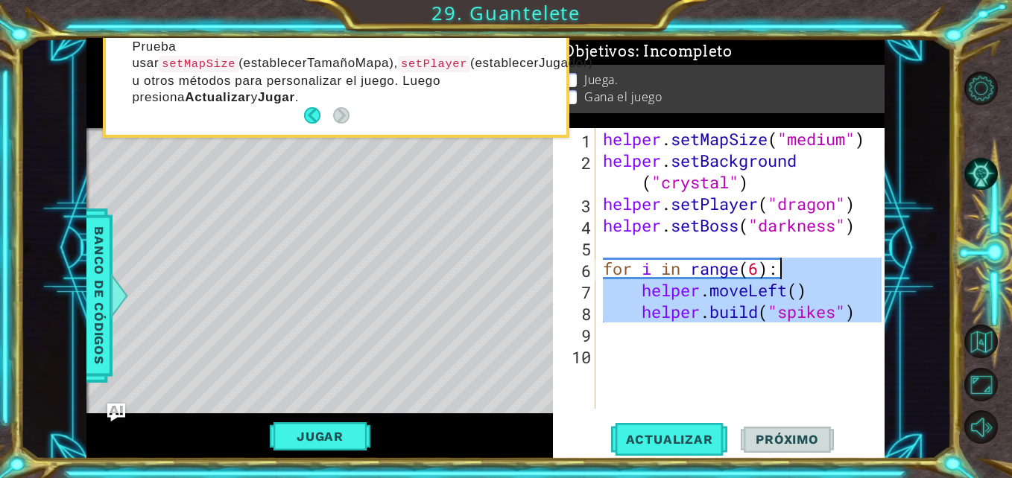
click at [805, 278] on div "helper . setMapSize ( "medium" ) helper . setBackground ( "crystal" ) helper . …" at bounding box center [740, 268] width 281 height 281
type textarea "for i in range(6):"
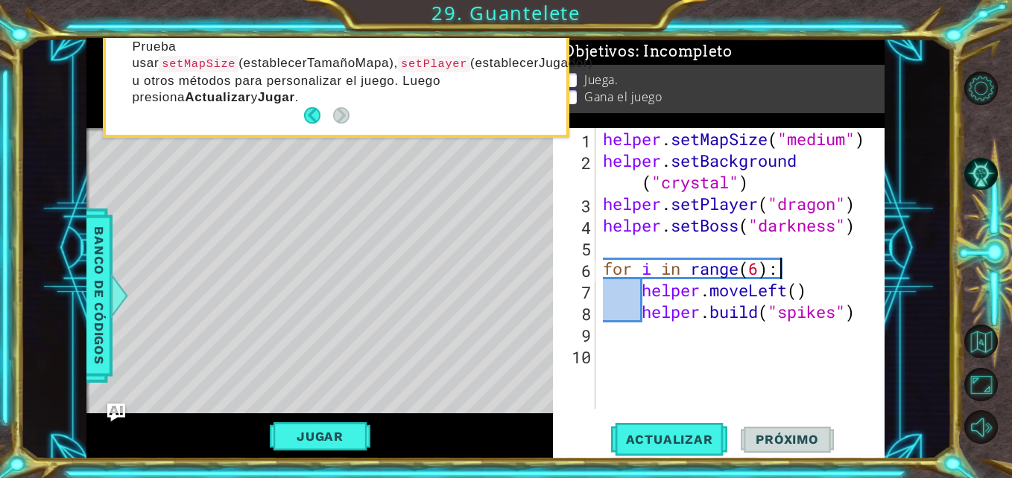
click at [800, 275] on div "helper . setMapSize ( "medium" ) helper . setBackground ( "crystal" ) helper . …" at bounding box center [744, 290] width 288 height 324
click at [787, 266] on div "helper . setMapSize ( "medium" ) helper . setBackground ( "crystal" ) helper . …" at bounding box center [744, 290] width 288 height 324
drag, startPoint x: 787, startPoint y: 266, endPoint x: 610, endPoint y: 273, distance: 177.4
click at [610, 273] on div "helper . setMapSize ( "medium" ) helper . setBackground ( "crystal" ) helper . …" at bounding box center [744, 290] width 288 height 324
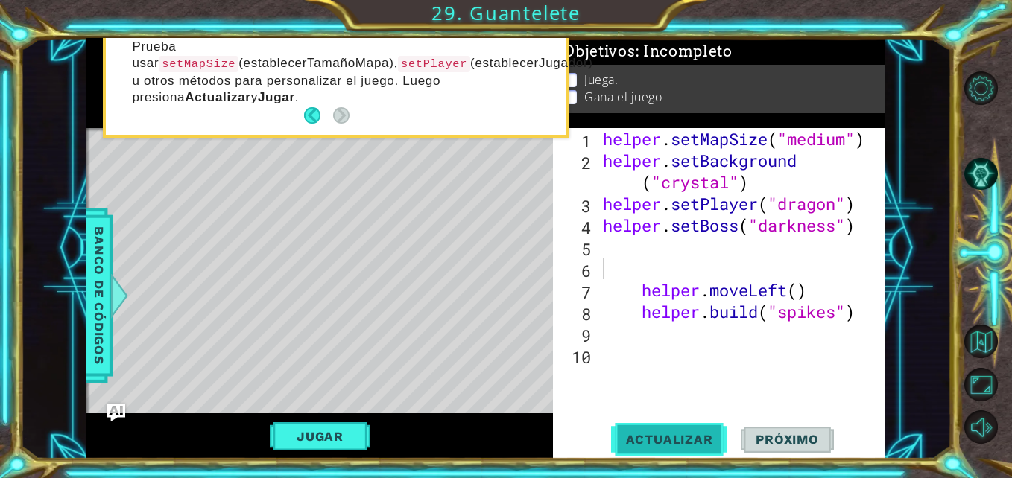
click at [656, 434] on span "Actualizar" at bounding box center [669, 439] width 117 height 15
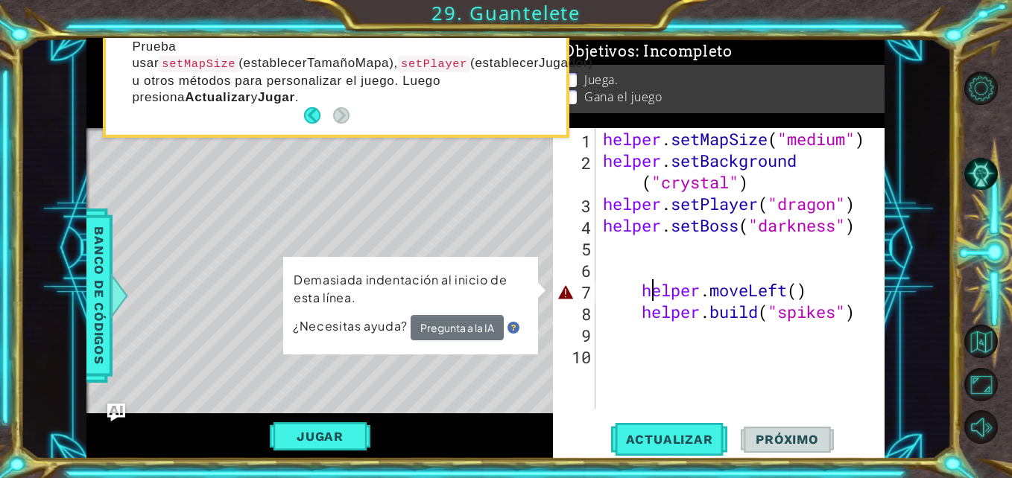
click at [647, 286] on div "helper . setMapSize ( "medium" ) helper . setBackground ( "crystal" ) helper . …" at bounding box center [744, 290] width 288 height 324
click at [642, 289] on div "helper . setMapSize ( "medium" ) helper . setBackground ( "crystal" ) helper . …" at bounding box center [744, 290] width 288 height 324
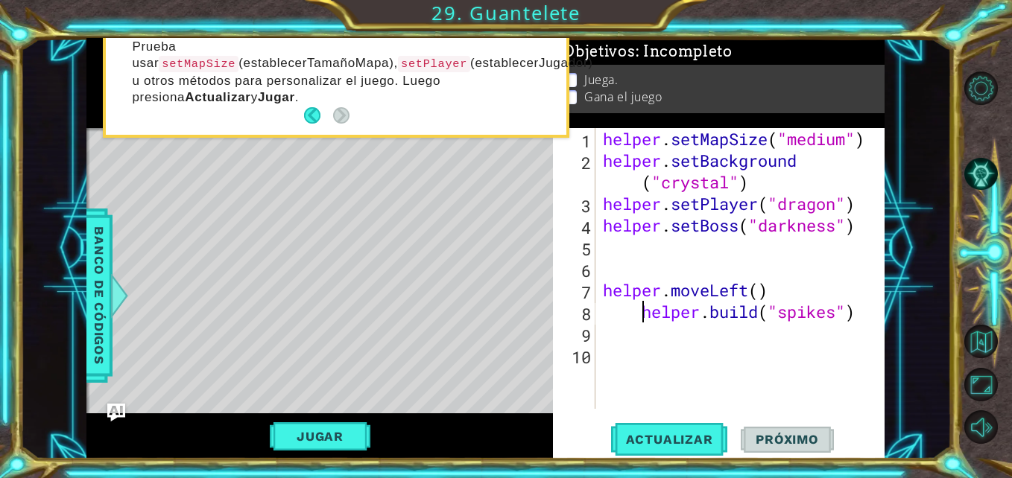
click at [640, 308] on div "helper . setMapSize ( "medium" ) helper . setBackground ( "crystal" ) helper . …" at bounding box center [744, 290] width 288 height 324
type textarea "[DOMAIN_NAME]("spikes")"
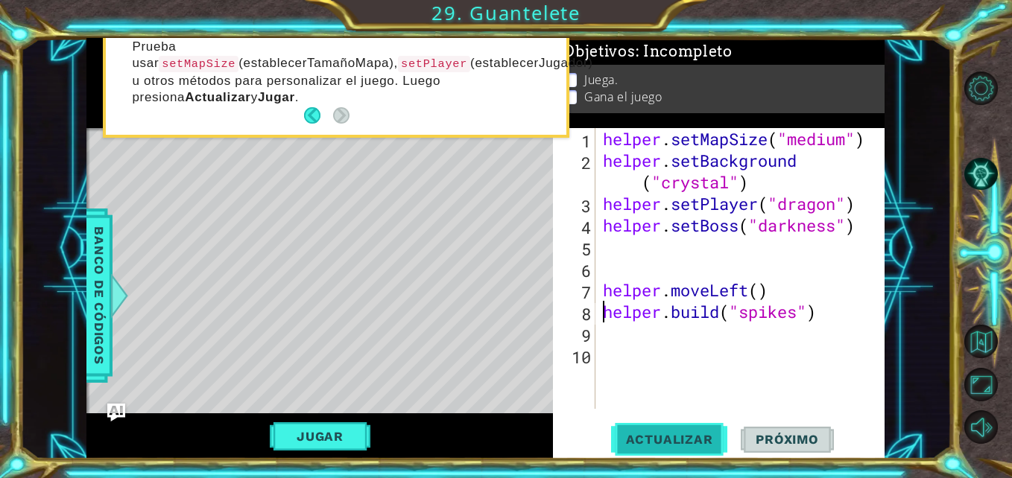
click at [664, 431] on button "Actualizar" at bounding box center [669, 439] width 117 height 33
click at [673, 439] on span "Actualizar" at bounding box center [669, 439] width 117 height 15
click at [618, 278] on div "helper . setMapSize ( "medium" ) helper . setBackground ( "crystal" ) helper . …" at bounding box center [744, 290] width 288 height 324
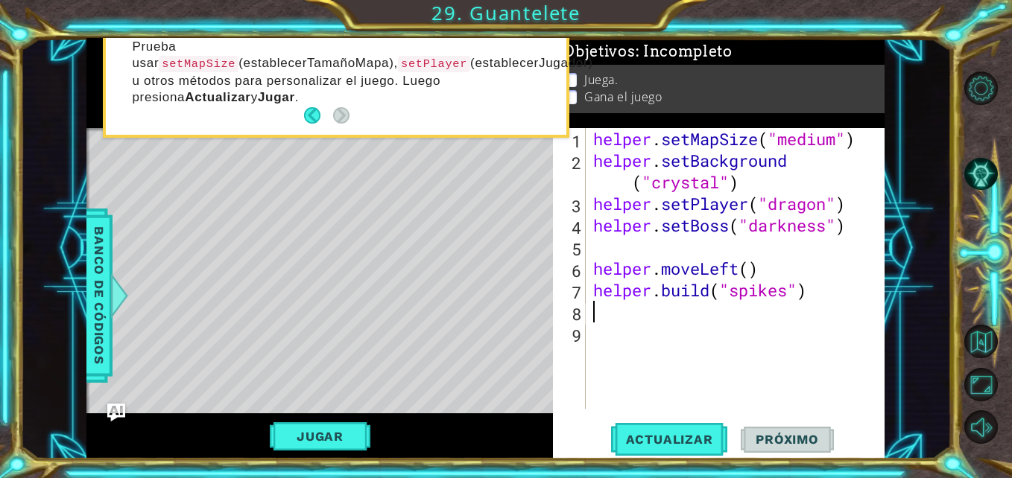
click at [716, 303] on div "helper . setMapSize ( "medium" ) helper . setBackground ( "crystal" ) helper . …" at bounding box center [739, 290] width 299 height 324
click at [675, 437] on span "Actualizar" at bounding box center [669, 439] width 117 height 15
click at [822, 298] on div "helper . setMapSize ( "medium" ) helper . setBackground ( "crystal" ) helper . …" at bounding box center [739, 290] width 299 height 324
type textarea "[DOMAIN_NAME]("spikes")"
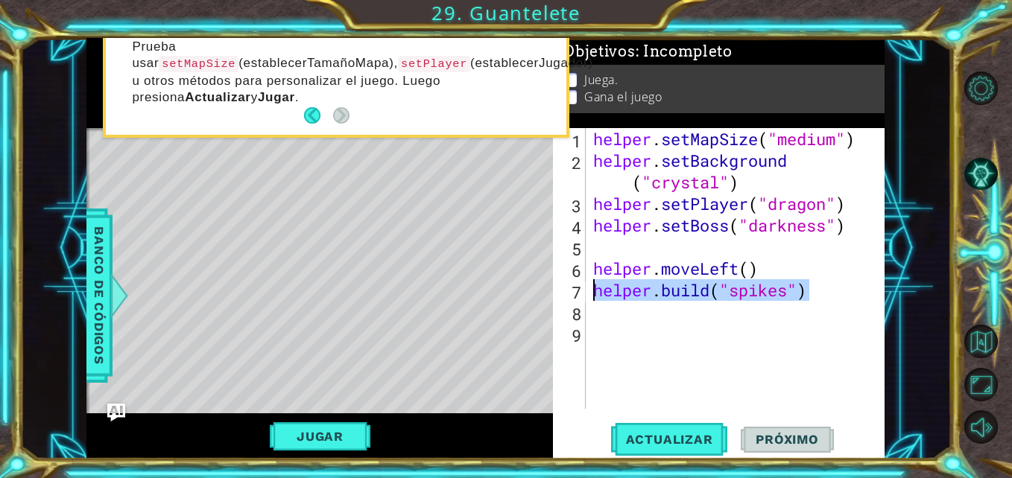
drag, startPoint x: 822, startPoint y: 298, endPoint x: 589, endPoint y: 282, distance: 232.9
click at [590, 282] on div "helper . setMapSize ( "medium" ) helper . setBackground ( "crystal" ) helper . …" at bounding box center [735, 268] width 291 height 281
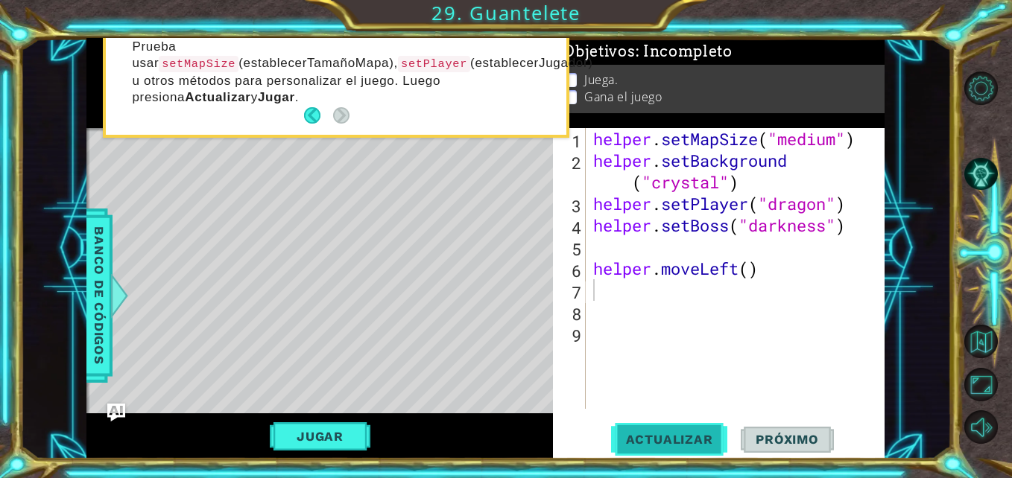
click at [659, 440] on span "Actualizar" at bounding box center [669, 439] width 117 height 15
click at [743, 274] on div "helper . setMapSize ( "medium" ) helper . setBackground ( "crystal" ) helper . …" at bounding box center [739, 290] width 299 height 324
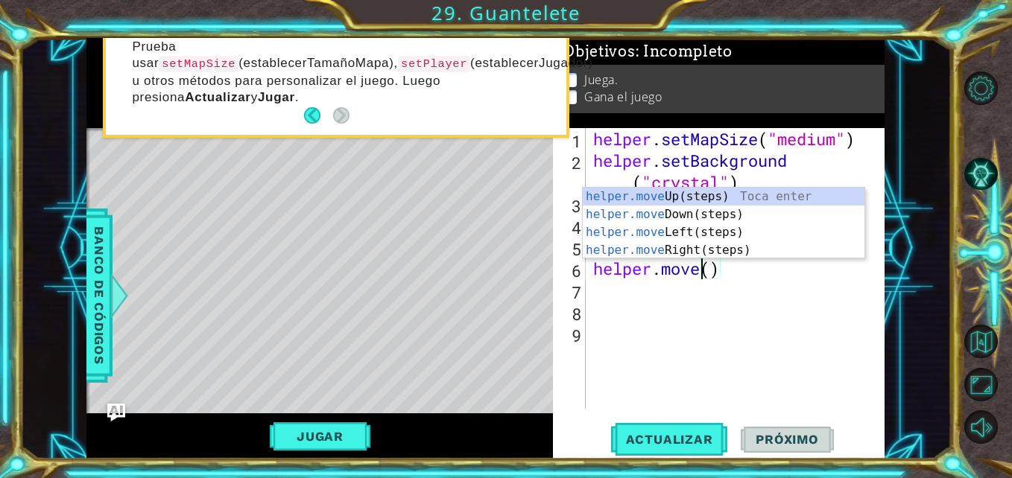
scroll to position [0, 5]
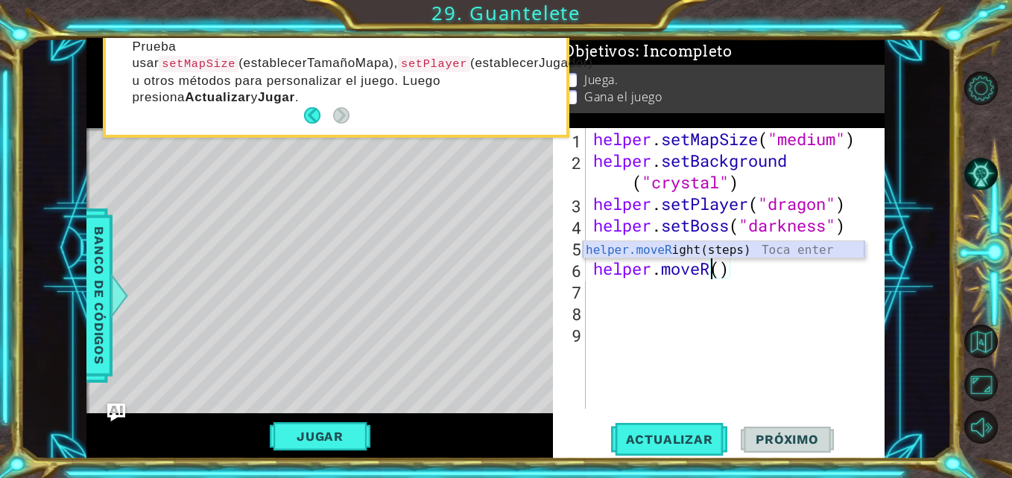
click at [689, 255] on div "helper.moveR ight(steps) Toca enter" at bounding box center [723, 268] width 282 height 54
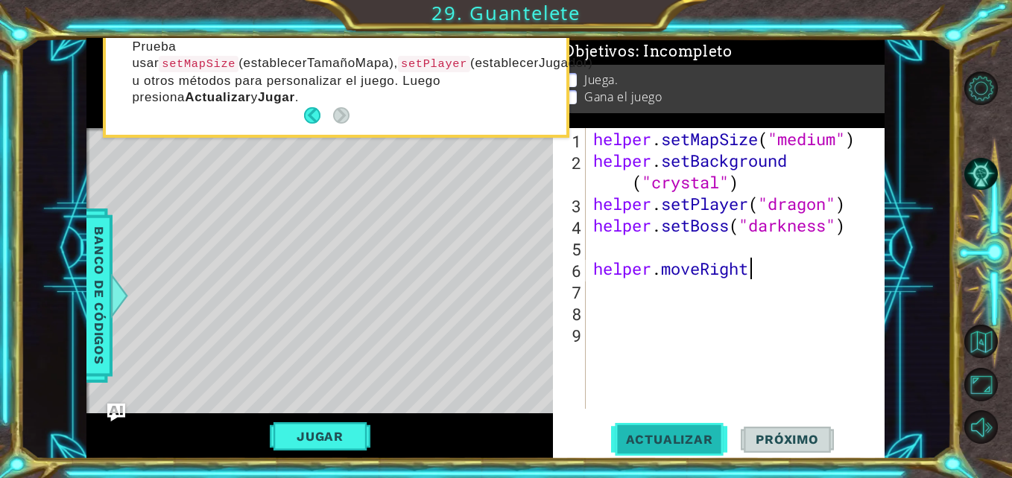
type textarea "helper.moveRight"
click at [699, 431] on button "Actualizar" at bounding box center [669, 439] width 117 height 33
click at [666, 429] on button "Actualizar" at bounding box center [669, 439] width 117 height 33
click at [789, 282] on div "helper . setMapSize ( "medium" ) helper . setBackground ( "crystal" ) helper . …" at bounding box center [739, 290] width 299 height 324
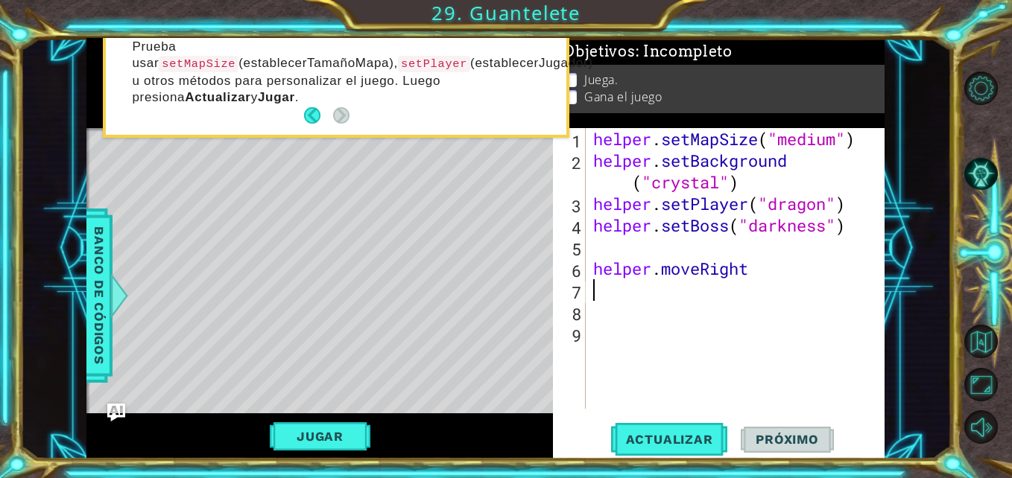
click at [783, 276] on div "helper . setMapSize ( "medium" ) helper . setBackground ( "crystal" ) helper . …" at bounding box center [739, 290] width 299 height 324
type textarea "helper.moveRight"
drag, startPoint x: 783, startPoint y: 276, endPoint x: 592, endPoint y: 271, distance: 190.7
click at [592, 271] on div "helper . setMapSize ( "medium" ) helper . setBackground ( "crystal" ) helper . …" at bounding box center [739, 290] width 299 height 324
click at [682, 186] on div "helper . setMapSize ( "medium" ) helper . setBackground ( "crystal" ) helper . …" at bounding box center [739, 290] width 299 height 324
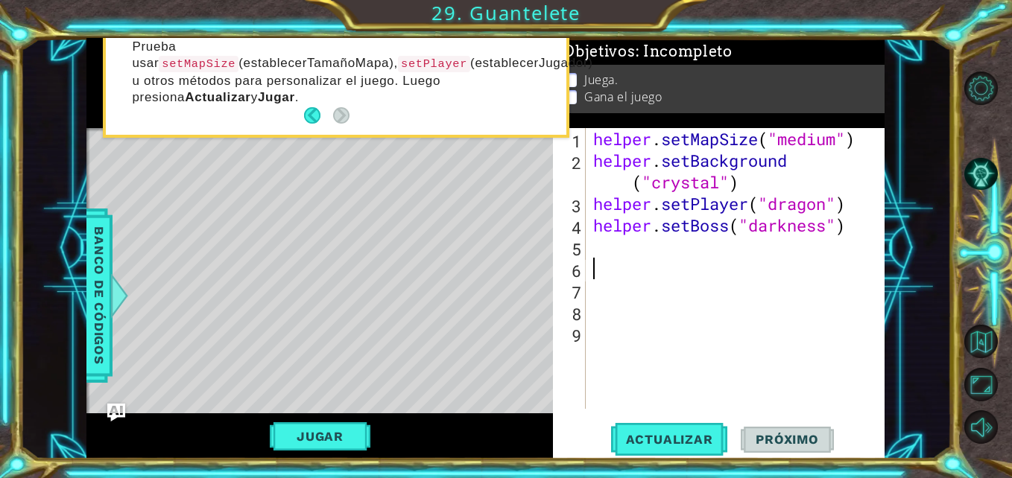
type textarea "helper.setBackground("crystal")"
click at [790, 255] on div "helper . setMapSize ( "medium" ) helper . setBackground ( "crystal" ) helper . …" at bounding box center [739, 290] width 299 height 324
click at [699, 429] on button "Actualizar" at bounding box center [669, 439] width 117 height 33
click at [630, 280] on div "helper . setMapSize ( "medium" ) helper . setBackground ( "crystal" ) helper . …" at bounding box center [739, 290] width 299 height 324
click at [623, 262] on div "helper . setMapSize ( "medium" ) helper . setBackground ( "crystal" ) helper . …" at bounding box center [739, 290] width 299 height 324
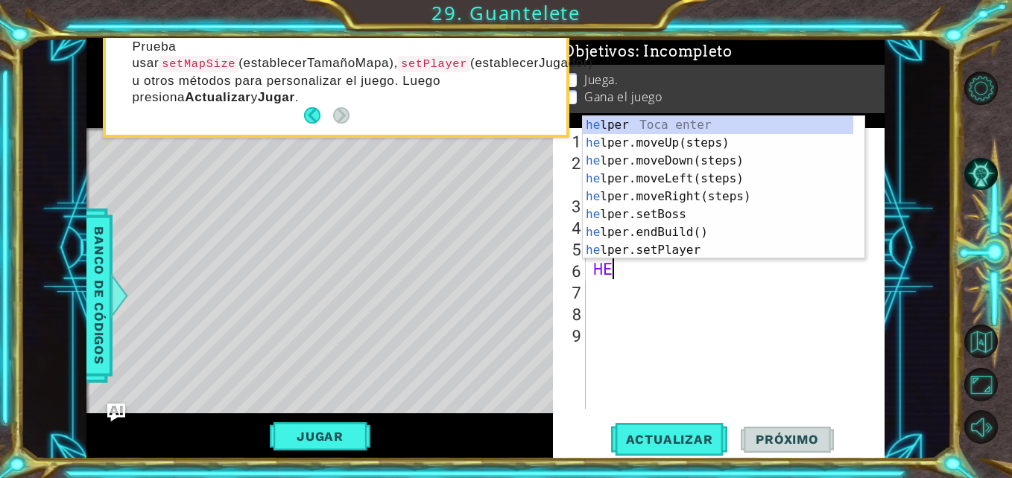
type textarea "H"
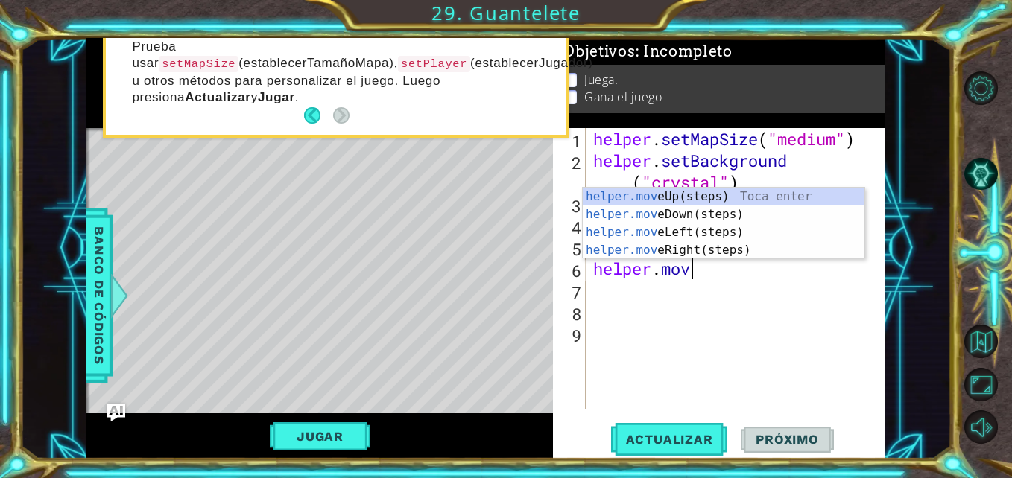
type textarea "helper.move"
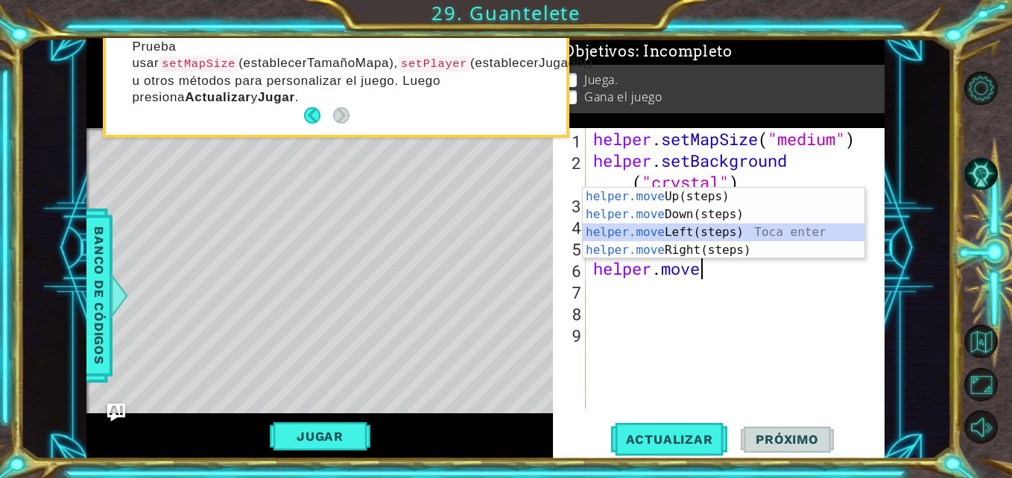
click at [672, 231] on div "helper.move Up(steps) Toca enter helper.move Down(steps) Toca enter helper.move…" at bounding box center [723, 241] width 282 height 107
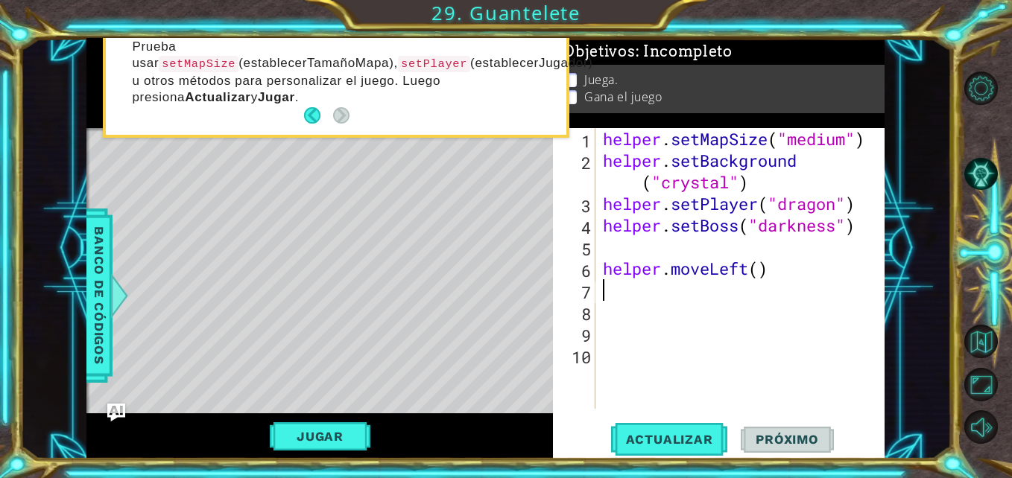
scroll to position [0, 0]
click at [683, 439] on span "Actualizar" at bounding box center [669, 439] width 117 height 15
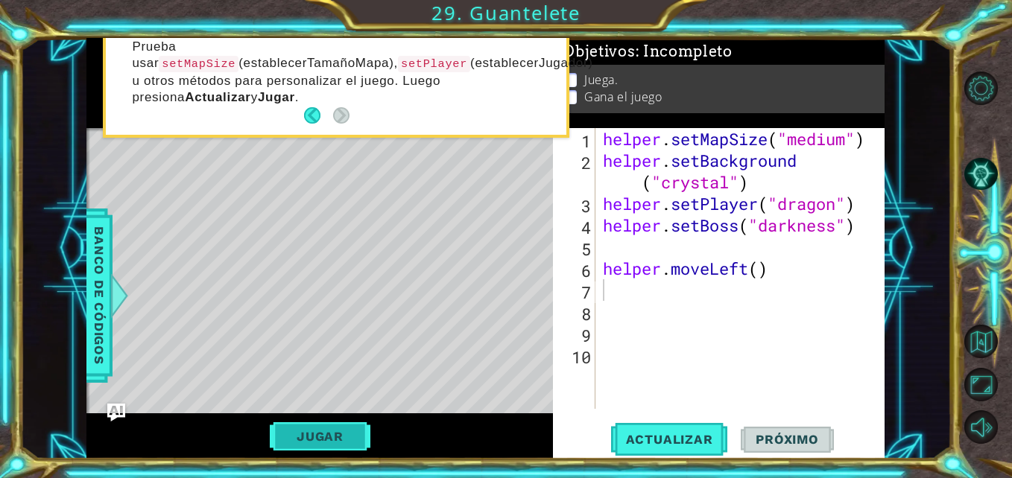
click at [352, 445] on button "Jugar" at bounding box center [320, 436] width 101 height 28
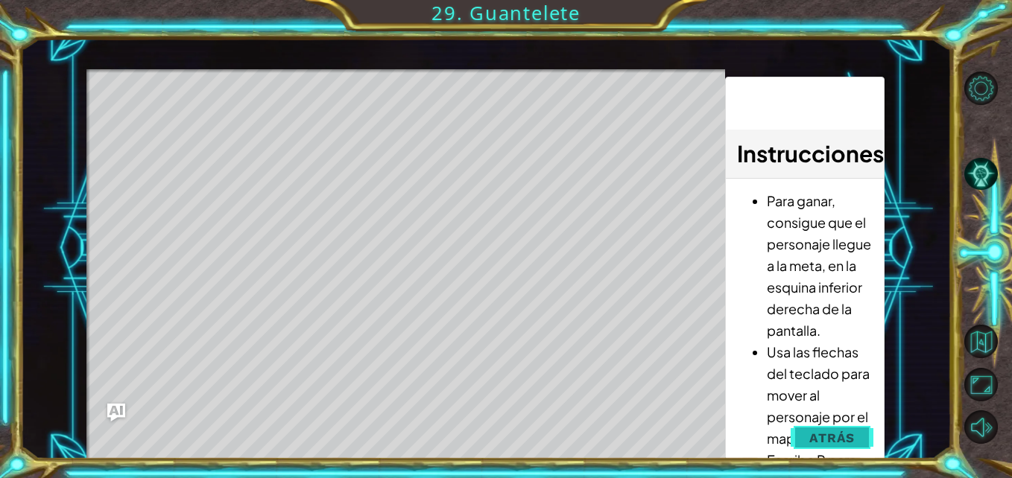
click at [829, 432] on span "Atrás" at bounding box center [831, 438] width 45 height 15
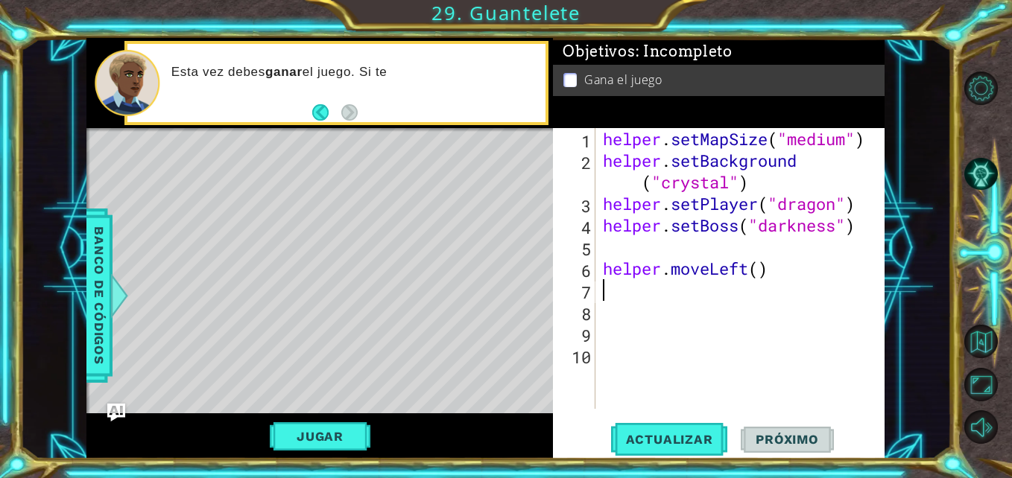
click at [683, 295] on div "helper . setMapSize ( "medium" ) helper . setBackground ( "crystal" ) helper . …" at bounding box center [744, 290] width 289 height 324
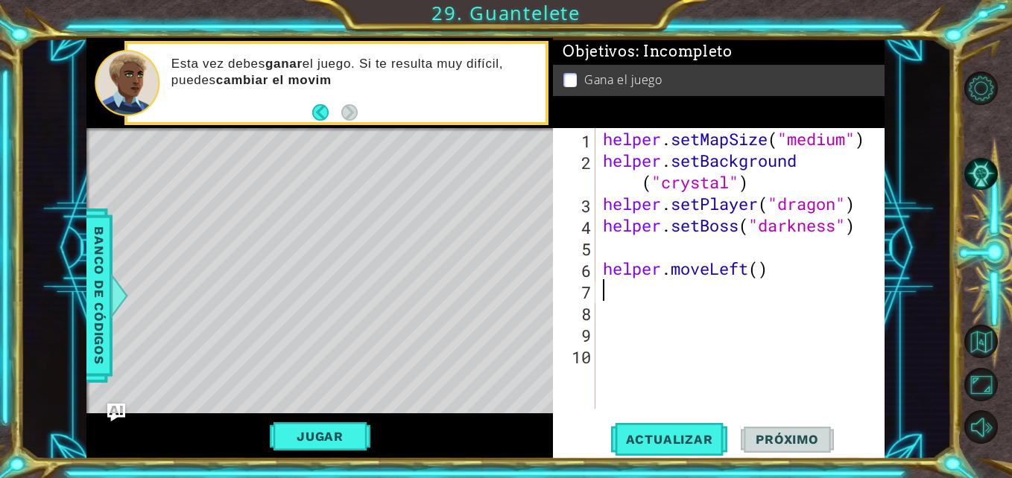
click at [667, 297] on div "helper . setMapSize ( "medium" ) helper . setBackground ( "crystal" ) helper . …" at bounding box center [744, 290] width 289 height 324
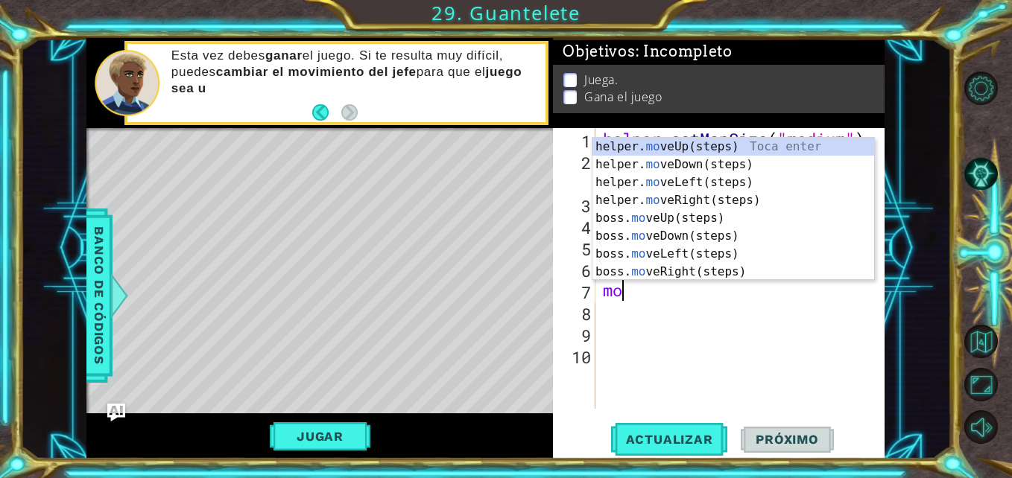
type textarea "m"
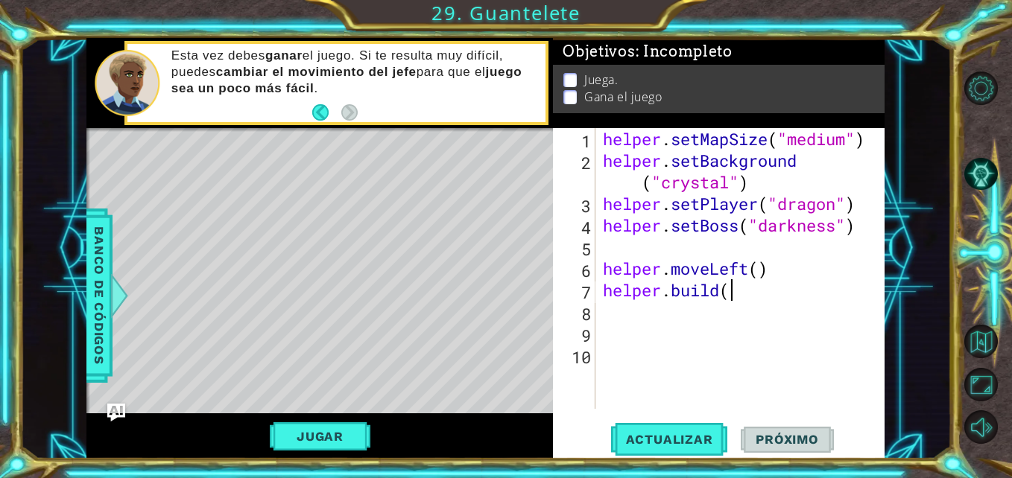
scroll to position [0, 5]
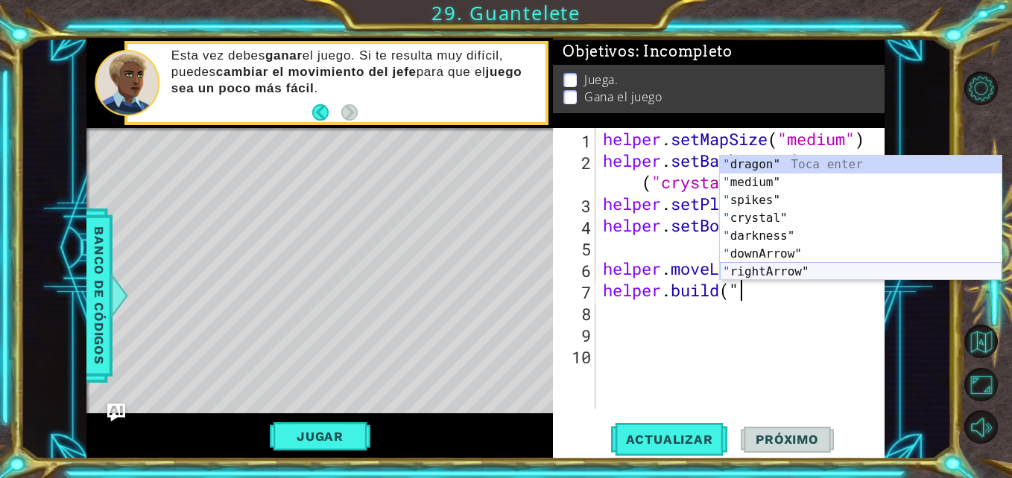
click at [752, 268] on div "" dragon" Toca enter " medium" Toca enter " spikes" Toca enter " crystal" Toca …" at bounding box center [861, 236] width 282 height 161
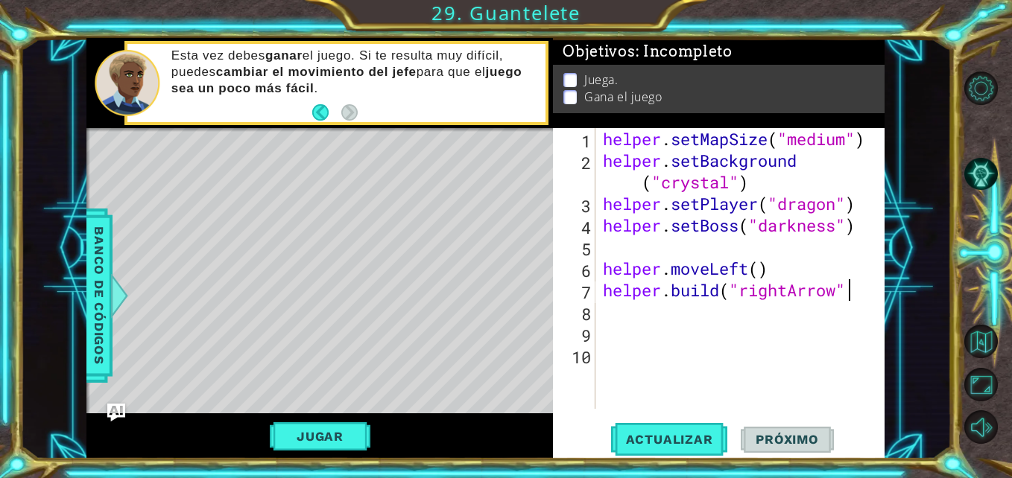
scroll to position [0, 11]
type textarea "[DOMAIN_NAME]("rightArrow")"
click at [670, 431] on button "Actualizar" at bounding box center [669, 439] width 117 height 33
click at [661, 435] on span "Actualizar" at bounding box center [669, 439] width 117 height 15
click at [650, 286] on div "helper . setMapSize ( "medium" ) helper . setBackground ( "crystal" ) helper . …" at bounding box center [744, 290] width 289 height 324
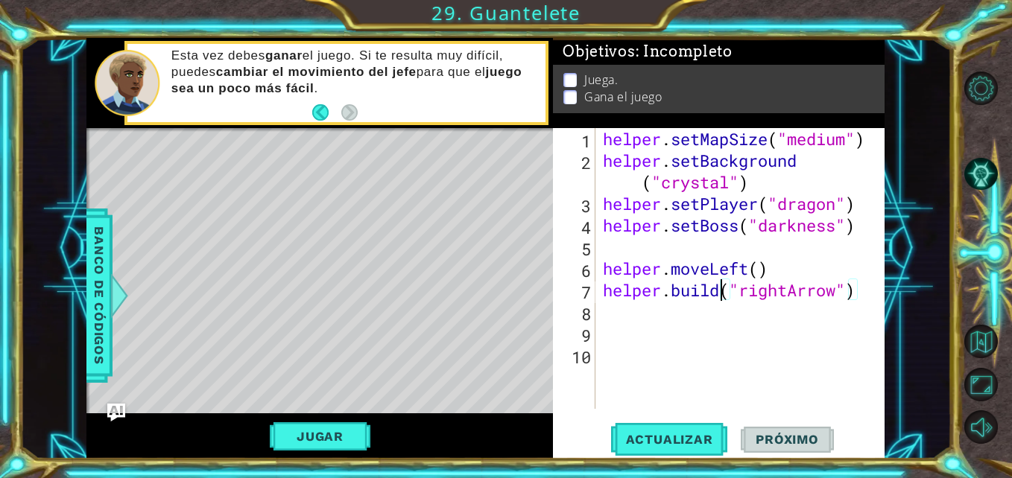
click at [719, 296] on div "helper . setMapSize ( "medium" ) helper . setBackground ( "crystal" ) helper . …" at bounding box center [744, 290] width 289 height 324
click at [758, 279] on div "helper . setMapSize ( "medium" ) helper . setBackground ( "crystal" ) helper . …" at bounding box center [744, 290] width 289 height 324
click at [664, 255] on div "helper . setMapSize ( "medium" ) helper . setBackground ( "crystal" ) helper . …" at bounding box center [744, 290] width 289 height 324
click at [752, 274] on div "helper . setMapSize ( "medium" ) helper . setBackground ( "crystal" ) helper . …" at bounding box center [744, 290] width 289 height 324
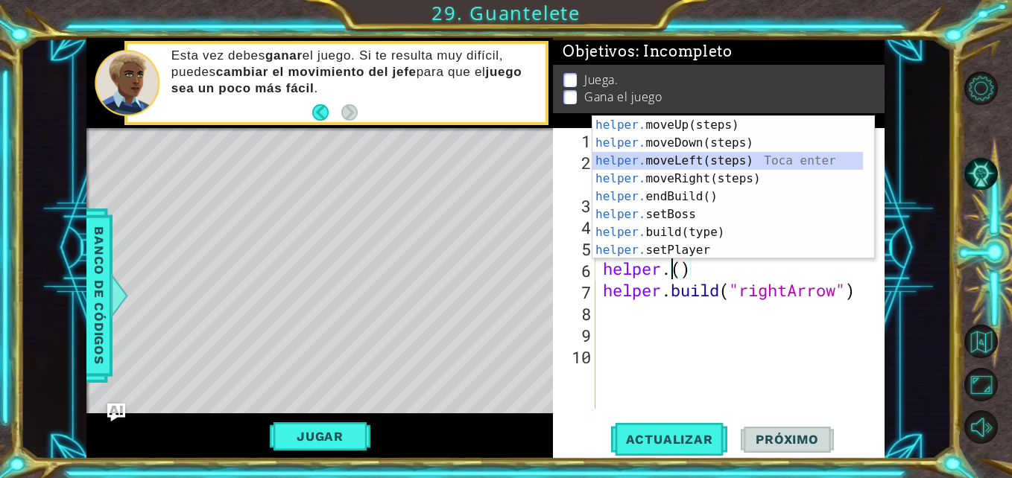
click at [655, 156] on div "helper. moveUp(steps) Toca enter helper. moveDown(steps) Toca enter helper. mov…" at bounding box center [727, 205] width 270 height 179
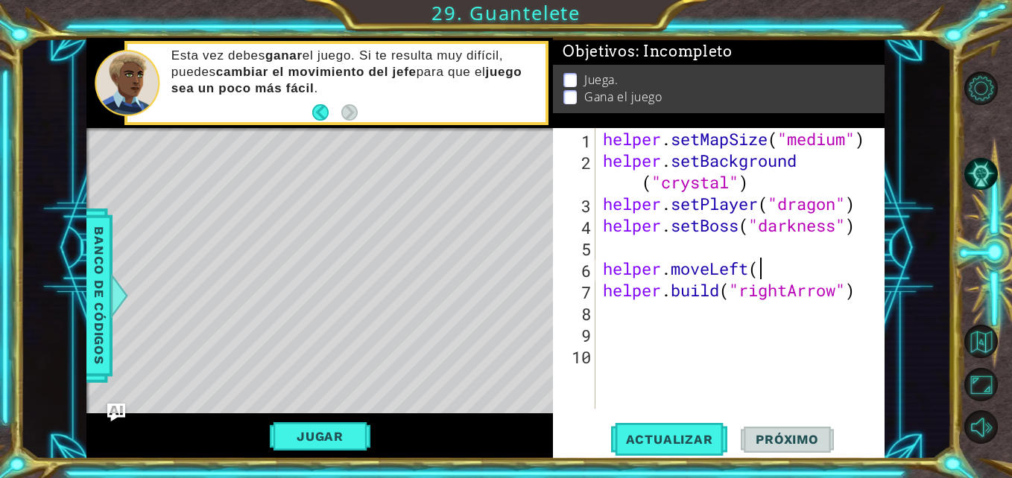
scroll to position [0, 7]
type textarea "helper.moveLeft()"
click at [696, 435] on span "Actualizar" at bounding box center [669, 439] width 117 height 15
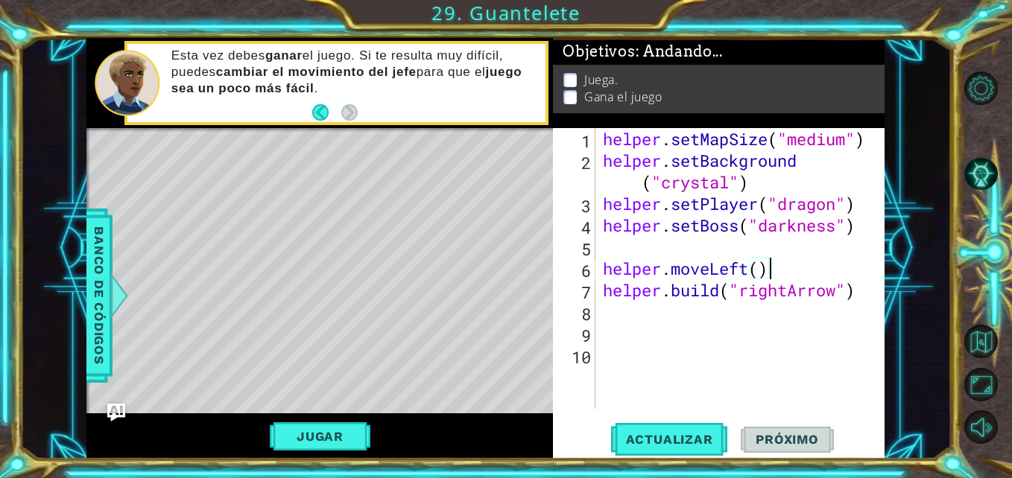
drag, startPoint x: 696, startPoint y: 435, endPoint x: 892, endPoint y: 396, distance: 199.0
click at [696, 435] on span "Actualizar" at bounding box center [669, 439] width 117 height 15
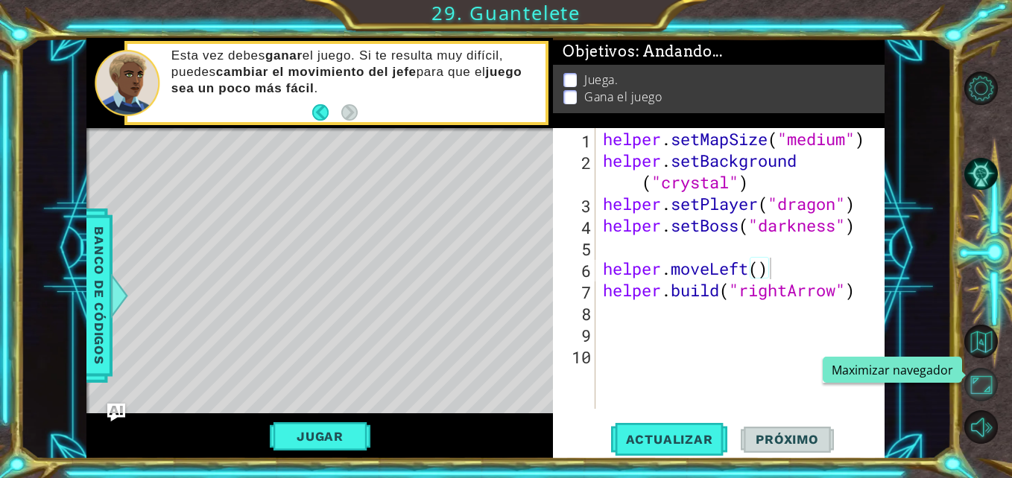
click at [968, 381] on button "Maximizar navegador" at bounding box center [981, 385] width 34 height 34
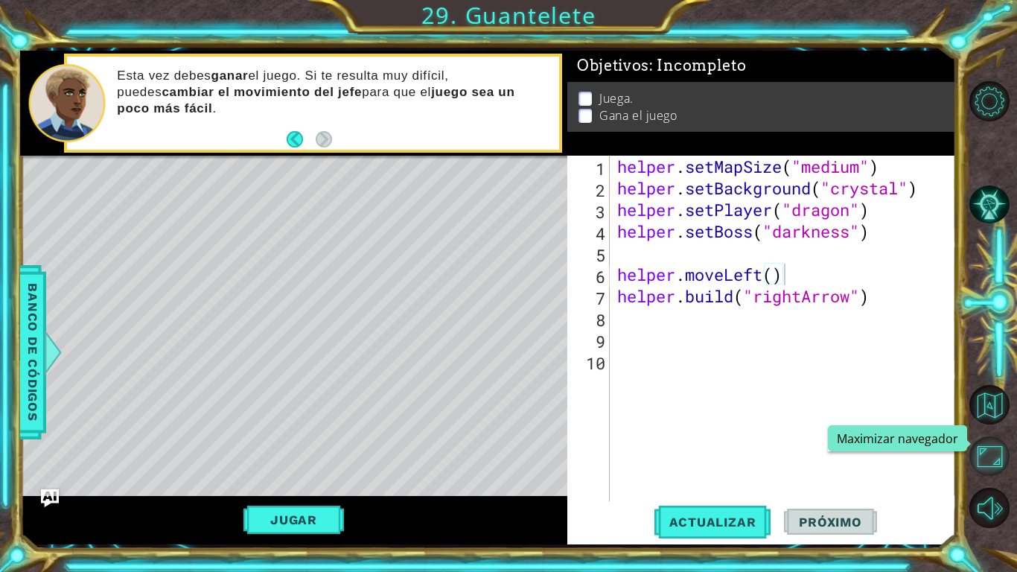
click at [998, 467] on button "Maximizar navegador" at bounding box center [990, 456] width 40 height 40
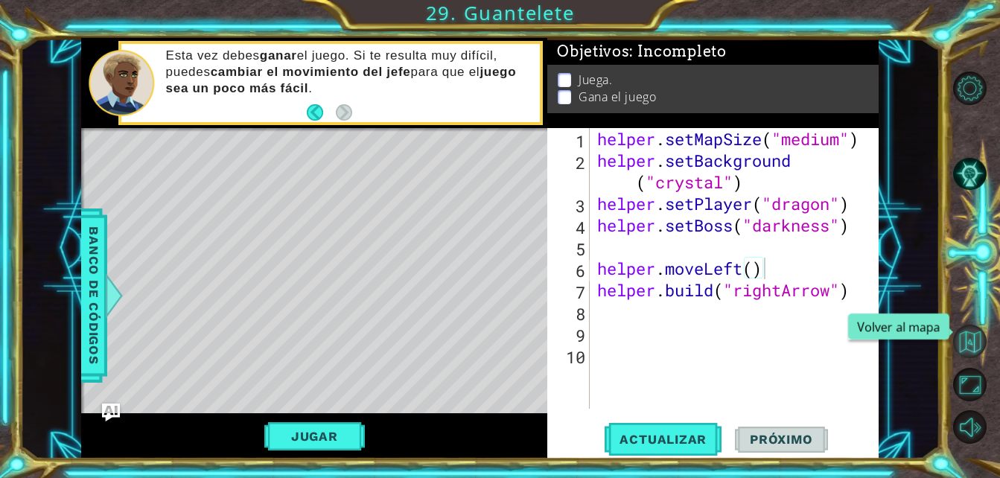
click at [958, 335] on button "Volver al mapa" at bounding box center [970, 342] width 34 height 34
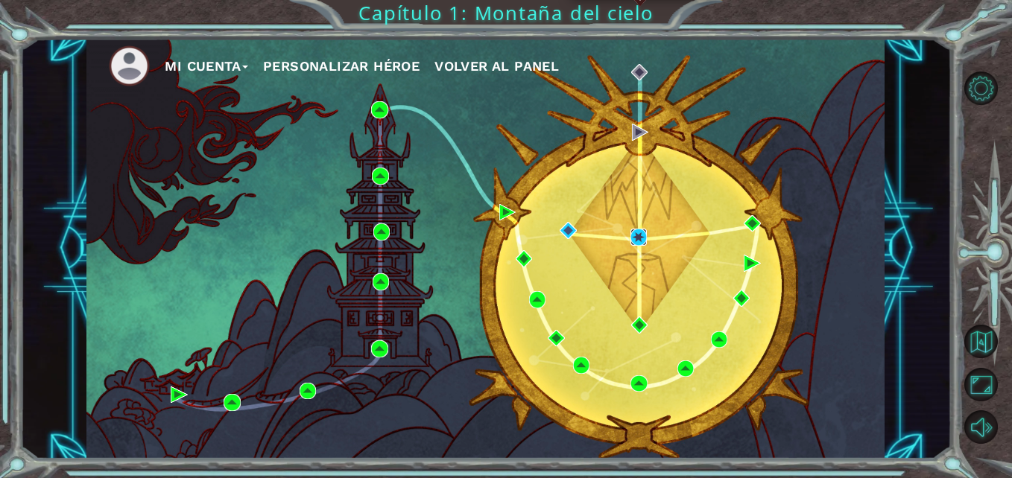
click at [635, 238] on img at bounding box center [638, 237] width 16 height 16
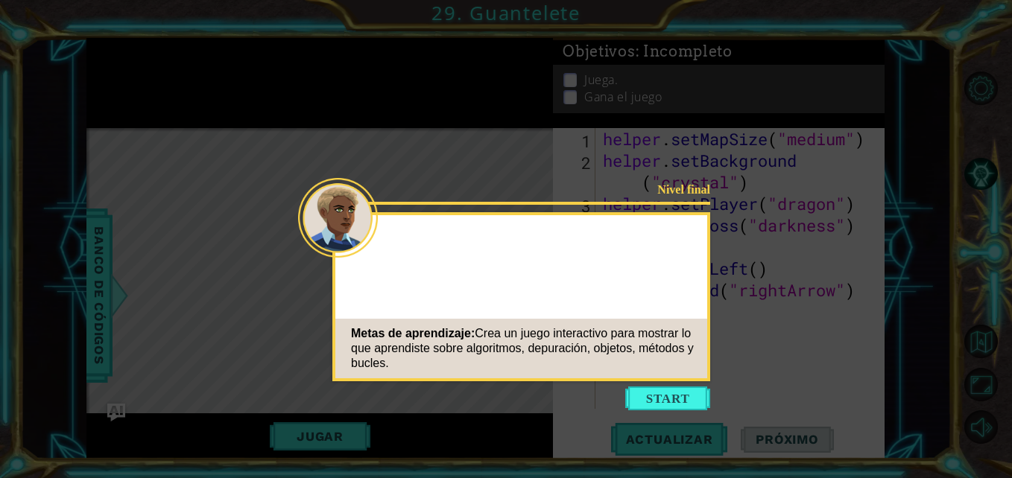
click at [661, 393] on button "Start" at bounding box center [667, 399] width 85 height 24
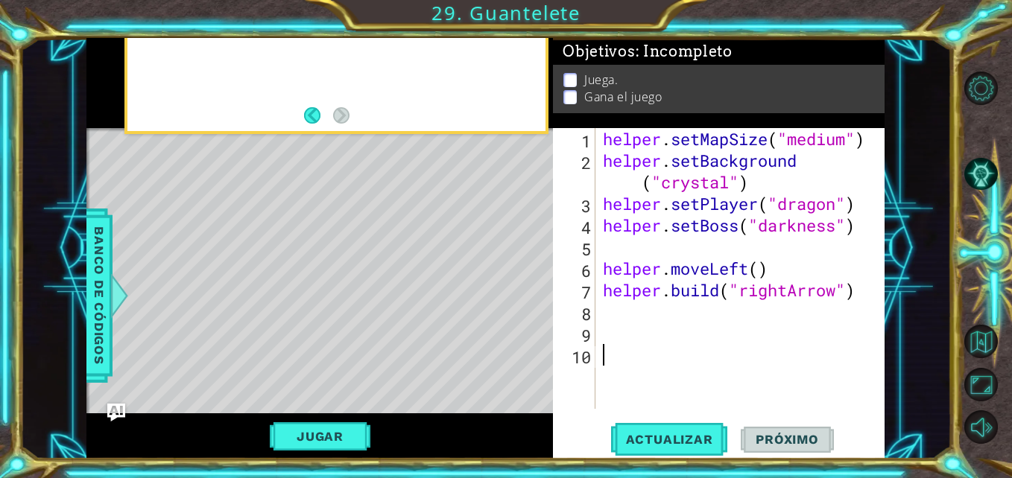
click at [643, 321] on div "helper . setMapSize ( "medium" ) helper . setBackground ( "crystal" ) helper . …" at bounding box center [744, 290] width 288 height 324
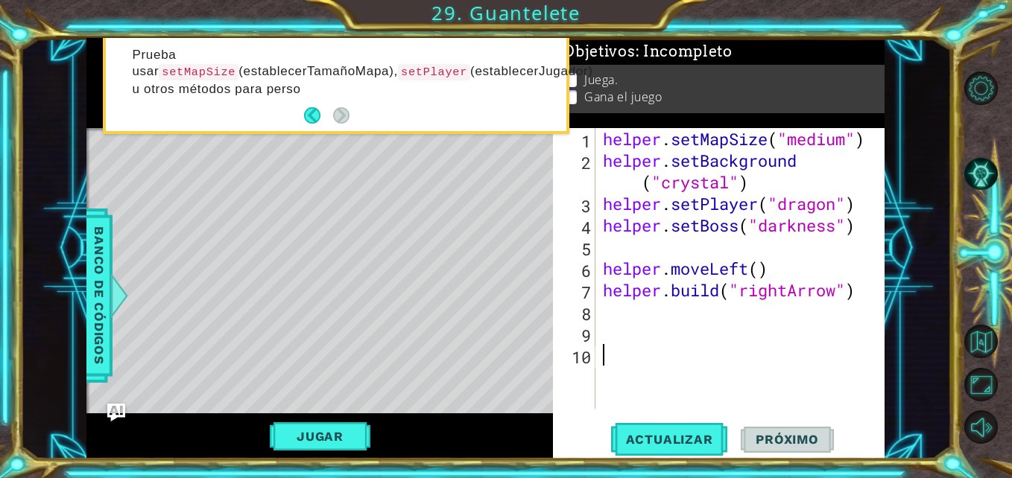
click at [664, 323] on div "helper . setMapSize ( "medium" ) helper . setBackground ( "crystal" ) helper . …" at bounding box center [744, 290] width 288 height 324
click at [650, 298] on div "helper . setMapSize ( "medium" ) helper . setBackground ( "crystal" ) helper . …" at bounding box center [744, 290] width 288 height 324
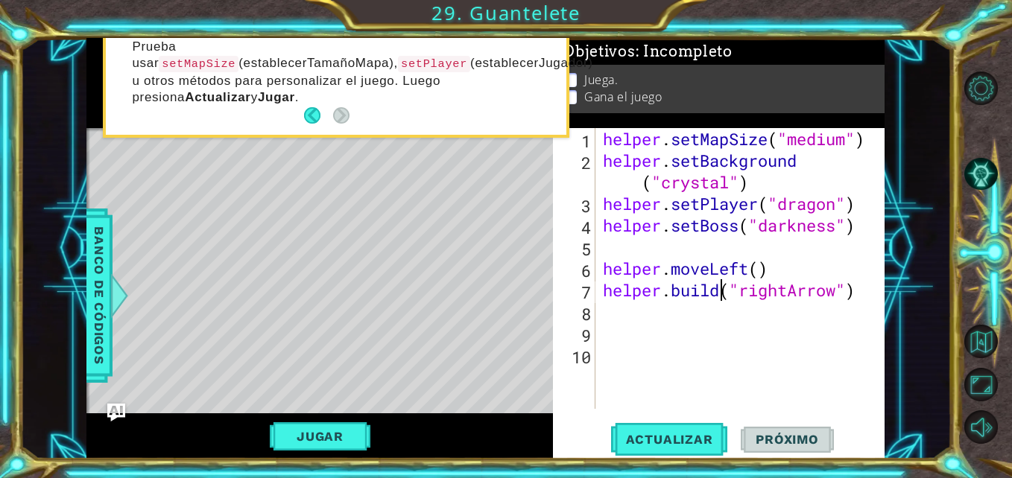
click at [726, 299] on div "helper . setMapSize ( "medium" ) helper . setBackground ( "crystal" ) helper . …" at bounding box center [744, 290] width 288 height 324
click at [661, 442] on span "Actualizar" at bounding box center [669, 439] width 117 height 15
click at [696, 284] on div "helper . setMapSize ( "medium" ) helper . setBackground ( "crystal" ) helper . …" at bounding box center [744, 290] width 288 height 324
drag, startPoint x: 838, startPoint y: 312, endPoint x: 866, endPoint y: 290, distance: 35.5
click at [866, 290] on div "helper . setMapSize ( "medium" ) helper . setBackground ( "crystal" ) helper . …" at bounding box center [744, 290] width 288 height 324
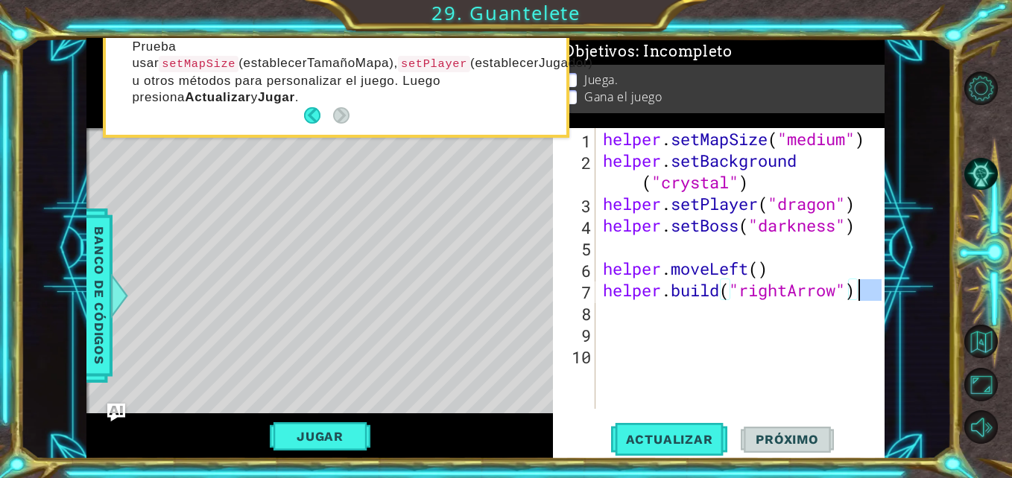
click at [866, 290] on div "helper . setMapSize ( "medium" ) helper . setBackground ( "crystal" ) helper . …" at bounding box center [740, 268] width 281 height 281
click at [865, 224] on div "helper . setMapSize ( "medium" ) helper . setBackground ( "crystal" ) helper . …" at bounding box center [744, 290] width 288 height 324
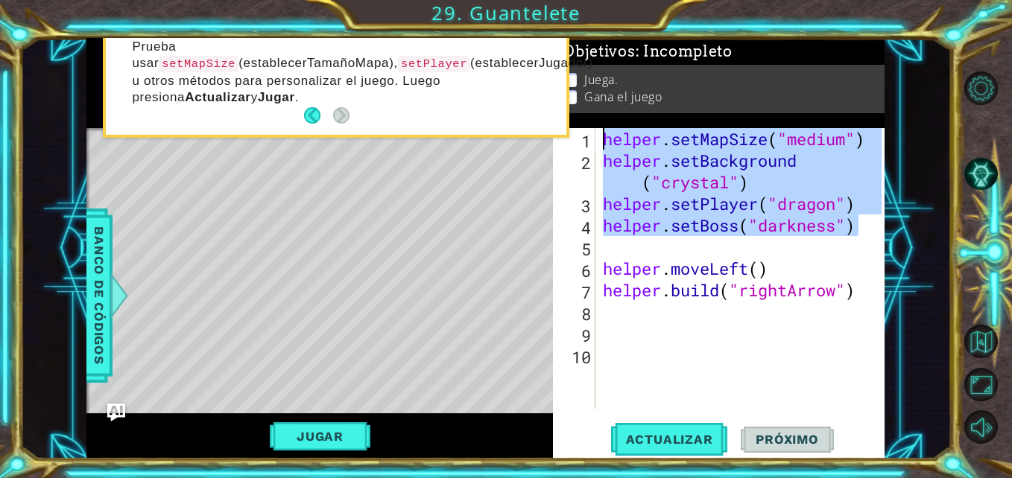
drag, startPoint x: 865, startPoint y: 224, endPoint x: 598, endPoint y: 142, distance: 279.0
click at [598, 142] on div "helper.setBoss("darkness") 1 2 3 4 5 6 7 8 9 10 helper . setMapSize ( "medium" …" at bounding box center [717, 268] width 328 height 281
type textarea "helper.setMapSize("medium") helper.setBackground("crystal")"
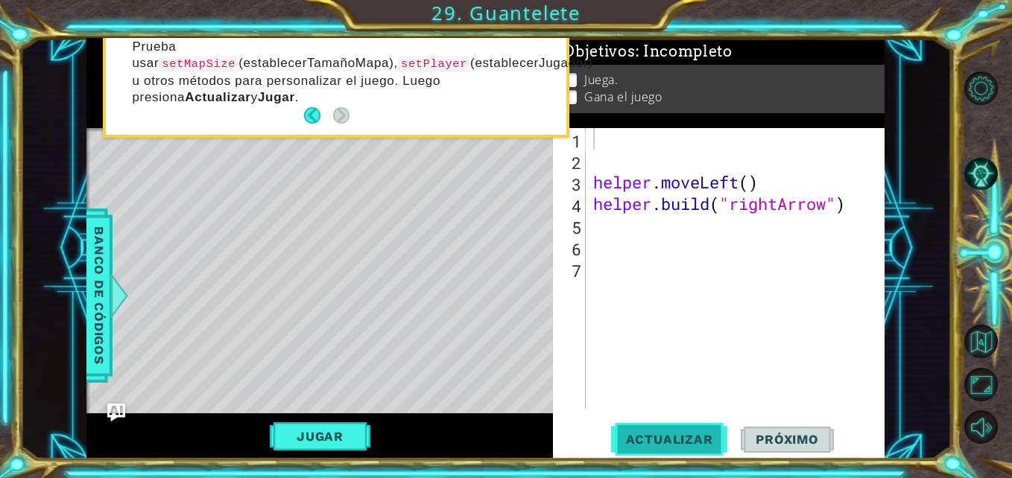
click at [649, 433] on span "Actualizar" at bounding box center [669, 439] width 117 height 15
type textarea "helper.setPlayer("dragon") helper.setBoss("darkness")"
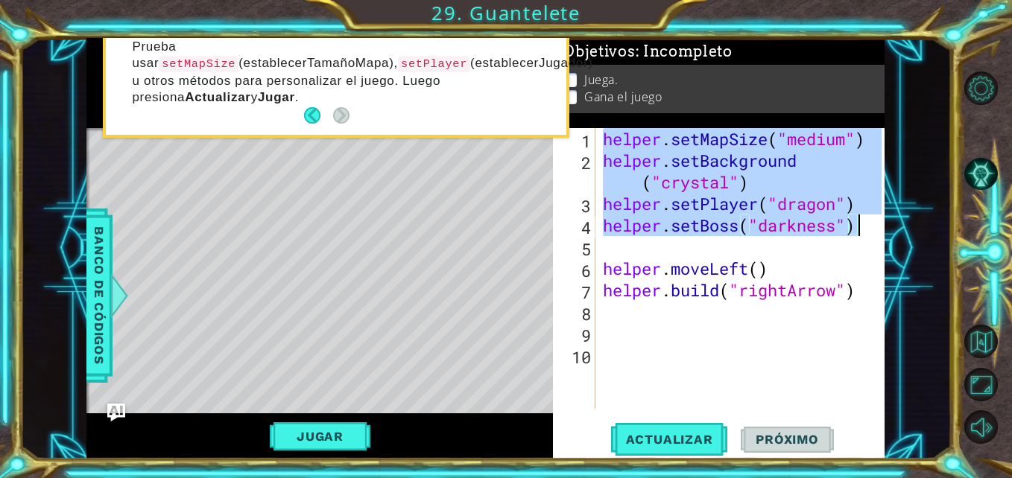
click at [752, 374] on div "helper . setMapSize ( "medium" ) helper . setBackground ( "crystal" ) helper . …" at bounding box center [744, 290] width 289 height 324
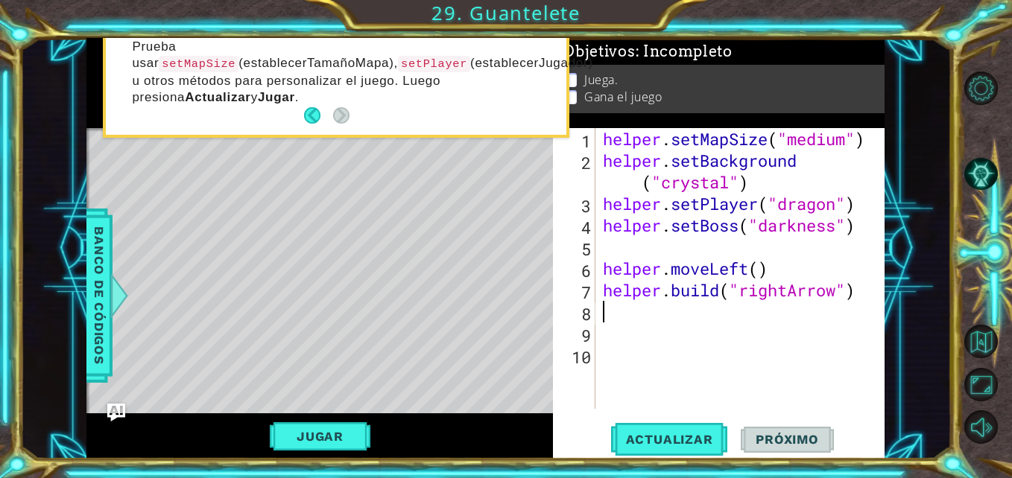
click at [826, 307] on div "helper . setMapSize ( "medium" ) helper . setBackground ( "crystal" ) helper . …" at bounding box center [744, 290] width 289 height 324
click at [873, 299] on div "helper . setMapSize ( "medium" ) helper . setBackground ( "crystal" ) helper . …" at bounding box center [744, 290] width 289 height 324
click at [873, 293] on div "helper . setMapSize ( "medium" ) helper . setBackground ( "crystal" ) helper . …" at bounding box center [744, 290] width 289 height 324
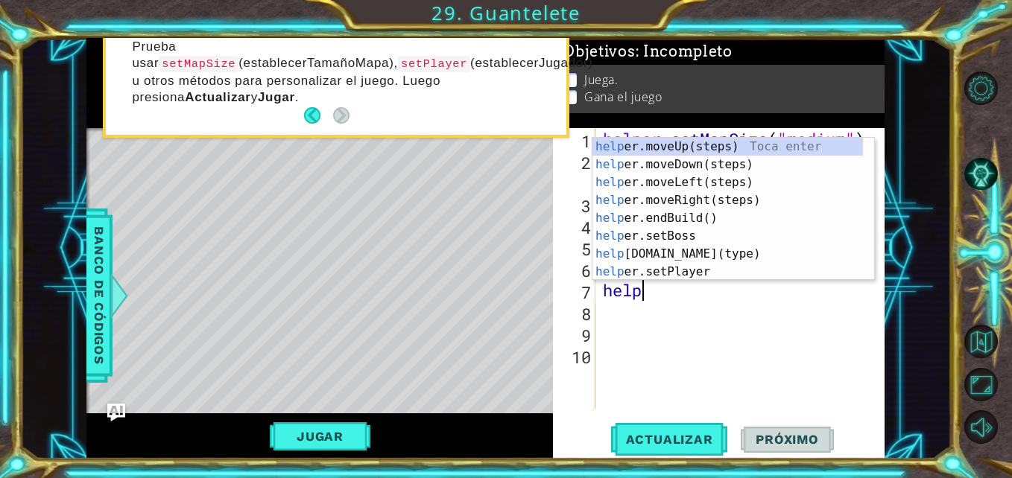
type textarea "h"
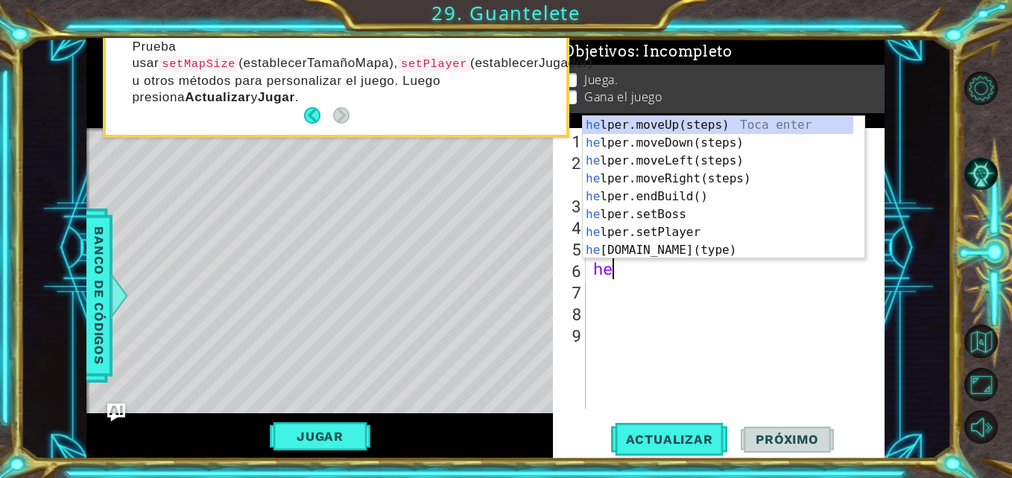
type textarea "h"
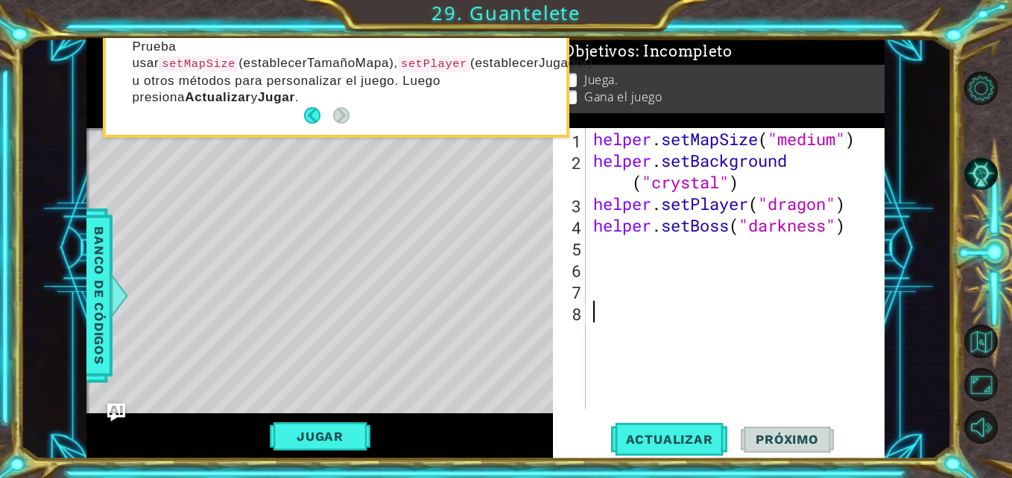
click at [645, 311] on div "helper . setMapSize ( "medium" ) helper . setBackground ( "crystal" ) helper . …" at bounding box center [739, 290] width 299 height 324
type textarea "helper.setBoss("darkness")"
click at [668, 438] on span "Actualizar" at bounding box center [669, 439] width 117 height 15
click at [598, 252] on div "helper . setMapSize ( "medium" ) helper . setBackground ( "crystal" ) helper . …" at bounding box center [739, 290] width 299 height 324
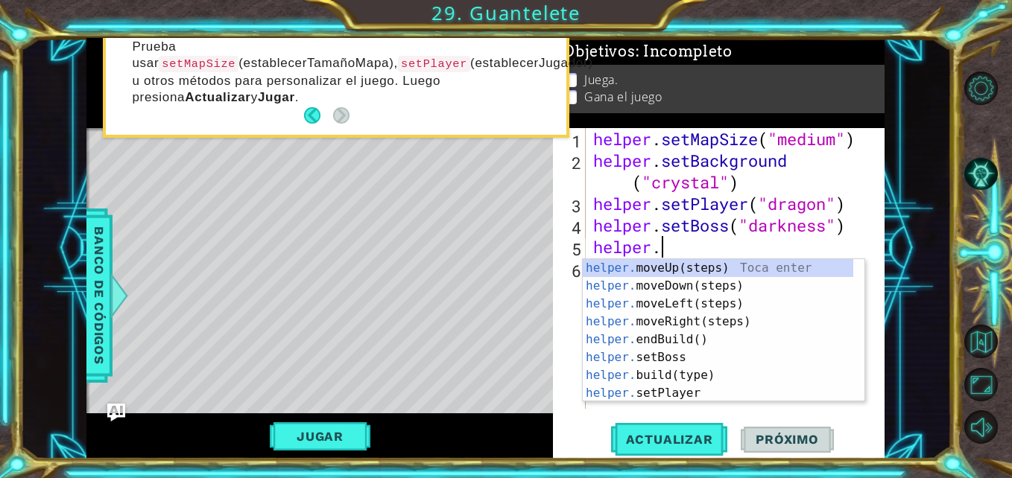
scroll to position [0, 3]
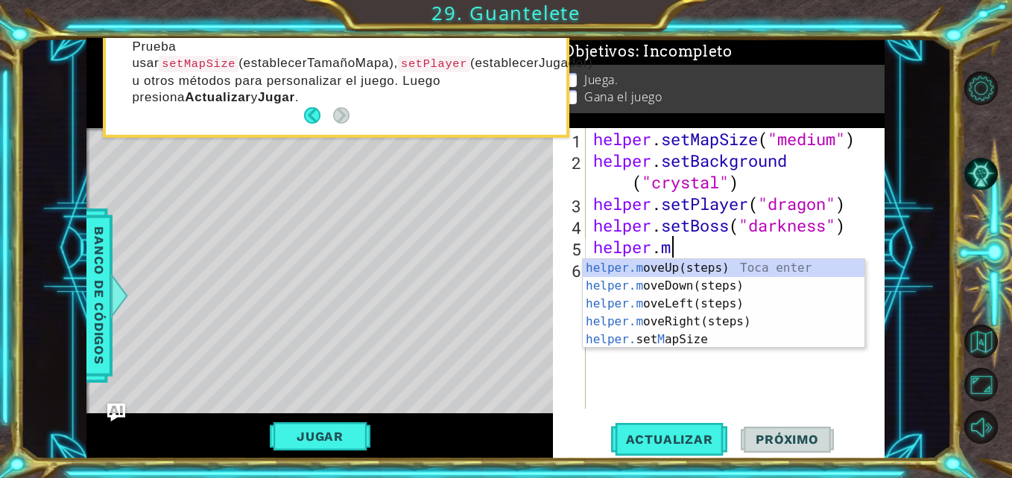
type textarea "[DOMAIN_NAME]"
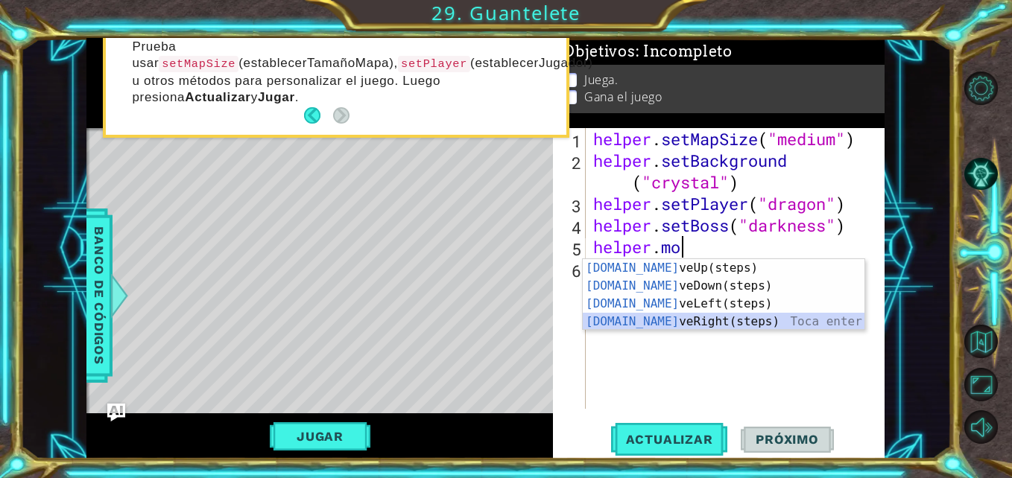
click at [713, 317] on div "[DOMAIN_NAME] veUp(steps) Toca enter [DOMAIN_NAME] veDown(steps) Toca enter [DO…" at bounding box center [723, 312] width 282 height 107
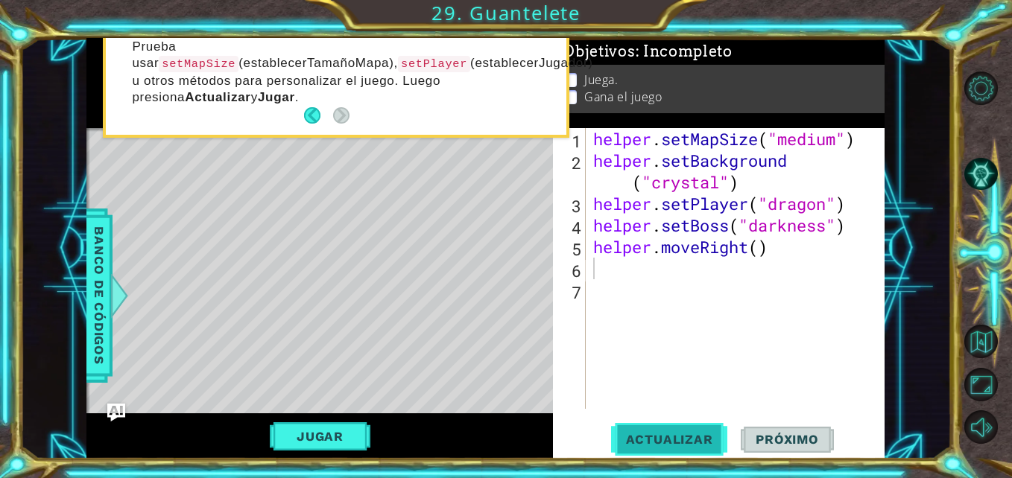
click at [667, 436] on span "Actualizar" at bounding box center [669, 439] width 117 height 15
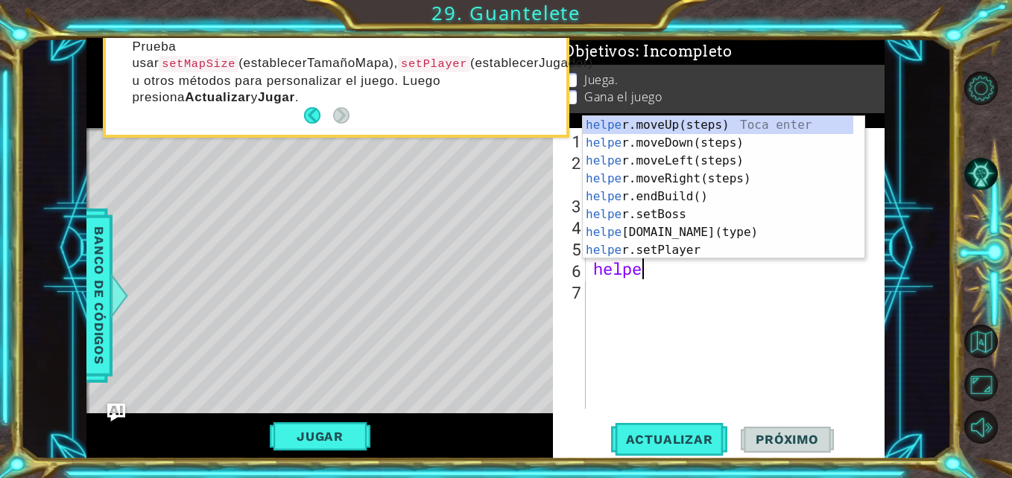
scroll to position [0, 2]
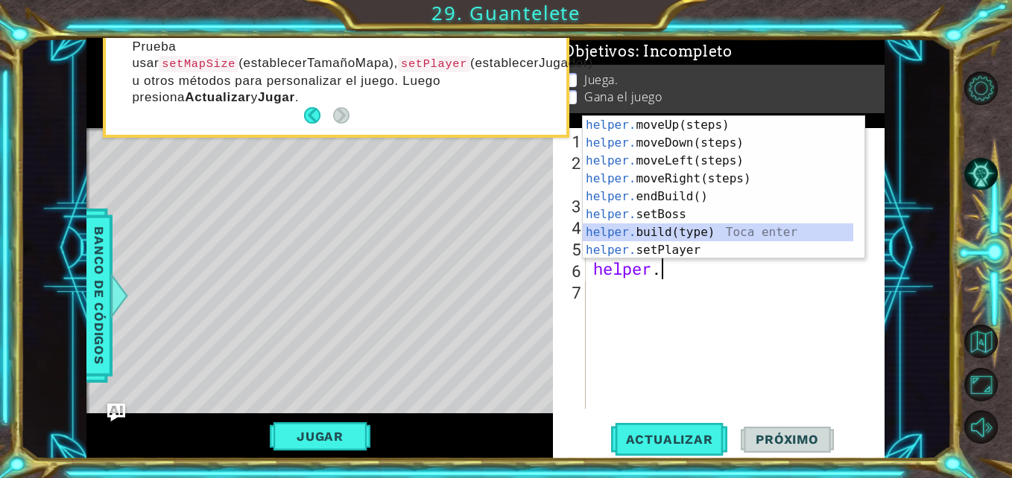
click at [658, 228] on div "helper. moveUp(steps) Toca enter helper. moveDown(steps) Toca enter helper. mov…" at bounding box center [717, 205] width 270 height 179
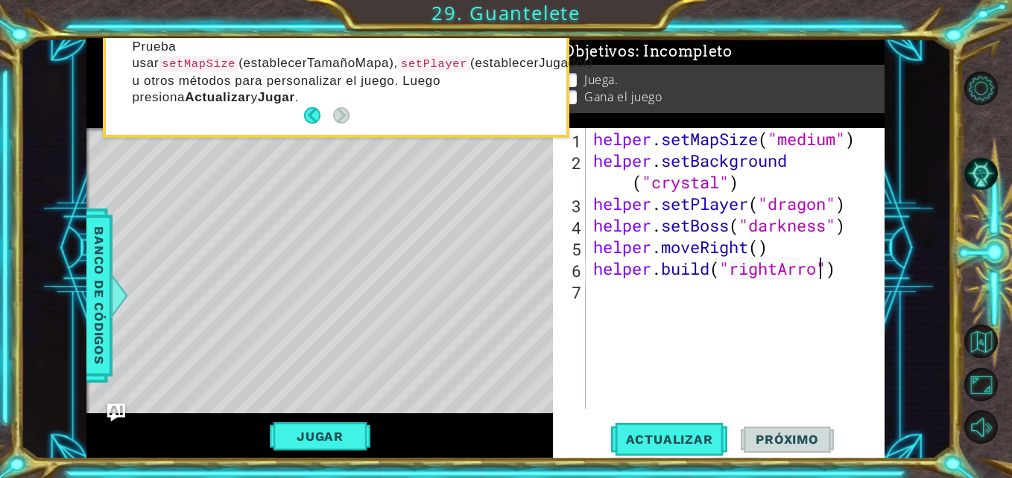
scroll to position [0, 11]
click at [594, 253] on div "helper . setMapSize ( "medium" ) helper . setBackground ( "crystal" ) helper . …" at bounding box center [739, 290] width 299 height 324
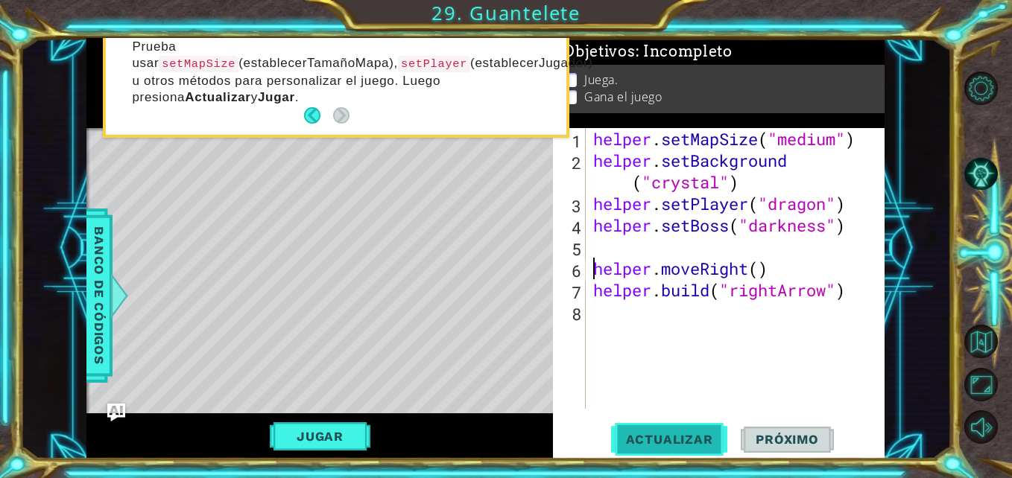
type textarea "helper.moveRight()"
click at [667, 431] on button "Actualizar" at bounding box center [669, 439] width 117 height 33
click at [603, 244] on div "helper . setMapSize ( "medium" ) helper . setBackground ( "crystal" ) helper . …" at bounding box center [739, 290] width 299 height 324
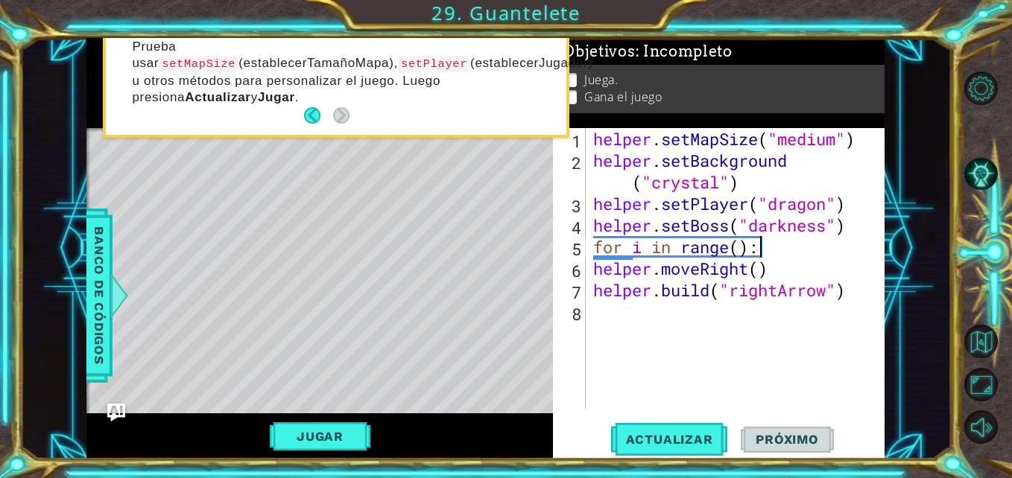
click at [772, 247] on div "helper . setMapSize ( "medium" ) helper . setBackground ( "crystal" ) helper . …" at bounding box center [739, 290] width 299 height 324
click at [736, 245] on div "helper . setMapSize ( "medium" ) helper . setBackground ( "crystal" ) helper . …" at bounding box center [739, 290] width 299 height 324
click at [834, 288] on div "helper . setMapSize ( "medium" ) helper . setBackground ( "crystal" ) helper . …" at bounding box center [739, 290] width 299 height 324
click at [831, 291] on div "helper . setMapSize ( "medium" ) helper . setBackground ( "crystal" ) helper . …" at bounding box center [739, 290] width 299 height 324
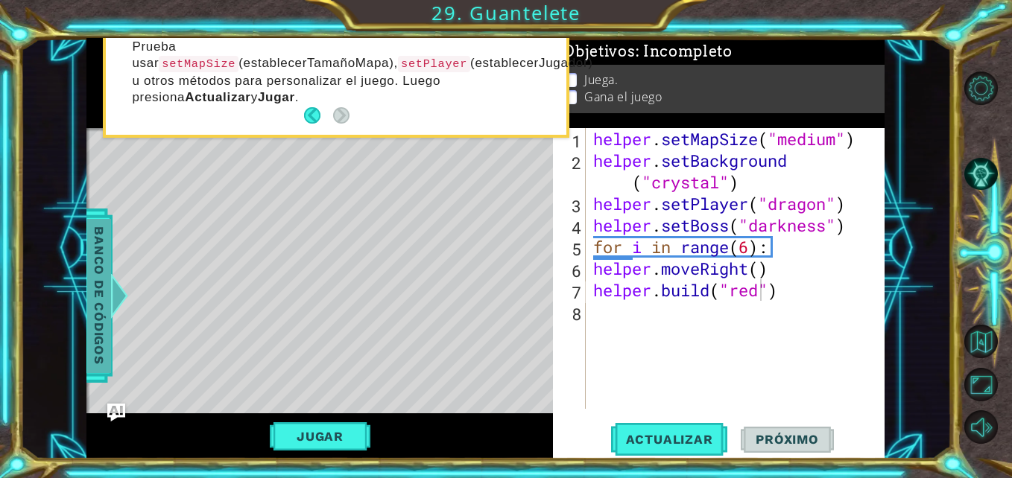
click at [98, 299] on span "Banco de códigos" at bounding box center [99, 296] width 24 height 154
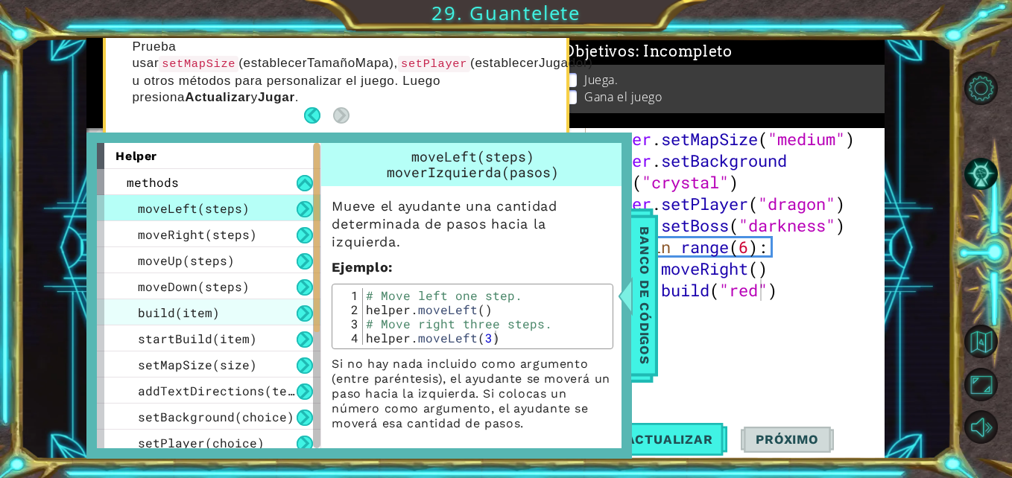
click at [205, 313] on span "build(item)" at bounding box center [179, 313] width 82 height 16
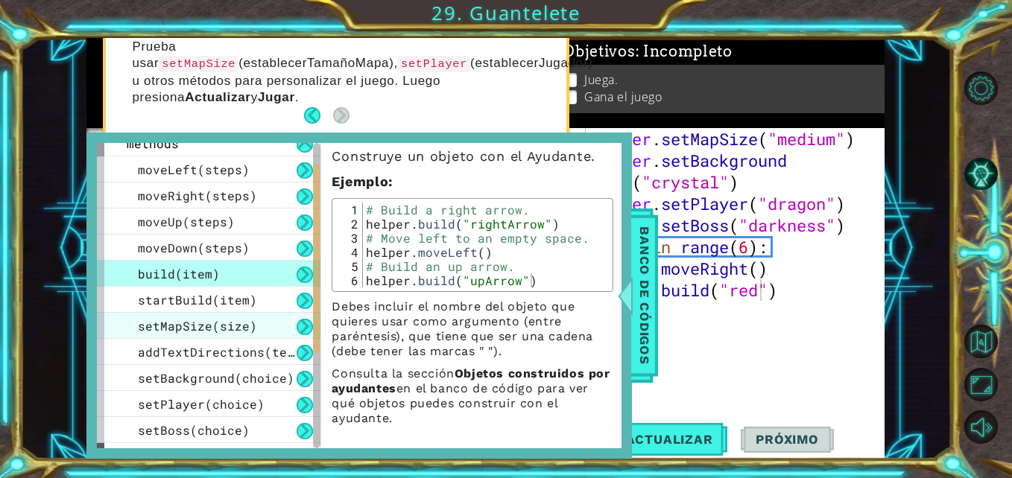
scroll to position [55, 0]
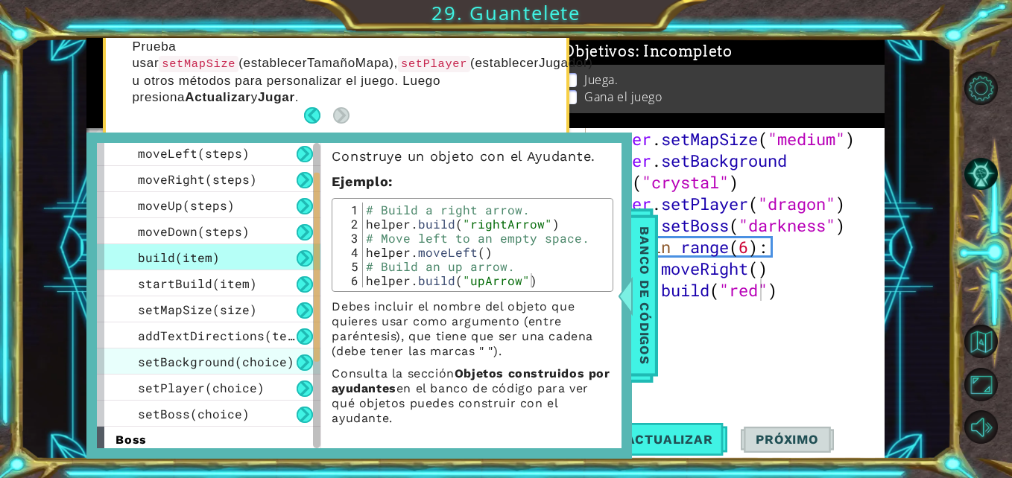
click at [194, 363] on span "setBackground(choice)" at bounding box center [216, 362] width 156 height 16
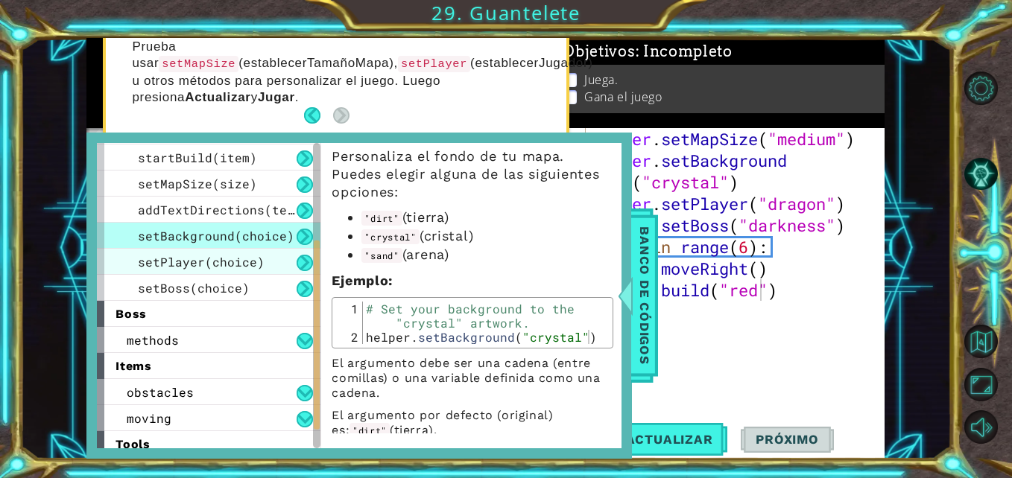
scroll to position [216, 0]
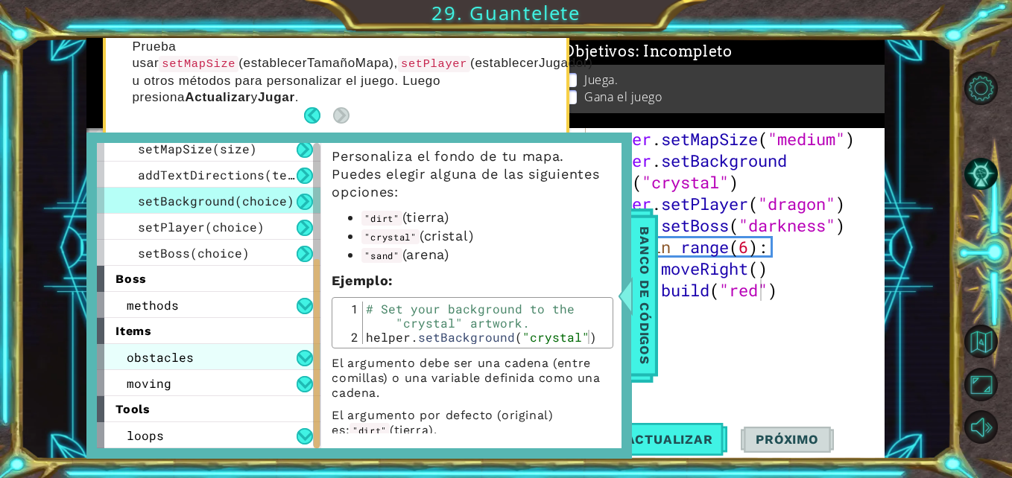
click at [171, 356] on span "obstacles" at bounding box center [160, 357] width 67 height 16
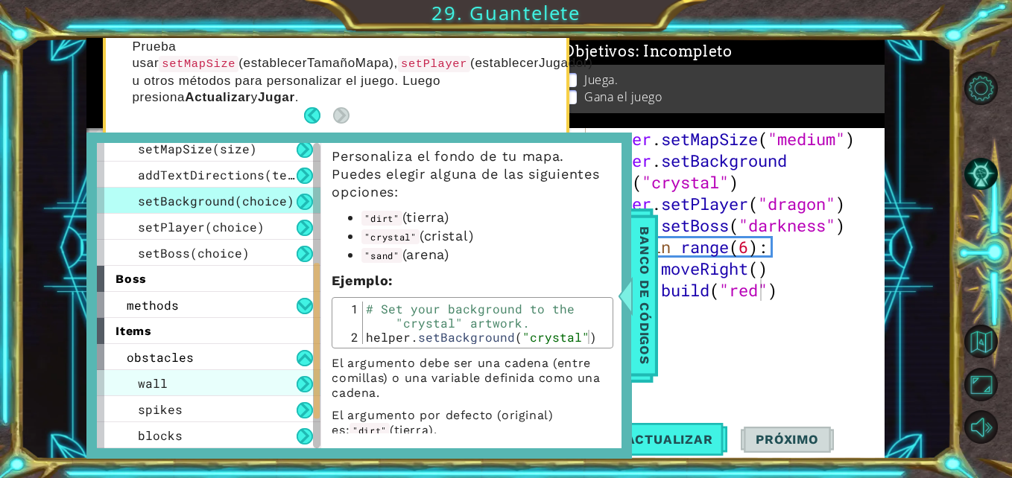
scroll to position [255, 0]
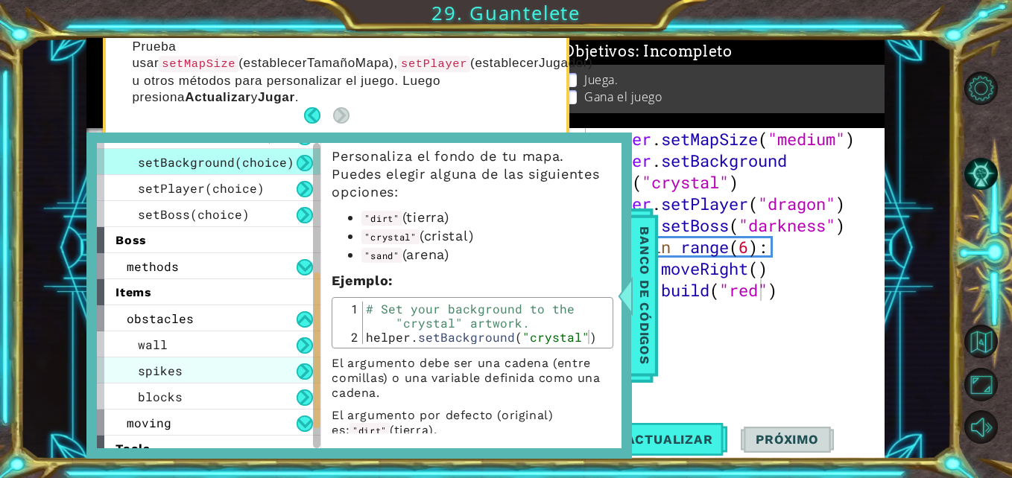
click at [233, 369] on div "spikes" at bounding box center [208, 371] width 223 height 26
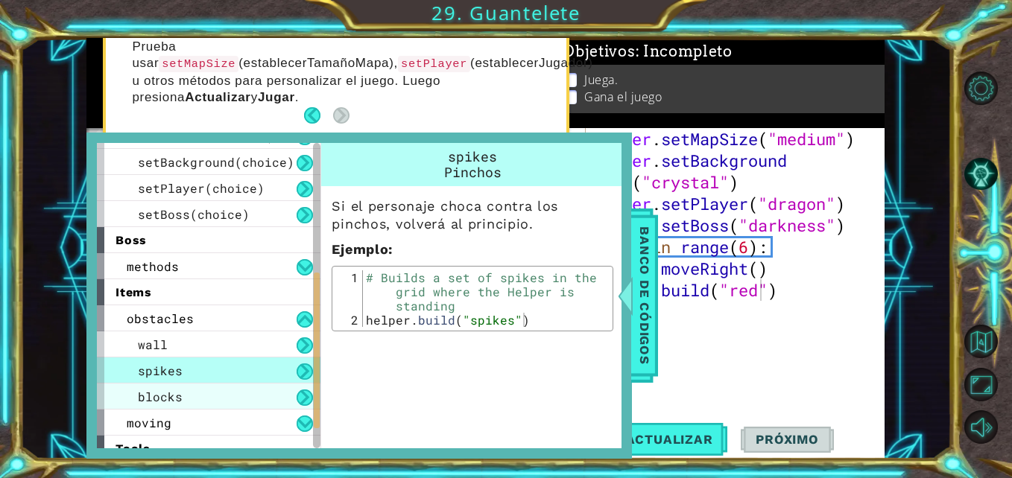
click at [255, 392] on div "blocks" at bounding box center [208, 397] width 223 height 26
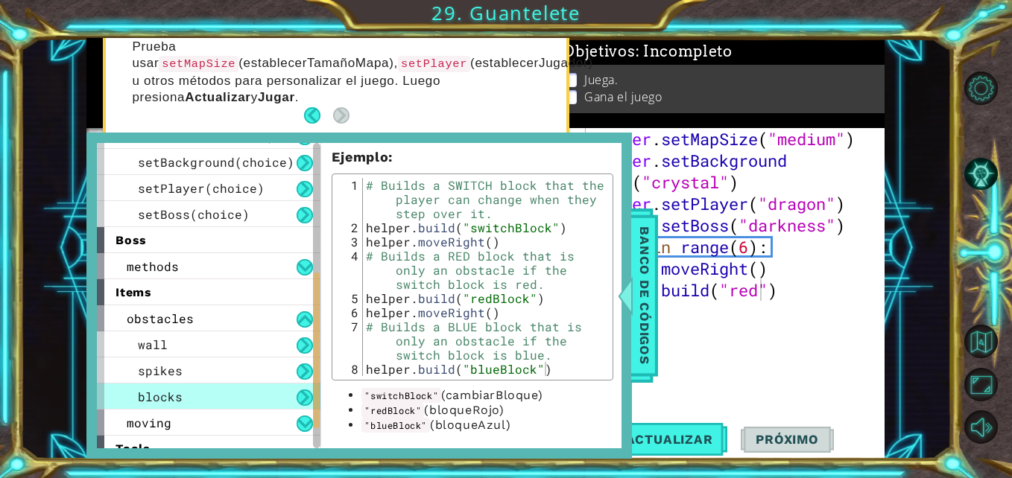
scroll to position [296, 0]
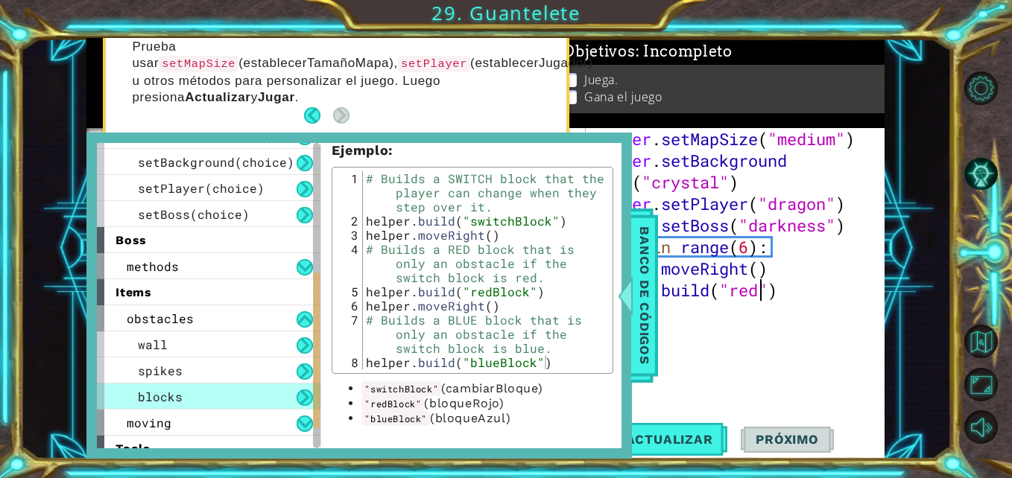
click at [762, 288] on div "helper . setMapSize ( "medium" ) helper . setBackground ( "crystal" ) helper . …" at bounding box center [739, 290] width 299 height 324
click at [625, 304] on div at bounding box center [625, 295] width 19 height 45
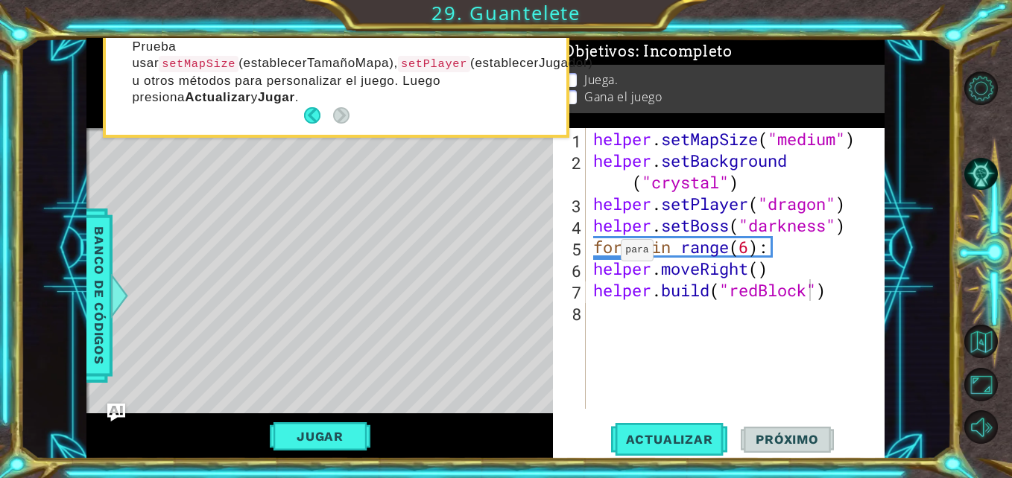
scroll to position [0, 7]
click at [598, 254] on div "helper . setMapSize ( "medium" ) helper . setBackground ( "crystal" ) helper . …" at bounding box center [739, 290] width 299 height 324
click at [595, 249] on div "helper . setMapSize ( "medium" ) helper . setBackground ( "crystal" ) helper . …" at bounding box center [739, 290] width 299 height 324
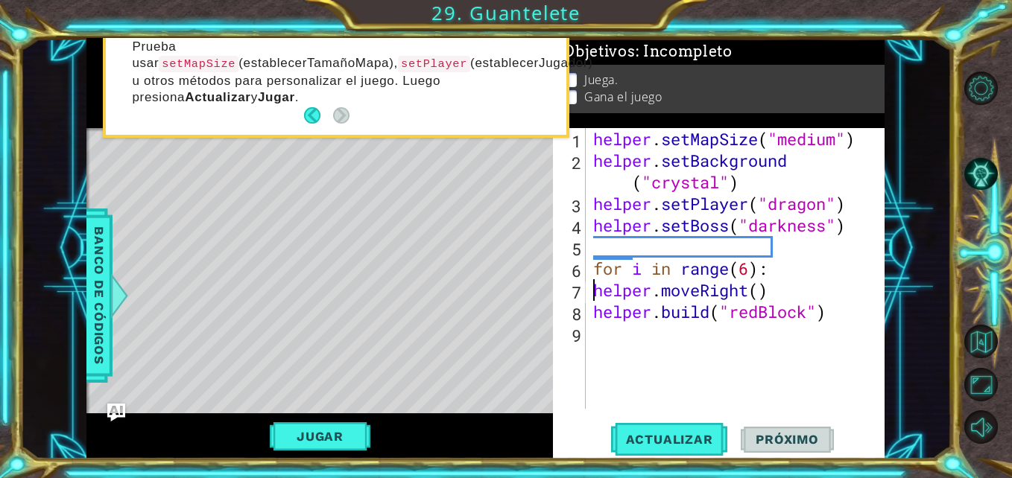
click at [594, 293] on div "helper . setMapSize ( "medium" ) helper . setBackground ( "crystal" ) helper . …" at bounding box center [739, 290] width 299 height 324
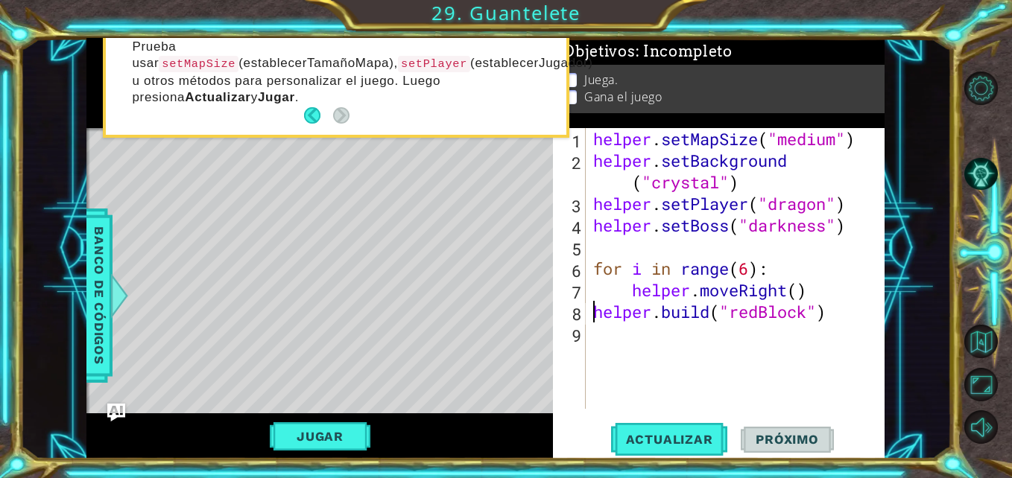
click at [593, 311] on div "helper . setMapSize ( "medium" ) helper . setBackground ( "crystal" ) helper . …" at bounding box center [739, 290] width 299 height 324
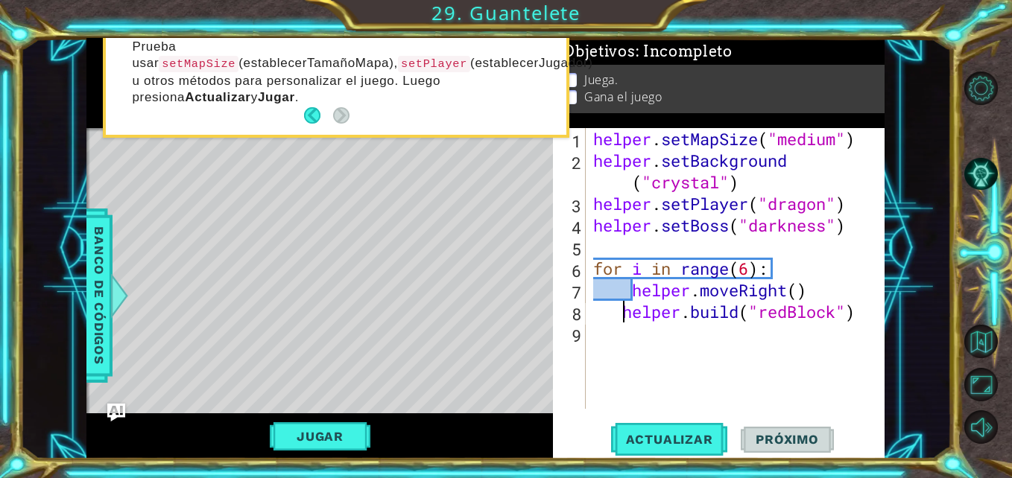
type textarea "[DOMAIN_NAME]("redBlock")"
click at [661, 439] on span "Actualizar" at bounding box center [669, 439] width 117 height 15
click at [635, 352] on div "helper . setMapSize ( "medium" ) helper . setBackground ( "crystal" ) helper . …" at bounding box center [739, 290] width 299 height 324
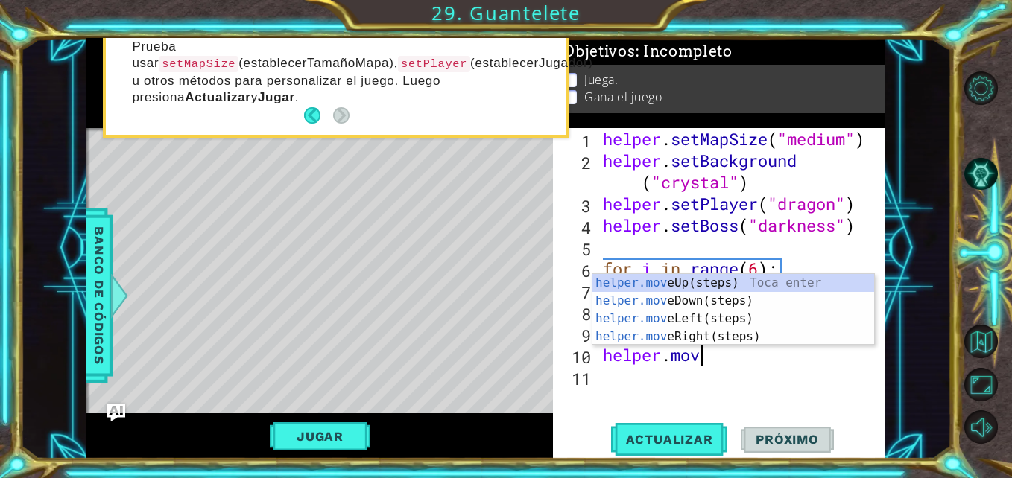
type textarea "helper.move"
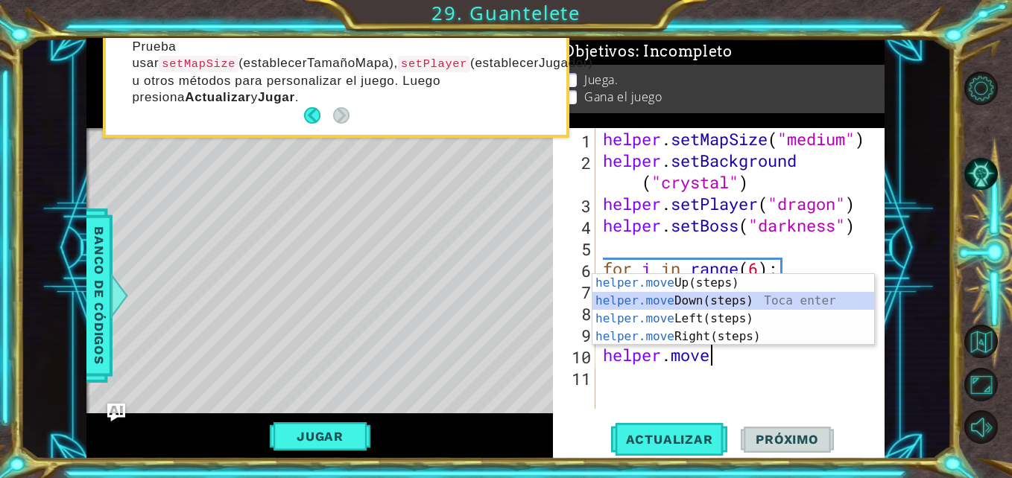
click at [650, 302] on div "helper.move Up(steps) Toca enter helper.move Down(steps) Toca enter helper.move…" at bounding box center [733, 327] width 282 height 107
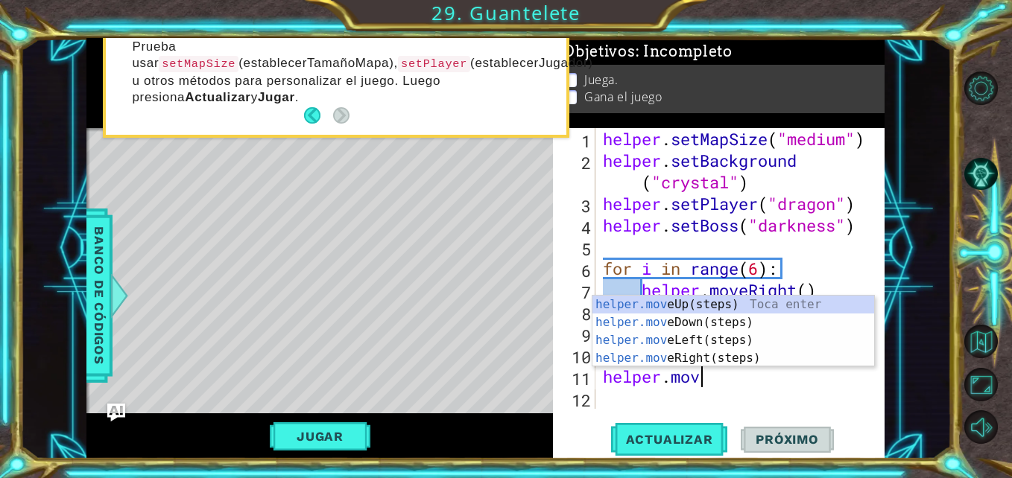
type textarea "helper.move"
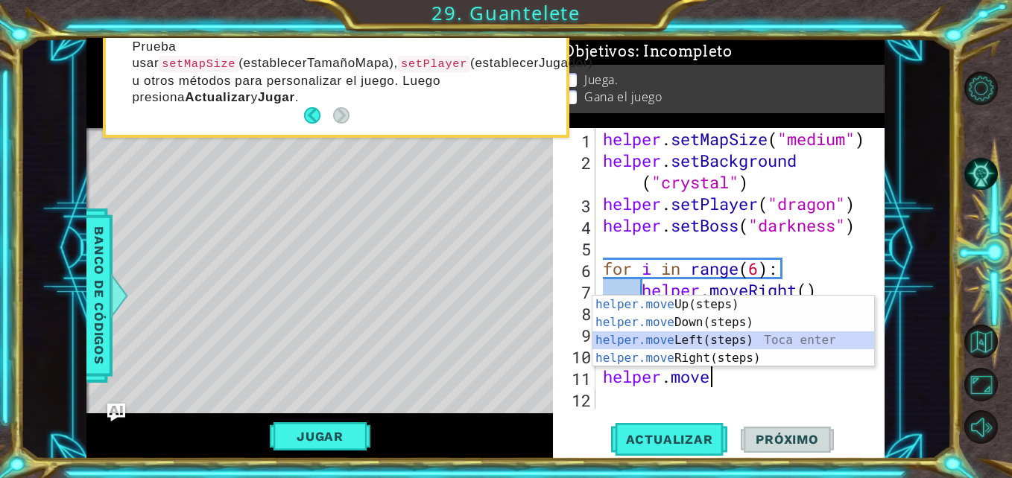
click at [678, 339] on div "helper.move Up(steps) Toca enter helper.move Down(steps) Toca enter helper.move…" at bounding box center [733, 349] width 282 height 107
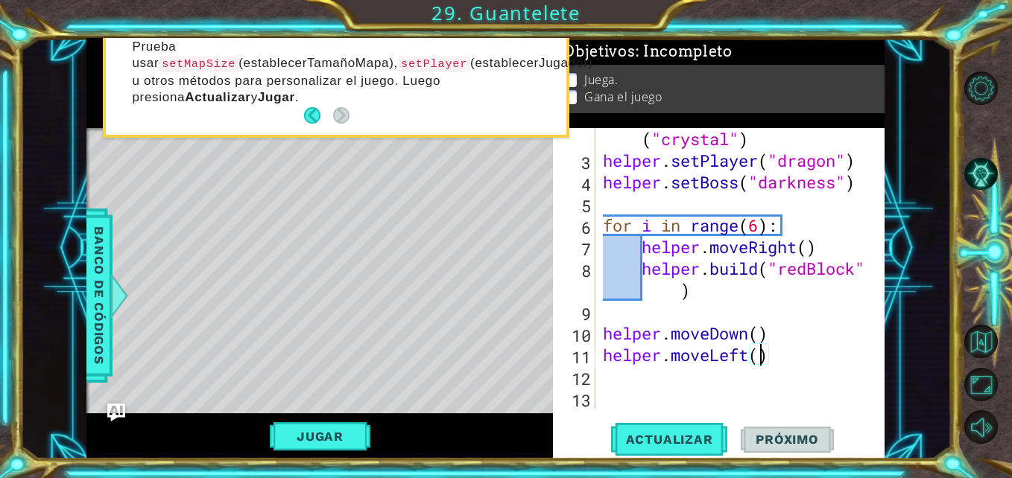
click at [759, 356] on div "helper . setBackground ( "crystal" ) helper . setPlayer ( "dragon" ) helper . s…" at bounding box center [738, 280] width 277 height 346
type textarea "helper.moveLeft(6)"
click at [692, 431] on button "Actualizar" at bounding box center [669, 439] width 117 height 33
click at [615, 374] on div "helper . setBackground ( "crystal" ) helper . setPlayer ( "dragon" ) helper . s…" at bounding box center [738, 280] width 277 height 346
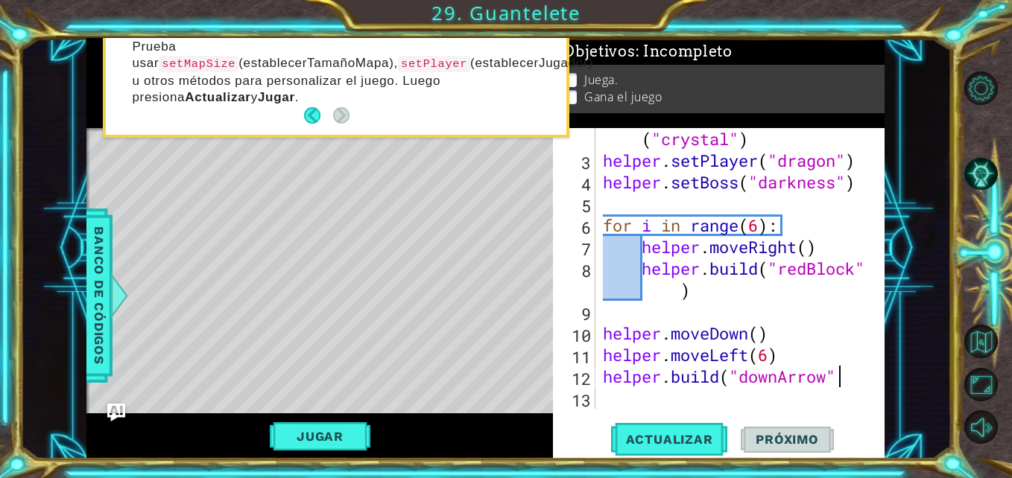
scroll to position [0, 10]
type textarea "[DOMAIN_NAME]("downArrow")"
click at [665, 447] on span "Actualizar" at bounding box center [669, 439] width 117 height 15
click at [630, 390] on div "helper . setBackground ( "crystal" ) helper . setPlayer ( "dragon" ) helper . s…" at bounding box center [738, 280] width 277 height 346
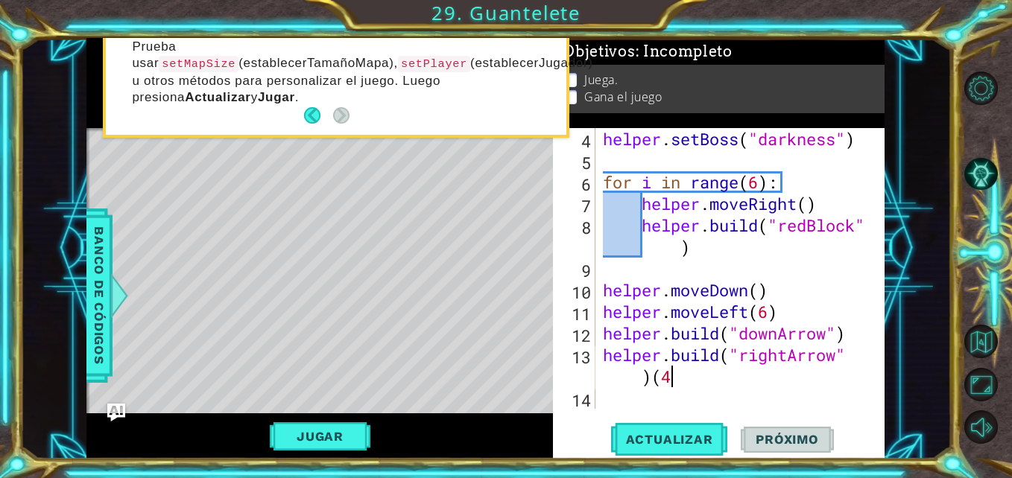
scroll to position [86, 0]
click at [693, 440] on span "Actualizar" at bounding box center [669, 439] width 117 height 15
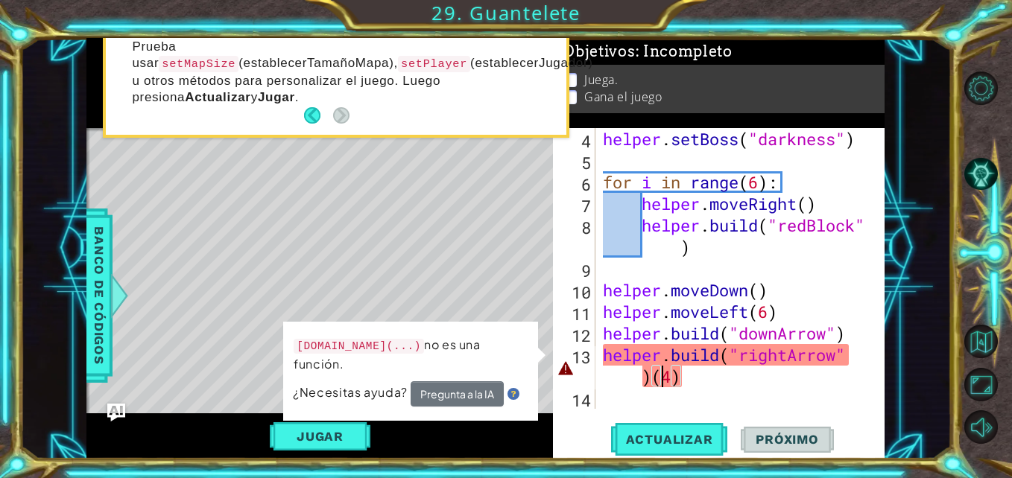
click at [657, 378] on div "helper . setBoss ( "darkness" ) for i in range ( 6 ) : helper . moveRight ( ) h…" at bounding box center [738, 290] width 277 height 324
click at [699, 383] on div "helper . setBoss ( "darkness" ) for i in range ( 6 ) : helper . moveRight ( ) h…" at bounding box center [738, 290] width 277 height 324
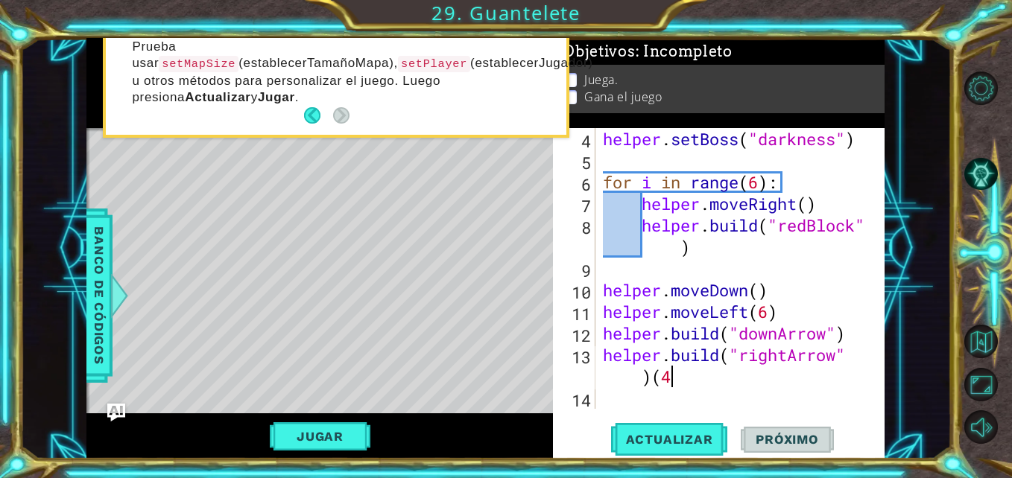
scroll to position [65, 0]
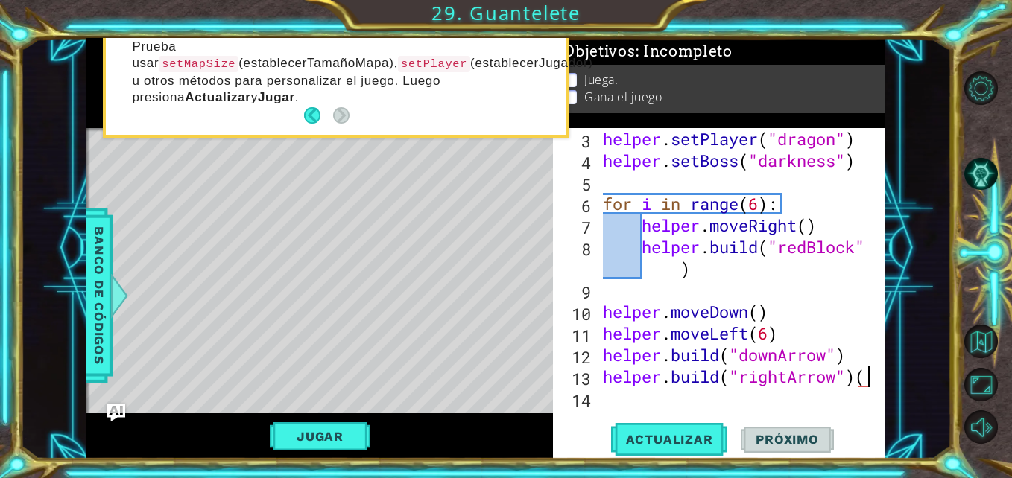
type textarea "[DOMAIN_NAME]("rightArrow")"
click at [693, 436] on span "Actualizar" at bounding box center [669, 439] width 117 height 15
click at [606, 378] on div "helper . setPlayer ( "dragon" ) helper . setBoss ( "darkness" ) for i in range …" at bounding box center [738, 290] width 277 height 324
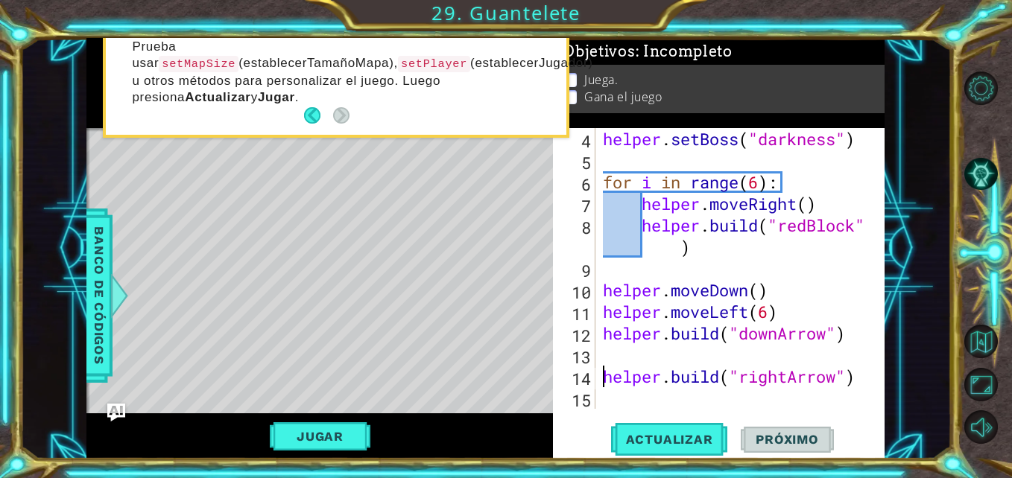
scroll to position [86, 0]
click at [633, 355] on div "helper . setBoss ( "darkness" ) for i in range ( 6 ) : helper . moveRight ( ) h…" at bounding box center [738, 290] width 277 height 324
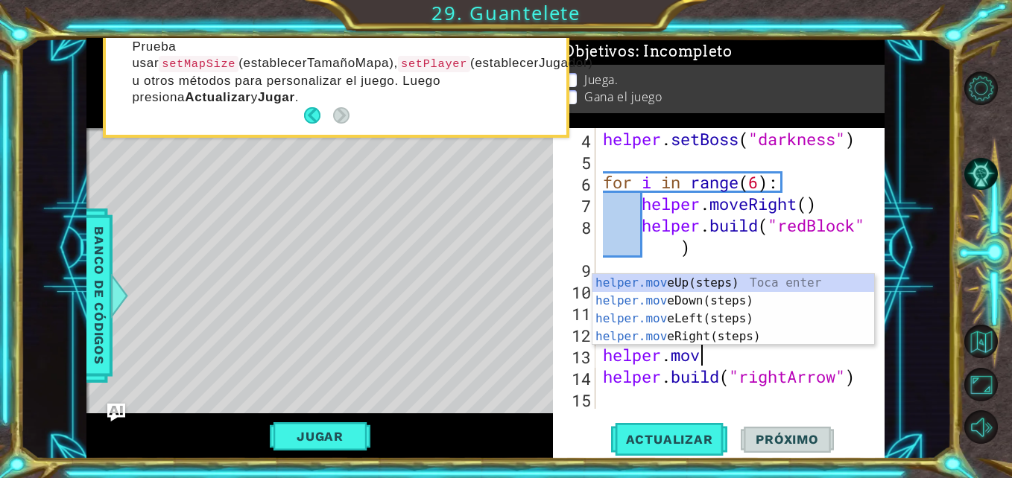
scroll to position [0, 4]
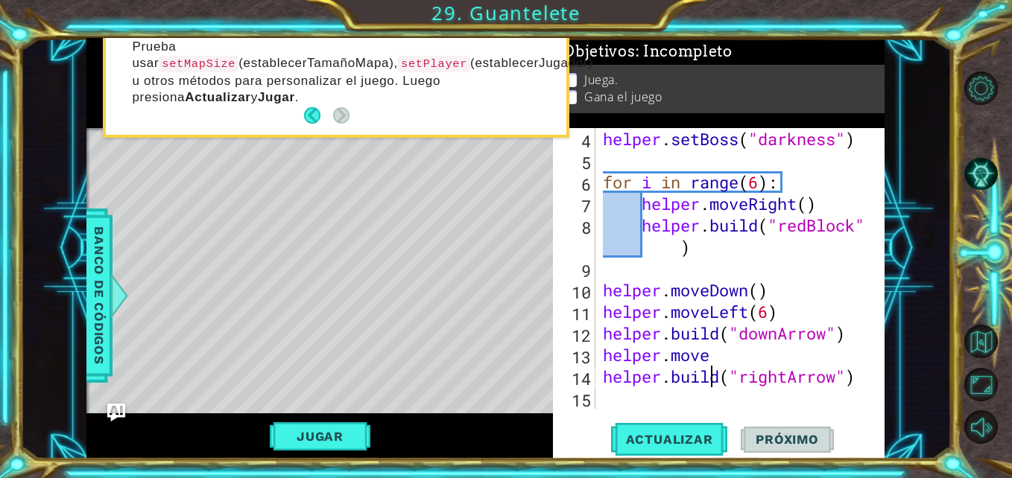
click at [711, 366] on div "helper . setBoss ( "darkness" ) for i in range ( 6 ) : helper . moveRight ( ) h…" at bounding box center [738, 290] width 277 height 324
click at [718, 353] on div "helper . setBoss ( "darkness" ) for i in range ( 6 ) : helper . moveRight ( ) h…" at bounding box center [738, 290] width 277 height 324
type textarea "helper.moveR"
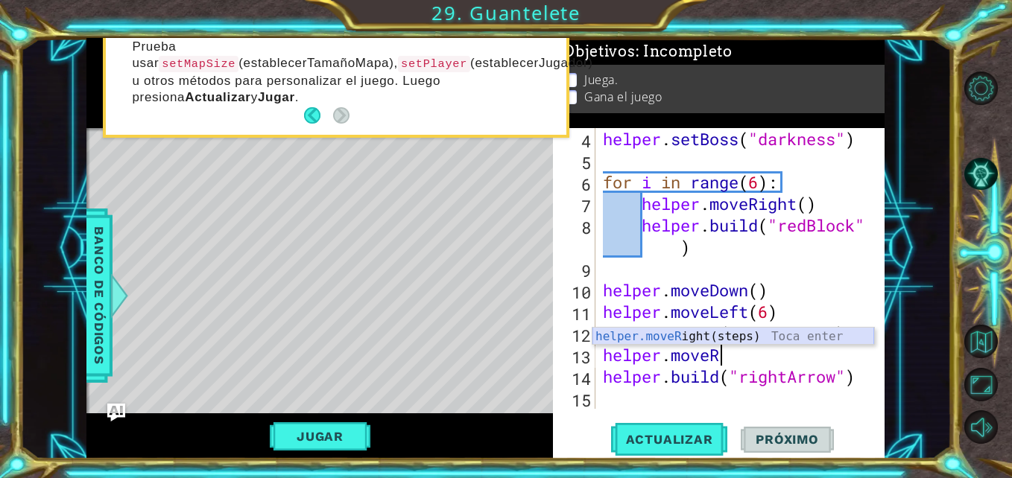
click at [692, 337] on div "helper.moveR ight(steps) Toca enter" at bounding box center [733, 355] width 282 height 54
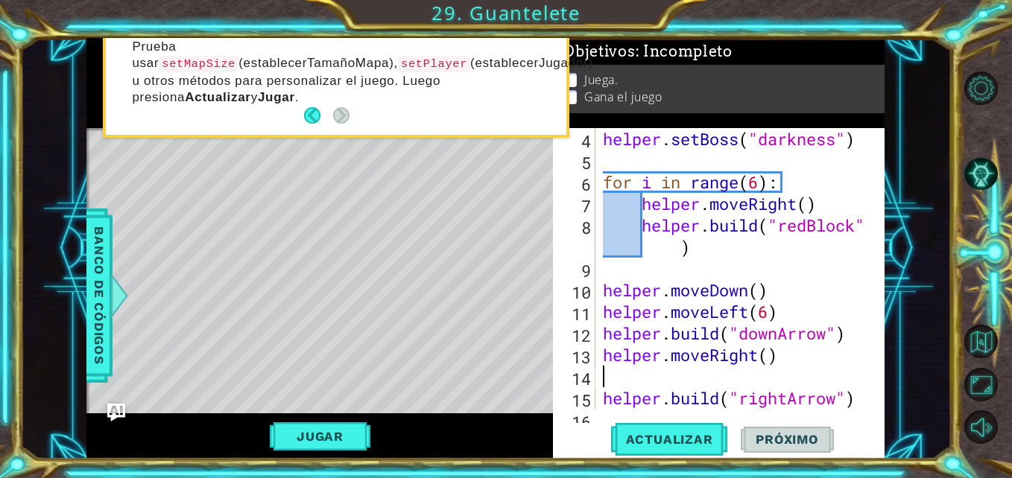
scroll to position [0, 0]
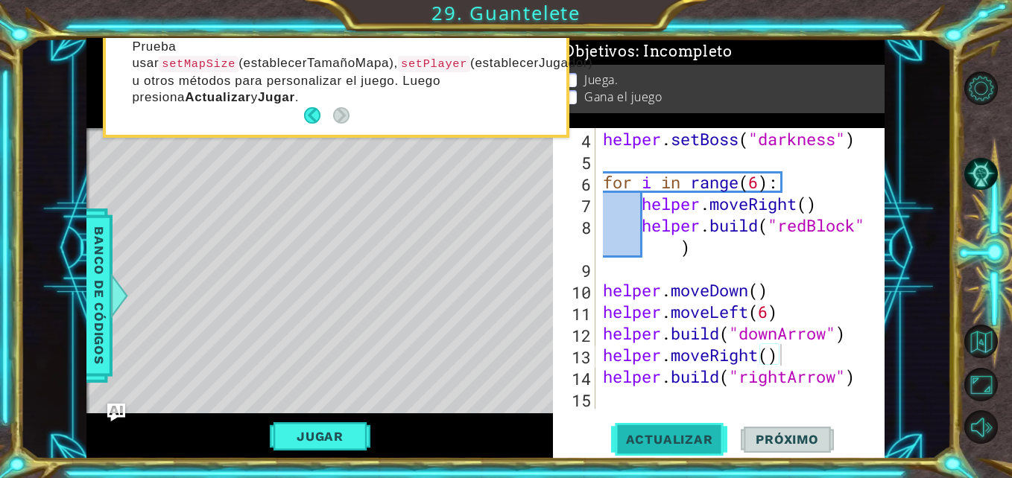
click at [683, 434] on span "Actualizar" at bounding box center [669, 439] width 117 height 15
click at [606, 376] on div "helper . setBoss ( "darkness" ) for i in range ( 6 ) : helper . moveRight ( ) h…" at bounding box center [738, 290] width 277 height 324
type textarea "[DOMAIN_NAME]("rightArrow")"
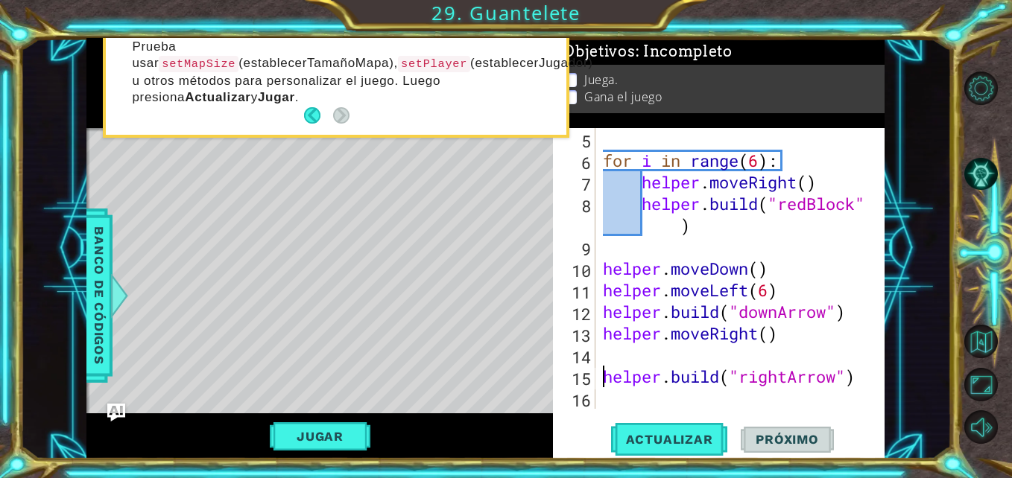
scroll to position [108, 0]
click at [632, 354] on div "for i in range ( 6 ) : helper . moveRight ( ) helper . build ( "redBlock" ) hel…" at bounding box center [738, 290] width 277 height 324
type textarea "F"
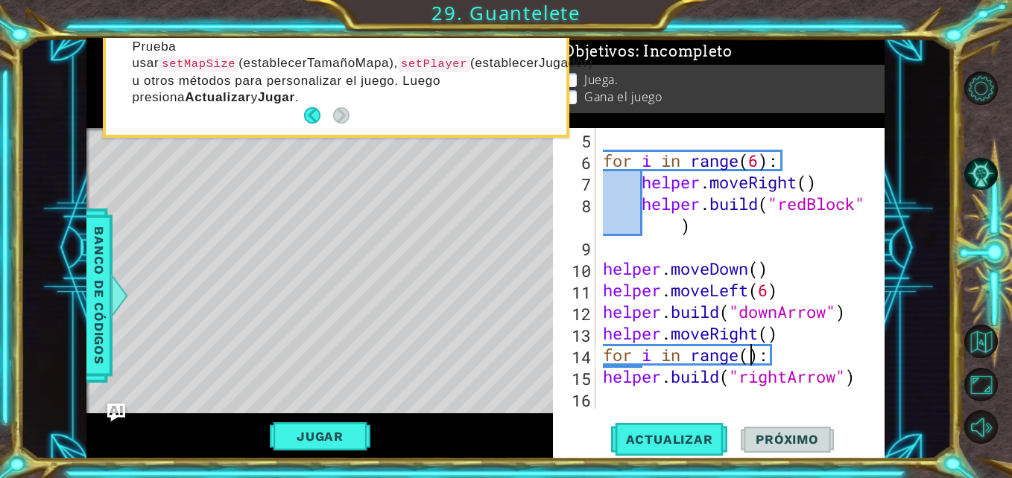
click at [746, 353] on div "for i in range ( 6 ) : helper . moveRight ( ) helper . build ( "redBlock" ) hel…" at bounding box center [738, 290] width 277 height 324
click at [600, 380] on div "for i in range ( 6 ) : helper . moveRight ( ) helper . build ( "redBlock" ) hel…" at bounding box center [738, 290] width 277 height 324
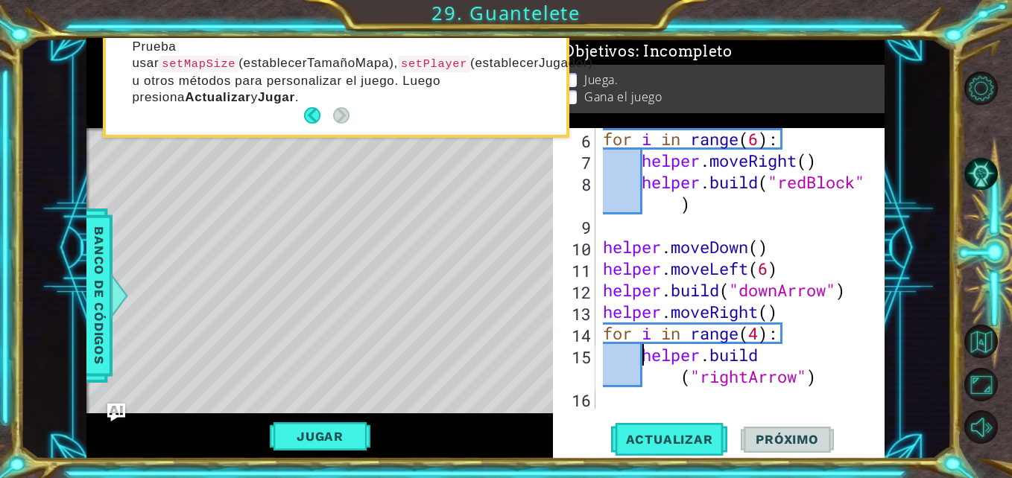
scroll to position [130, 0]
click at [671, 387] on div "for i in range ( 6 ) : helper . moveRight ( ) helper . build ( "redBlock" ) hel…" at bounding box center [738, 290] width 277 height 324
click at [604, 333] on div "for i in range ( 6 ) : helper . moveRight ( ) helper . build ( "redBlock" ) hel…" at bounding box center [738, 290] width 277 height 324
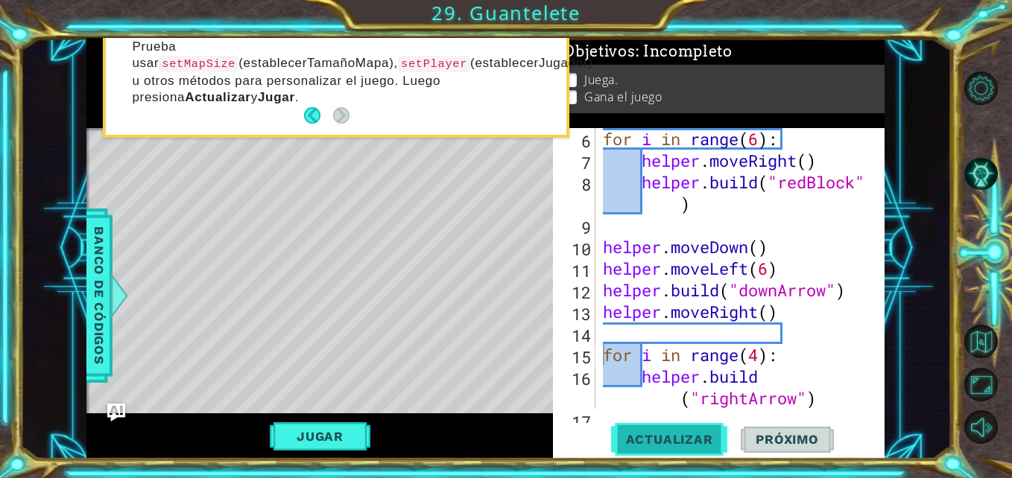
click at [667, 430] on button "Actualizar" at bounding box center [669, 439] width 117 height 33
click at [653, 434] on span "Actualizar" at bounding box center [669, 439] width 117 height 15
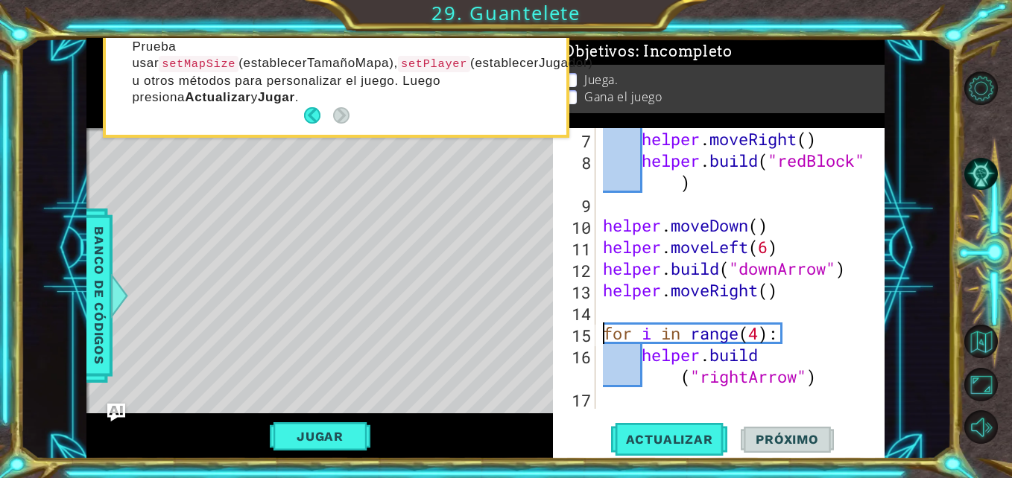
scroll to position [151, 0]
click at [743, 348] on div "helper . moveRight ( ) helper . build ( "redBlock" ) helper . moveDown ( ) help…" at bounding box center [738, 290] width 277 height 324
click at [767, 299] on div "helper . moveRight ( ) helper . build ( "redBlock" ) helper . moveDown ( ) help…" at bounding box center [738, 290] width 277 height 324
type textarea "helper.moveRight()"
click at [790, 298] on div "helper . moveRight ( ) helper . build ( "redBlock" ) helper . moveDown ( ) help…" at bounding box center [738, 290] width 277 height 324
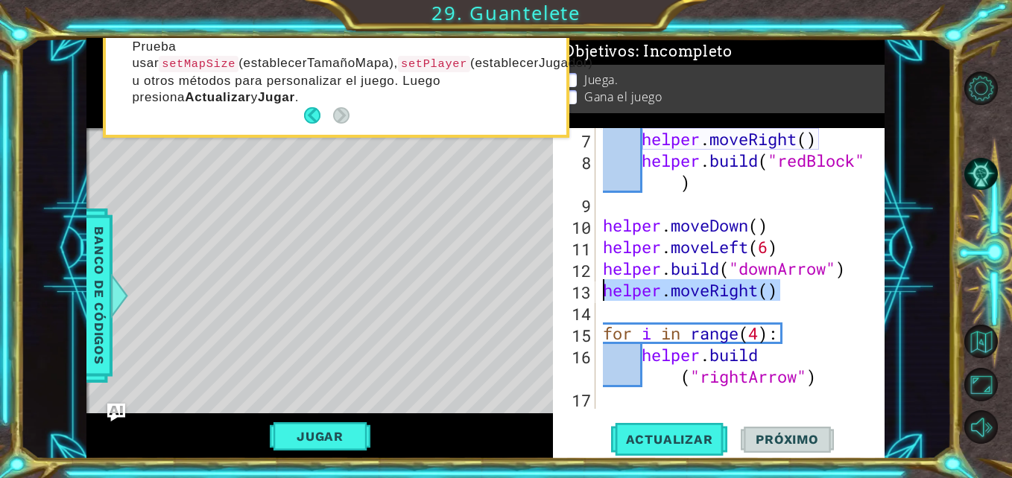
drag, startPoint x: 790, startPoint y: 298, endPoint x: 604, endPoint y: 290, distance: 186.4
click at [604, 290] on div "helper . moveRight ( ) helper . build ( "redBlock" ) helper . moveDown ( ) help…" at bounding box center [738, 290] width 277 height 324
click at [645, 358] on div "helper . moveRight ( ) helper . build ( "redBlock" ) helper . moveDown ( ) help…" at bounding box center [738, 290] width 277 height 324
type textarea "[DOMAIN_NAME]("rightArrow")"
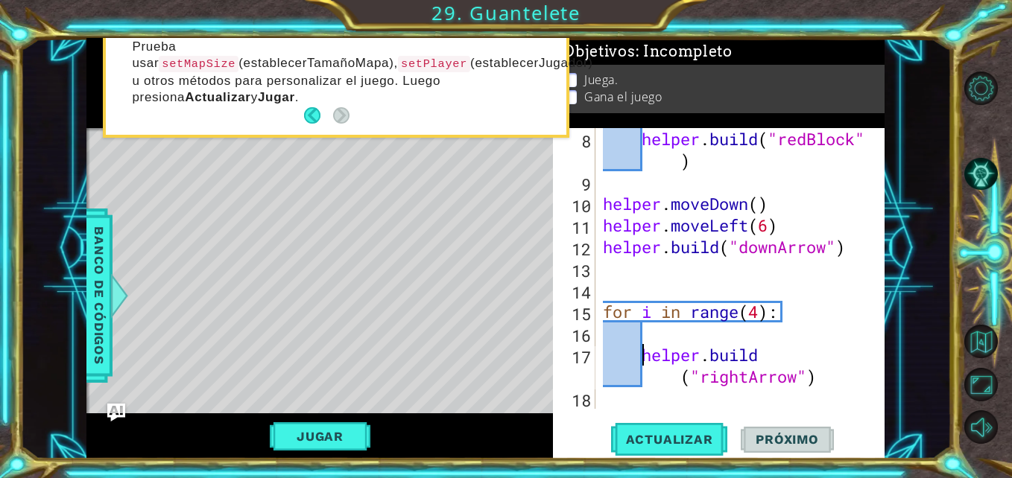
scroll to position [173, 0]
click at [658, 334] on div "helper . build ( "redBlock" ) helper . moveDown ( ) helper . moveLeft ( 6 ) hel…" at bounding box center [738, 301] width 277 height 346
paste textarea "helper.moveRight()"
type textarea "helper.moveRight()"
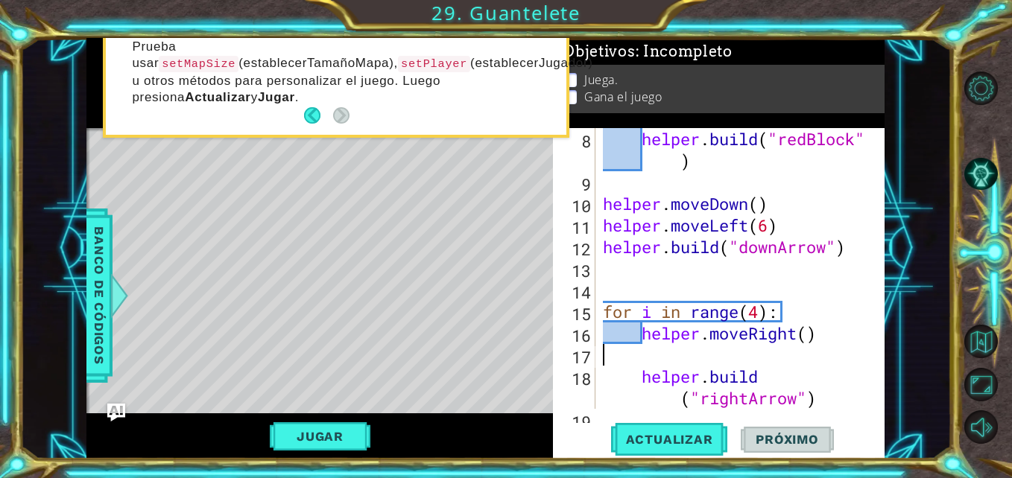
type textarea "helper.moveRight()"
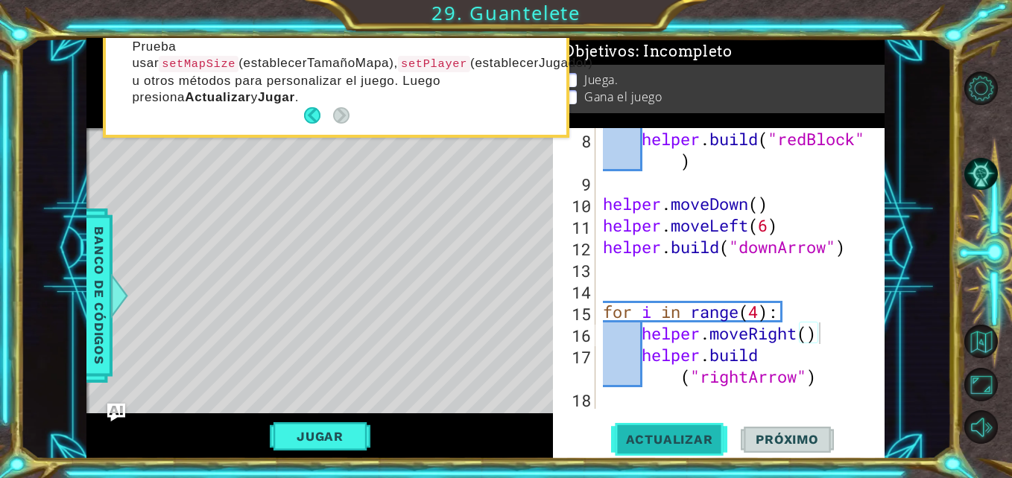
click at [670, 436] on span "Actualizar" at bounding box center [669, 439] width 117 height 15
click at [664, 399] on div "helper . build ( "redBlock" ) helper . moveDown ( ) helper . moveLeft ( 6 ) hel…" at bounding box center [738, 301] width 277 height 346
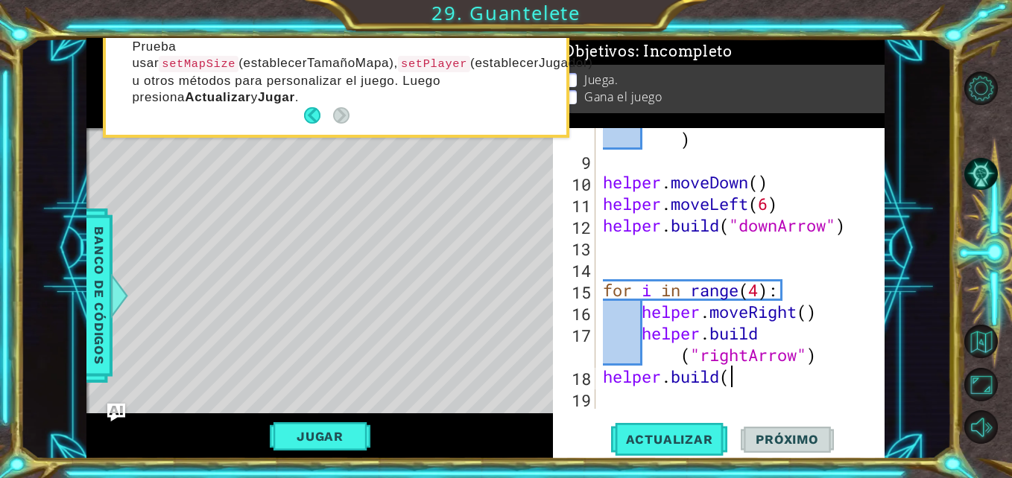
scroll to position [0, 5]
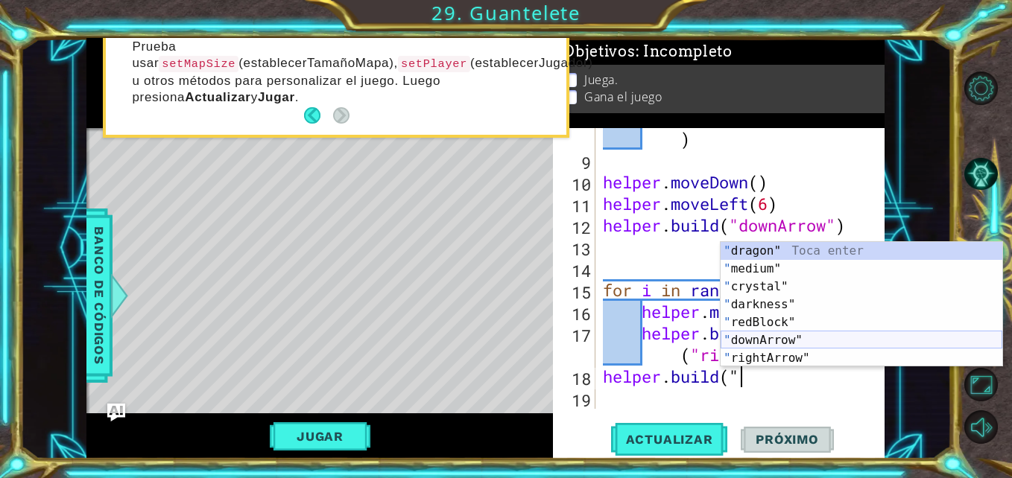
click at [751, 345] on div "" dragon" Toca enter " medium" Toca enter " crystal" Toca enter " darkness" Toc…" at bounding box center [861, 322] width 282 height 161
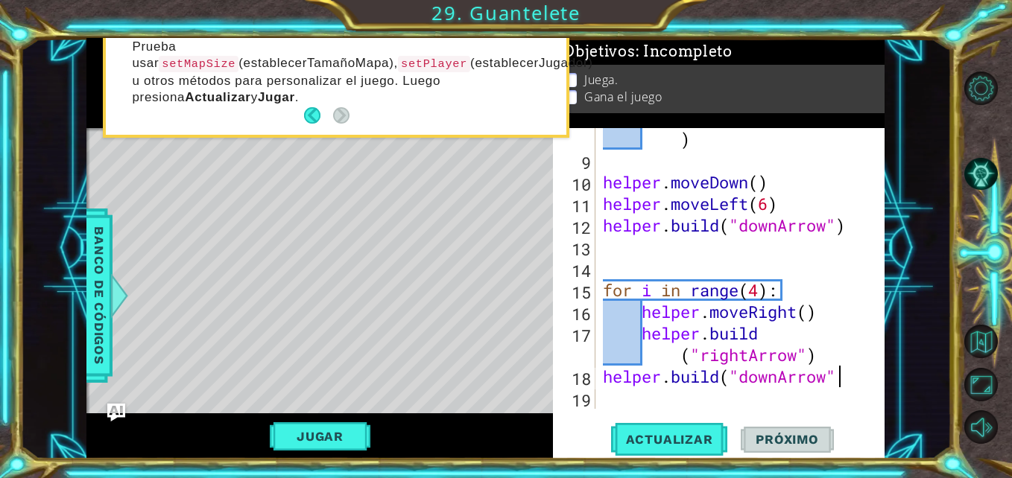
scroll to position [0, 10]
type textarea "[DOMAIN_NAME]("downArrow")"
click at [671, 427] on button "Actualizar" at bounding box center [669, 439] width 117 height 33
click at [606, 382] on div "helper . build ( "redBlock" ) helper . moveDown ( ) helper . moveLeft ( 6 ) hel…" at bounding box center [738, 280] width 277 height 346
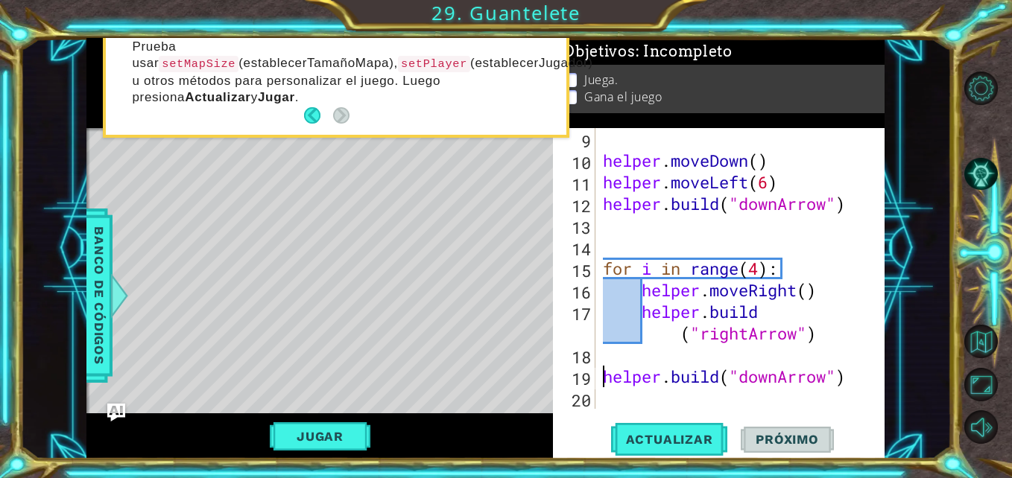
scroll to position [216, 0]
click at [629, 359] on div "helper . moveDown ( ) helper . moveLeft ( 6 ) helper . build ( "downArrow" ) fo…" at bounding box center [738, 290] width 277 height 324
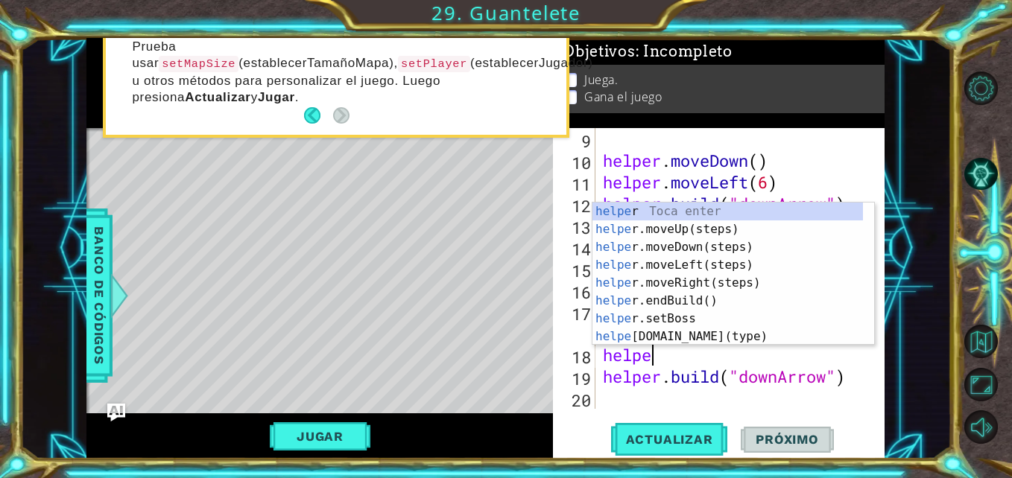
scroll to position [0, 2]
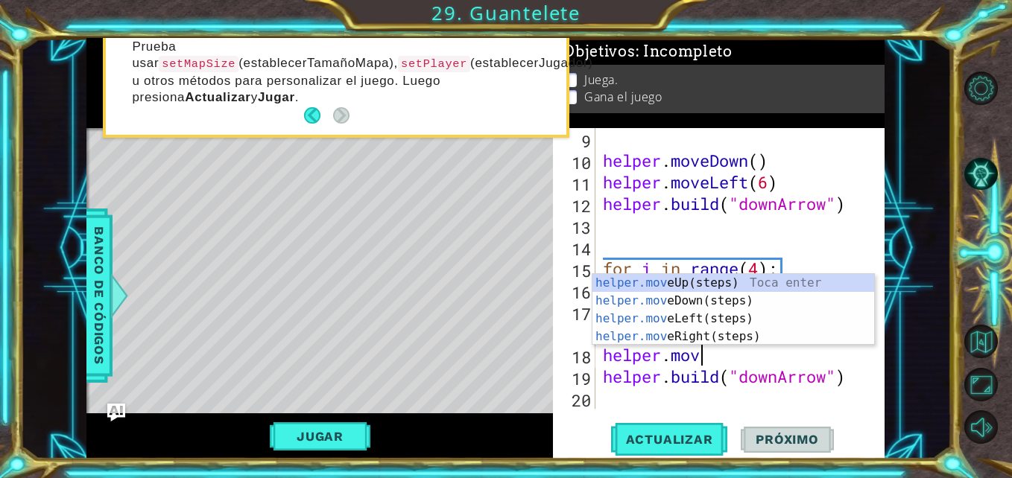
type textarea "helper.move"
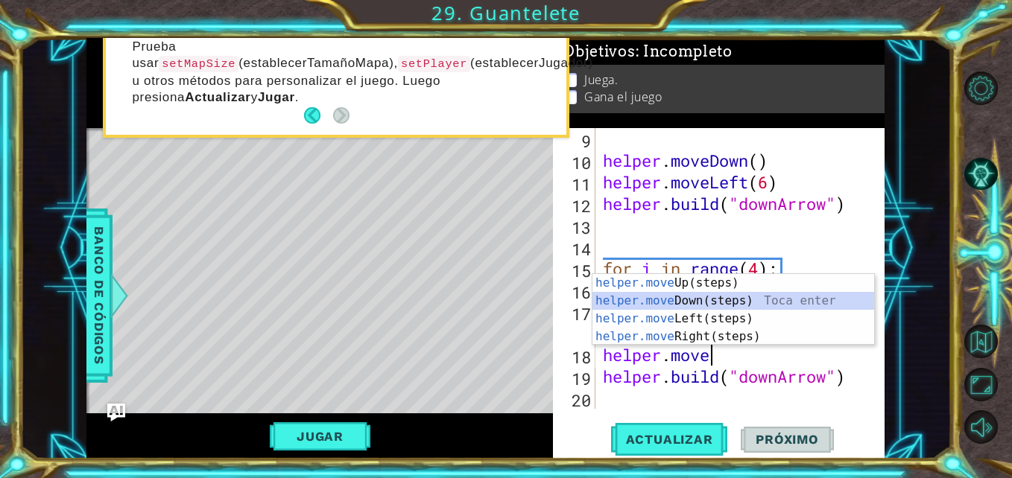
click at [669, 301] on div "helper.move Up(steps) Toca enter helper.move Down(steps) Toca enter helper.move…" at bounding box center [733, 327] width 282 height 107
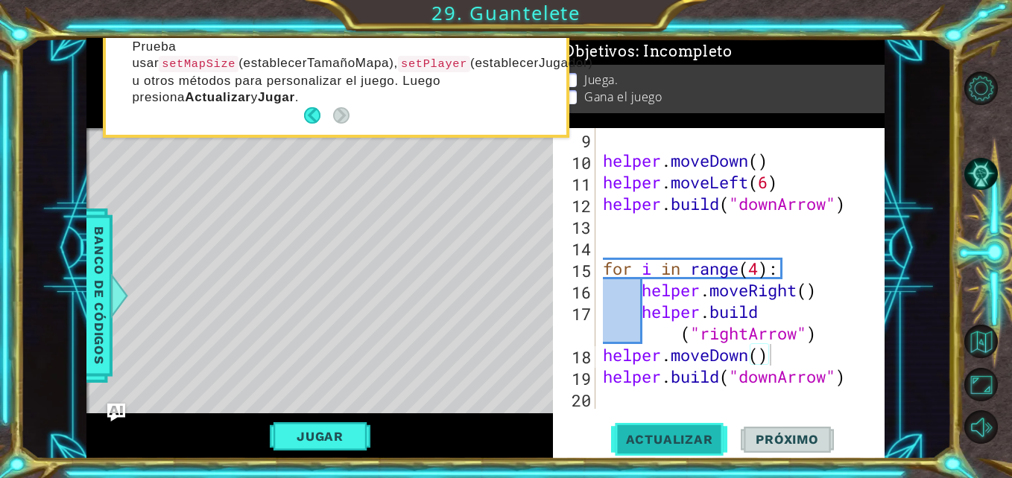
click at [653, 432] on span "Actualizar" at bounding box center [669, 439] width 117 height 15
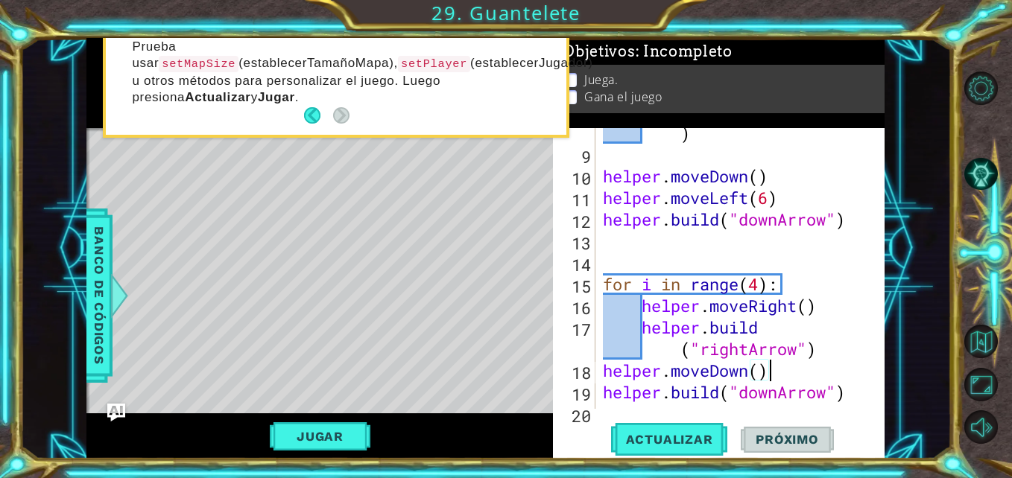
scroll to position [200, 0]
click at [837, 355] on div "helper . build ( "redBlock" ) helper . moveDown ( ) helper . moveLeft ( 6 ) hel…" at bounding box center [738, 274] width 277 height 346
type textarea "[DOMAIN_NAME]("rightArrow")"
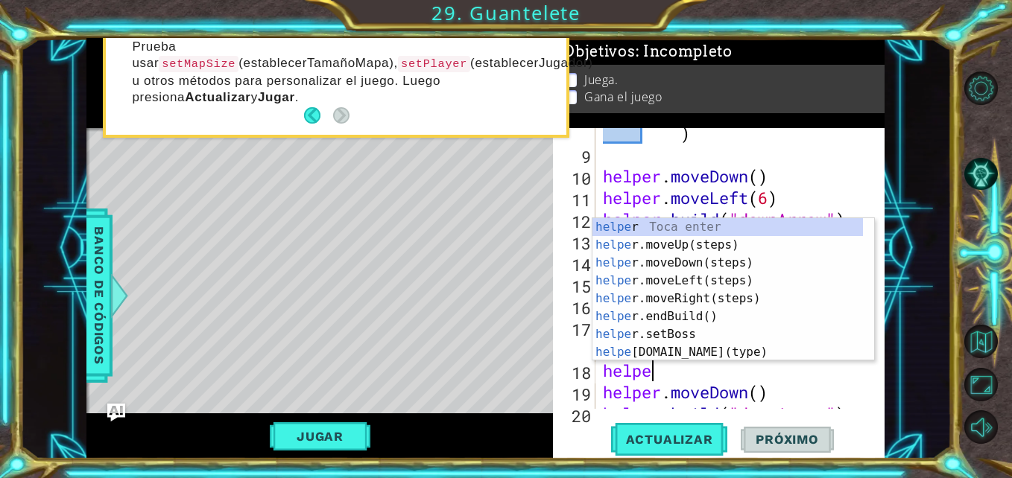
scroll to position [0, 2]
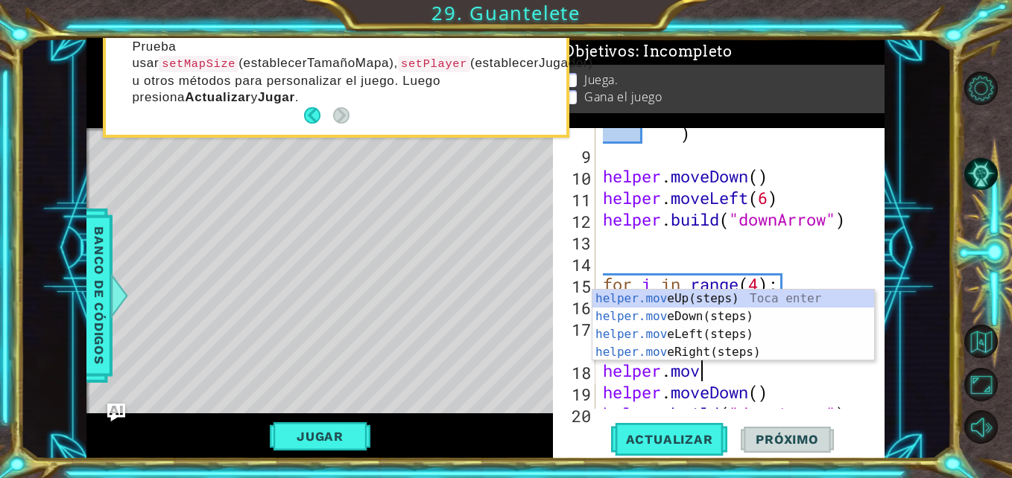
type textarea "helper.move"
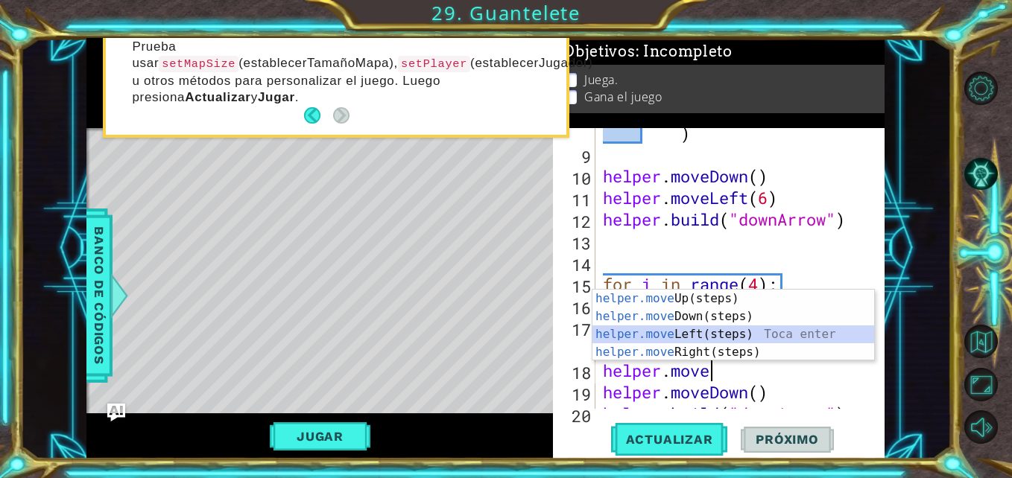
click at [692, 329] on div "helper.move Up(steps) Toca enter helper.move Down(steps) Toca enter helper.move…" at bounding box center [733, 343] width 282 height 107
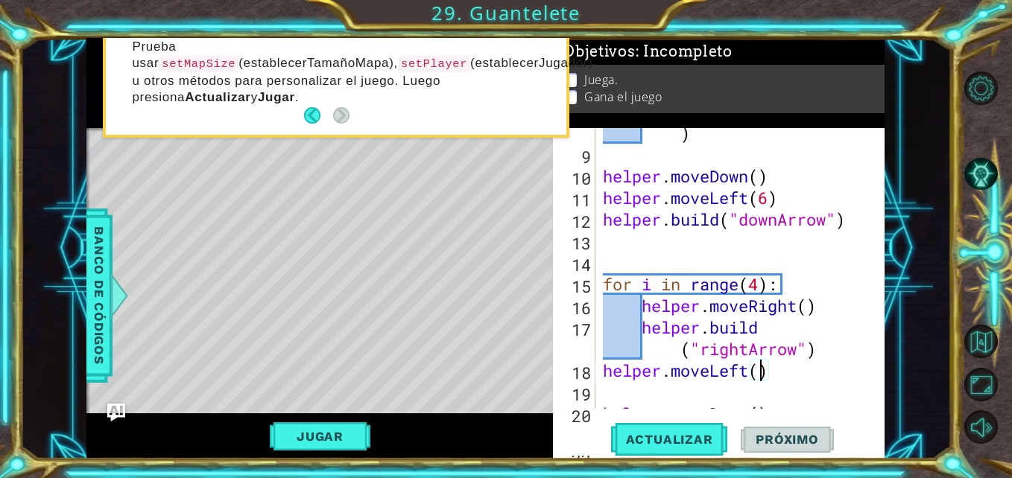
click at [761, 376] on div "helper . build ( "redBlock" ) helper . moveDown ( ) helper . moveLeft ( 6 ) hel…" at bounding box center [738, 274] width 277 height 346
type textarea "helper.moveLeft()"
click at [702, 387] on div "helper . build ( "redBlock" ) helper . moveDown ( ) helper . moveLeft ( 6 ) hel…" at bounding box center [738, 274] width 277 height 346
type textarea "helper.buil("spike")"
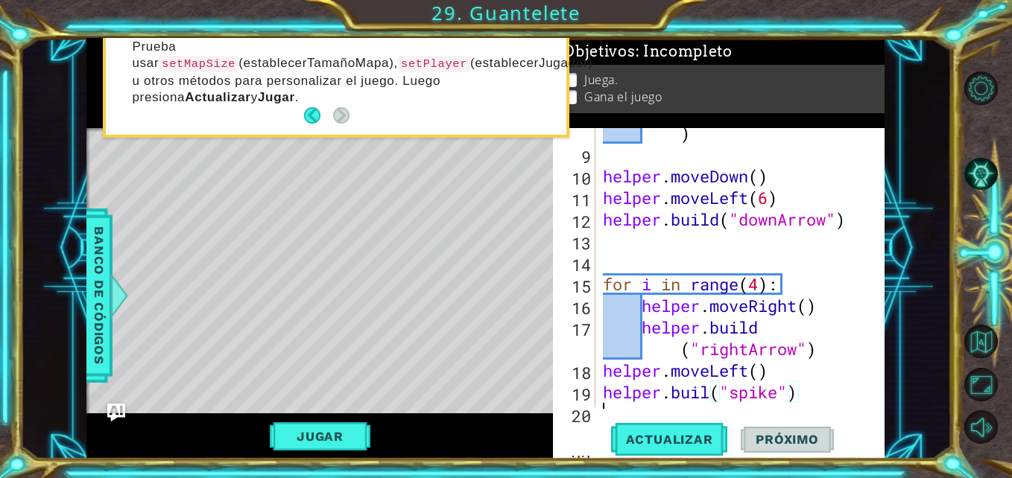
scroll to position [0, 0]
click at [605, 367] on div "helper . build ( "redBlock" ) helper . moveDown ( ) helper . moveLeft ( 6 ) hel…" at bounding box center [738, 274] width 277 height 346
type textarea "helper.moveLeft()"
click at [636, 367] on div "helper . build ( "redBlock" ) helper . moveDown ( ) helper . moveLeft ( 6 ) hel…" at bounding box center [738, 274] width 277 height 346
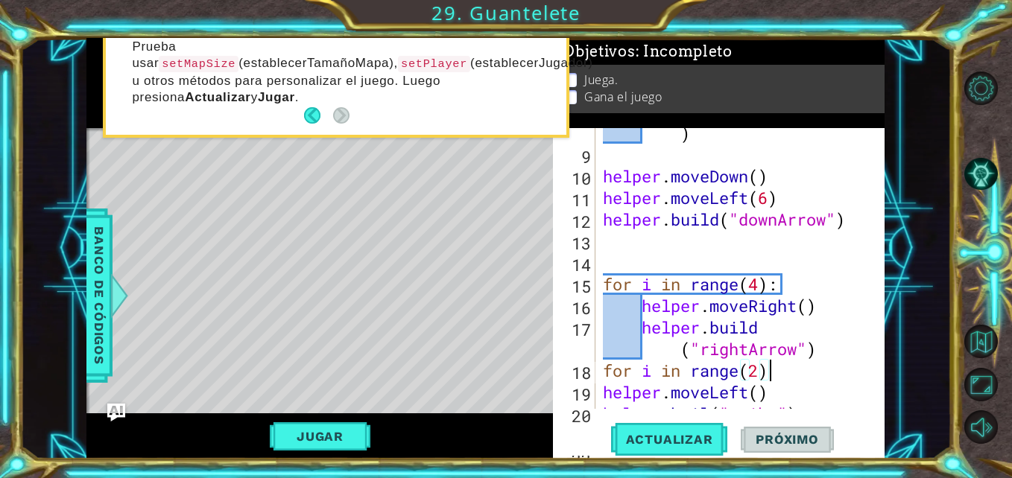
click at [772, 372] on div "helper . build ( "redBlock" ) helper . moveDown ( ) helper . moveLeft ( 6 ) hel…" at bounding box center [738, 274] width 277 height 346
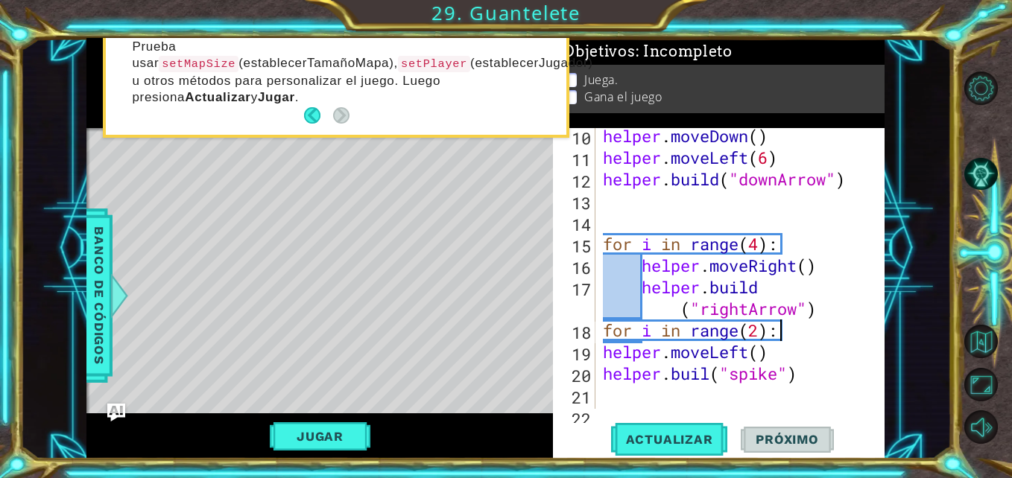
scroll to position [241, 0]
click at [606, 347] on div "helper . moveDown ( ) helper . moveLeft ( 6 ) helper . build ( "downArrow" ) fo…" at bounding box center [738, 286] width 277 height 324
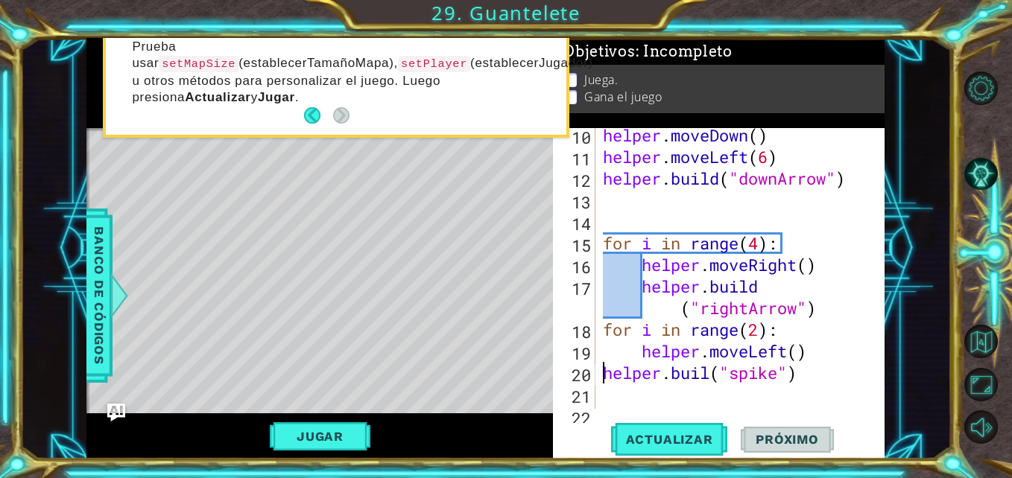
click at [605, 372] on div "helper . moveDown ( ) helper . moveLeft ( 6 ) helper . build ( "downArrow" ) fo…" at bounding box center [738, 286] width 277 height 324
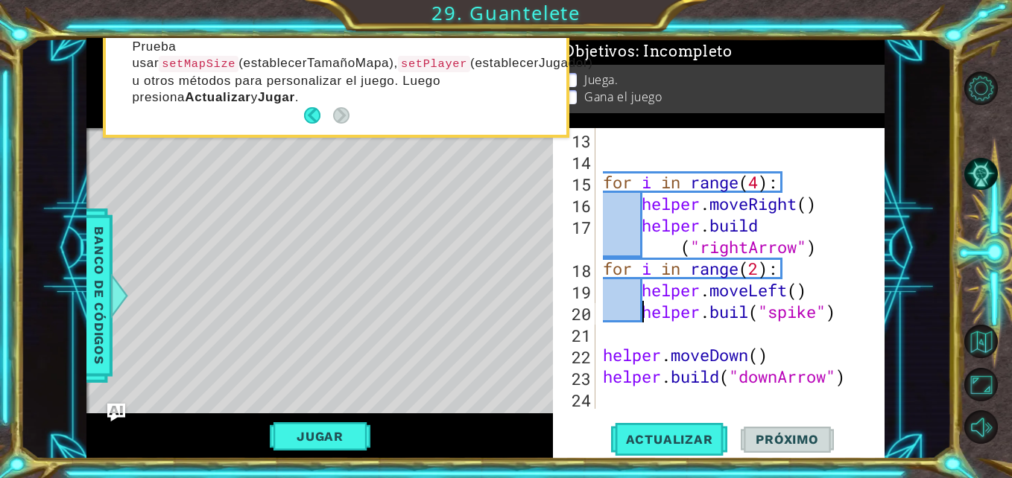
scroll to position [302, 0]
click at [845, 380] on div "for i in range ( 4 ) : helper . moveRight ( ) helper . build ( "rightArrow" ) f…" at bounding box center [738, 290] width 277 height 324
type textarea "[DOMAIN_NAME]("downArrow")"
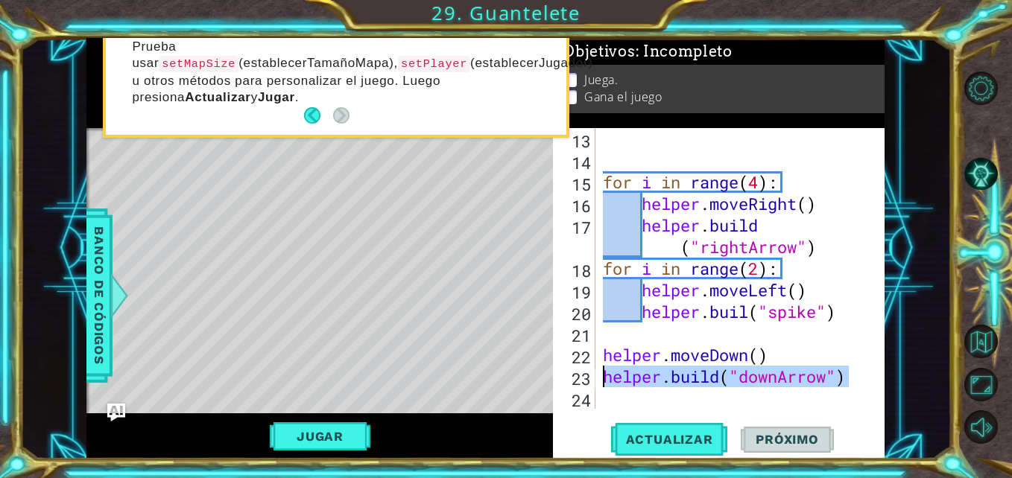
drag, startPoint x: 845, startPoint y: 380, endPoint x: 603, endPoint y: 371, distance: 243.0
click at [603, 371] on div "for i in range ( 4 ) : helper . moveRight ( ) helper . build ( "rightArrow" ) f…" at bounding box center [738, 290] width 277 height 324
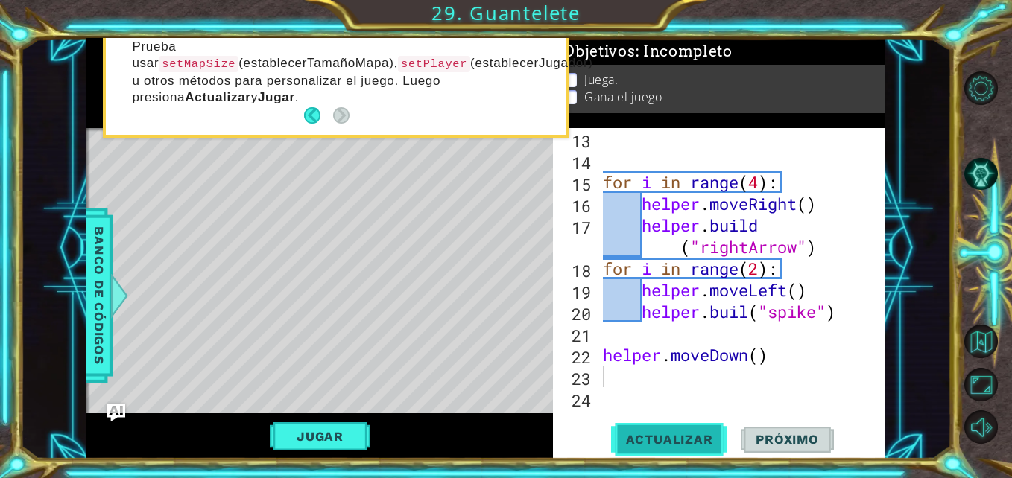
click at [664, 435] on span "Actualizar" at bounding box center [669, 439] width 117 height 15
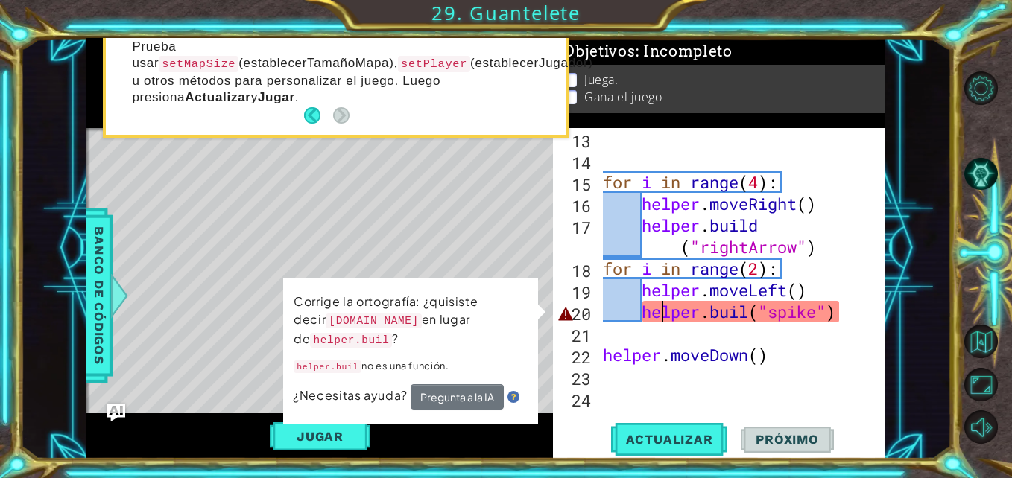
click at [657, 311] on div "for i in range ( 4 ) : helper . moveRight ( ) helper . build ( "rightArrow" ) f…" at bounding box center [738, 290] width 277 height 324
click at [755, 312] on div "for i in range ( 4 ) : helper . moveRight ( ) helper . build ( "rightArrow" ) f…" at bounding box center [738, 290] width 277 height 324
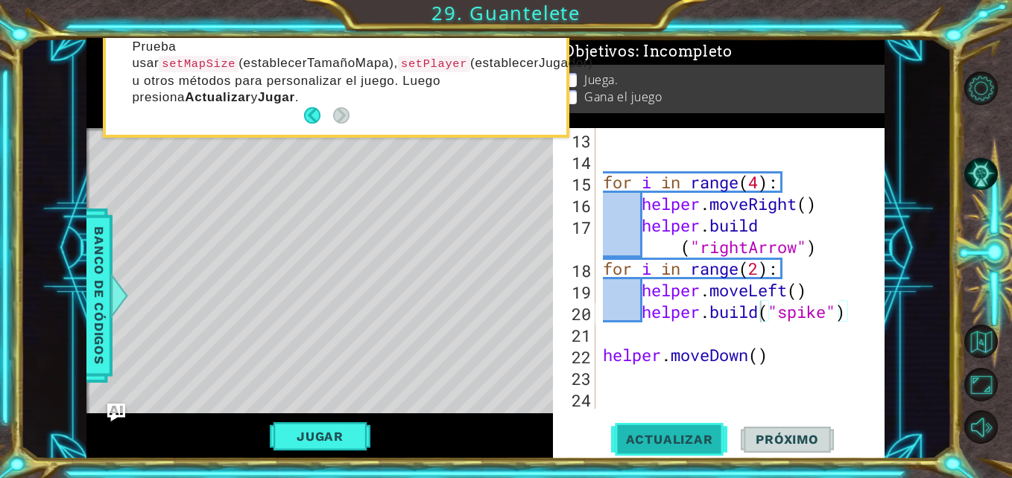
click at [669, 430] on button "Actualizar" at bounding box center [669, 439] width 117 height 33
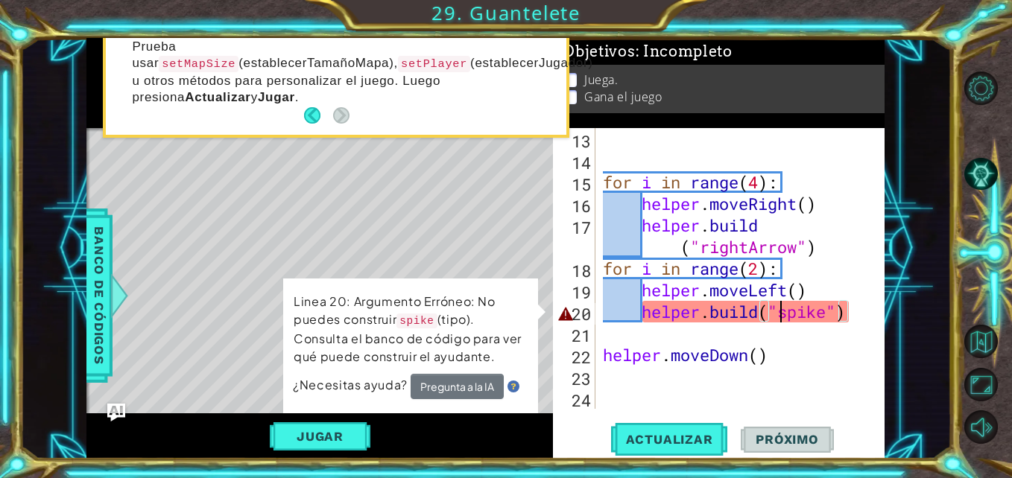
click at [775, 322] on div "for i in range ( 4 ) : helper . moveRight ( ) helper . build ( "rightArrow" ) f…" at bounding box center [738, 290] width 277 height 324
click at [829, 314] on div "for i in range ( 4 ) : helper . moveRight ( ) helper . build ( "rightArrow" ) f…" at bounding box center [738, 290] width 277 height 324
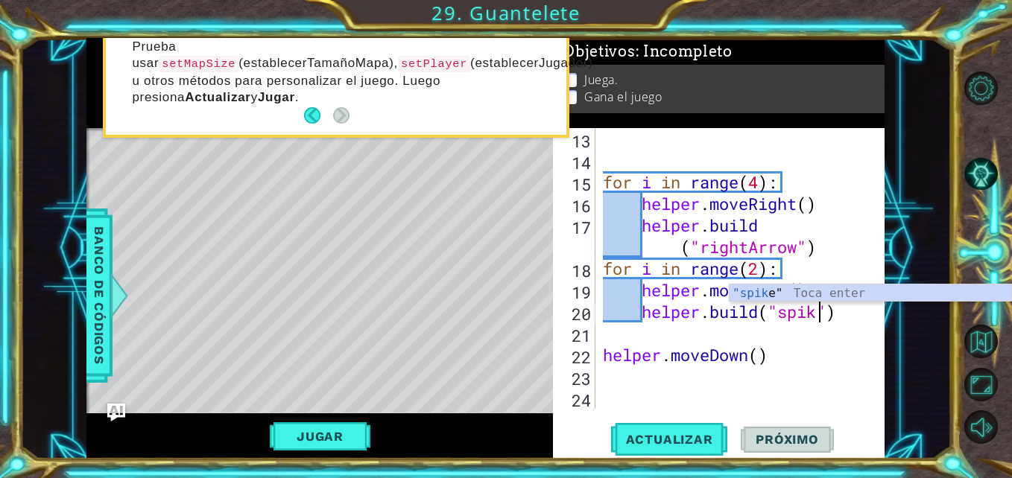
scroll to position [0, 10]
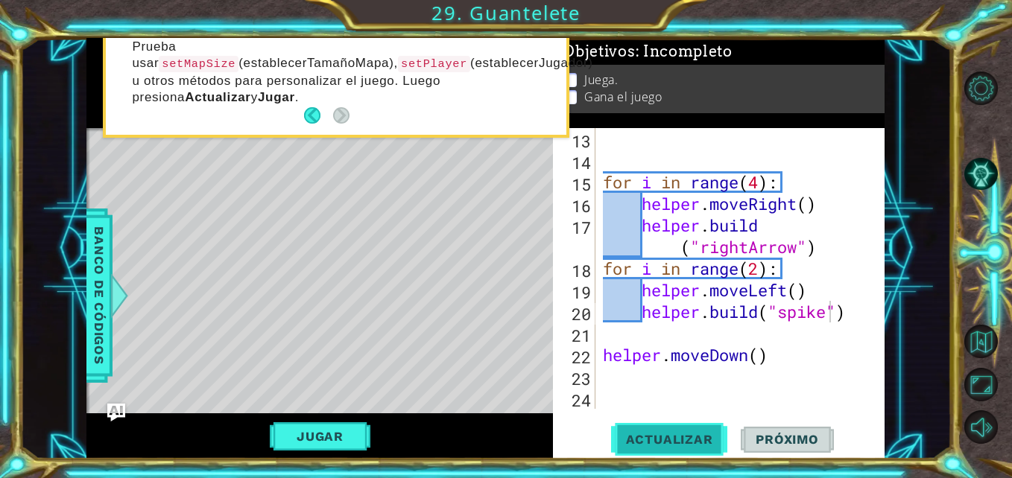
click at [659, 445] on span "Actualizar" at bounding box center [669, 439] width 117 height 15
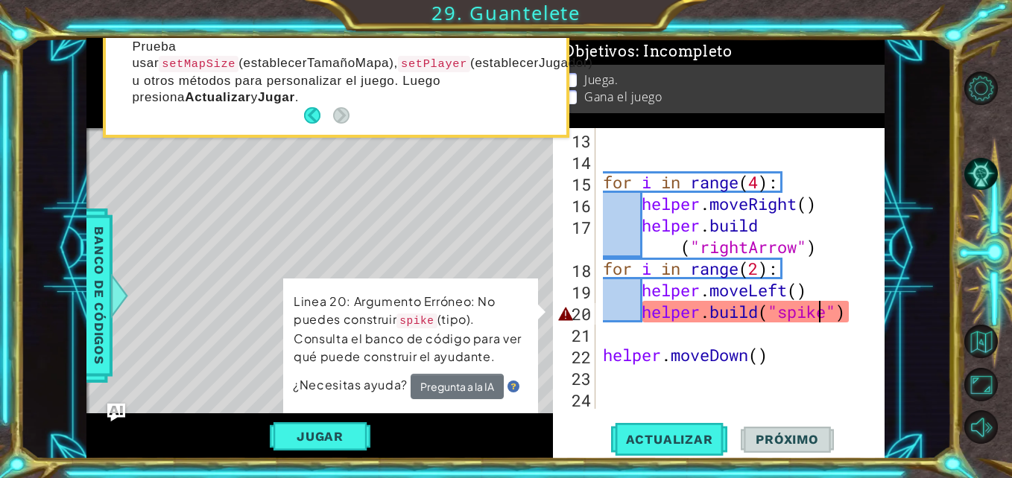
click at [817, 315] on div "for i in range ( 4 ) : helper . moveRight ( ) helper . build ( "rightArrow" ) f…" at bounding box center [738, 290] width 277 height 324
click at [825, 315] on div "for i in range ( 4 ) : helper . moveRight ( ) helper . build ( "rightArrow" ) f…" at bounding box center [738, 290] width 277 height 324
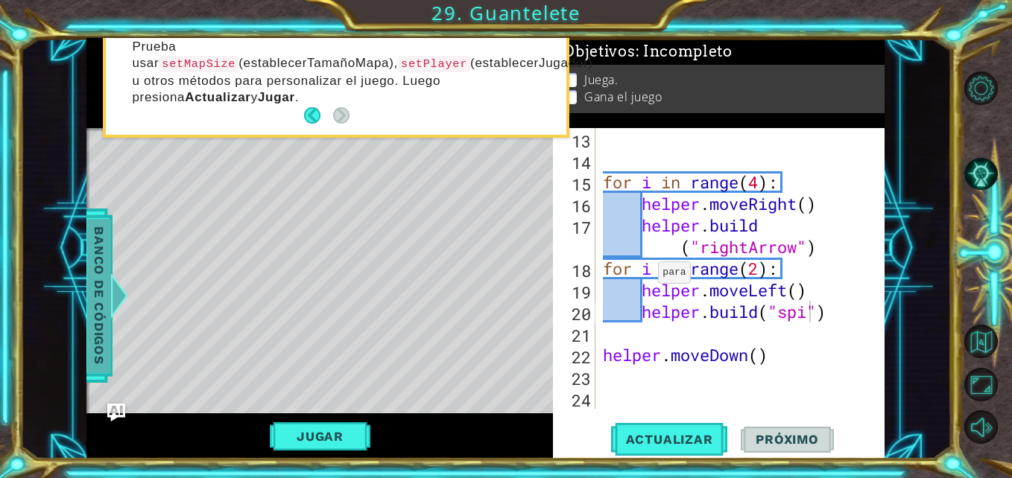
click at [93, 299] on span "Banco de códigos" at bounding box center [99, 296] width 24 height 154
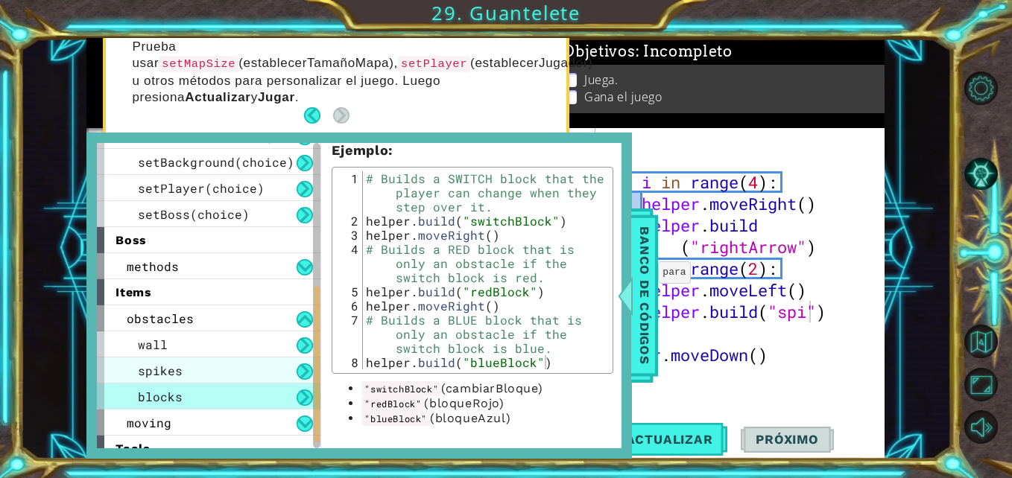
scroll to position [294, 0]
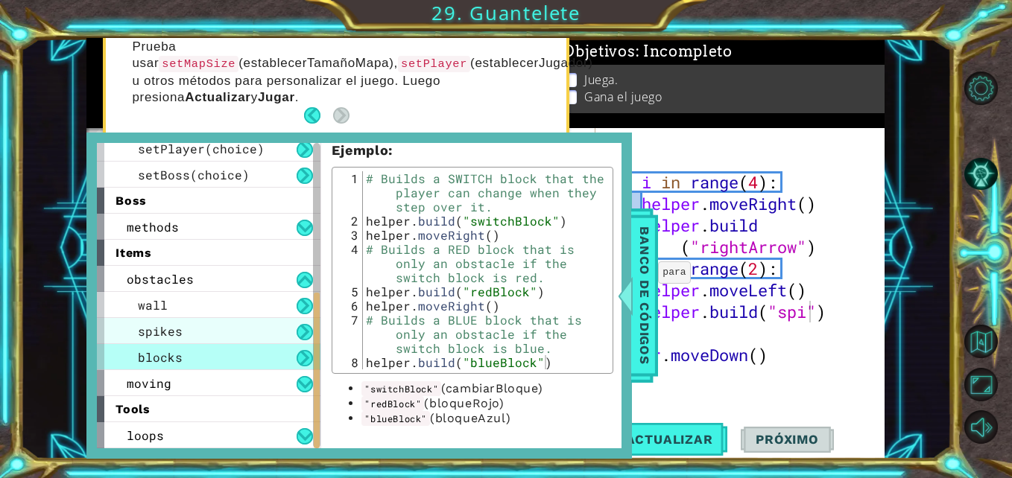
click at [215, 326] on div "spikes" at bounding box center [208, 331] width 223 height 26
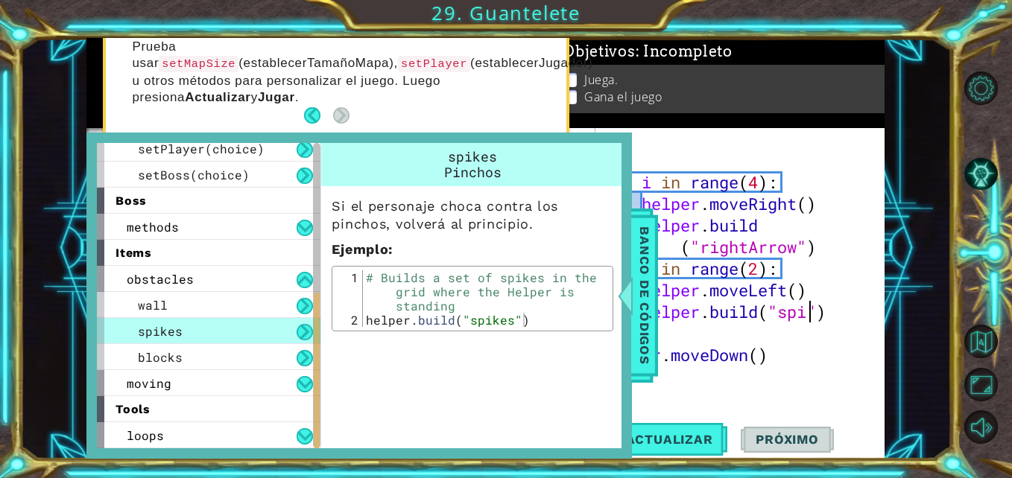
click at [808, 317] on div "for i in range ( 4 ) : helper . moveRight ( ) helper . build ( "rightArrow" ) f…" at bounding box center [738, 290] width 277 height 324
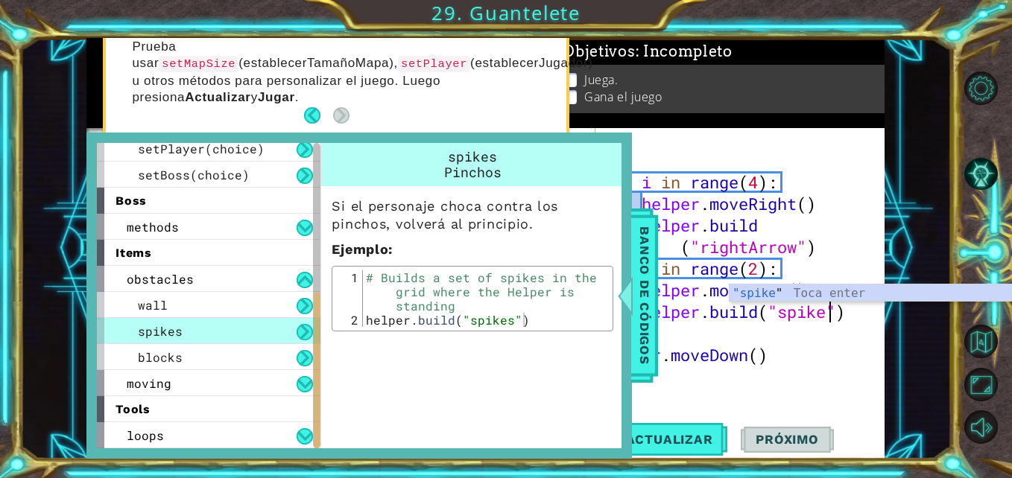
scroll to position [0, 11]
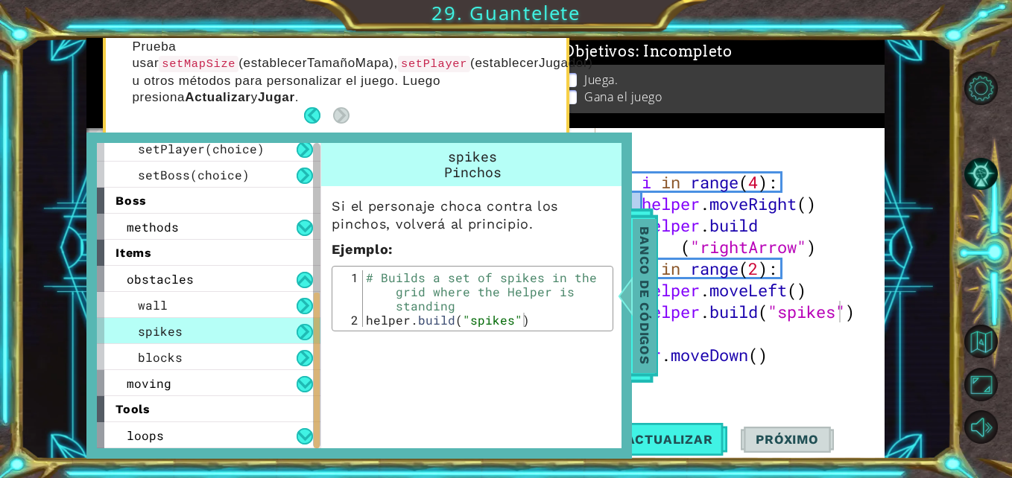
click at [629, 299] on div at bounding box center [625, 295] width 19 height 45
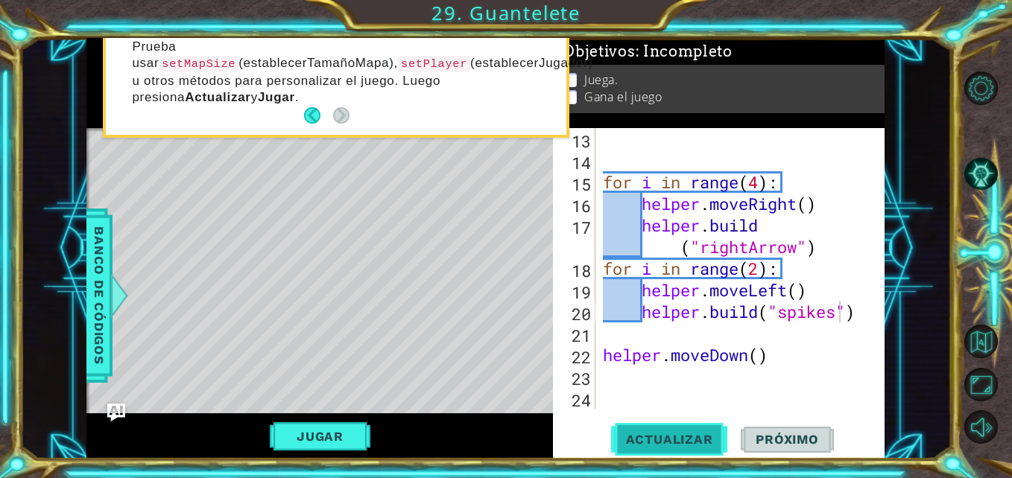
click at [677, 434] on span "Actualizar" at bounding box center [669, 439] width 117 height 15
click at [604, 273] on div "for i in range ( 4 ) : helper . moveRight ( ) helper . build ( "rightArrow" ) f…" at bounding box center [738, 290] width 277 height 324
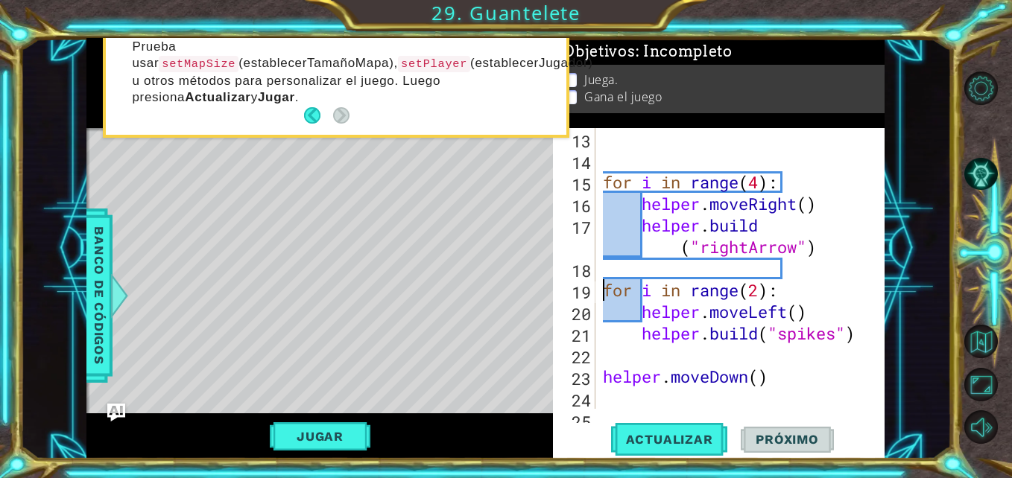
click at [755, 212] on div "for i in range ( 4 ) : helper . moveRight ( ) helper . build ( "rightArrow" ) f…" at bounding box center [738, 290] width 277 height 324
type textarea "helper.moveRight()"
click at [620, 272] on div "for i in range ( 4 ) : helper . moveRight ( ) helper . build ( "rightArrow" ) f…" at bounding box center [738, 290] width 277 height 324
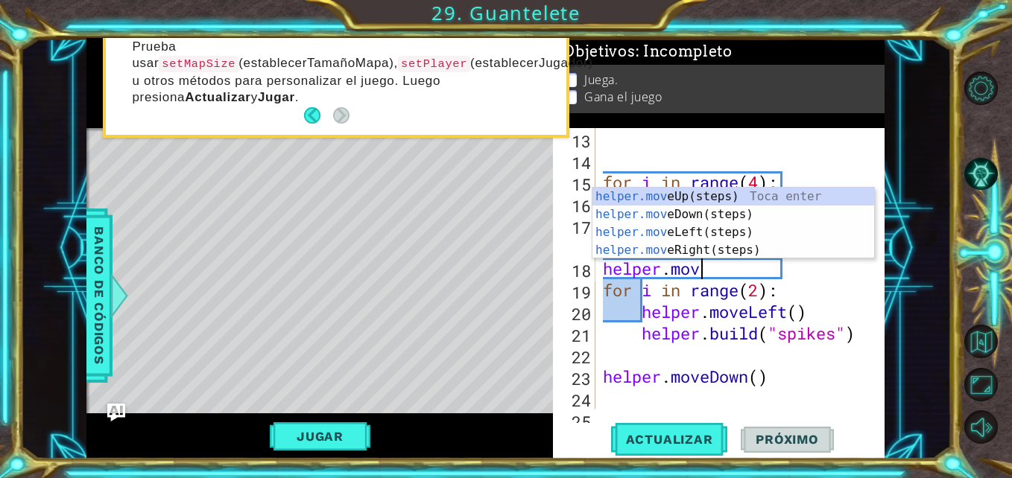
type textarea "helper.move"
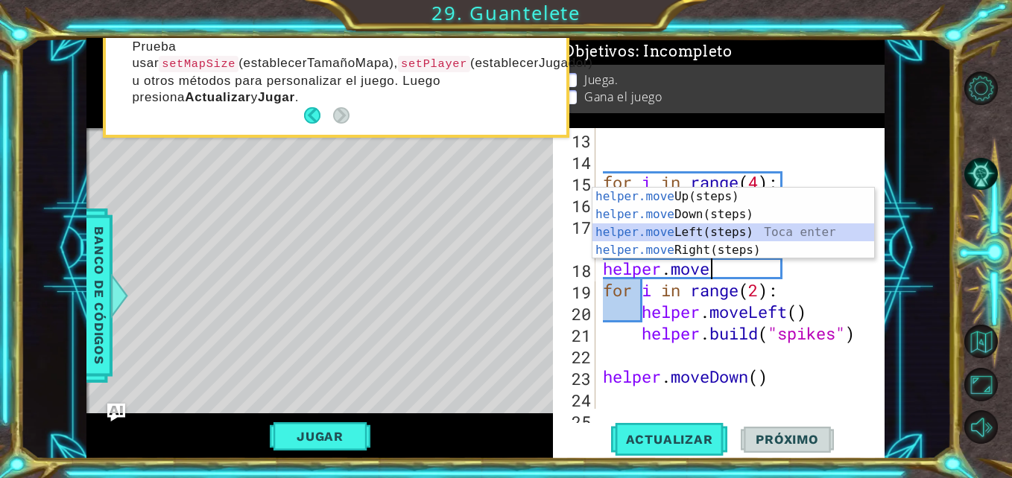
click at [720, 232] on div "helper.move Up(steps) Toca enter helper.move Down(steps) Toca enter helper.move…" at bounding box center [733, 241] width 282 height 107
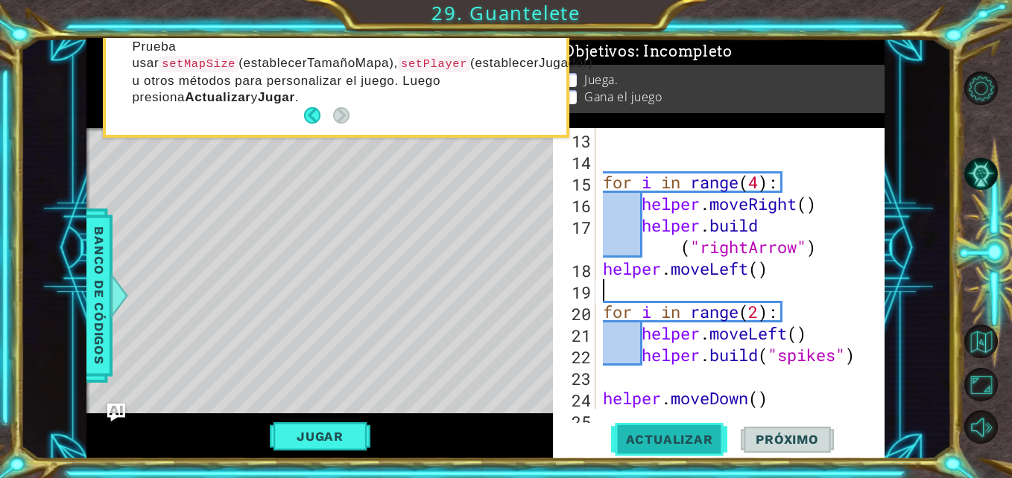
click at [687, 434] on span "Actualizar" at bounding box center [669, 439] width 117 height 15
click at [606, 268] on div "for i in range ( 4 ) : helper . moveRight ( ) helper . build ( "rightArrow" ) h…" at bounding box center [738, 290] width 277 height 324
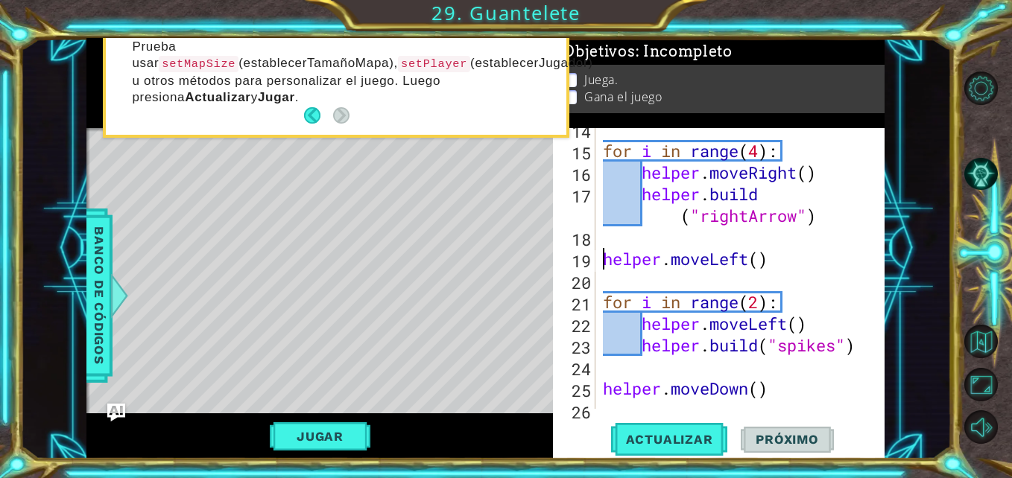
scroll to position [335, 0]
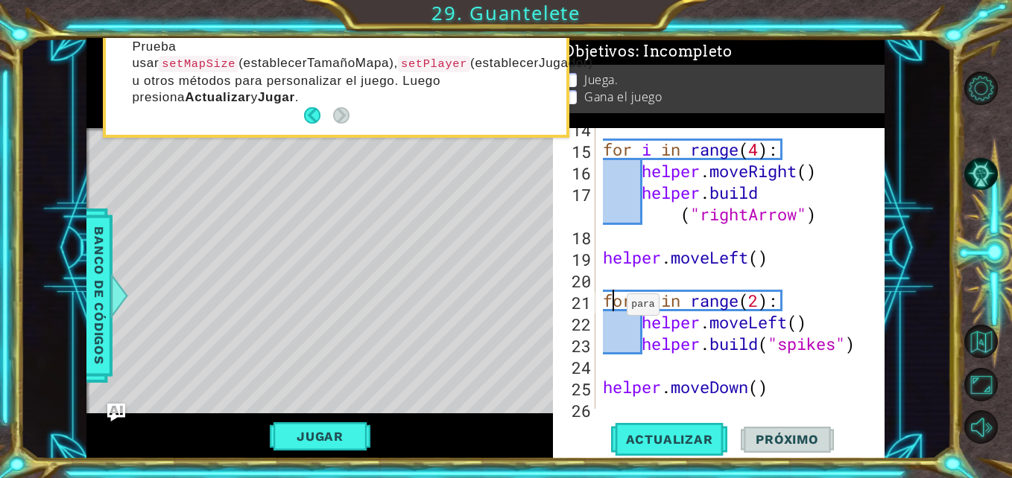
click at [610, 299] on div "for i in range ( 4 ) : helper . moveRight ( ) helper . build ( "rightArrow" ) h…" at bounding box center [738, 279] width 277 height 324
click at [607, 300] on div "for i in range ( 4 ) : helper . moveRight ( ) helper . build ( "rightArrow" ) h…" at bounding box center [738, 279] width 277 height 324
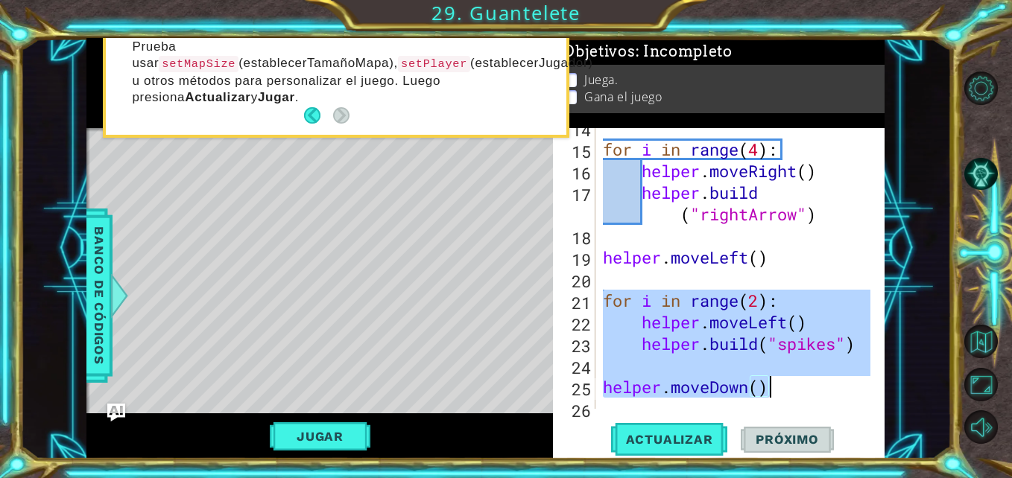
drag, startPoint x: 607, startPoint y: 300, endPoint x: 876, endPoint y: 390, distance: 283.4
click at [876, 390] on div "for i in range(2): 14 15 16 17 18 19 20 21 22 23 24 25 26 27 for i in range ( 4…" at bounding box center [717, 268] width 328 height 281
type textarea "helper.moveDown()"
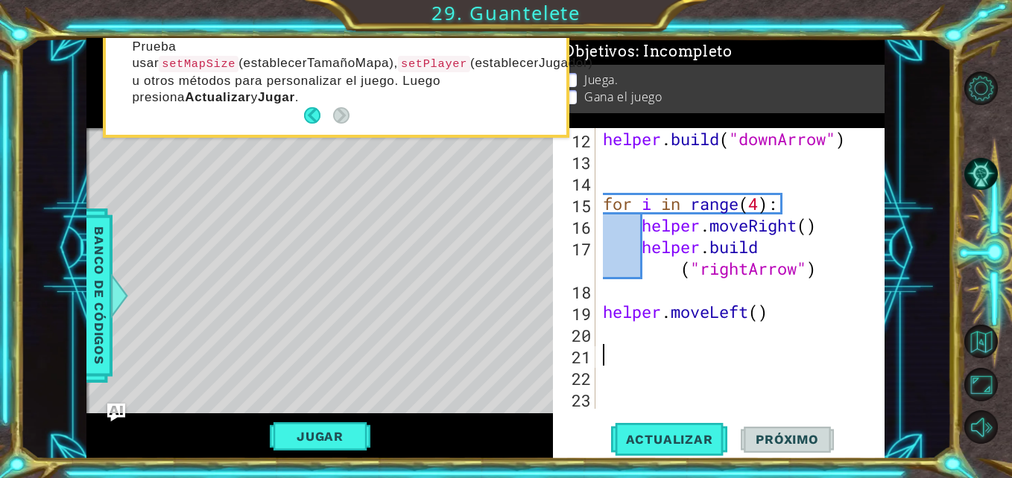
scroll to position [281, 0]
click at [707, 443] on span "Actualizar" at bounding box center [669, 439] width 117 height 15
click at [681, 335] on div "helper . build ( "downArrow" ) for i in range ( 4 ) : helper . moveRight ( ) he…" at bounding box center [738, 290] width 277 height 324
click at [796, 310] on div "helper . build ( "downArrow" ) for i in range ( 4 ) : helper . moveRight ( ) he…" at bounding box center [738, 290] width 277 height 324
click at [656, 244] on div "helper . build ( "downArrow" ) for i in range ( 4 ) : helper . moveRight ( ) he…" at bounding box center [738, 290] width 277 height 324
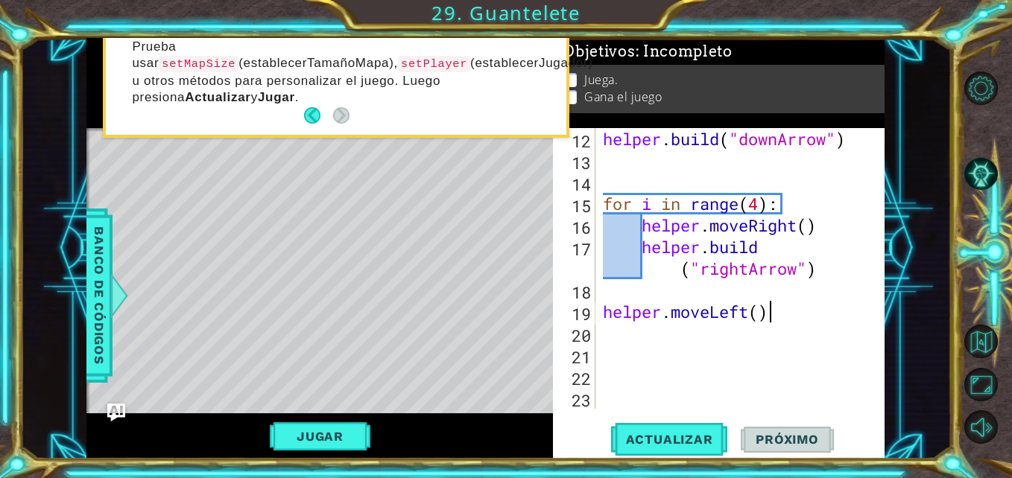
click at [781, 312] on div "helper . build ( "downArrow" ) for i in range ( 4 ) : helper . moveRight ( ) he…" at bounding box center [738, 290] width 277 height 324
type textarea "helper.moveLeft()"
drag, startPoint x: 781, startPoint y: 312, endPoint x: 605, endPoint y: 320, distance: 176.0
click at [605, 320] on div "helper . build ( "downArrow" ) for i in range ( 4 ) : helper . moveRight ( ) he…" at bounding box center [738, 290] width 277 height 324
click at [673, 432] on span "Actualizar" at bounding box center [669, 439] width 117 height 15
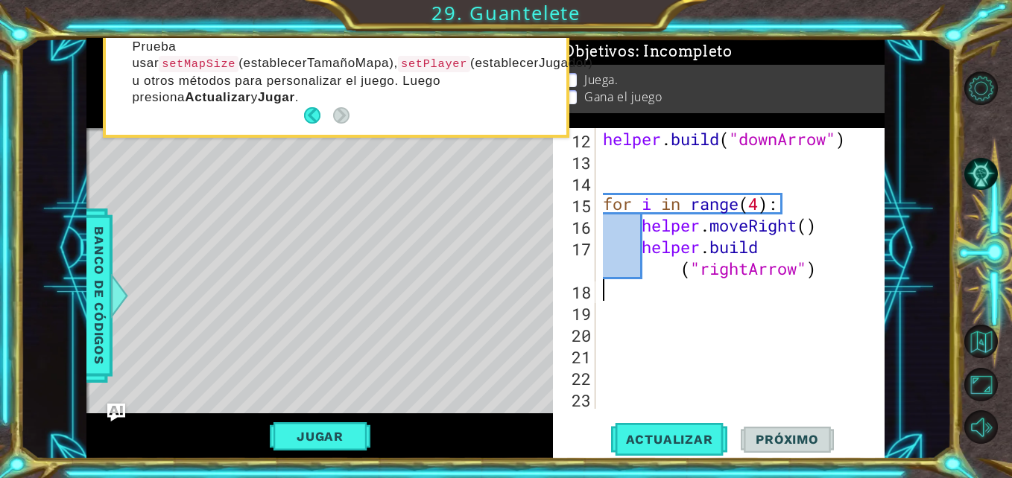
click at [630, 295] on div "helper . build ( "downArrow" ) for i in range ( 4 ) : helper . moveRight ( ) he…" at bounding box center [738, 290] width 277 height 324
click at [624, 244] on div "helper . build ( "downArrow" ) for i in range ( 4 ) : helper . moveRight ( ) he…" at bounding box center [738, 290] width 277 height 324
click at [705, 235] on div "helper . build ( "downArrow" ) for i in range ( 4 ) : helper . moveRight ( ) he…" at bounding box center [738, 290] width 277 height 324
click at [767, 257] on div "helper . build ( "downArrow" ) for i in range ( 4 ) : helper . moveRight ( ) he…" at bounding box center [738, 290] width 277 height 324
type textarea "[DOMAIN_NAME]("rightArrow")"
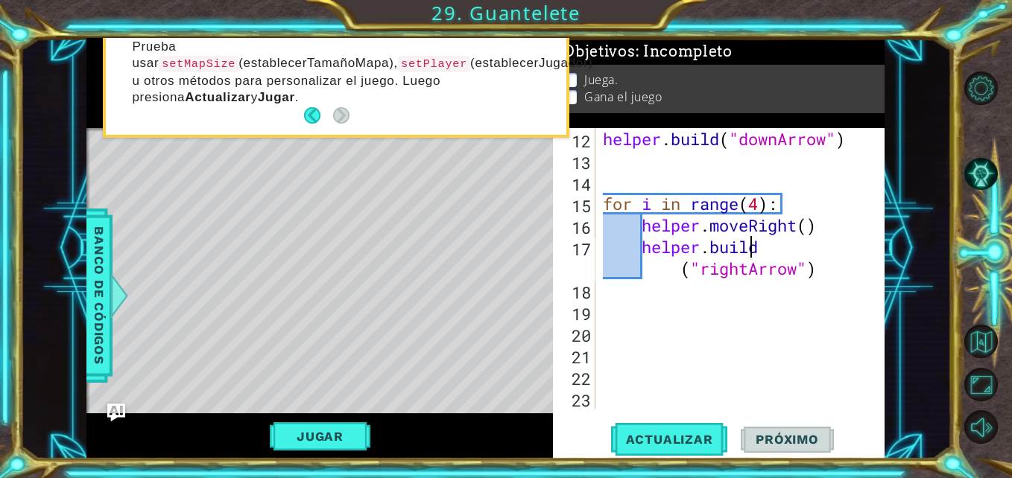
click at [662, 325] on div "helper . build ( "downArrow" ) for i in range ( 4 ) : helper . moveRight ( ) he…" at bounding box center [738, 290] width 277 height 324
click at [617, 306] on div "helper . build ( "downArrow" ) for i in range ( 4 ) : helper . moveRight ( ) he…" at bounding box center [738, 290] width 277 height 324
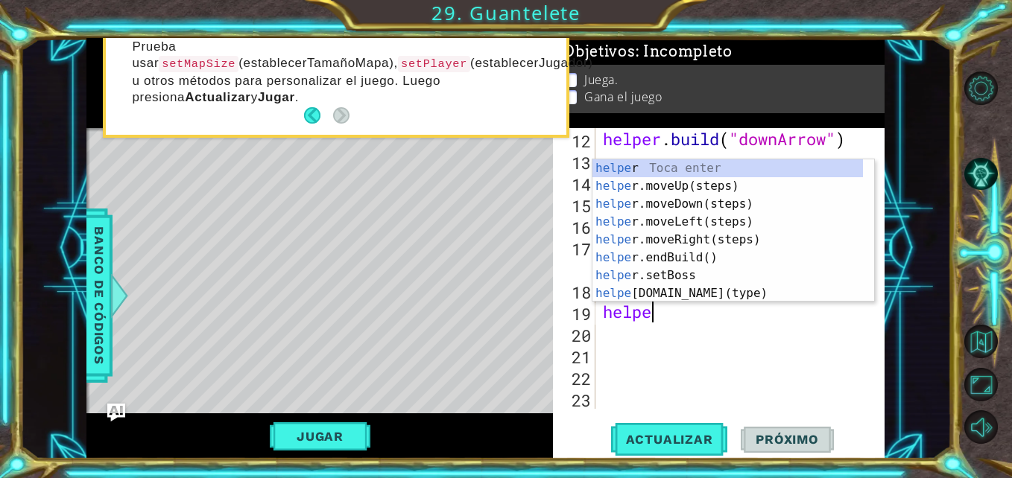
scroll to position [0, 2]
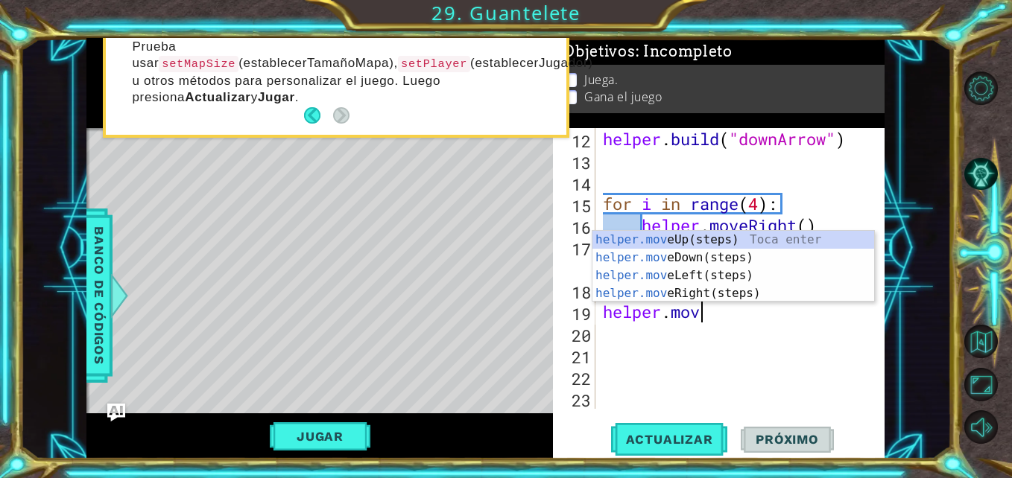
type textarea "helper.move"
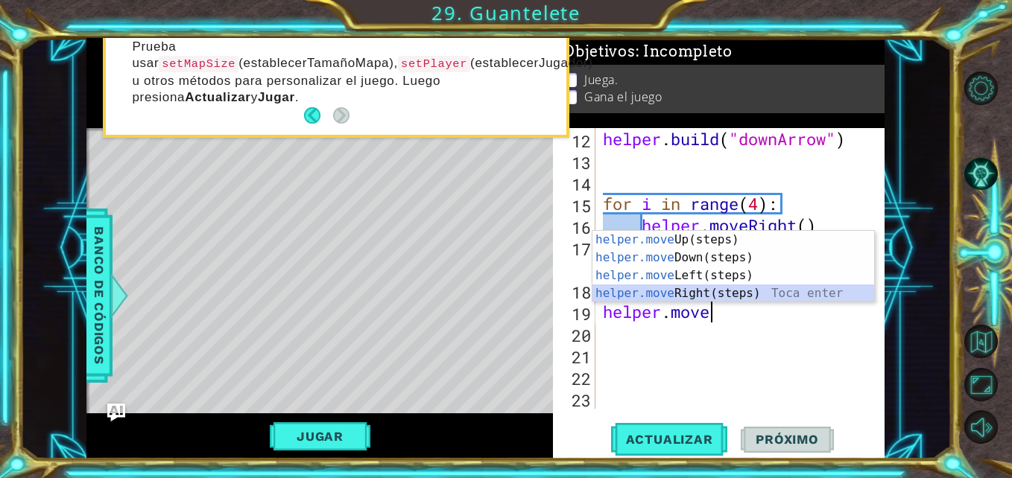
click at [662, 289] on div "helper.move Up(steps) Toca enter helper.move Down(steps) Toca enter helper.move…" at bounding box center [733, 284] width 282 height 107
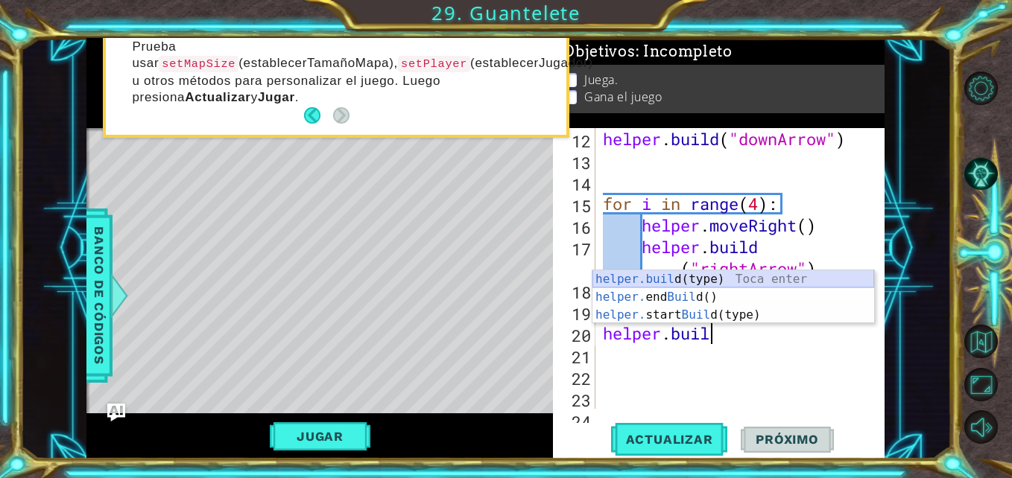
click at [674, 282] on div "helper.buil d(type) Toca enter helper. end Buil d() Toca enter helper. start Bu…" at bounding box center [733, 314] width 282 height 89
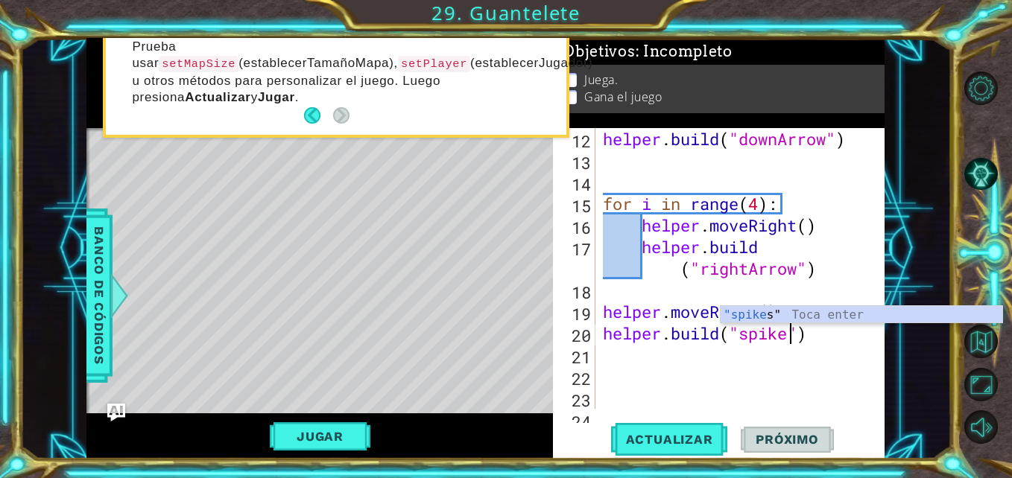
scroll to position [0, 9]
type textarea "[DOMAIN_NAME]("spikes")"
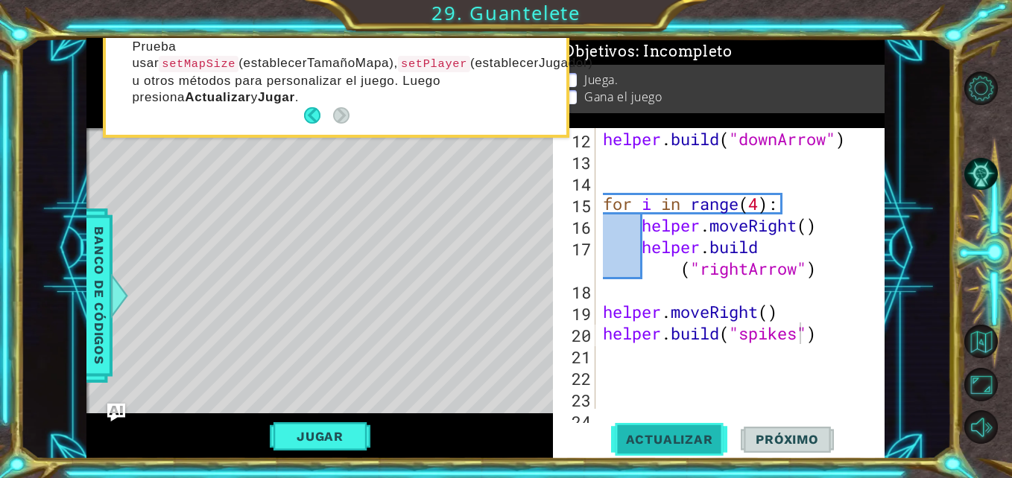
click at [678, 434] on span "Actualizar" at bounding box center [669, 439] width 117 height 15
click at [615, 294] on div "helper . build ( "downArrow" ) for i in range ( 4 ) : helper . moveRight ( ) he…" at bounding box center [738, 290] width 277 height 324
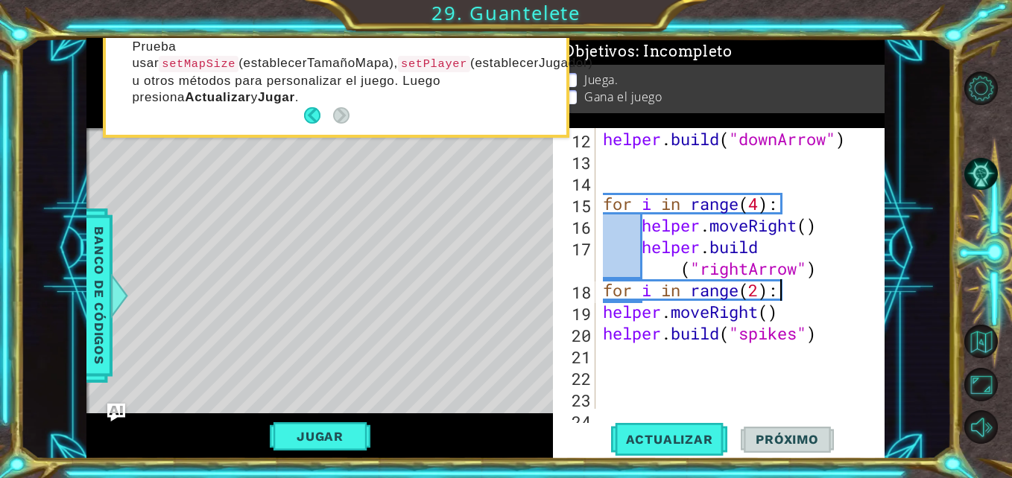
click at [604, 312] on div "helper . build ( "downArrow" ) for i in range ( 4 ) : helper . moveRight ( ) he…" at bounding box center [738, 290] width 277 height 324
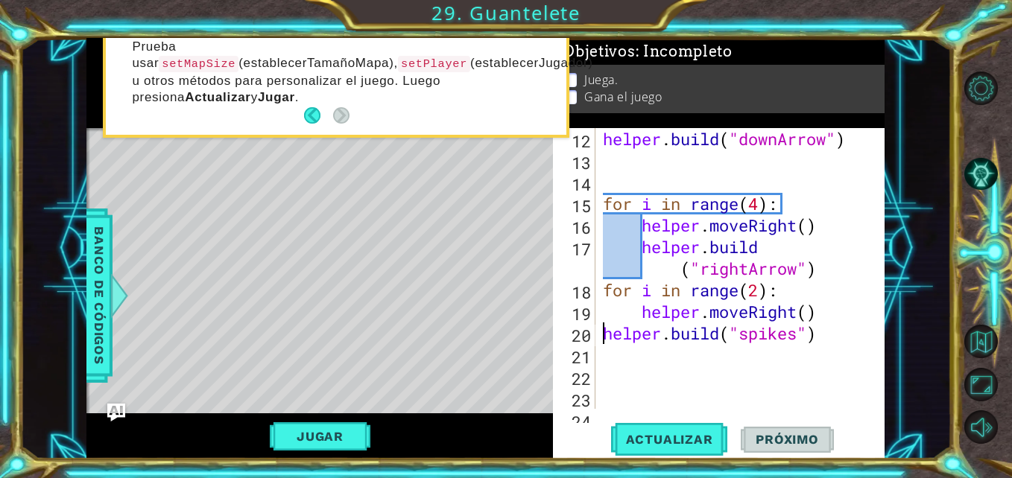
click at [604, 331] on div "helper . build ( "downArrow" ) for i in range ( 4 ) : helper . moveRight ( ) he…" at bounding box center [738, 290] width 277 height 324
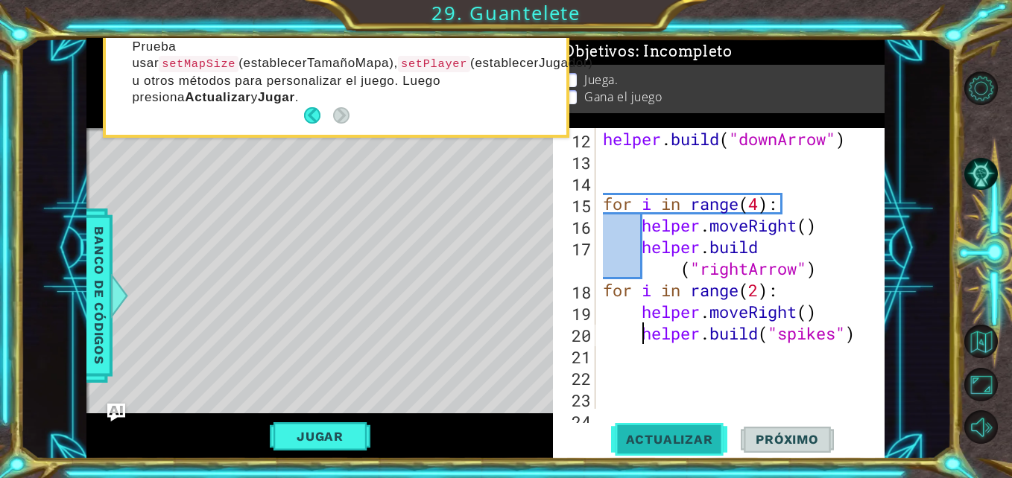
type textarea "[DOMAIN_NAME]("spikes")"
click at [662, 431] on button "Actualizar" at bounding box center [669, 439] width 117 height 33
click at [636, 361] on div "helper . build ( "downArrow" ) for i in range ( 4 ) : helper . moveRight ( ) he…" at bounding box center [738, 290] width 277 height 324
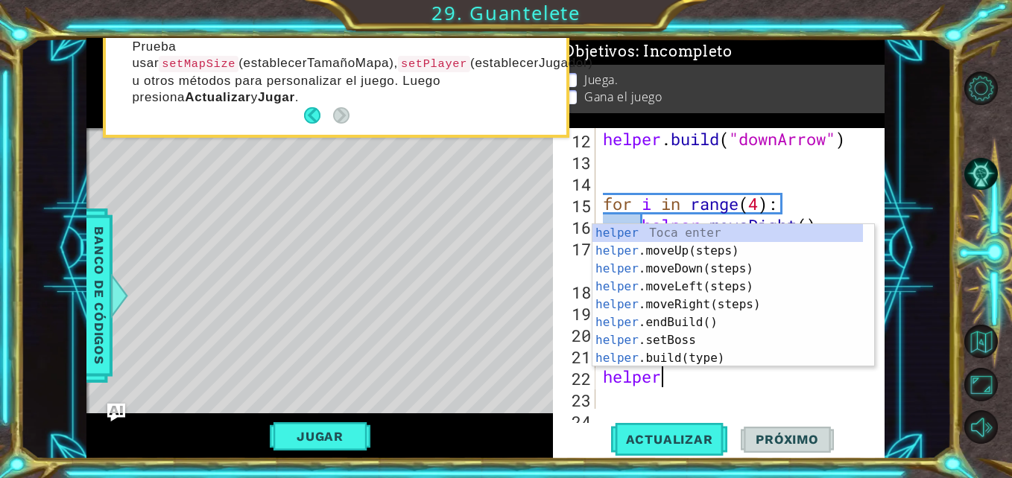
type textarea "helper."
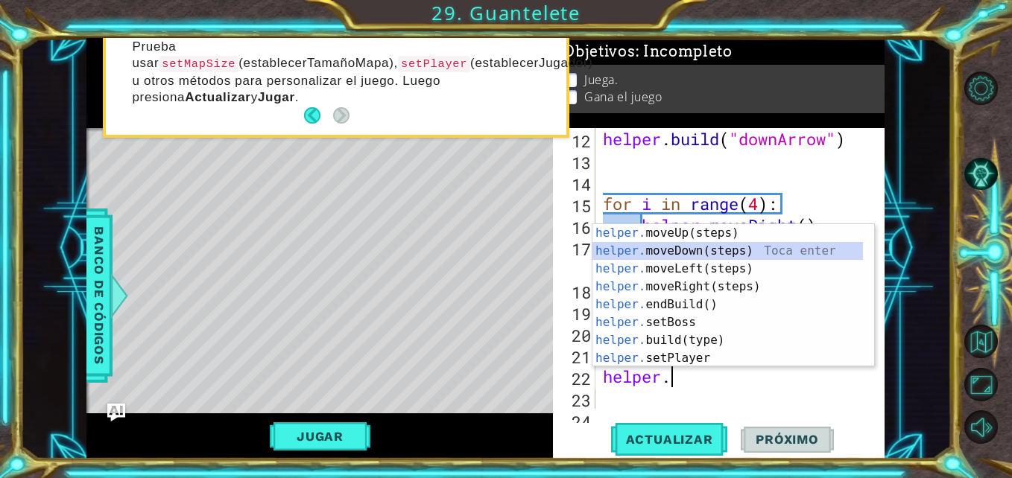
click at [705, 254] on div "helper. moveUp(steps) Toca enter helper. moveDown(steps) Toca enter helper. mov…" at bounding box center [727, 313] width 270 height 179
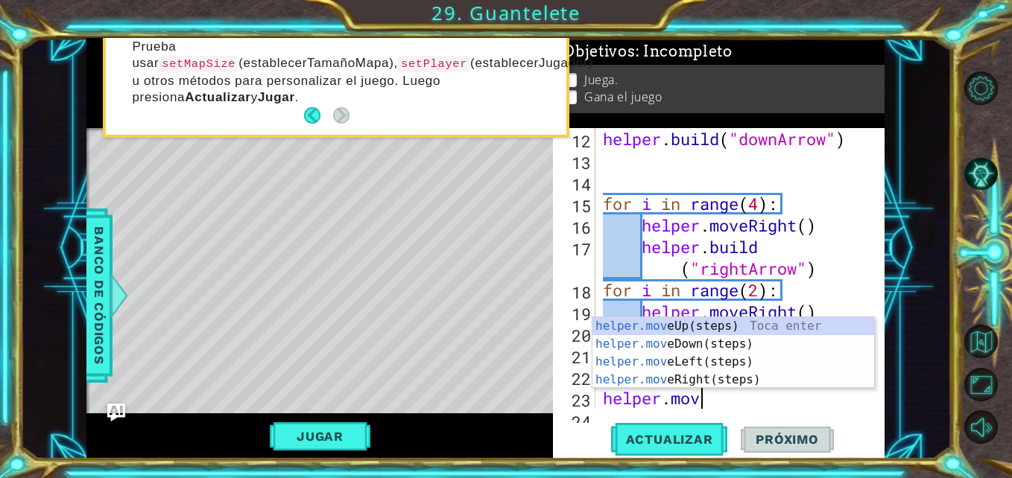
type textarea "helper.move"
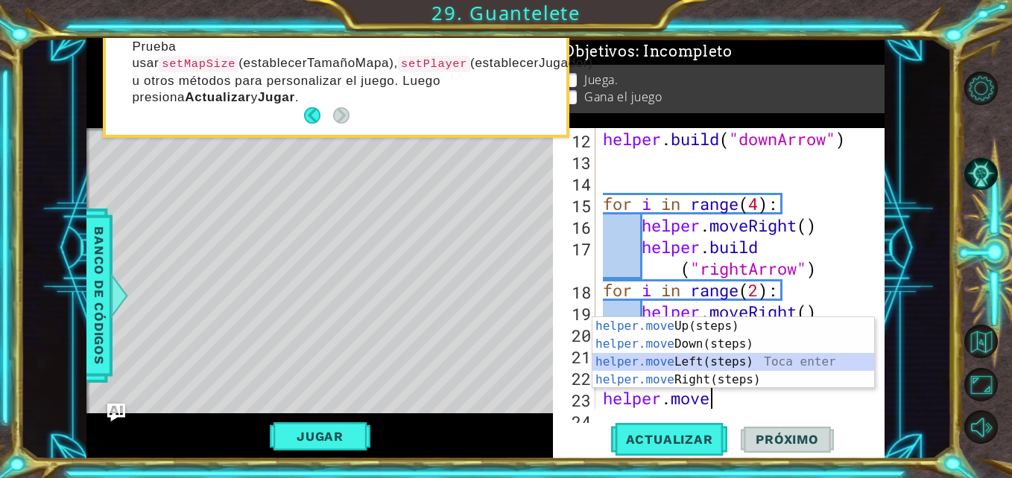
click at [656, 358] on div "helper.move Up(steps) Toca enter helper.move Down(steps) Toca enter helper.move…" at bounding box center [733, 370] width 282 height 107
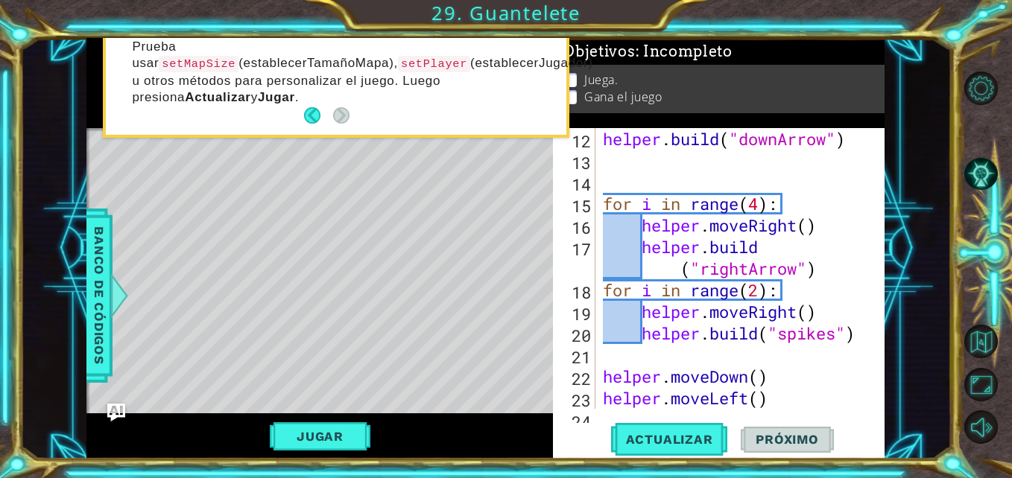
scroll to position [0, 0]
click at [679, 448] on button "Actualizar" at bounding box center [669, 439] width 117 height 33
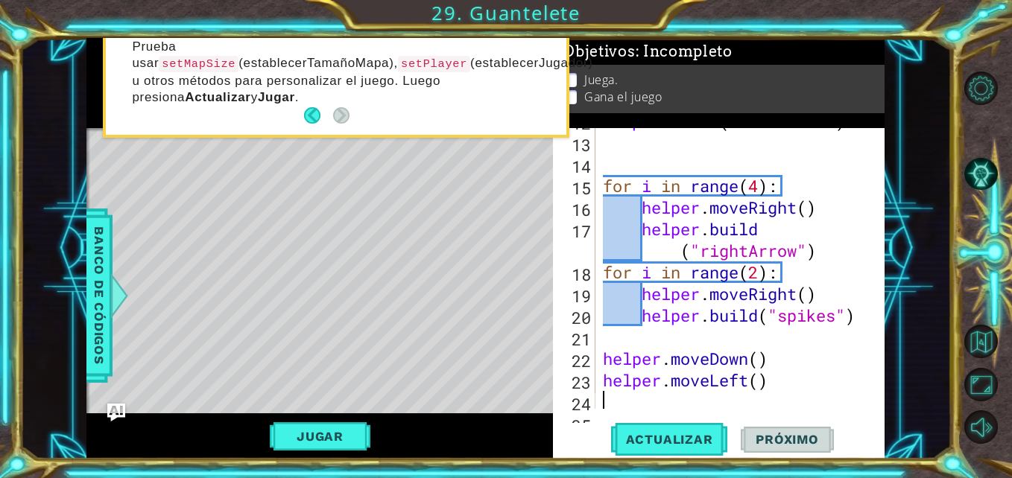
scroll to position [299, 0]
click at [759, 384] on div "helper . build ( "downArrow" ) for i in range ( 4 ) : helper . moveRight ( ) he…" at bounding box center [738, 272] width 277 height 324
click at [677, 429] on button "Actualizar" at bounding box center [669, 439] width 117 height 33
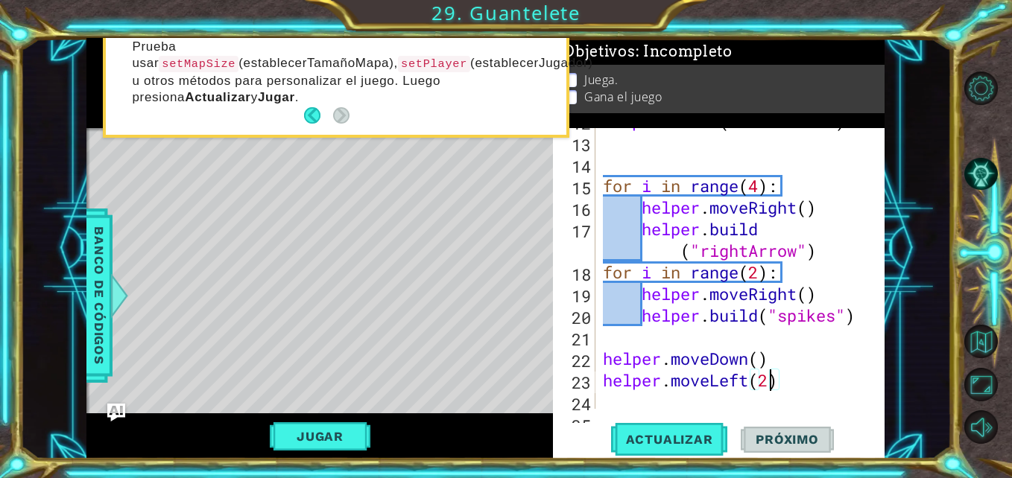
click at [768, 380] on div "helper . build ( "downArrow" ) for i in range ( 4 ) : helper . moveRight ( ) he…" at bounding box center [738, 272] width 277 height 324
type textarea "helper.moveLeft(6)"
click at [686, 431] on button "Actualizar" at bounding box center [669, 439] width 117 height 33
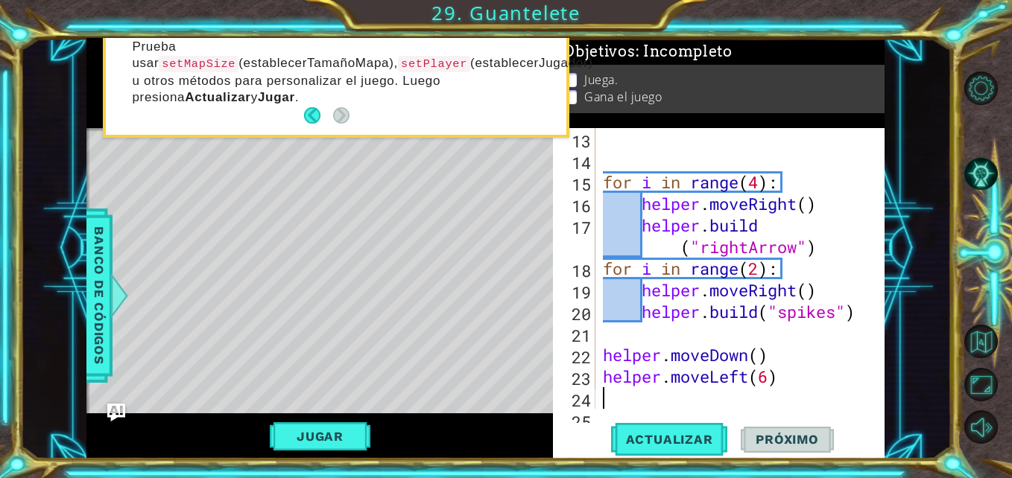
click at [654, 402] on div "for i in range ( 4 ) : helper . moveRight ( ) helper . build ( "rightArrow" ) f…" at bounding box center [738, 290] width 277 height 324
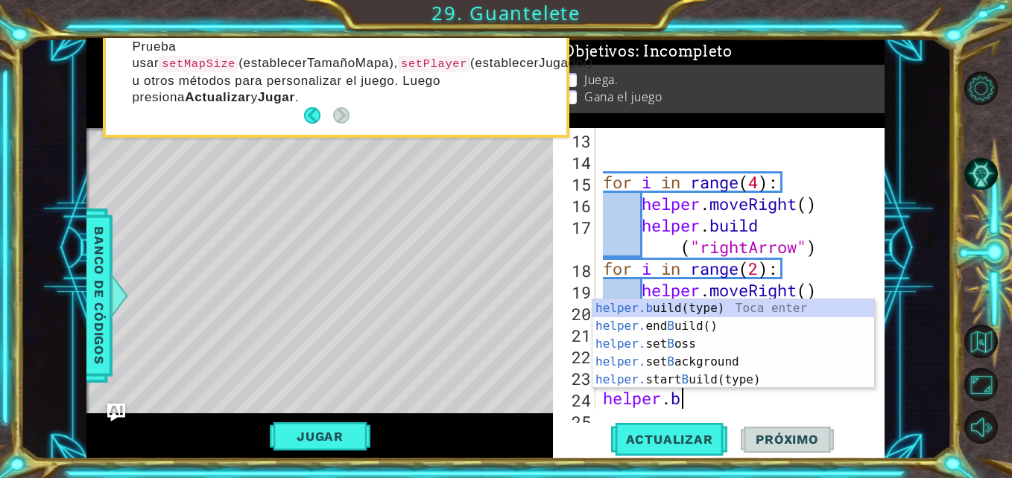
scroll to position [0, 3]
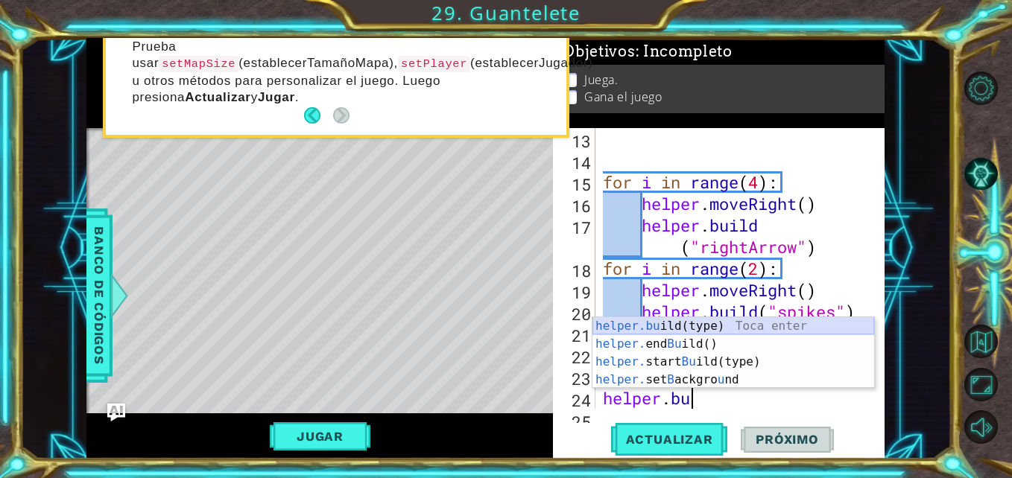
click at [644, 320] on div "helper.bu ild(type) Toca enter helper. end Bu ild() Toca enter helper. start Bu…" at bounding box center [733, 370] width 282 height 107
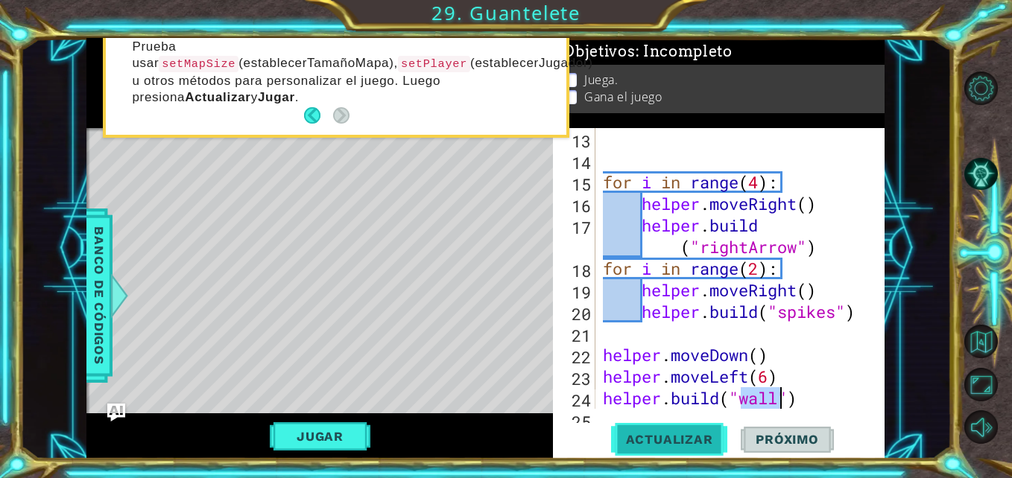
type textarea "[DOMAIN_NAME]("wall")"
click at [655, 435] on span "Actualizar" at bounding box center [669, 439] width 117 height 15
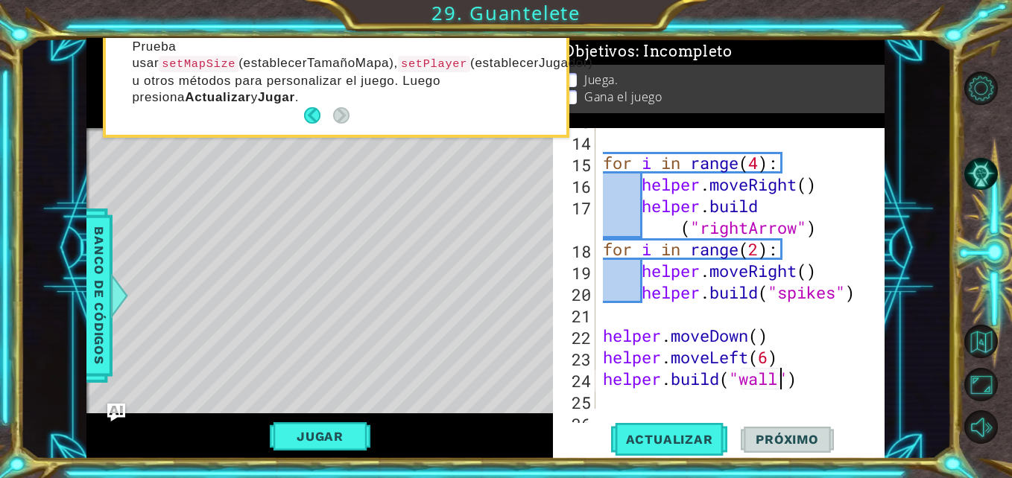
scroll to position [325, 0]
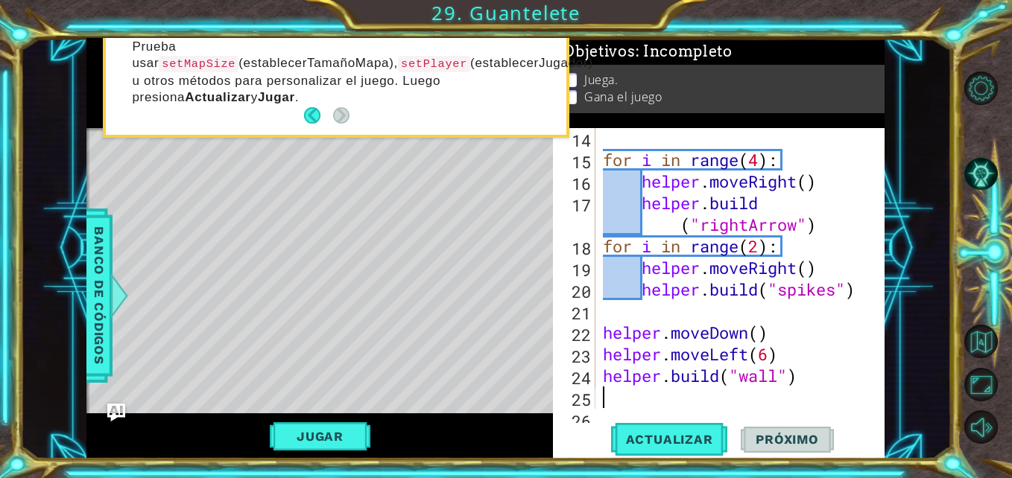
click at [667, 397] on div "for i in range ( 4 ) : helper . moveRight ( ) helper . build ( "rightArrow" ) f…" at bounding box center [738, 289] width 277 height 324
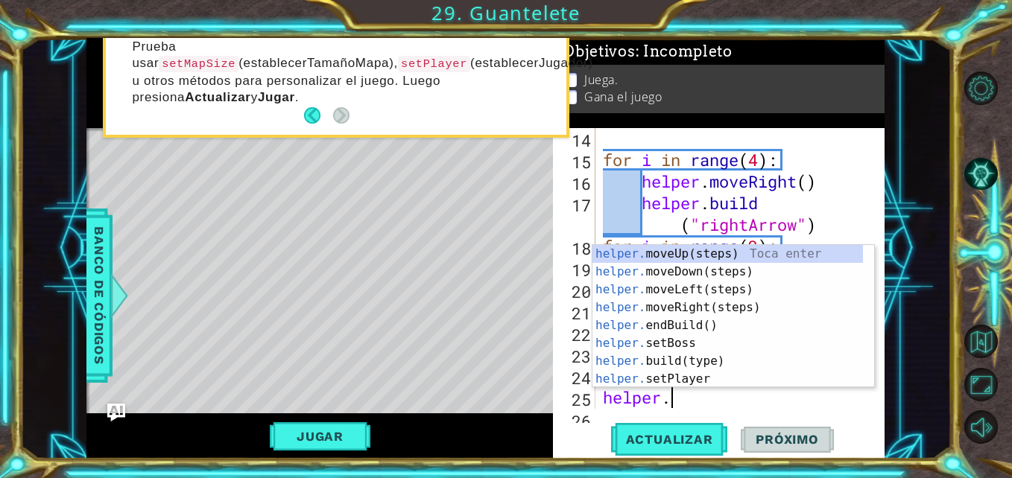
scroll to position [0, 3]
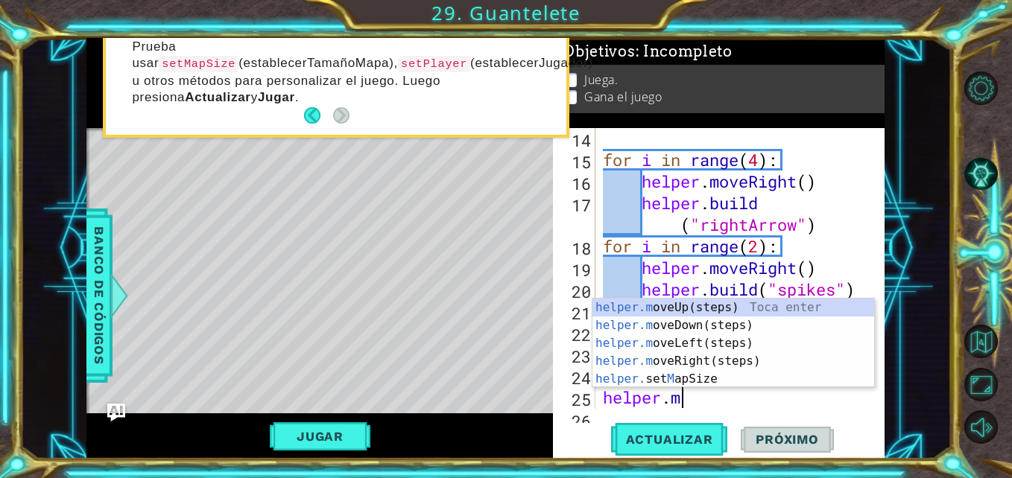
type textarea "[DOMAIN_NAME]"
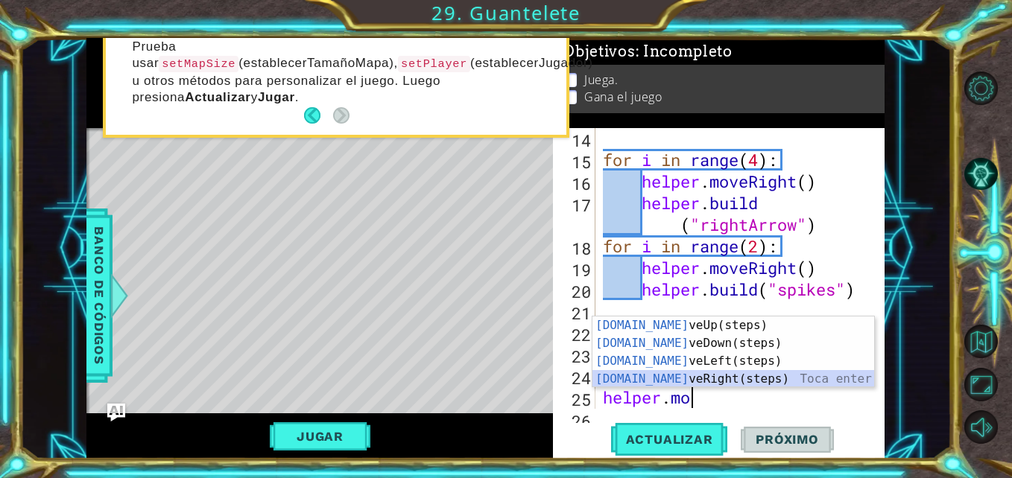
click at [672, 371] on div "[DOMAIN_NAME] veUp(steps) Toca enter [DOMAIN_NAME] veDown(steps) Toca enter [DO…" at bounding box center [733, 370] width 282 height 107
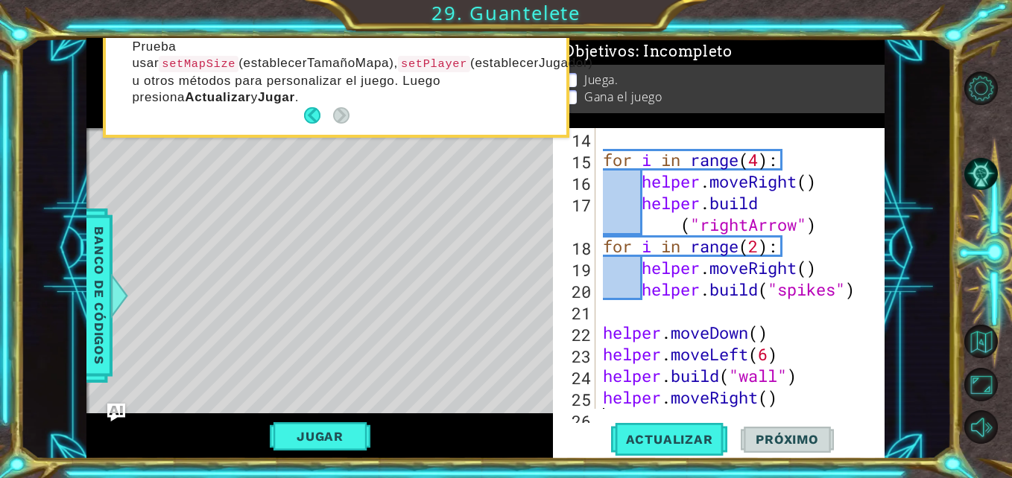
scroll to position [346, 0]
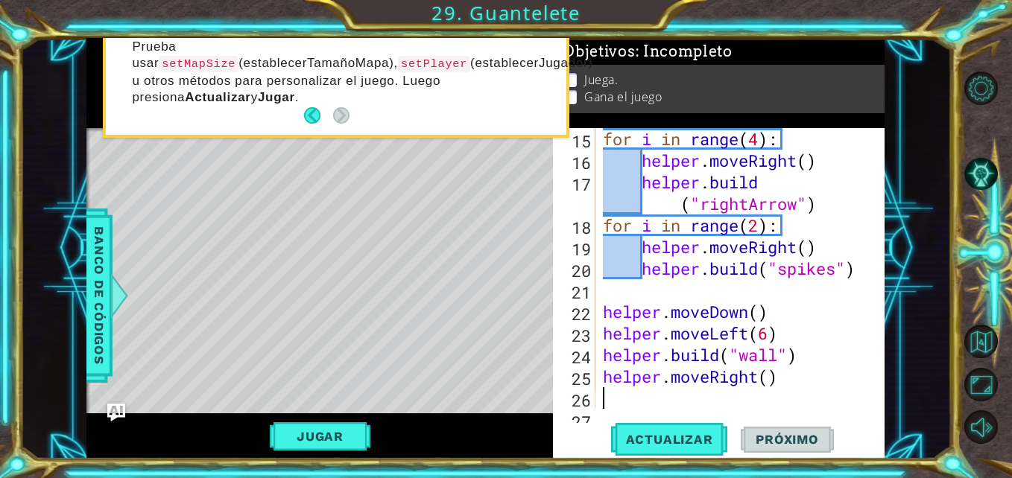
click at [701, 408] on div "for i in range ( 4 ) : helper . moveRight ( ) helper . build ( "rightArrow" ) f…" at bounding box center [738, 290] width 277 height 324
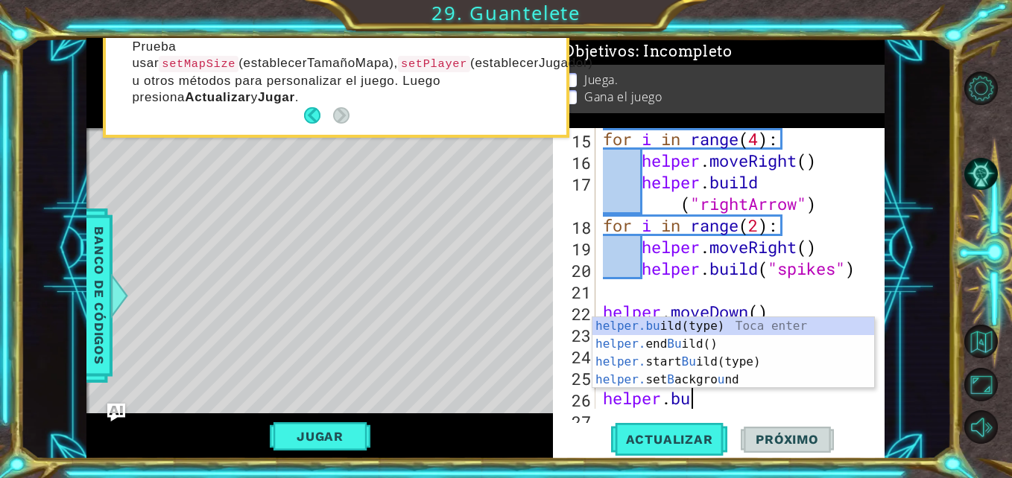
scroll to position [0, 4]
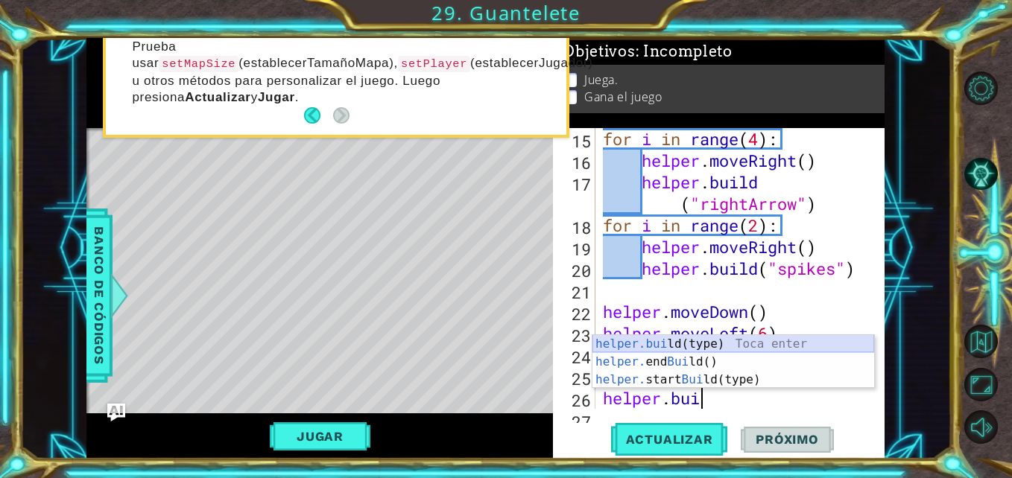
click at [682, 340] on div "helper.[PERSON_NAME](type) Toca enter helper. end [PERSON_NAME]() Toca enter he…" at bounding box center [733, 379] width 282 height 89
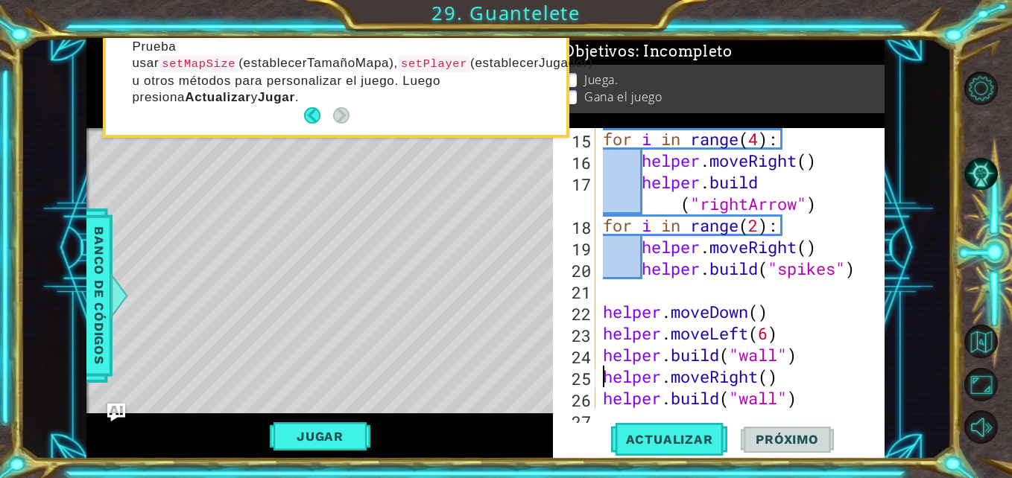
click at [603, 377] on div "for i in range ( 4 ) : helper . moveRight ( ) helper . build ( "rightArrow" ) f…" at bounding box center [738, 290] width 277 height 324
type textarea "helper.moveRight()"
click at [615, 379] on div "for i in range ( 4 ) : helper . moveRight ( ) helper . build ( "rightArrow" ) f…" at bounding box center [738, 290] width 277 height 324
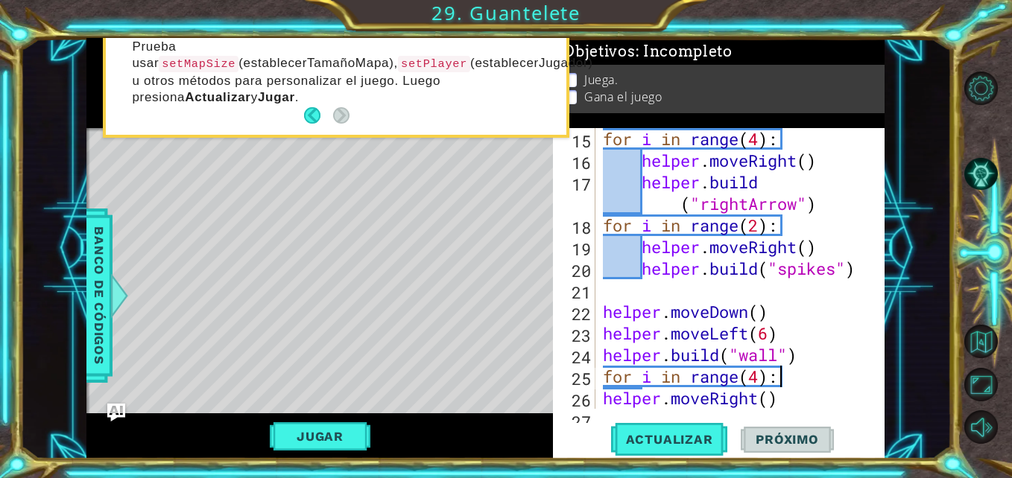
scroll to position [0, 7]
click at [603, 401] on div "for i in range ( 4 ) : helper . moveRight ( ) helper . build ( "rightArrow" ) f…" at bounding box center [738, 290] width 277 height 324
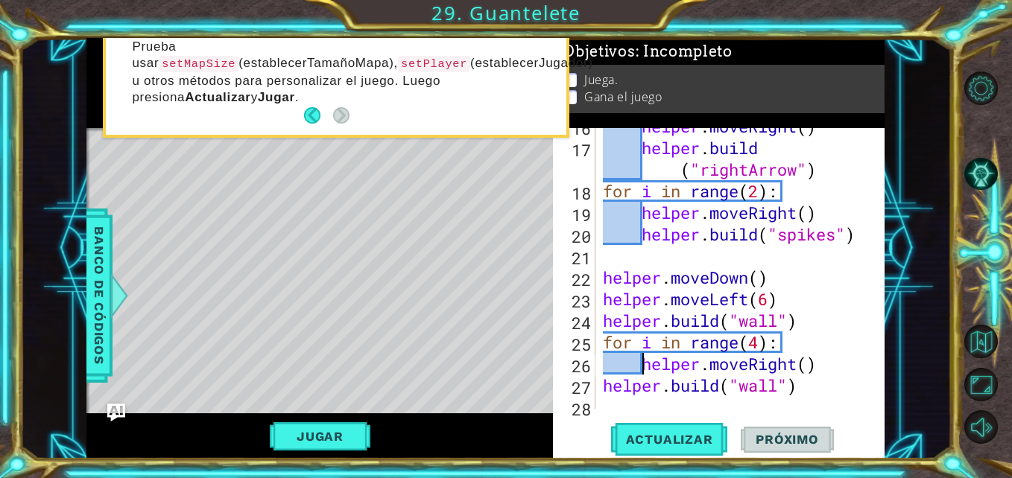
scroll to position [381, 0]
click at [603, 381] on div "helper . moveRight ( ) helper . build ( "rightArrow" ) for i in range ( 2 ) : h…" at bounding box center [738, 277] width 277 height 324
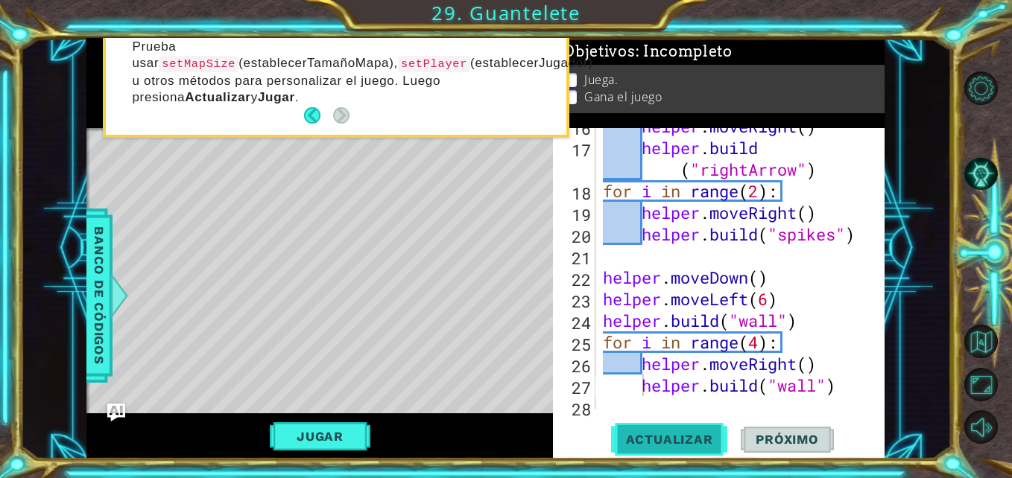
click at [661, 436] on span "Actualizar" at bounding box center [669, 439] width 117 height 15
click at [762, 341] on div "helper . moveRight ( ) helper . build ( "rightArrow" ) for i in range ( 2 ) : h…" at bounding box center [738, 277] width 277 height 324
click at [679, 429] on button "Actualizar" at bounding box center [669, 439] width 117 height 33
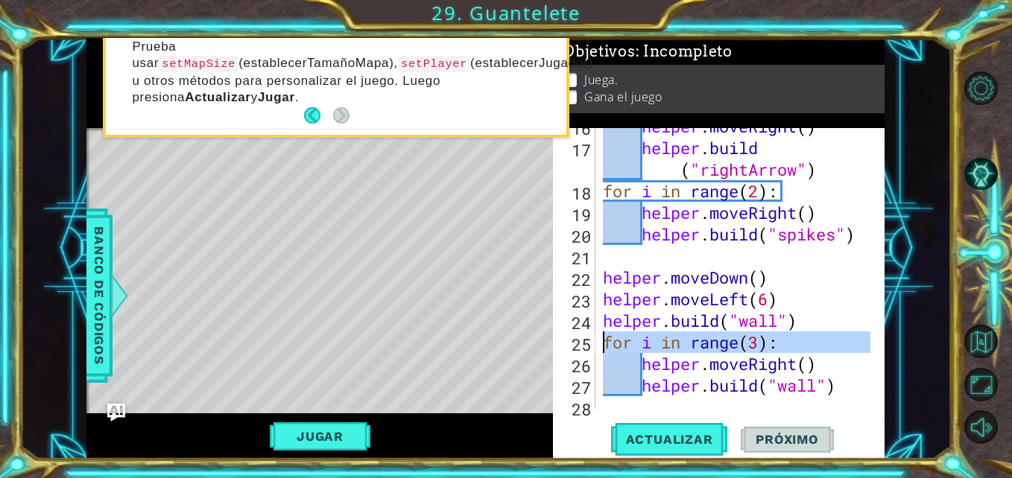
click at [590, 347] on div "25" at bounding box center [575, 345] width 39 height 22
type textarea "for i in range(3):"
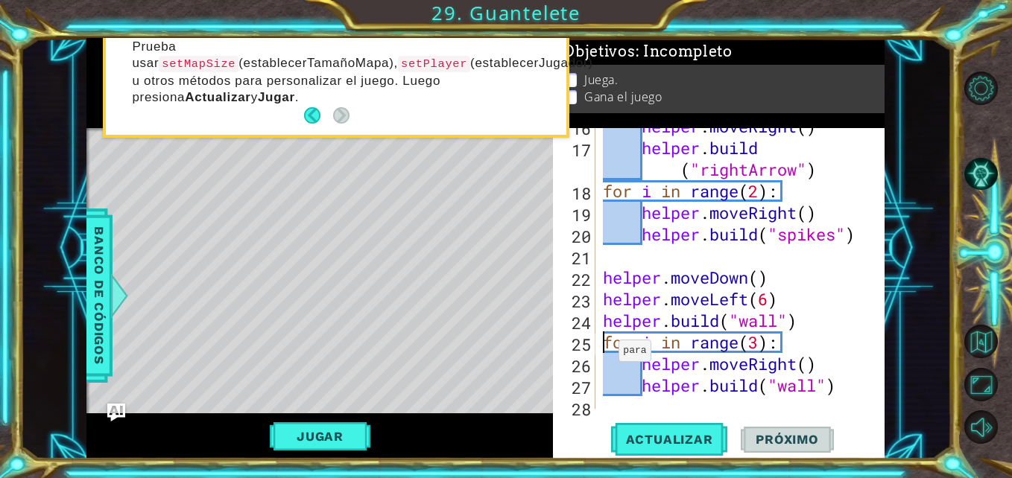
click at [606, 342] on div "helper . moveRight ( ) helper . build ( "rightArrow" ) for i in range ( 2 ) : h…" at bounding box center [738, 277] width 277 height 324
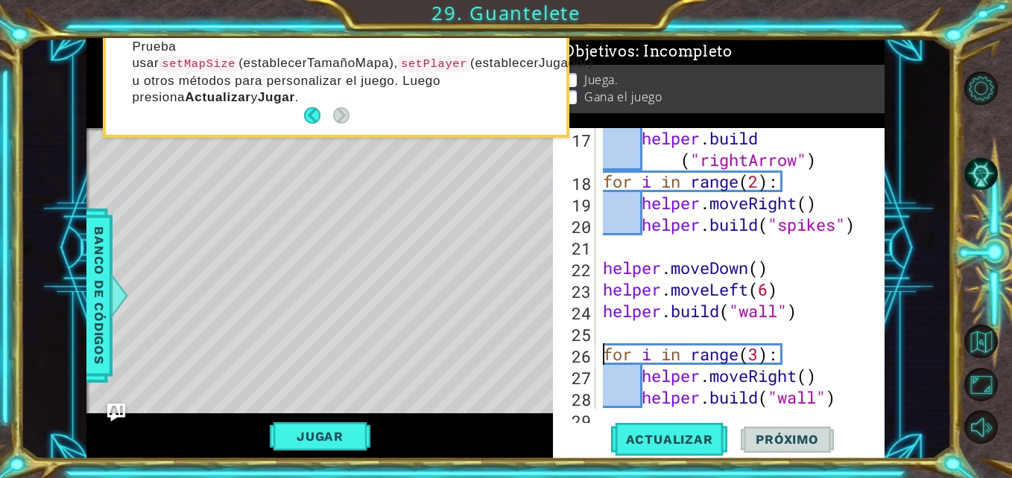
scroll to position [432, 0]
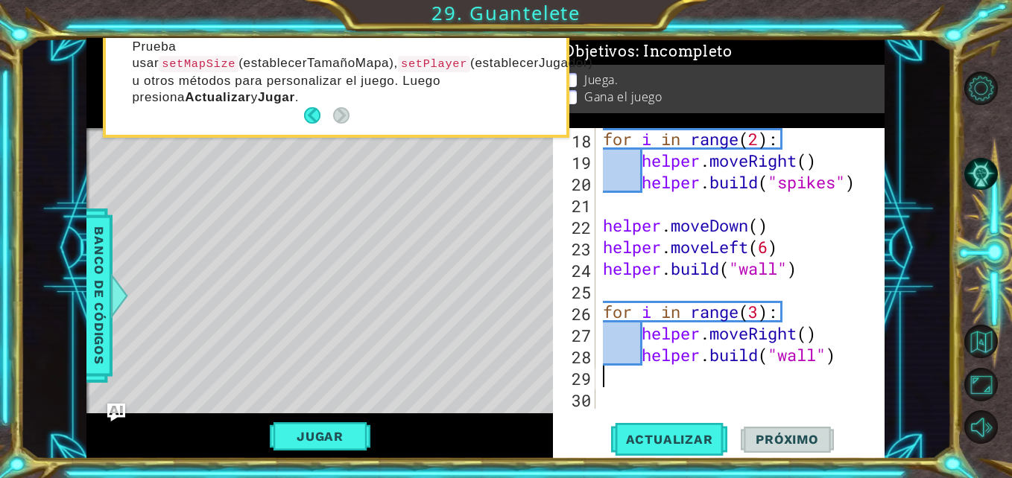
click at [676, 382] on div "for i in range ( 2 ) : helper . moveRight ( ) helper . build ( "spikes" ) helpe…" at bounding box center [738, 290] width 277 height 324
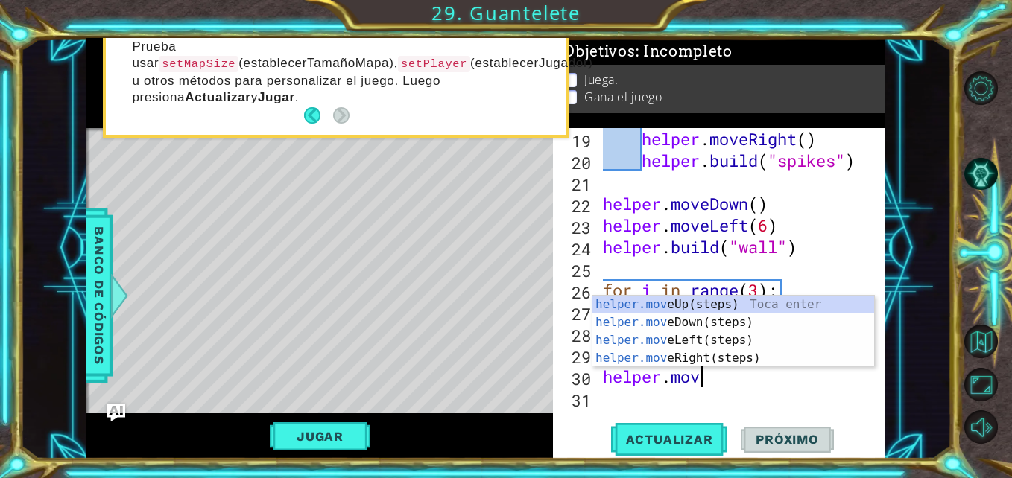
type textarea "helper.move"
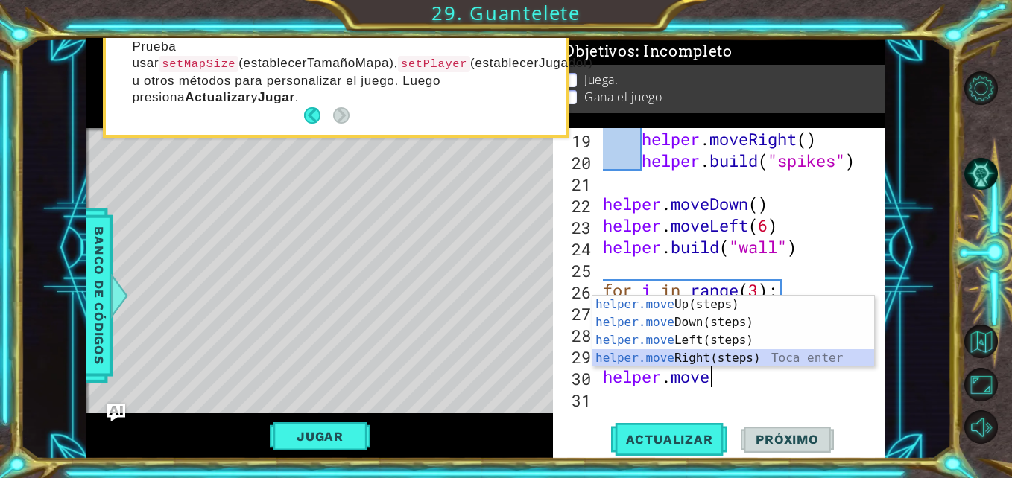
click at [676, 355] on div "helper.move Up(steps) Toca enter helper.move Down(steps) Toca enter helper.move…" at bounding box center [733, 349] width 282 height 107
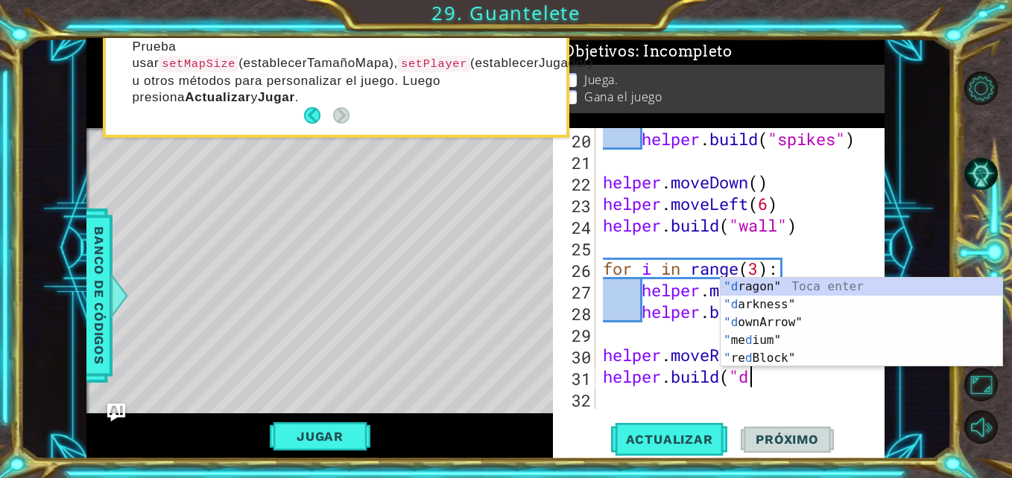
scroll to position [0, 7]
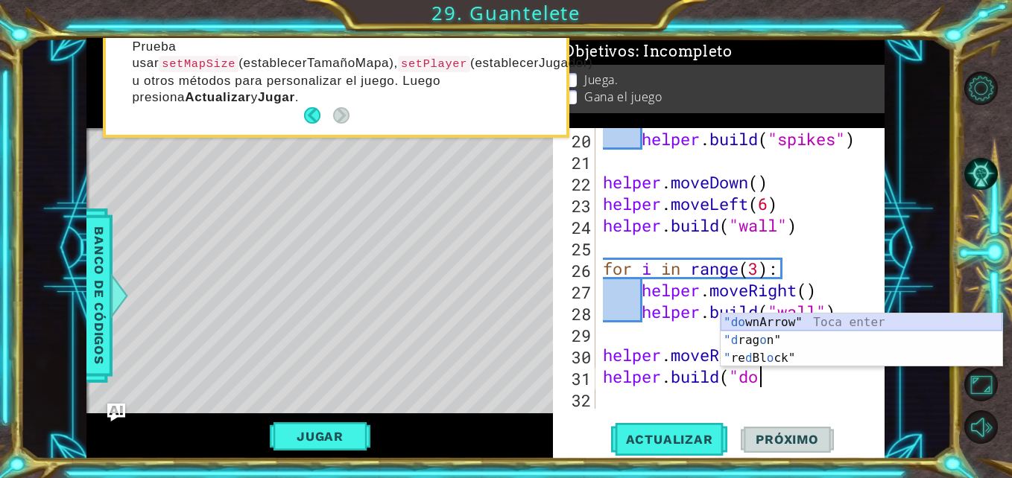
click at [754, 318] on div ""do wnArrow" Toca enter "d rag o n" Toca enter " re d Bl o ck" Toca enter" at bounding box center [861, 358] width 282 height 89
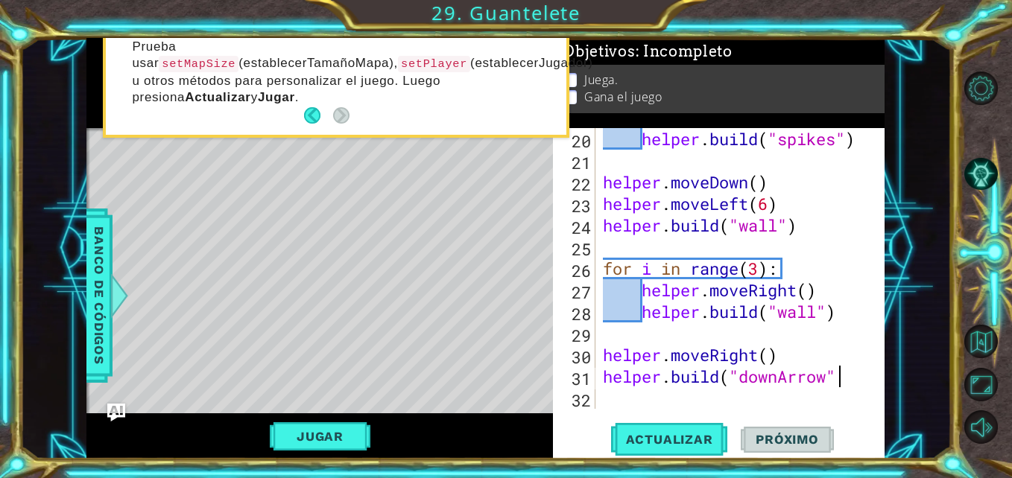
scroll to position [0, 10]
type textarea "[DOMAIN_NAME]("downArrow")"
click at [691, 438] on span "Actualizar" at bounding box center [669, 439] width 117 height 15
click at [661, 392] on div "helper . build ( "spikes" ) helper . moveDown ( ) helper . moveLeft ( 6 ) helpe…" at bounding box center [738, 290] width 277 height 324
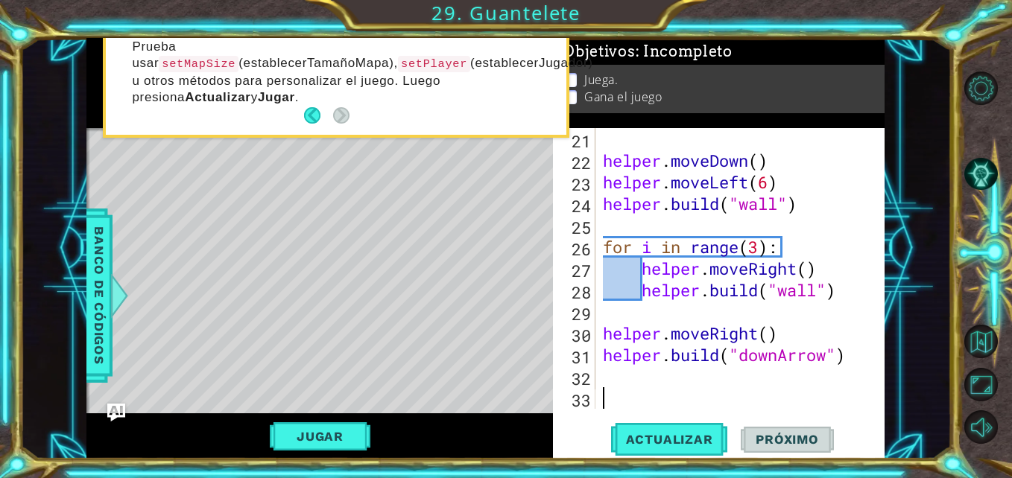
scroll to position [497, 0]
type textarea "B"
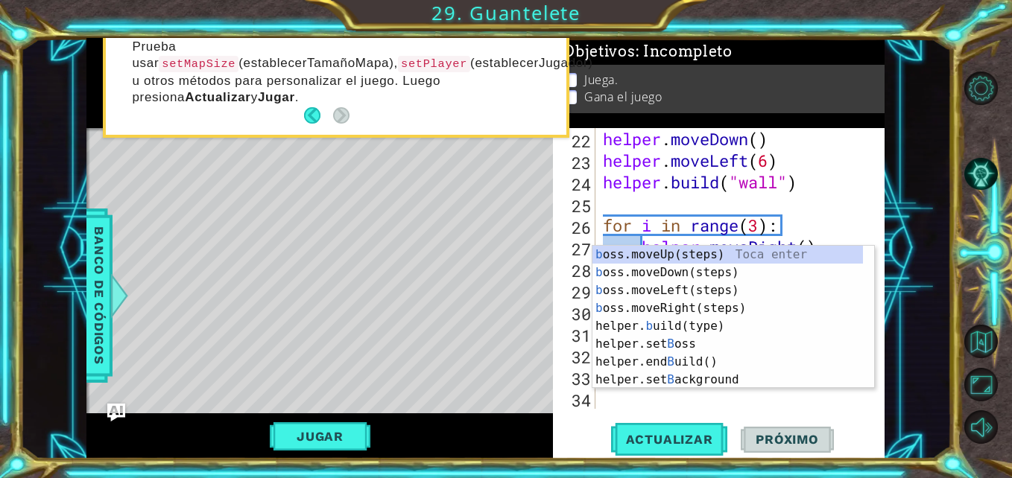
scroll to position [518, 0]
click at [629, 259] on div "b oss.moveUp(steps) Toca enter b oss.moveDown(steps) Toca enter b oss.moveLeft(…" at bounding box center [727, 335] width 270 height 179
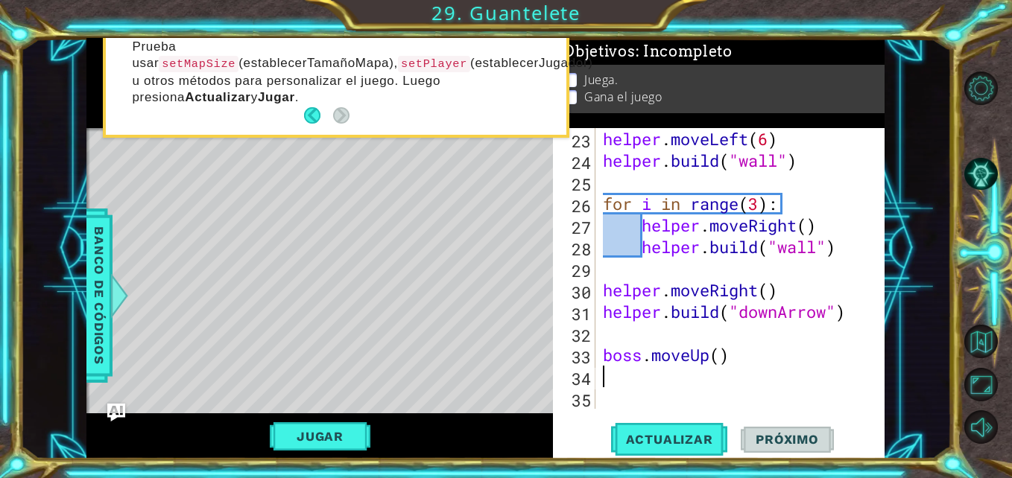
scroll to position [540, 0]
click at [667, 431] on button "Actualizar" at bounding box center [669, 439] width 117 height 33
click at [636, 368] on div "helper . moveLeft ( 6 ) helper . build ( "wall" ) for i in range ( 3 ) : helper…" at bounding box center [738, 290] width 277 height 324
click at [632, 385] on div "helper . moveLeft ( 6 ) helper . build ( "wall" ) for i in range ( 3 ) : helper…" at bounding box center [738, 290] width 277 height 324
click at [739, 355] on div "helper . moveLeft ( 6 ) helper . build ( "wall" ) for i in range ( 3 ) : helper…" at bounding box center [738, 290] width 277 height 324
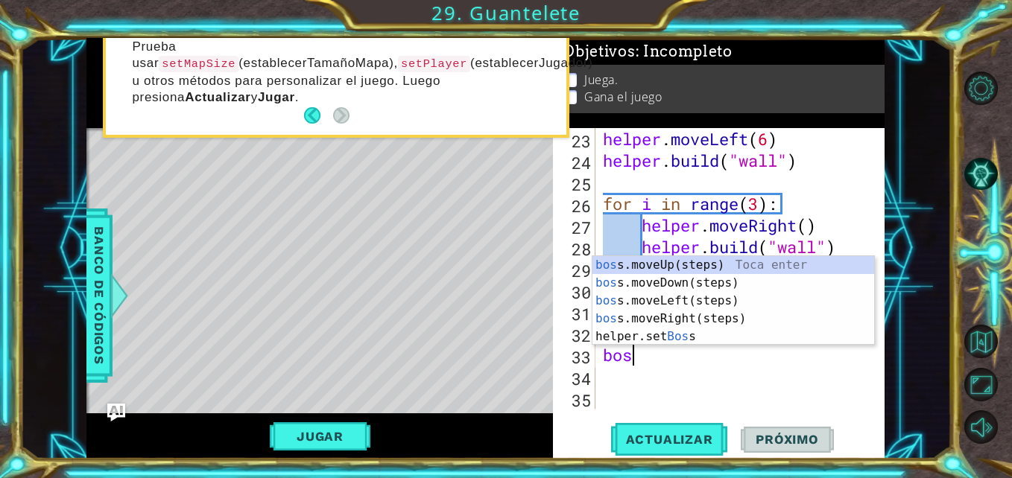
type textarea "b"
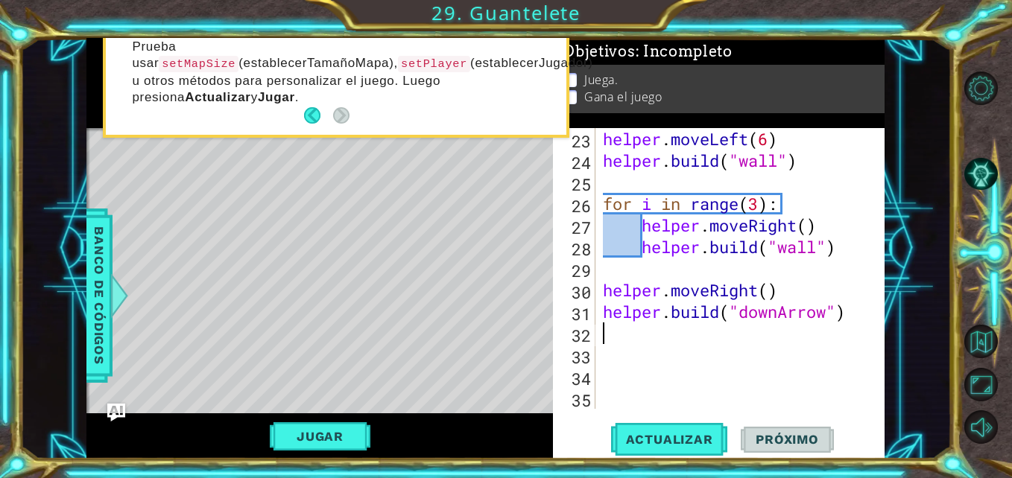
click at [642, 337] on div "helper . moveLeft ( 6 ) helper . build ( "wall" ) for i in range ( 3 ) : helper…" at bounding box center [738, 290] width 277 height 324
click at [853, 320] on div "helper . moveLeft ( 6 ) helper . build ( "wall" ) for i in range ( 3 ) : helper…" at bounding box center [738, 290] width 277 height 324
click at [690, 432] on span "Actualizar" at bounding box center [669, 439] width 117 height 15
type textarea "[DOMAIN_NAME]("downArrow")"
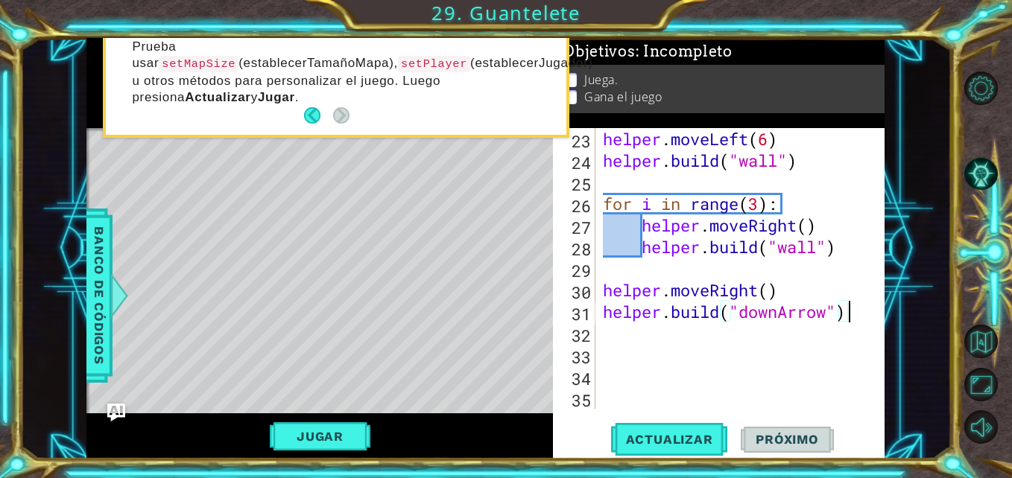
scroll to position [0, 10]
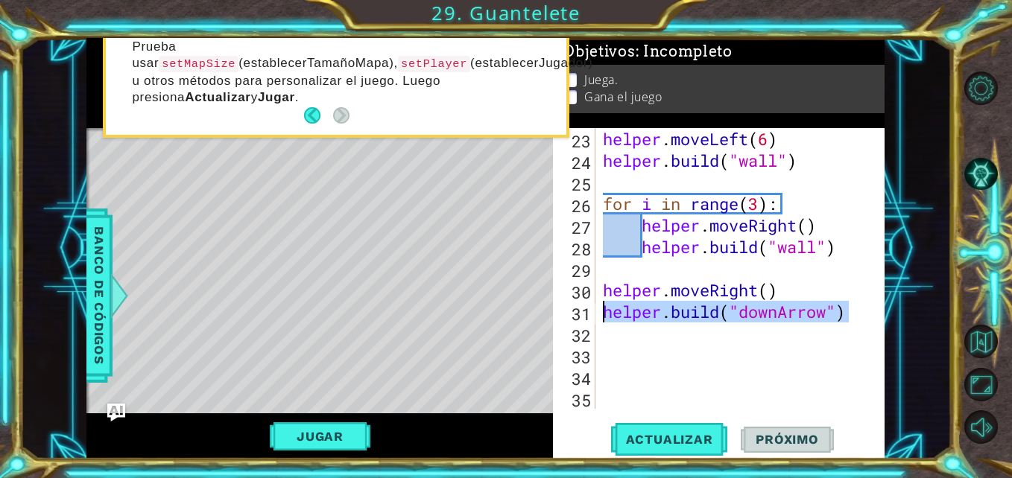
drag, startPoint x: 845, startPoint y: 317, endPoint x: 603, endPoint y: 320, distance: 242.8
click at [603, 320] on div "helper . moveLeft ( 6 ) helper . build ( "wall" ) for i in range ( 3 ) : helper…" at bounding box center [738, 290] width 277 height 324
click at [630, 327] on div "helper . moveLeft ( 6 ) helper . build ( "wall" ) for i in range ( 3 ) : helper…" at bounding box center [738, 290] width 277 height 324
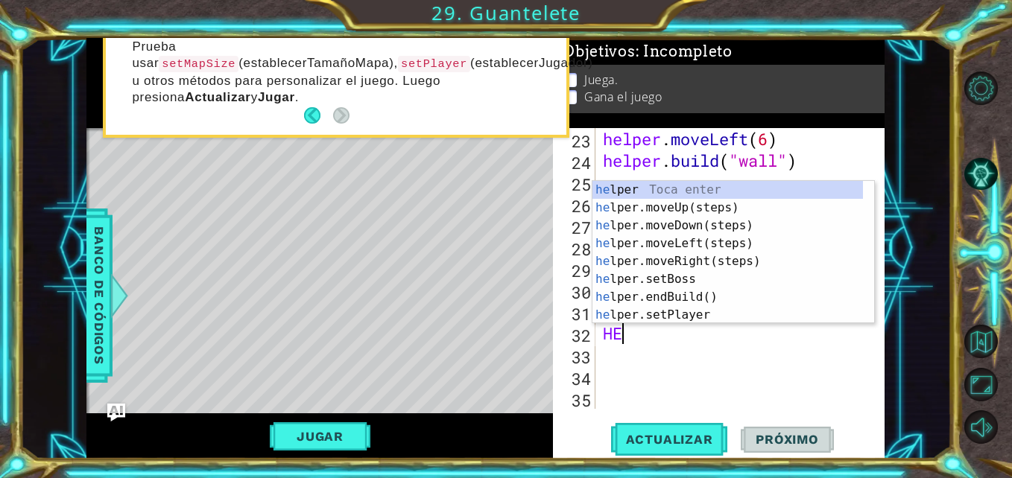
scroll to position [0, 0]
type textarea "H"
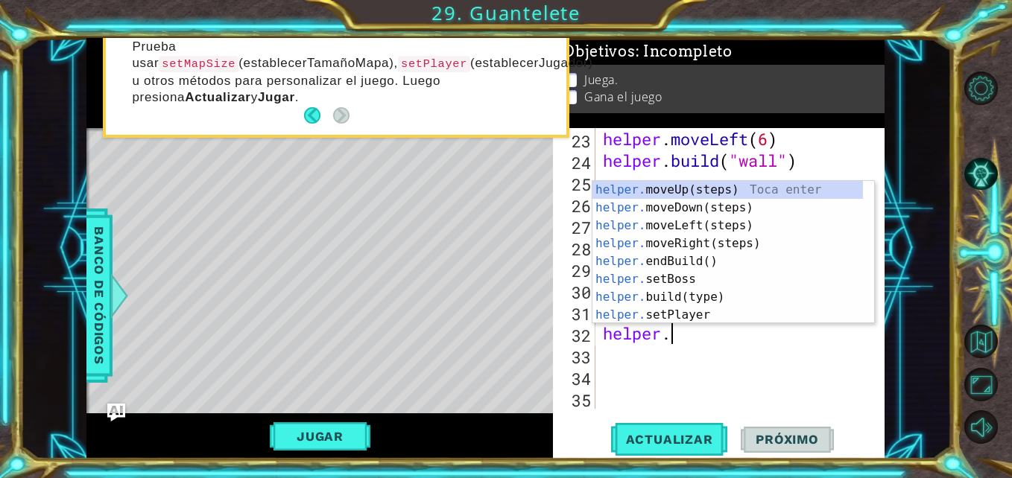
scroll to position [0, 3]
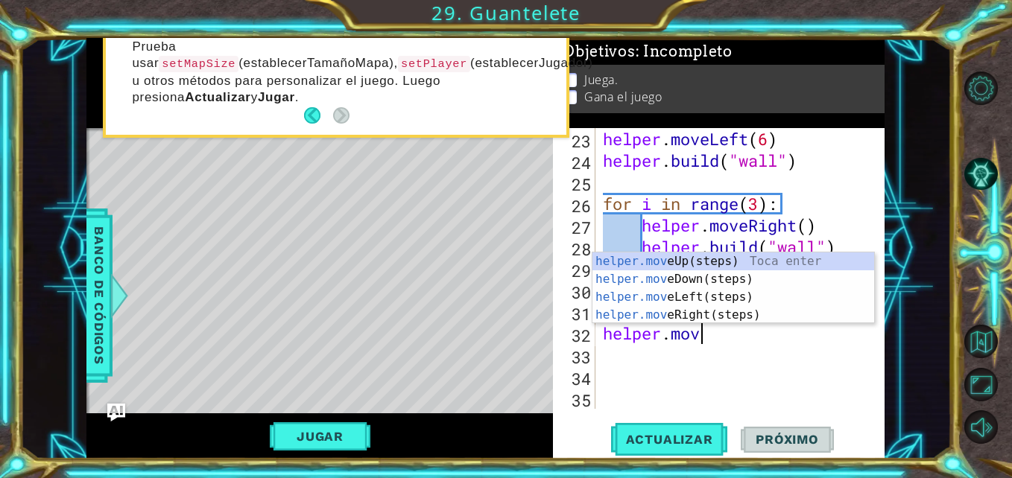
type textarea "helper.move"
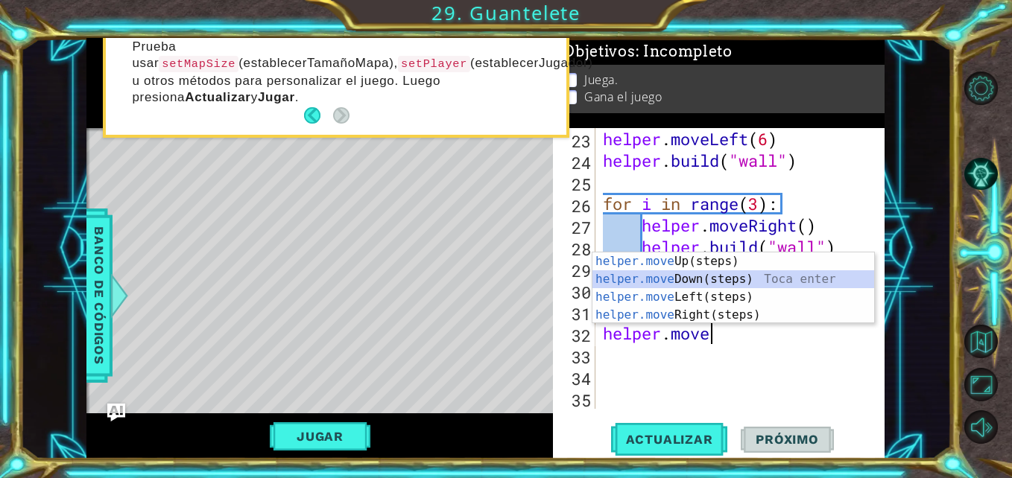
click at [638, 286] on div "helper.move Up(steps) Toca enter helper.move Down(steps) Toca enter helper.move…" at bounding box center [733, 306] width 282 height 107
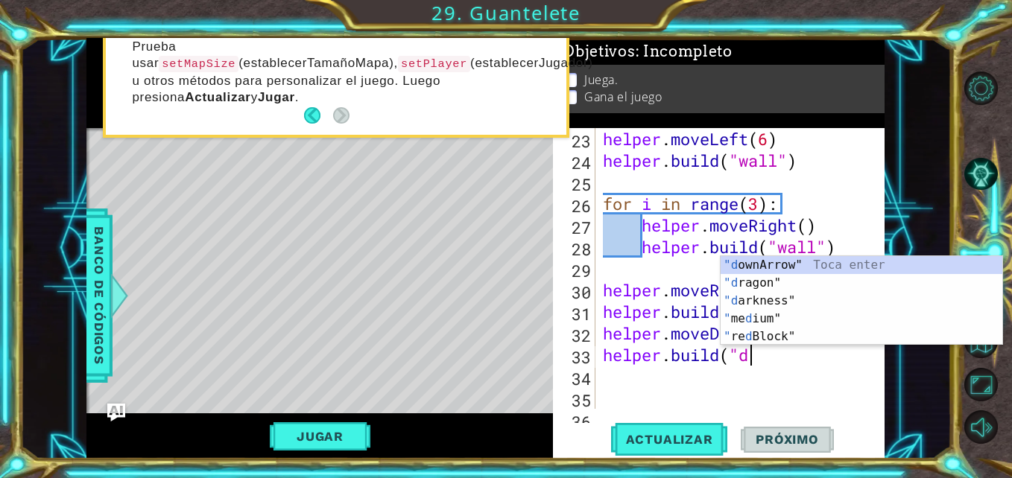
scroll to position [0, 6]
click at [740, 263] on div ""d ownArrow" Toca enter "[PERSON_NAME]" Toca enter "d arkness" Toca enter " me …" at bounding box center [861, 318] width 282 height 125
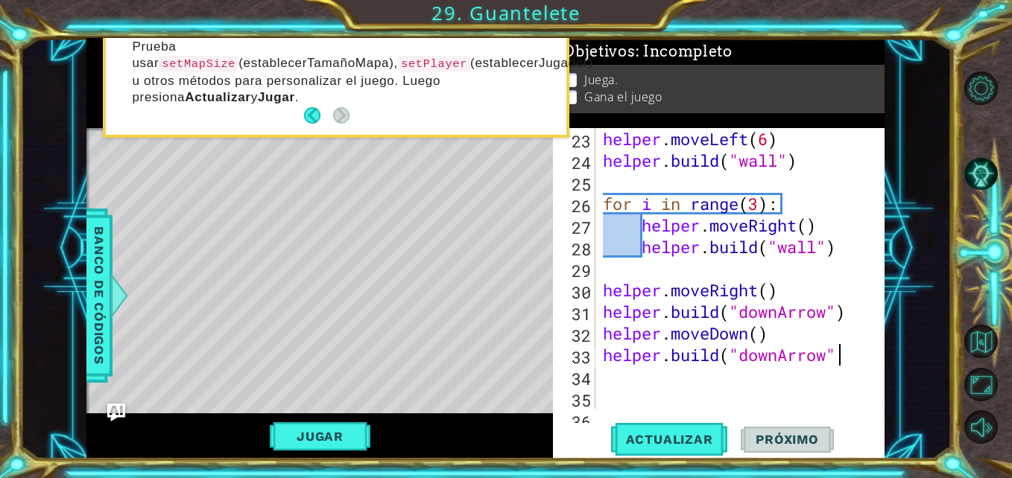
scroll to position [0, 10]
type textarea "[DOMAIN_NAME]("downArrow")"
click at [690, 431] on button "Actualizar" at bounding box center [669, 439] width 117 height 33
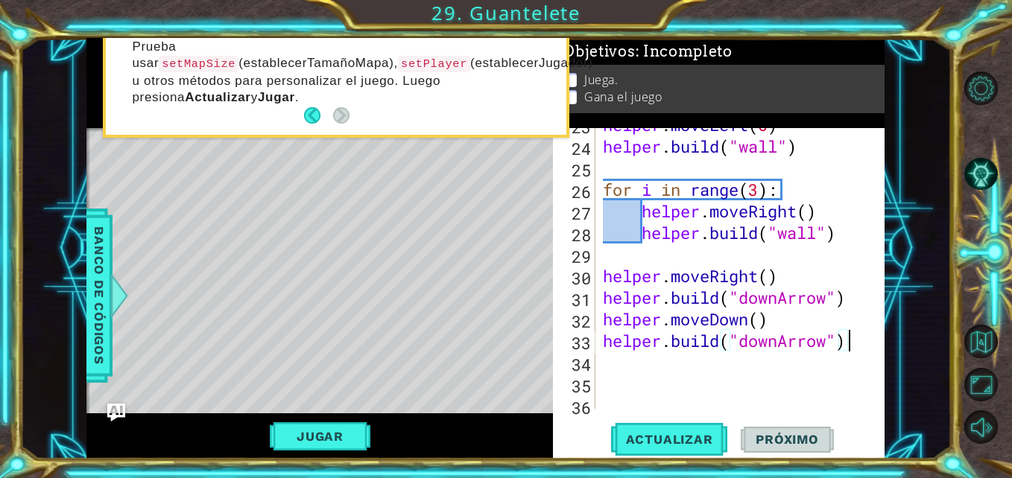
scroll to position [555, 0]
click at [636, 369] on div "helper . moveLeft ( 6 ) helper . build ( "wall" ) for i in range ( 3 ) : helper…" at bounding box center [738, 275] width 277 height 324
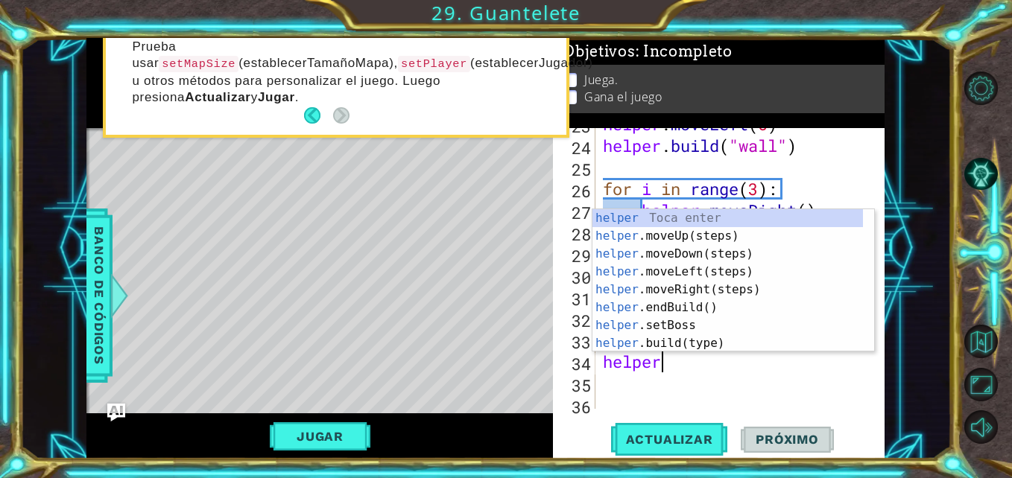
scroll to position [0, 2]
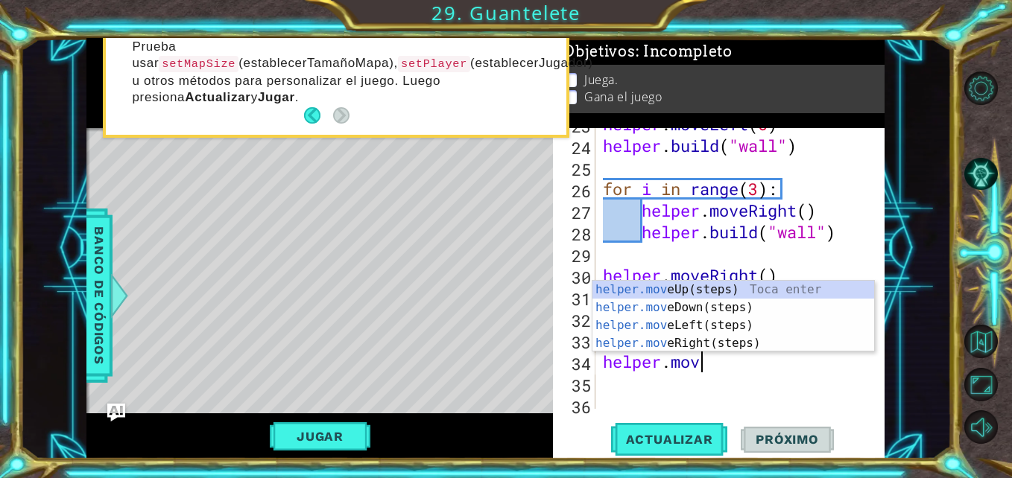
type textarea "helper.move"
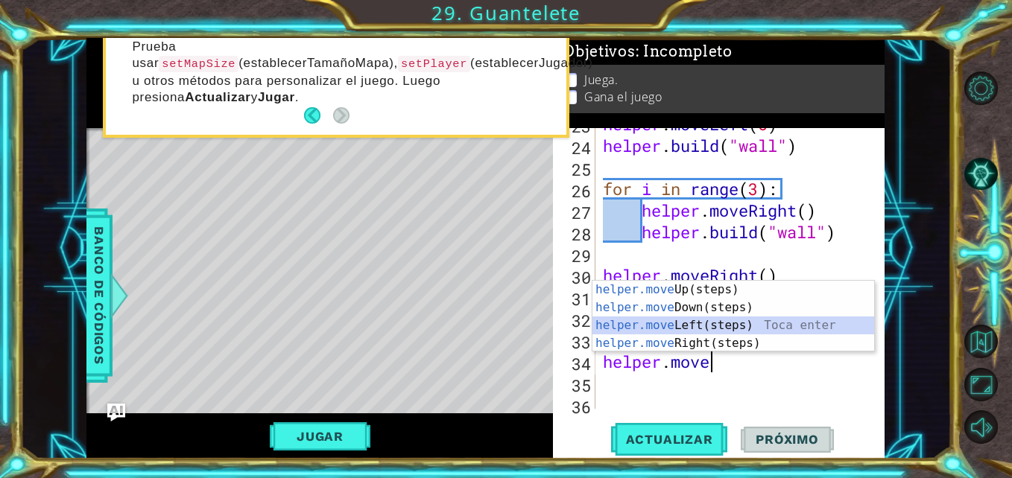
click at [669, 326] on div "helper.move Up(steps) Toca enter helper.move Down(steps) Toca enter helper.move…" at bounding box center [733, 334] width 282 height 107
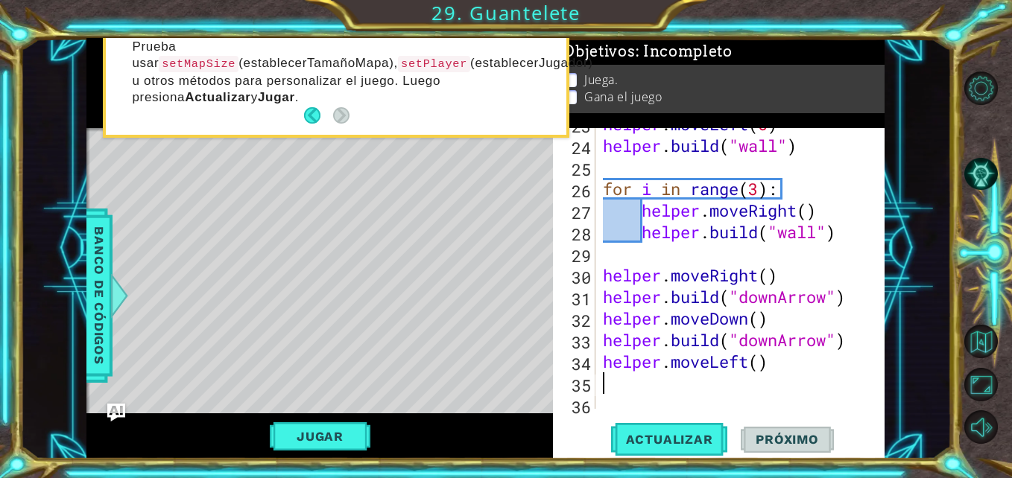
scroll to position [0, 0]
click at [604, 368] on div "helper . moveLeft ( 6 ) helper . build ( "wall" ) for i in range ( 3 ) : helper…" at bounding box center [738, 275] width 277 height 324
type textarea "helper.moveLeft()"
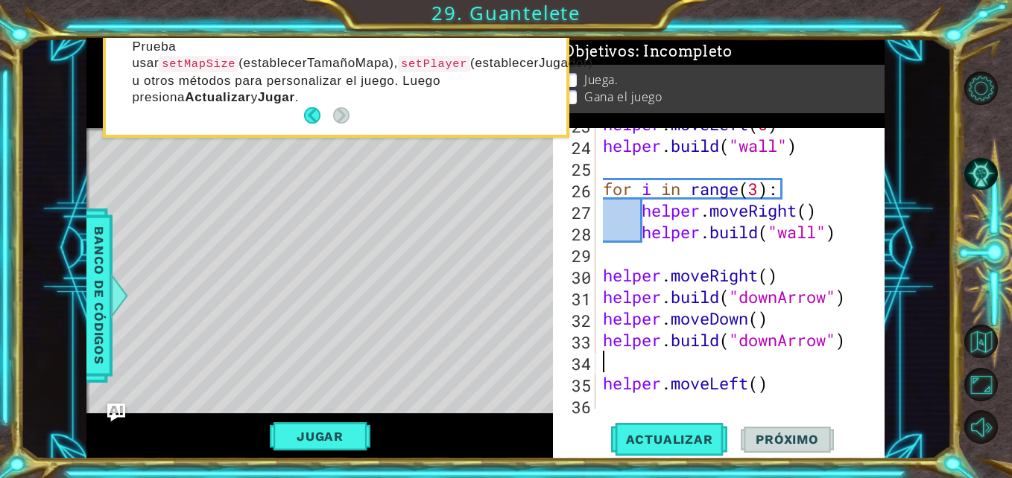
click at [624, 362] on div "helper . moveLeft ( 6 ) helper . build ( "wall" ) for i in range ( 3 ) : helper…" at bounding box center [738, 275] width 277 height 324
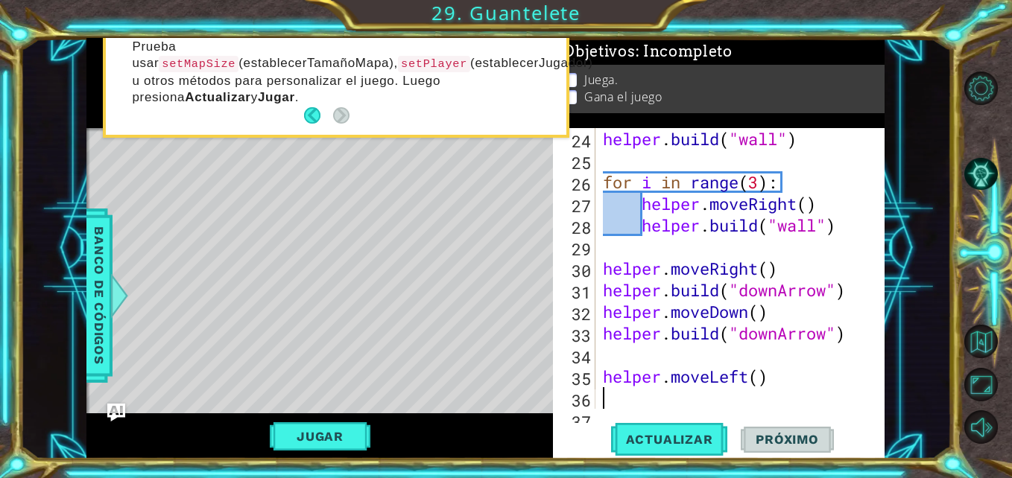
click at [625, 401] on div "helper . build ( "wall" ) for i in range ( 3 ) : helper . moveRight ( ) helper …" at bounding box center [738, 290] width 277 height 324
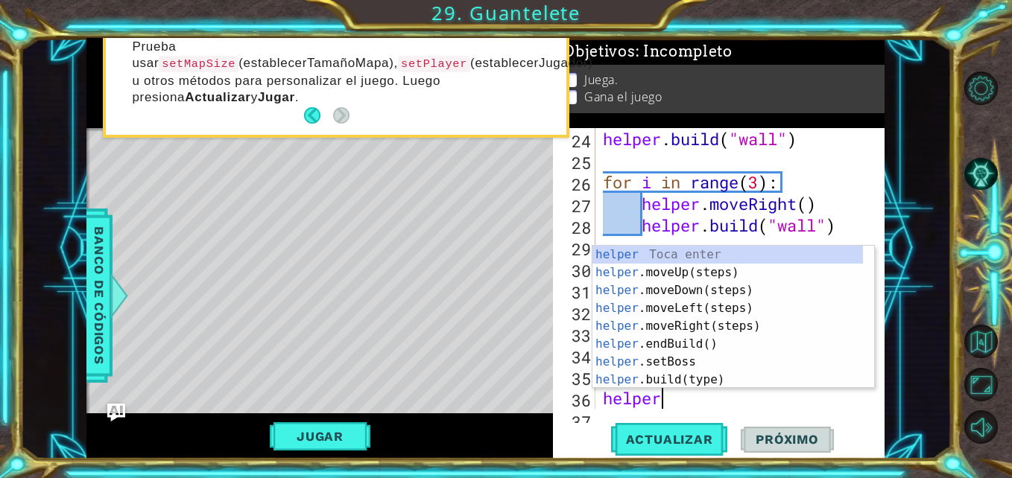
scroll to position [0, 2]
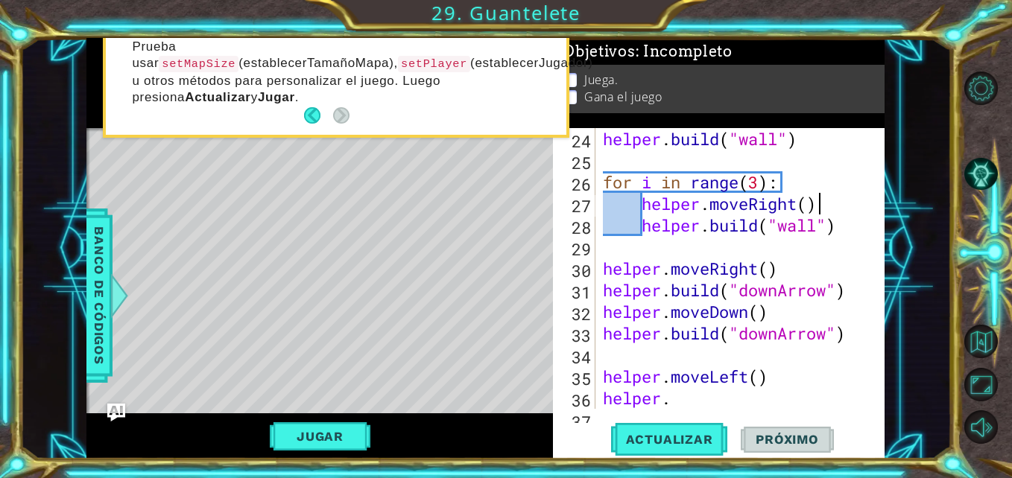
click at [828, 201] on div "helper . build ( "wall" ) for i in range ( 3 ) : helper . moveRight ( ) helper …" at bounding box center [738, 290] width 277 height 324
click at [690, 407] on div "helper . build ( "wall" ) for i in range ( 3 ) : helper . moveRight ( ) helper …" at bounding box center [738, 290] width 277 height 324
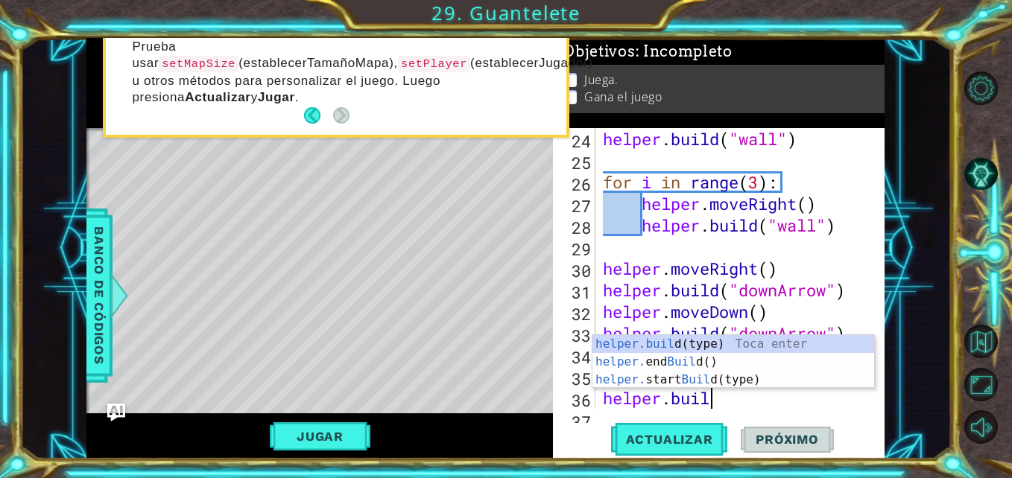
scroll to position [0, 4]
click at [654, 349] on div "[DOMAIN_NAME] (type) Toca enter helper. end Build () Toca enter helper. start B…" at bounding box center [733, 379] width 282 height 89
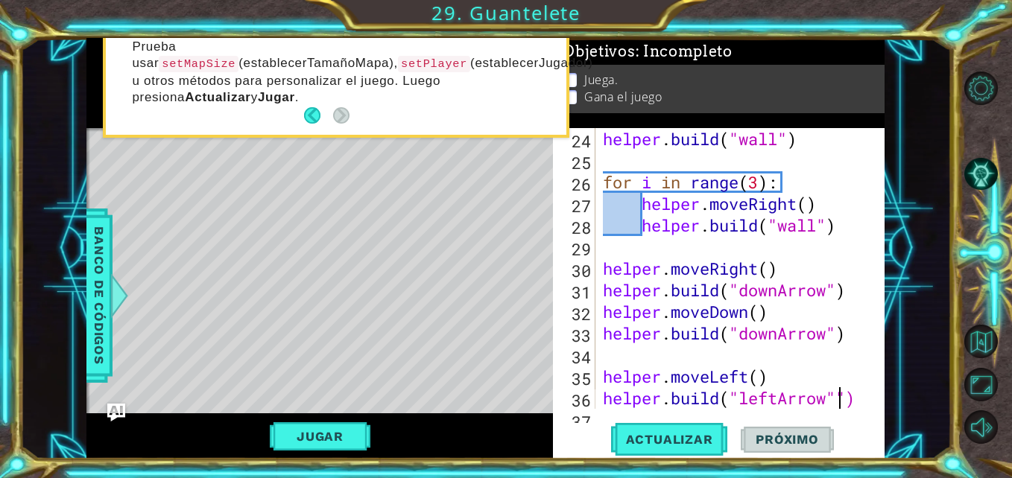
scroll to position [0, 10]
type textarea "[DOMAIN_NAME]("leftArrow")"
click at [650, 434] on span "Actualizar" at bounding box center [669, 439] width 117 height 15
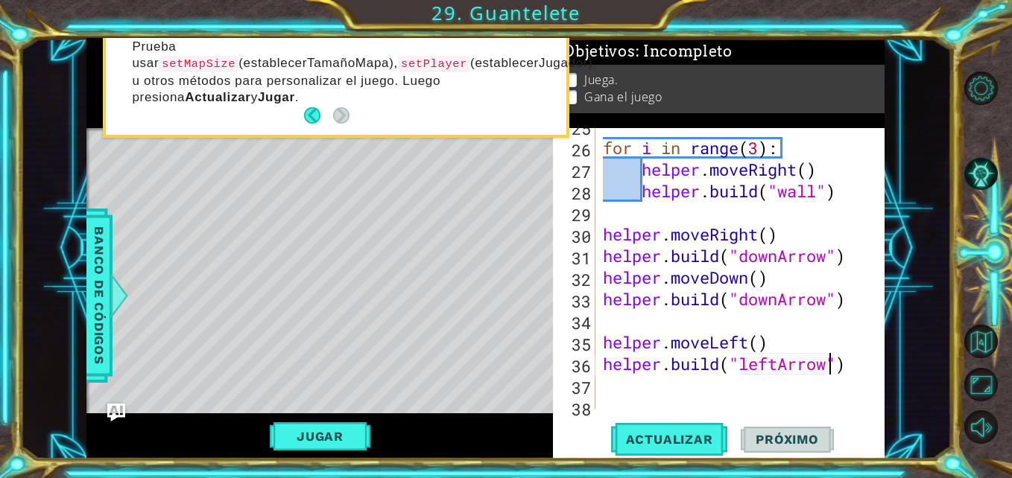
scroll to position [597, 0]
click at [656, 386] on div "for i in range ( 3 ) : helper . moveRight ( ) helper . build ( "wall" ) helper …" at bounding box center [738, 277] width 277 height 324
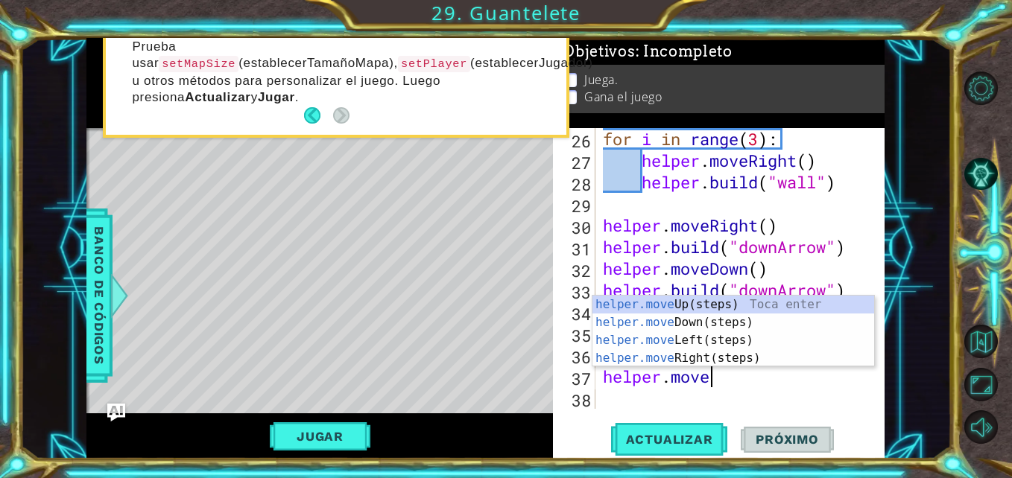
scroll to position [0, 4]
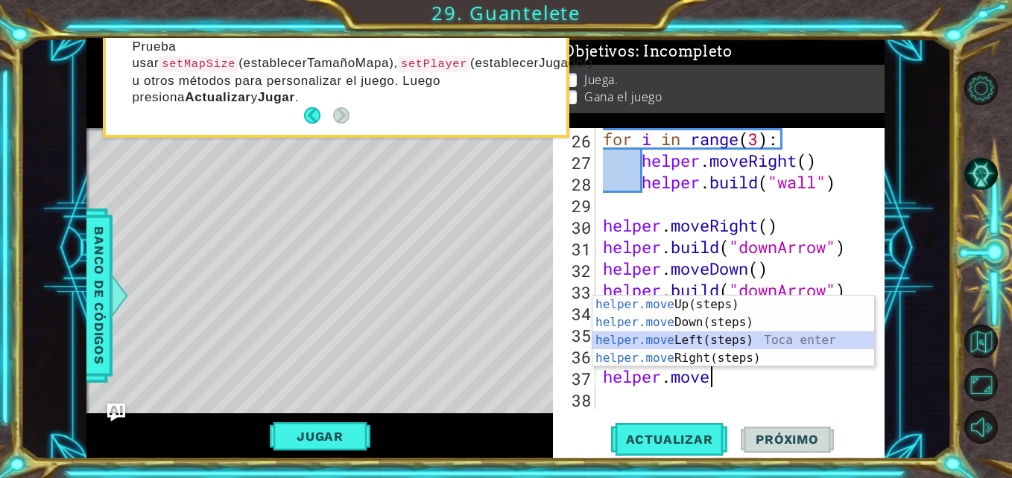
click at [692, 342] on div "helper.move Up(steps) Toca enter helper.move Down(steps) Toca enter helper.move…" at bounding box center [733, 349] width 282 height 107
click at [692, 342] on div "for i in range ( 3 ) : helper . moveRight ( ) helper . build ( "wall" ) helper …" at bounding box center [738, 290] width 277 height 324
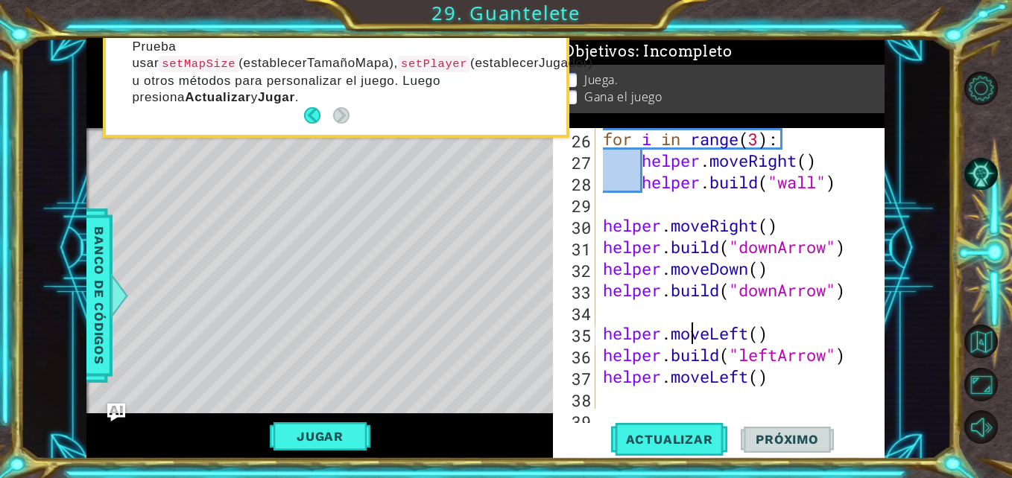
scroll to position [0, 0]
click at [755, 377] on div "for i in range ( 3 ) : helper . moveRight ( ) helper . build ( "wall" ) helper …" at bounding box center [738, 290] width 277 height 324
click at [749, 377] on div "for i in range ( 3 ) : helper . moveRight ( ) helper . build ( "wall" ) helper …" at bounding box center [738, 290] width 277 height 324
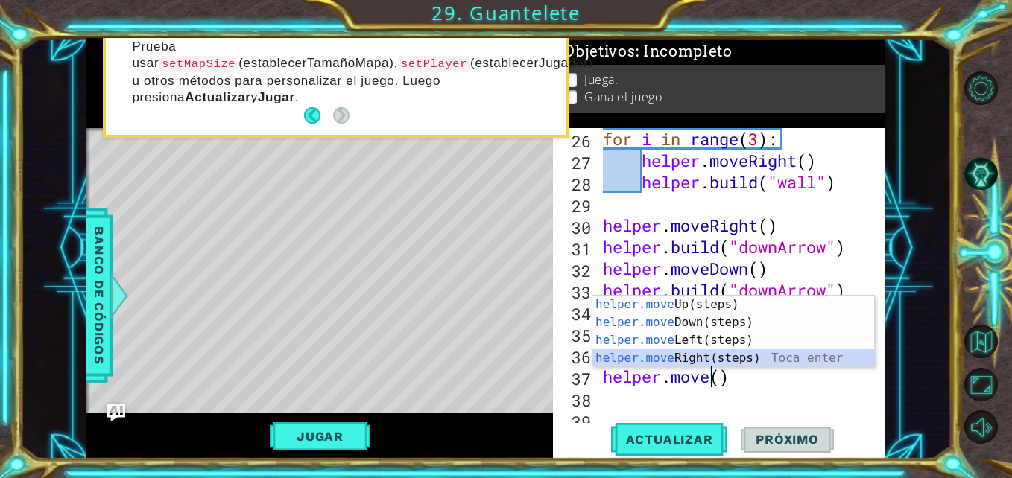
click at [708, 349] on div "helper.move Up(steps) Toca enter helper.move Down(steps) Toca enter helper.move…" at bounding box center [733, 349] width 282 height 107
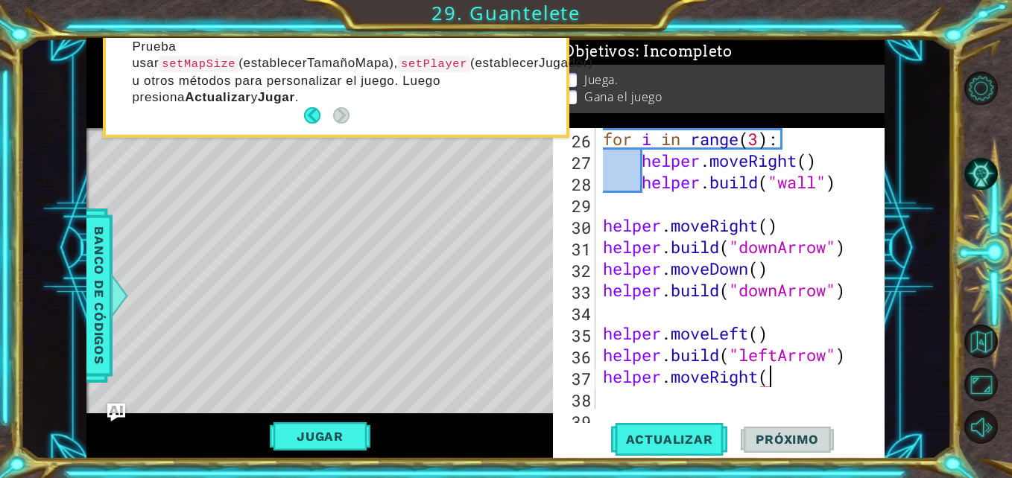
scroll to position [0, 7]
type textarea "helper.moveRight(2)"
click at [676, 391] on div "for i in range ( 3 ) : helper . moveRight ( ) helper . build ( "wall" ) helper …" at bounding box center [738, 290] width 277 height 324
click at [633, 433] on span "Actualizar" at bounding box center [669, 439] width 117 height 15
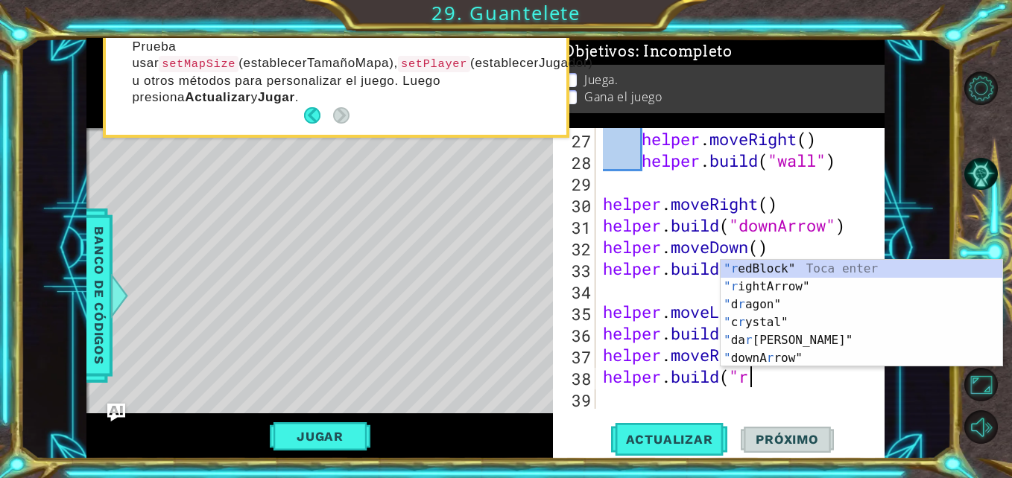
scroll to position [0, 6]
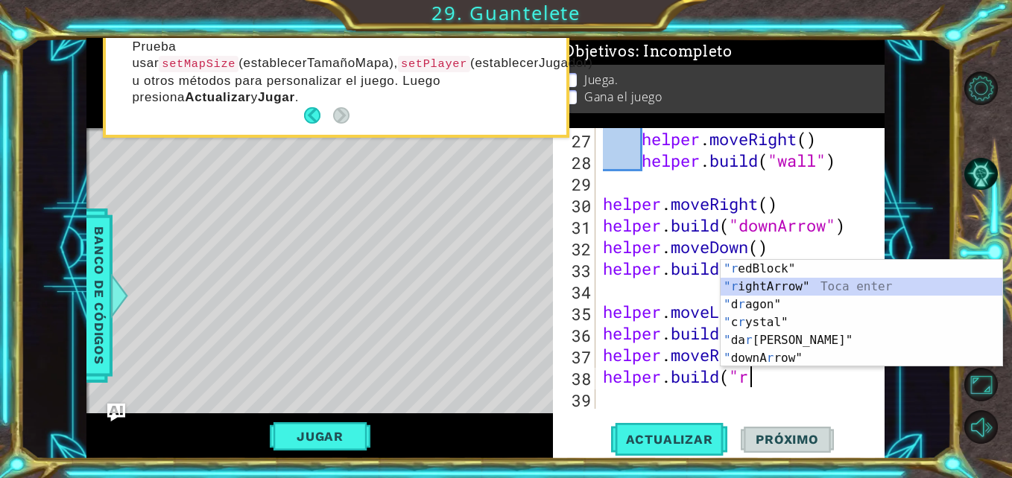
click at [740, 290] on div ""r edBlock" Toca enter "r ightArrow" Toca enter " d r agon" Toca enter " c r ys…" at bounding box center [861, 331] width 282 height 143
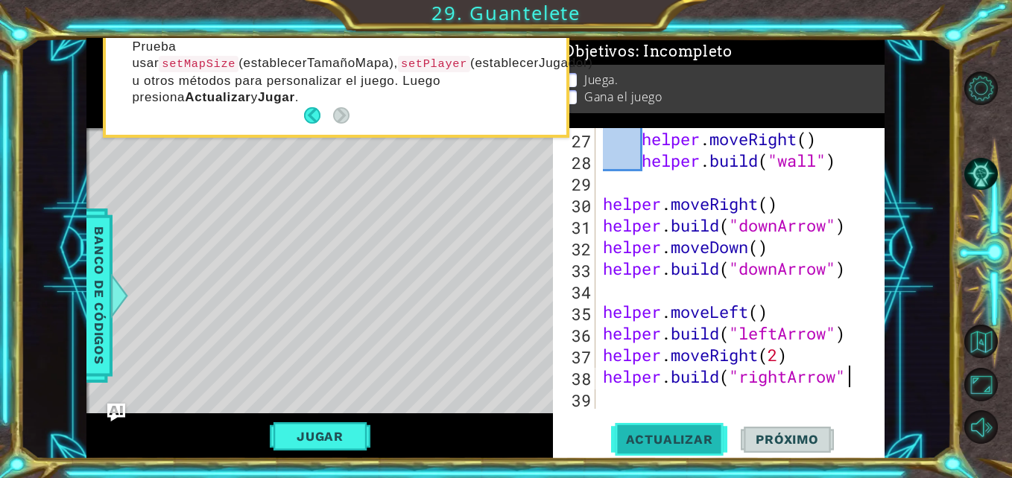
scroll to position [0, 11]
type textarea "[DOMAIN_NAME]("rightArrow")"
click at [665, 431] on button "Actualizar" at bounding box center [669, 439] width 117 height 33
click at [623, 399] on div "helper . moveRight ( ) helper . build ( "wall" ) helper . moveRight ( ) helper …" at bounding box center [738, 290] width 277 height 324
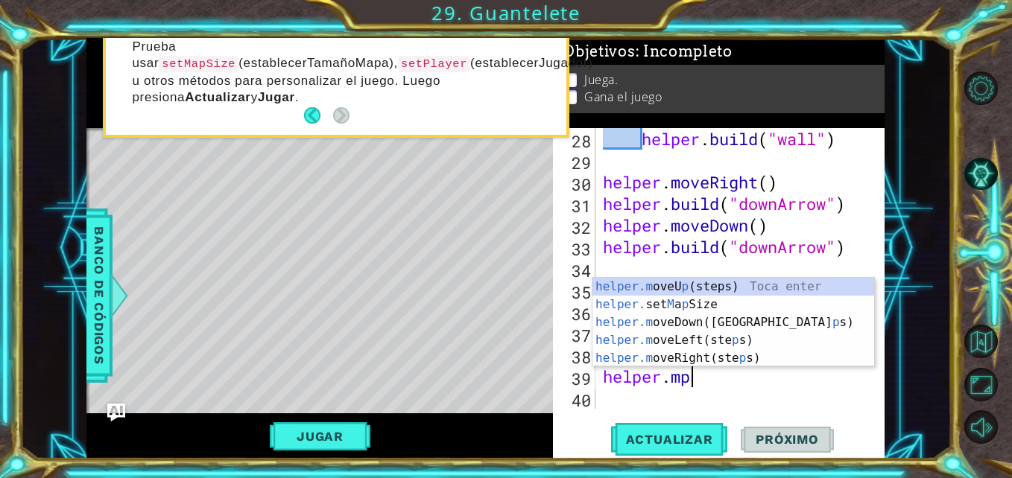
scroll to position [0, 3]
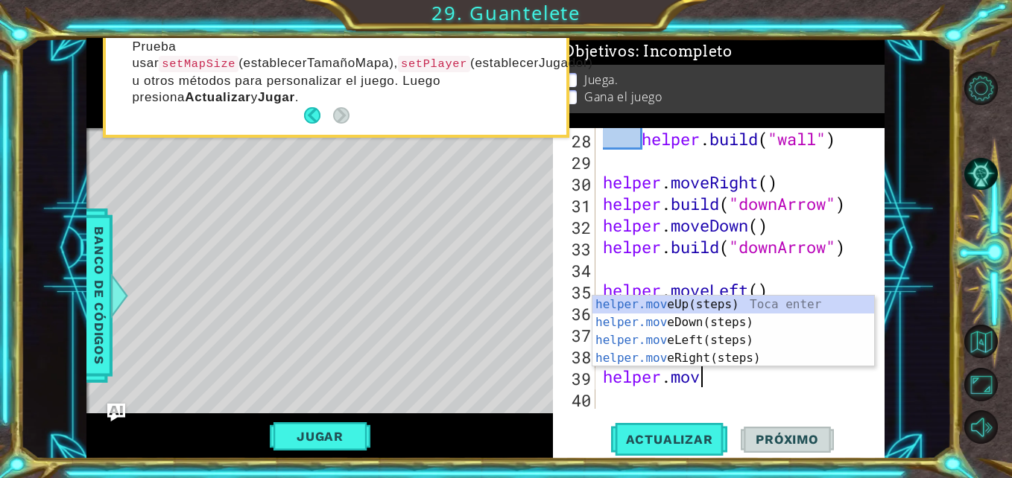
type textarea "helper.move"
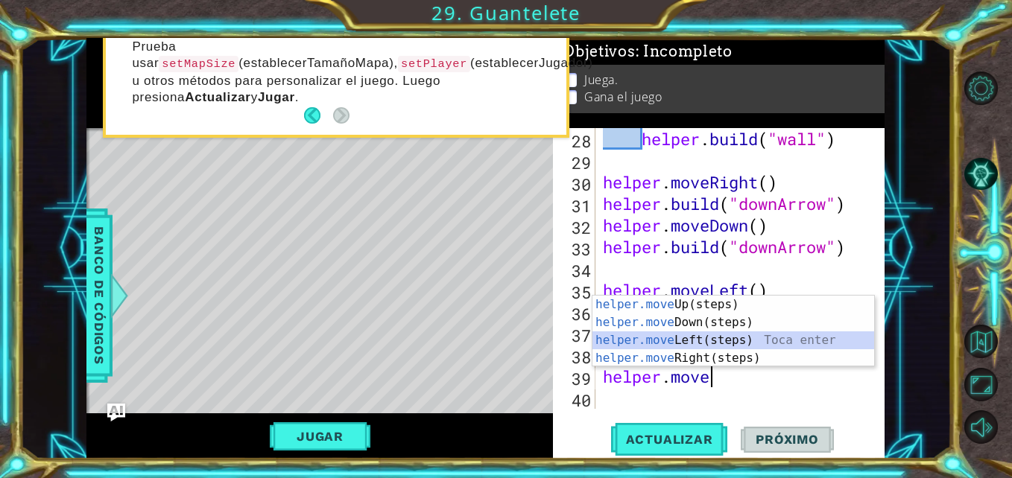
click at [693, 343] on div "helper.move Up(steps) Toca enter helper.move Down(steps) Toca enter helper.move…" at bounding box center [733, 349] width 282 height 107
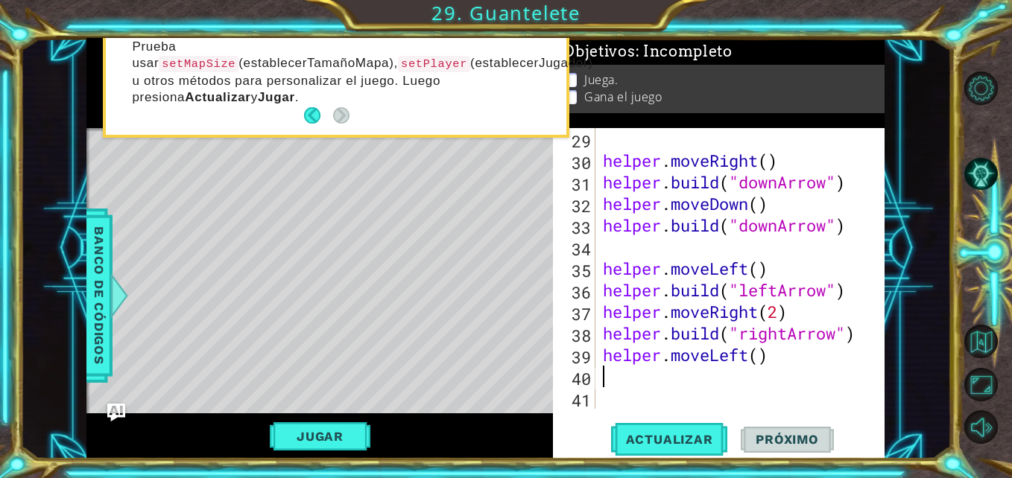
scroll to position [670, 0]
click at [746, 357] on div "helper . moveRight ( ) helper . build ( "downArrow" ) helper . moveDown ( ) hel…" at bounding box center [738, 290] width 277 height 324
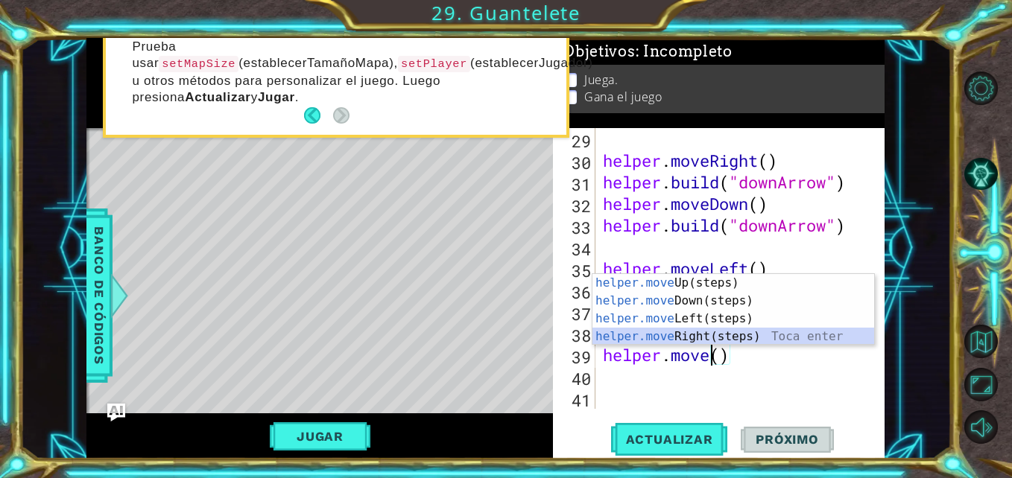
click at [684, 331] on div "helper.move Up(steps) Toca enter helper.move Down(steps) Toca enter helper.move…" at bounding box center [733, 327] width 282 height 107
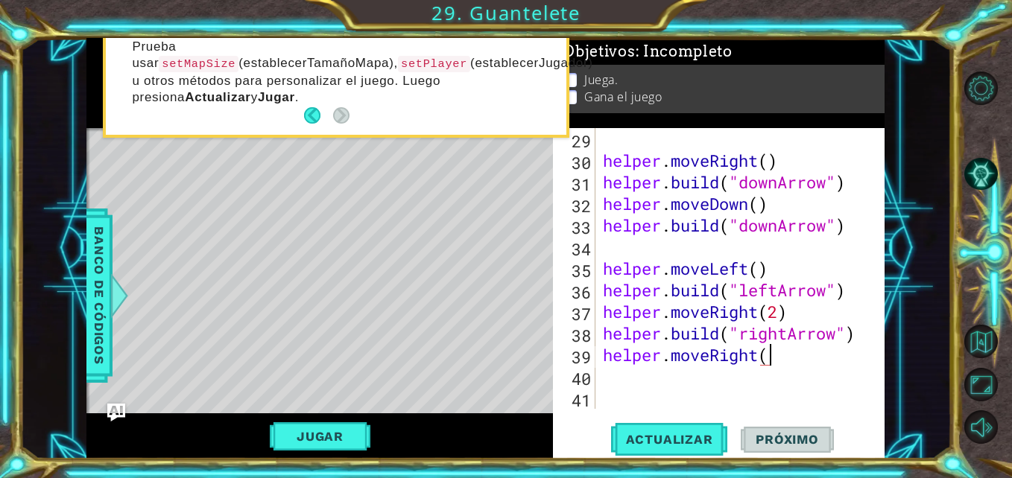
type textarea "helper.moveRight()"
click at [711, 374] on div "helper . moveRight ( ) helper . build ( "downArrow" ) helper . moveDown ( ) hel…" at bounding box center [738, 290] width 277 height 324
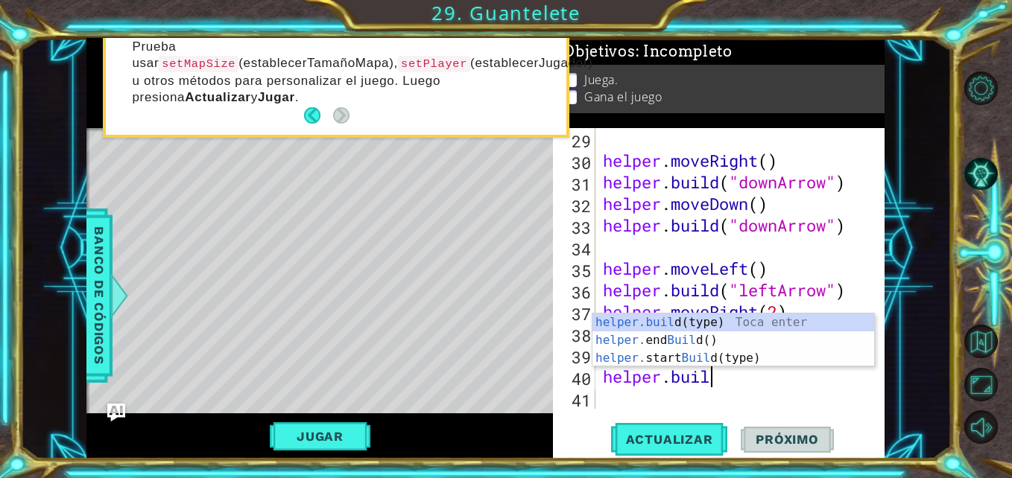
scroll to position [0, 4]
click at [682, 323] on div "[DOMAIN_NAME] (type) Toca enter helper. end Build () Toca enter helper. start B…" at bounding box center [733, 358] width 282 height 89
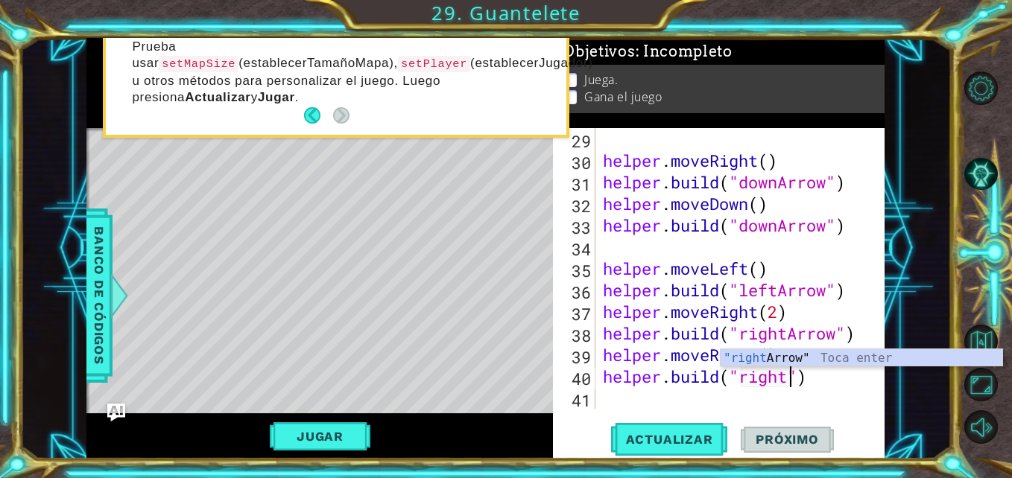
scroll to position [0, 9]
click at [814, 363] on div ""right Arrow" Toca enter" at bounding box center [861, 376] width 282 height 54
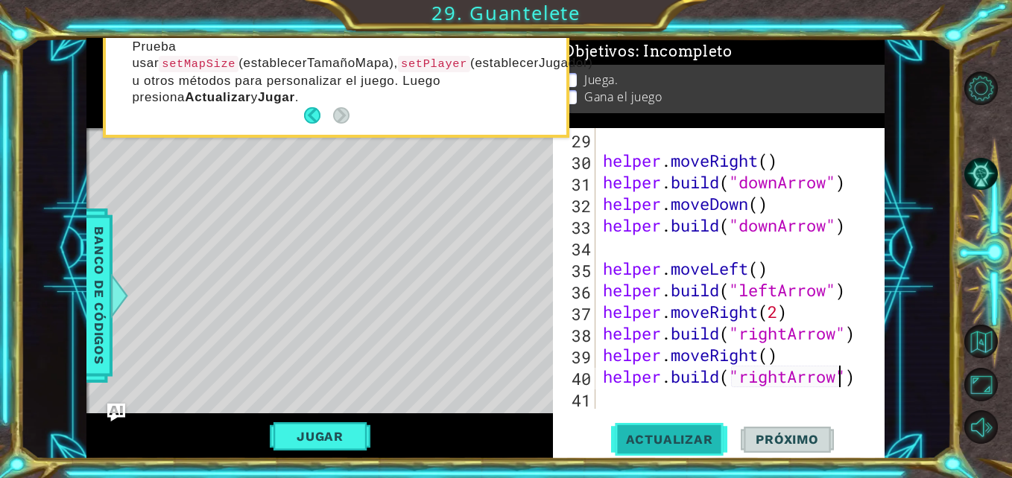
type textarea "[DOMAIN_NAME]("rightArrow")"
click at [702, 434] on span "Actualizar" at bounding box center [669, 439] width 117 height 15
click at [651, 410] on div "[DOMAIN_NAME]("rightArrow") 29 30 31 32 33 34 35 36 37 38 39 40 41 helper . mov…" at bounding box center [718, 293] width 331 height 331
click at [622, 401] on div "helper . moveRight ( ) helper . build ( "downArrow" ) helper . moveDown ( ) hel…" at bounding box center [738, 290] width 277 height 324
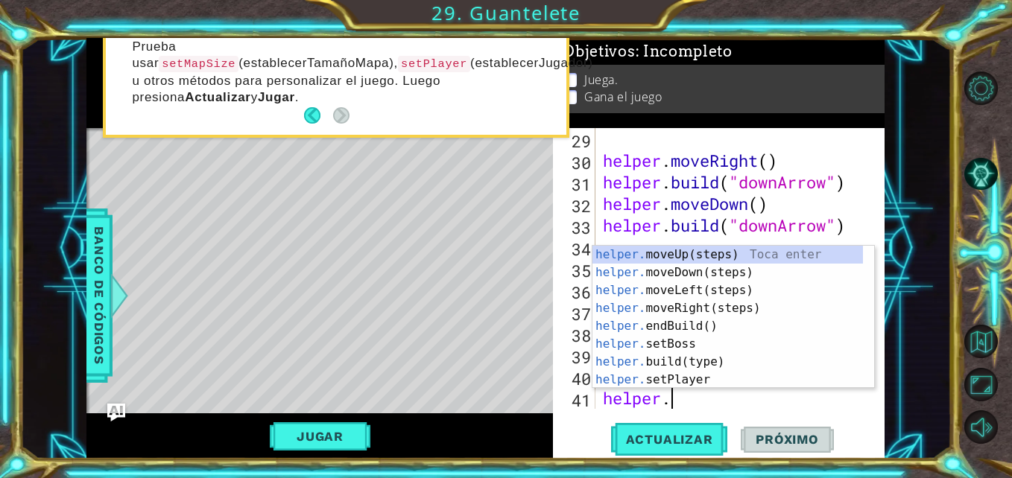
type textarea "helper.move"
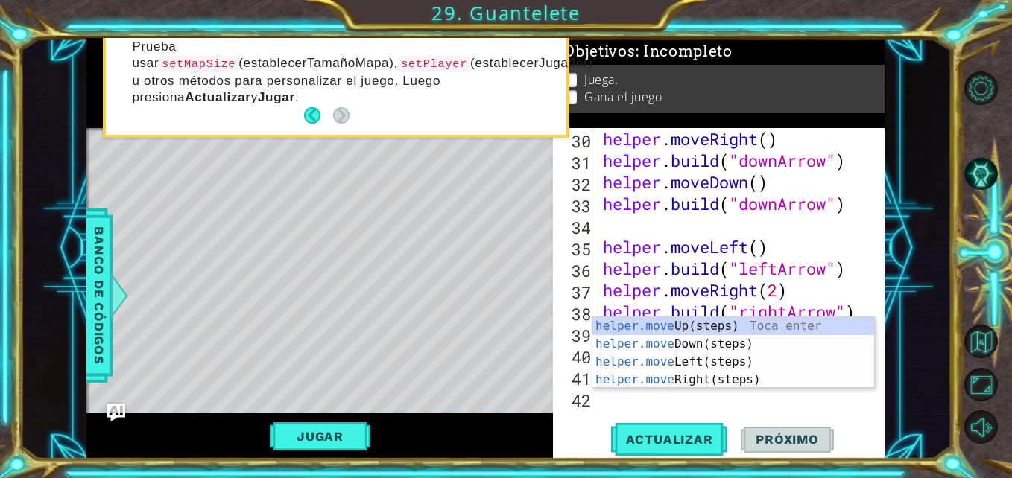
scroll to position [0, 4]
click at [655, 346] on div "helper.move Up(steps) Toca enter helper.move Down(steps) Toca enter helper.move…" at bounding box center [733, 370] width 282 height 107
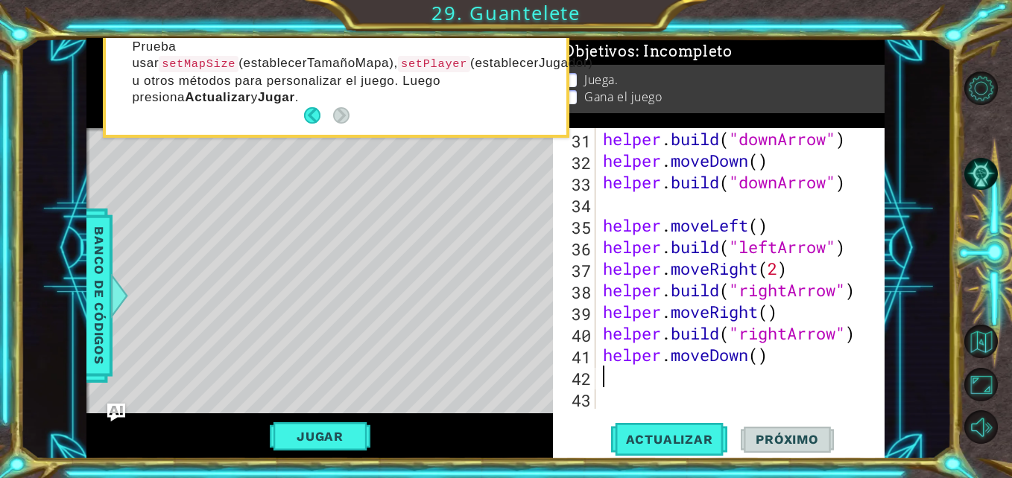
scroll to position [0, 0]
click at [677, 375] on div "helper . build ( "downArrow" ) helper . moveDown ( ) helper . build ( "downArro…" at bounding box center [738, 290] width 277 height 324
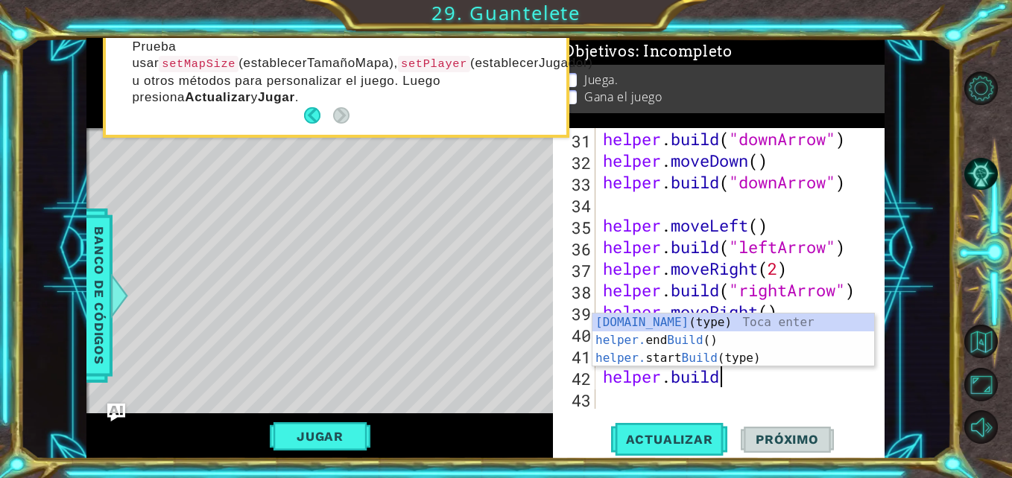
scroll to position [0, 4]
type textarea "[DOMAIN_NAME]"
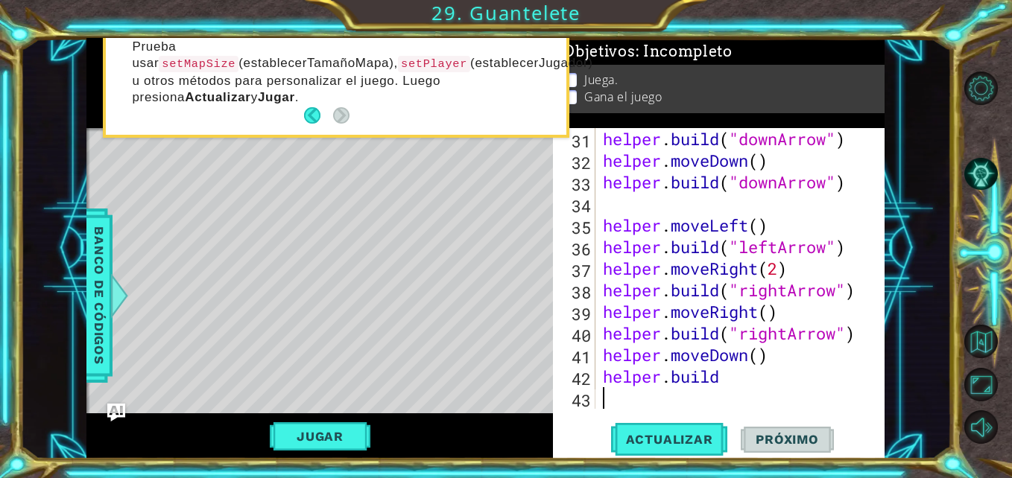
click at [755, 392] on div "helper . build ( "downArrow" ) helper . moveDown ( ) helper . build ( "downArro…" at bounding box center [738, 290] width 277 height 324
click at [733, 381] on div "helper . build ( "downArrow" ) helper . moveDown ( ) helper . build ( "downArro…" at bounding box center [738, 290] width 277 height 324
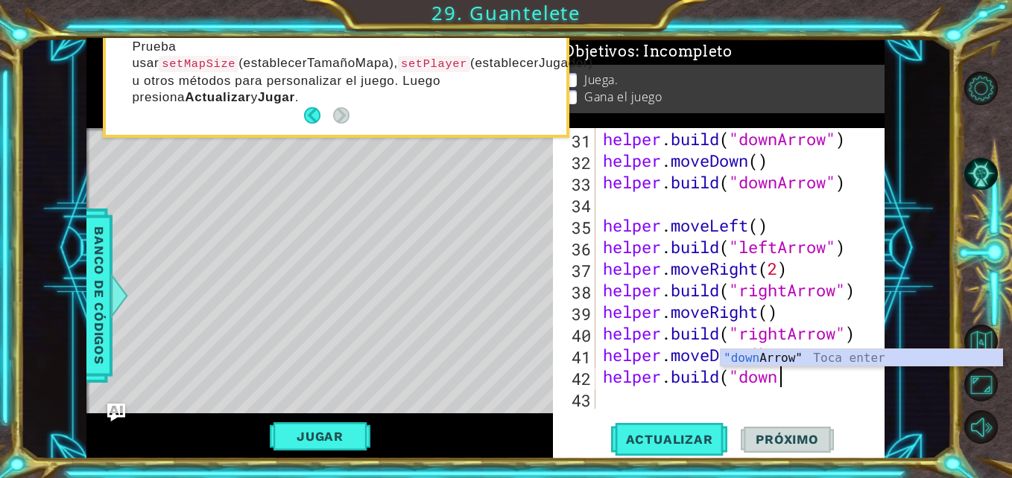
scroll to position [0, 7]
click at [775, 355] on div ""down Arrow" Toca enter" at bounding box center [861, 376] width 282 height 54
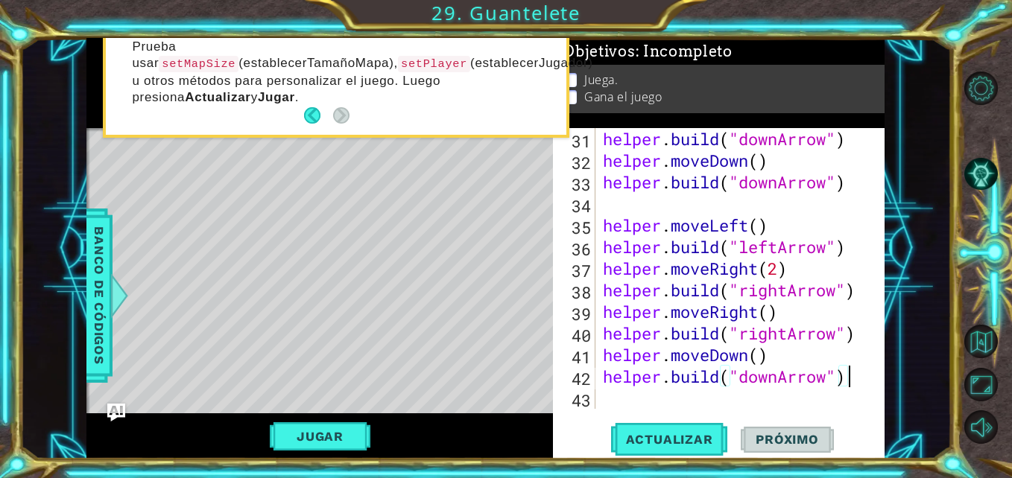
scroll to position [0, 10]
type textarea "[DOMAIN_NAME]("downArrow")"
click at [693, 440] on span "Actualizar" at bounding box center [669, 439] width 117 height 15
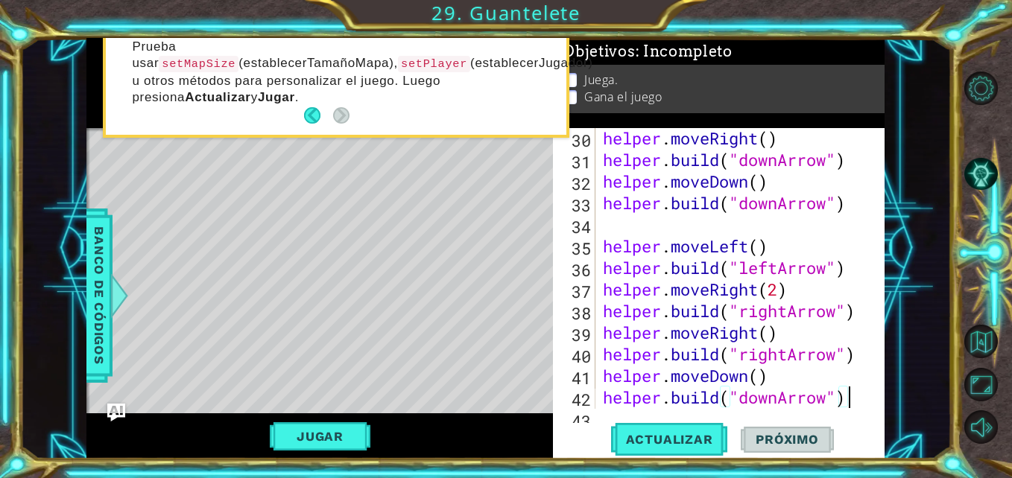
scroll to position [713, 0]
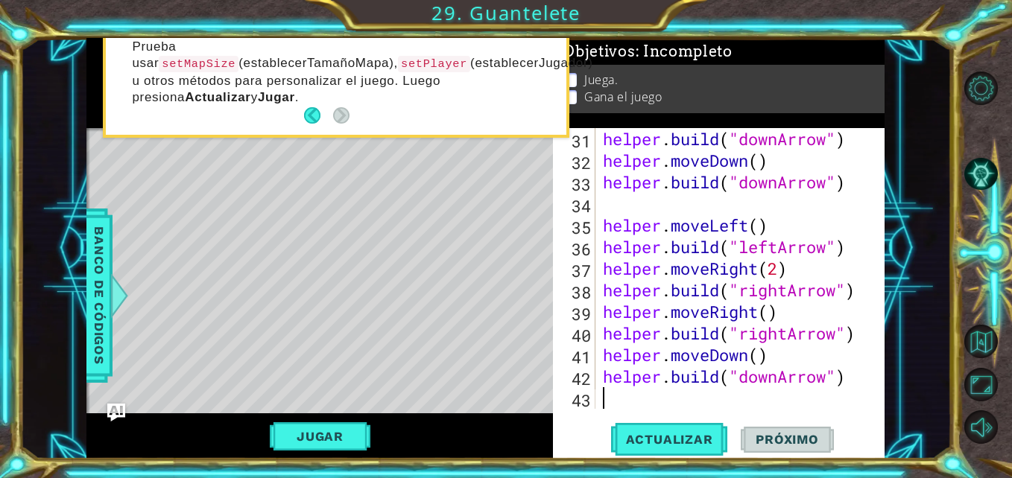
click at [658, 394] on div "helper . build ( "downArrow" ) helper . moveDown ( ) helper . build ( "downArro…" at bounding box center [738, 290] width 277 height 324
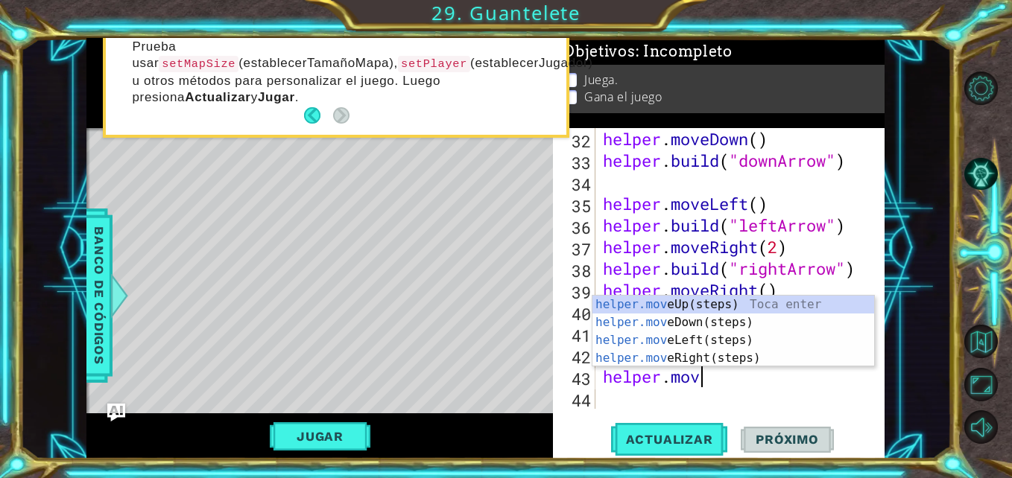
type textarea "helper.move"
click at [688, 304] on div "helper.move Up(steps) Toca enter helper.move Down(steps) Toca enter helper.move…" at bounding box center [733, 349] width 282 height 107
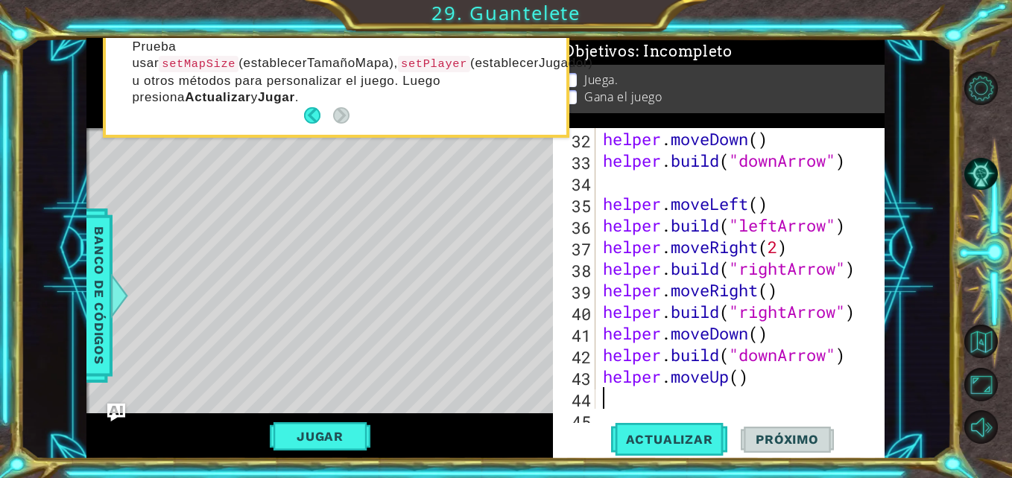
scroll to position [756, 0]
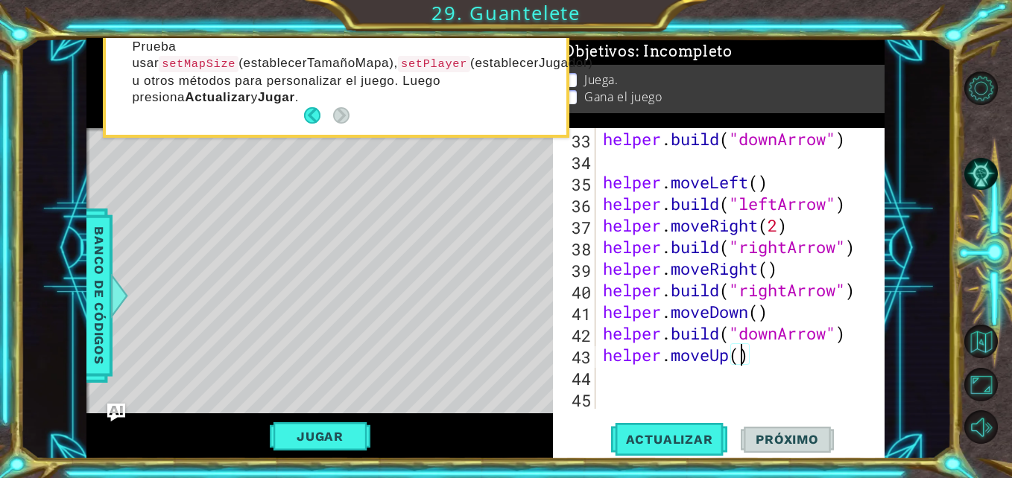
click at [745, 355] on div "helper . build ( "downArrow" ) helper . moveLeft ( ) helper . build ( "leftArro…" at bounding box center [738, 290] width 277 height 324
type textarea "helper.moveUp(2)"
click at [679, 439] on span "Actualizar" at bounding box center [669, 439] width 117 height 15
click at [639, 381] on div "helper . build ( "downArrow" ) helper . moveLeft ( ) helper . build ( "leftArro…" at bounding box center [738, 290] width 277 height 324
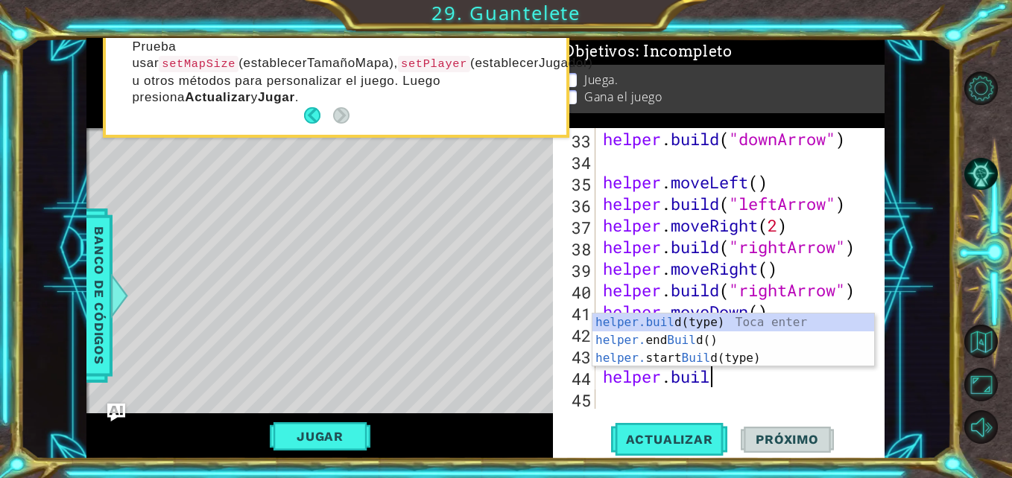
scroll to position [0, 4]
click at [676, 323] on div "[DOMAIN_NAME] (type) Toca enter helper. end Build () Toca enter helper. start B…" at bounding box center [733, 358] width 282 height 89
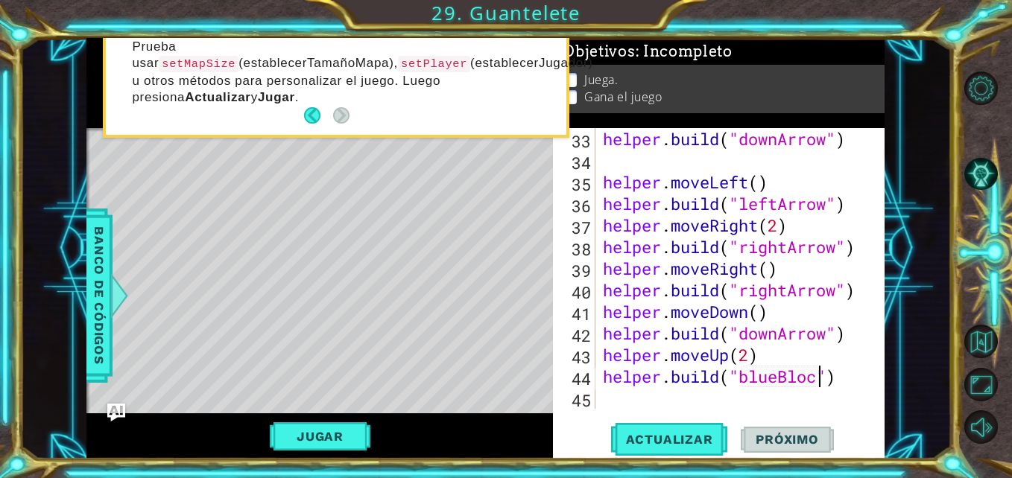
scroll to position [0, 10]
click at [699, 429] on button "Actualizar" at bounding box center [669, 439] width 117 height 33
click at [778, 379] on div "helper . build ( "downArrow" ) helper . moveLeft ( ) helper . build ( "leftArro…" at bounding box center [738, 290] width 277 height 324
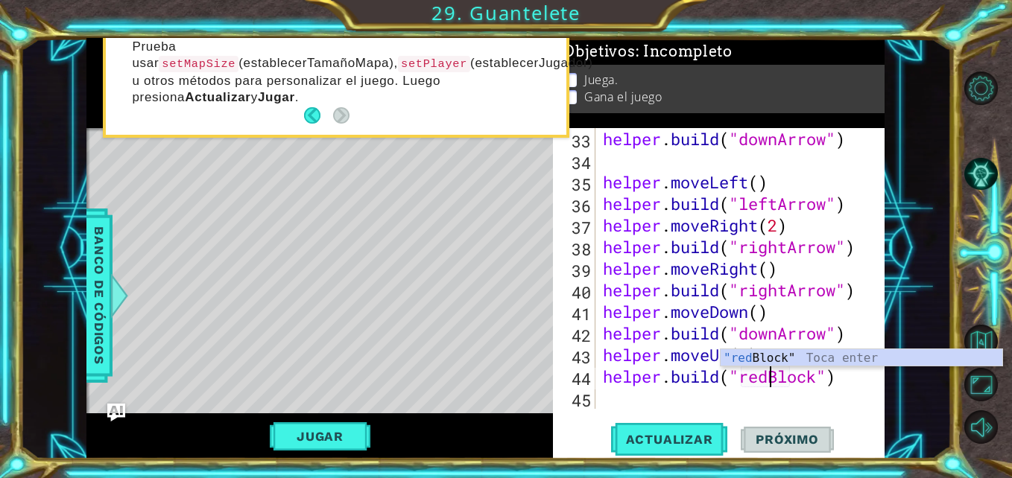
scroll to position [0, 8]
type textarea "[DOMAIN_NAME]("redBlock")"
click at [664, 448] on button "Actualizar" at bounding box center [669, 439] width 117 height 33
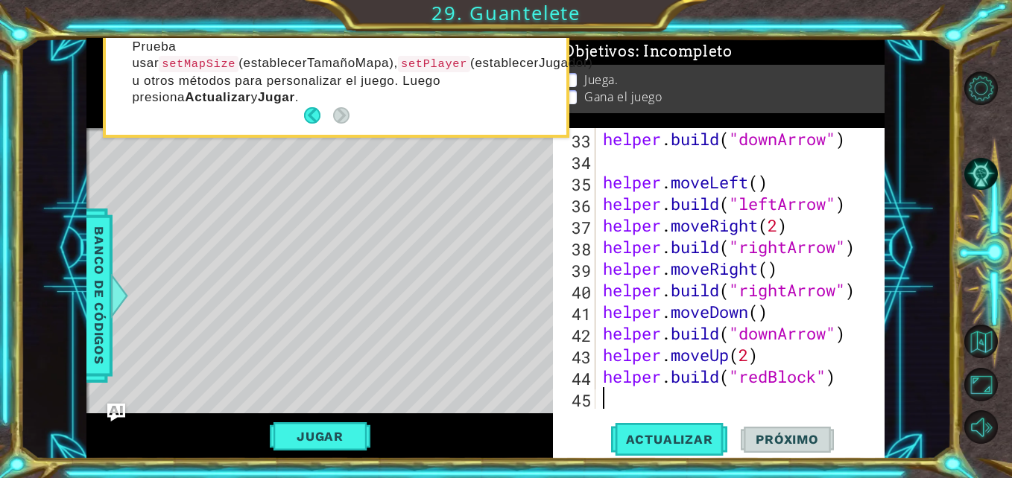
click at [634, 396] on div "helper . build ( "downArrow" ) helper . moveLeft ( ) helper . build ( "leftArro…" at bounding box center [738, 290] width 277 height 324
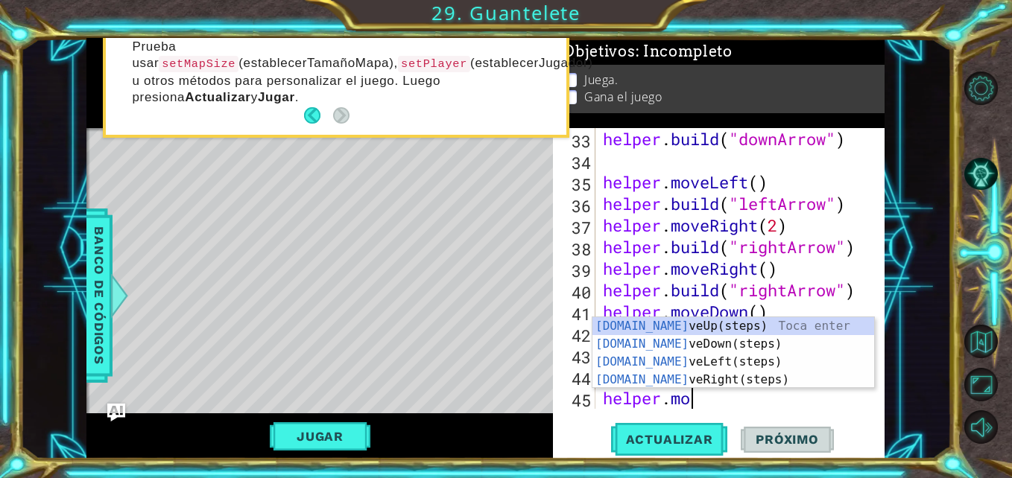
type textarea "helper.move"
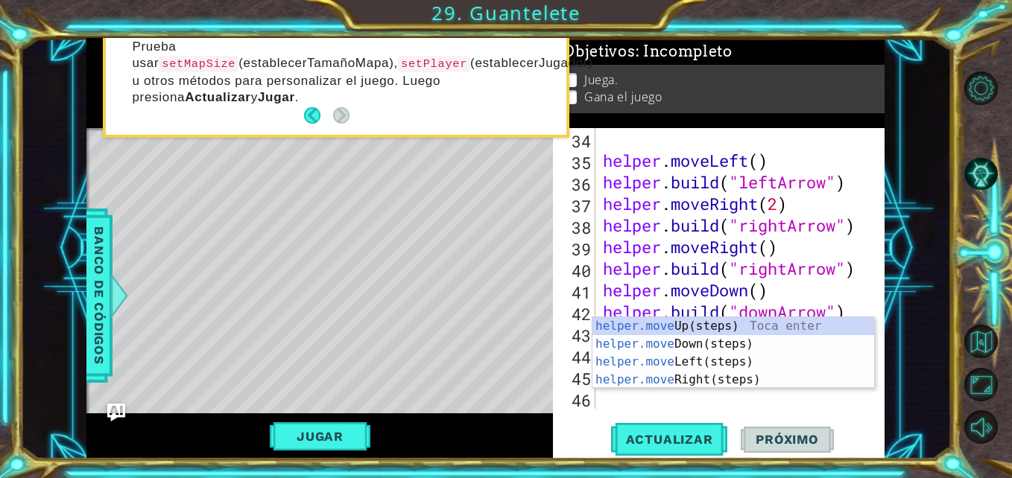
scroll to position [778, 0]
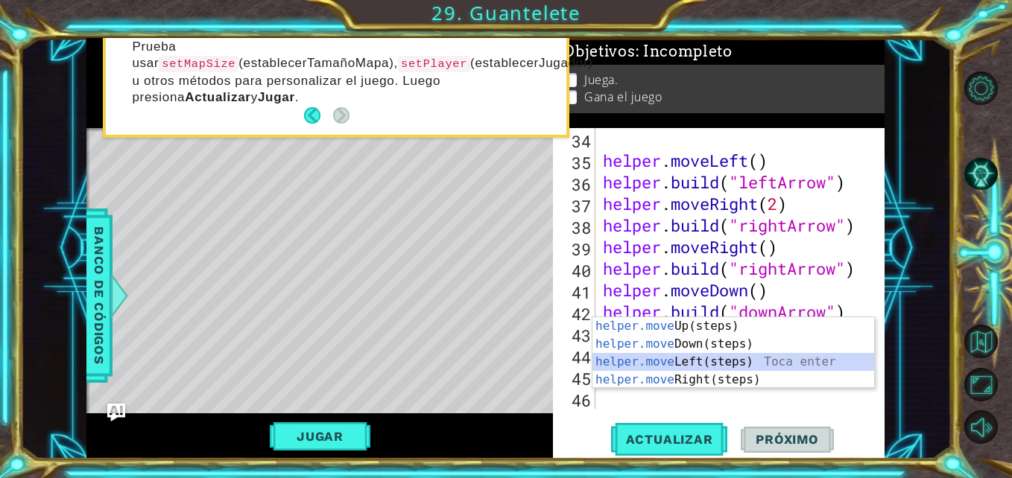
click at [676, 364] on div "helper.move Up(steps) Toca enter helper.move Down(steps) Toca enter helper.move…" at bounding box center [733, 370] width 282 height 107
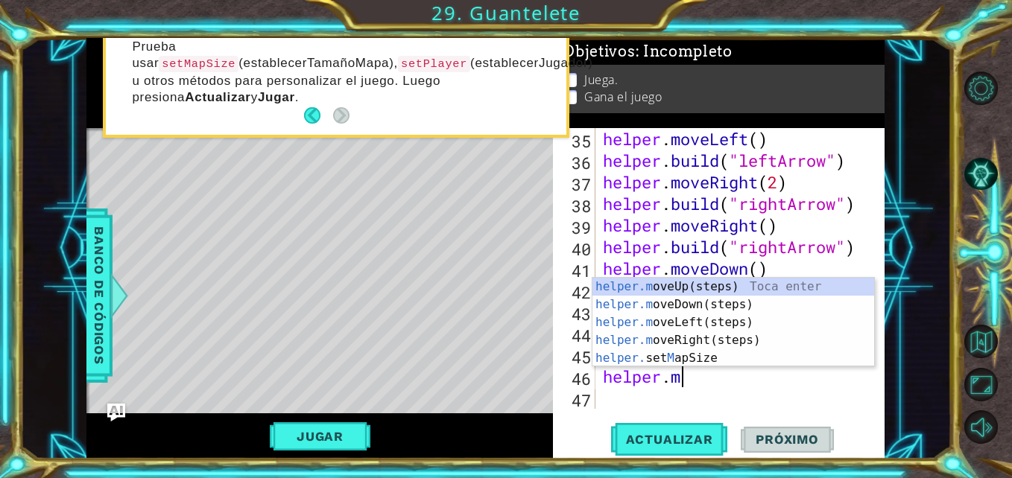
scroll to position [0, 3]
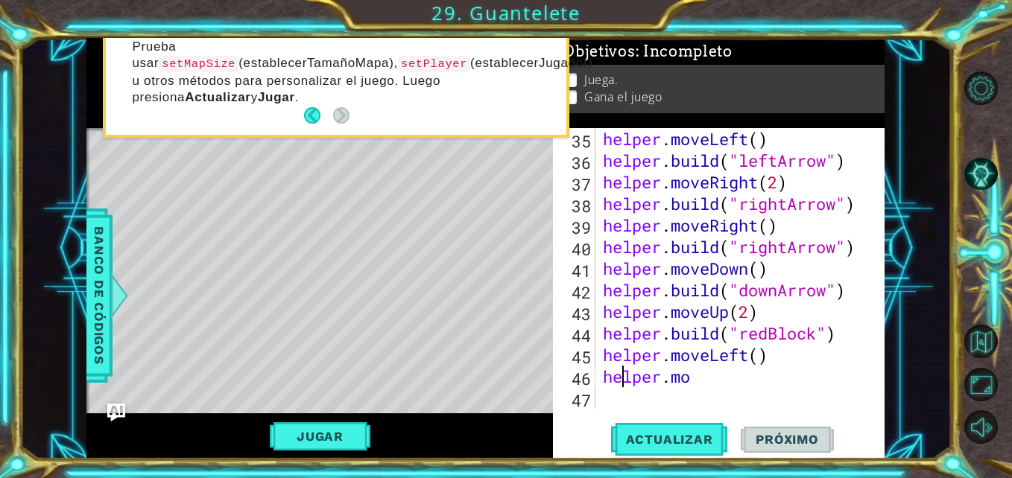
click at [625, 375] on div "helper . moveLeft ( ) helper . build ( "leftArrow" ) helper . moveRight ( 2 ) h…" at bounding box center [738, 290] width 277 height 324
click at [702, 384] on div "helper . moveLeft ( ) helper . build ( "leftArrow" ) helper . moveRight ( 2 ) h…" at bounding box center [738, 290] width 277 height 324
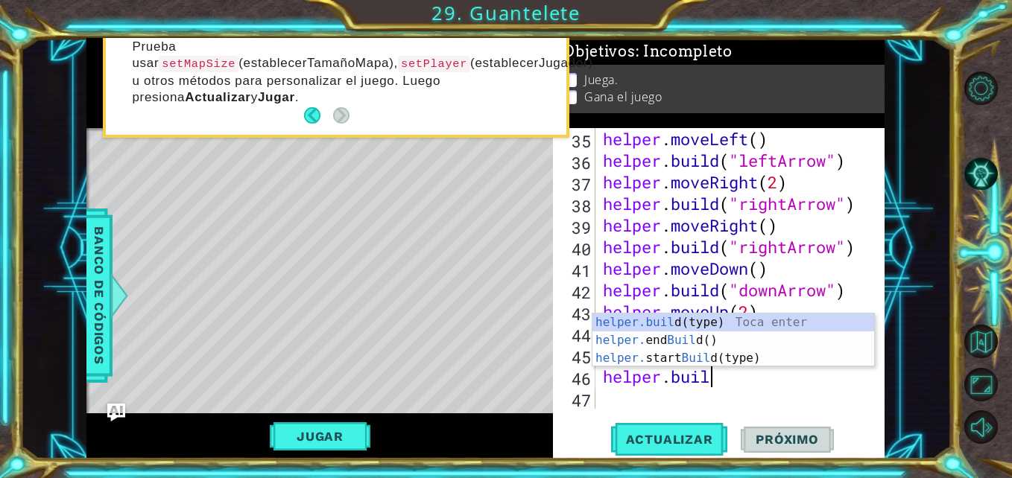
scroll to position [0, 4]
click at [695, 320] on div "[DOMAIN_NAME] (type) Toca enter helper. end Build () Toca enter helper. start B…" at bounding box center [733, 358] width 282 height 89
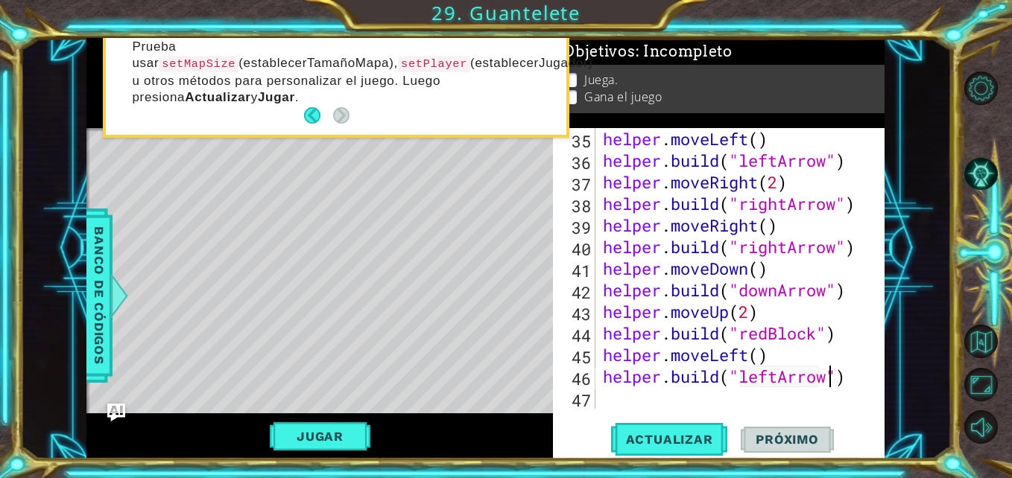
scroll to position [0, 10]
click at [691, 431] on button "Actualizar" at bounding box center [669, 439] width 117 height 33
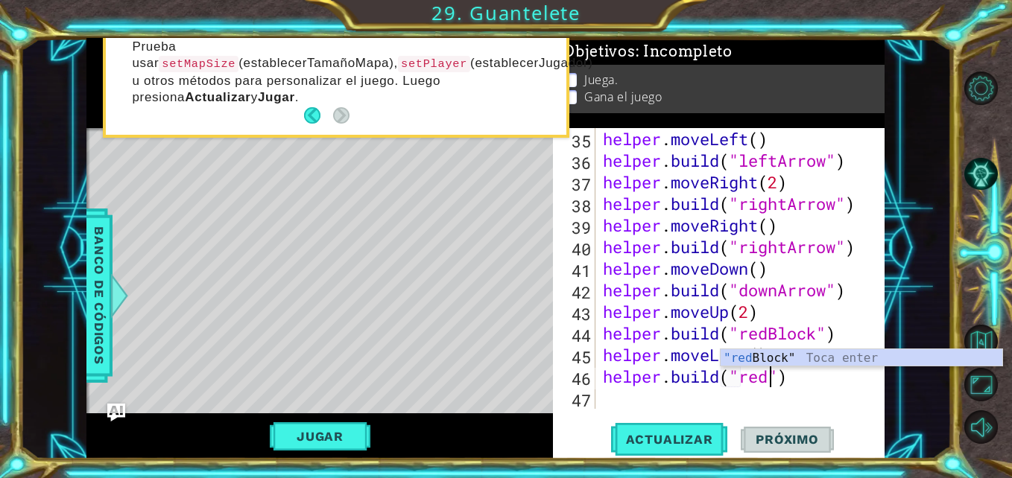
scroll to position [0, 7]
click at [774, 358] on div ""red Block" Toca enter" at bounding box center [861, 376] width 282 height 54
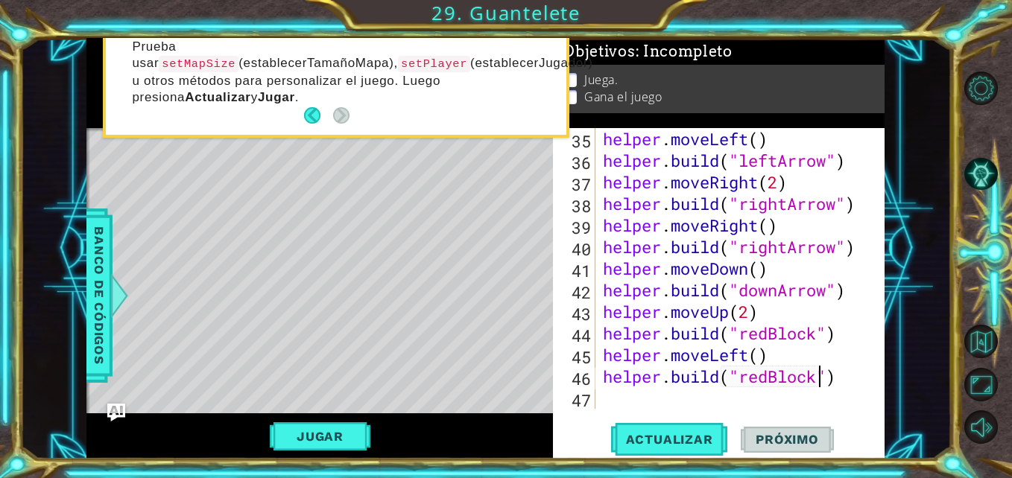
type textarea "[DOMAIN_NAME]("redBlock")"
click at [655, 403] on div "helper . moveLeft ( ) helper . build ( "leftArrow" ) helper . moveRight ( 2 ) h…" at bounding box center [738, 290] width 277 height 324
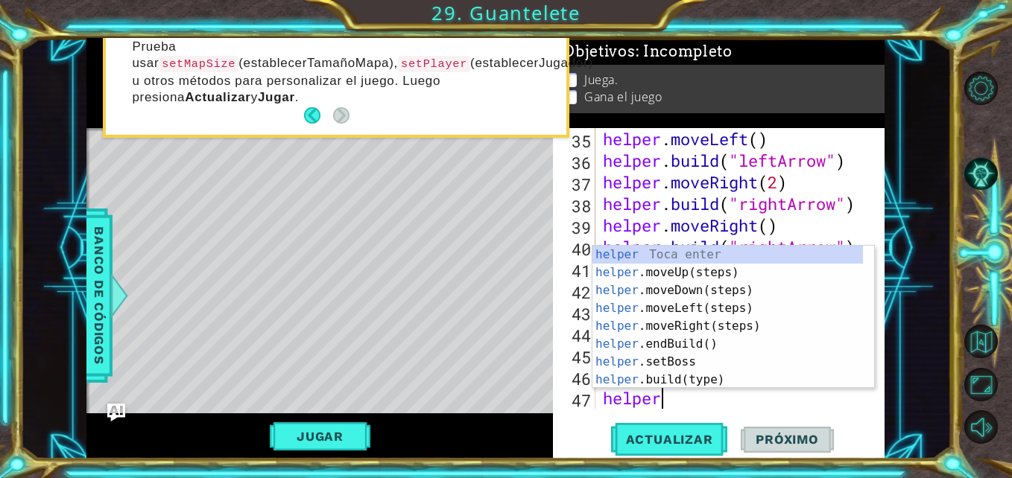
scroll to position [0, 2]
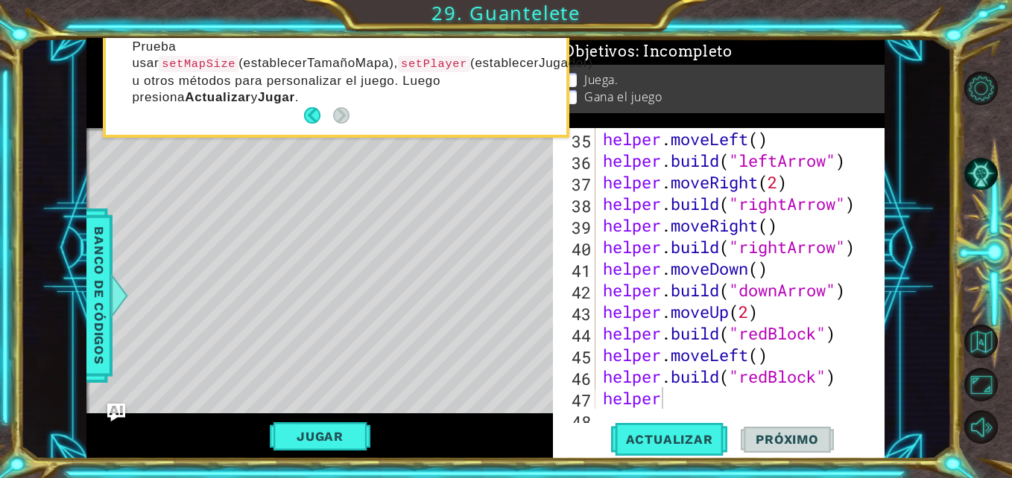
click at [634, 421] on div "helper 35 36 37 38 39 40 41 42 43 44 45 46 47 48 helper . moveLeft ( ) helper .…" at bounding box center [718, 293] width 331 height 331
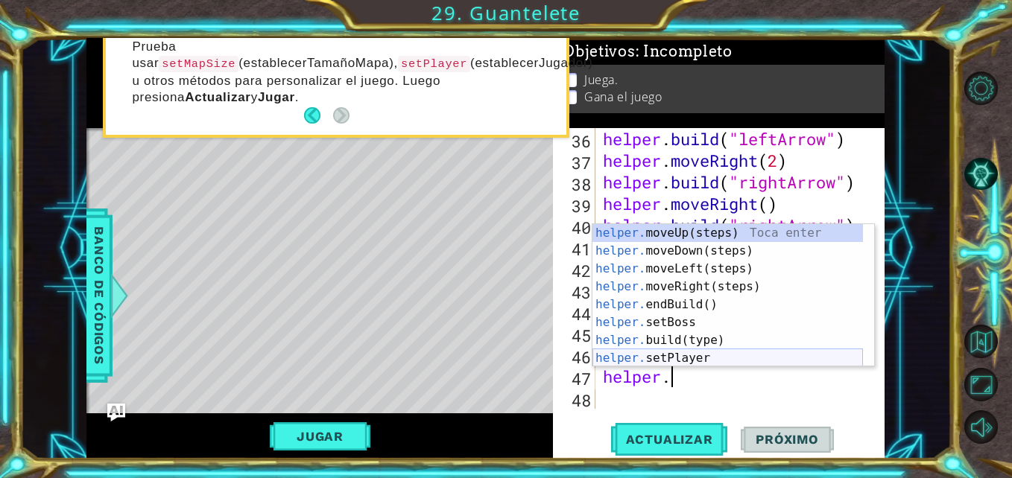
scroll to position [821, 0]
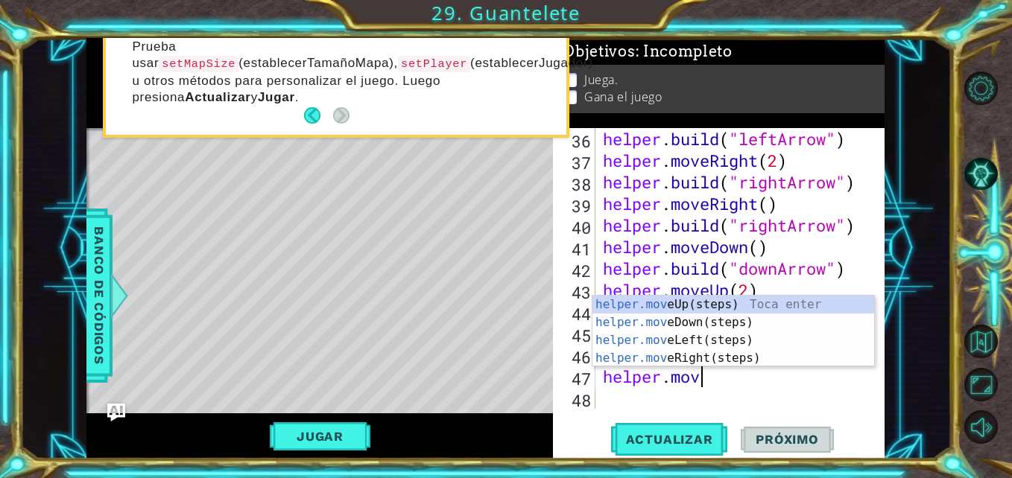
type textarea "helper.move"
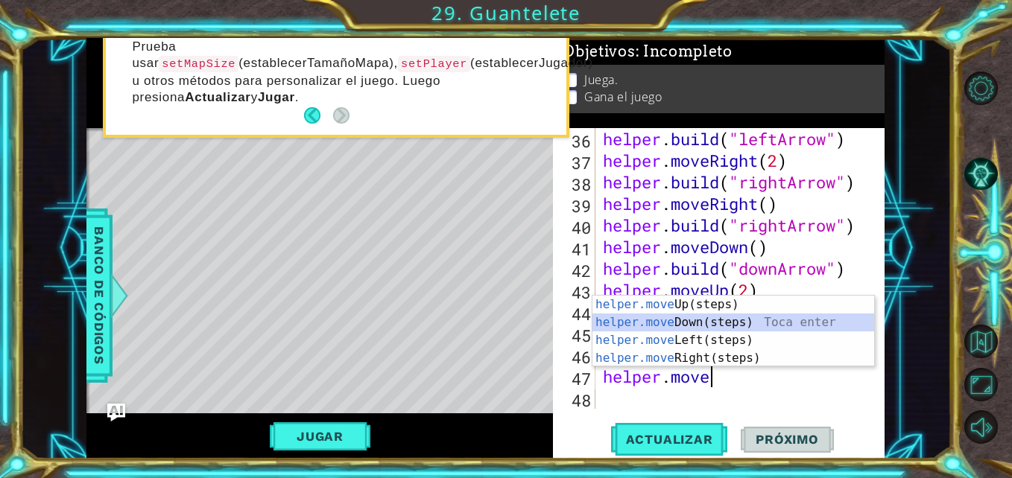
click at [696, 321] on div "helper.move Up(steps) Toca enter helper.move Down(steps) Toca enter helper.move…" at bounding box center [733, 349] width 282 height 107
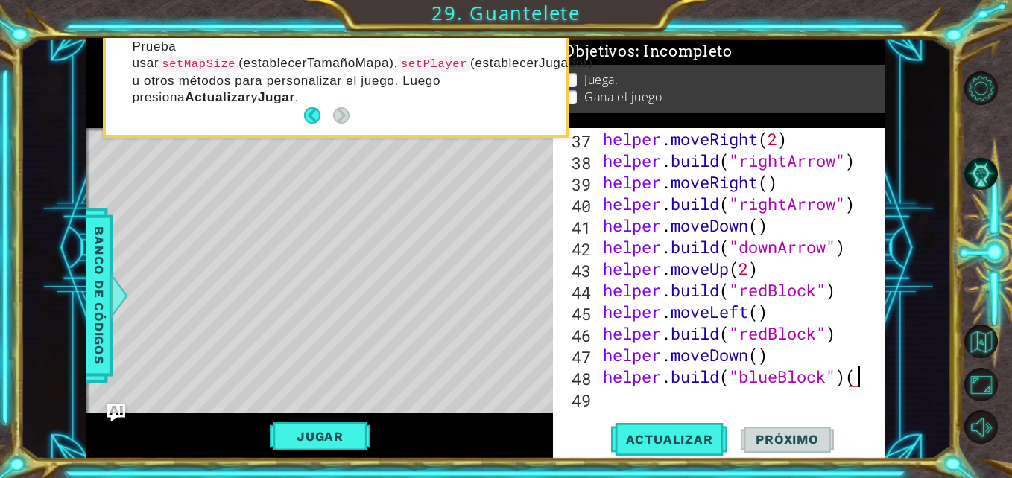
scroll to position [0, 10]
click at [629, 445] on span "Actualizar" at bounding box center [669, 439] width 117 height 15
click at [103, 262] on span "Banco de códigos" at bounding box center [99, 296] width 24 height 154
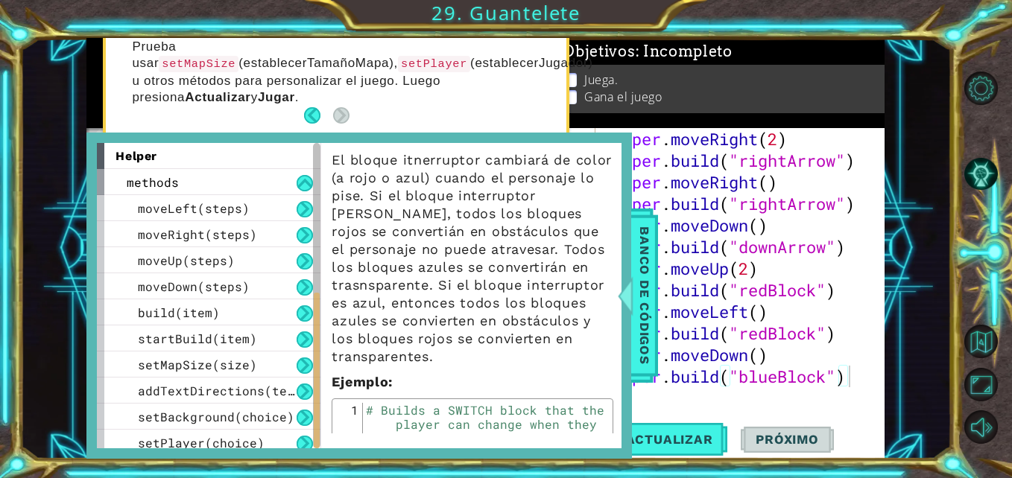
scroll to position [37, 0]
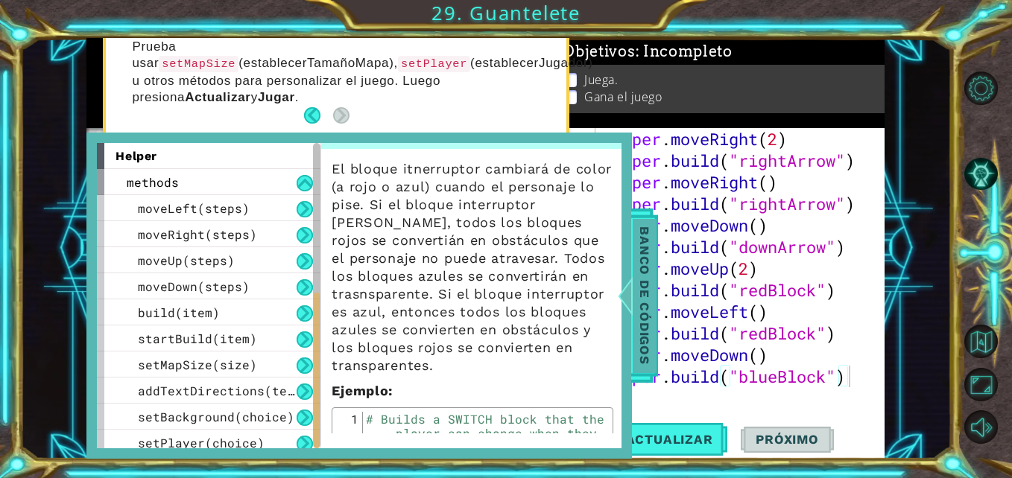
click at [626, 296] on div at bounding box center [625, 295] width 19 height 45
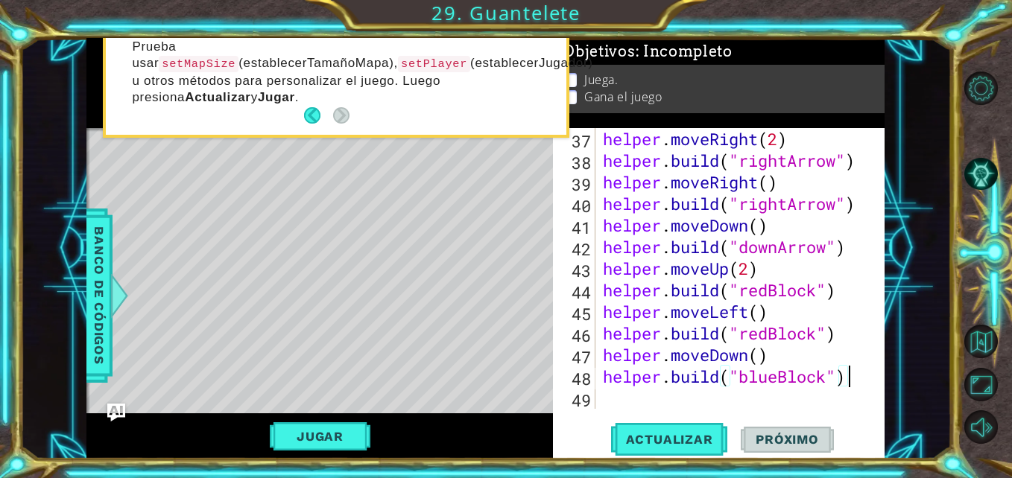
click at [603, 373] on div "helper . moveRight ( 2 ) helper . build ( "rightArrow" ) helper . moveRight ( )…" at bounding box center [738, 290] width 277 height 324
click at [775, 375] on div "helper . moveRight ( 2 ) helper . build ( "rightArrow" ) helper . moveRight ( )…" at bounding box center [738, 290] width 277 height 324
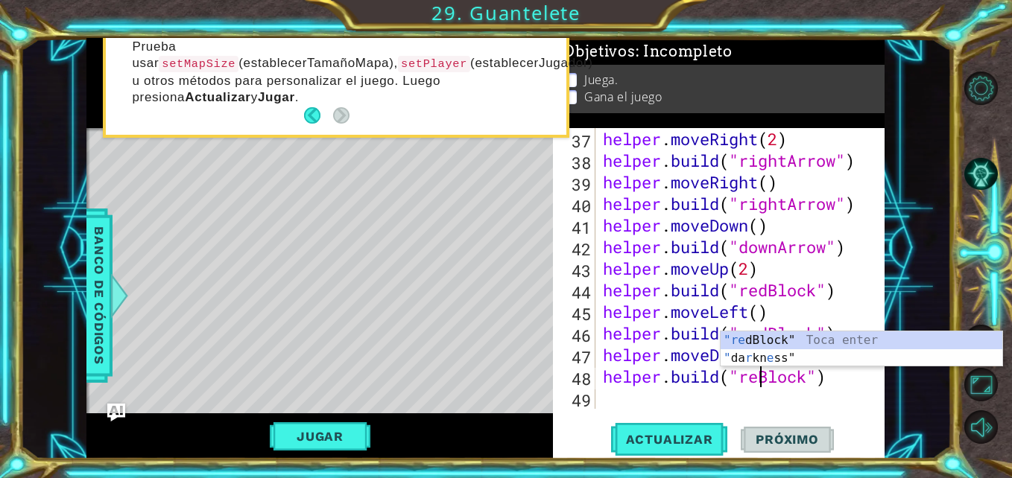
scroll to position [0, 8]
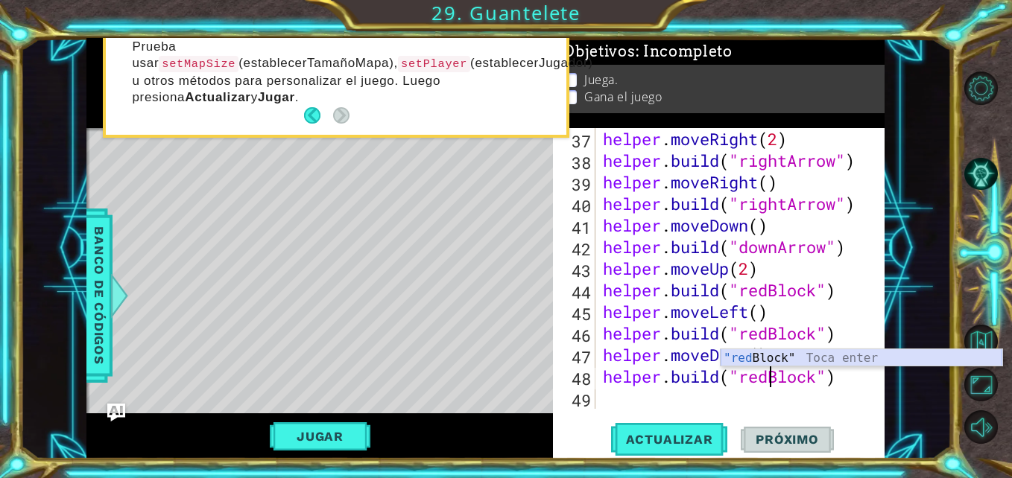
click at [758, 356] on div ""red Block" Toca enter" at bounding box center [861, 376] width 282 height 54
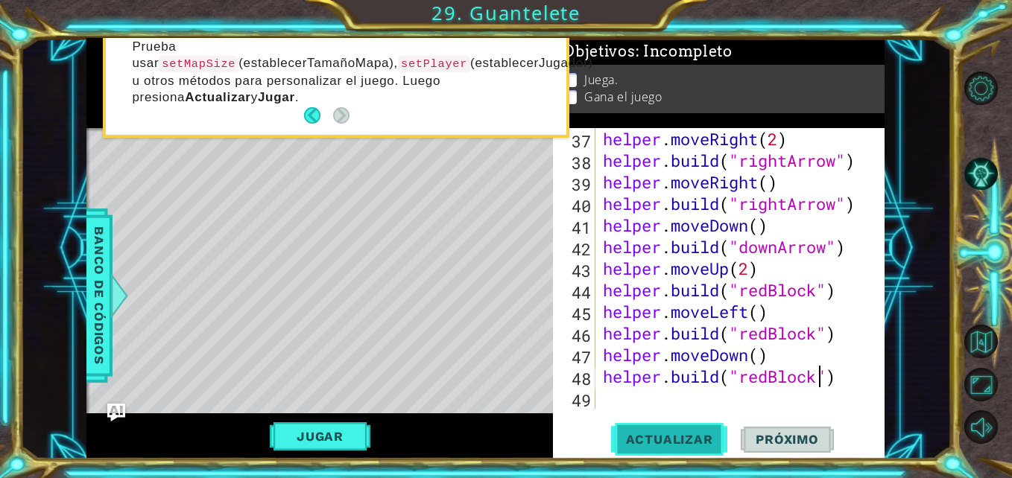
type textarea "[DOMAIN_NAME]("redBlock")"
click at [702, 430] on button "Actualizar" at bounding box center [669, 439] width 117 height 33
click at [622, 388] on div "helper . moveRight ( 2 ) helper . build ( "rightArrow" ) helper . moveRight ( )…" at bounding box center [738, 290] width 277 height 324
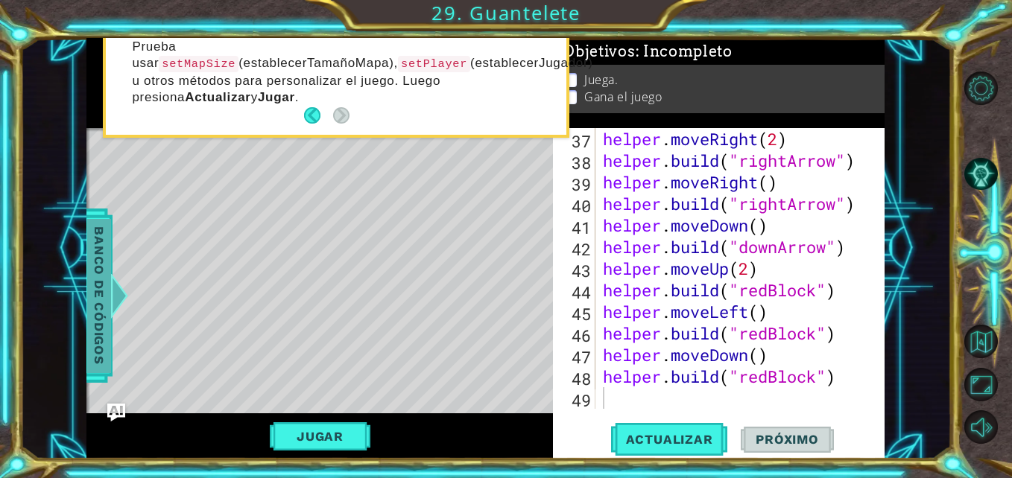
click at [99, 289] on span "Banco de códigos" at bounding box center [99, 296] width 24 height 154
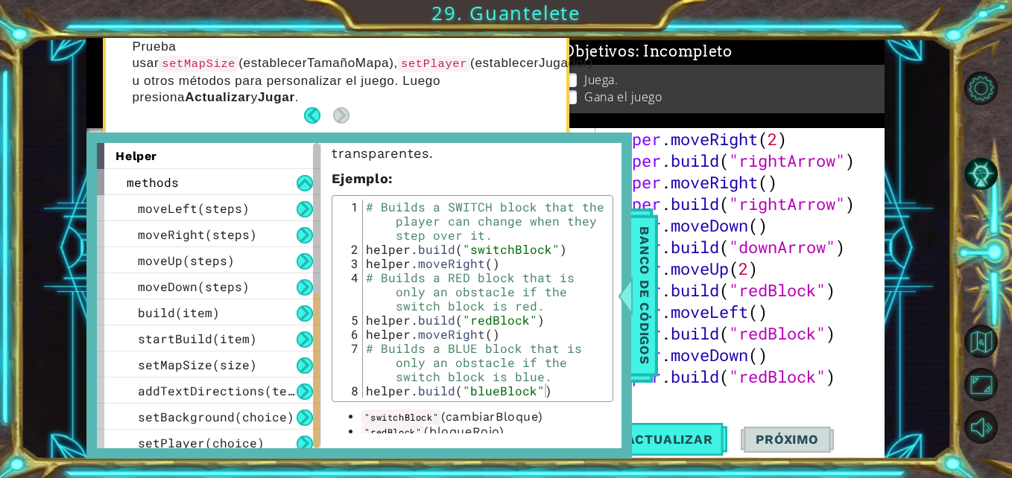
scroll to position [250, 0]
click at [623, 294] on div at bounding box center [625, 295] width 19 height 45
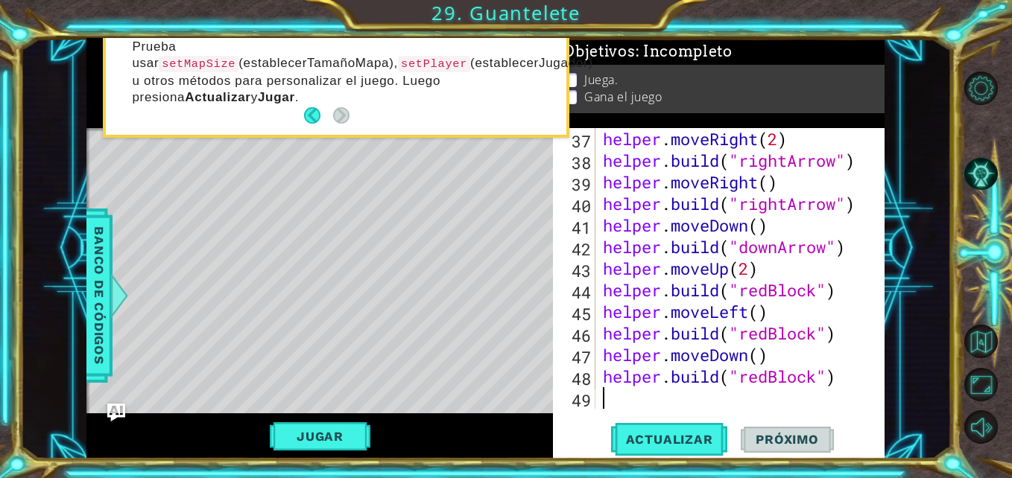
click at [642, 399] on div "helper . moveRight ( 2 ) helper . build ( "rightArrow" ) helper . moveRight ( )…" at bounding box center [738, 290] width 277 height 324
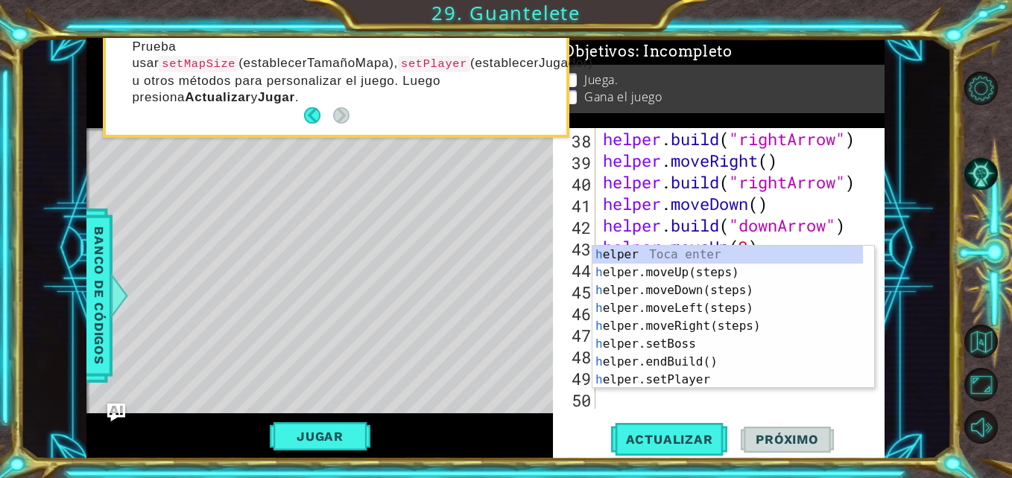
scroll to position [864, 0]
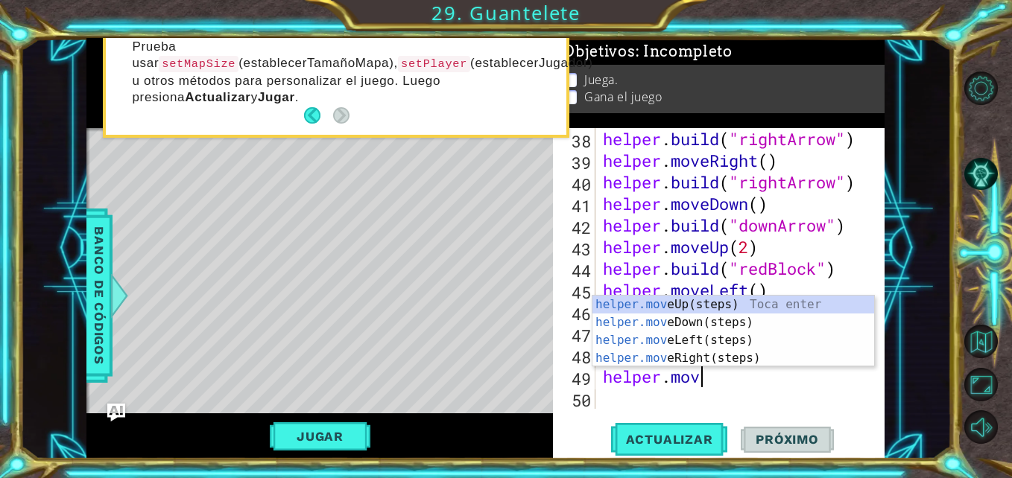
type textarea "helper.move"
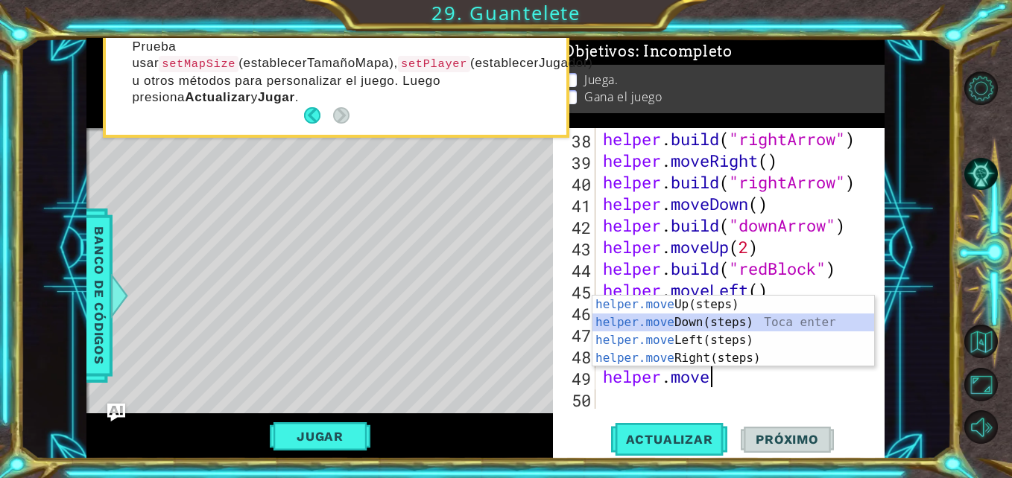
click at [658, 320] on div "helper.move Up(steps) Toca enter helper.move Down(steps) Toca enter helper.move…" at bounding box center [733, 349] width 282 height 107
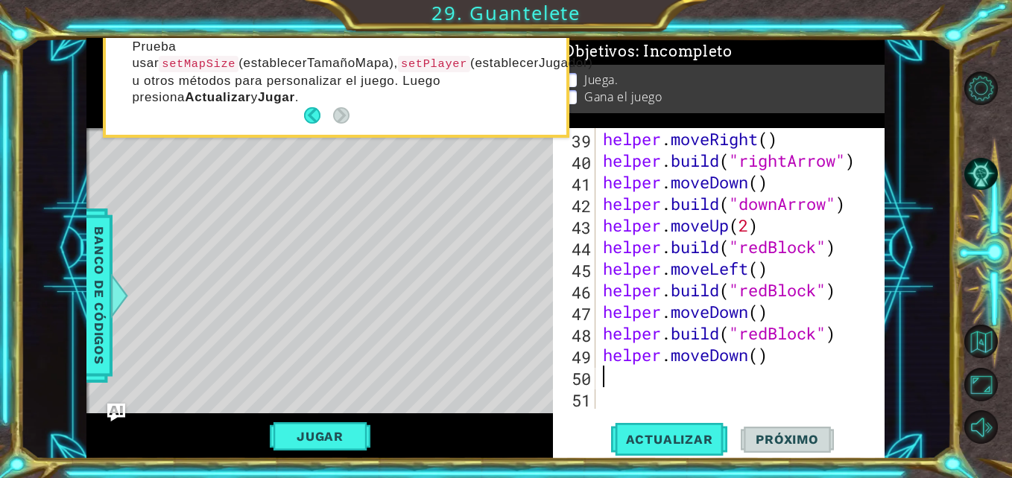
scroll to position [886, 0]
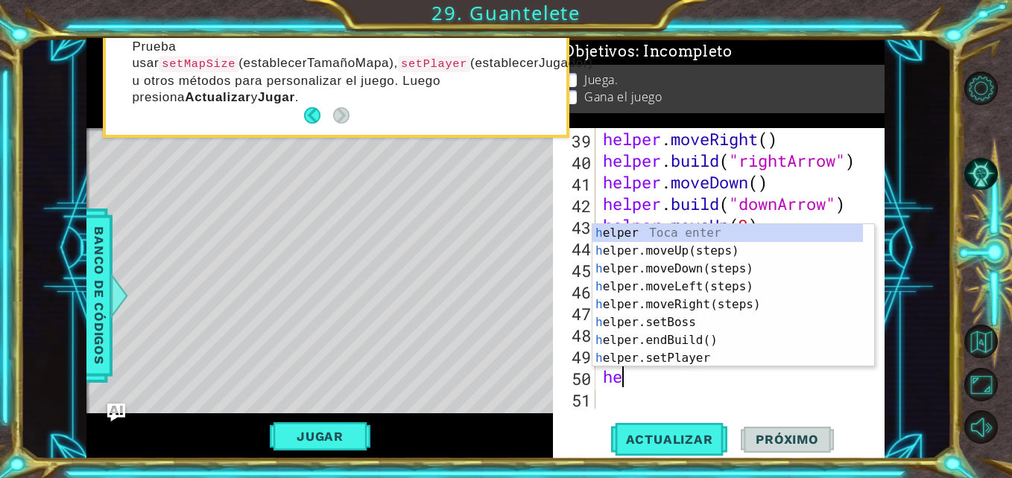
type textarea "he"
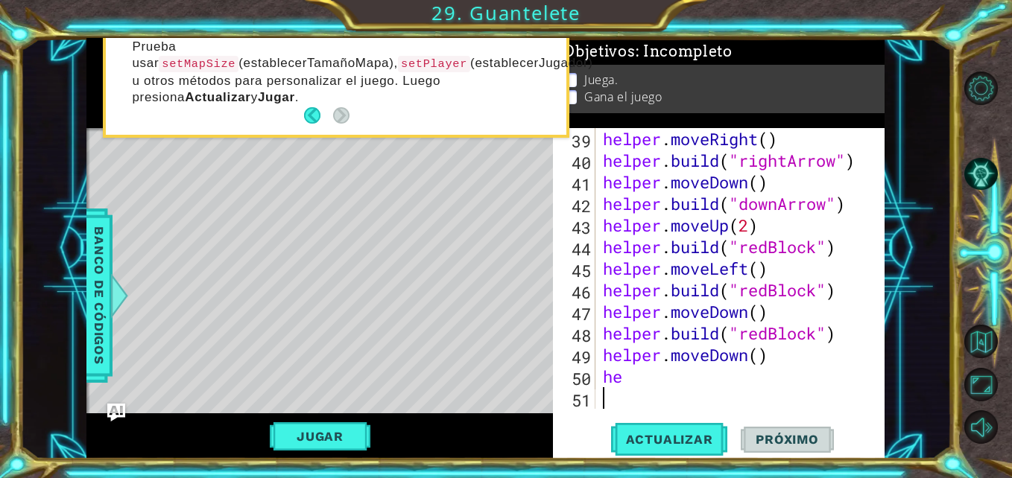
click at [679, 391] on div "helper . moveRight ( ) helper . build ( "rightArrow" ) helper . moveDown ( ) he…" at bounding box center [738, 290] width 277 height 324
click at [676, 381] on div "helper . moveRight ( ) helper . build ( "rightArrow" ) helper . moveDown ( ) he…" at bounding box center [738, 290] width 277 height 324
type textarea "h"
click at [750, 356] on div "helper . moveRight ( ) helper . build ( "rightArrow" ) helper . moveDown ( ) he…" at bounding box center [738, 290] width 277 height 324
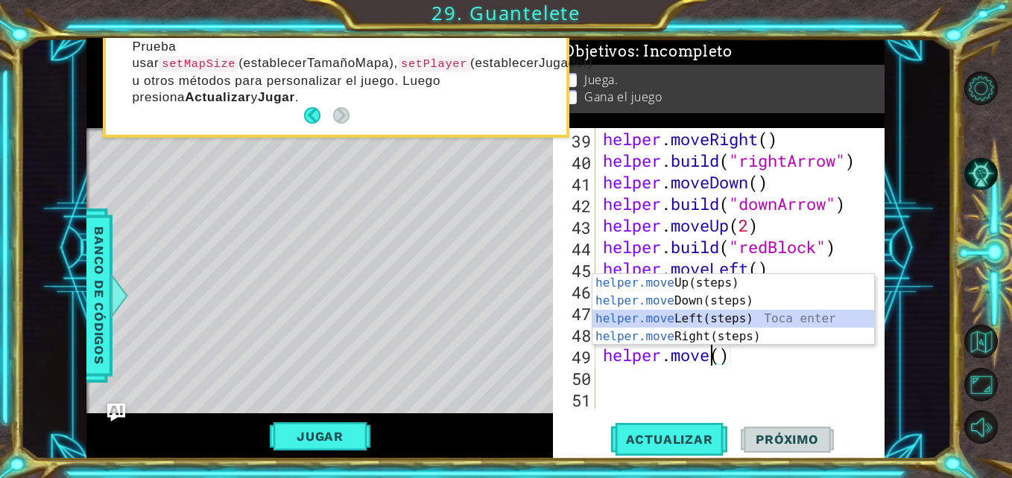
click at [678, 317] on div "helper.move Up(steps) Toca enter helper.move Down(steps) Toca enter helper.move…" at bounding box center [733, 327] width 282 height 107
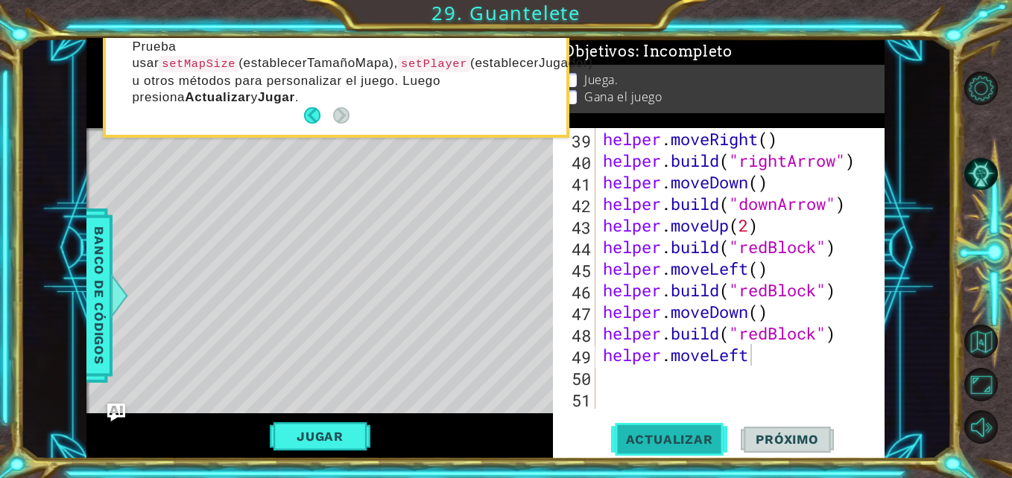
click at [666, 434] on span "Actualizar" at bounding box center [669, 439] width 117 height 15
type textarea "helper.moveLeft()"
click at [684, 434] on span "Actualizar" at bounding box center [669, 439] width 117 height 15
click at [645, 378] on div "helper . moveRight ( ) helper . build ( "rightArrow" ) helper . moveDown ( ) he…" at bounding box center [738, 290] width 277 height 324
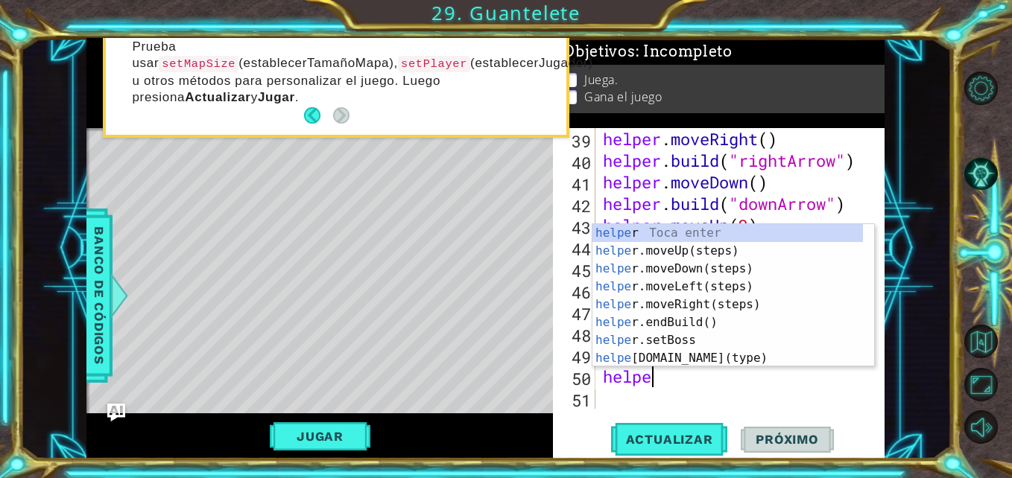
scroll to position [0, 2]
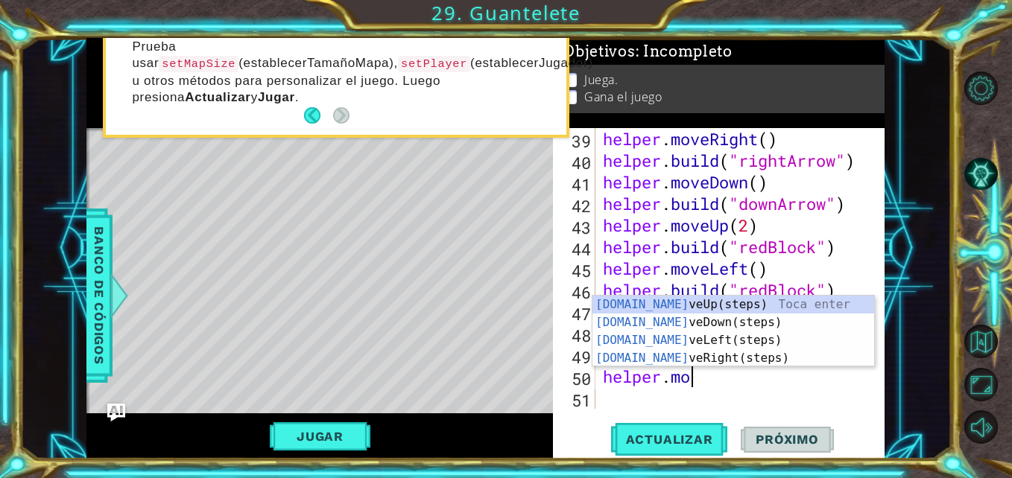
type textarea "helper.move"
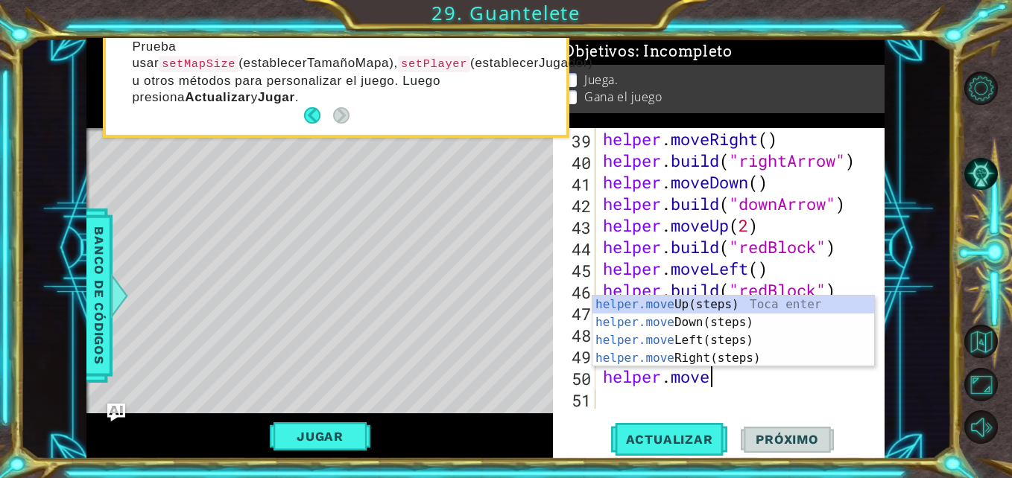
scroll to position [0, 4]
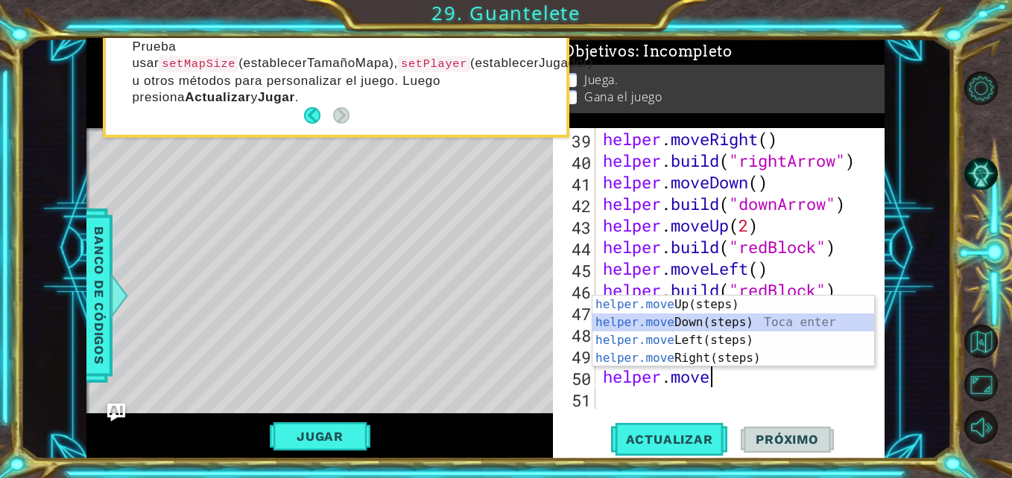
click at [691, 320] on div "helper.move Up(steps) Toca enter helper.move Down(steps) Toca enter helper.move…" at bounding box center [733, 349] width 282 height 107
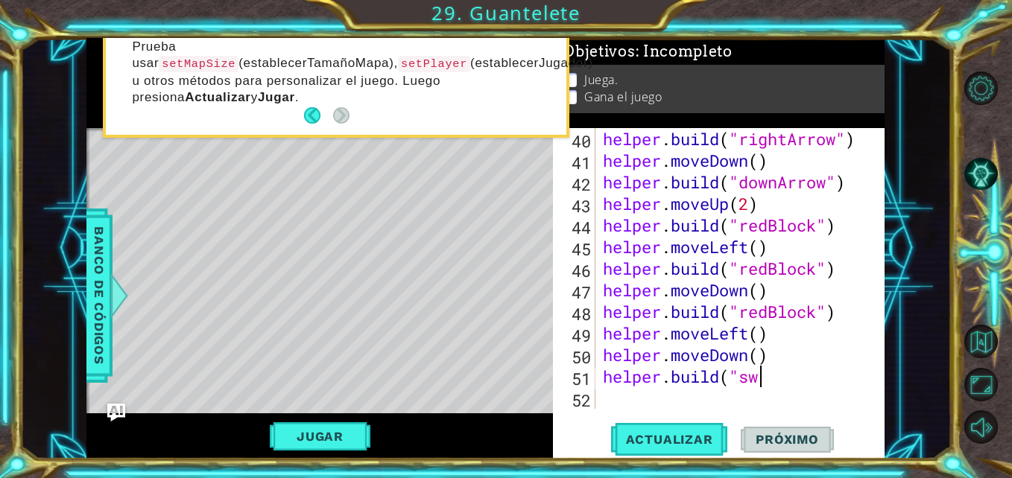
scroll to position [0, 7]
click at [115, 289] on div at bounding box center [119, 295] width 19 height 45
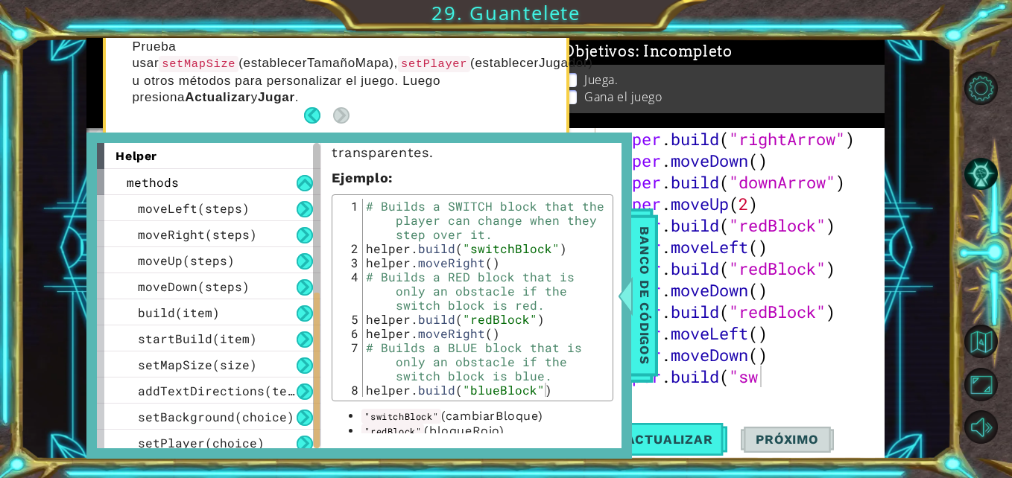
click at [763, 381] on div "helper . build ( "rightArrow" ) helper . moveDown ( ) helper . build ( "downArr…" at bounding box center [738, 290] width 277 height 324
click at [763, 381] on div "helper . build ( "rightArrow" ) helper . moveDown ( ) helper . build ( "downArr…" at bounding box center [735, 268] width 270 height 281
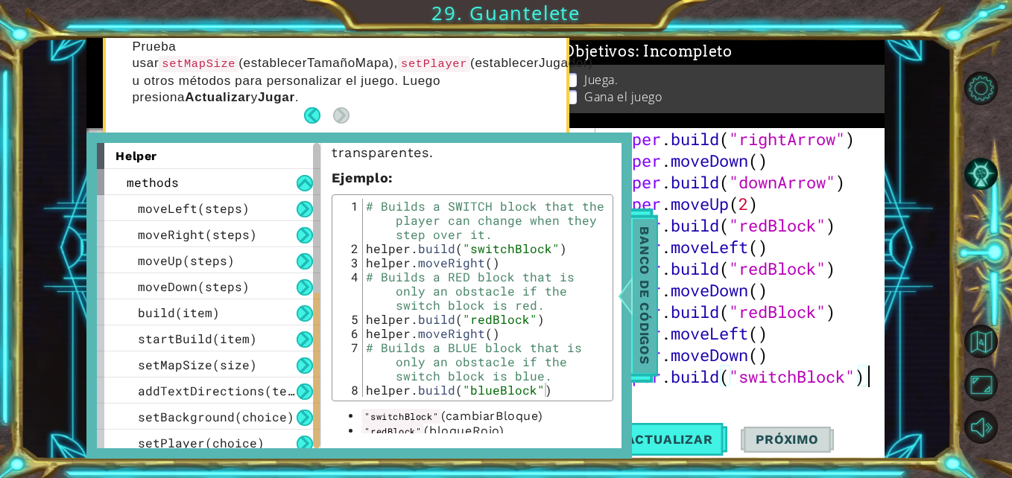
type textarea "helper.build("switchBlock")"
click at [628, 296] on div at bounding box center [625, 295] width 19 height 45
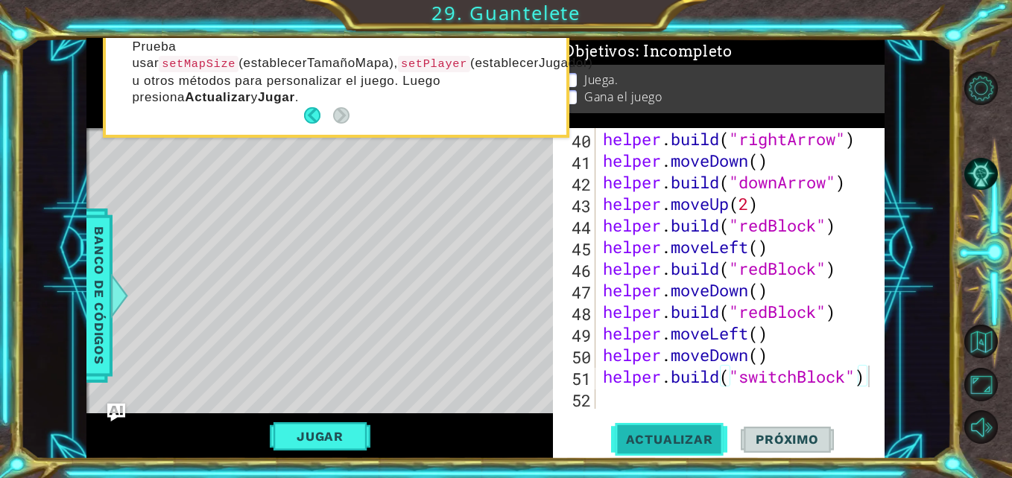
click at [686, 445] on span "Actualizar" at bounding box center [669, 439] width 117 height 15
click at [612, 398] on div "helper . build ( "rightArrow" ) helper . moveDown ( ) helper . build ( "downArr…" at bounding box center [738, 290] width 277 height 324
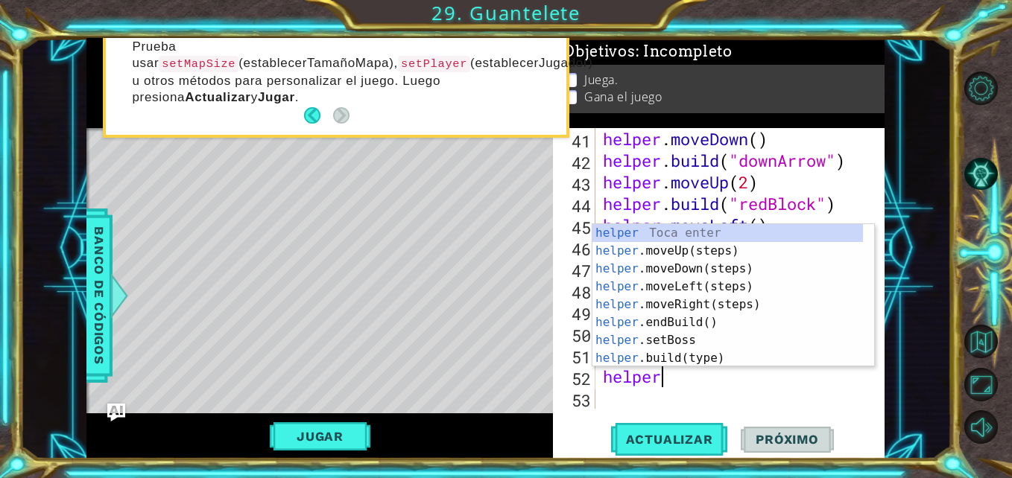
scroll to position [0, 2]
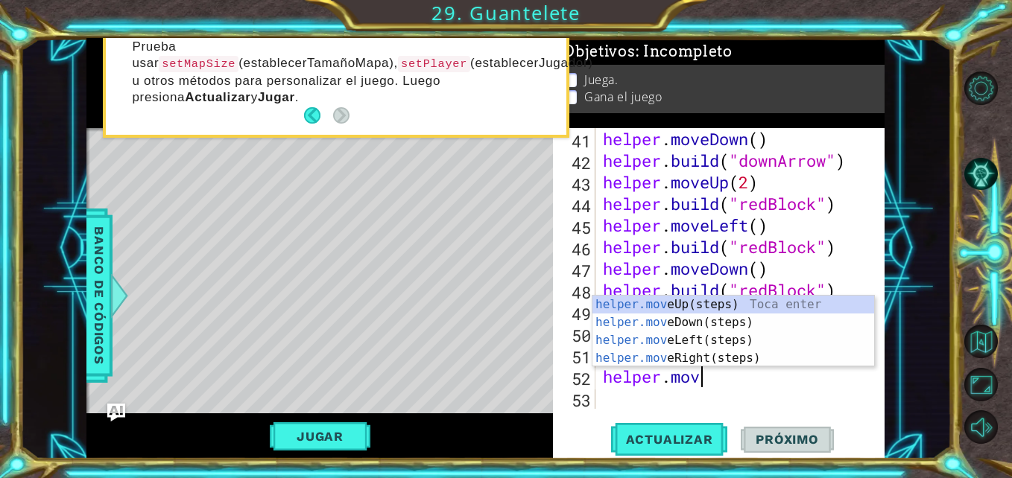
type textarea "helper.move"
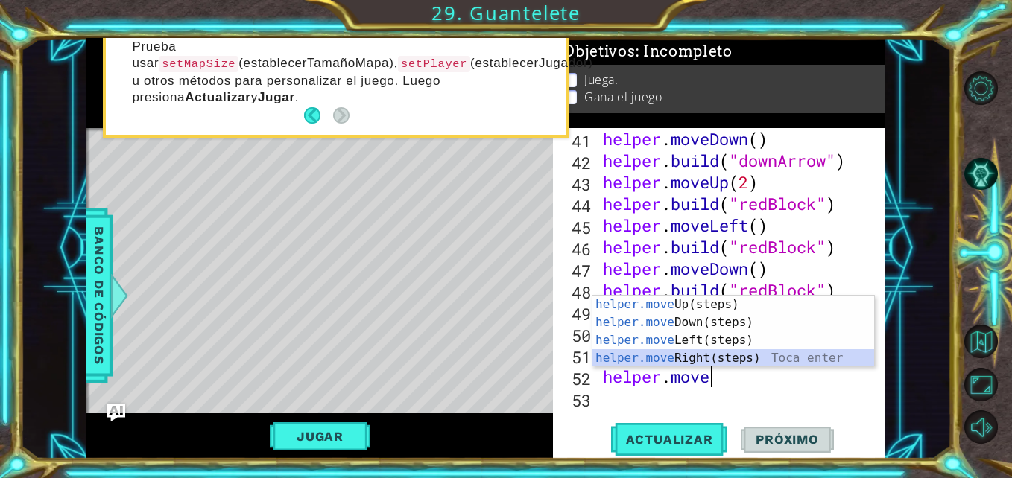
click at [667, 352] on div "helper.move Up(steps) Toca enter helper.move Down(steps) Toca enter helper.move…" at bounding box center [733, 349] width 282 height 107
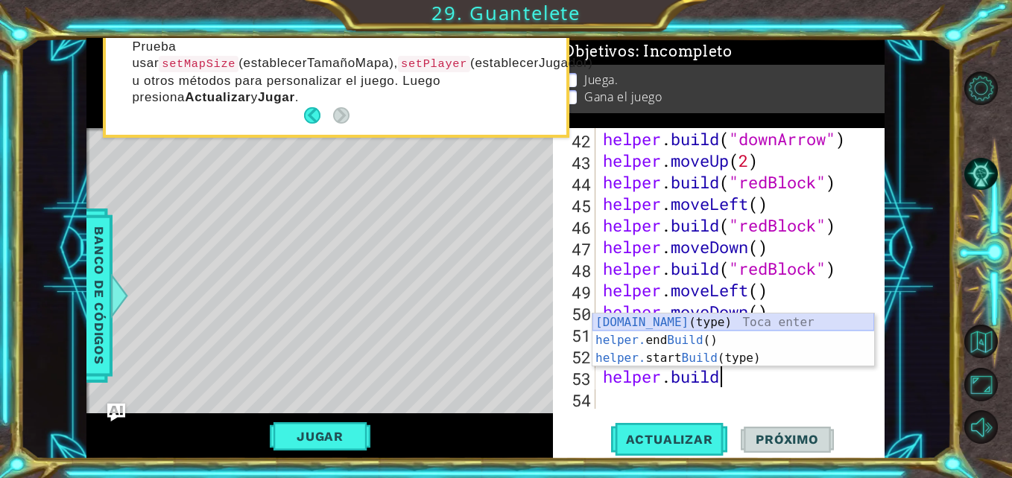
click at [676, 320] on div "[DOMAIN_NAME] (type) Toca enter helper. end Build () Toca enter helper. start B…" at bounding box center [733, 358] width 282 height 89
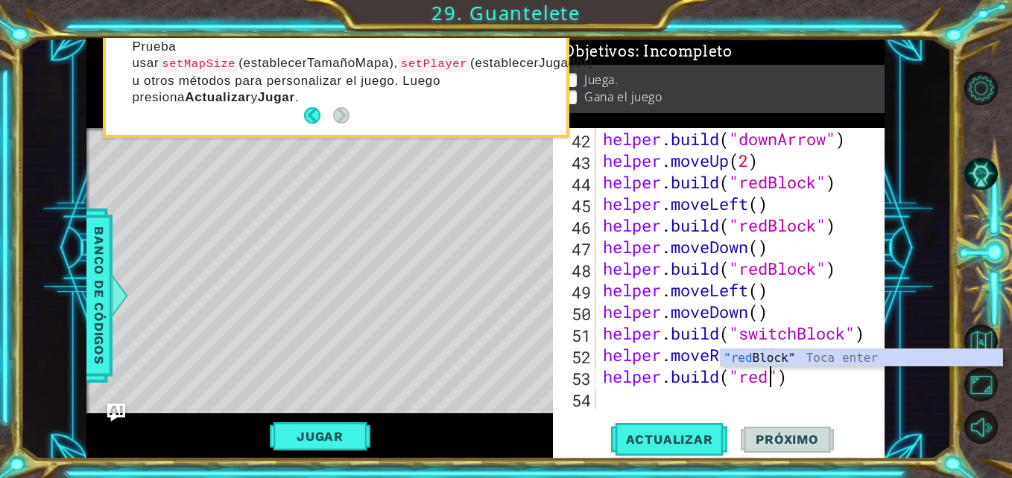
scroll to position [0, 7]
click at [761, 365] on div ""red Block" Toca enter" at bounding box center [861, 376] width 282 height 54
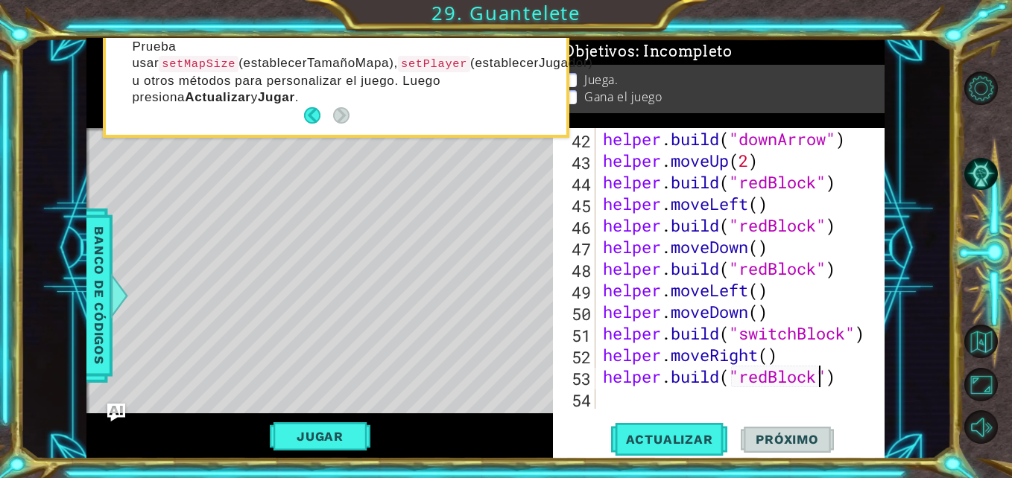
type textarea "[DOMAIN_NAME]("redBlock")"
click at [642, 399] on div "helper . build ( "downArrow" ) helper . moveUp ( 2 ) helper . build ( "redBlock…" at bounding box center [738, 290] width 277 height 324
click at [639, 442] on span "Actualizar" at bounding box center [669, 439] width 117 height 15
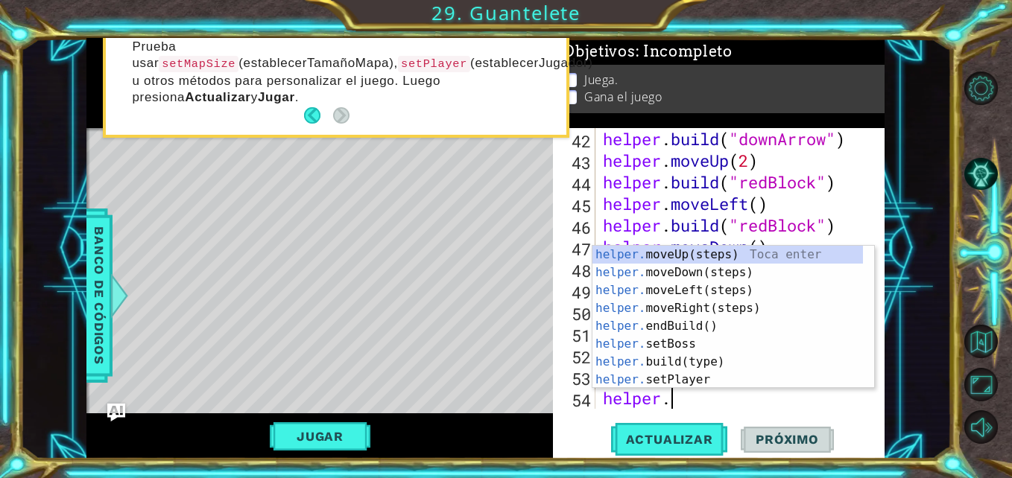
type textarea "helper.move"
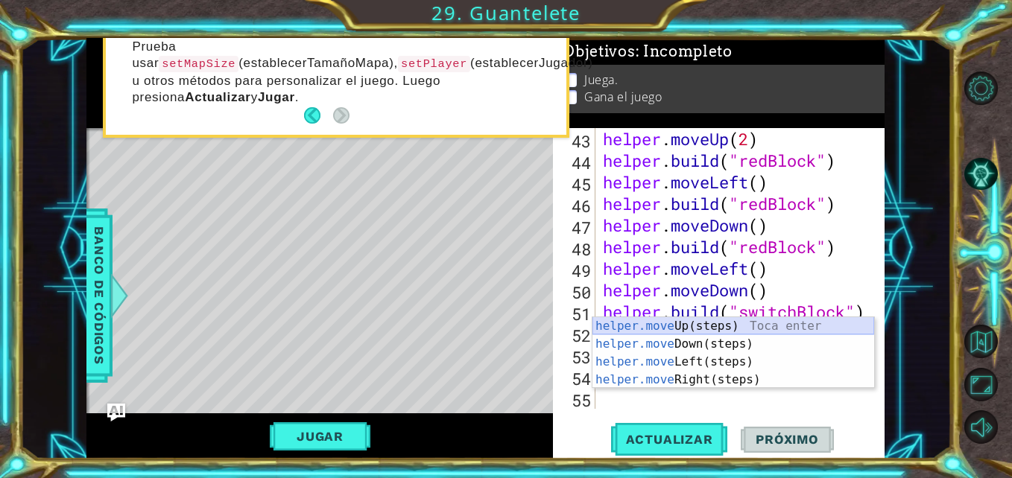
scroll to position [972, 0]
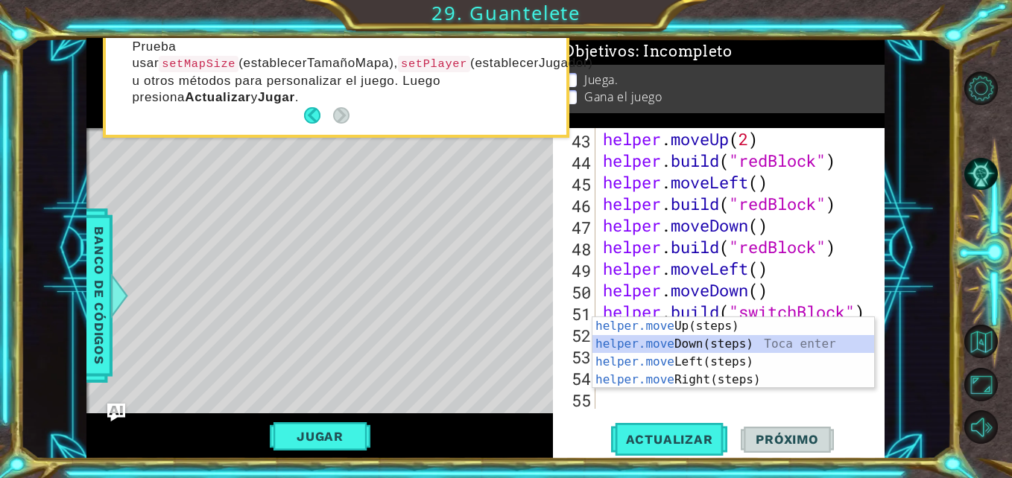
click at [659, 340] on div "helper.move Up(steps) Toca enter helper.move Down(steps) Toca enter helper.move…" at bounding box center [733, 370] width 282 height 107
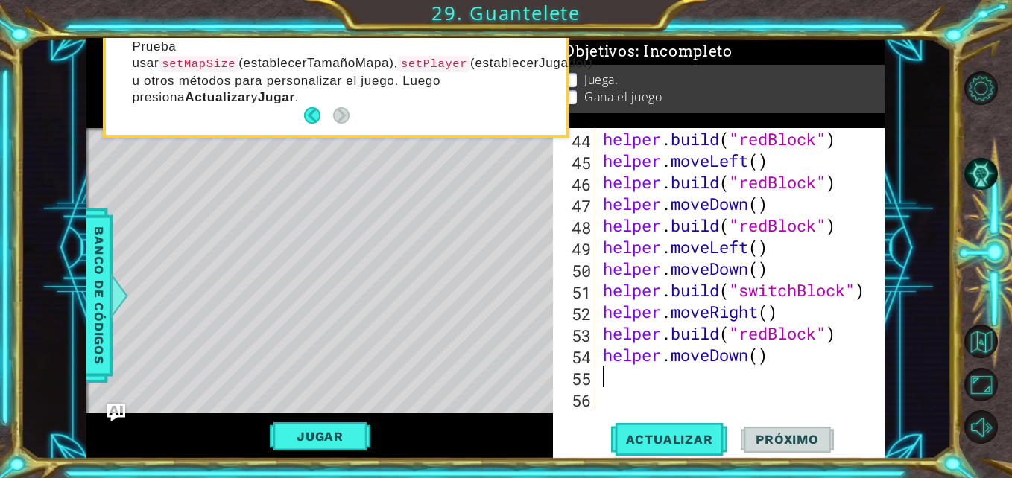
scroll to position [994, 0]
click at [663, 428] on button "Actualizar" at bounding box center [669, 439] width 117 height 33
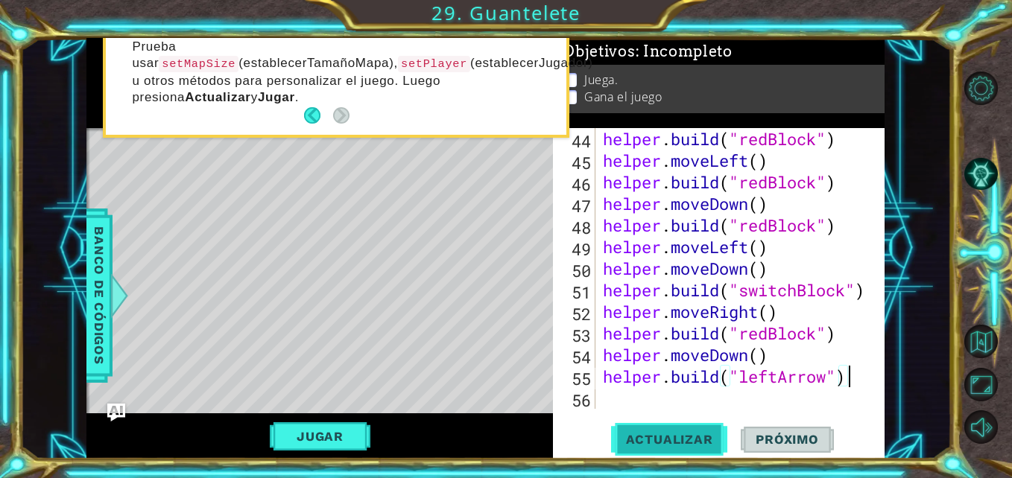
type textarea "[DOMAIN_NAME]("leftArrow")"
click at [677, 434] on span "Actualizar" at bounding box center [669, 439] width 117 height 15
click at [609, 378] on div "helper . build ( "redBlock" ) helper . moveLeft ( ) helper . build ( "redBlock"…" at bounding box center [738, 290] width 277 height 324
click at [603, 378] on div "helper . build ( "redBlock" ) helper . moveLeft ( ) helper . build ( "redBlock"…" at bounding box center [738, 290] width 277 height 324
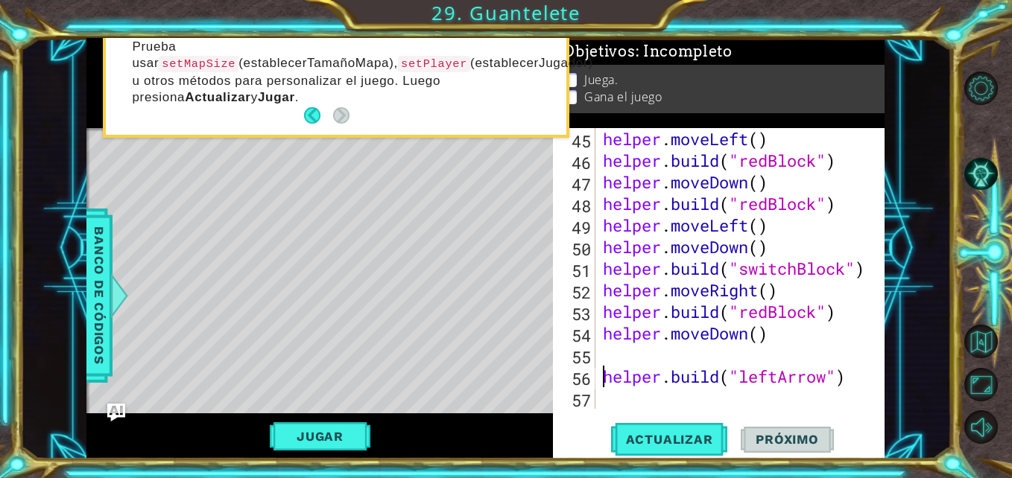
scroll to position [1015, 0]
click at [617, 358] on div "helper . moveLeft ( ) helper . build ( "redBlock" ) helper . moveDown ( ) helpe…" at bounding box center [738, 290] width 277 height 324
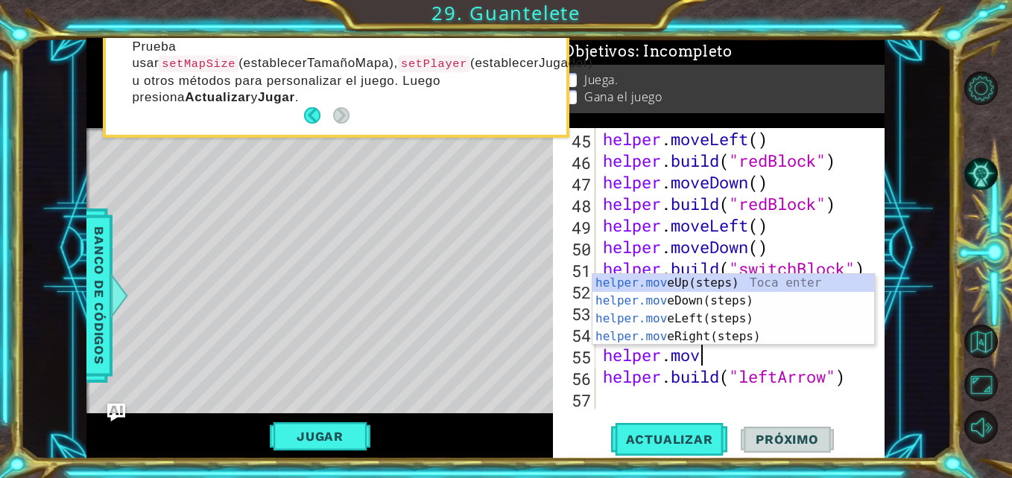
type textarea "helper.move"
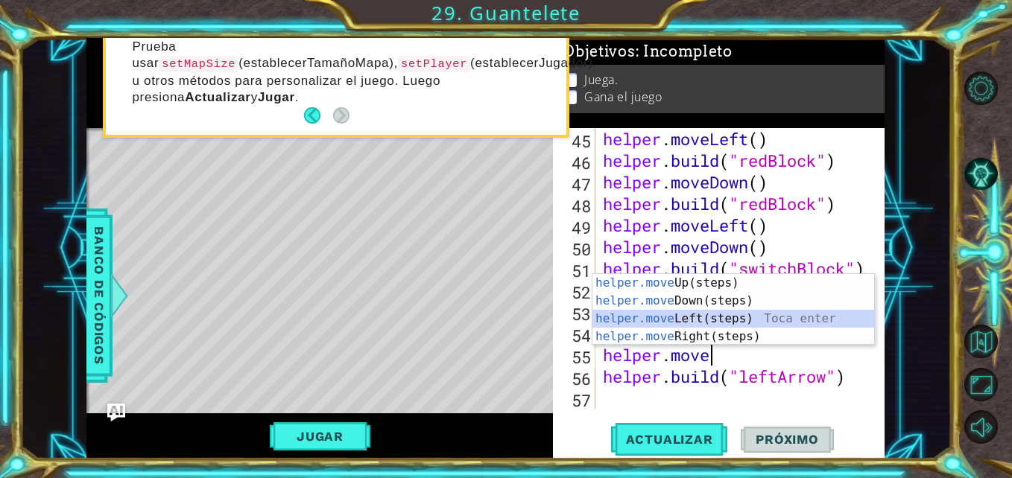
click at [663, 319] on div "helper.move Up(steps) Toca enter helper.move Down(steps) Toca enter helper.move…" at bounding box center [733, 327] width 282 height 107
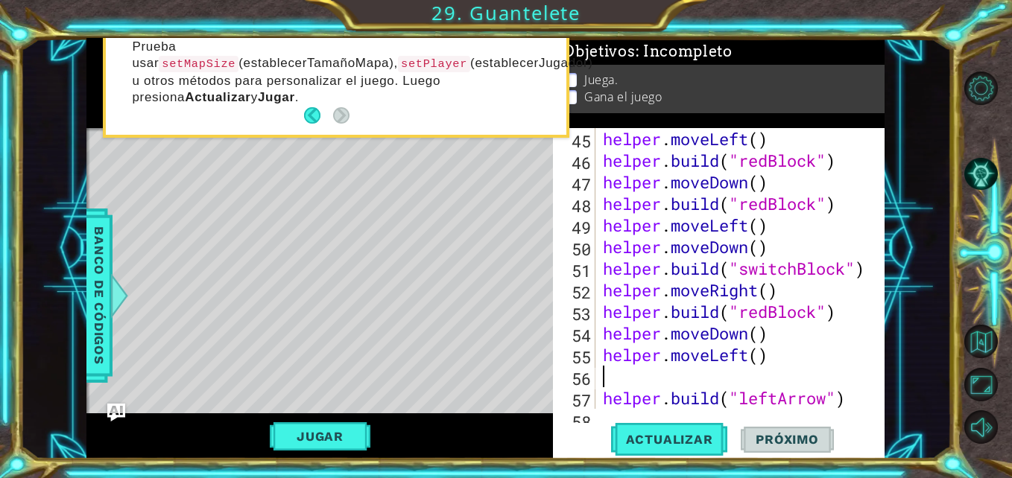
scroll to position [0, 0]
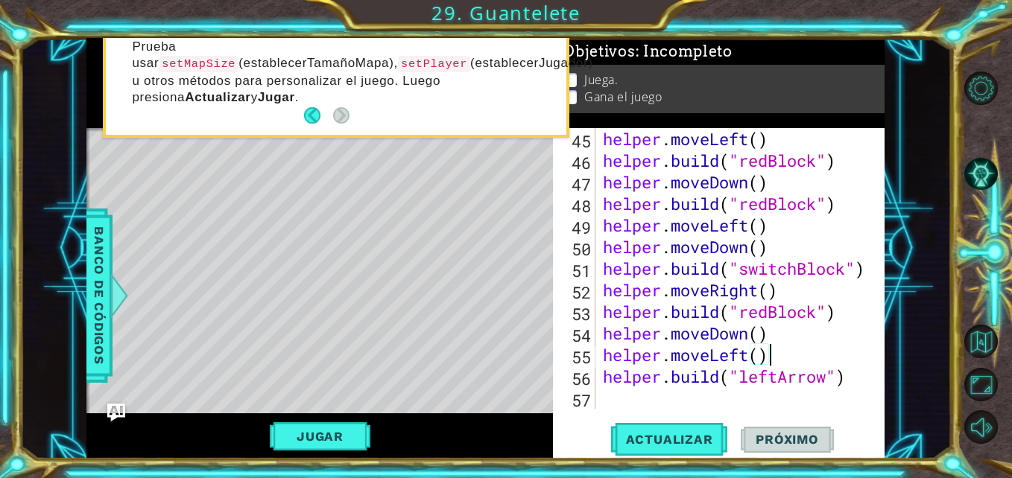
type textarea "helper.moveLeft()"
click at [599, 352] on div "helper.moveLeft() 45 46 47 48 49 50 51 52 53 54 55 56 57 helper . moveLeft ( ) …" at bounding box center [717, 268] width 328 height 281
click at [603, 354] on div "helper . moveLeft ( ) helper . build ( "redBlock" ) helper . moveDown ( ) helpe…" at bounding box center [738, 290] width 277 height 324
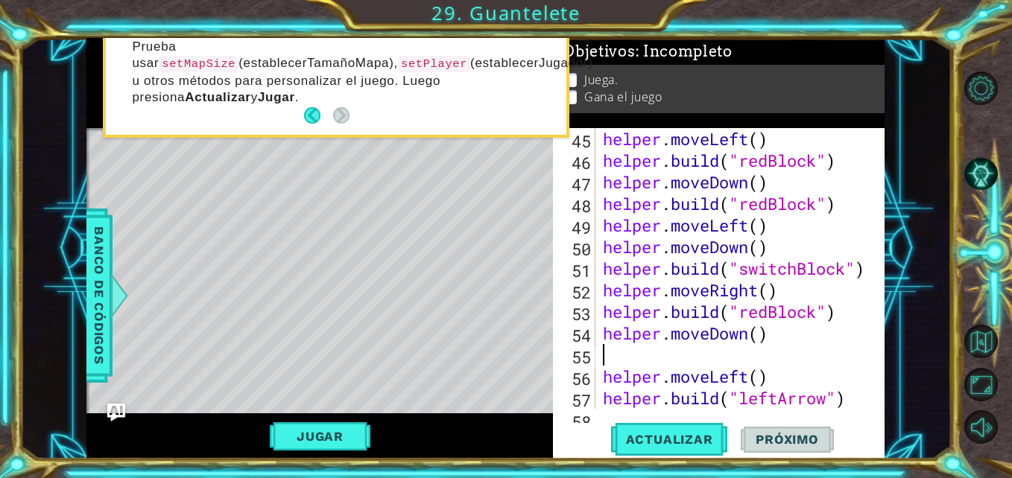
click at [614, 358] on div "helper . moveLeft ( ) helper . build ( "redBlock" ) helper . moveDown ( ) helpe…" at bounding box center [738, 290] width 277 height 324
click at [746, 356] on div "helper . moveLeft ( ) helper . build ( "redBlock" ) helper . moveDown ( ) helpe…" at bounding box center [738, 290] width 277 height 324
click at [604, 376] on div "helper . moveLeft ( ) helper . build ( "redBlock" ) helper . moveDown ( ) helpe…" at bounding box center [738, 290] width 277 height 324
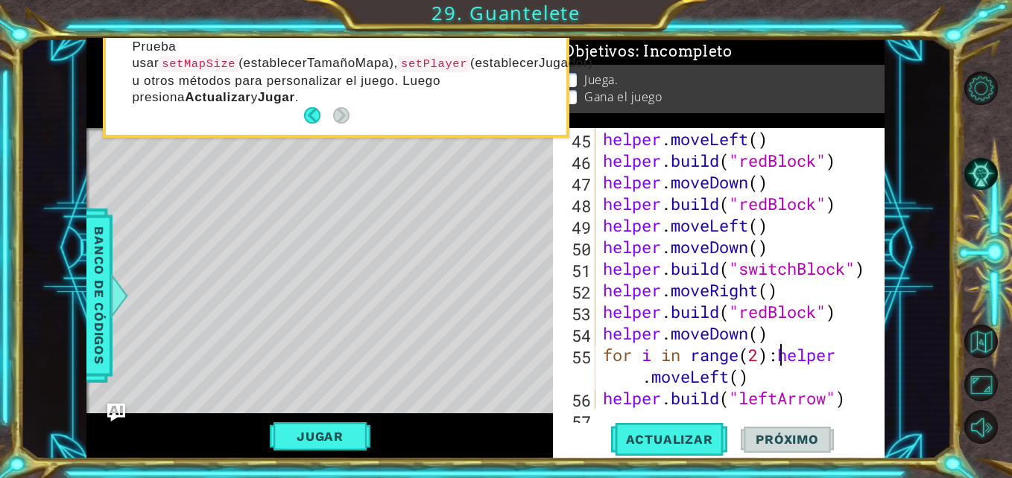
scroll to position [0, 7]
click at [604, 403] on div "helper . moveLeft ( ) helper . build ( "redBlock" ) helper . moveDown ( ) helpe…" at bounding box center [738, 290] width 277 height 324
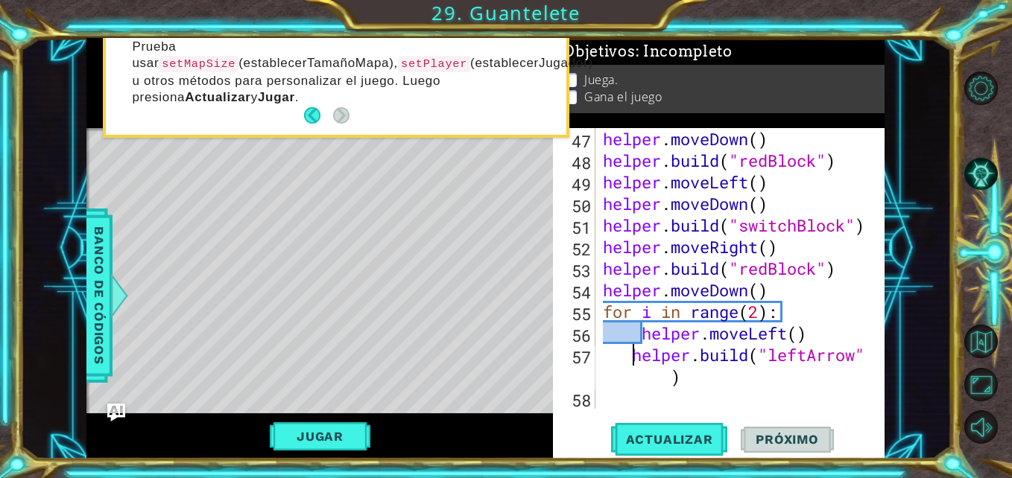
scroll to position [1058, 0]
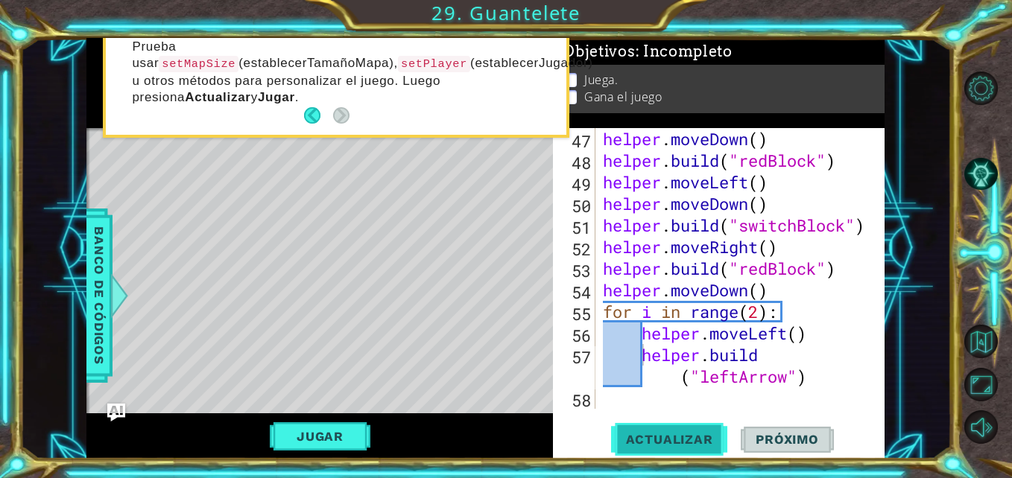
click at [660, 436] on span "Actualizar" at bounding box center [669, 439] width 117 height 15
click at [604, 307] on div "helper . moveDown ( ) helper . build ( "redBlock" ) helper . moveLeft ( ) helpe…" at bounding box center [738, 290] width 277 height 324
type textarea "for i in range(2):"
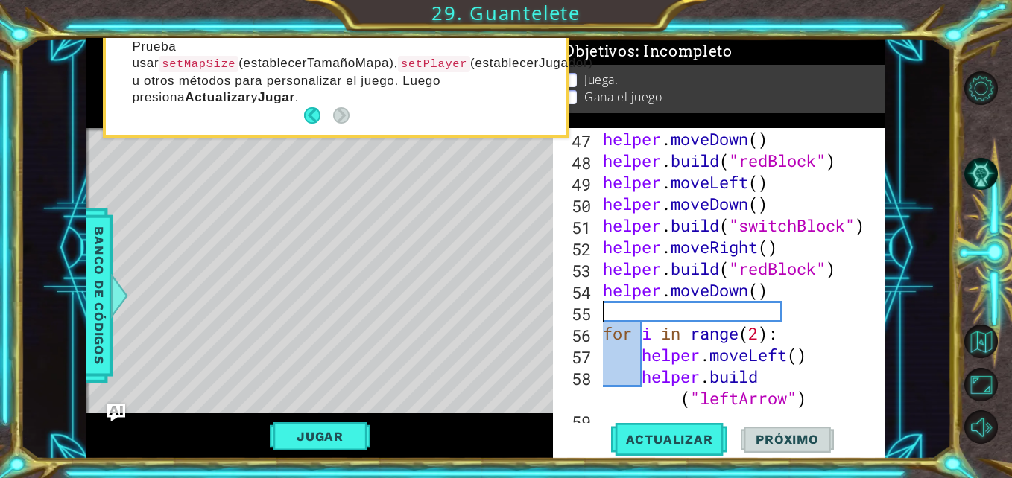
click at [615, 311] on div "helper . moveDown ( ) helper . build ( "redBlock" ) helper . moveLeft ( ) helpe…" at bounding box center [738, 290] width 277 height 324
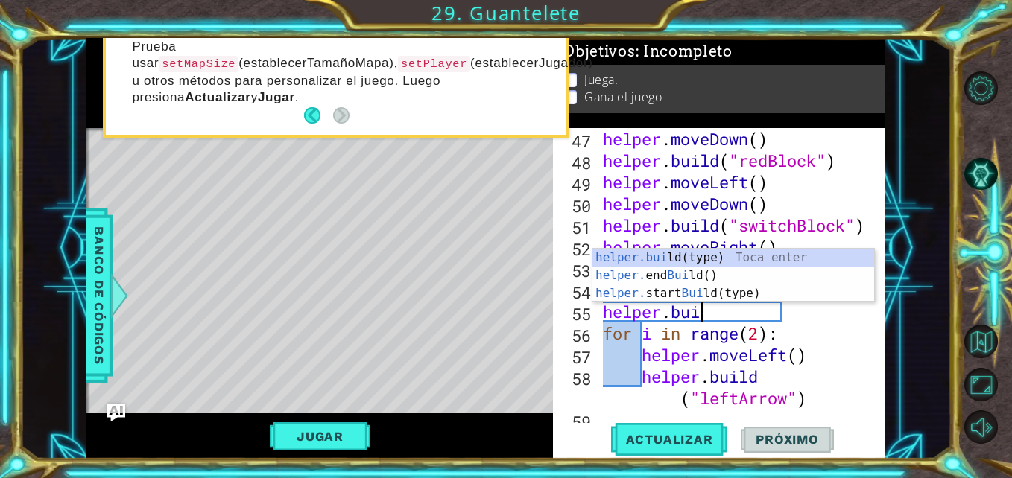
scroll to position [0, 4]
click at [624, 253] on div "helper.buil d(type) Toca enter helper. end Buil d() Toca enter helper. start Bu…" at bounding box center [733, 293] width 282 height 89
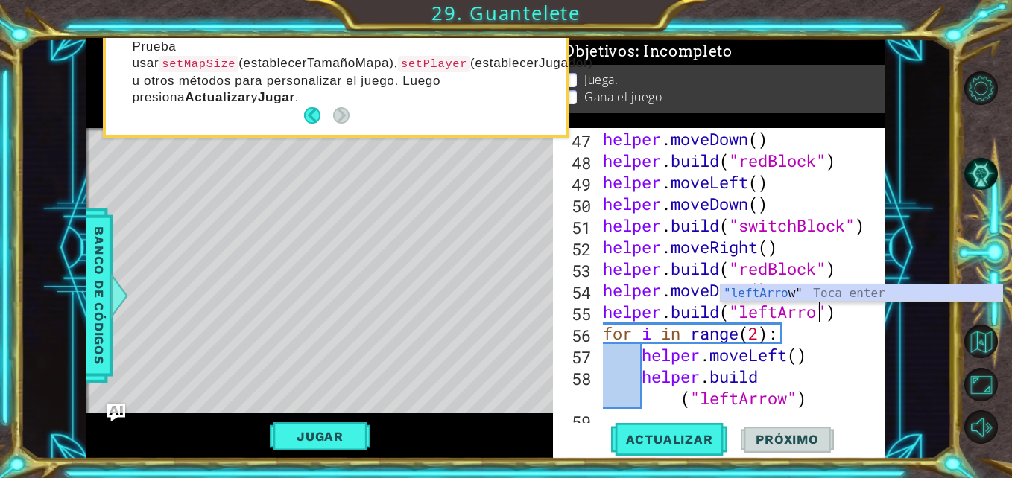
scroll to position [0, 10]
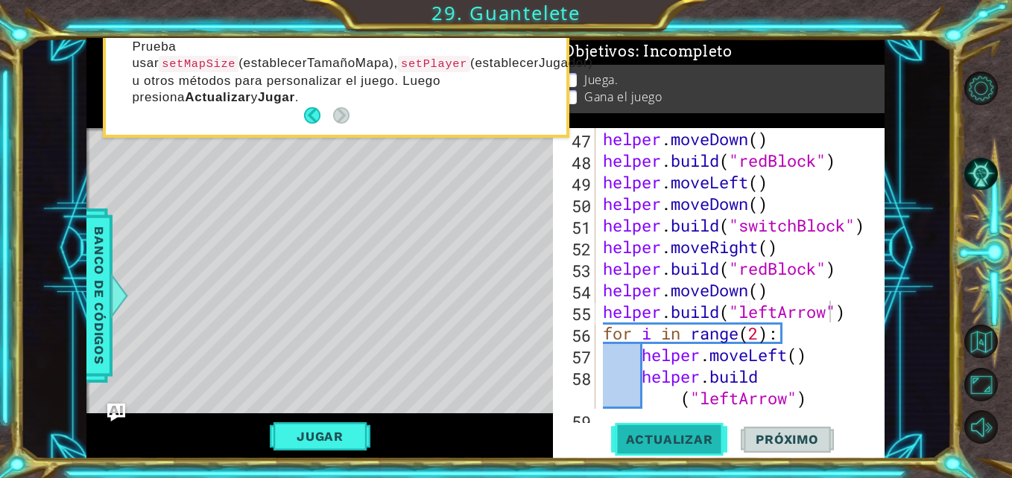
click at [648, 439] on span "Actualizar" at bounding box center [669, 439] width 117 height 15
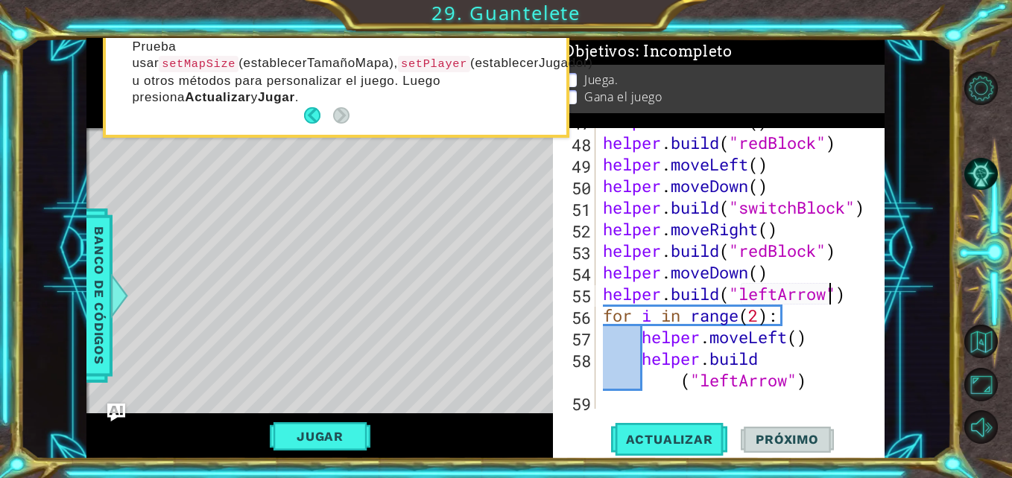
scroll to position [1080, 0]
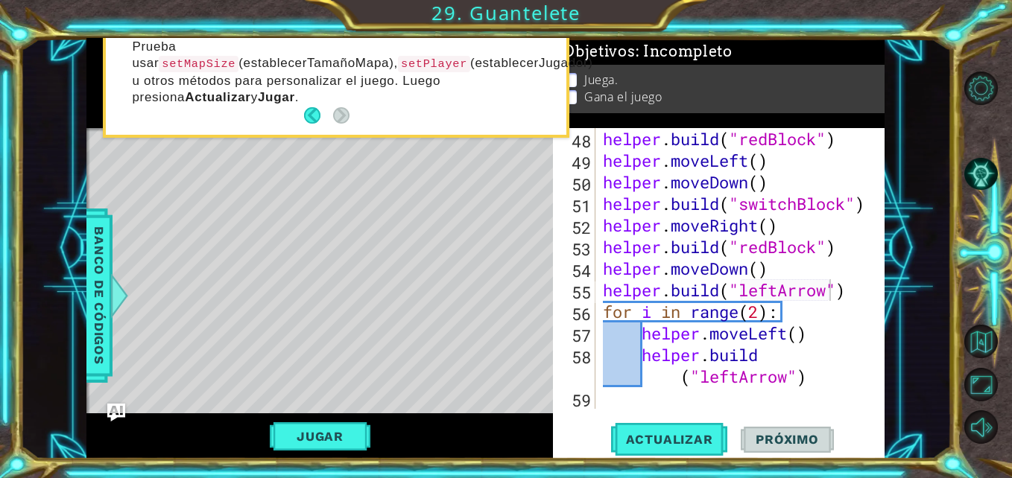
click at [723, 409] on div "helper.build("leftArrow") 48 49 50 51 52 53 54 55 56 57 58 59 helper . build ( …" at bounding box center [718, 293] width 331 height 331
click at [603, 310] on div "helper . build ( "redBlock" ) helper . moveLeft ( ) helper . moveDown ( ) helpe…" at bounding box center [738, 290] width 277 height 324
type textarea "for i in range(2):"
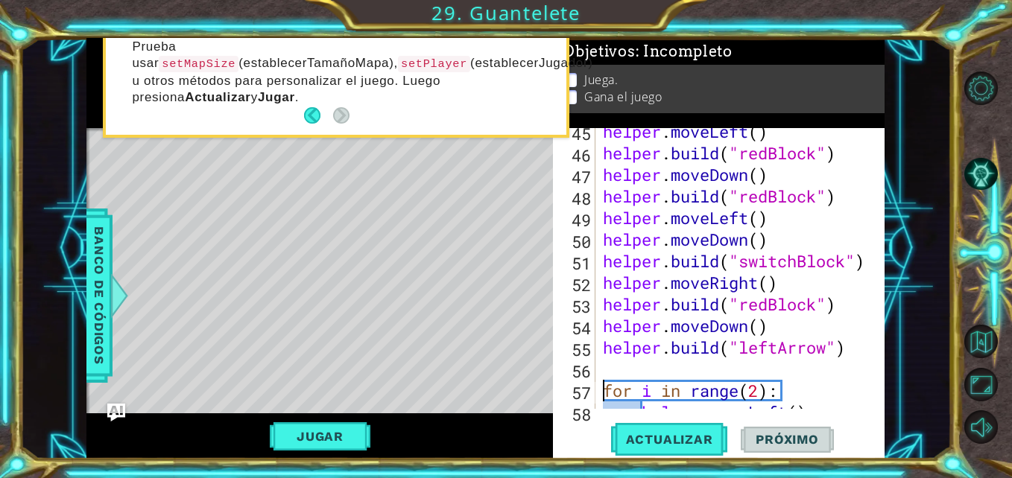
scroll to position [1102, 0]
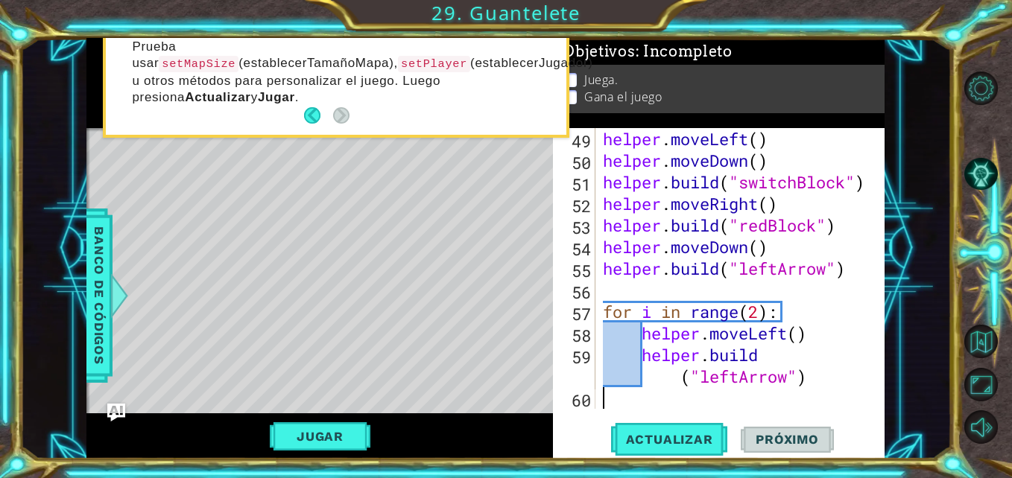
click at [684, 397] on div "helper . moveLeft ( ) helper . moveDown ( ) helper . build ( "switchBlock" ) he…" at bounding box center [738, 290] width 277 height 324
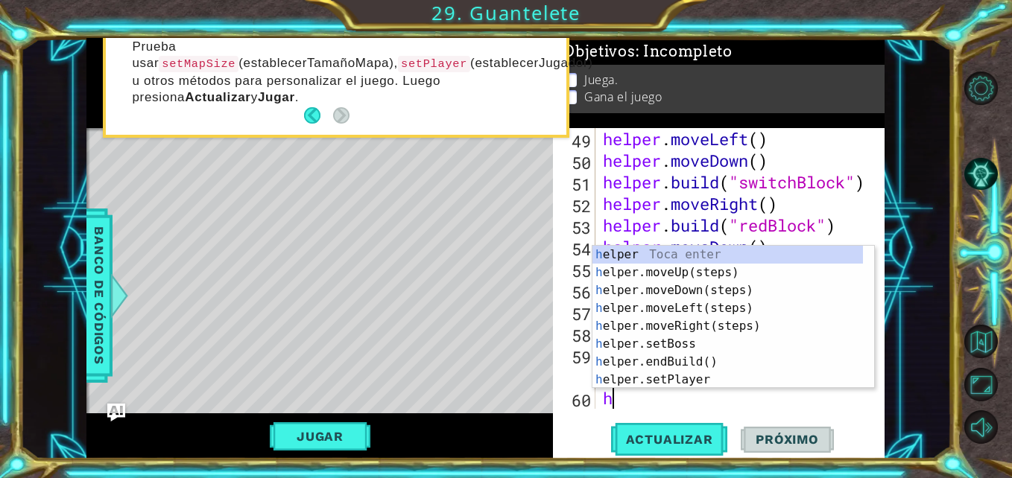
scroll to position [1123, 0]
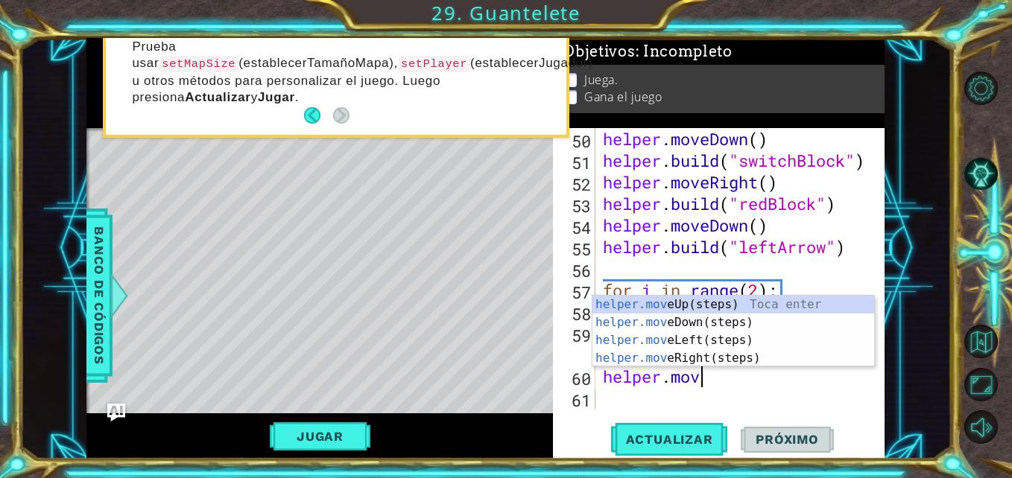
type textarea "helper.move"
click at [691, 305] on div "helper.move Up(steps) Toca enter helper.move Down(steps) Toca enter helper.move…" at bounding box center [733, 349] width 282 height 107
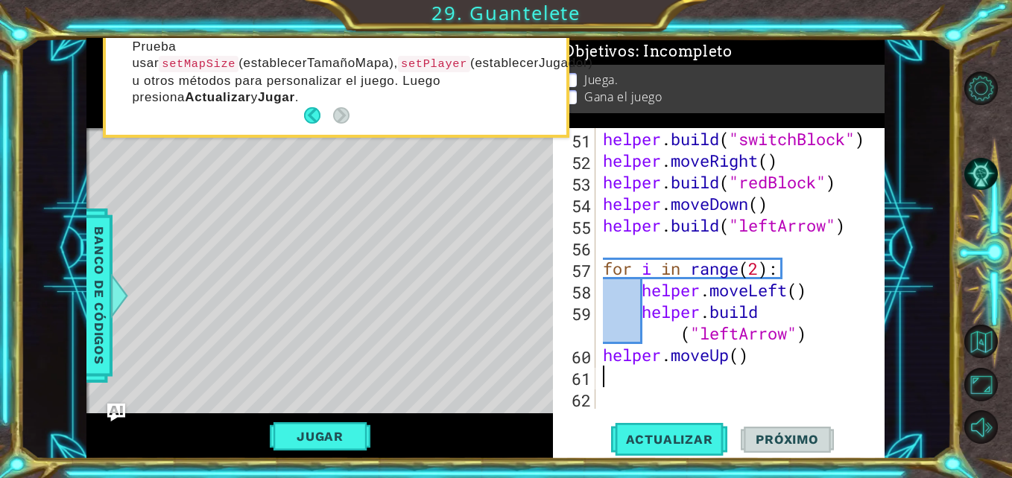
scroll to position [1145, 0]
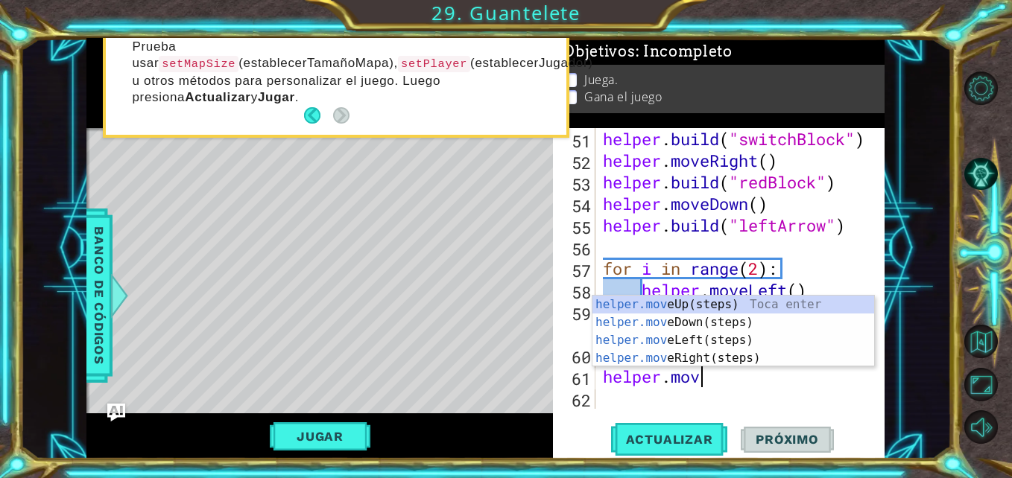
type textarea "helper.move"
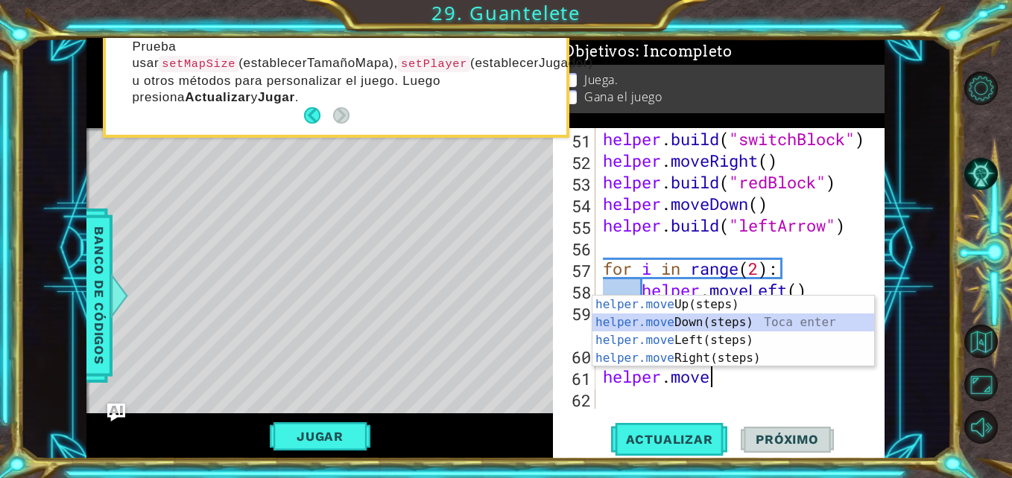
click at [689, 320] on div "helper.move Up(steps) Toca enter helper.move Down(steps) Toca enter helper.move…" at bounding box center [733, 349] width 282 height 107
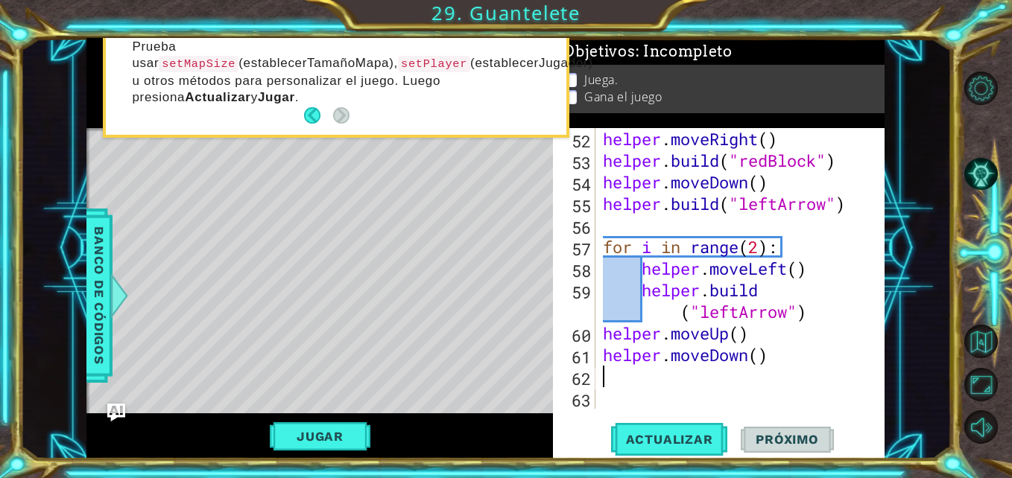
scroll to position [1166, 0]
click at [753, 357] on div "helper . moveRight ( ) helper . build ( "redBlock" ) helper . moveDown ( ) help…" at bounding box center [738, 290] width 277 height 324
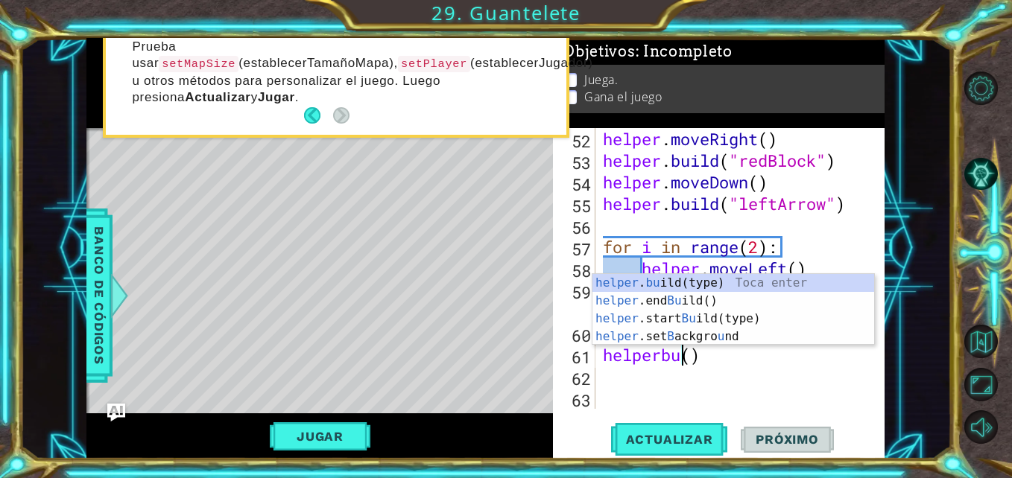
scroll to position [0, 5]
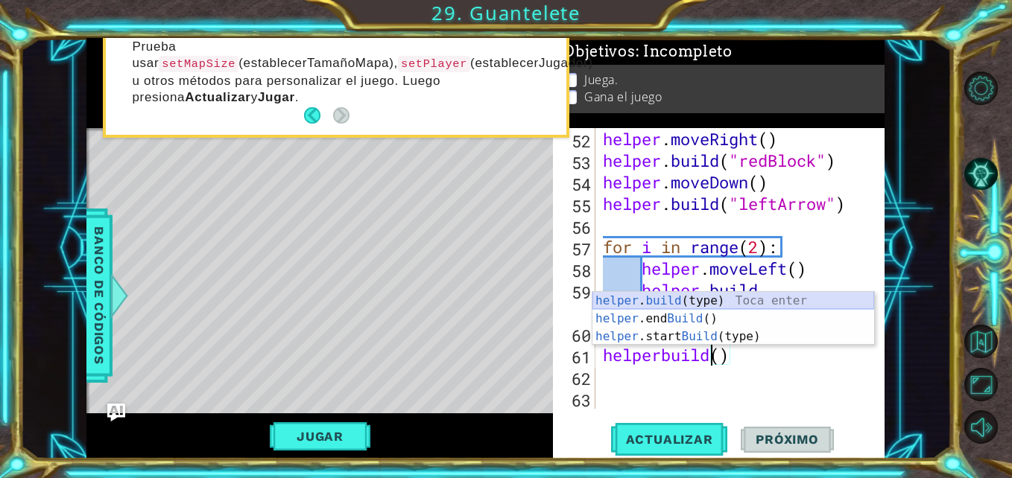
click at [702, 302] on div "helper . build (type) Toca enter helper .end Build () Toca enter helper .start …" at bounding box center [733, 336] width 282 height 89
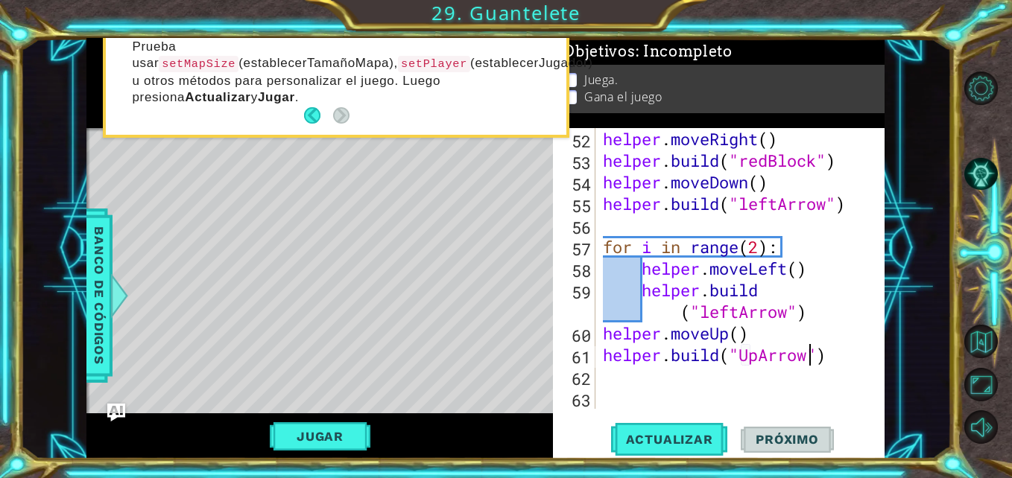
scroll to position [0, 10]
click at [708, 436] on span "Actualizar" at bounding box center [669, 439] width 117 height 15
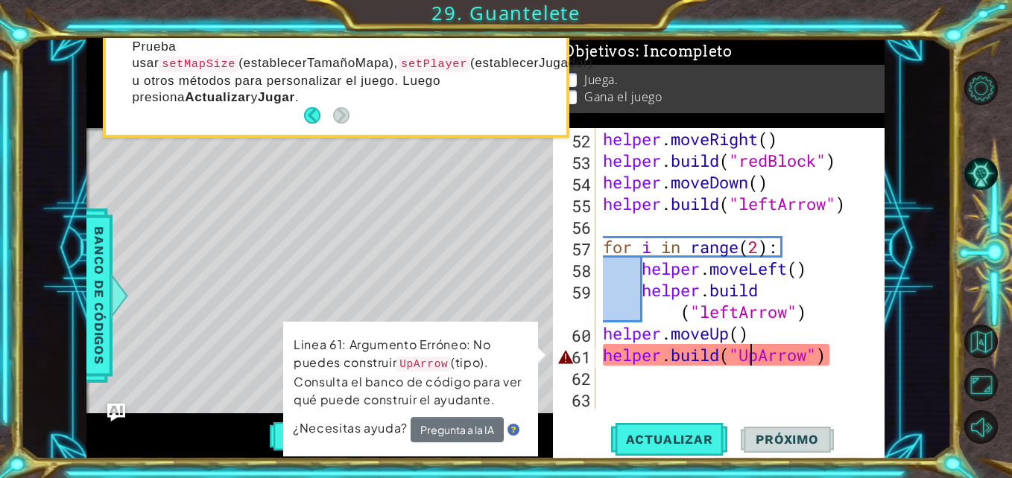
click at [752, 357] on div "helper . moveRight ( ) helper . build ( "redBlock" ) helper . moveDown ( ) help…" at bounding box center [738, 290] width 277 height 324
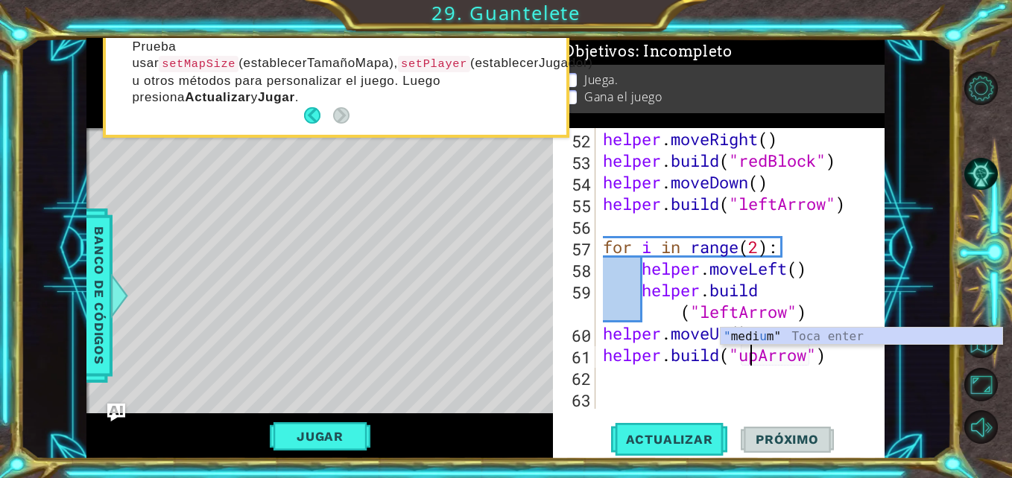
scroll to position [0, 7]
type textarea "helper.build("upArrow")"
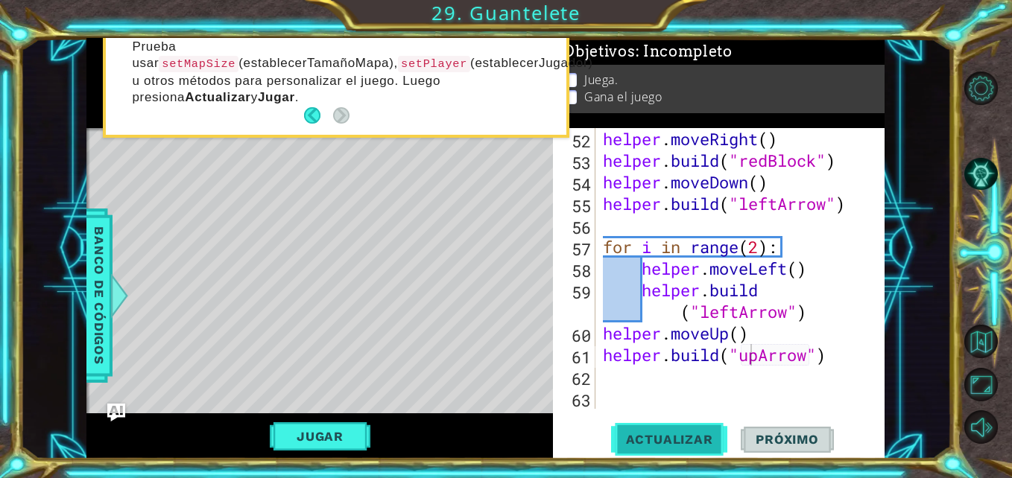
click at [689, 429] on button "Actualizar" at bounding box center [669, 439] width 117 height 33
click at [617, 382] on div "helper . moveRight ( ) helper . build ( "redBlock" ) helper . moveDown ( ) help…" at bounding box center [738, 290] width 277 height 324
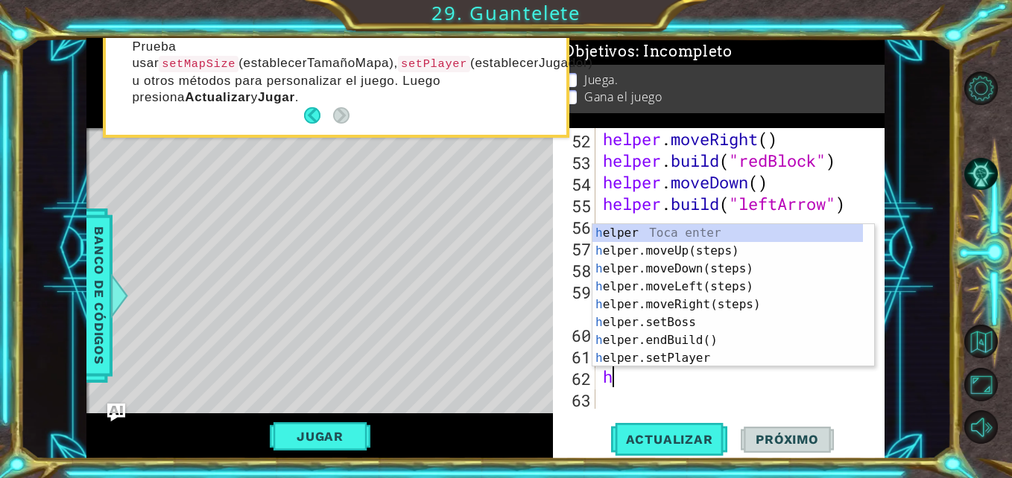
type textarea "[DOMAIN_NAME]"
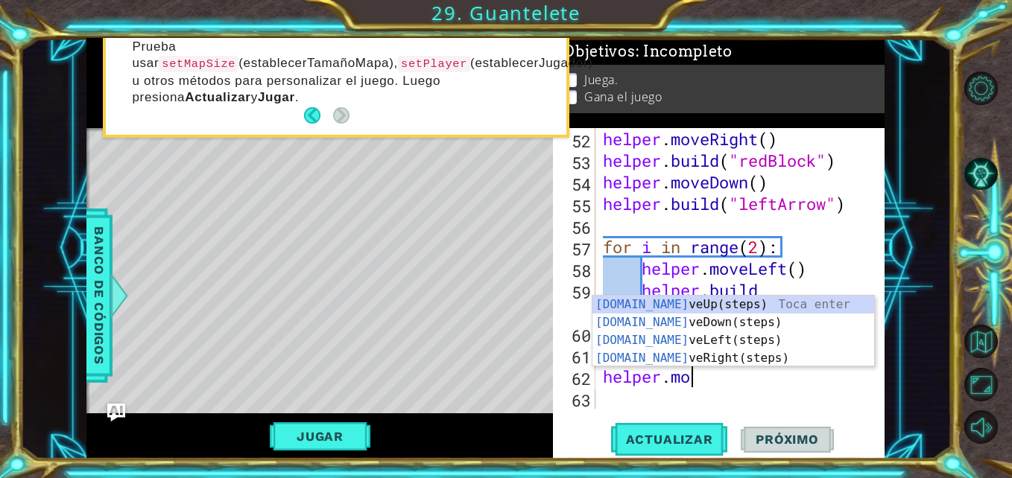
scroll to position [0, 3]
click at [669, 307] on div "[DOMAIN_NAME] veUp(steps) Toca enter [DOMAIN_NAME] veDown(steps) Toca enter [DO…" at bounding box center [733, 349] width 282 height 107
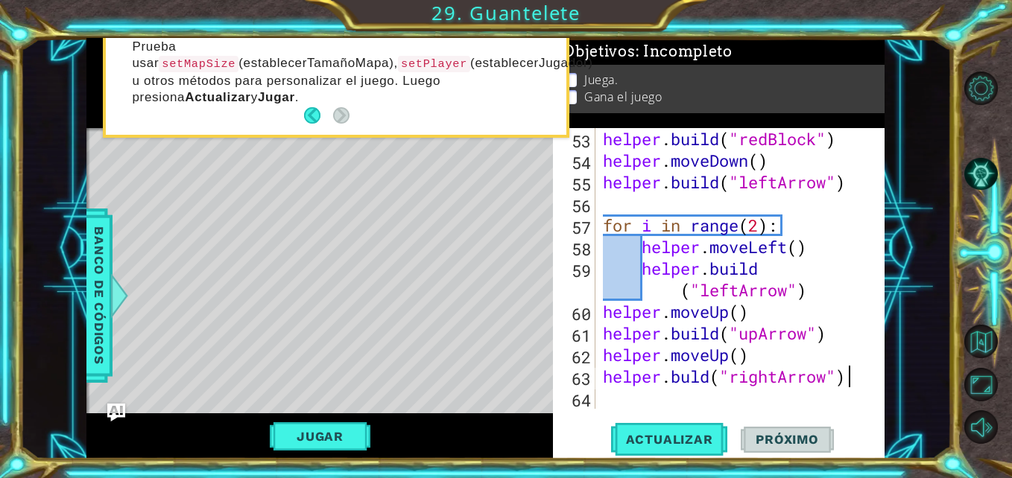
scroll to position [0, 10]
click at [696, 379] on div "helper . build ( "redBlock" ) helper . moveDown ( ) helper . build ( "leftArrow…" at bounding box center [738, 290] width 277 height 324
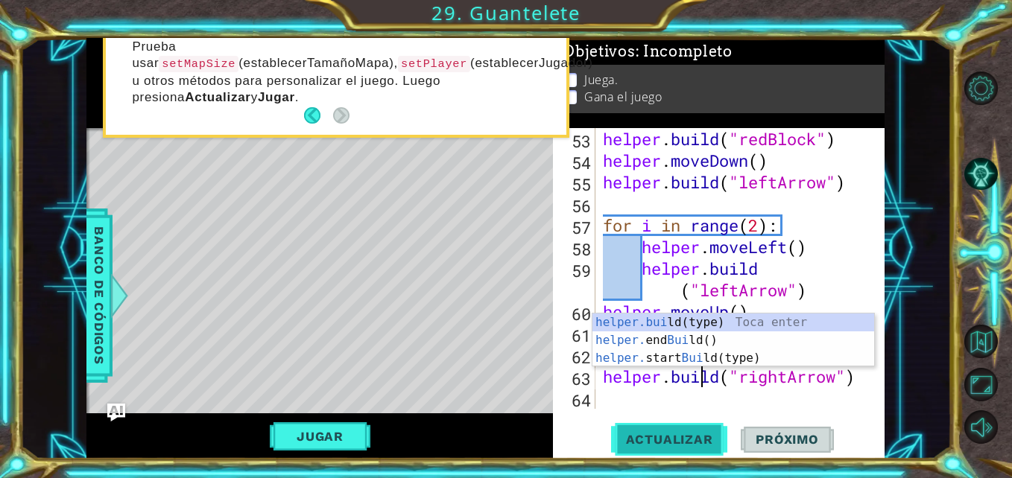
scroll to position [0, 5]
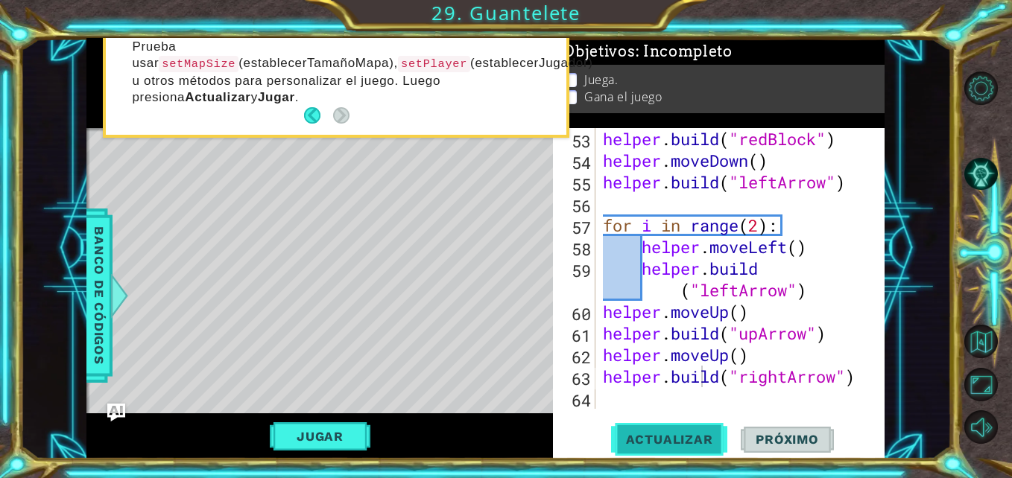
click at [678, 445] on span "Actualizar" at bounding box center [669, 439] width 117 height 15
click at [826, 338] on div "helper . build ( "redBlock" ) helper . moveDown ( ) helper . build ( "leftArrow…" at bounding box center [738, 290] width 277 height 324
type textarea "helper.build("upArrow")"
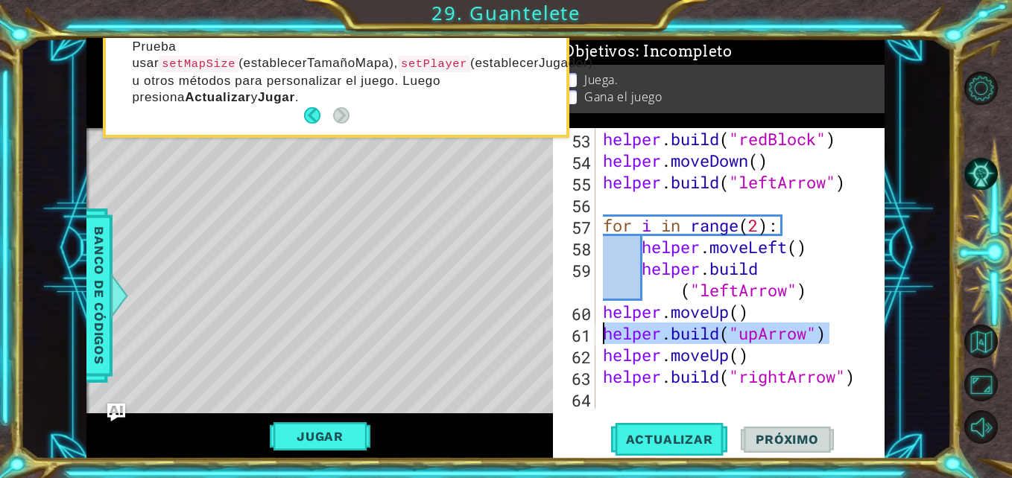
drag, startPoint x: 826, startPoint y: 338, endPoint x: 603, endPoint y: 336, distance: 223.5
click at [603, 336] on div "helper . build ( "redBlock" ) helper . moveDown ( ) helper . build ( "leftArrow…" at bounding box center [738, 290] width 277 height 324
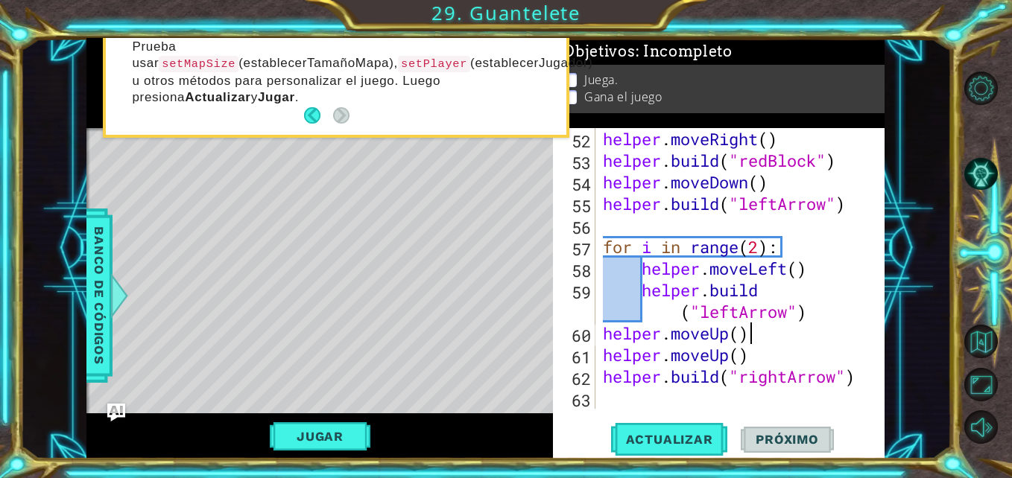
scroll to position [1166, 0]
click at [757, 355] on div "helper . moveRight ( ) helper . build ( "redBlock" ) helper . moveDown ( ) help…" at bounding box center [738, 290] width 277 height 324
drag, startPoint x: 757, startPoint y: 355, endPoint x: 671, endPoint y: 355, distance: 85.7
click at [671, 355] on div "helper . moveRight ( ) helper . build ( "redBlock" ) helper . moveDown ( ) help…" at bounding box center [738, 290] width 277 height 324
click at [774, 354] on div "helper . moveRight ( ) helper . build ( "redBlock" ) helper . moveDown ( ) help…" at bounding box center [735, 268] width 270 height 281
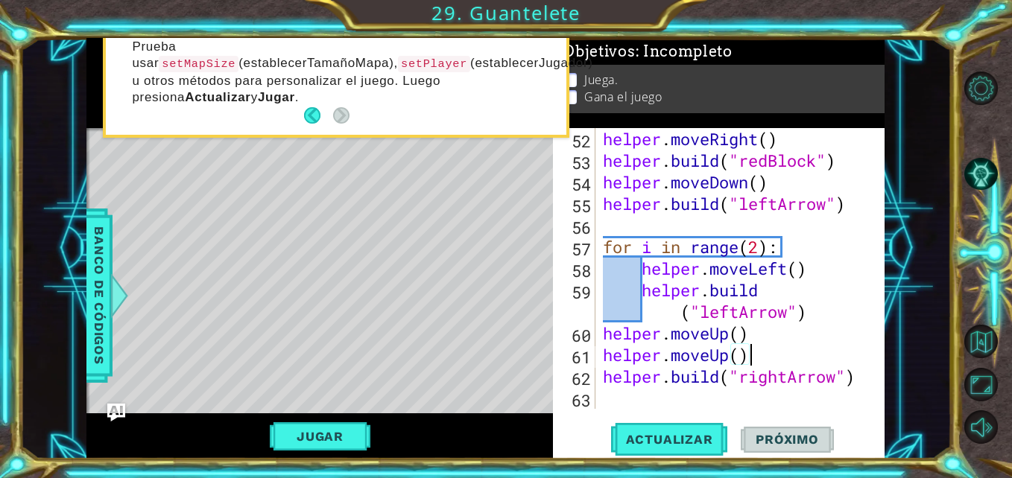
click at [757, 356] on div "helper . moveRight ( ) helper . build ( "redBlock" ) helper . moveDown ( ) help…" at bounding box center [738, 290] width 277 height 324
drag, startPoint x: 757, startPoint y: 356, endPoint x: 603, endPoint y: 349, distance: 154.3
click at [603, 349] on div "helper . moveRight ( ) helper . build ( "redBlock" ) helper . moveDown ( ) help…" at bounding box center [738, 290] width 277 height 324
click at [606, 334] on div "helper . moveRight ( ) helper . build ( "redBlock" ) helper . moveDown ( ) help…" at bounding box center [738, 290] width 277 height 324
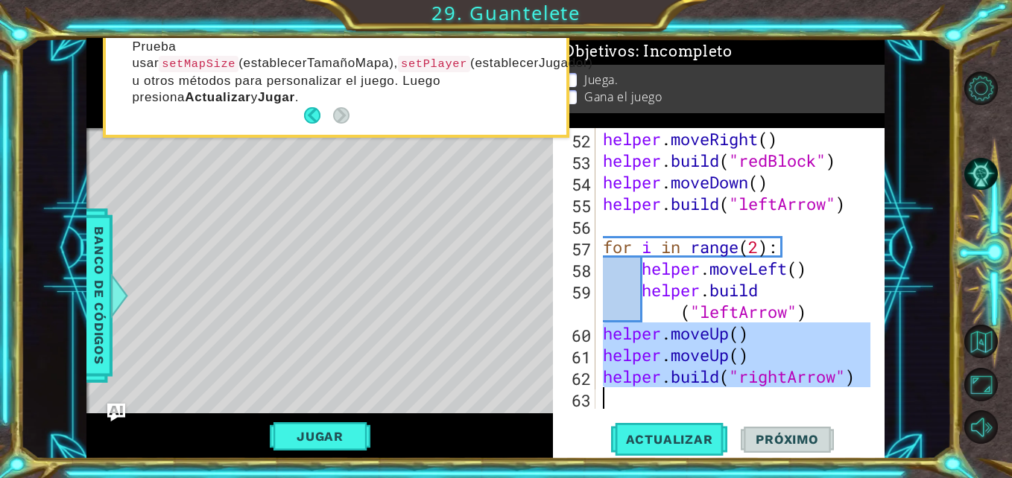
drag, startPoint x: 606, startPoint y: 334, endPoint x: 870, endPoint y: 393, distance: 271.1
click at [870, 393] on div "helper.moveUp() 52 53 54 55 56 57 58 59 60 61 62 63 helper . moveRight ( ) help…" at bounding box center [717, 268] width 328 height 281
type textarea "[DOMAIN_NAME]("rightArrow")"
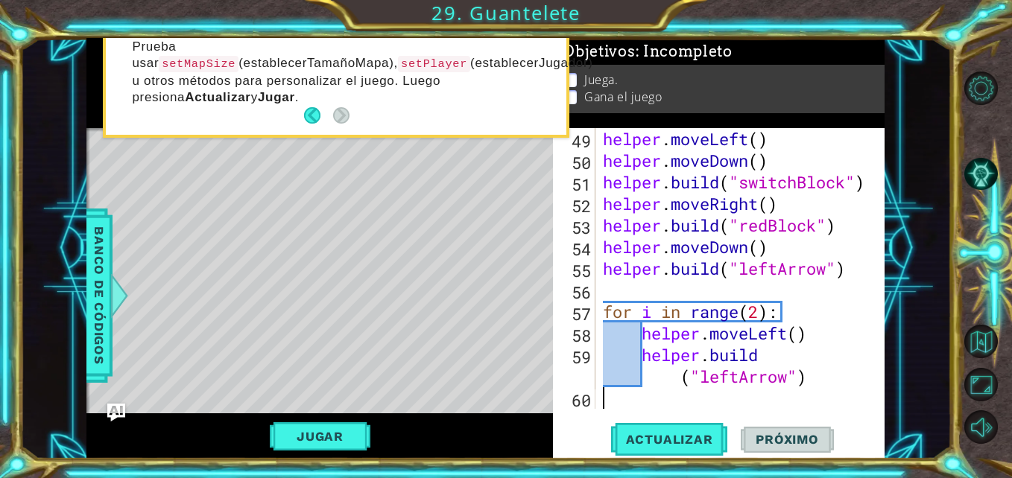
scroll to position [1102, 0]
click at [699, 432] on span "Actualizar" at bounding box center [669, 439] width 117 height 15
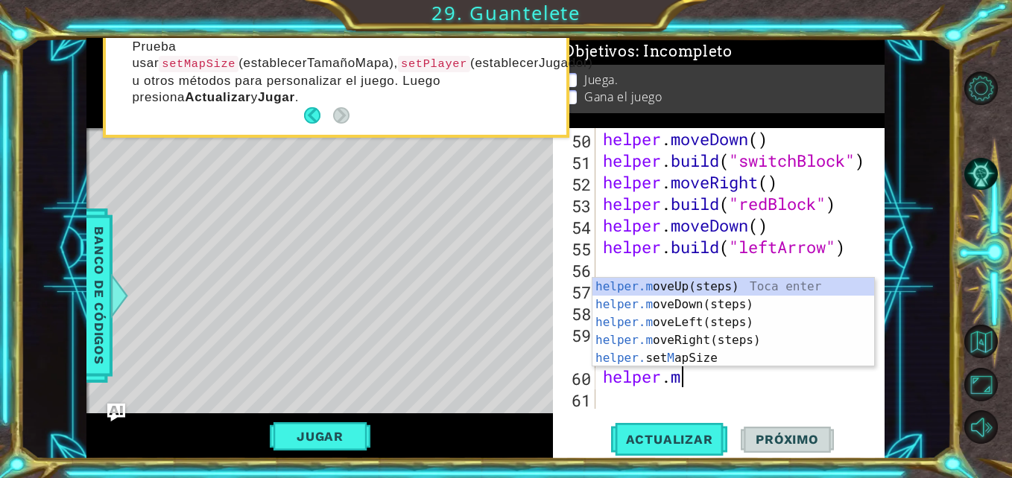
scroll to position [0, 3]
type textarea "[DOMAIN_NAME]"
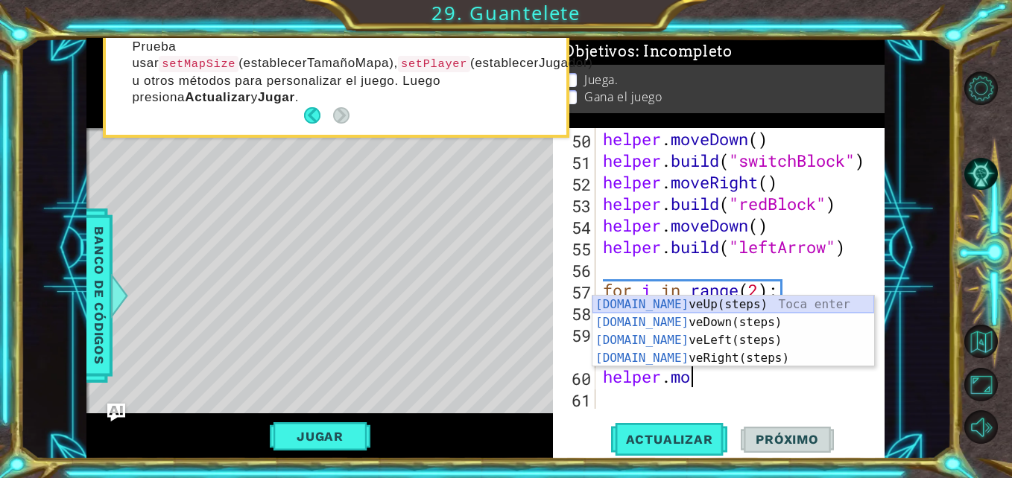
click at [687, 300] on div "[DOMAIN_NAME] veUp(steps) Toca enter [DOMAIN_NAME] veDown(steps) Toca enter [DO…" at bounding box center [733, 349] width 282 height 107
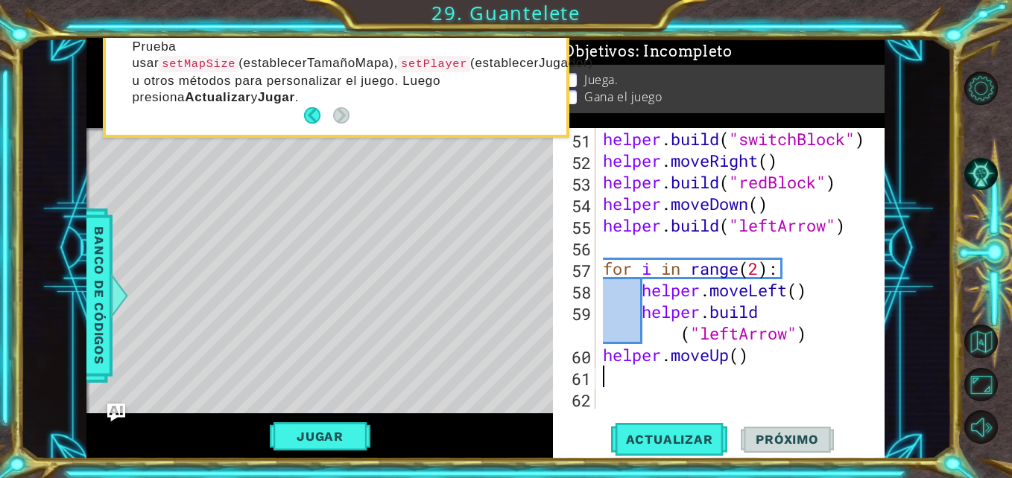
scroll to position [1145, 0]
click at [737, 358] on div "helper . build ( "switchBlock" ) helper . moveRight ( ) helper . build ( "redBl…" at bounding box center [738, 290] width 277 height 324
click at [601, 357] on div "helper . build ( "switchBlock" ) helper . moveRight ( ) helper . build ( "redBl…" at bounding box center [738, 290] width 277 height 324
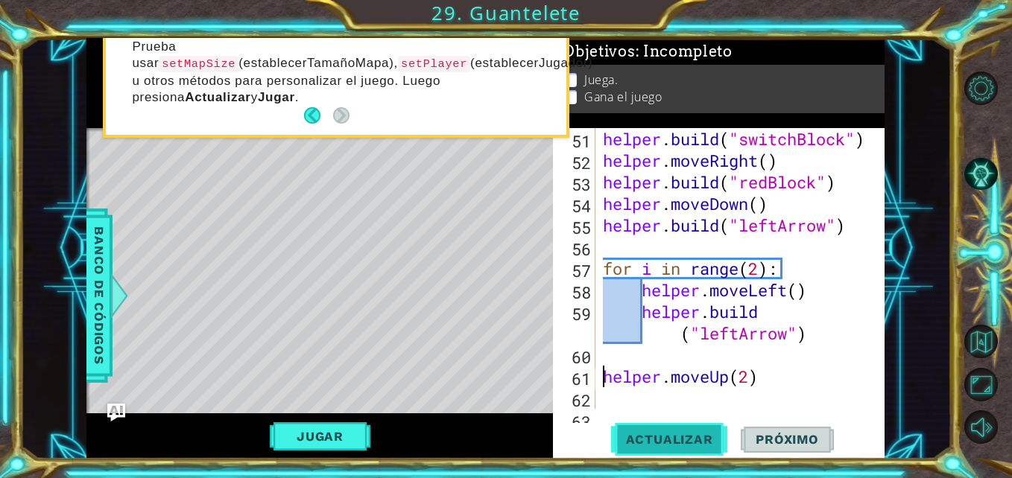
type textarea "helper.moveUp(2)"
click at [670, 435] on span "Actualizar" at bounding box center [669, 439] width 117 height 15
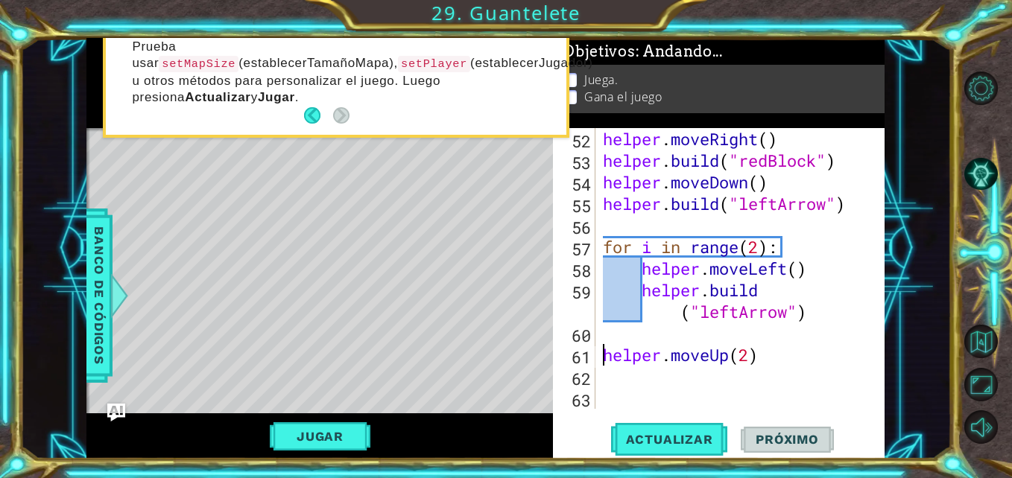
scroll to position [1166, 0]
click at [632, 372] on div "helper . moveRight ( ) helper . build ( "redBlock" ) helper . moveDown ( ) help…" at bounding box center [738, 290] width 277 height 324
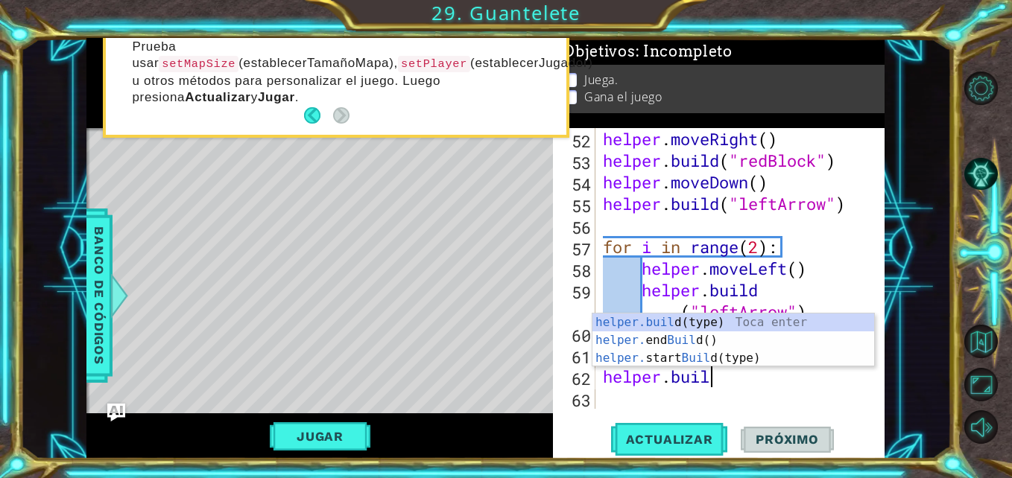
scroll to position [0, 4]
click at [632, 325] on div "[DOMAIN_NAME] (type) Toca enter helper. end Build () Toca enter helper. start B…" at bounding box center [733, 358] width 282 height 89
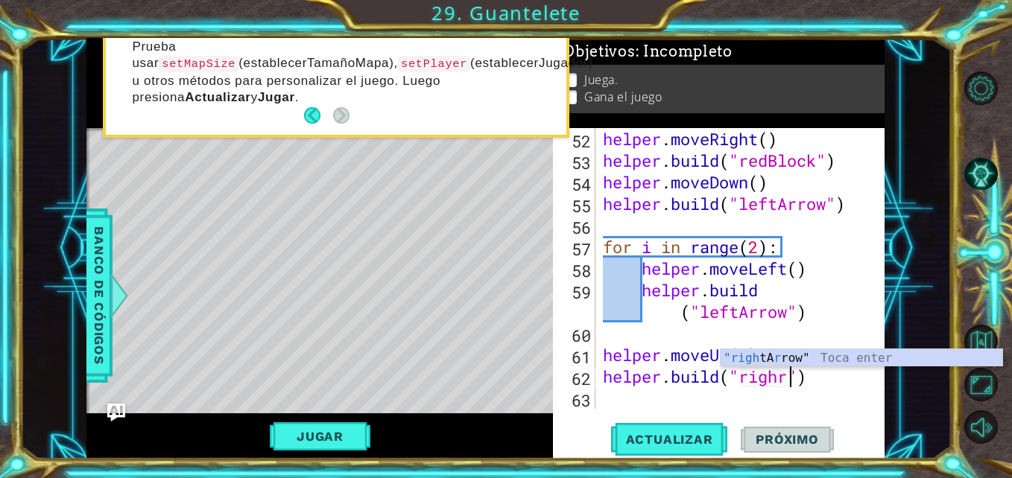
scroll to position [0, 9]
click at [771, 360] on div ""righ tA r row" Toca enter" at bounding box center [861, 376] width 282 height 54
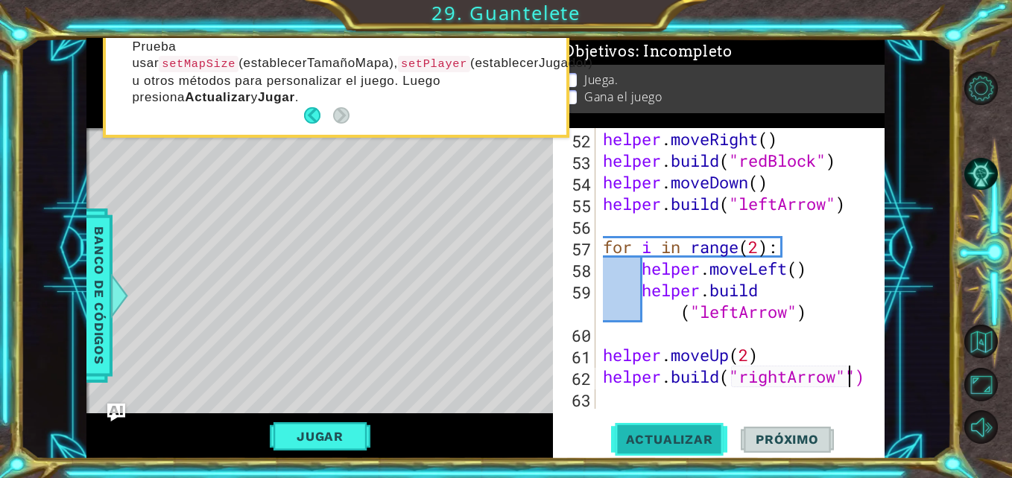
click at [703, 430] on button "Actualizar" at bounding box center [669, 439] width 117 height 33
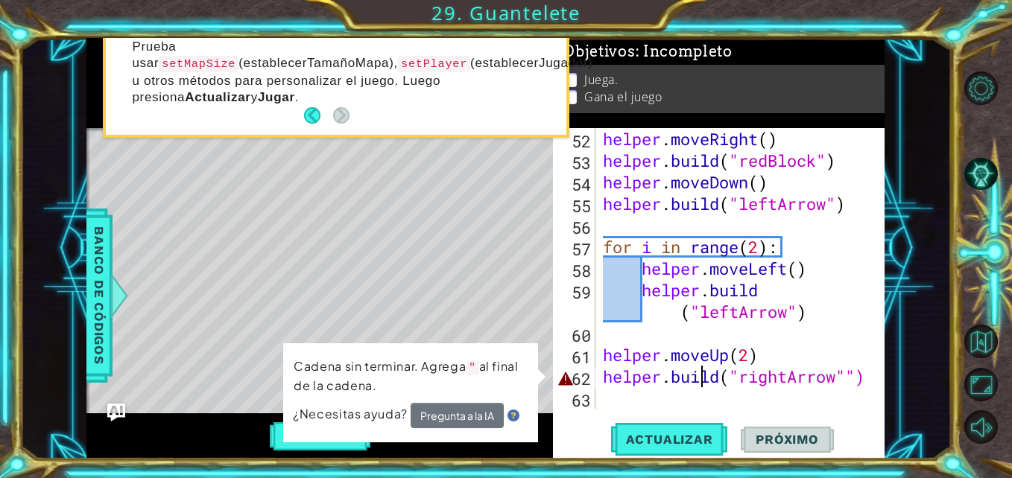
click at [703, 375] on div "helper . moveRight ( ) helper . build ( "redBlock" ) helper . moveDown ( ) help…" at bounding box center [738, 290] width 277 height 324
click at [752, 383] on div "helper . moveRight ( ) helper . build ( "redBlock" ) helper . moveDown ( ) help…" at bounding box center [738, 290] width 277 height 324
click at [858, 377] on div "helper . moveRight ( ) helper . build ( "redBlock" ) helper . moveDown ( ) help…" at bounding box center [738, 290] width 277 height 324
type textarea "[DOMAIN_NAME]("rightArrow")"
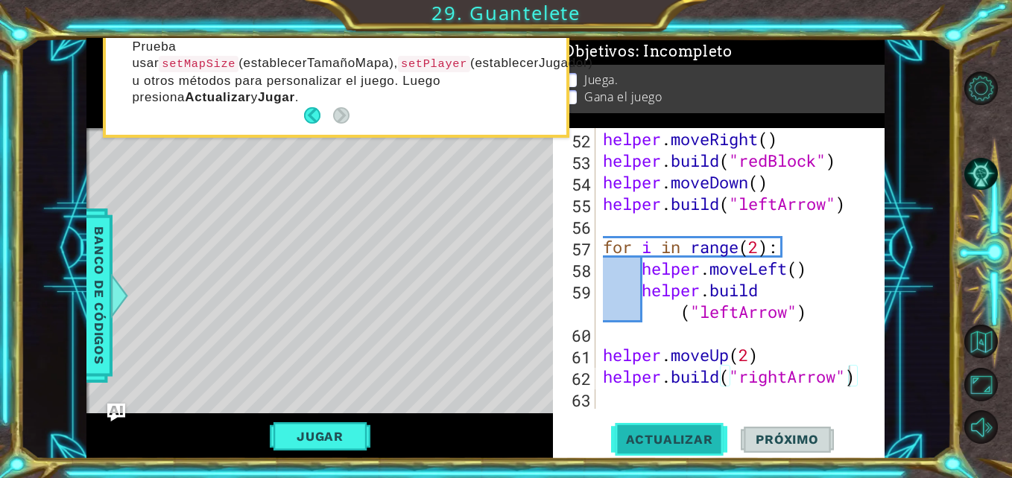
click at [707, 429] on button "Actualizar" at bounding box center [669, 439] width 117 height 33
click at [636, 398] on div "helper . moveRight ( ) helper . build ( "redBlock" ) helper . moveDown ( ) help…" at bounding box center [738, 290] width 277 height 324
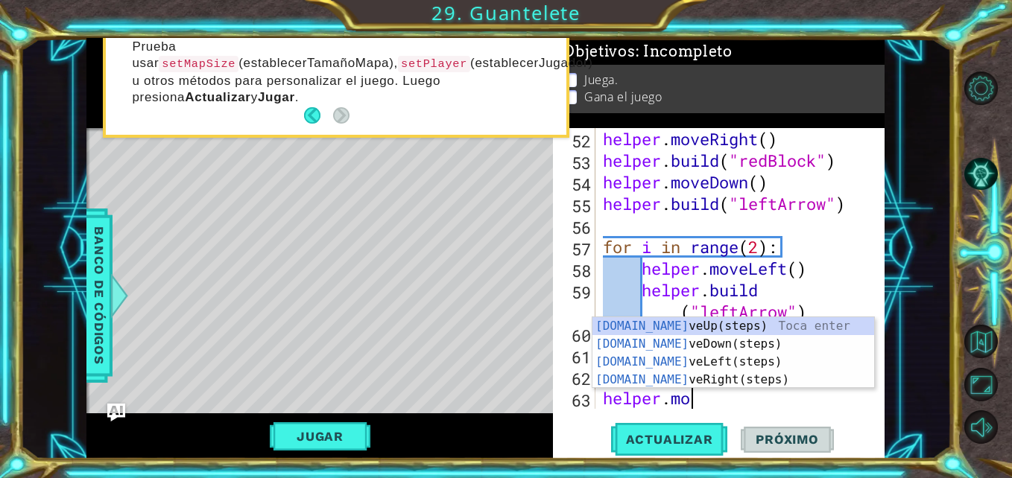
type textarea "helper.move"
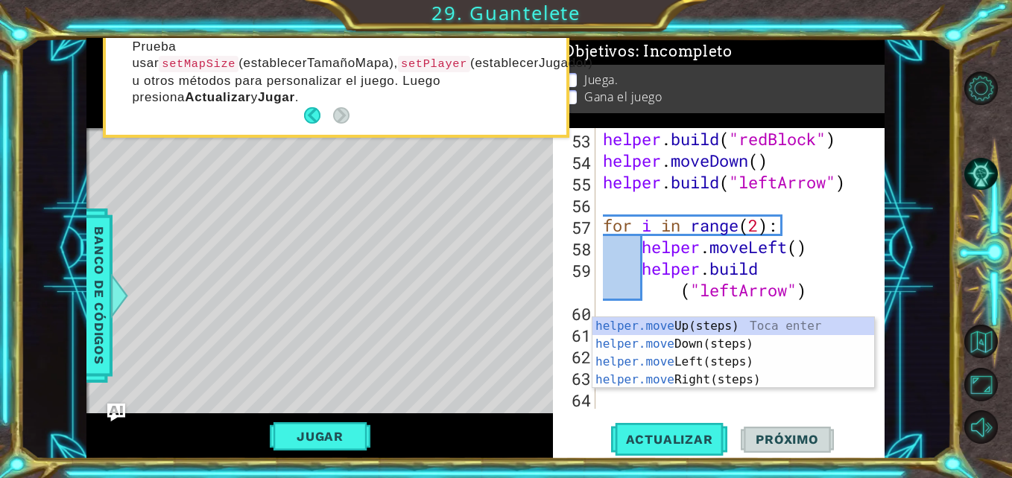
scroll to position [1188, 0]
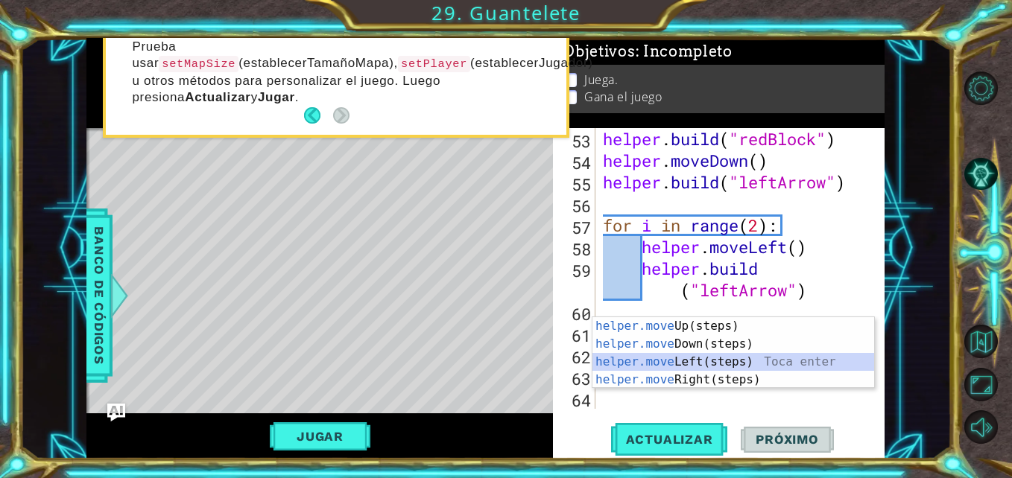
click at [687, 362] on div "helper.move Up(steps) Toca enter helper.move Down(steps) Toca enter helper.move…" at bounding box center [733, 370] width 282 height 107
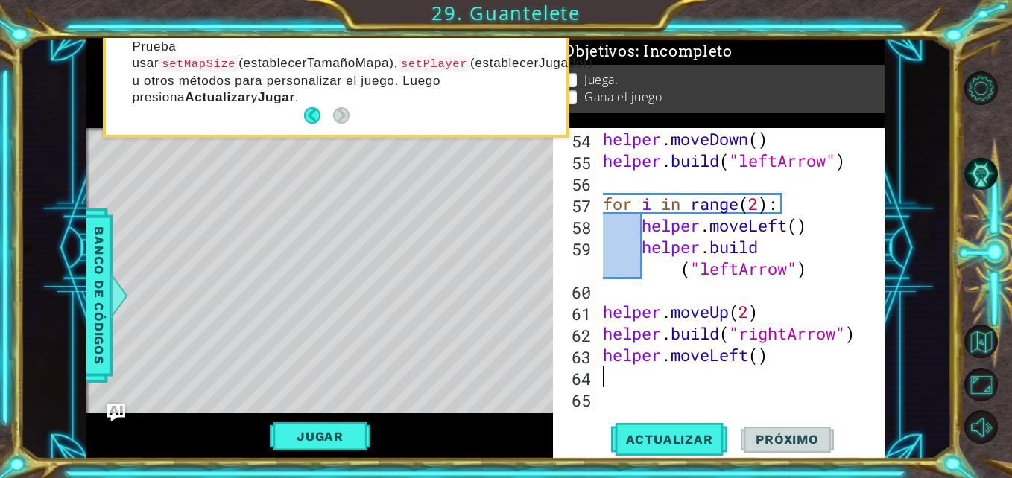
scroll to position [1210, 0]
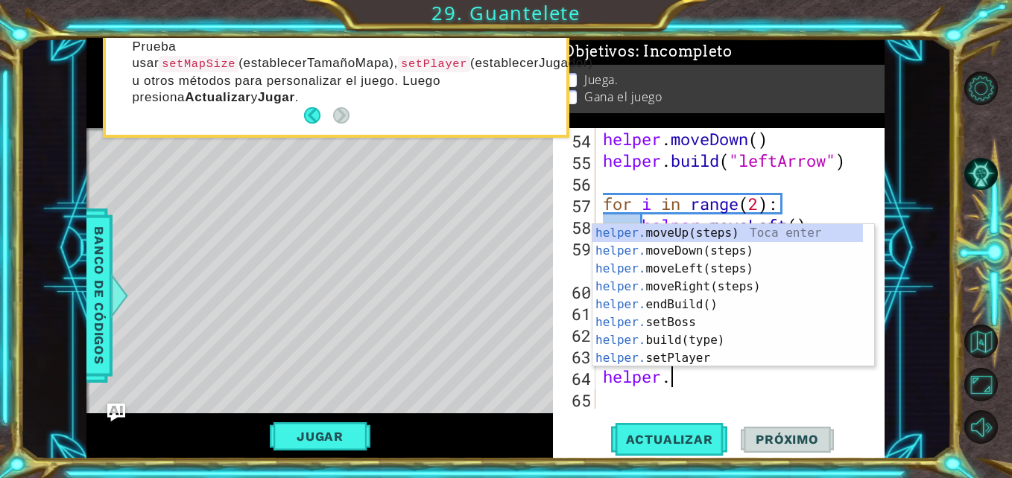
type textarea "helper.move"
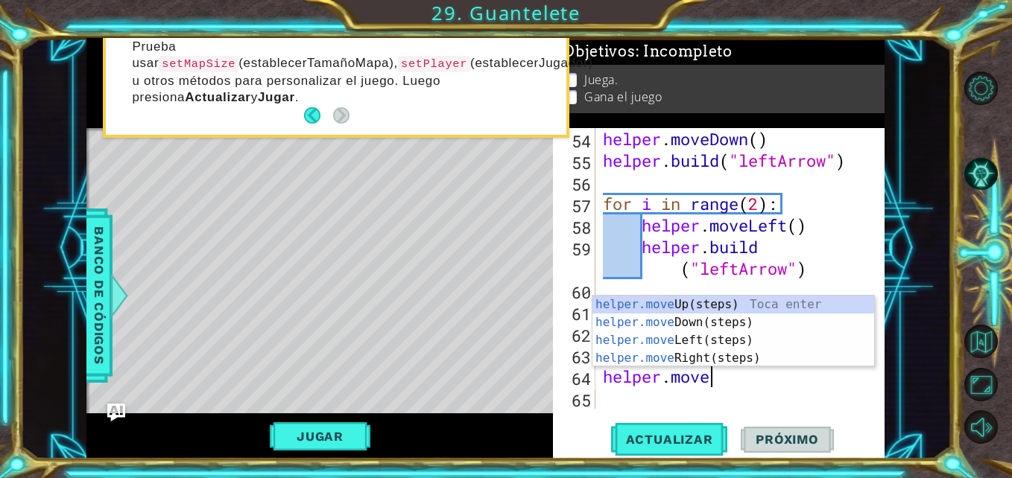
scroll to position [0, 4]
click at [682, 337] on div "helper.move Up(steps) Toca enter helper.move Down(steps) Toca enter helper.move…" at bounding box center [733, 349] width 282 height 107
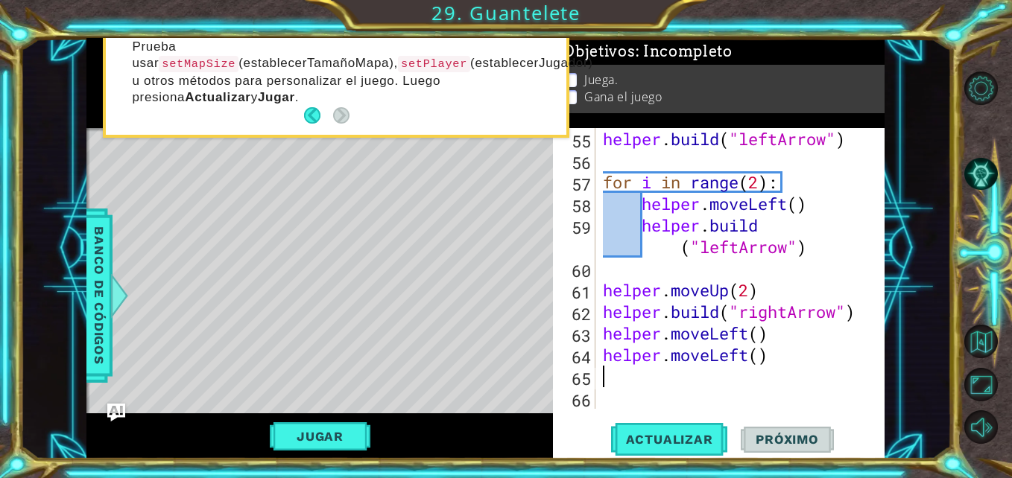
scroll to position [1231, 0]
click at [755, 358] on div "helper . build ( "leftArrow" ) for i in range ( 2 ) : helper . moveLeft ( ) hel…" at bounding box center [738, 290] width 277 height 324
click at [766, 361] on div "helper . build ( "leftArrow" ) for i in range ( 2 ) : helper . moveLeft ( ) hel…" at bounding box center [738, 290] width 277 height 324
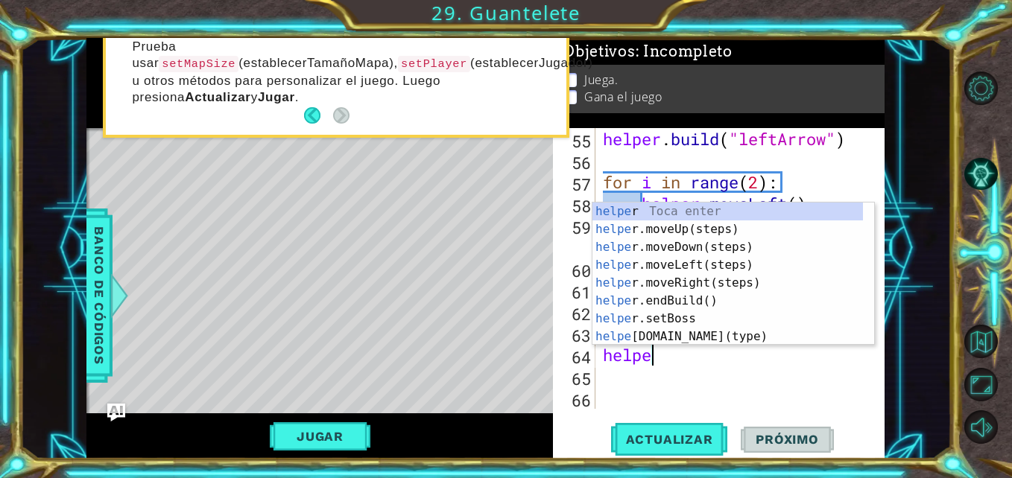
type textarea "h"
type textarea "helper.moveLeft"
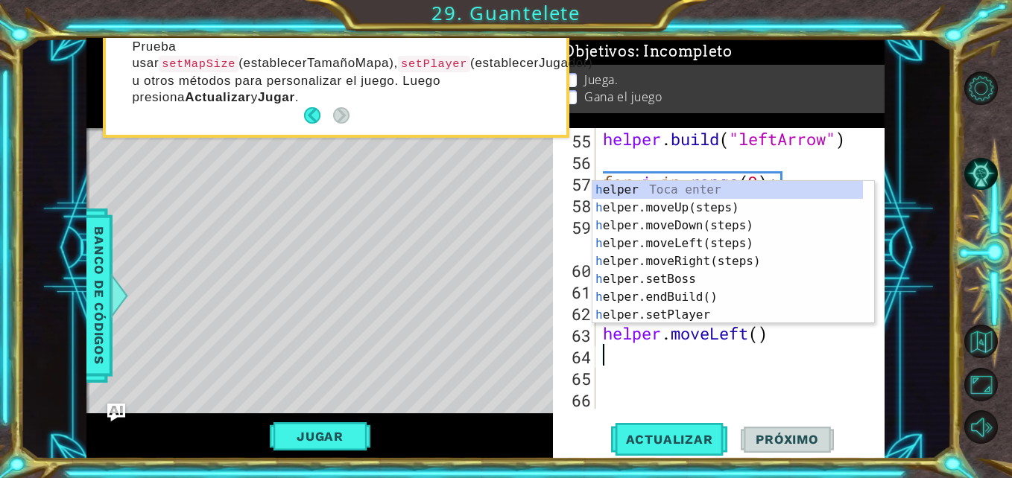
click at [688, 375] on div "helper . build ( "leftArrow" ) for i in range ( 2 ) : helper . moveLeft ( ) hel…" at bounding box center [738, 290] width 277 height 324
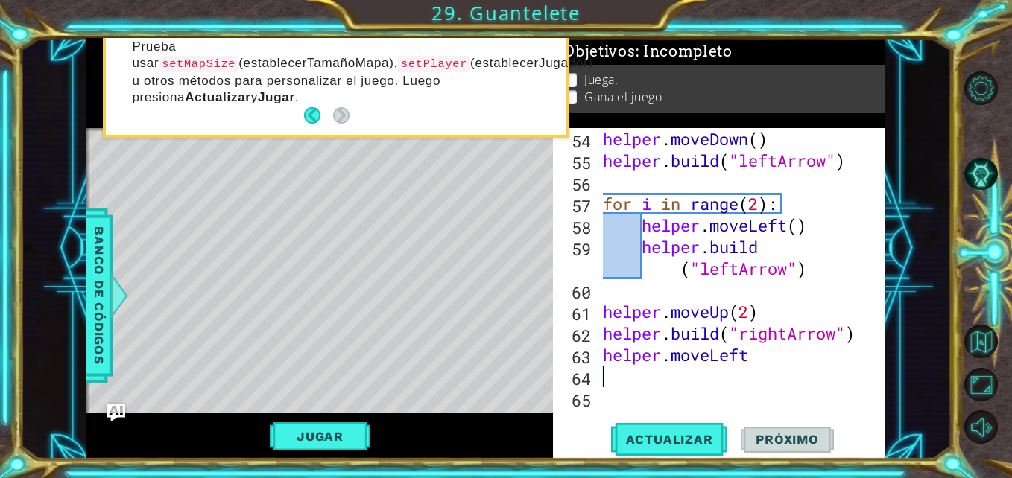
scroll to position [1210, 0]
click at [603, 331] on div "helper . moveDown ( ) helper . build ( "leftArrow" ) for i in range ( 2 ) : hel…" at bounding box center [738, 290] width 277 height 324
type textarea "[DOMAIN_NAME]("rightArrow")"
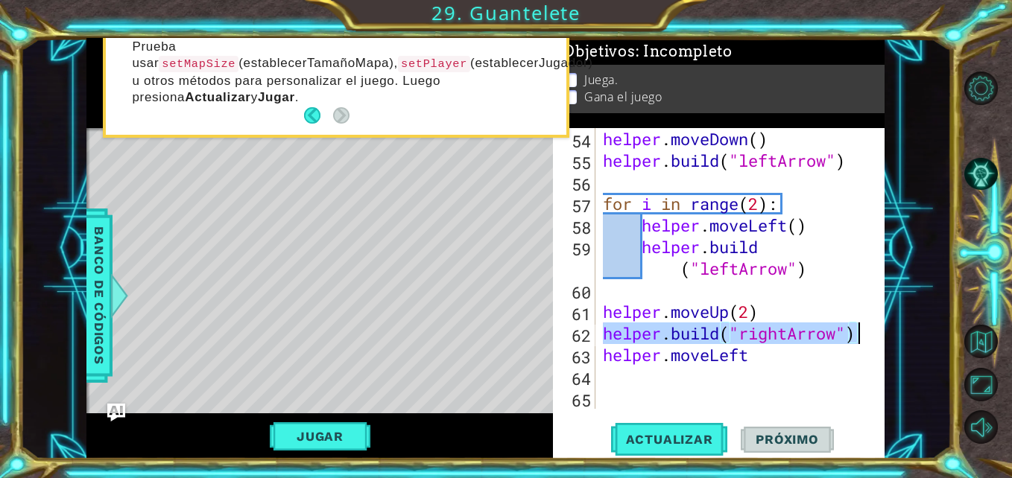
drag, startPoint x: 603, startPoint y: 331, endPoint x: 857, endPoint y: 334, distance: 254.0
click at [857, 334] on div "helper . moveDown ( ) helper . build ( "leftArrow" ) for i in range ( 2 ) : hel…" at bounding box center [738, 290] width 277 height 324
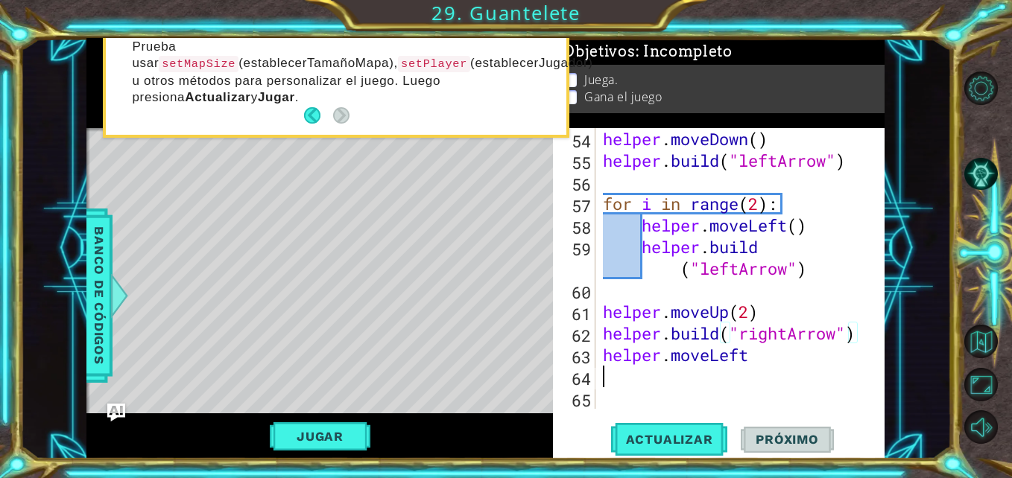
click at [633, 380] on div "helper . moveDown ( ) helper . build ( "leftArrow" ) for i in range ( 2 ) : hel…" at bounding box center [738, 290] width 277 height 324
paste textarea "[DOMAIN_NAME]("rightArrow")"
type textarea "[DOMAIN_NAME]("rightArrow")"
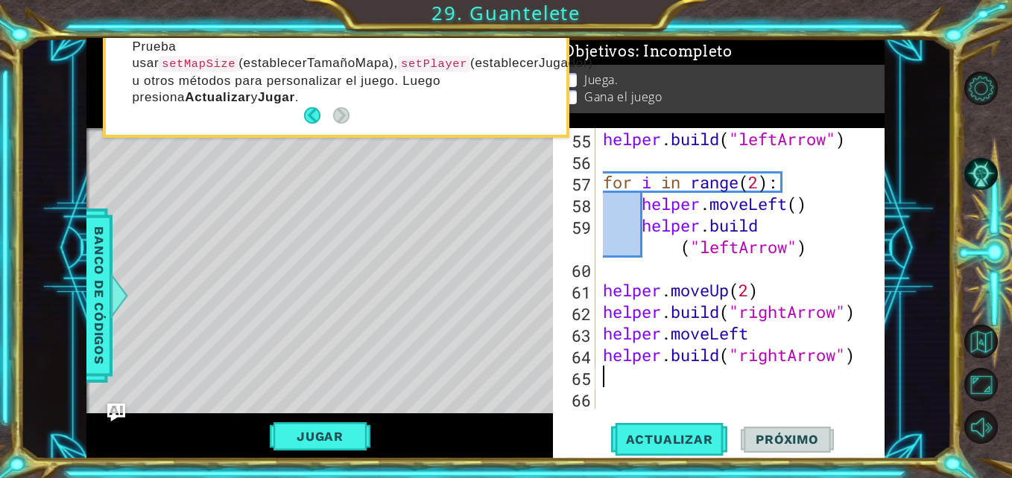
click at [604, 332] on div "helper . build ( "leftArrow" ) for i in range ( 2 ) : helper . moveLeft ( ) hel…" at bounding box center [738, 290] width 277 height 324
type textarea "helper.moveLeft"
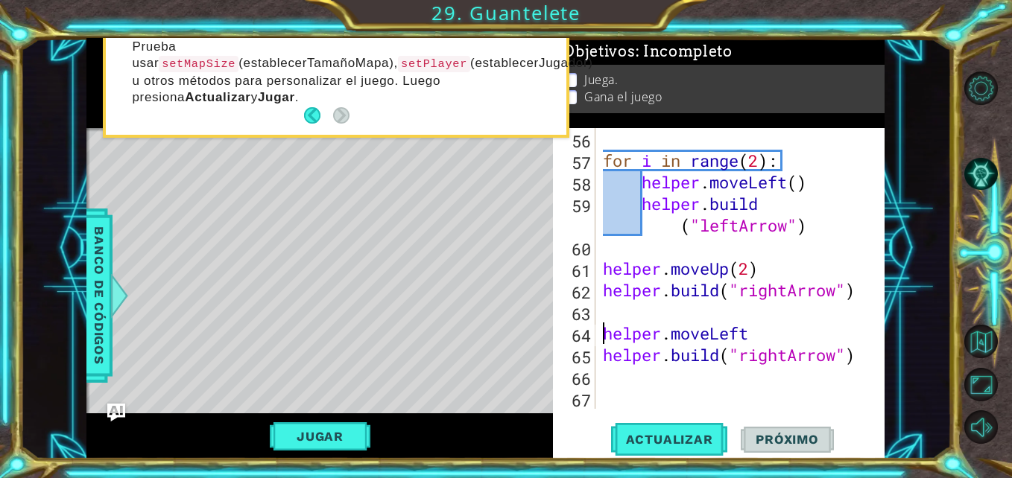
scroll to position [1253, 0]
click at [623, 310] on div "for i in range ( 2 ) : helper . moveLeft ( ) helper . build ( "leftArrow" ) hel…" at bounding box center [738, 290] width 277 height 324
click at [751, 314] on div "for i in range ( 2 ) : helper . moveLeft ( ) helper . build ( "leftArrow" ) hel…" at bounding box center [738, 290] width 277 height 324
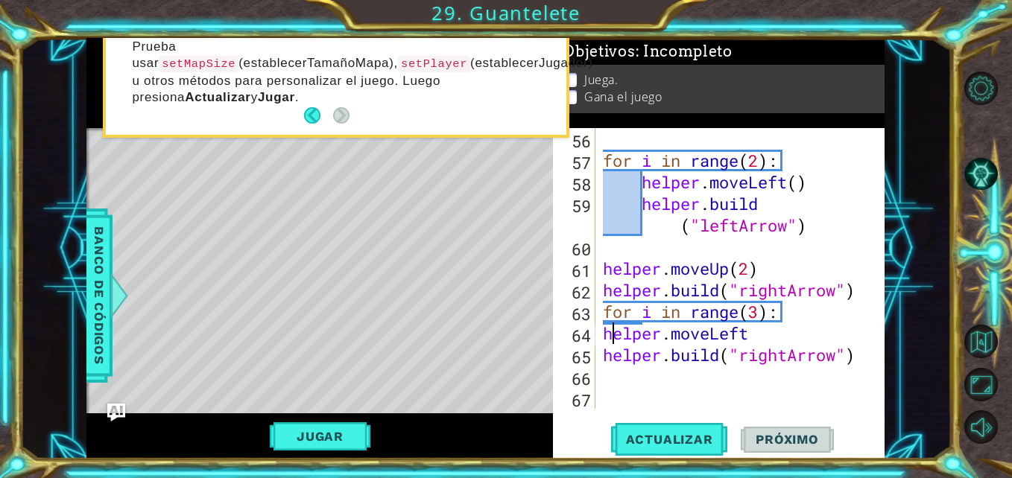
click at [609, 337] on div "for i in range ( 2 ) : helper . moveLeft ( ) helper . build ( "leftArrow" ) hel…" at bounding box center [738, 290] width 277 height 324
click at [603, 337] on div "for i in range ( 2 ) : helper . moveLeft ( ) helper . build ( "leftArrow" ) hel…" at bounding box center [738, 290] width 277 height 324
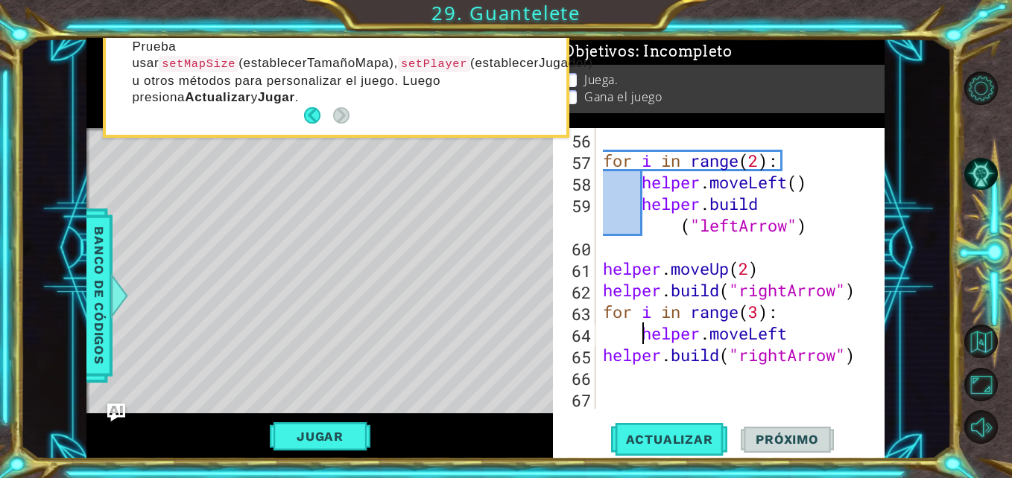
click at [605, 349] on div "for i in range ( 2 ) : helper . moveLeft ( ) helper . build ( "leftArrow" ) hel…" at bounding box center [738, 290] width 277 height 324
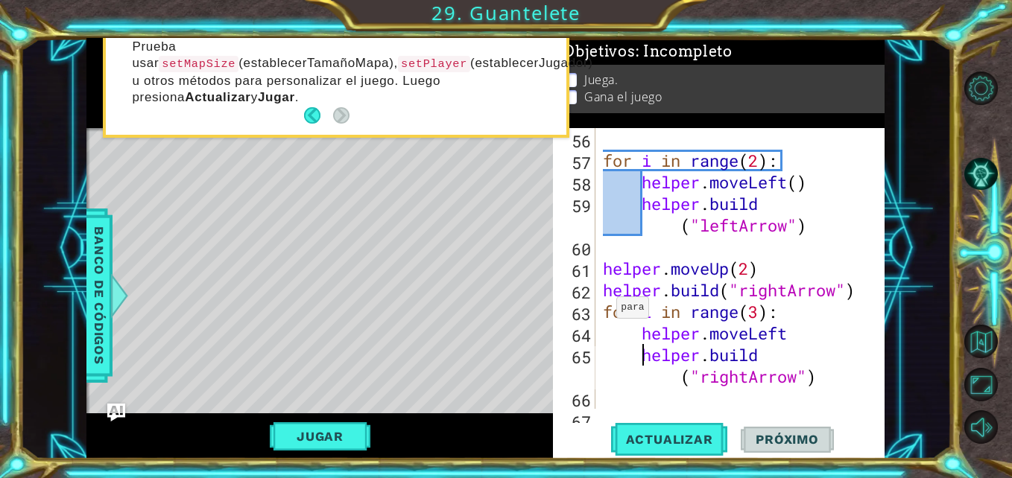
click at [603, 311] on div "for i in range ( 2 ) : helper . moveLeft ( ) helper . build ( "leftArrow" ) hel…" at bounding box center [738, 290] width 277 height 324
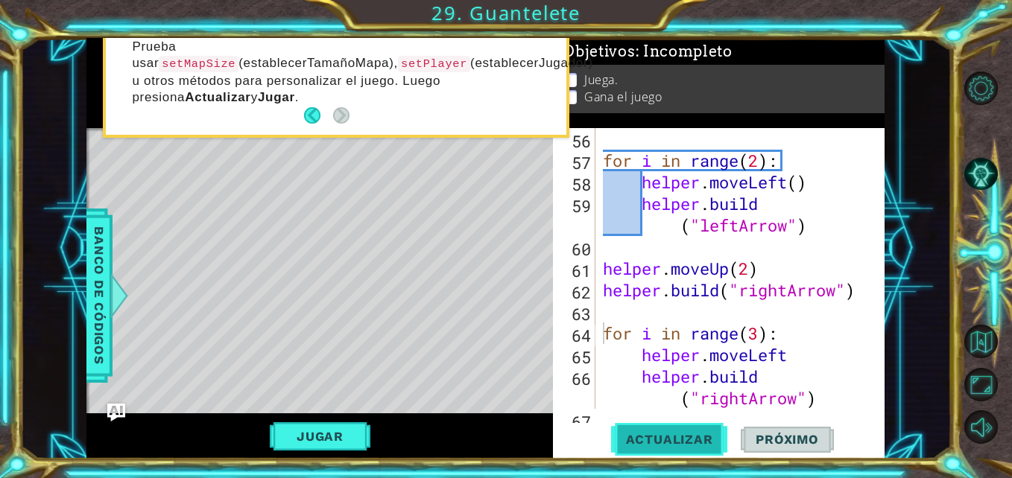
click at [680, 440] on span "Actualizar" at bounding box center [669, 439] width 117 height 15
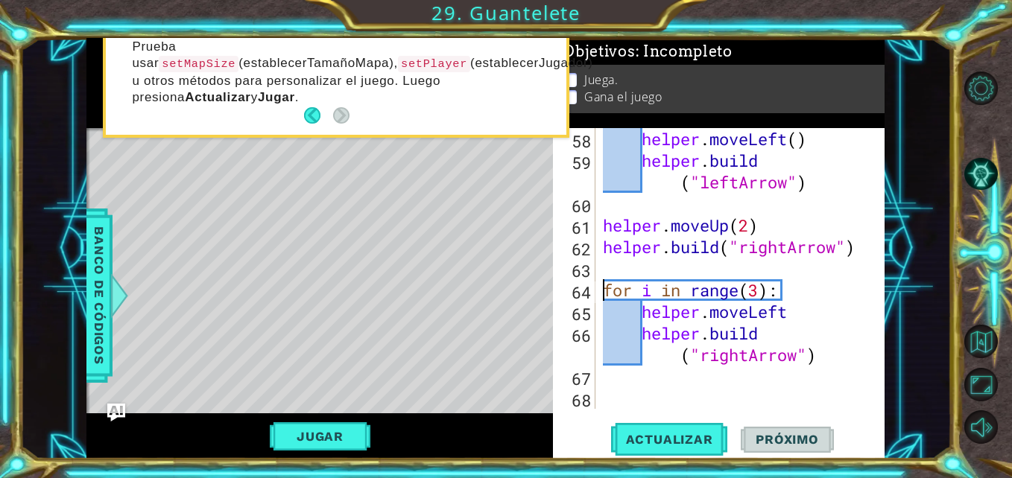
scroll to position [1296, 0]
click at [653, 440] on span "Actualizar" at bounding box center [669, 439] width 117 height 15
click at [673, 434] on span "Actualizar" at bounding box center [669, 439] width 117 height 15
click at [725, 320] on div "helper . moveLeft ( ) helper . build ( "leftArrow" ) helper . moveUp ( 2 ) help…" at bounding box center [738, 290] width 277 height 324
click at [793, 320] on div "helper . moveLeft ( ) helper . build ( "leftArrow" ) helper . moveUp ( 2 ) help…" at bounding box center [738, 290] width 277 height 324
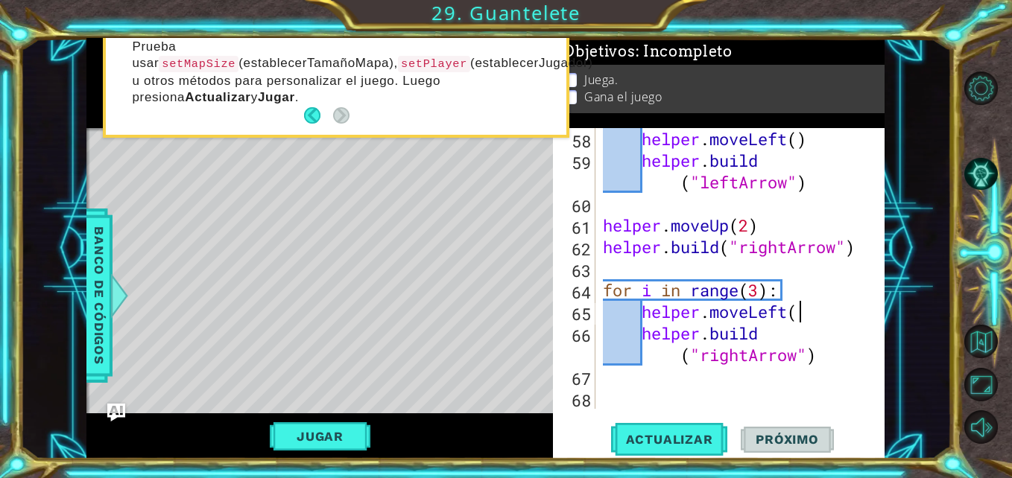
scroll to position [0, 9]
click at [772, 340] on div "helper . moveLeft ( ) helper . build ( "leftArrow" ) helper . moveUp ( 2 ) help…" at bounding box center [738, 290] width 277 height 324
type textarea "[DOMAIN_NAME]("rightArrow")"
click at [693, 430] on button "Actualizar" at bounding box center [669, 439] width 117 height 33
click at [649, 382] on div "helper . moveLeft ( ) helper . build ( "leftArrow" ) helper . moveUp ( 2 ) help…" at bounding box center [738, 290] width 277 height 324
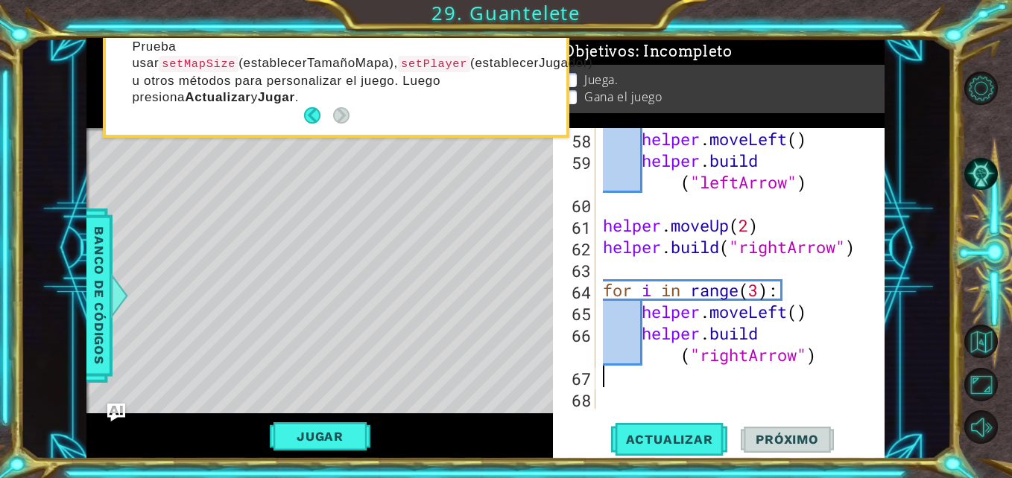
scroll to position [0, 0]
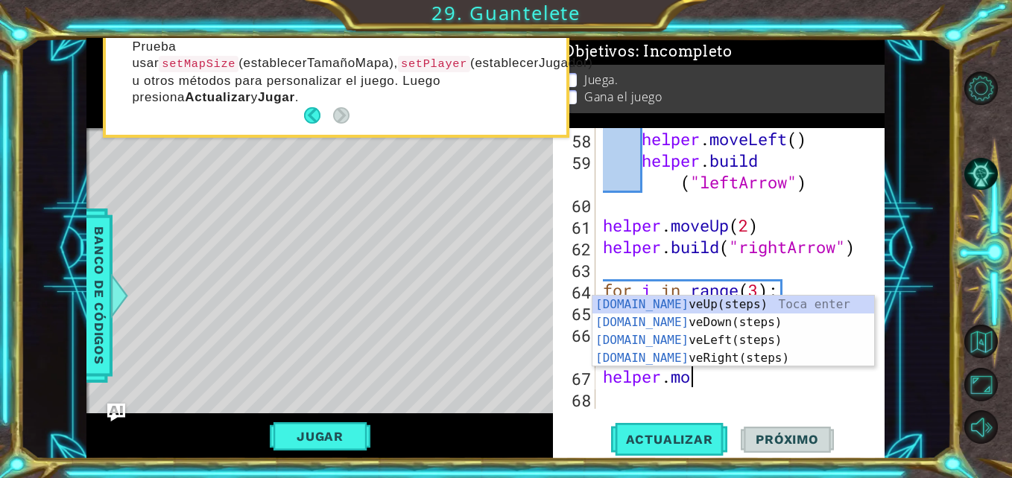
type textarea "helper.move"
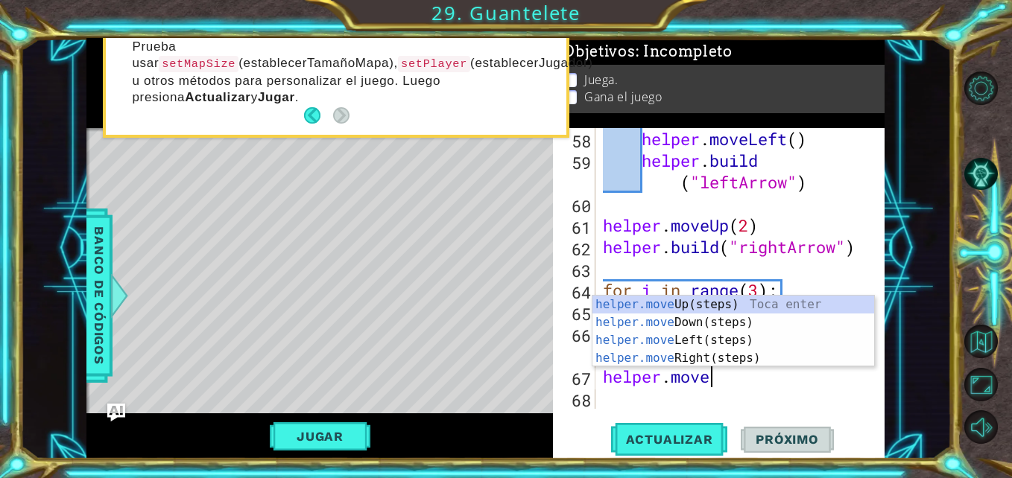
scroll to position [0, 4]
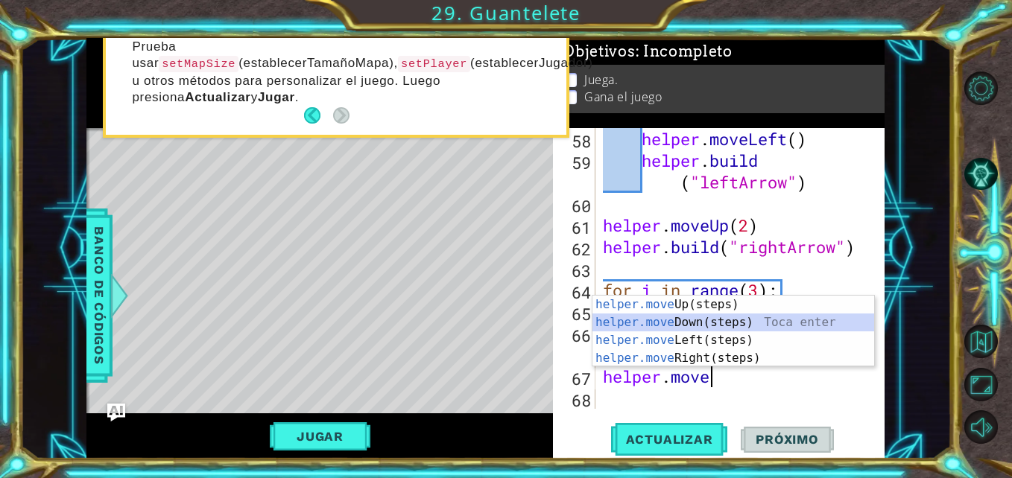
click at [664, 330] on div "helper.move Up(steps) Toca enter helper.move Down(steps) Toca enter helper.move…" at bounding box center [733, 349] width 282 height 107
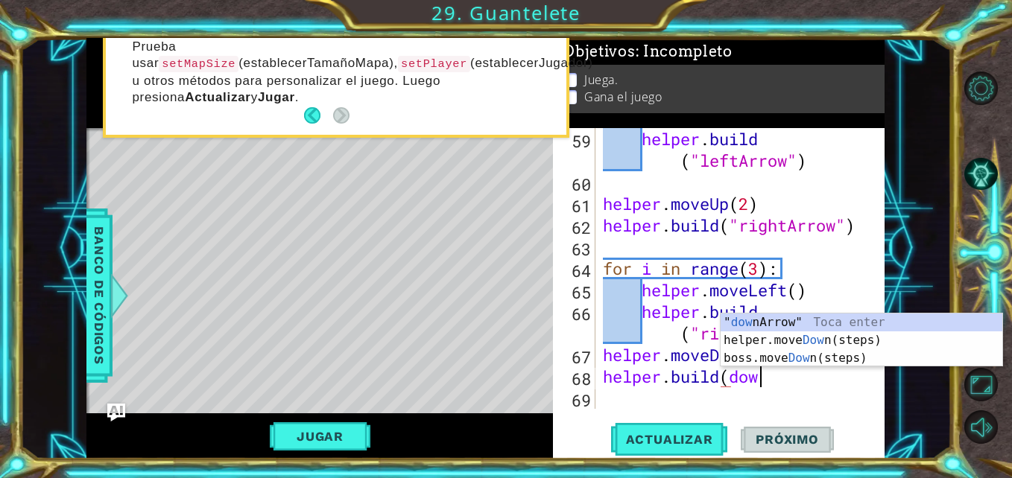
scroll to position [0, 7]
click at [783, 323] on div "" dow nArrow" Toca enter helper.move Dow n(steps) Toca enter boss.move Dow n(st…" at bounding box center [861, 358] width 282 height 89
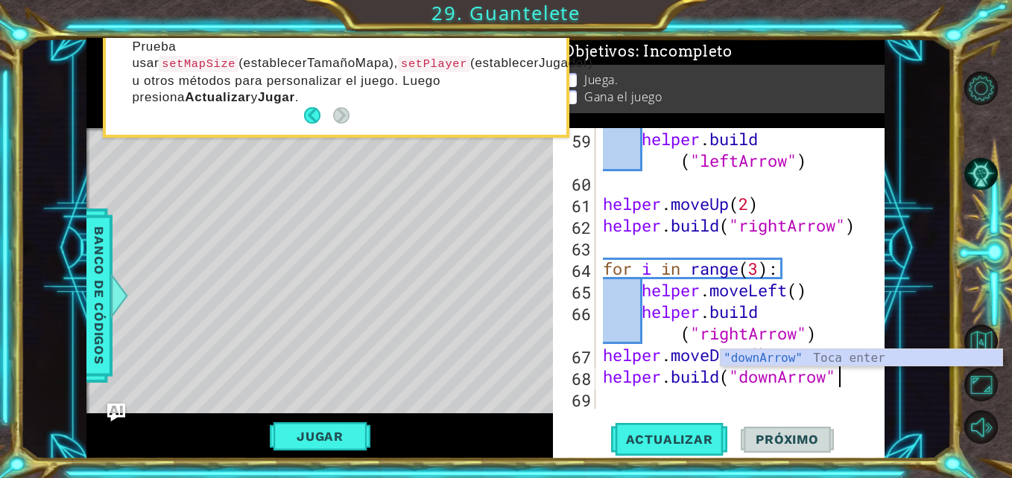
scroll to position [0, 10]
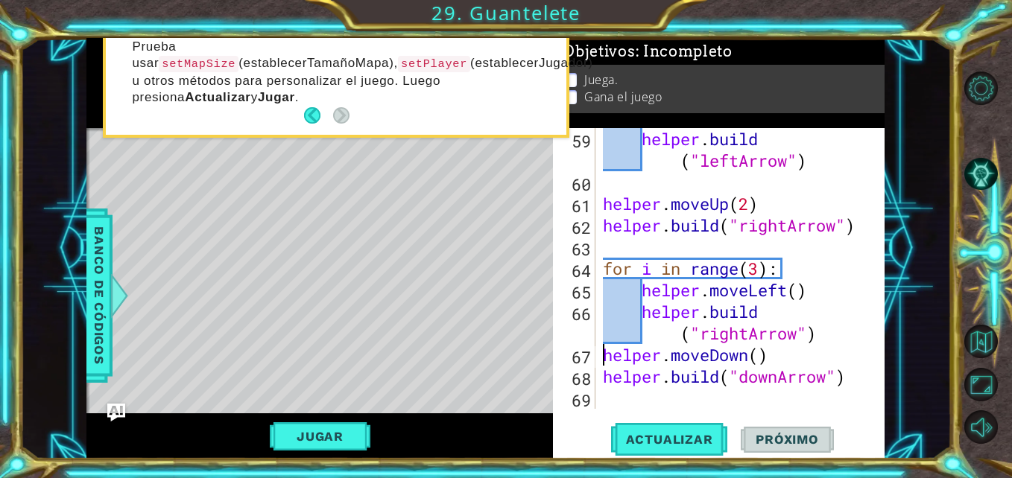
click at [606, 358] on div "helper . build ( "leftArrow" ) helper . moveUp ( 2 ) helper . build ( "rightArr…" at bounding box center [738, 301] width 277 height 346
type textarea "helper.moveDown()"
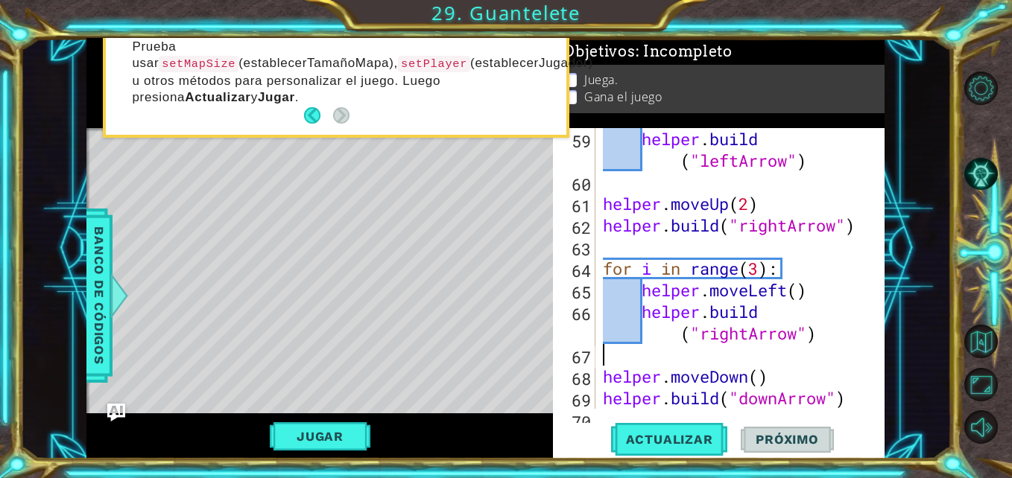
click at [619, 359] on div "helper . build ( "leftArrow" ) helper . moveUp ( 2 ) helper . build ( "rightArr…" at bounding box center [738, 301] width 277 height 346
click at [746, 353] on div "helper . build ( "leftArrow" ) helper . moveUp ( 2 ) helper . build ( "rightArr…" at bounding box center [738, 301] width 277 height 346
click at [620, 363] on div "helper . build ( "leftArrow" ) helper . moveUp ( 2 ) helper . build ( "rightArr…" at bounding box center [738, 301] width 277 height 346
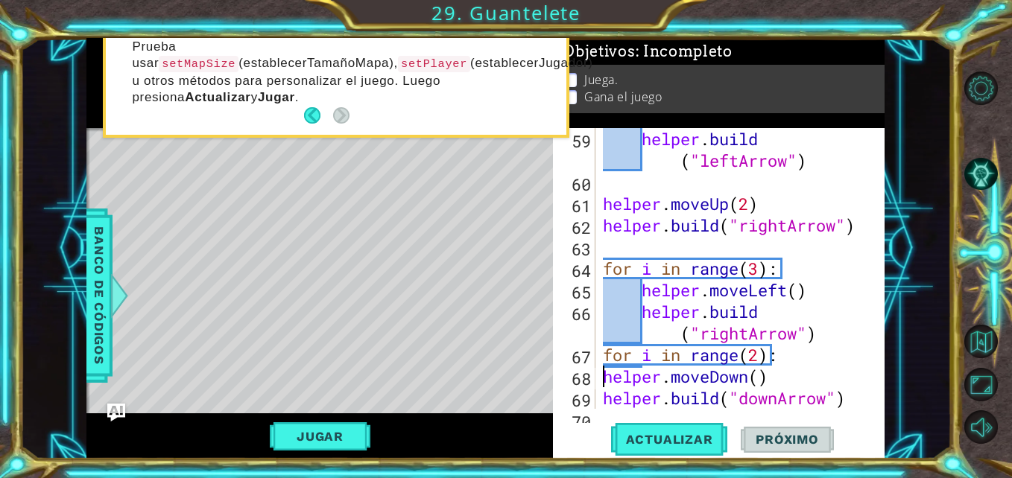
click at [603, 378] on div "helper . build ( "leftArrow" ) helper . moveUp ( 2 ) helper . build ( "rightArr…" at bounding box center [738, 301] width 277 height 346
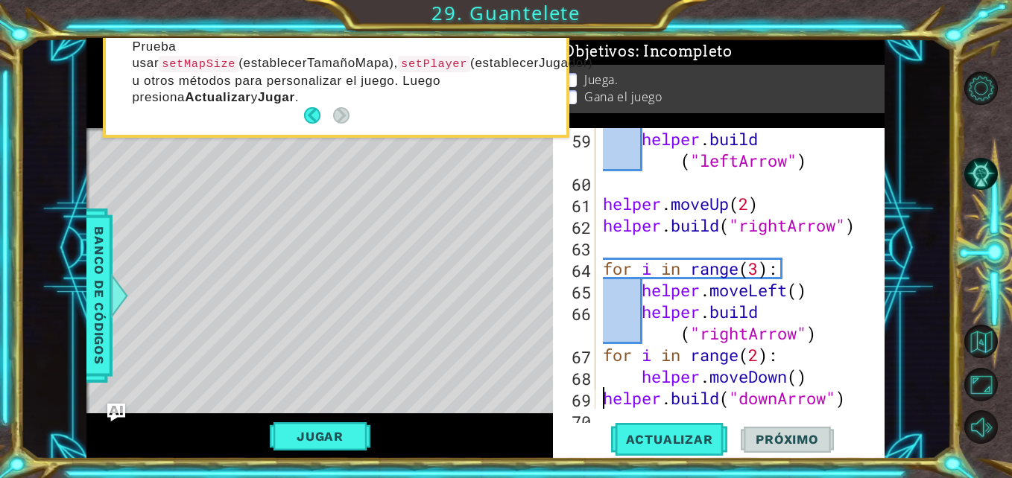
click at [601, 401] on div "helper . build ( "leftArrow" ) helper . moveUp ( 2 ) helper . build ( "rightArr…" at bounding box center [738, 301] width 277 height 346
type textarea "[DOMAIN_NAME]("downArrow")"
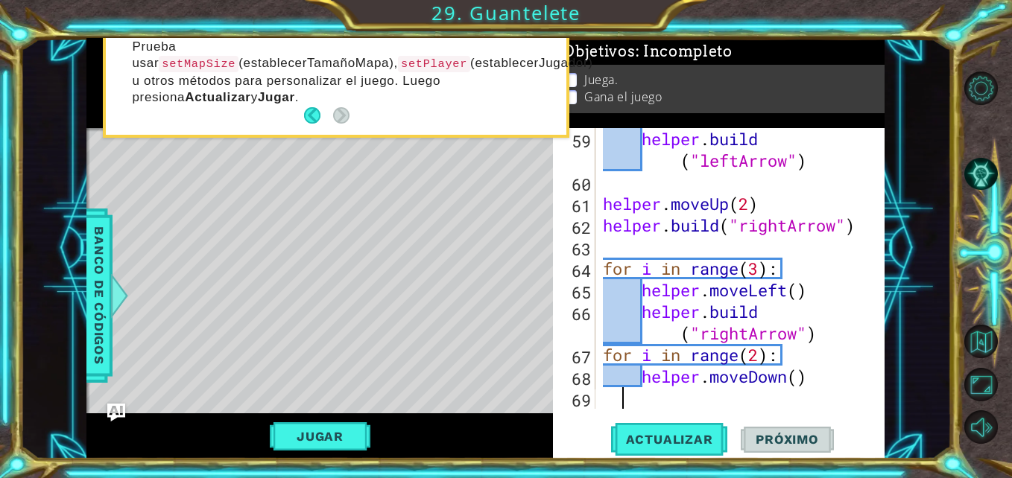
scroll to position [0, 0]
click at [678, 394] on div "helper . build ( "leftArrow" ) helper . moveUp ( 2 ) helper . build ( "rightArr…" at bounding box center [738, 301] width 277 height 346
click at [702, 393] on div "helper . build ( "leftArrow" ) helper . moveUp ( 2 ) helper . build ( "rightArr…" at bounding box center [738, 301] width 277 height 346
click at [697, 338] on div "helper . build ( "leftArrow" ) helper . moveUp ( 2 ) helper . build ( "rightArr…" at bounding box center [738, 301] width 277 height 346
type textarea "[DOMAIN_NAME]("rightArrow")"
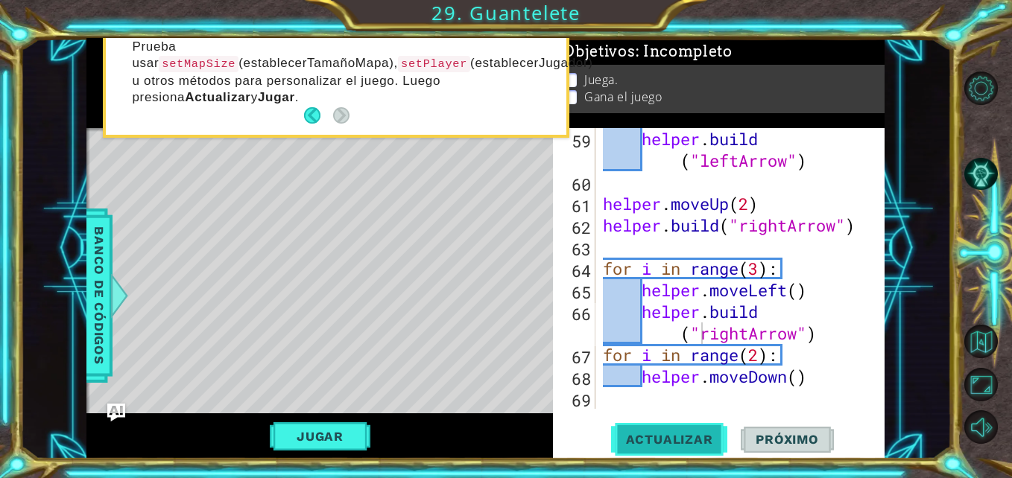
click at [650, 439] on span "Actualizar" at bounding box center [669, 439] width 117 height 15
click at [673, 399] on div "helper . build ( "leftArrow" ) helper . moveUp ( 2 ) helper . build ( "rightArr…" at bounding box center [738, 301] width 277 height 346
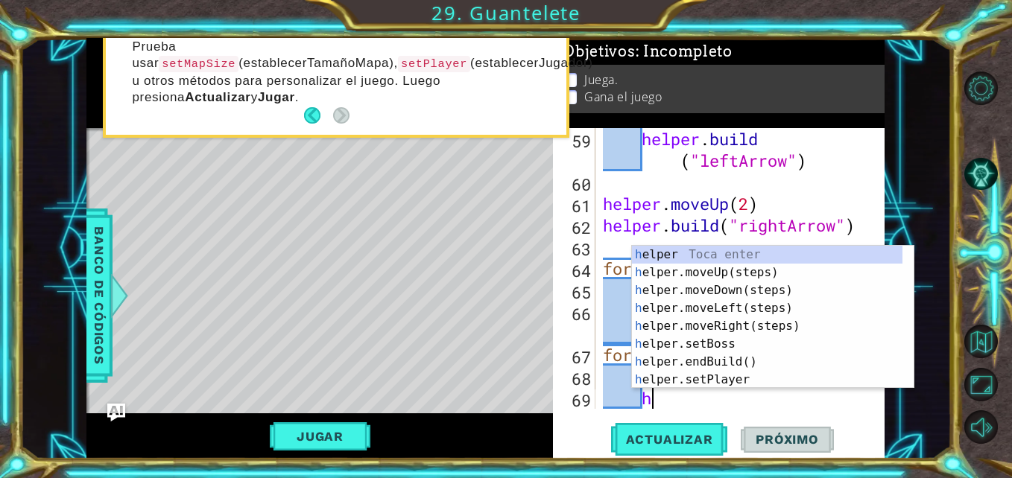
scroll to position [0, 4]
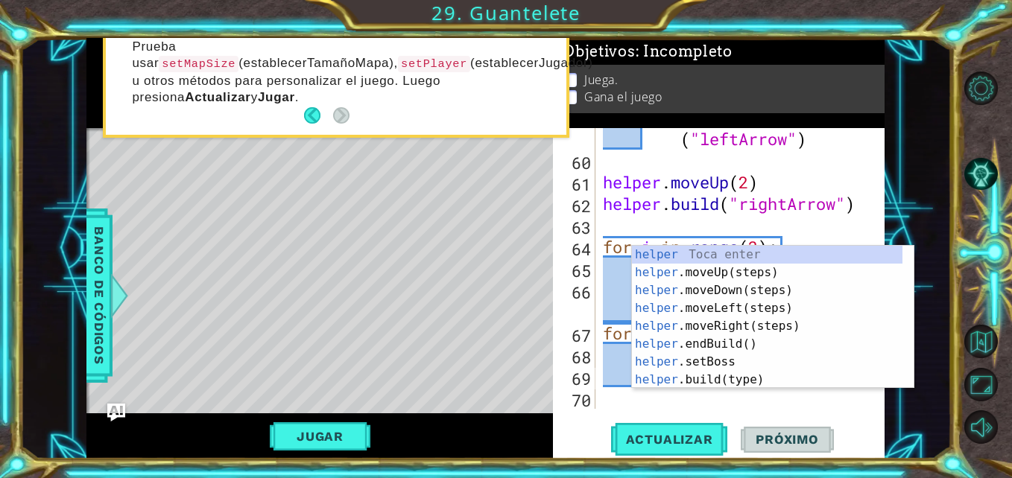
click at [629, 367] on div "helper . build ( "leftArrow" ) helper . moveUp ( 2 ) helper . build ( "rightArr…" at bounding box center [738, 280] width 277 height 346
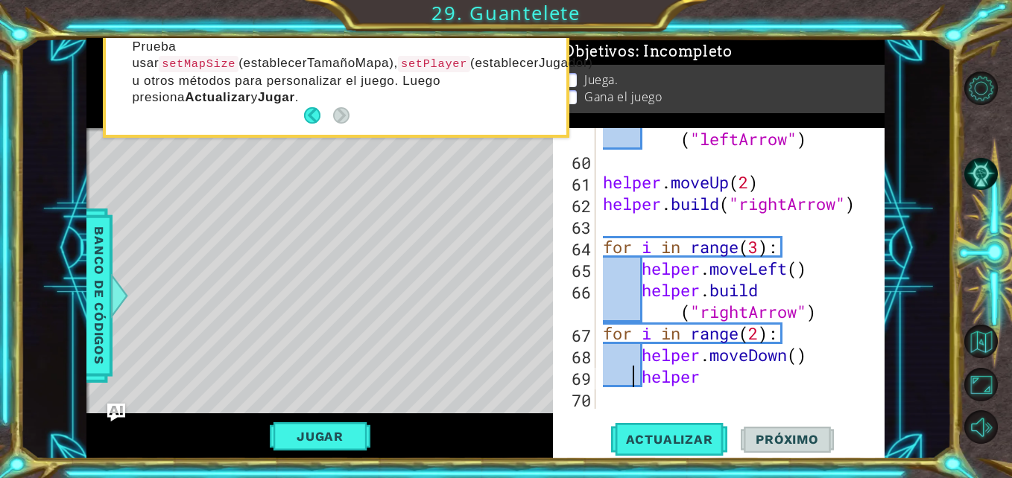
scroll to position [1339, 0]
click at [709, 369] on div "helper . build ( "leftArrow" ) helper . moveUp ( 2 ) helper . build ( "rightArr…" at bounding box center [738, 280] width 277 height 346
click at [646, 409] on div "helper. 59 60 61 62 63 64 65 66 67 68 69 70 helper . build ( "leftArrow" ) help…" at bounding box center [718, 293] width 331 height 331
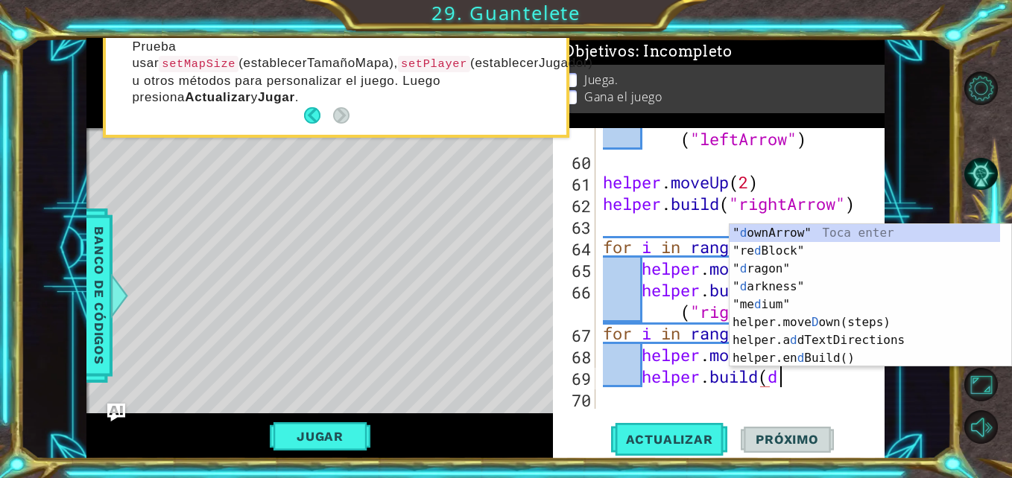
scroll to position [0, 9]
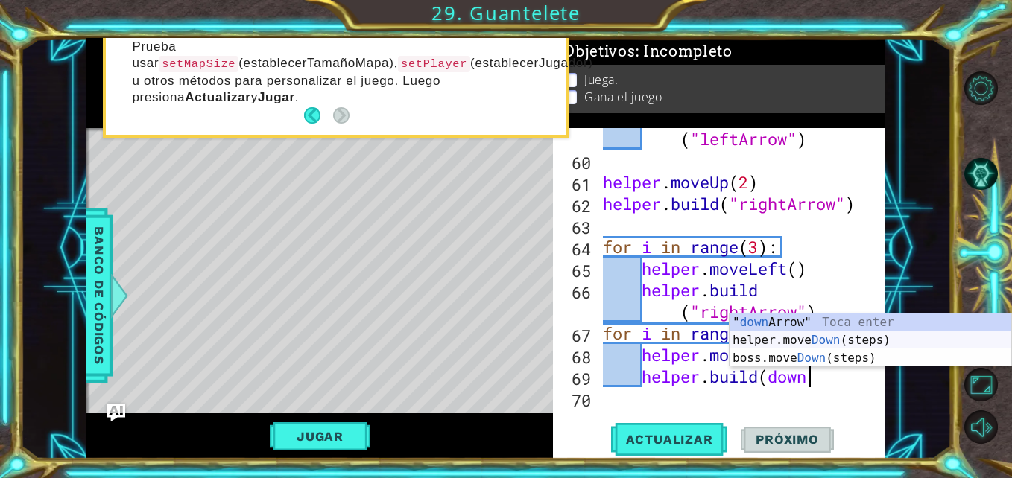
click at [759, 327] on div "" down Arrow" Toca enter helper.move Down (steps) Toca enter boss.move Down (st…" at bounding box center [870, 358] width 282 height 89
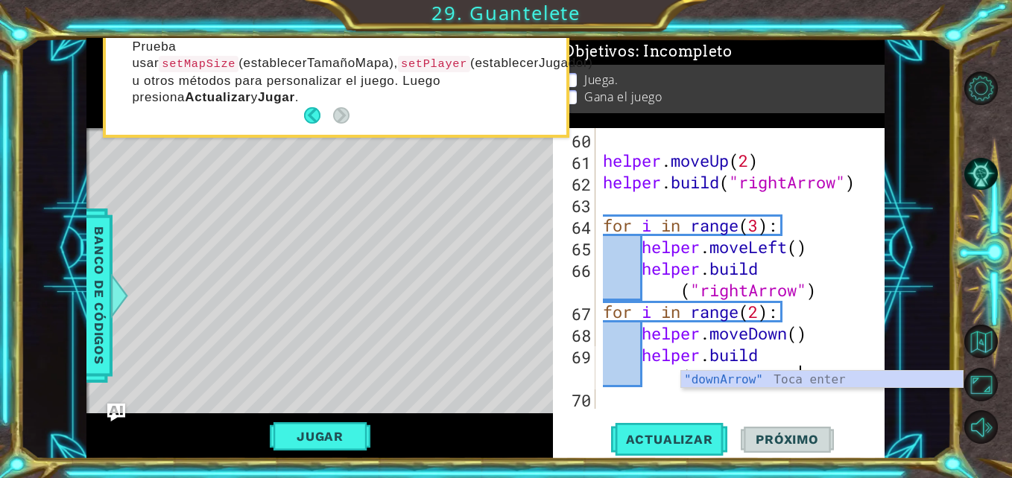
scroll to position [1361, 0]
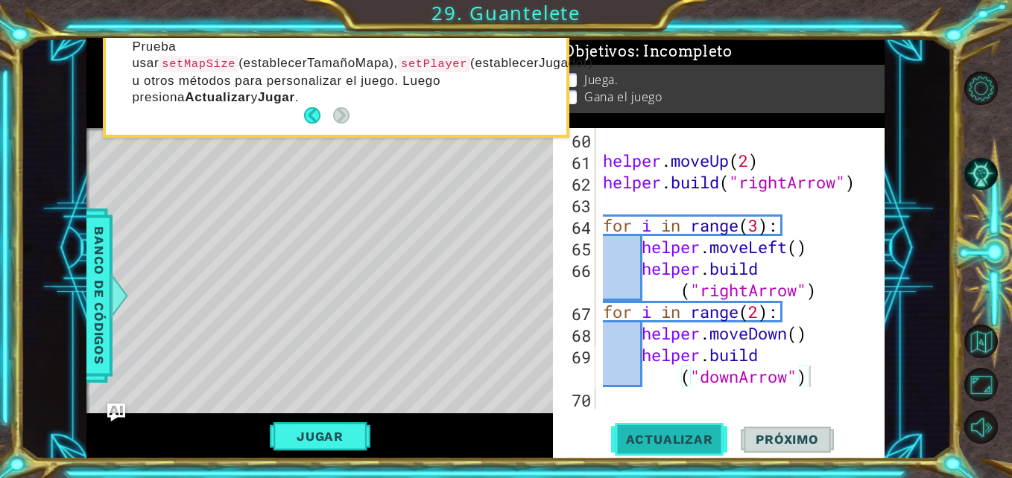
click at [693, 435] on span "Actualizar" at bounding box center [669, 439] width 117 height 15
click at [739, 376] on div "helper . moveUp ( 2 ) helper . build ( "rightArrow" ) for i in range ( 3 ) : he…" at bounding box center [738, 290] width 277 height 324
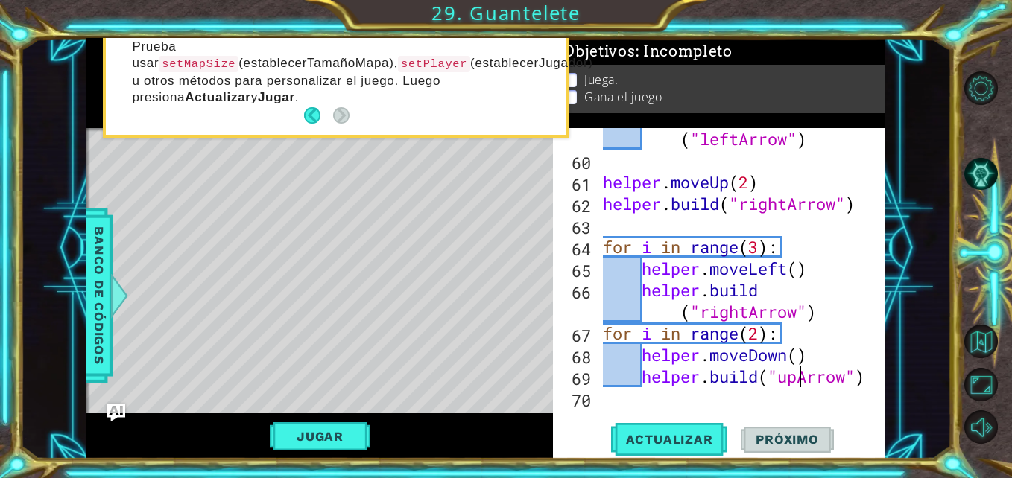
scroll to position [0, 10]
type textarea "helper.build("upArrow")"
click at [655, 435] on span "Actualizar" at bounding box center [669, 439] width 117 height 15
click at [669, 400] on div "helper . build ( "leftArrow" ) helper . moveUp ( 2 ) helper . build ( "rightArr…" at bounding box center [738, 280] width 277 height 346
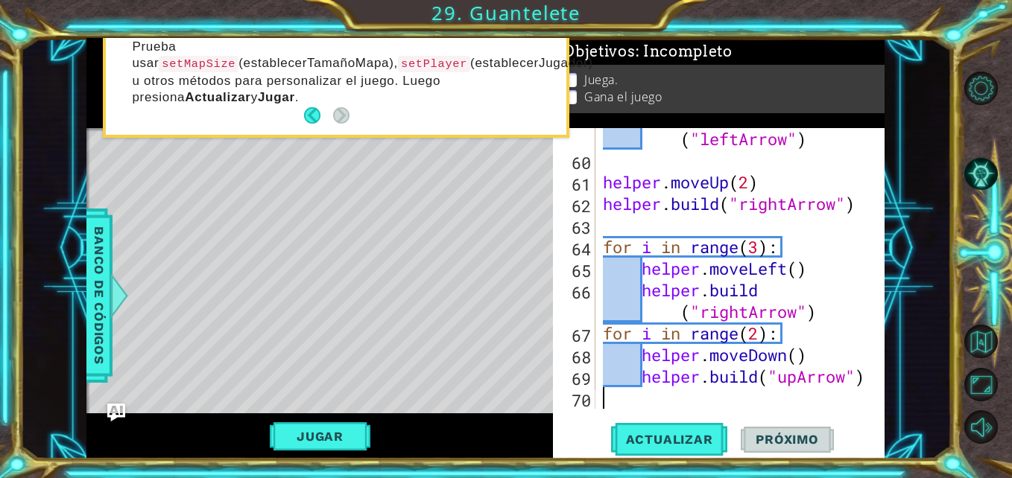
click at [623, 398] on div "helper . build ( "leftArrow" ) helper . moveUp ( 2 ) helper . build ( "rightArr…" at bounding box center [738, 280] width 277 height 346
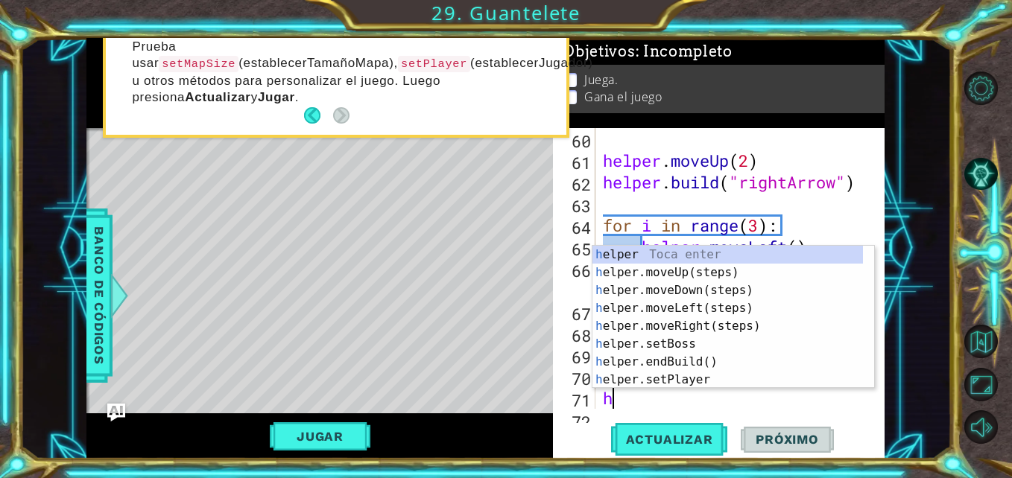
scroll to position [1382, 0]
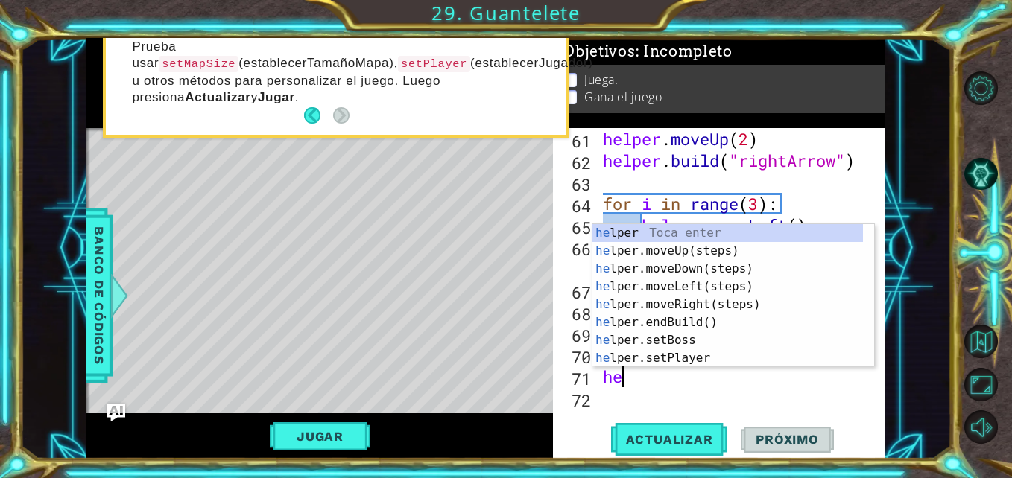
type textarea "h"
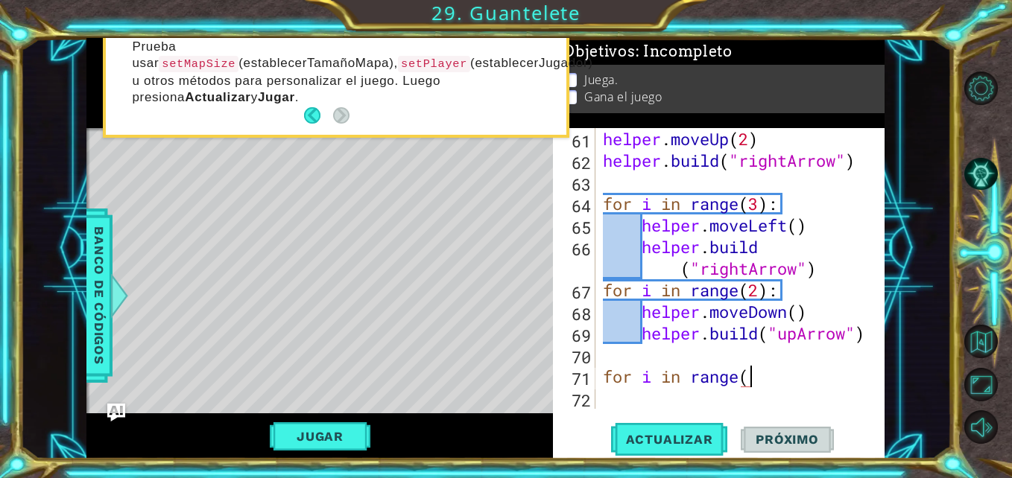
scroll to position [0, 7]
type textarea "for i in range(2):"
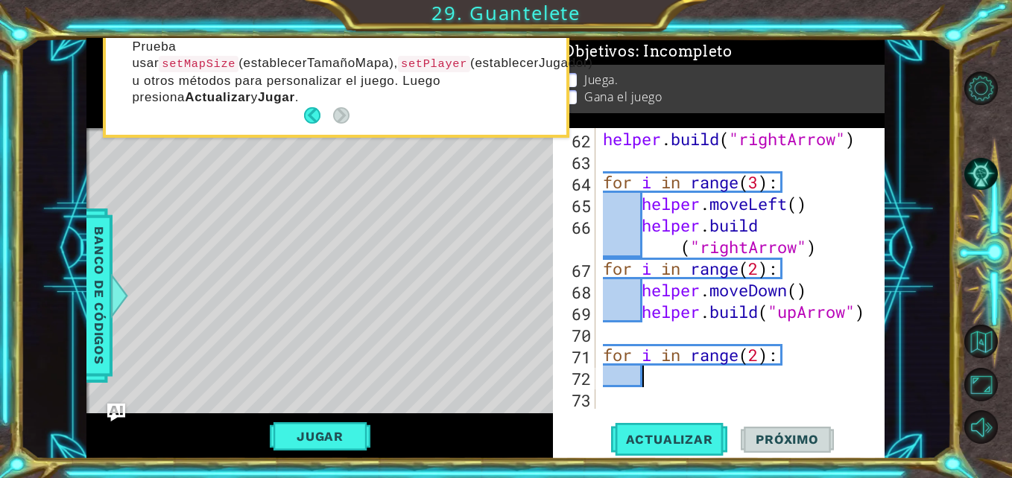
scroll to position [1404, 0]
click at [683, 372] on div "helper . build ( "rightArrow" ) for i in range ( 3 ) : helper . moveLeft ( ) he…" at bounding box center [738, 290] width 277 height 324
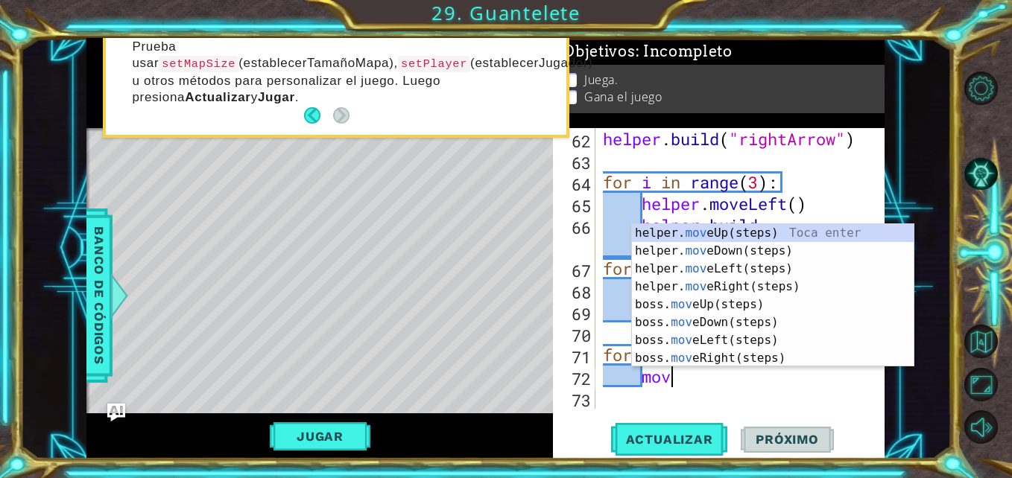
type textarea "move"
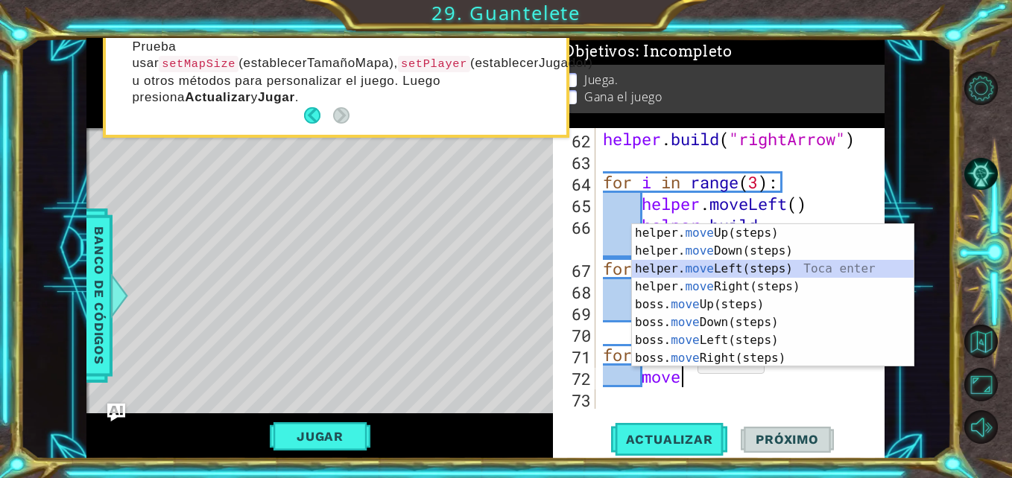
click at [723, 277] on div "helper. move Up(steps) Toca enter helper. move Down(steps) Toca enter helper. m…" at bounding box center [773, 313] width 282 height 179
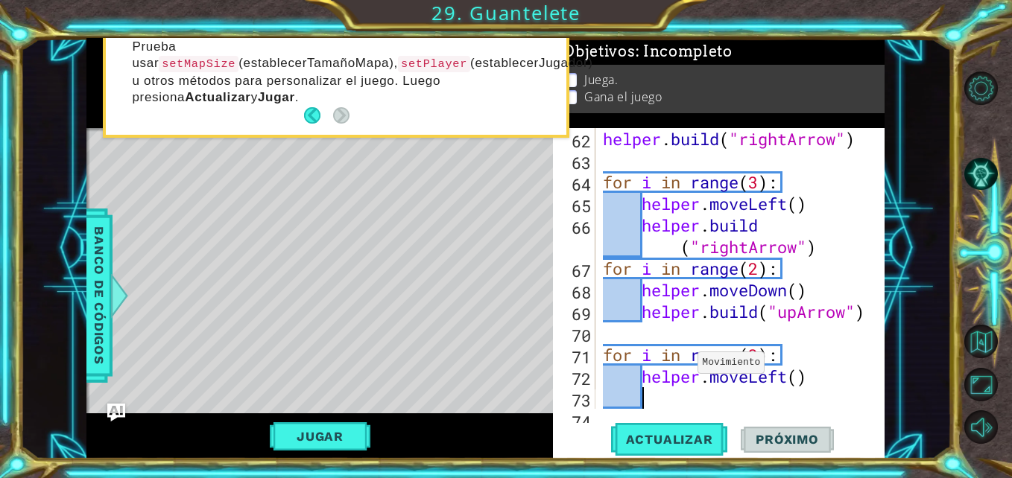
scroll to position [1426, 0]
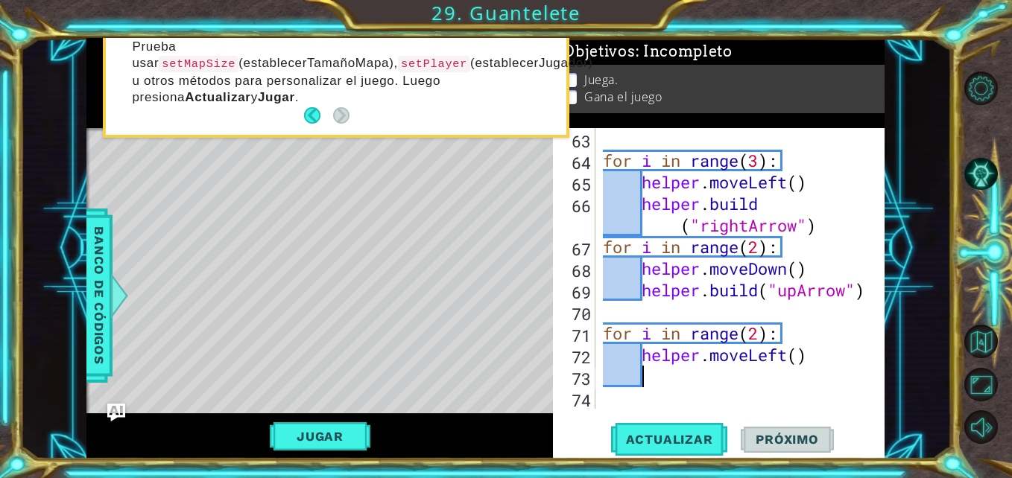
click at [787, 355] on div "for i in range ( 3 ) : helper . moveLeft ( ) helper . build ( "rightArrow" ) fo…" at bounding box center [738, 290] width 277 height 324
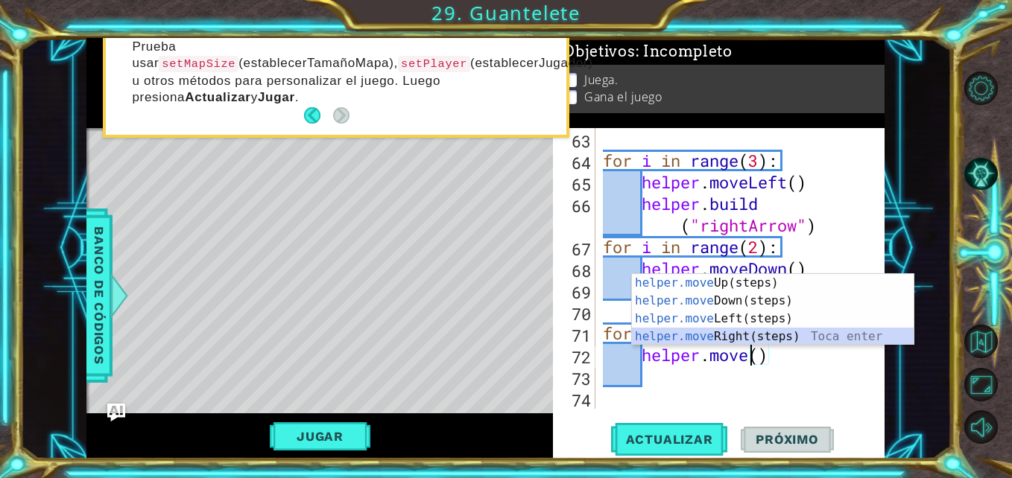
click at [725, 334] on div "helper.move Up(steps) Toca enter helper.move Down(steps) Toca enter helper.move…" at bounding box center [773, 327] width 282 height 107
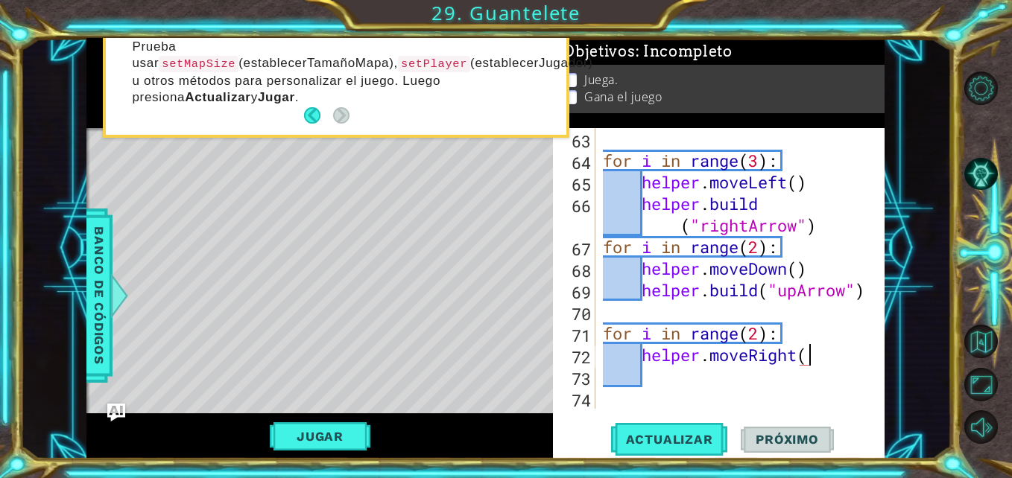
scroll to position [0, 9]
type textarea "helper.moveRight()"
click at [756, 372] on div "for i in range ( 3 ) : helper . moveLeft ( ) helper . build ( "rightArrow" ) fo…" at bounding box center [738, 290] width 277 height 324
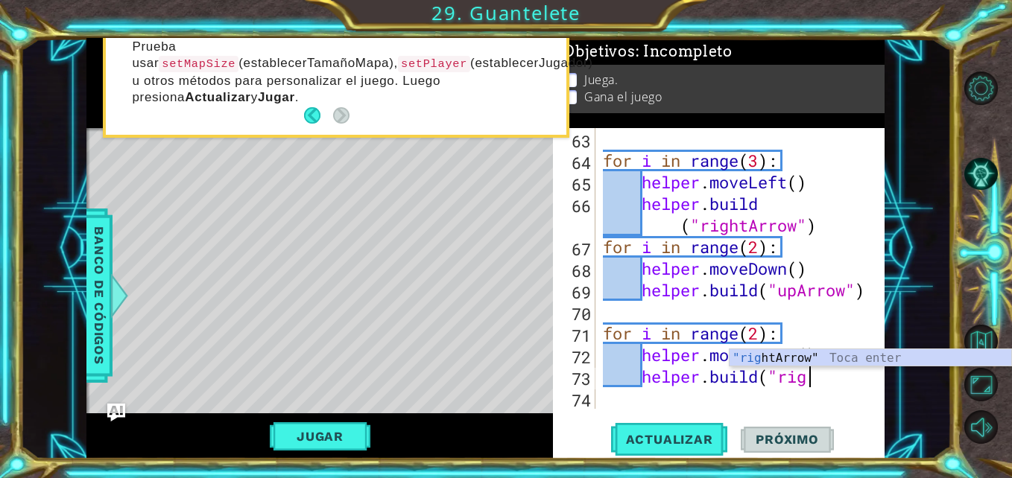
scroll to position [0, 10]
click at [785, 358] on div ""right Arrow" Toca enter" at bounding box center [870, 376] width 282 height 54
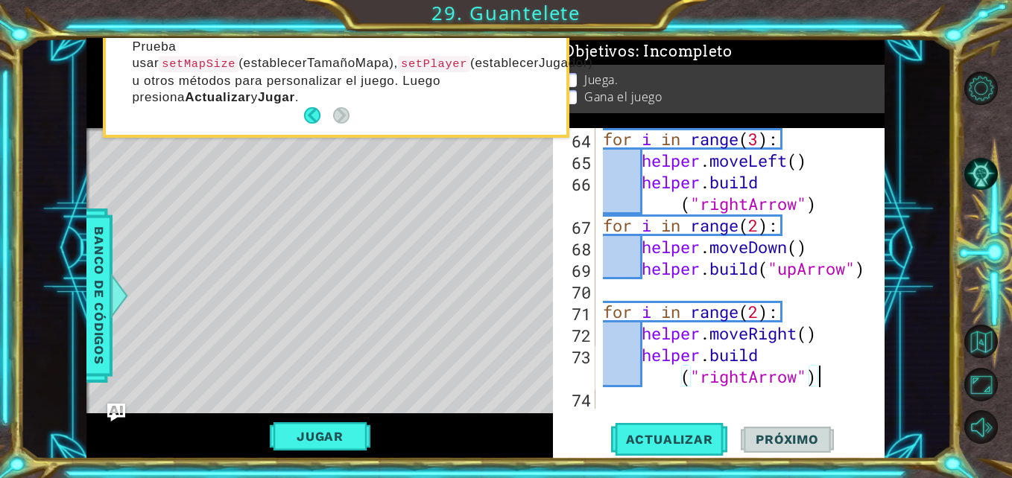
scroll to position [0, 13]
click at [688, 438] on span "Actualizar" at bounding box center [669, 439] width 117 height 15
click at [747, 377] on div "for i in range ( 3 ) : helper . moveLeft ( ) helper . build ( "rightArrow" ) fo…" at bounding box center [738, 290] width 277 height 324
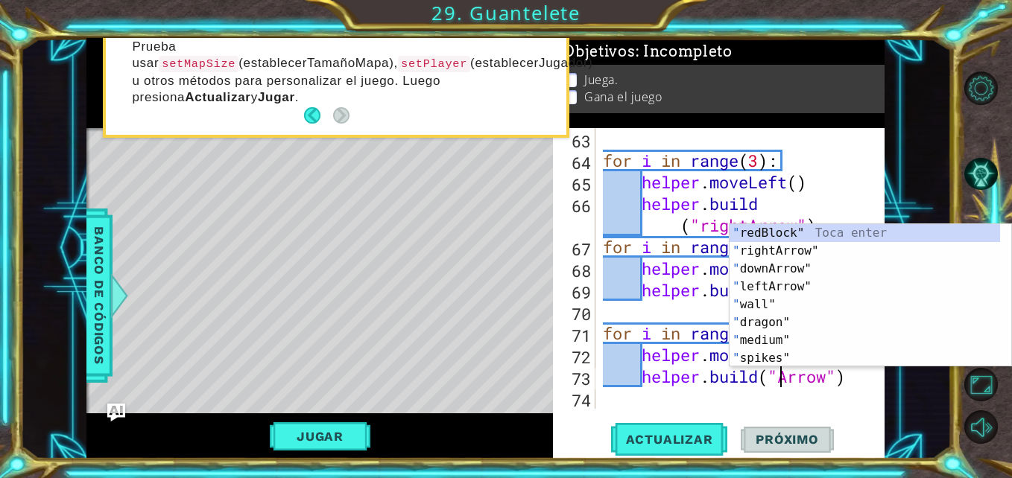
scroll to position [0, 10]
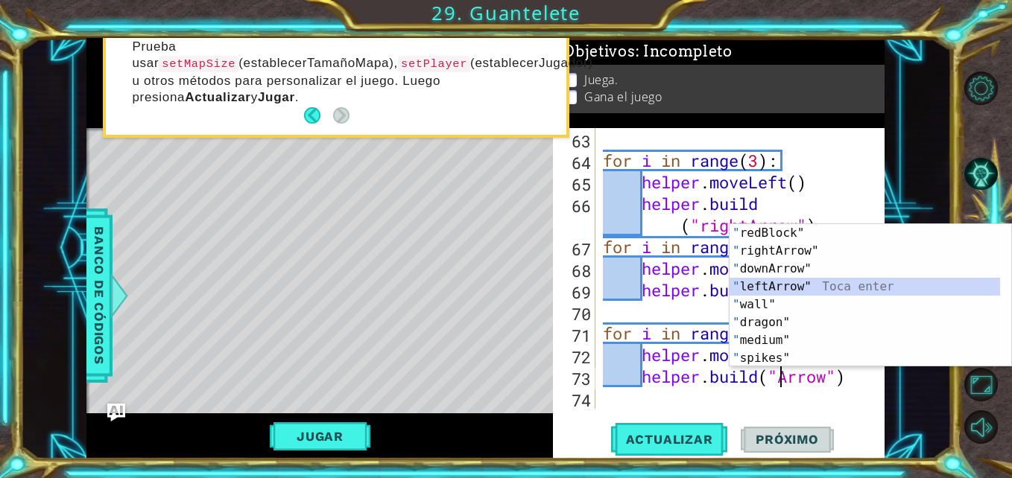
click at [752, 281] on div "" redBlock" Toca enter " rightArrow" Toca enter " downArrow" Toca enter " leftA…" at bounding box center [864, 313] width 270 height 179
type textarea "[DOMAIN_NAME]("leftArrow")"
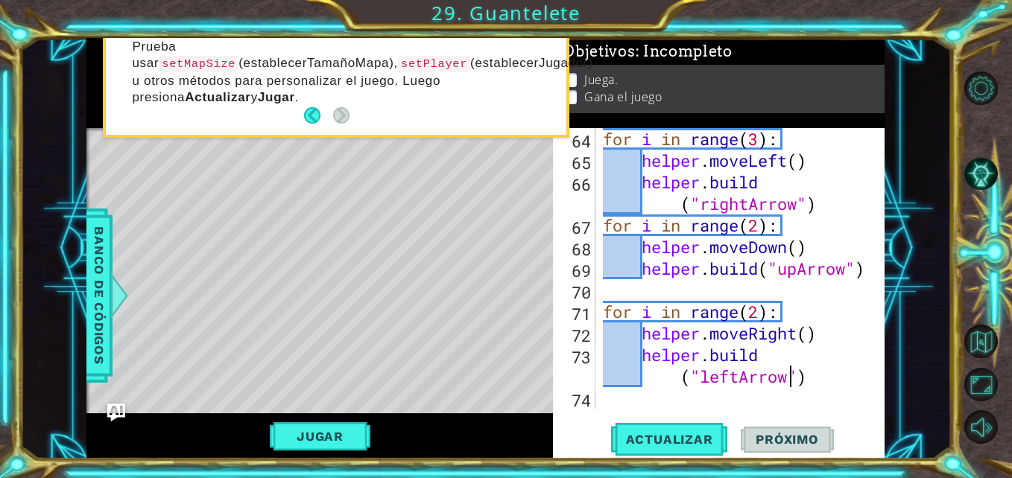
scroll to position [1447, 0]
click at [693, 428] on button "Actualizar" at bounding box center [669, 439] width 117 height 33
click at [627, 401] on div "for i in range ( 3 ) : helper . moveLeft ( ) helper . build ( "rightArrow" ) fo…" at bounding box center [738, 290] width 277 height 324
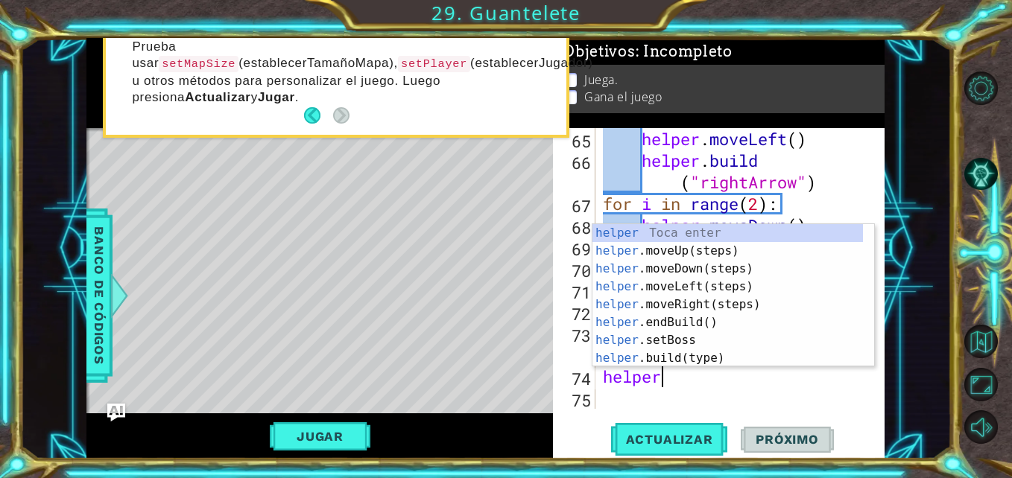
scroll to position [0, 2]
type textarea "helper."
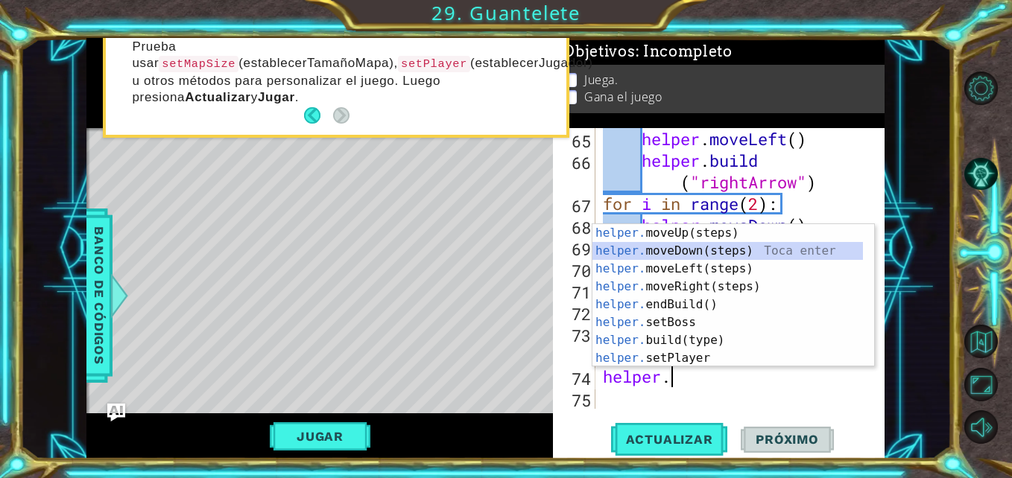
click at [649, 251] on div "helper. moveUp(steps) Toca enter helper. moveDown(steps) Toca enter helper. mov…" at bounding box center [727, 313] width 270 height 179
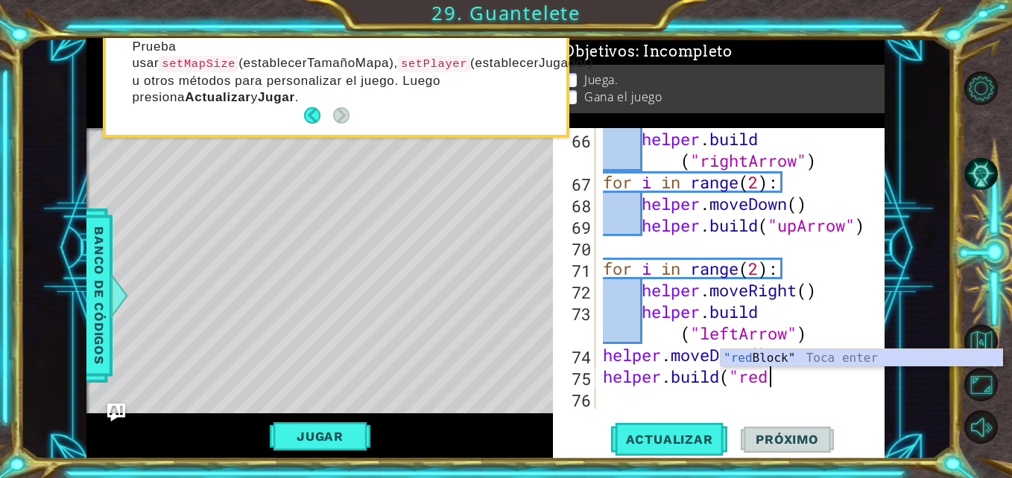
scroll to position [0, 7]
click at [769, 352] on div ""red Block" Toca enter" at bounding box center [861, 376] width 282 height 54
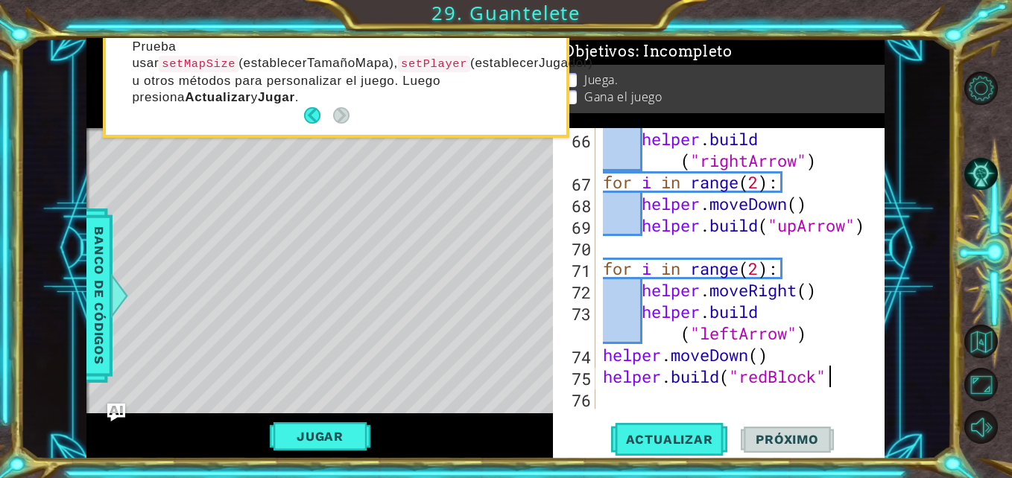
type textarea "[DOMAIN_NAME]("redBlock")"
click at [725, 387] on div "helper . build ( "rightArrow" ) for i in range ( 2 ) : helper . moveDown ( ) he…" at bounding box center [738, 301] width 277 height 346
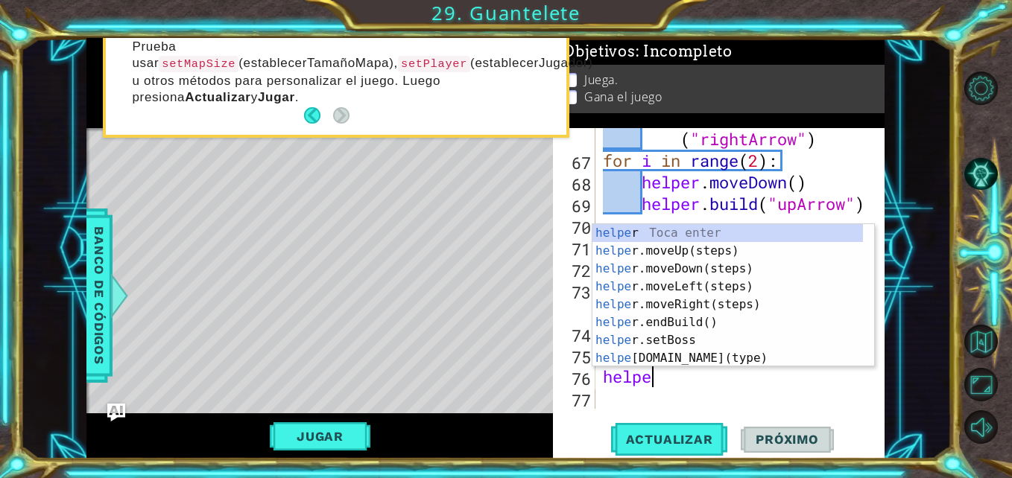
scroll to position [0, 2]
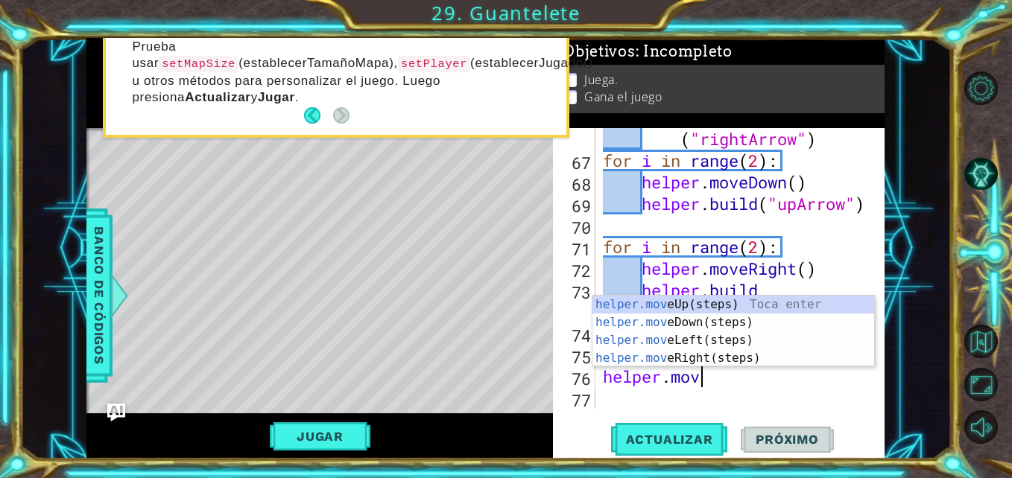
type textarea "helper.move"
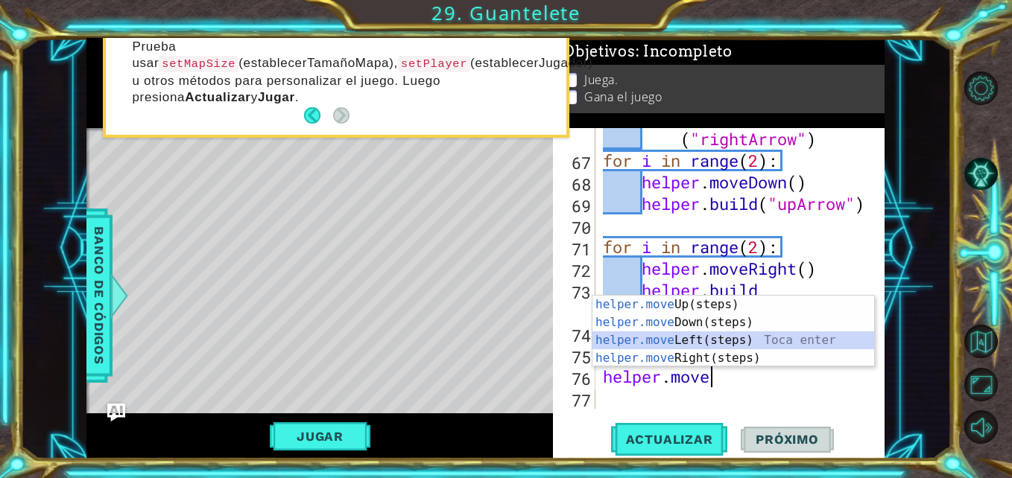
click at [723, 334] on div "helper.move Up(steps) Toca enter helper.move Down(steps) Toca enter helper.move…" at bounding box center [733, 349] width 282 height 107
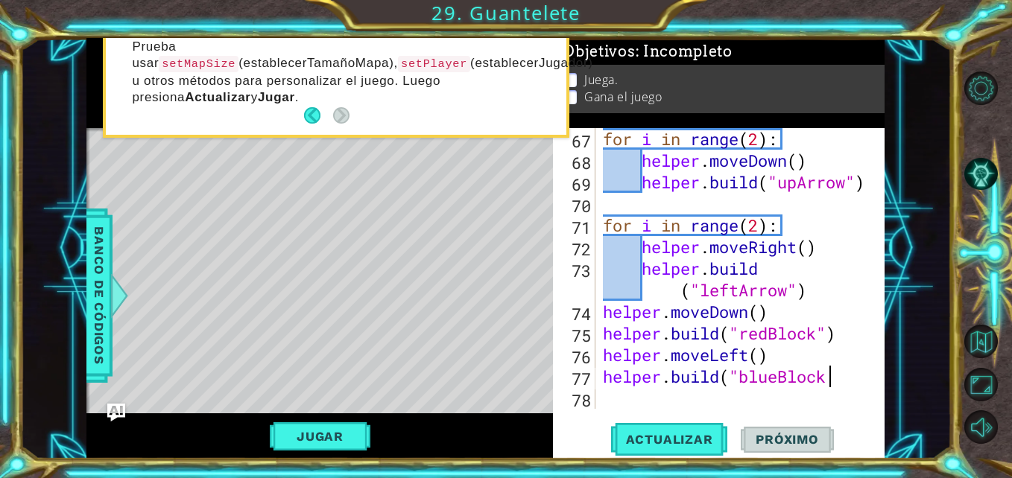
scroll to position [0, 10]
type textarea "[DOMAIN_NAME]("blueBlock")"
click at [638, 395] on div "for i in range ( 2 ) : helper . moveDown ( ) helper . build ( "upArrow" ) for i…" at bounding box center [738, 290] width 277 height 324
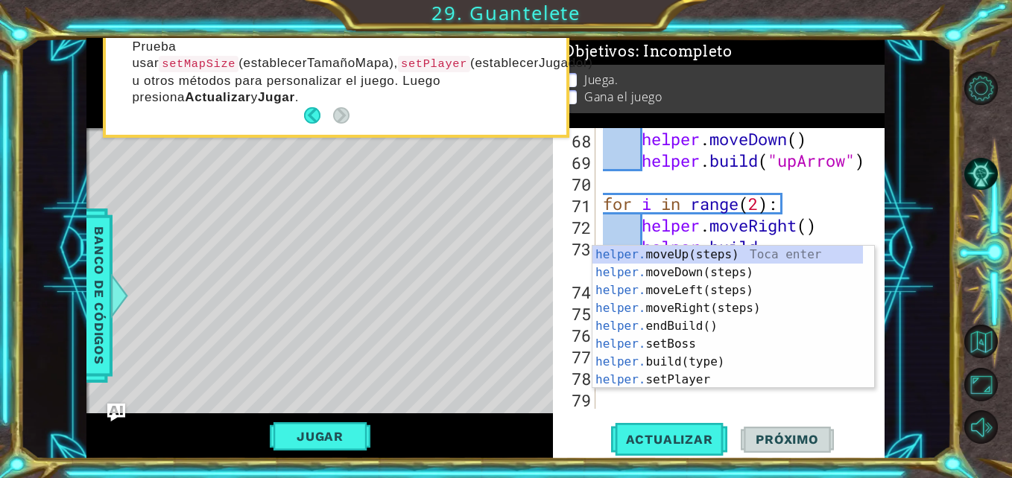
scroll to position [0, 2]
click at [818, 220] on div "helper . moveDown ( ) helper . build ( "upArrow" ) for i in range ( 2 ) : helpe…" at bounding box center [738, 290] width 277 height 324
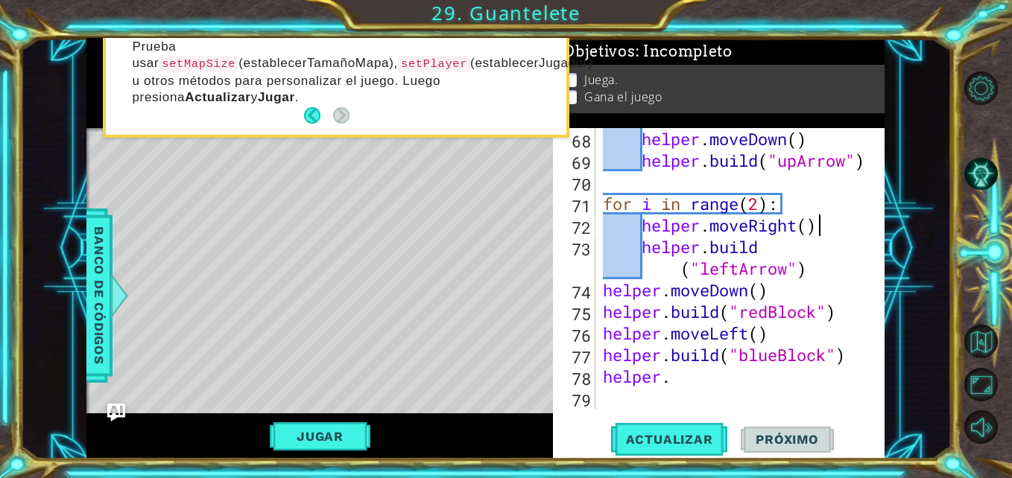
scroll to position [1555, 0]
click at [722, 383] on div "helper . moveDown ( ) helper . build ( "upArrow" ) for i in range ( 2 ) : helpe…" at bounding box center [738, 290] width 277 height 324
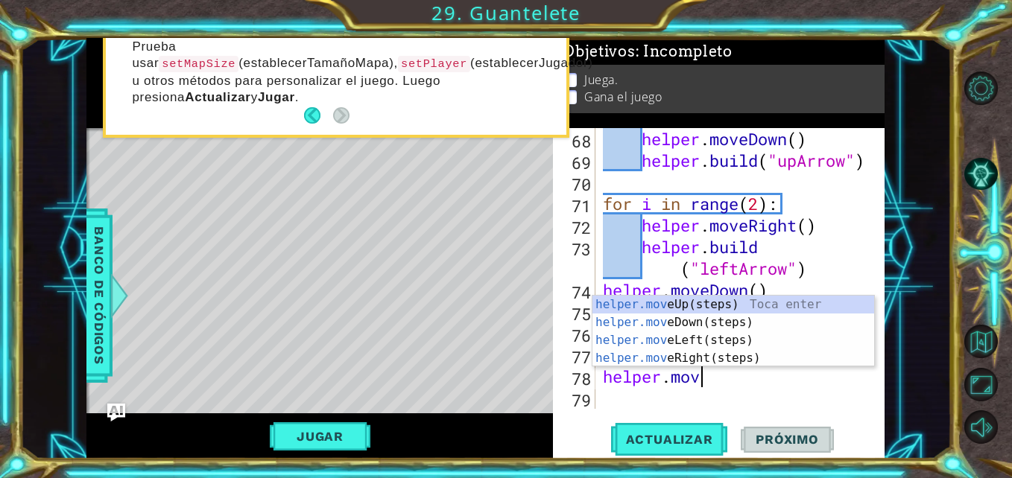
type textarea "helper.move"
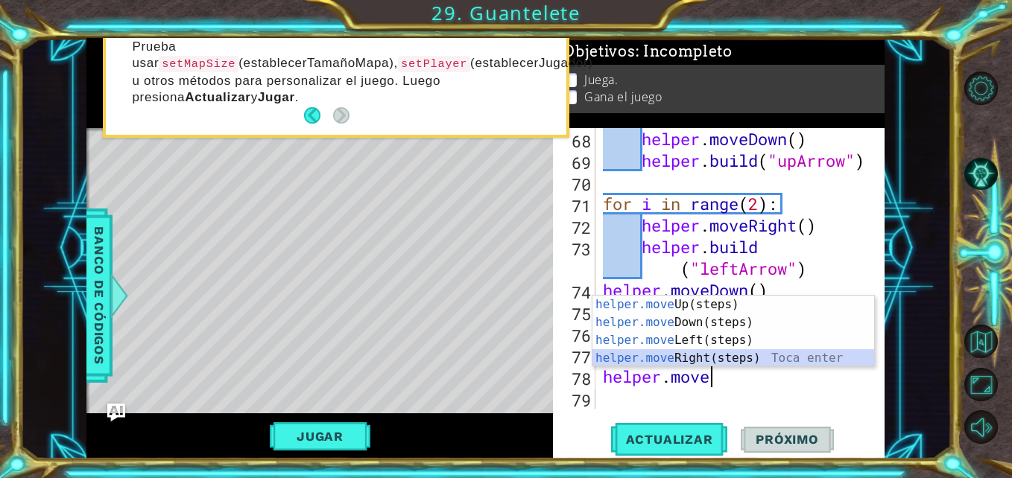
click at [706, 352] on div "helper.move Up(steps) Toca enter helper.move Down(steps) Toca enter helper.move…" at bounding box center [733, 349] width 282 height 107
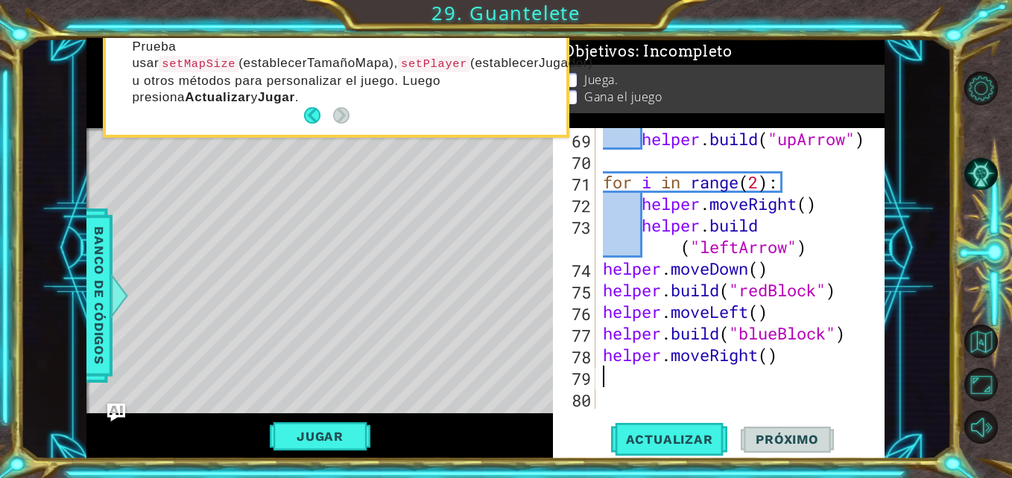
scroll to position [1577, 0]
click at [770, 362] on div "helper . build ( "upArrow" ) for i in range ( 2 ) : helper . moveRight ( ) help…" at bounding box center [738, 290] width 277 height 324
type textarea "helper.moveRight(2)"
click at [743, 376] on div "helper . build ( "upArrow" ) for i in range ( 2 ) : helper . moveRight ( ) help…" at bounding box center [738, 290] width 277 height 324
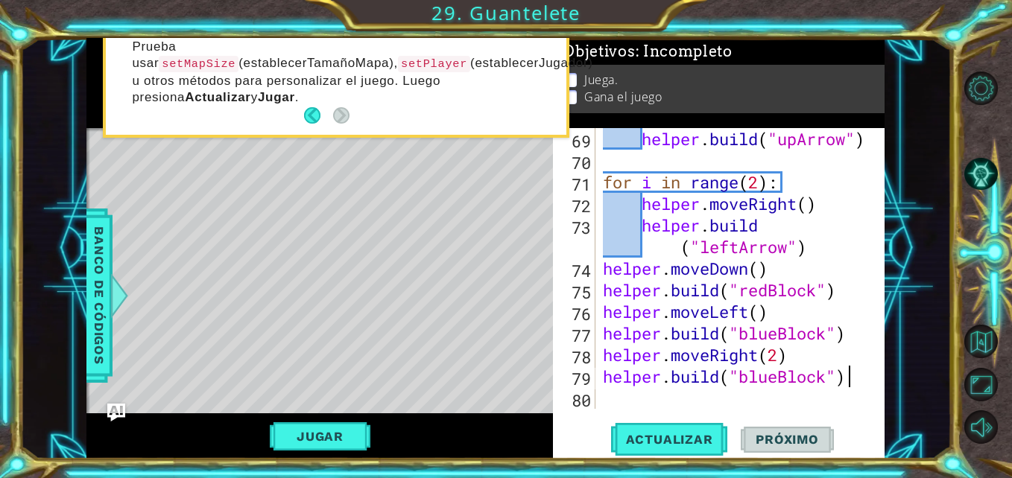
scroll to position [0, 10]
click at [690, 434] on span "Actualizar" at bounding box center [669, 439] width 117 height 15
click at [605, 309] on div "helper . build ( "upArrow" ) for i in range ( 2 ) : helper . moveRight ( ) help…" at bounding box center [738, 290] width 277 height 324
click at [664, 282] on div "helper . build ( "upArrow" ) for i in range ( 2 ) : helper . moveRight ( ) help…" at bounding box center [738, 290] width 277 height 324
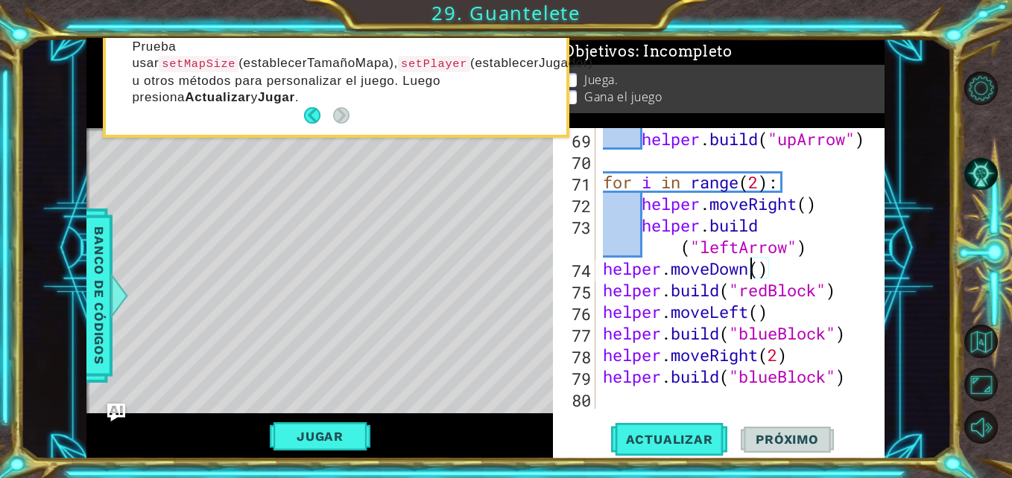
click at [749, 273] on div "helper . build ( "upArrow" ) for i in range ( 2 ) : helper . moveRight ( ) help…" at bounding box center [738, 290] width 277 height 324
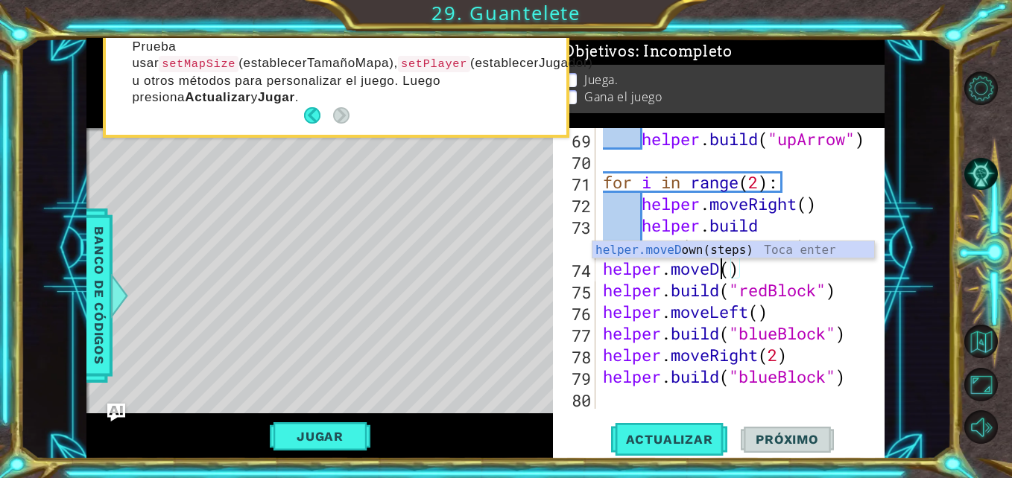
scroll to position [0, 5]
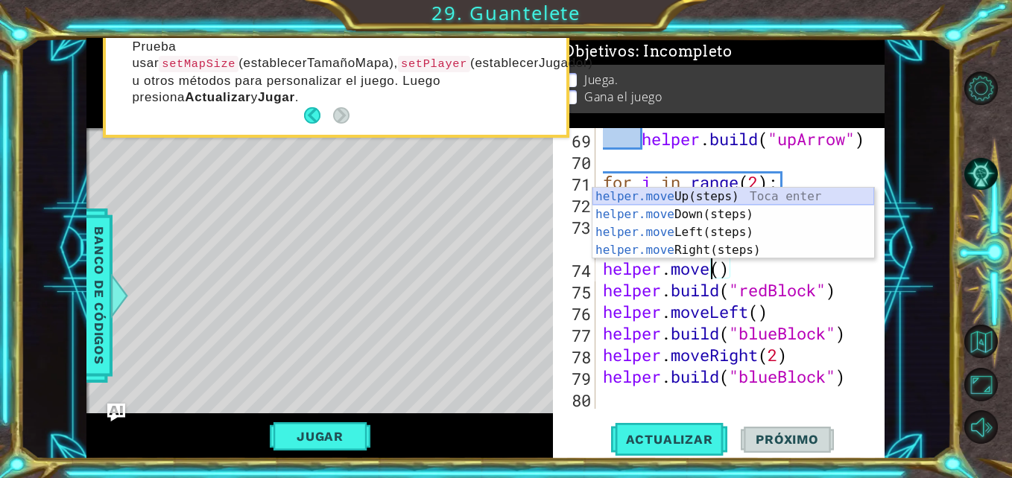
click at [702, 197] on div "helper.move Up(steps) Toca enter helper.move Down(steps) Toca enter helper.move…" at bounding box center [733, 241] width 282 height 107
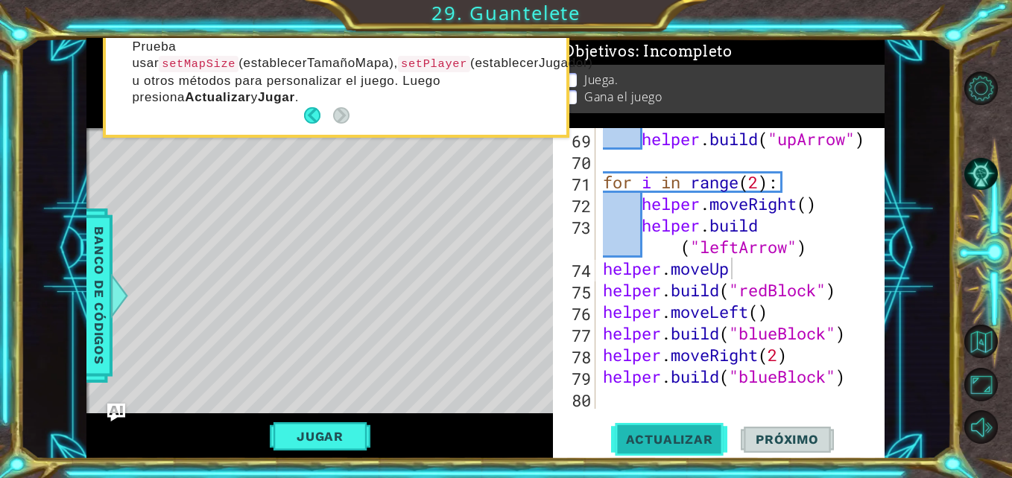
click at [699, 434] on span "Actualizar" at bounding box center [669, 439] width 117 height 15
click at [665, 433] on span "Actualizar" at bounding box center [669, 439] width 117 height 15
click at [641, 444] on span "Actualizar" at bounding box center [669, 439] width 117 height 15
click at [670, 430] on button "Actualizar" at bounding box center [669, 439] width 117 height 33
click at [605, 270] on div "helper . build ( "upArrow" ) for i in range ( 2 ) : helper . moveRight ( ) help…" at bounding box center [738, 290] width 277 height 324
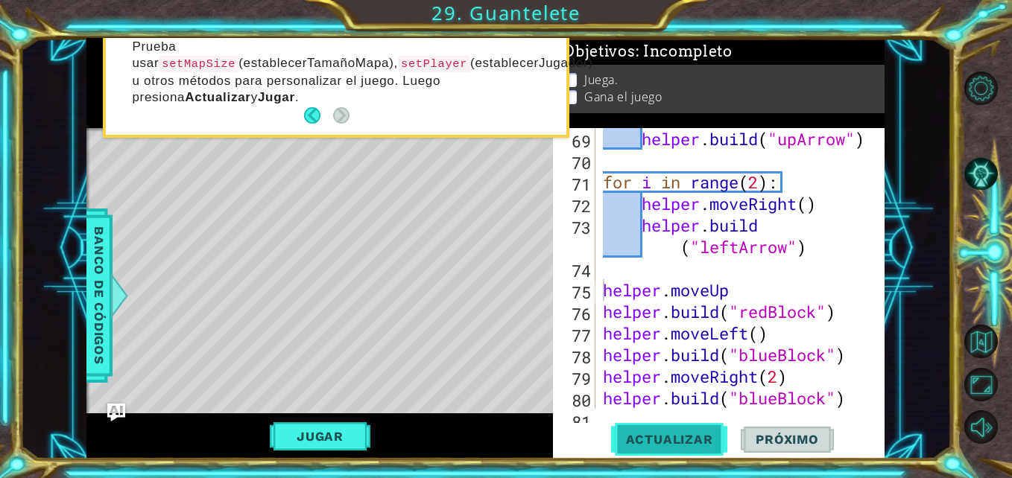
click at [662, 438] on span "Actualizar" at bounding box center [669, 439] width 117 height 15
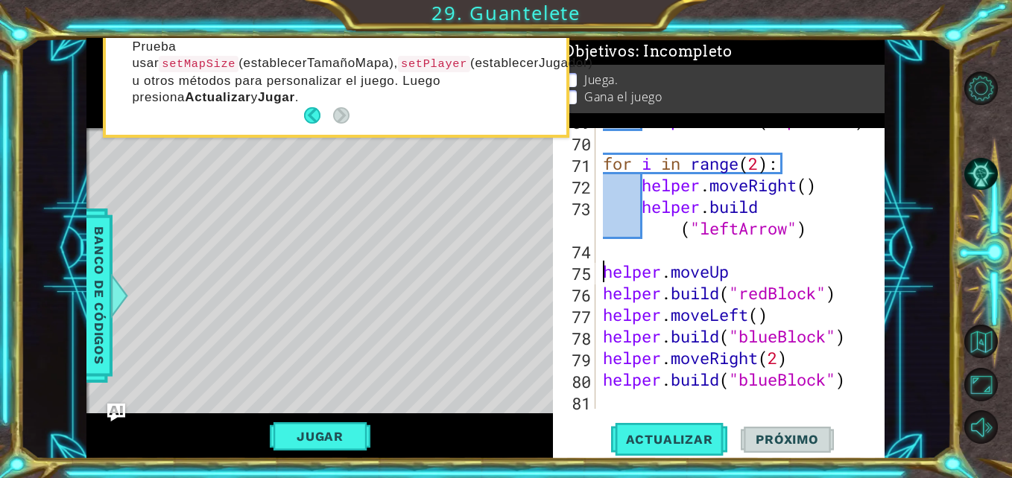
scroll to position [1596, 0]
click at [746, 278] on div "helper . build ( "upArrow" ) for i in range ( 2 ) : helper . moveRight ( ) help…" at bounding box center [738, 271] width 277 height 324
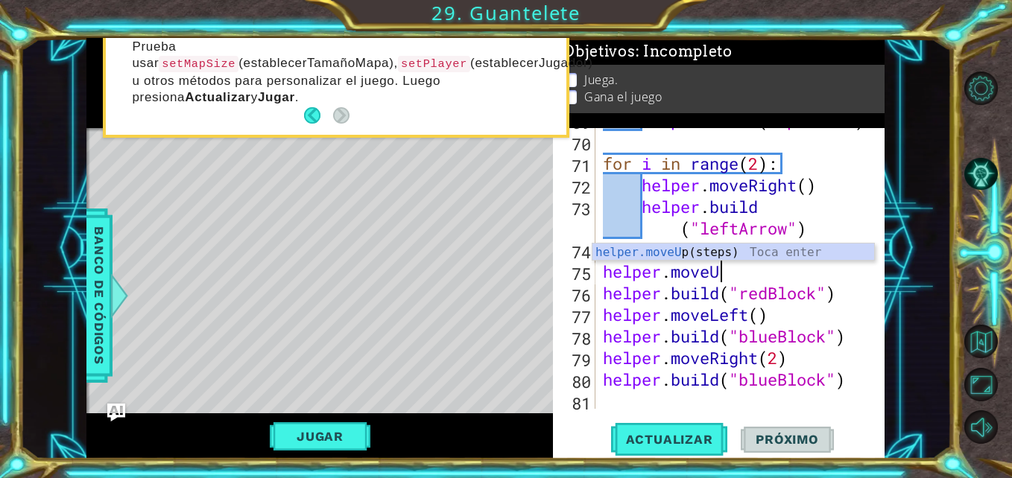
type textarea "helper.move"
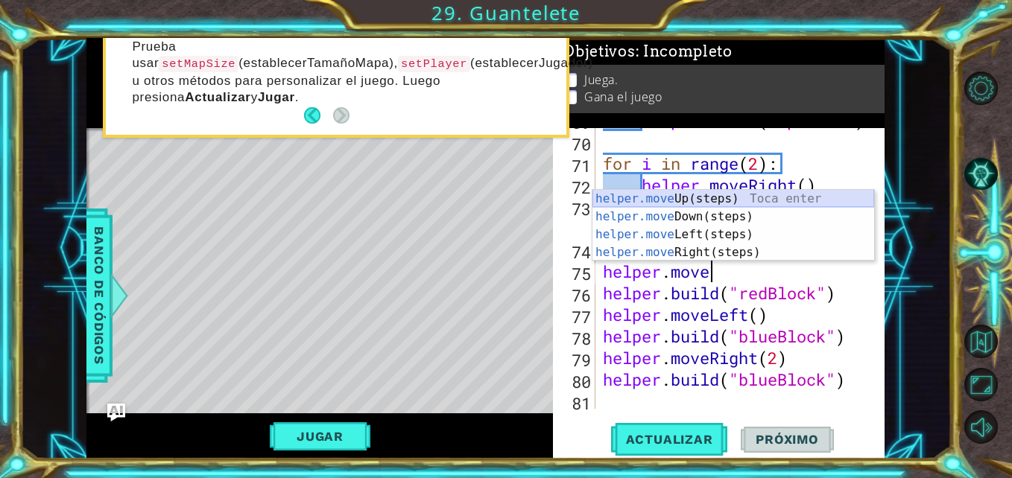
click at [679, 194] on div "helper.move Up(steps) Toca enter helper.move Down(steps) Toca enter helper.move…" at bounding box center [733, 243] width 282 height 107
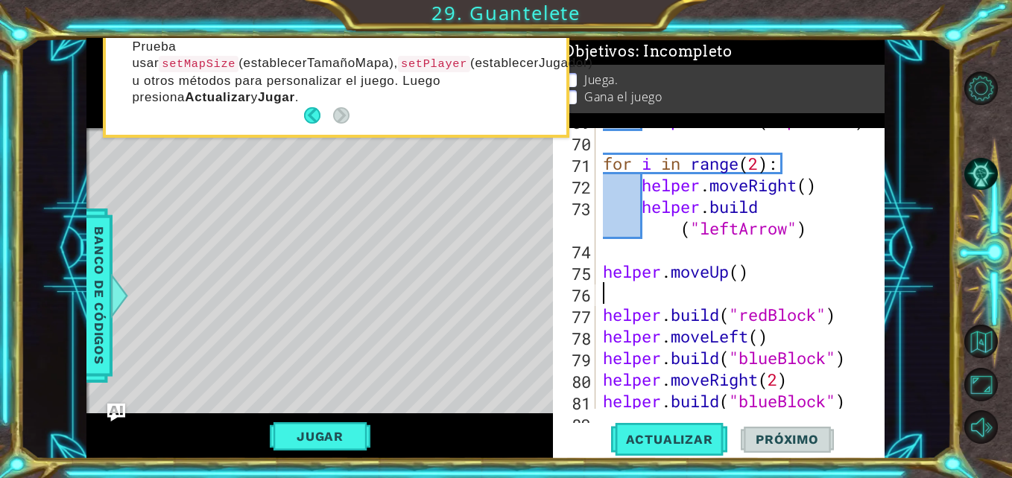
scroll to position [0, 0]
type textarea "helper.moveUp()"
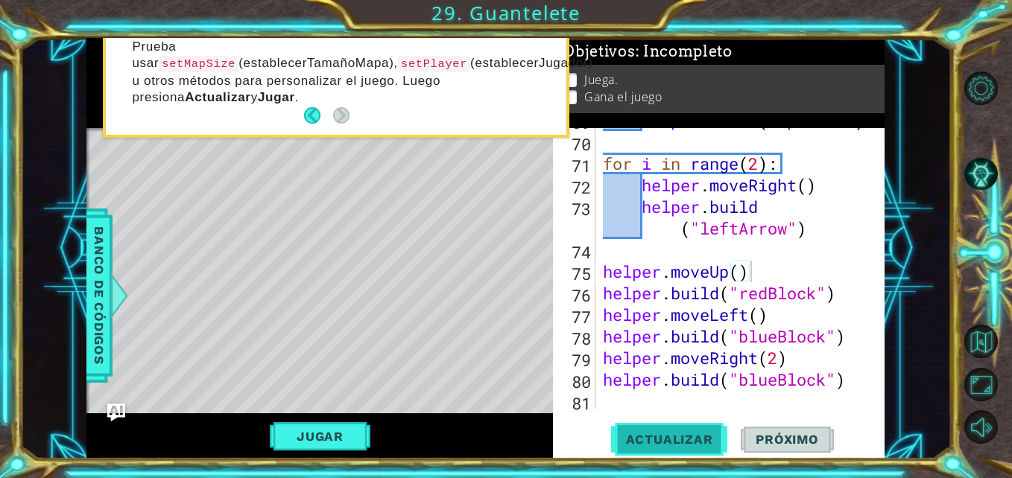
click at [682, 438] on span "Actualizar" at bounding box center [669, 439] width 117 height 15
click at [296, 439] on button "Jugar" at bounding box center [320, 436] width 101 height 28
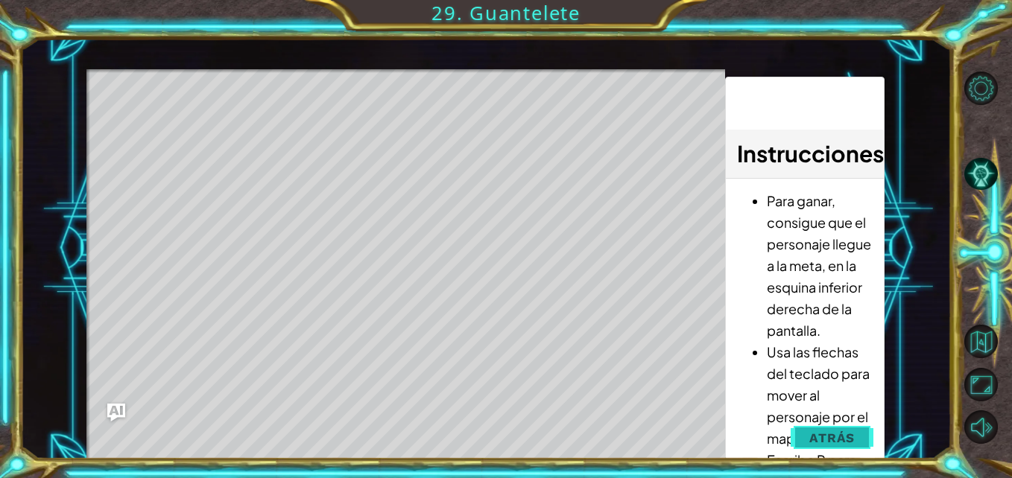
click at [850, 437] on span "Atrás" at bounding box center [831, 438] width 45 height 15
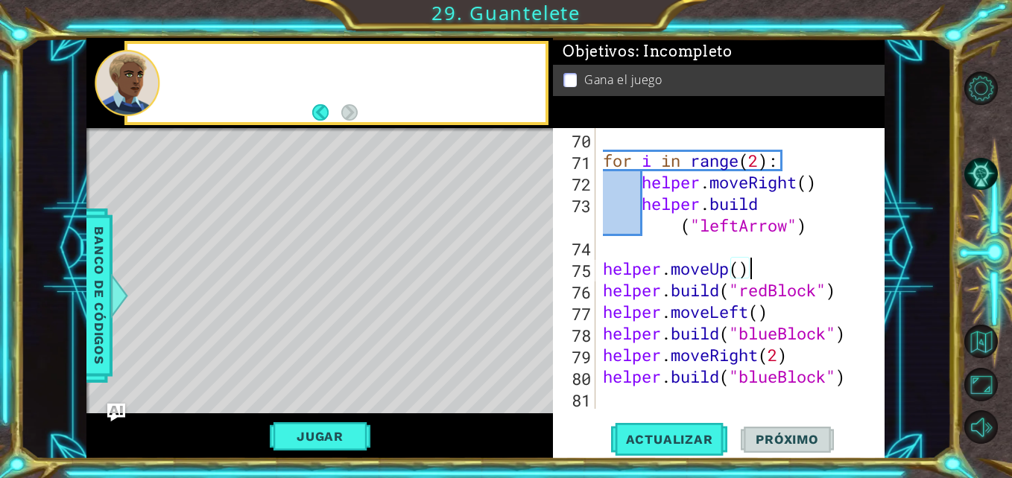
scroll to position [1599, 0]
click at [650, 405] on div "for i in range ( 2 ) : helper . moveRight ( ) helper . build ( "leftArrow" ) he…" at bounding box center [738, 290] width 277 height 324
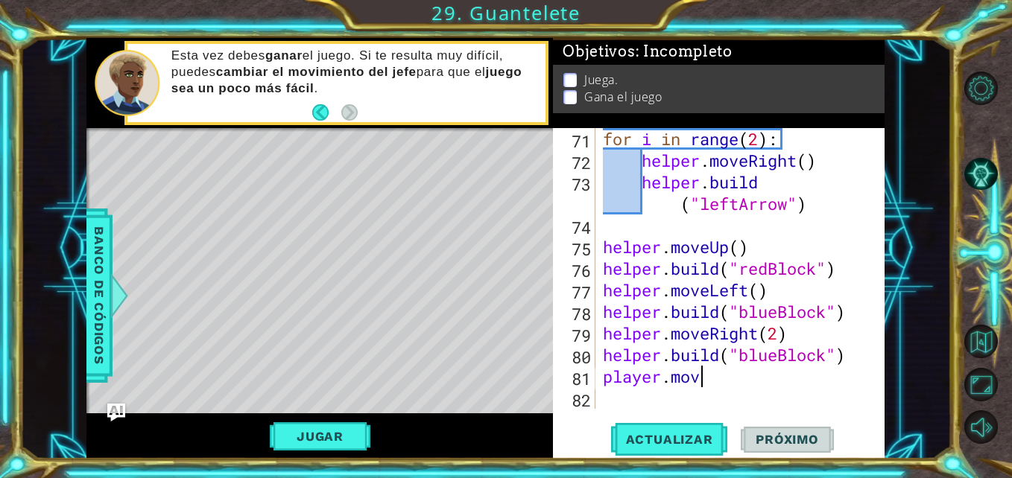
scroll to position [0, 4]
click at [603, 378] on div "for i in range ( 2 ) : helper . moveRight ( ) helper . build ( "leftArrow" ) he…" at bounding box center [738, 290] width 277 height 324
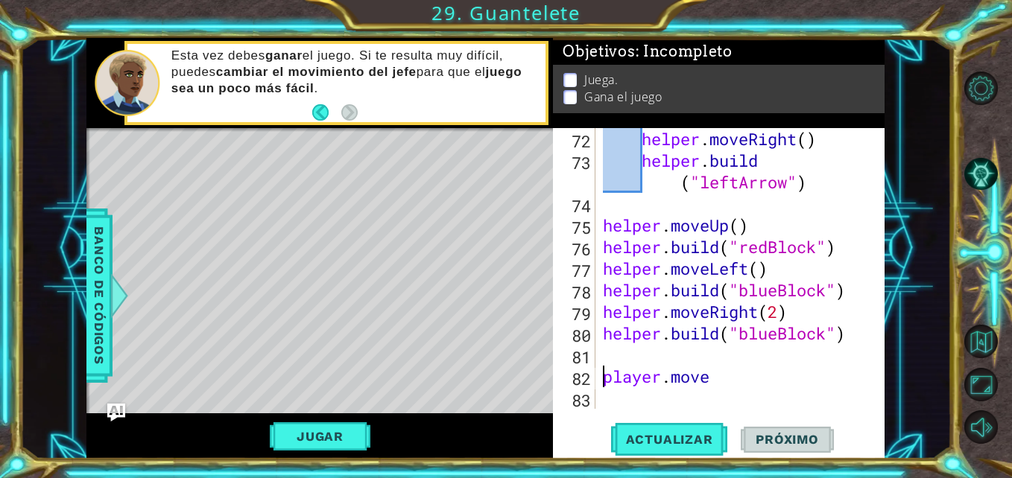
scroll to position [1642, 0]
click at [646, 380] on div "helper . moveRight ( ) helper . build ( "leftArrow" ) helper . moveUp ( ) helpe…" at bounding box center [738, 290] width 277 height 324
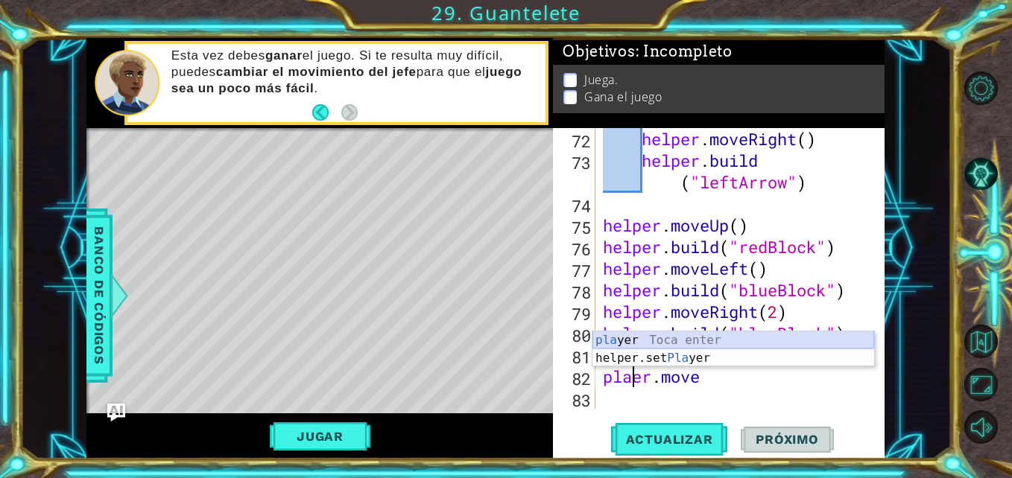
click at [623, 342] on div "pla yer Toca enter helper.set Pla yer Toca enter" at bounding box center [733, 367] width 282 height 72
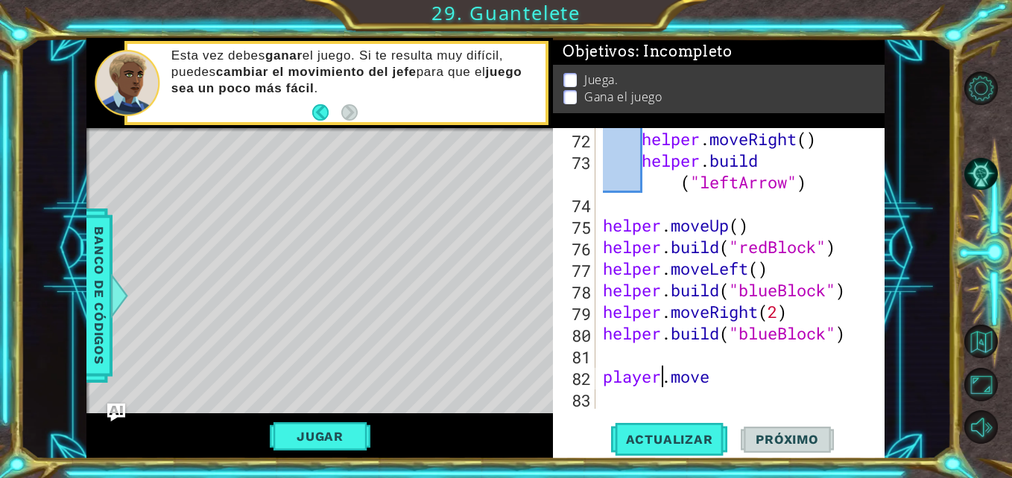
click at [711, 381] on div "helper . moveRight ( ) helper . build ( "leftArrow" ) helper . moveUp ( ) helpe…" at bounding box center [738, 290] width 277 height 324
click at [705, 436] on span "Actualizar" at bounding box center [669, 439] width 117 height 15
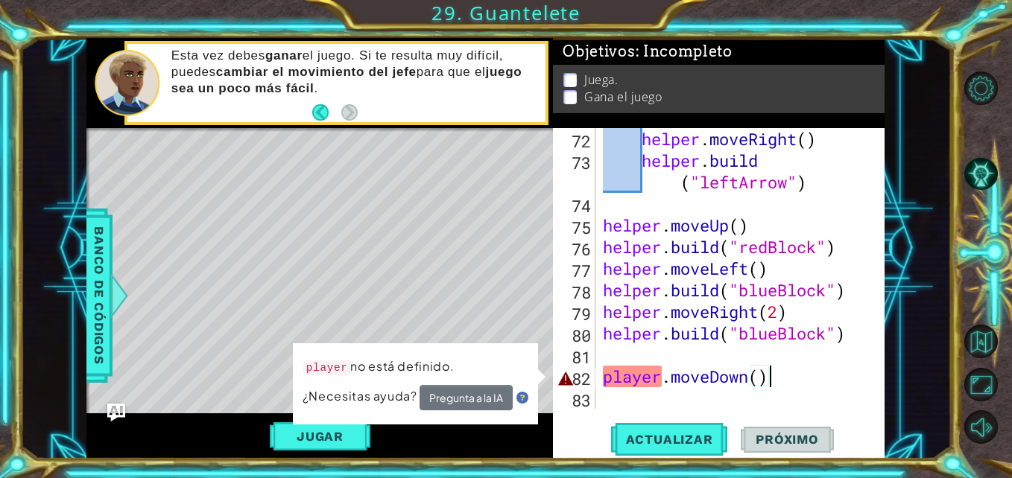
click at [661, 382] on div "helper . moveRight ( ) helper . build ( "leftArrow" ) helper . moveUp ( ) helpe…" at bounding box center [738, 290] width 277 height 324
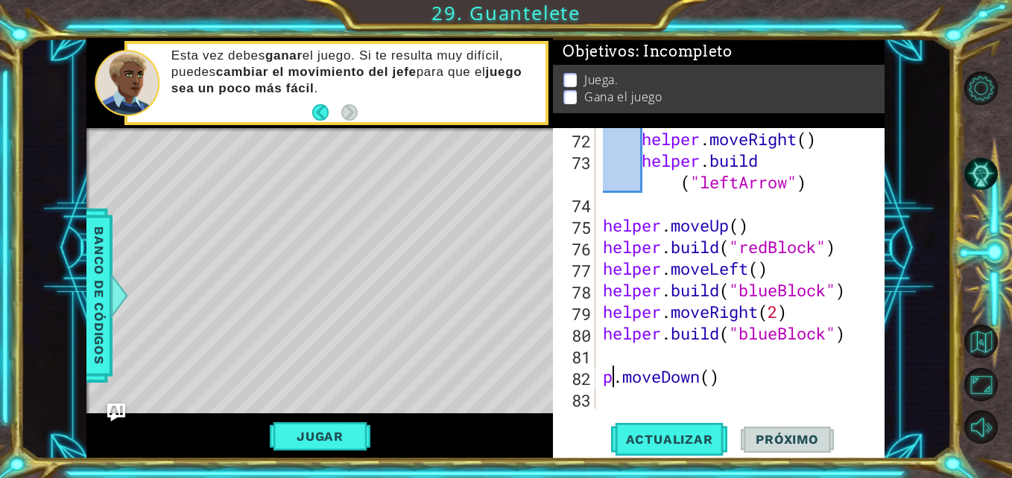
scroll to position [0, 4]
click at [746, 380] on div "helper . moveRight ( ) helper . build ( "leftArrow" ) helper . moveUp ( ) helpe…" at bounding box center [738, 290] width 277 height 324
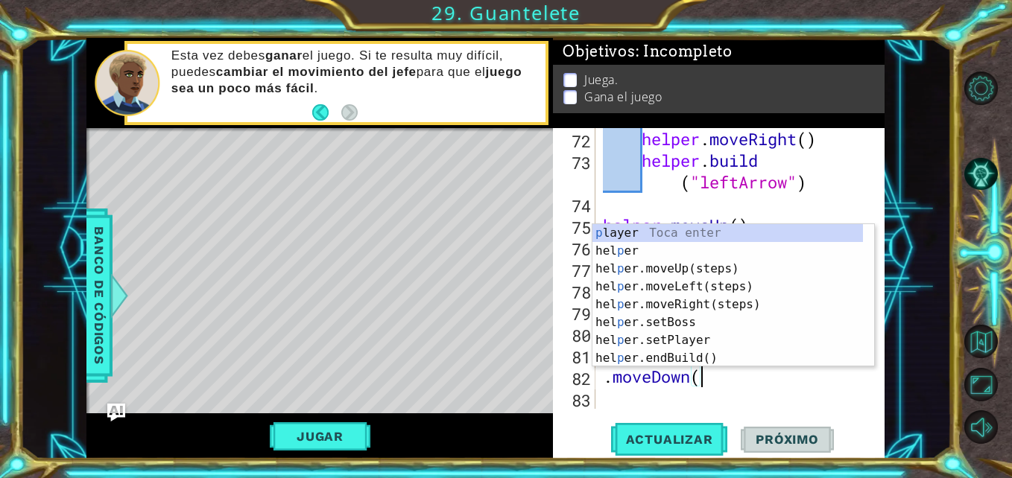
scroll to position [0, 3]
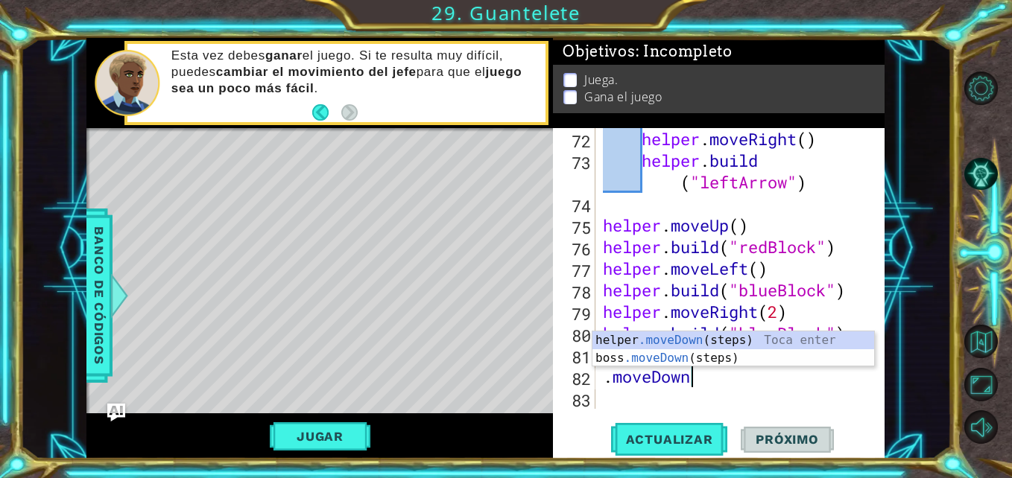
type textarea "."
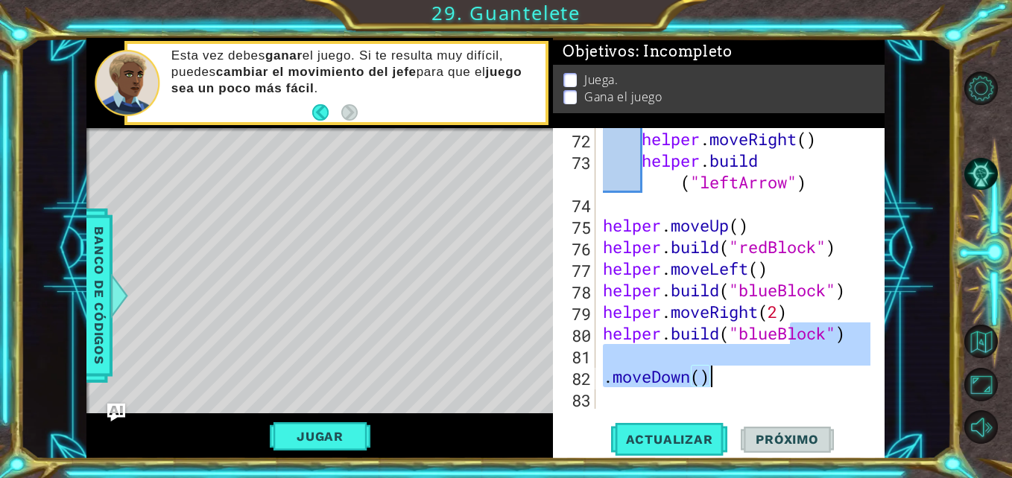
scroll to position [1642, 0]
click at [746, 380] on div "helper . moveRight ( ) helper . build ( "leftArrow" ) helper . moveUp ( ) helpe…" at bounding box center [735, 268] width 270 height 281
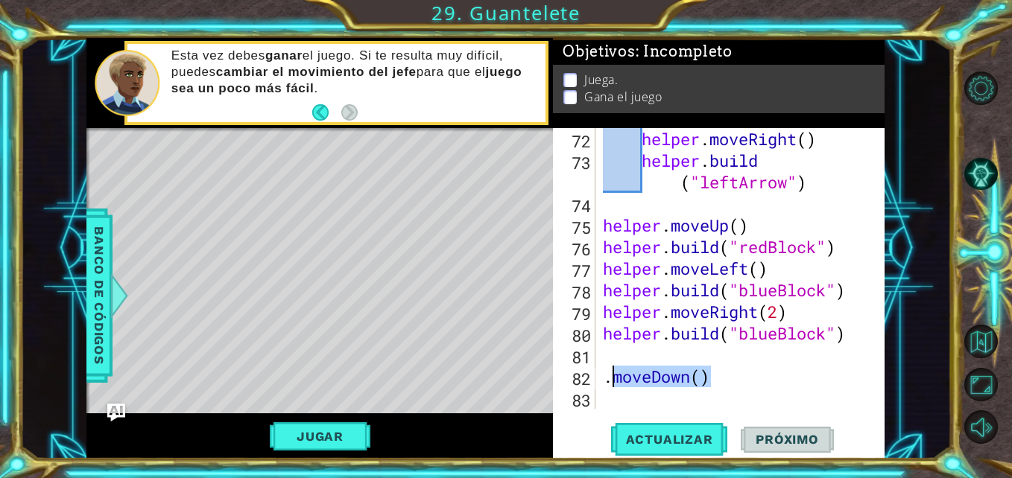
drag, startPoint x: 733, startPoint y: 380, endPoint x: 609, endPoint y: 383, distance: 123.7
click at [609, 383] on div "helper . moveRight ( ) helper . build ( "leftArrow" ) helper . moveUp ( ) helpe…" at bounding box center [738, 290] width 277 height 324
type textarea "."
